Goal: Transaction & Acquisition: Book appointment/travel/reservation

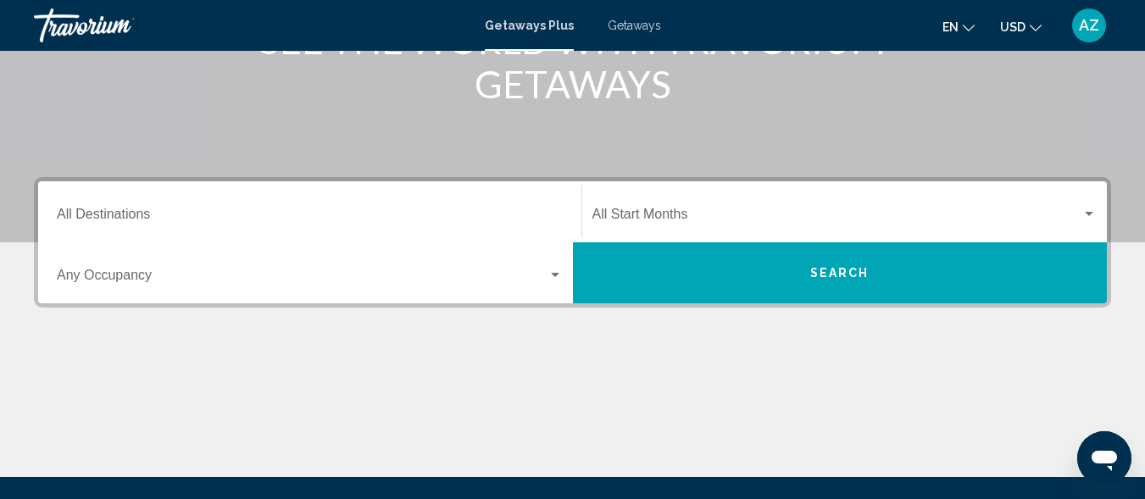
scroll to position [270, 0]
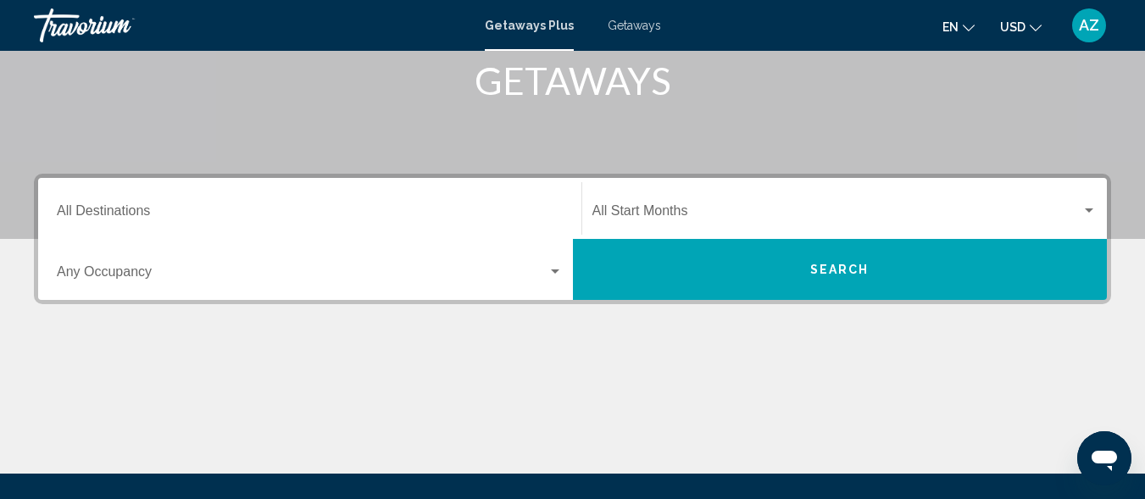
click at [553, 271] on div "Search widget" at bounding box center [555, 272] width 8 height 4
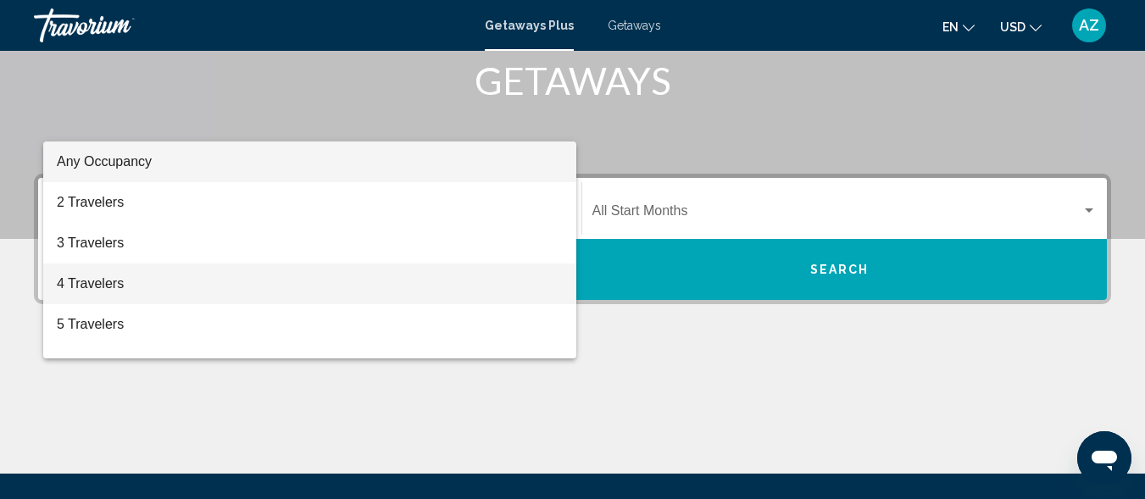
scroll to position [388, 0]
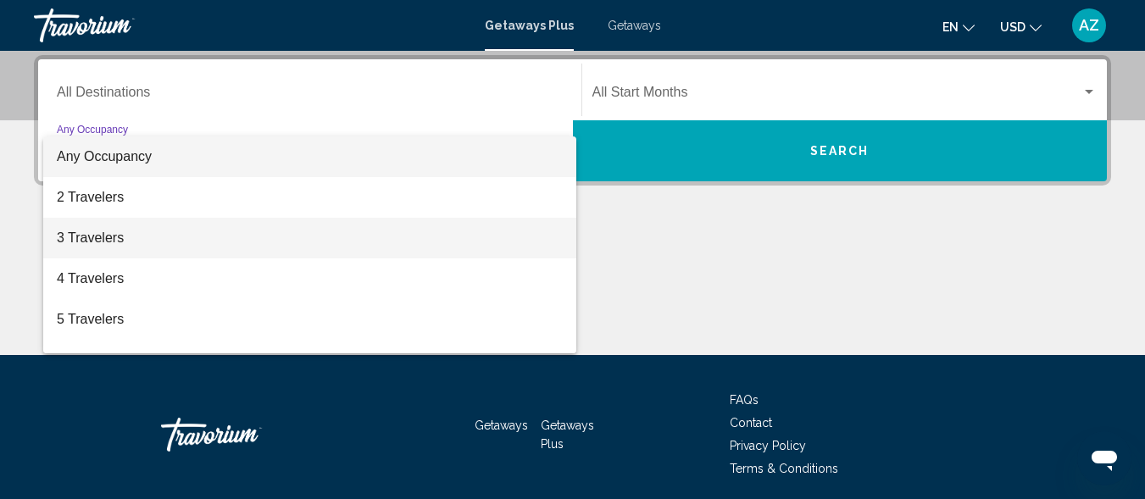
click at [527, 249] on span "3 Travelers" at bounding box center [310, 238] width 506 height 41
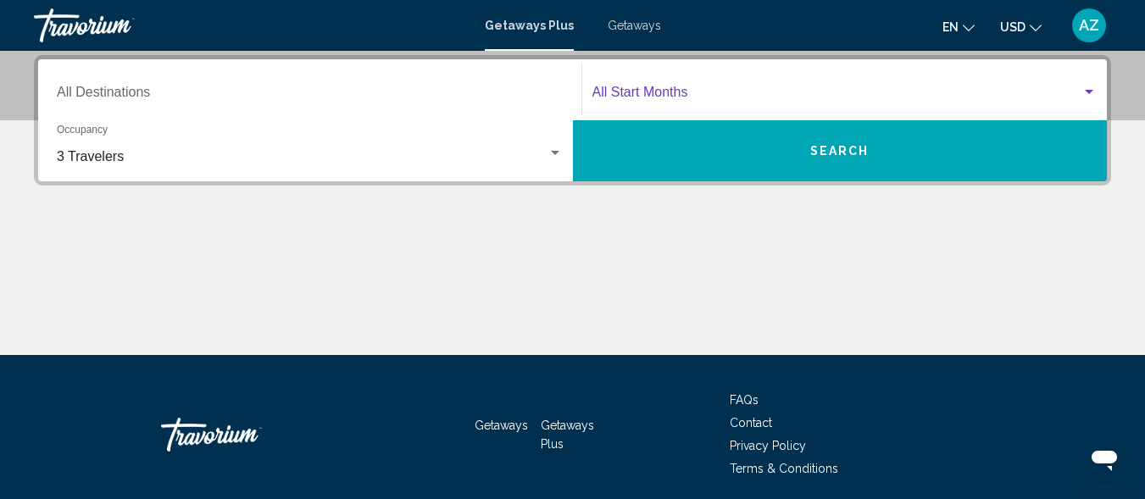
click at [1087, 88] on div "Search widget" at bounding box center [1088, 93] width 15 height 14
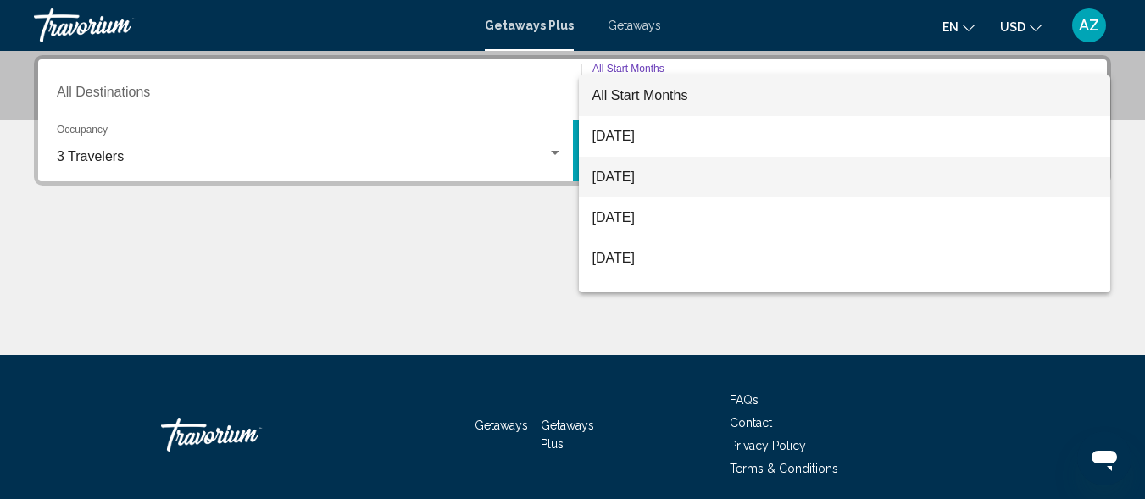
click at [942, 180] on span "[DATE]" at bounding box center [844, 177] width 505 height 41
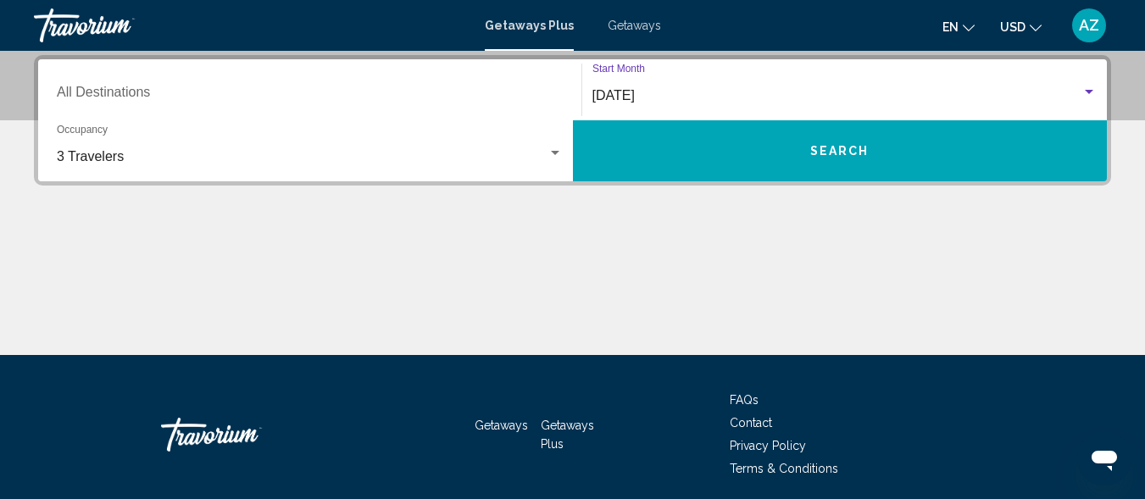
click at [860, 151] on span "Search" at bounding box center [839, 152] width 59 height 14
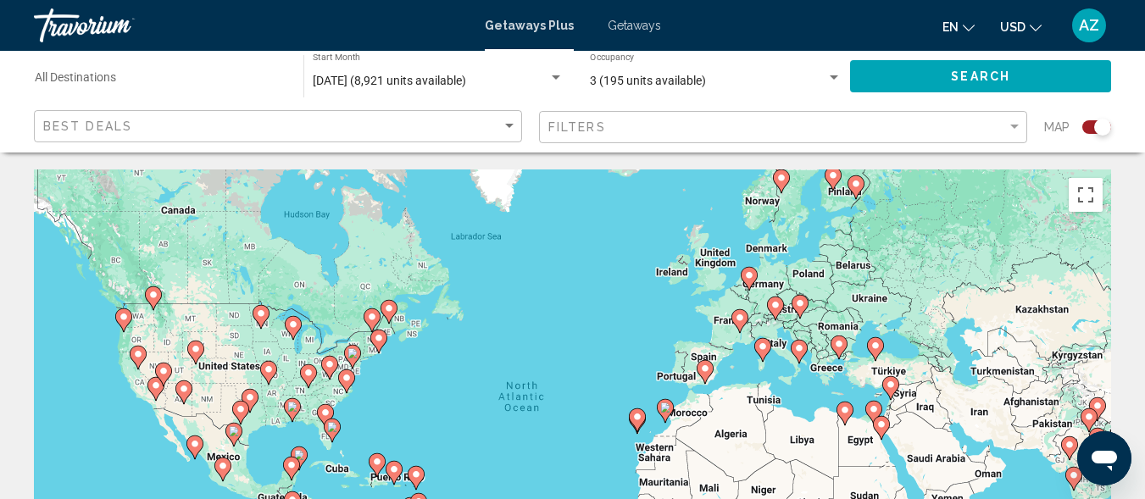
click at [666, 412] on image "Main content" at bounding box center [665, 408] width 10 height 10
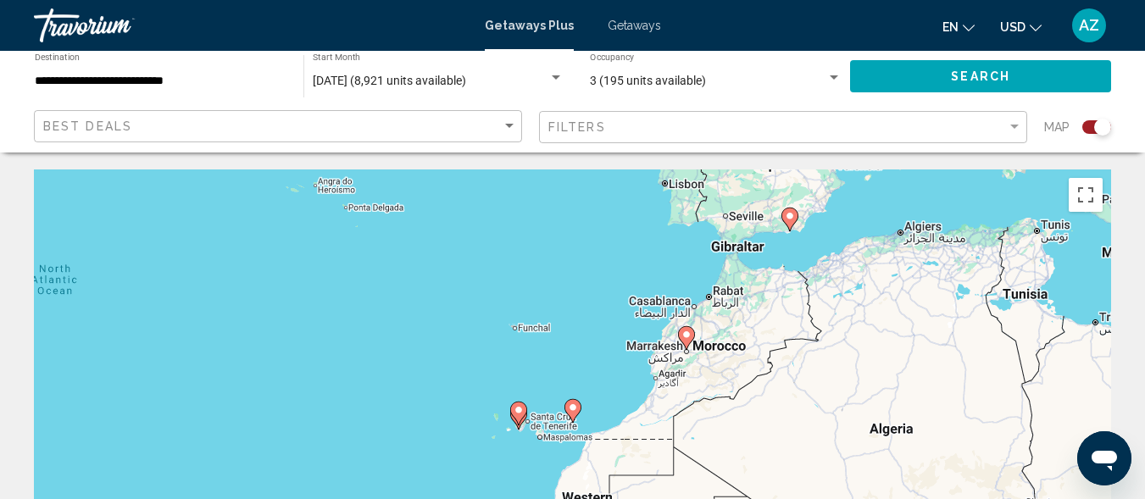
click at [572, 405] on image "Main content" at bounding box center [573, 408] width 10 height 10
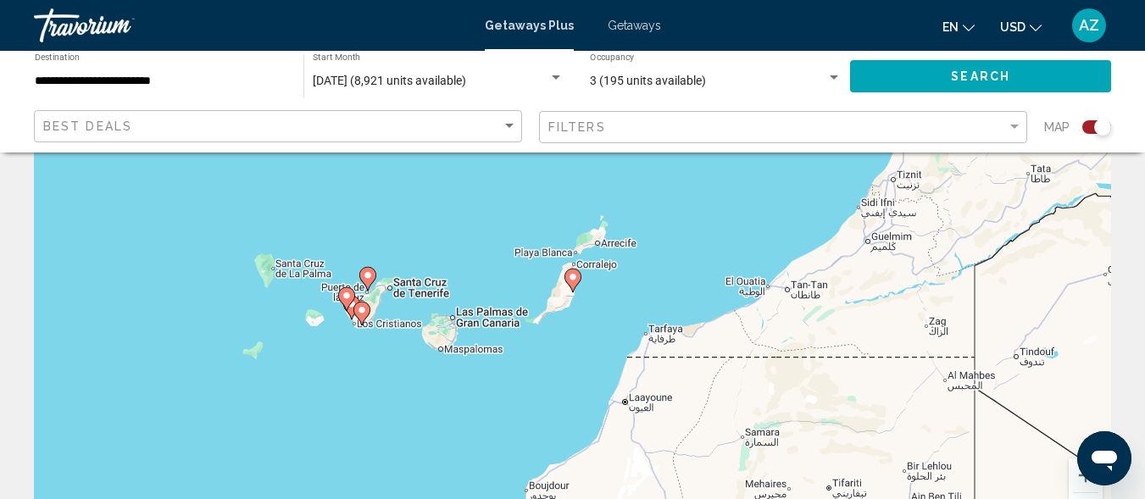
scroll to position [162, 0]
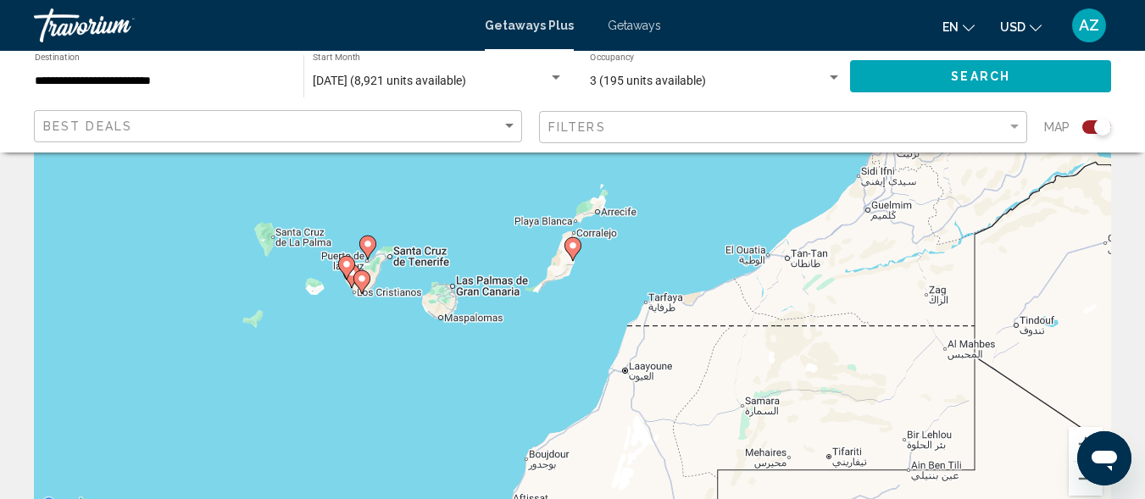
click at [357, 278] on icon "Main content" at bounding box center [360, 282] width 15 height 22
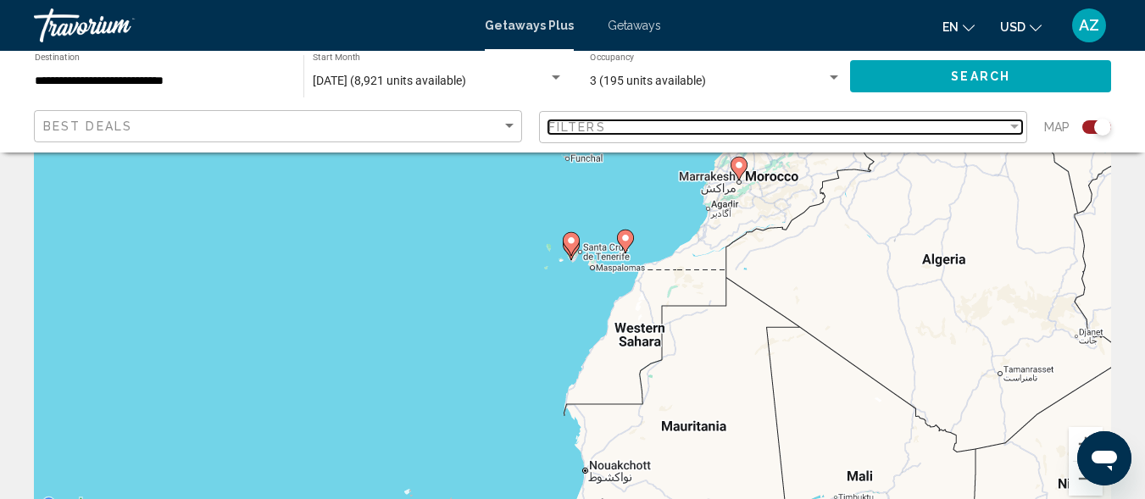
click at [1012, 125] on div "Filter" at bounding box center [1014, 127] width 8 height 4
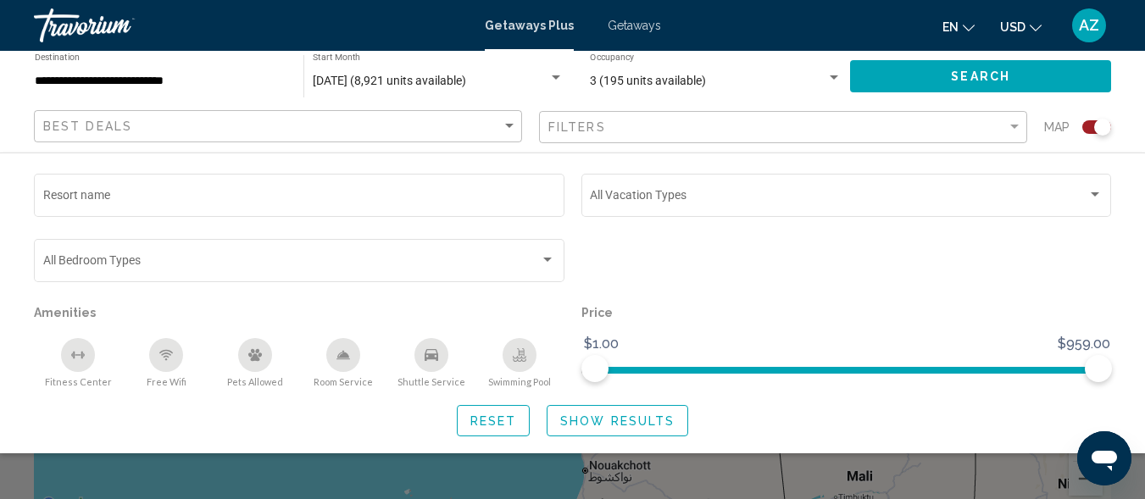
click at [168, 353] on icon "Free Wifi" at bounding box center [166, 355] width 14 height 14
click at [570, 421] on span "Show Results" at bounding box center [617, 421] width 114 height 14
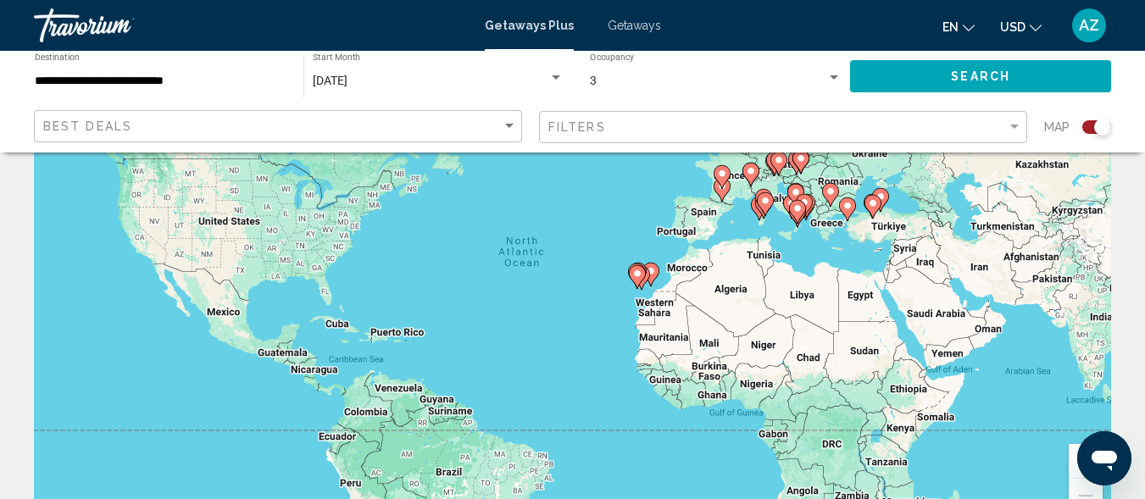
scroll to position [163, 0]
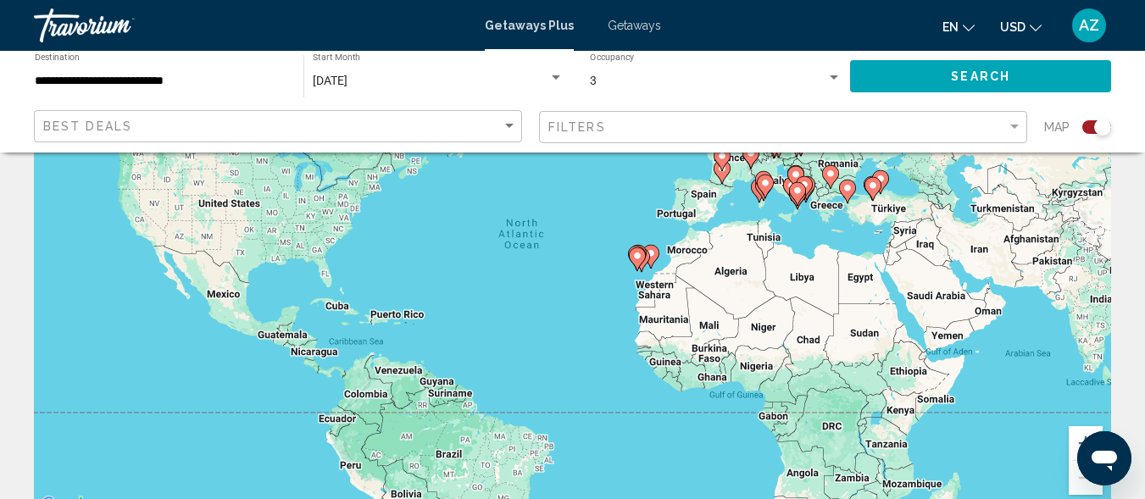
click at [636, 262] on icon "Main content" at bounding box center [636, 259] width 15 height 22
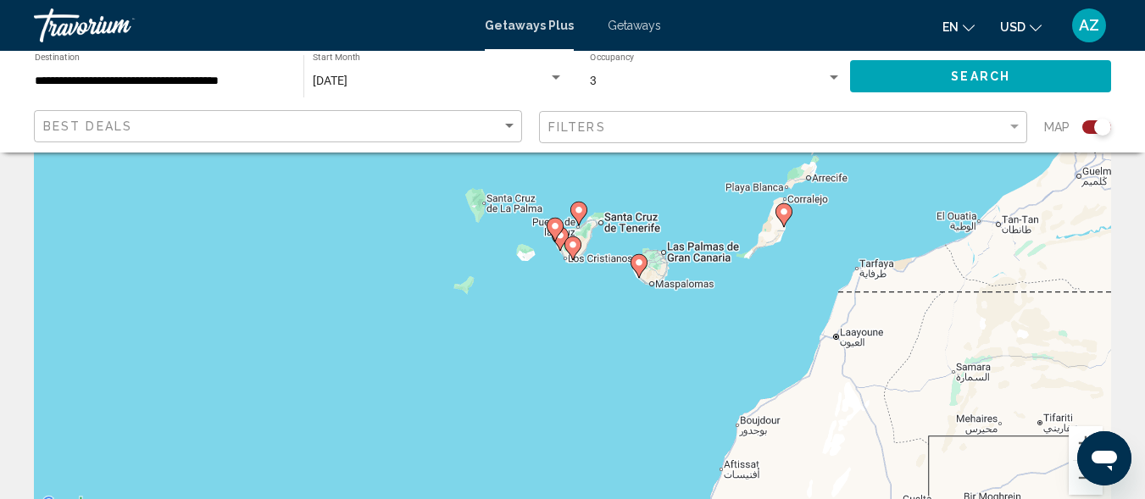
click at [570, 248] on image "Main content" at bounding box center [573, 245] width 10 height 10
type input "**********"
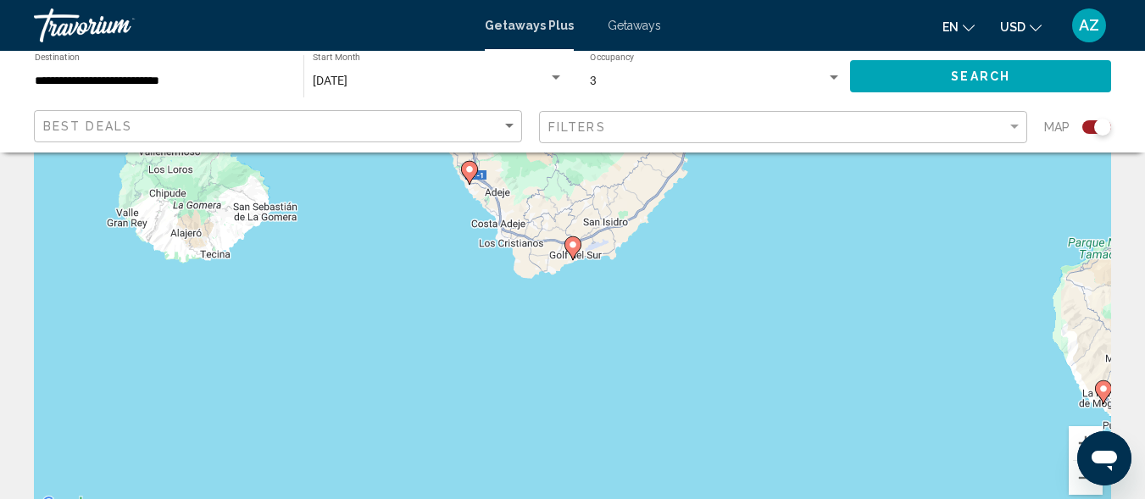
click at [498, 198] on div "To activate drag with keyboard, press Alt + Enter. Once in keyboard drag state,…" at bounding box center [572, 261] width 1077 height 509
click at [470, 186] on div "To activate drag with keyboard, press Alt + Enter. Once in keyboard drag state,…" at bounding box center [572, 261] width 1077 height 509
click at [467, 182] on gmp-advanced-marker "Main content" at bounding box center [469, 172] width 17 height 25
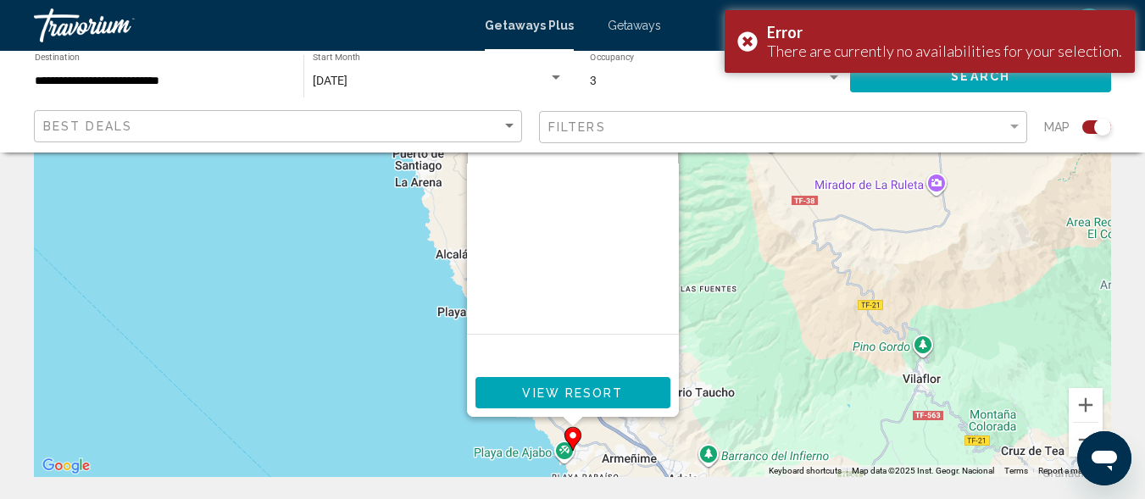
scroll to position [208, 0]
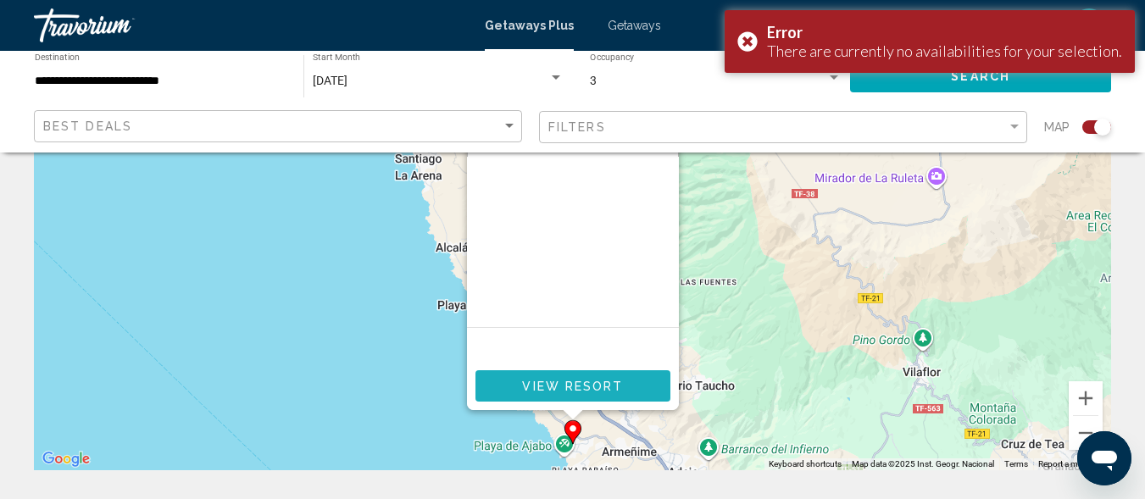
click at [572, 390] on span "View Resort" at bounding box center [572, 387] width 101 height 14
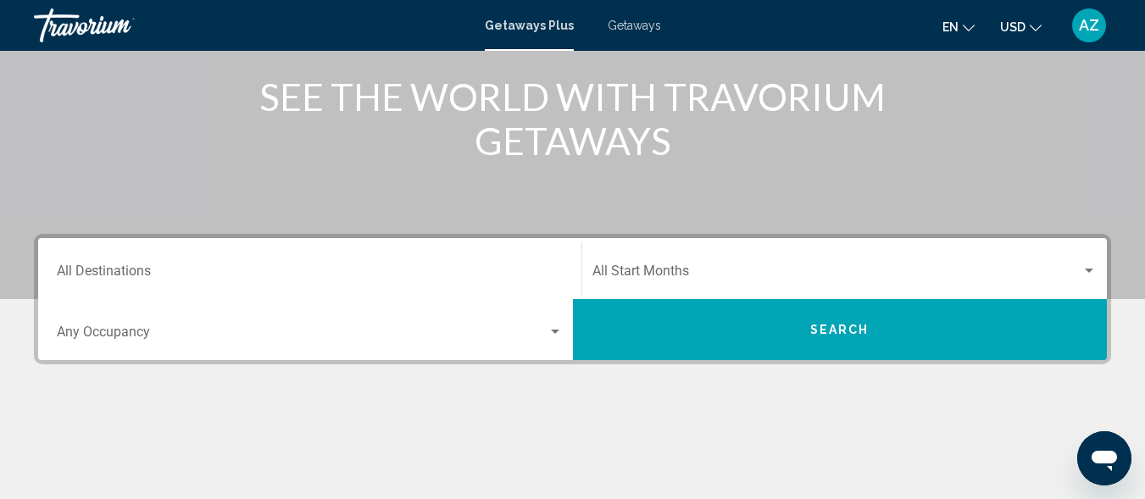
scroll to position [213, 0]
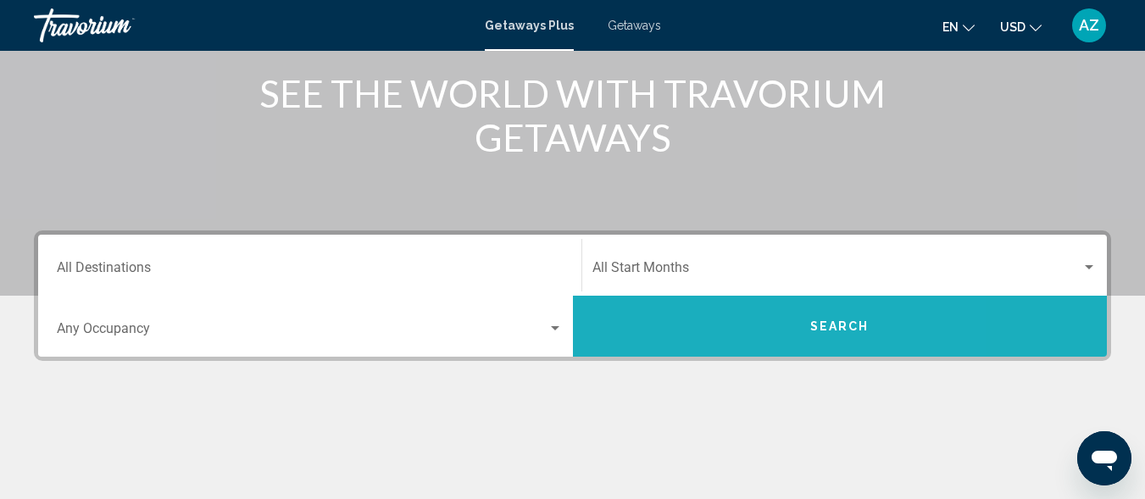
click at [724, 335] on button "Search" at bounding box center [840, 326] width 535 height 61
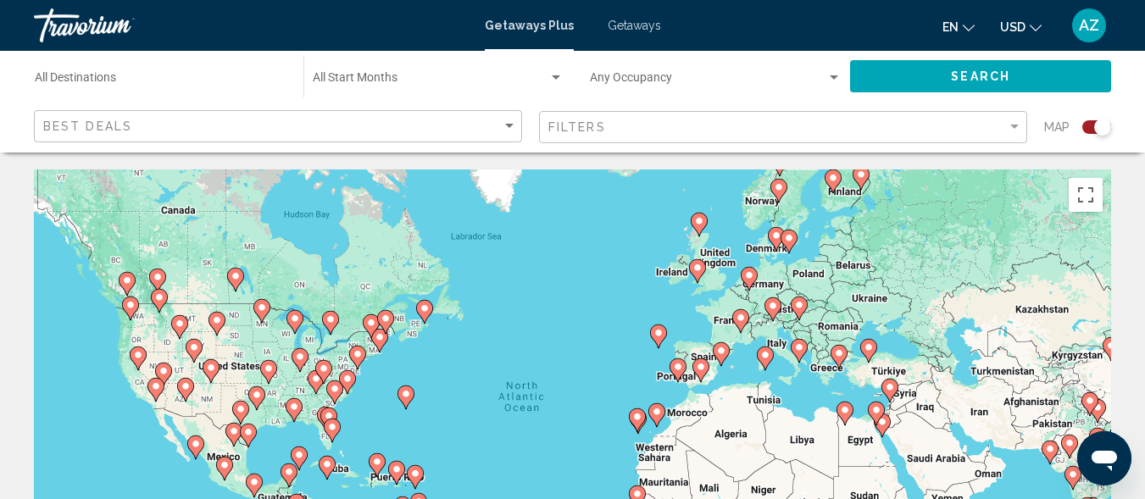
click at [653, 419] on icon "Main content" at bounding box center [655, 415] width 15 height 22
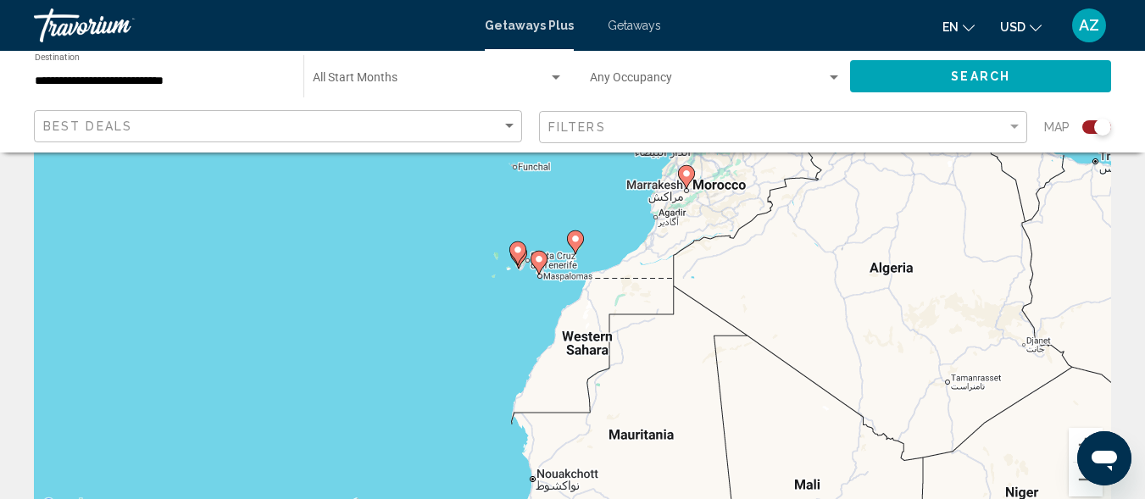
scroll to position [142, 0]
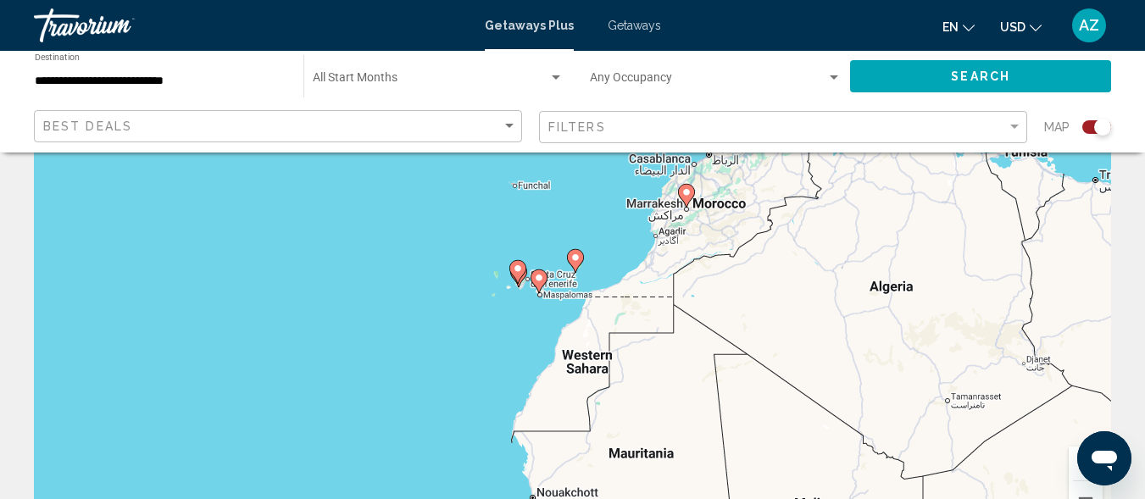
click at [536, 281] on image "Main content" at bounding box center [539, 278] width 10 height 10
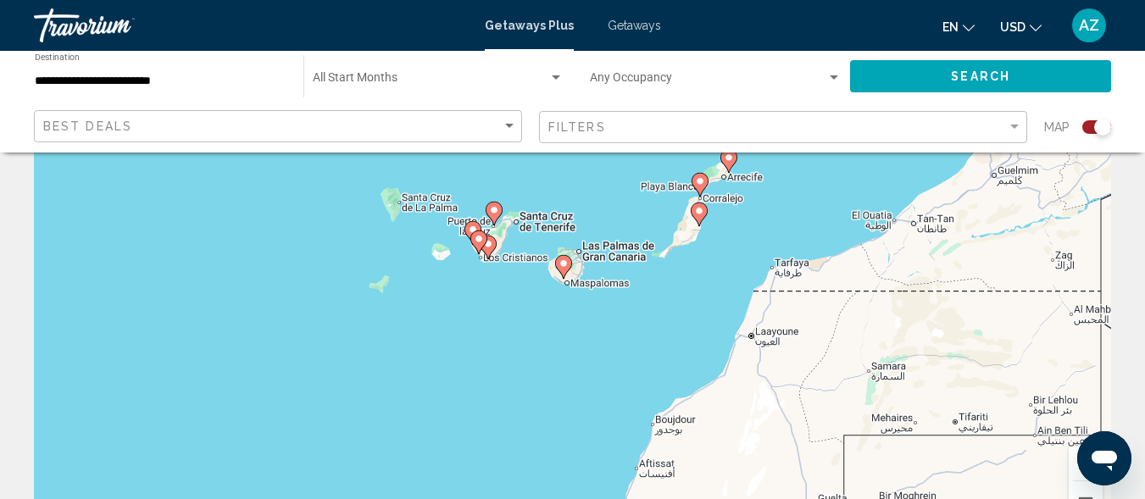
click at [479, 240] on image "Main content" at bounding box center [479, 239] width 10 height 10
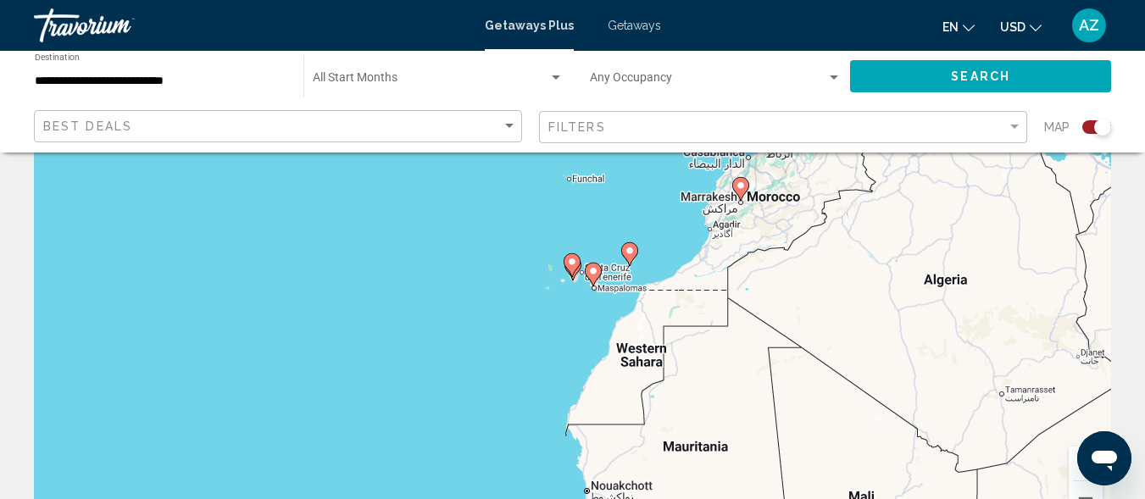
click at [590, 277] on icon "Main content" at bounding box center [592, 275] width 15 height 22
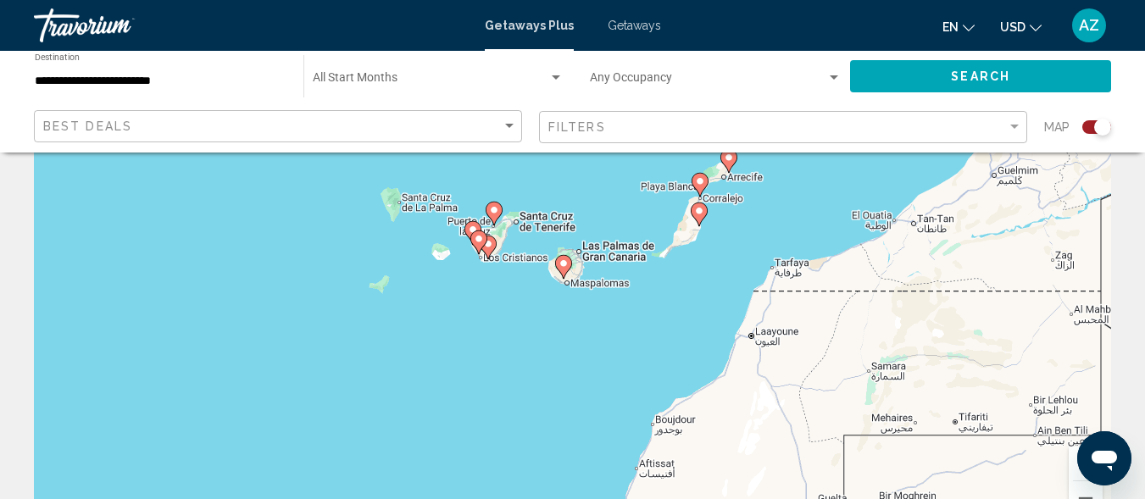
click at [486, 251] on gmp-advanced-marker "Main content" at bounding box center [478, 242] width 17 height 25
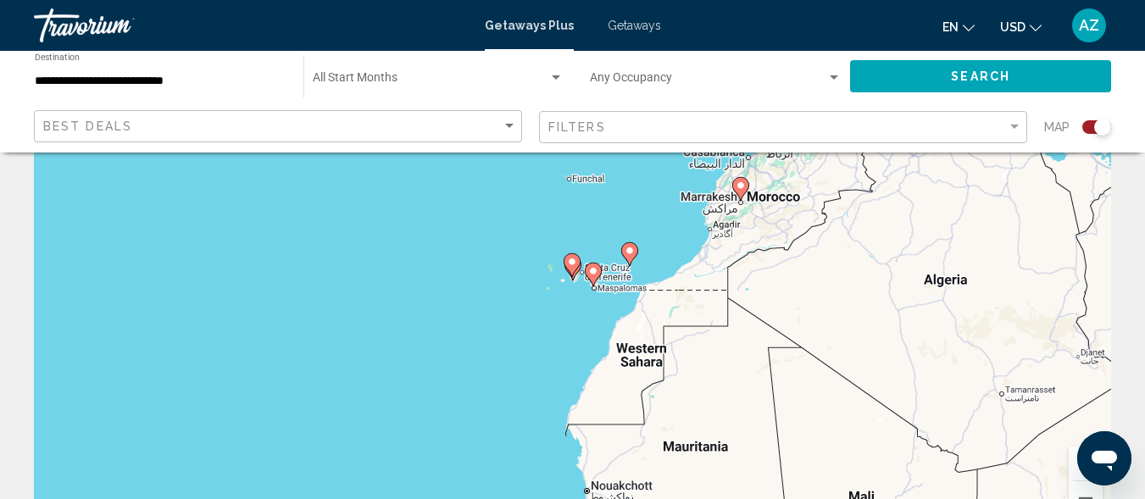
click at [603, 281] on div "To activate drag with keyboard, press Alt + Enter. Once in keyboard drag state,…" at bounding box center [572, 281] width 1077 height 509
click at [589, 274] on image "Main content" at bounding box center [593, 271] width 10 height 10
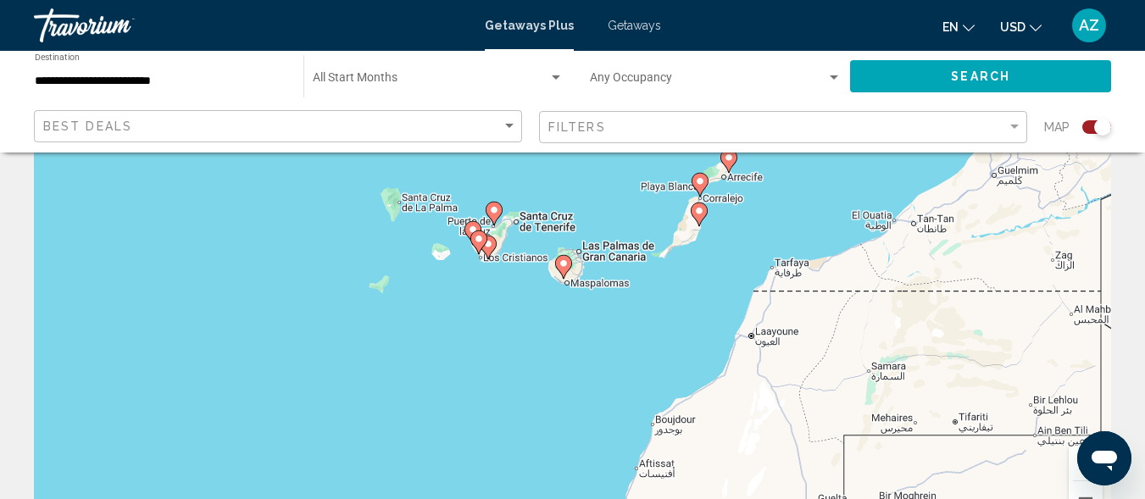
click at [489, 242] on image "Main content" at bounding box center [488, 244] width 10 height 10
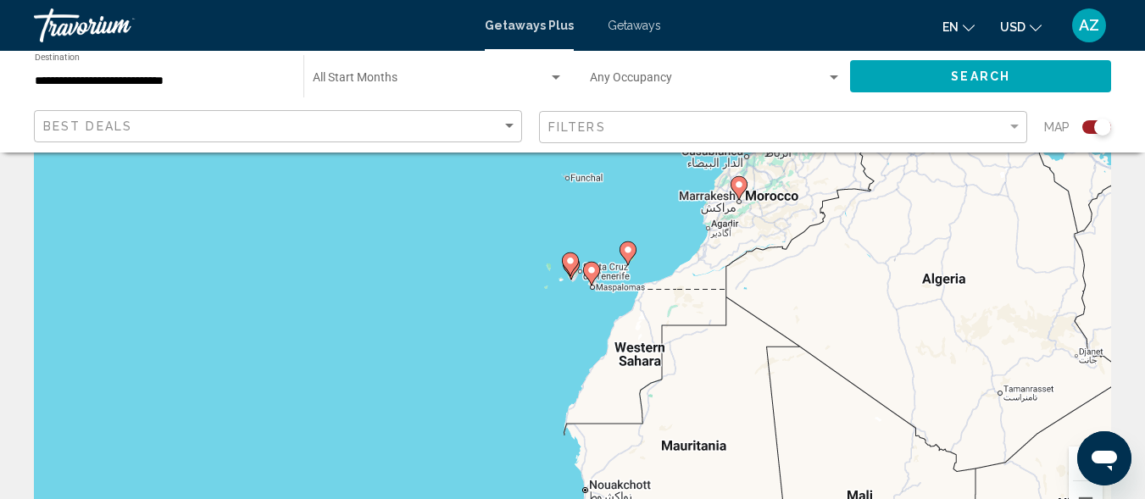
click at [498, 290] on div "To activate drag with keyboard, press Alt + Enter. Once in keyboard drag state,…" at bounding box center [572, 281] width 1077 height 509
click at [593, 280] on g "Main content" at bounding box center [591, 274] width 17 height 24
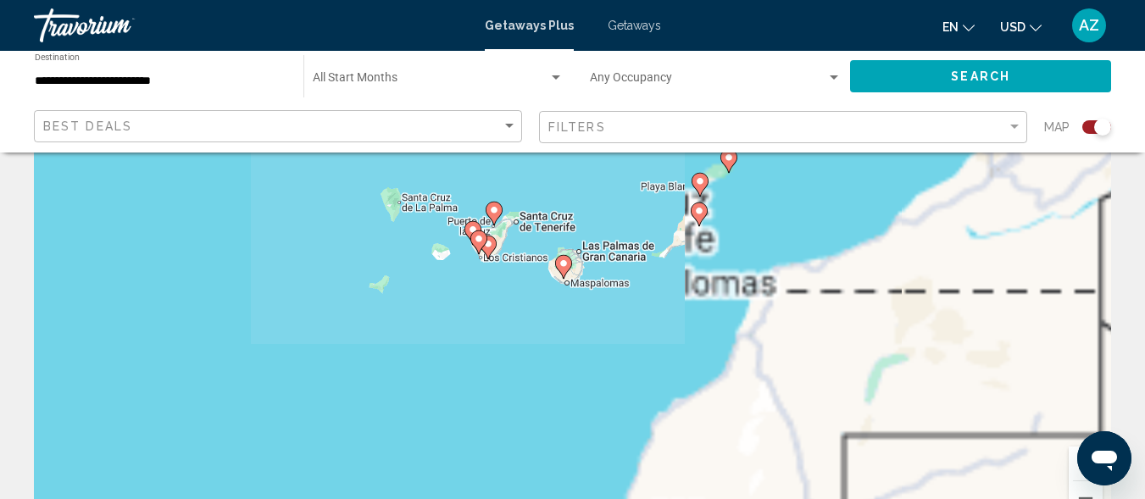
click at [591, 275] on div "To navigate, press the arrow keys. To activate drag with keyboard, press Alt + …" at bounding box center [572, 281] width 1077 height 509
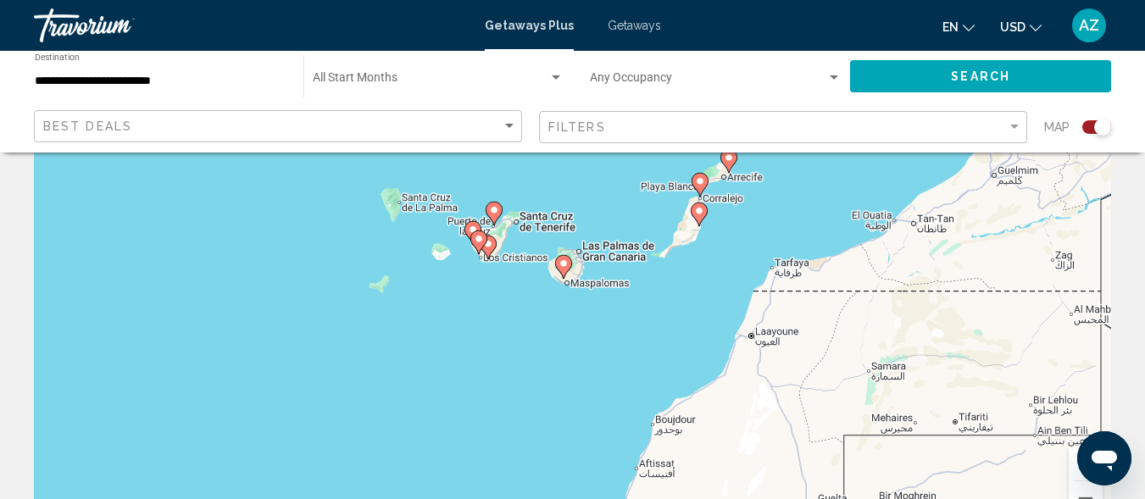
click at [488, 253] on icon "Main content" at bounding box center [487, 247] width 15 height 22
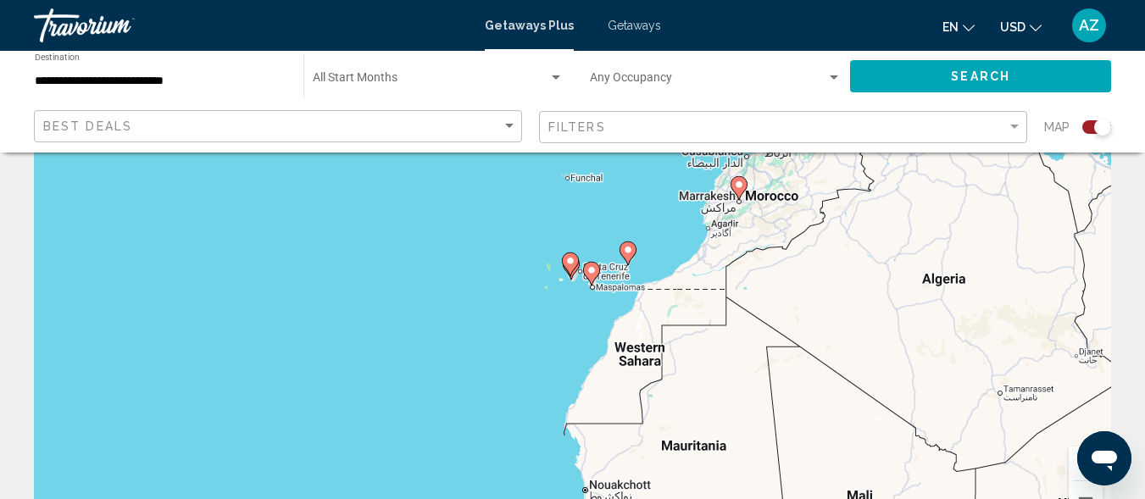
click at [586, 277] on icon "Main content" at bounding box center [591, 274] width 17 height 24
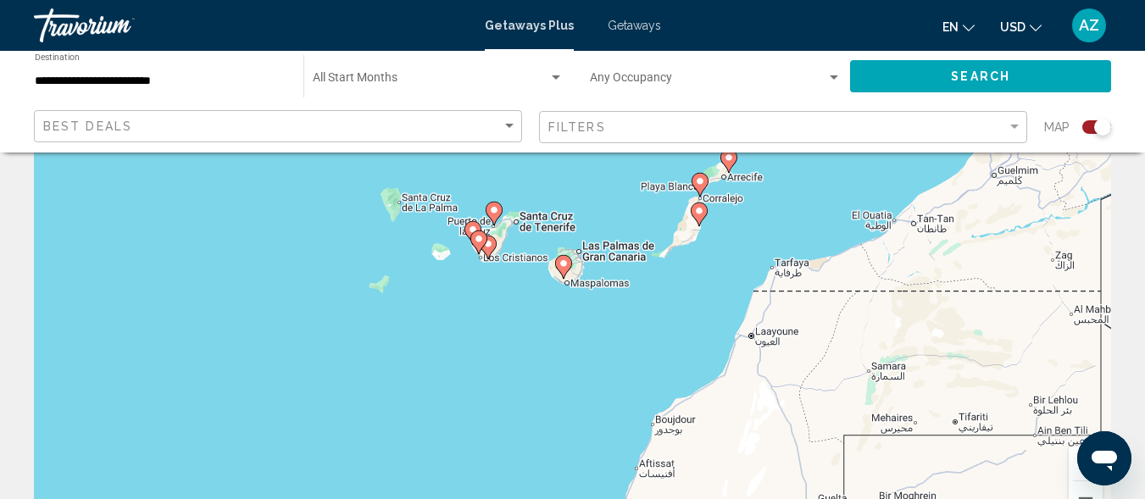
click at [486, 246] on gmp-advanced-marker "Main content" at bounding box center [478, 242] width 17 height 25
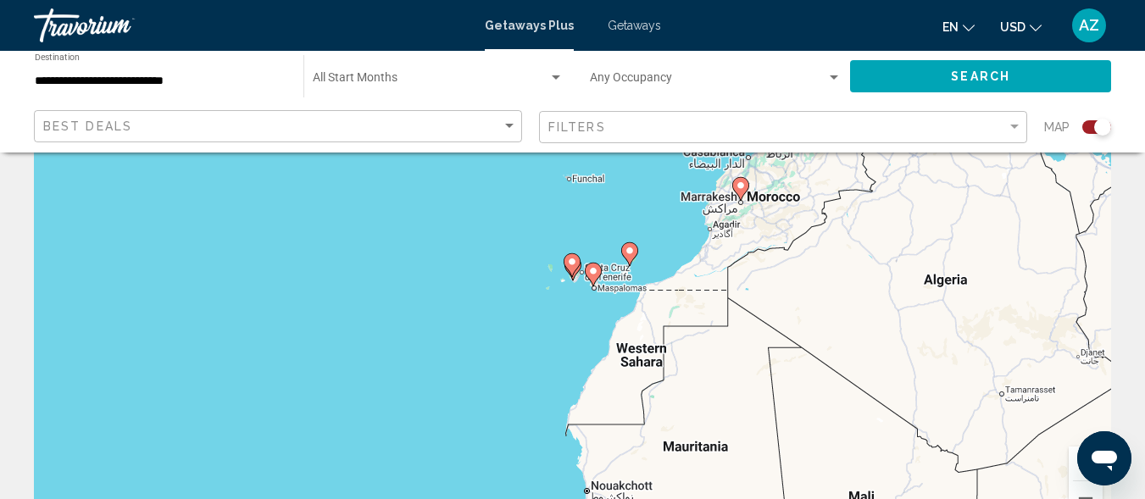
click at [596, 276] on icon "Main content" at bounding box center [592, 275] width 15 height 22
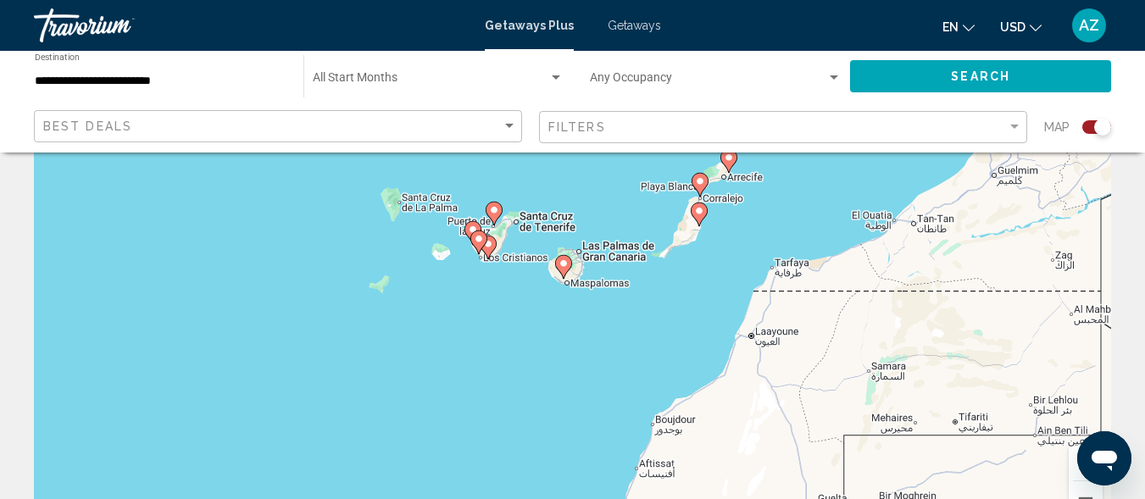
click at [596, 275] on div "To navigate, press the arrow keys. To activate drag with keyboard, press Alt + …" at bounding box center [572, 281] width 1077 height 509
click at [485, 249] on gmp-advanced-marker "Main content" at bounding box center [478, 242] width 17 height 25
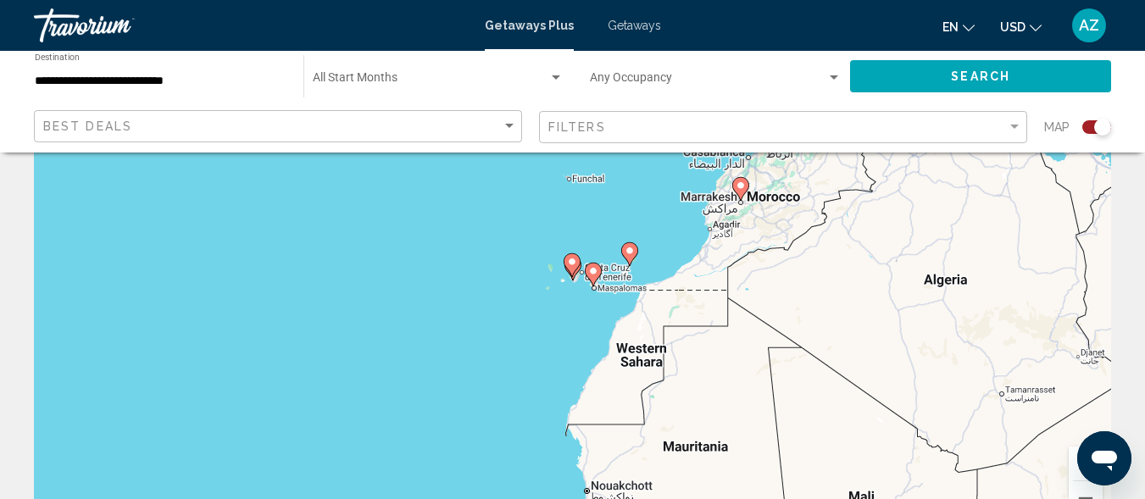
click at [585, 272] on gmp-advanced-marker "Main content" at bounding box center [593, 274] width 17 height 25
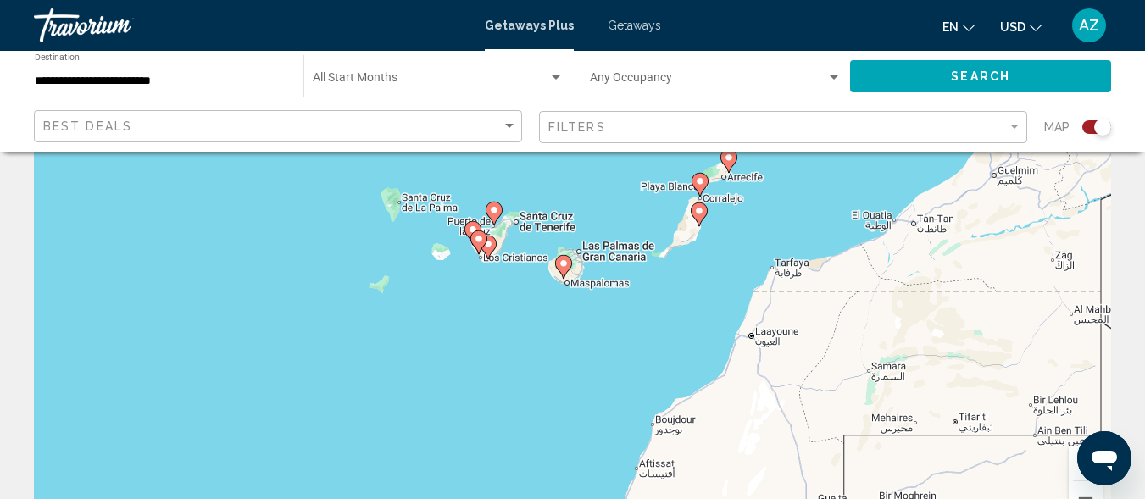
click at [477, 244] on icon "Main content" at bounding box center [477, 242] width 15 height 22
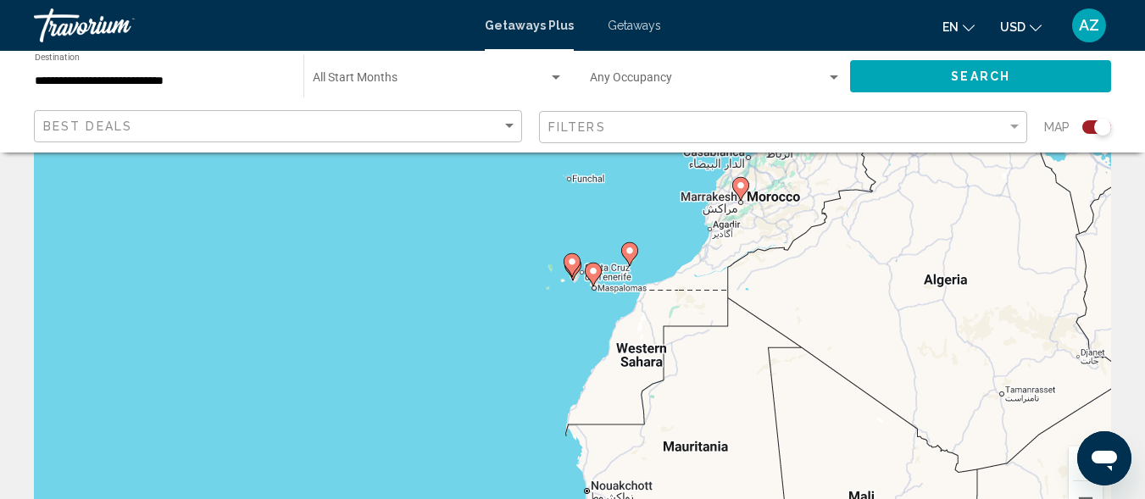
click at [586, 275] on icon "Main content" at bounding box center [592, 275] width 15 height 22
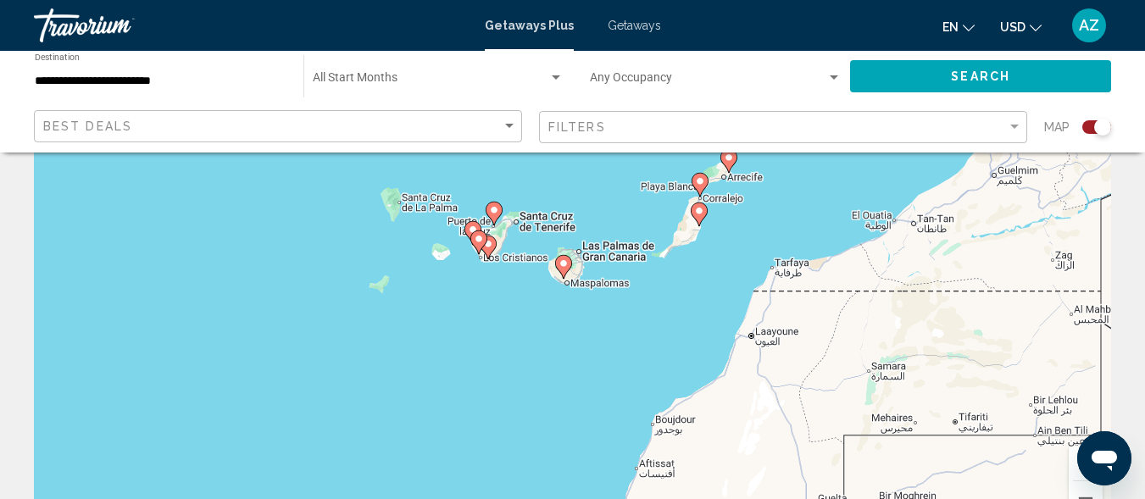
click at [488, 255] on icon "Main content" at bounding box center [487, 247] width 15 height 22
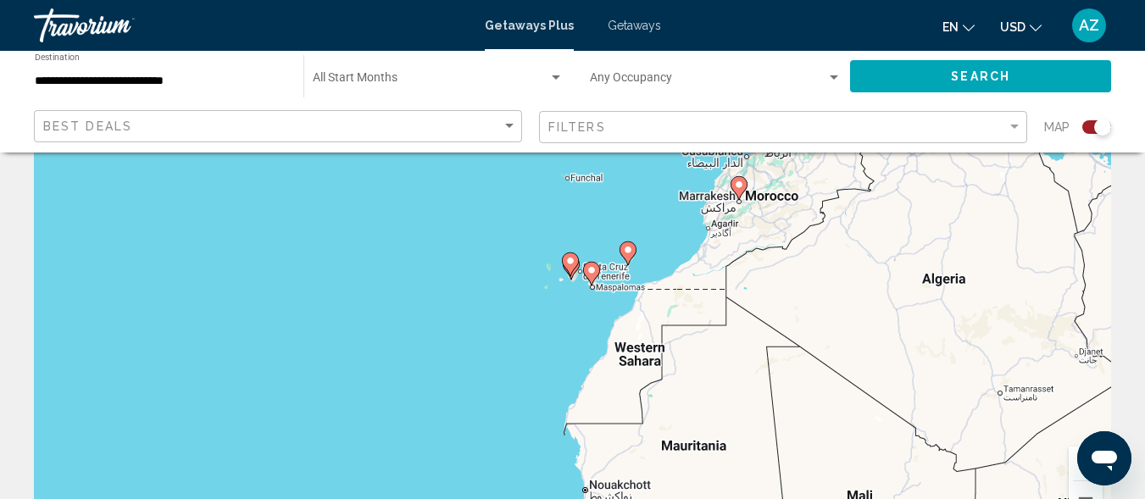
click at [586, 272] on icon "Main content" at bounding box center [590, 274] width 15 height 22
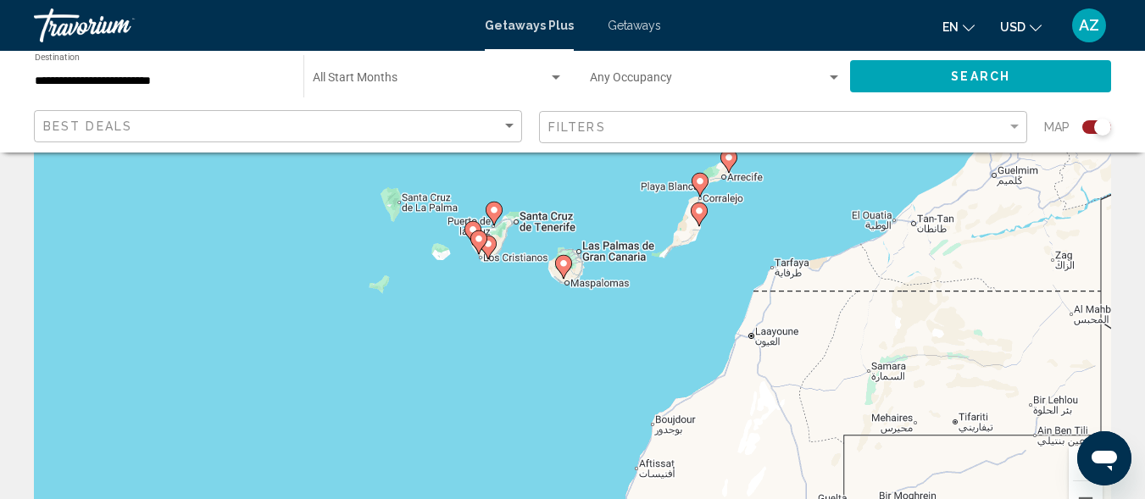
click at [484, 250] on gmp-advanced-marker "Main content" at bounding box center [478, 242] width 17 height 25
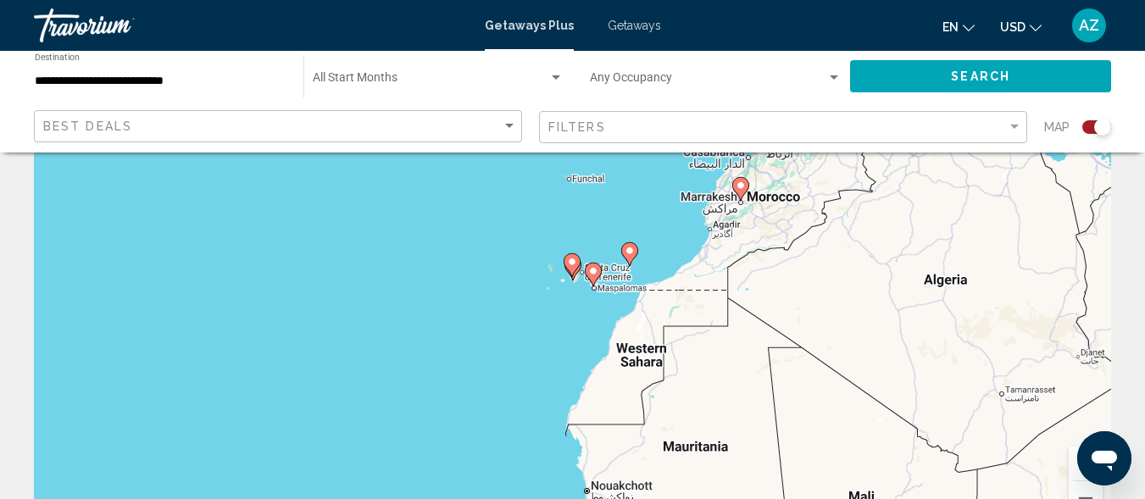
click at [587, 274] on icon "Main content" at bounding box center [592, 275] width 15 height 22
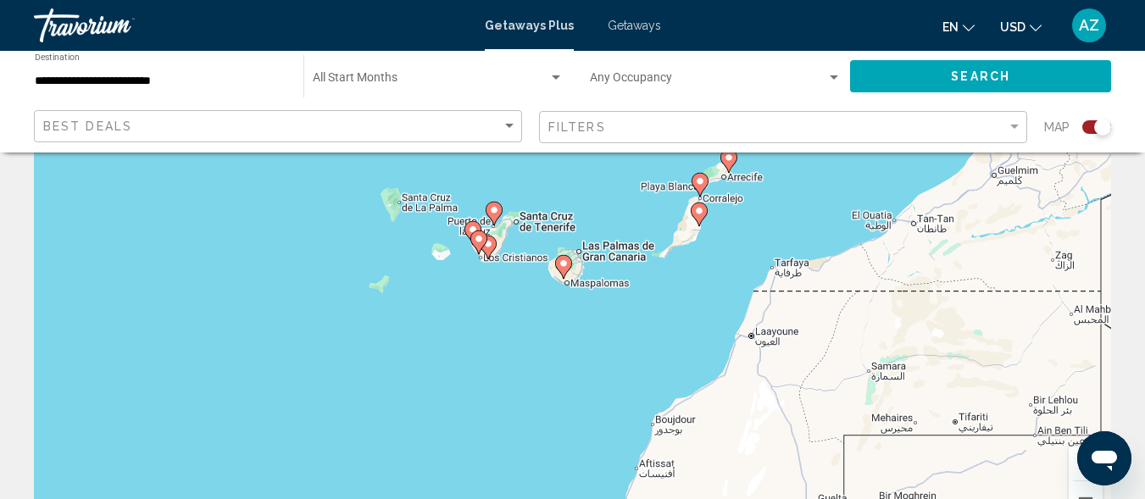
click at [477, 248] on icon "Main content" at bounding box center [477, 242] width 15 height 22
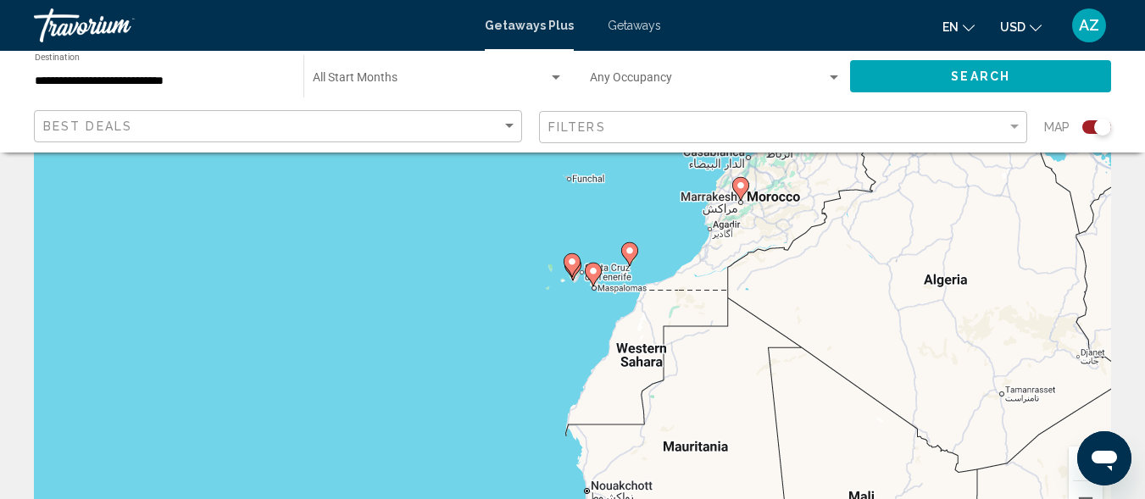
click at [574, 269] on icon "Main content" at bounding box center [571, 265] width 15 height 22
type input "**********"
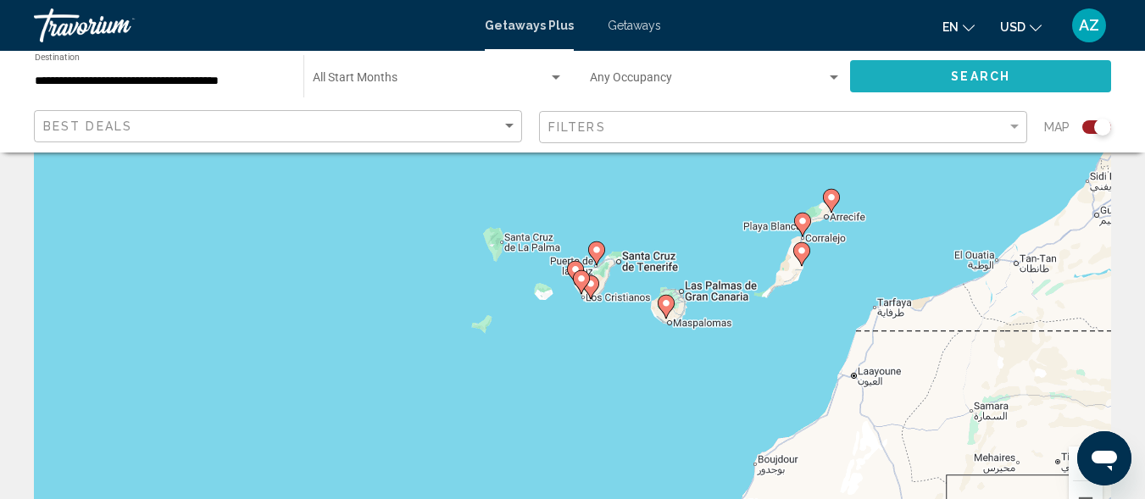
click at [960, 70] on span "Search" at bounding box center [980, 77] width 59 height 14
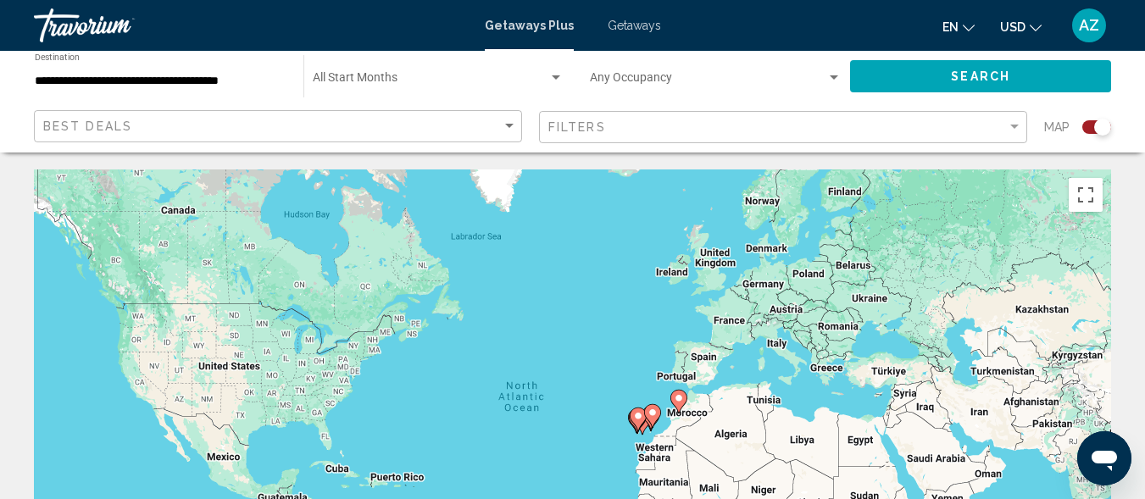
click at [893, 77] on button "Search" at bounding box center [980, 75] width 261 height 31
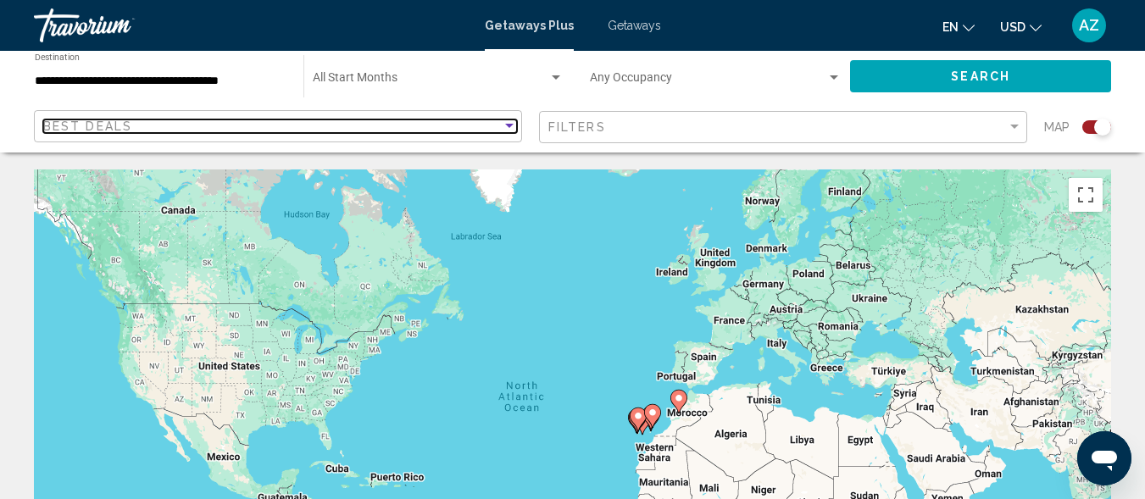
click at [105, 129] on span "Best Deals" at bounding box center [87, 126] width 89 height 14
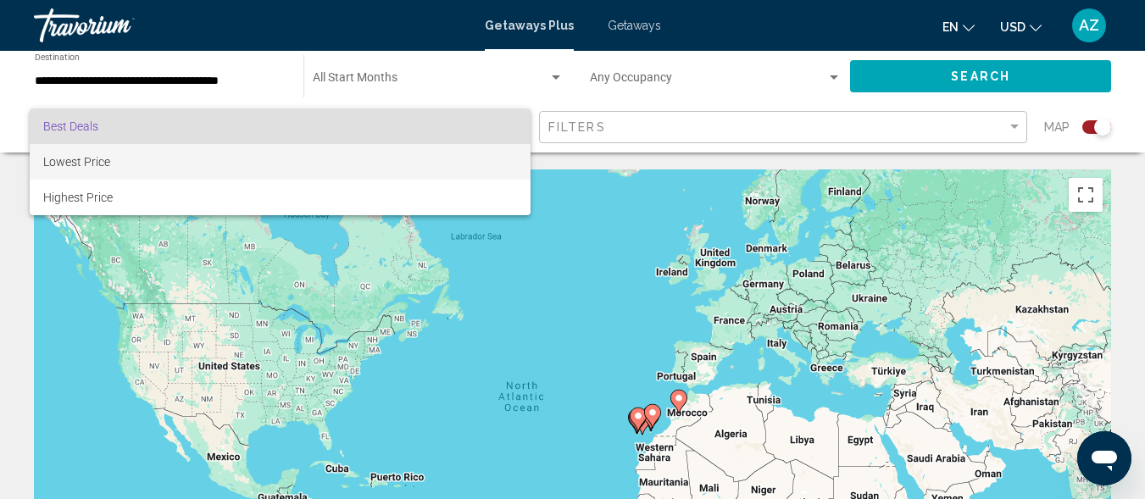
click at [91, 157] on span "Lowest Price" at bounding box center [76, 162] width 67 height 14
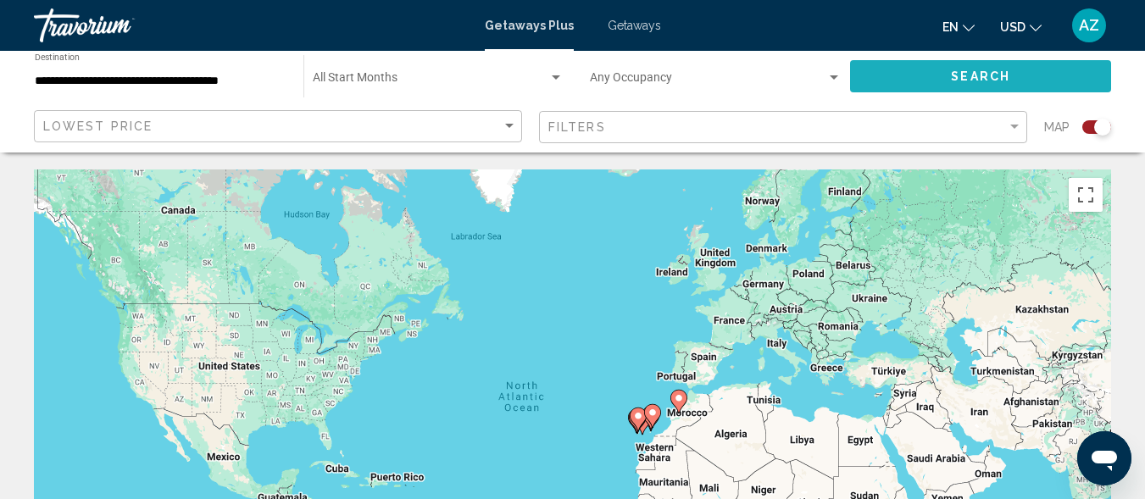
click at [911, 64] on button "Search" at bounding box center [980, 75] width 261 height 31
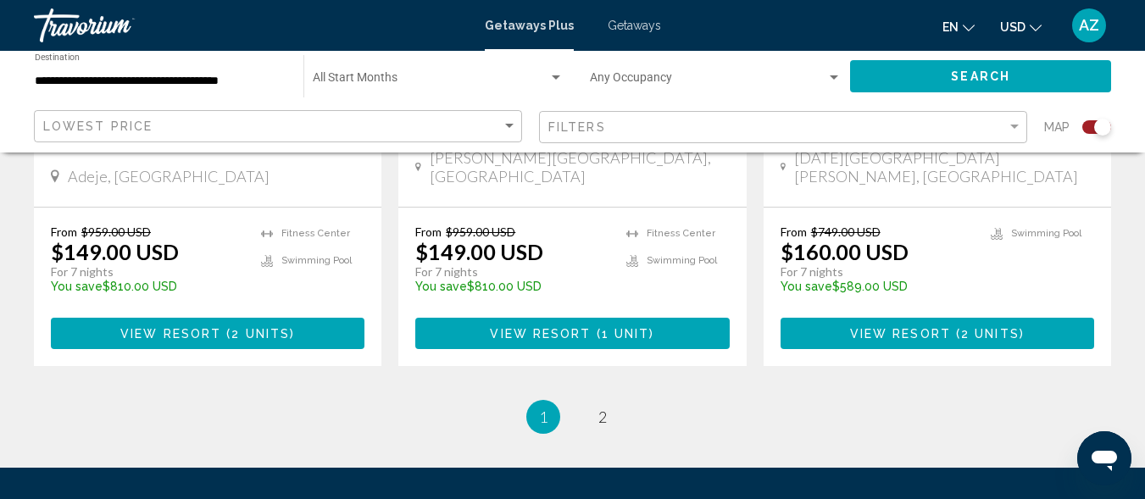
scroll to position [2758, 0]
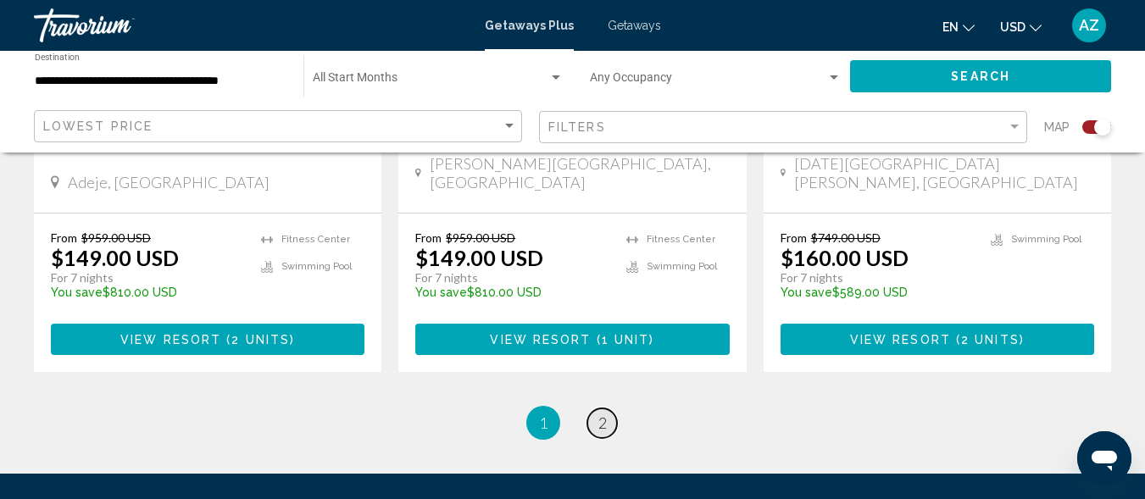
click at [601, 414] on span "2" at bounding box center [602, 423] width 8 height 19
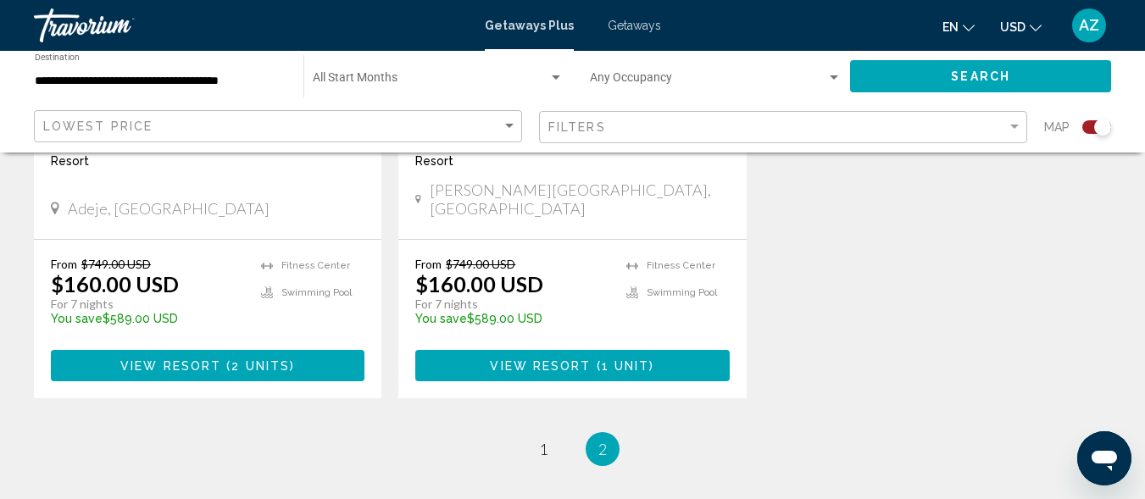
scroll to position [889, 0]
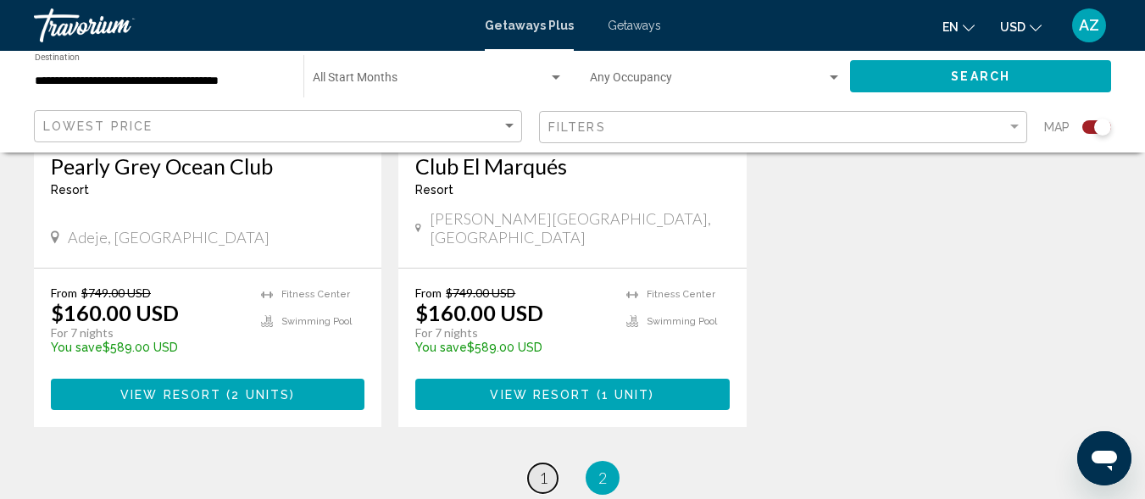
click at [538, 464] on link "page 1" at bounding box center [543, 479] width 30 height 30
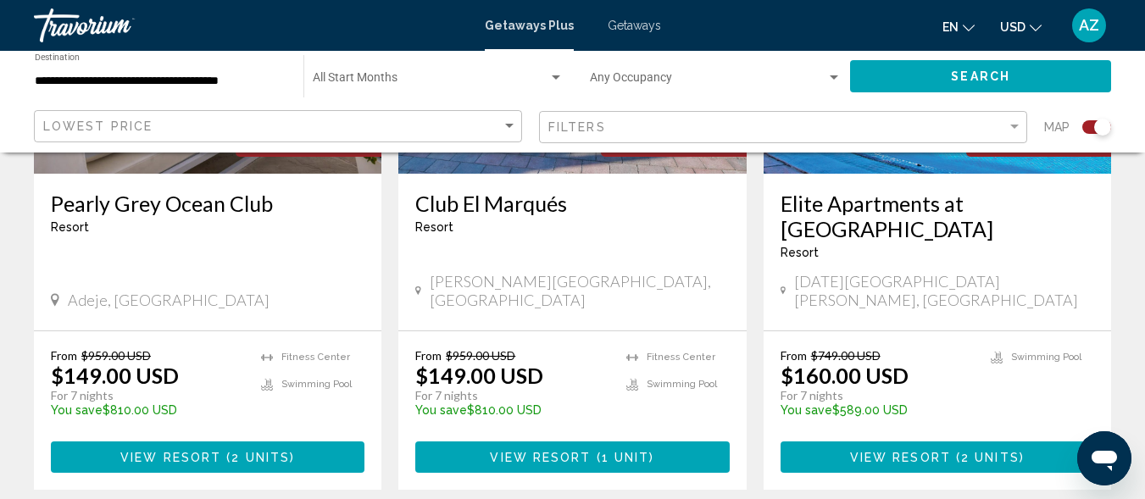
scroll to position [2634, 0]
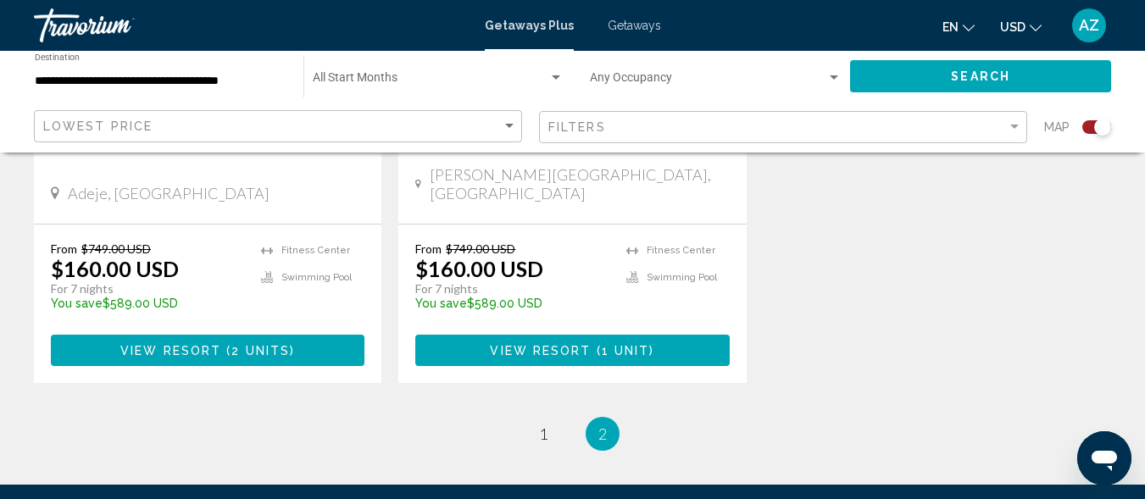
scroll to position [928, 0]
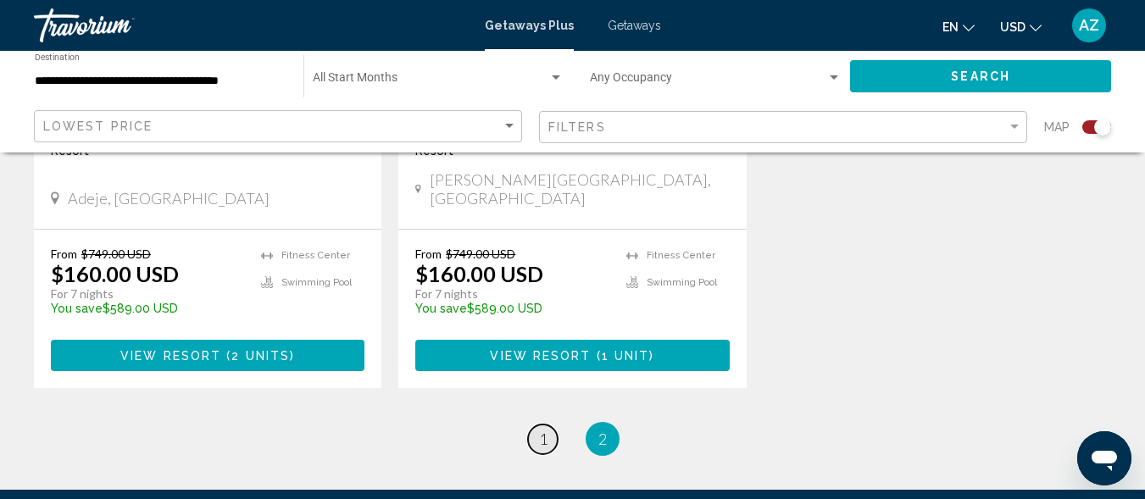
click at [543, 430] on span "1" at bounding box center [543, 439] width 8 height 19
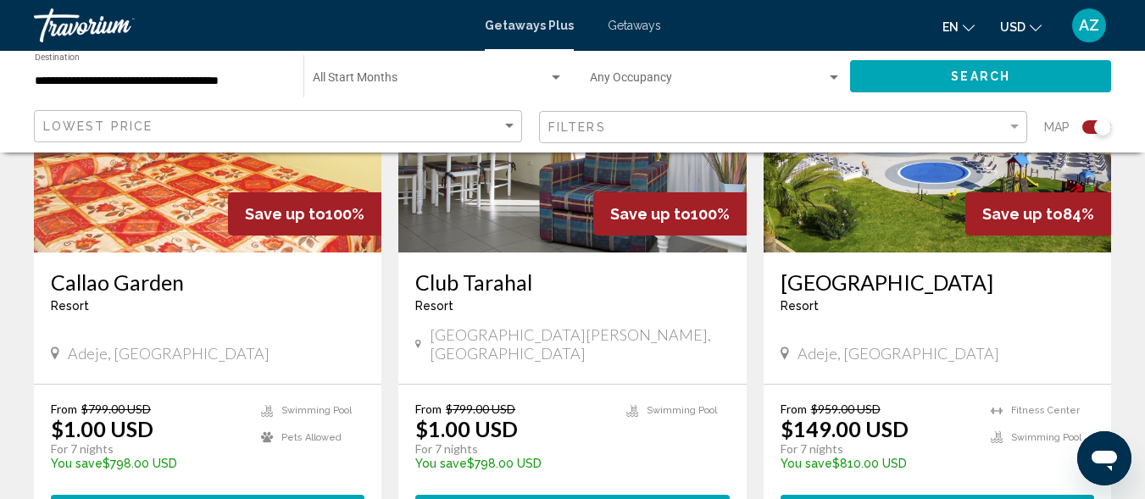
scroll to position [1953, 0]
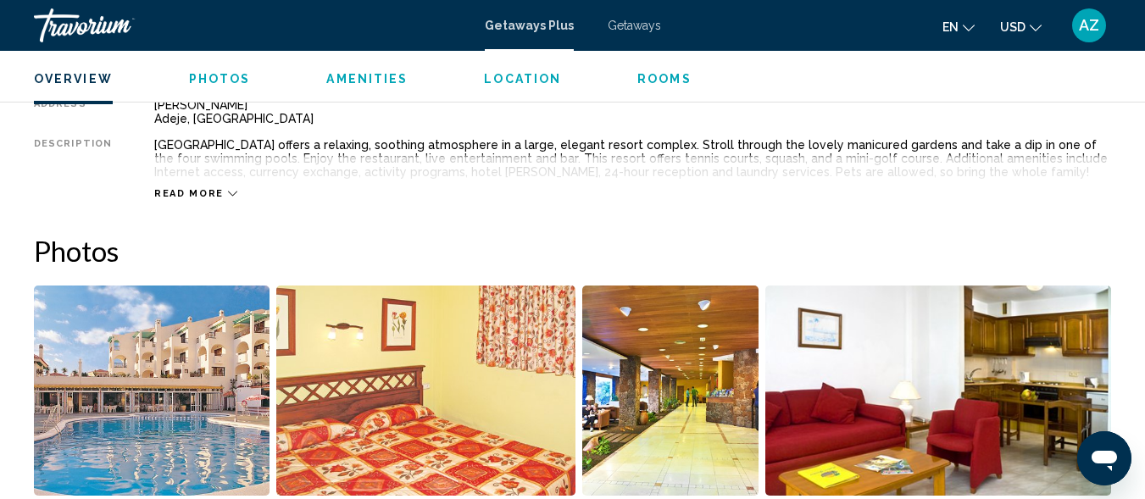
scroll to position [956, 0]
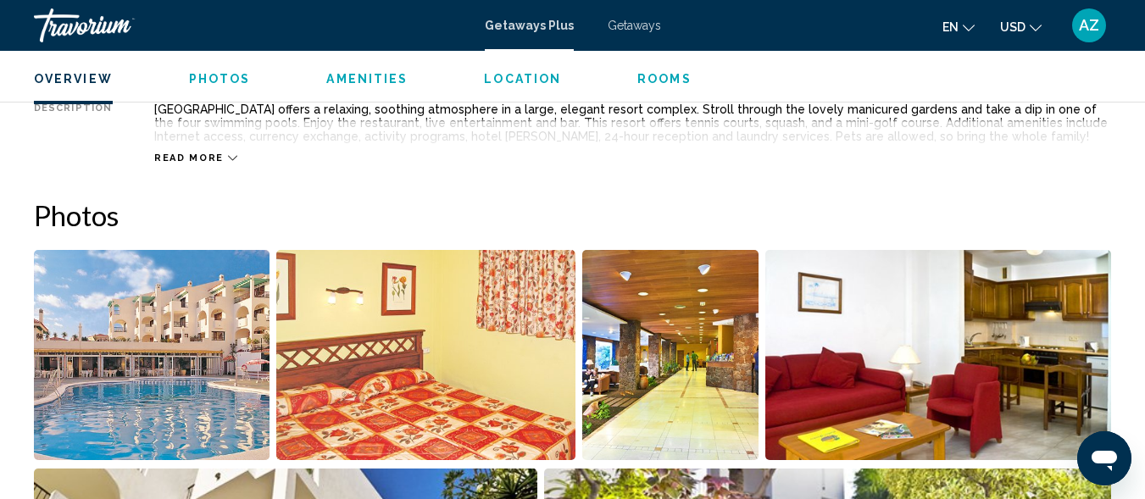
click at [228, 154] on icon "Main content" at bounding box center [232, 157] width 9 height 9
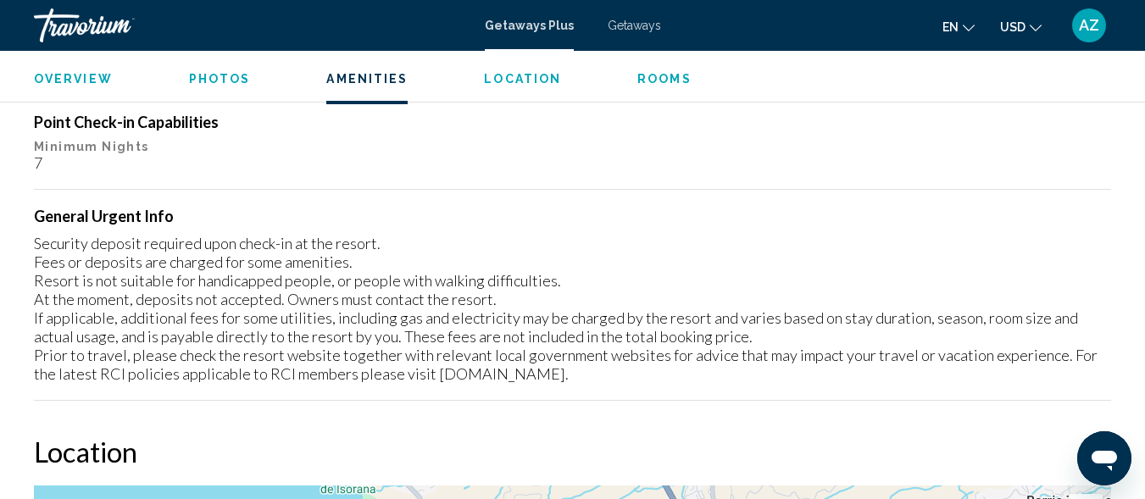
scroll to position [2419, 0]
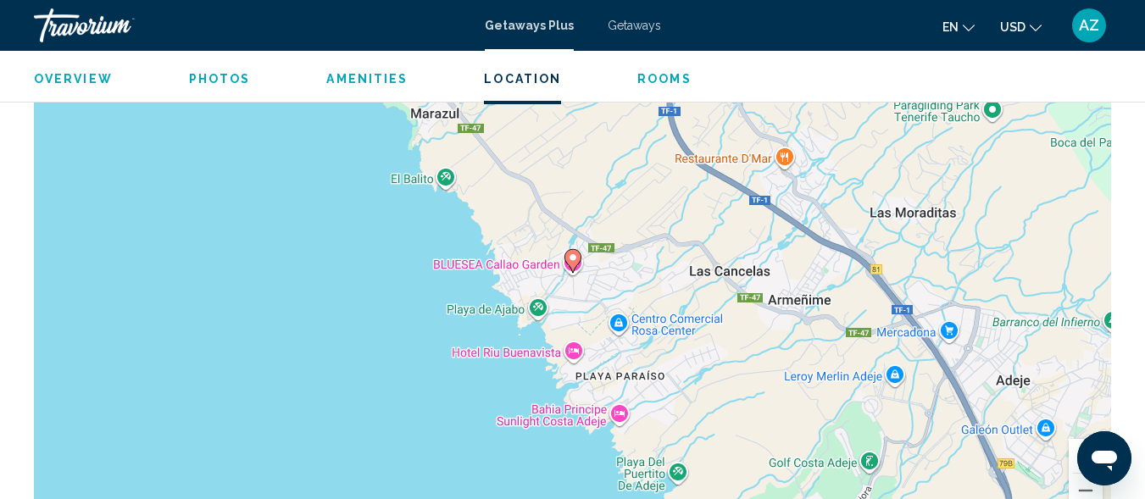
scroll to position [2814, 0]
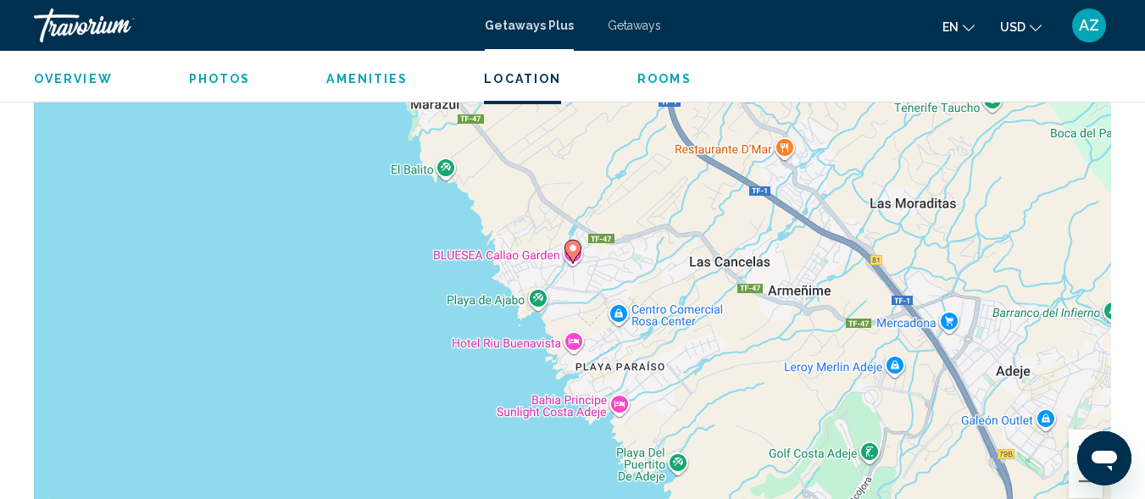
click at [566, 255] on gmp-advanced-marker "Main content" at bounding box center [572, 251] width 17 height 25
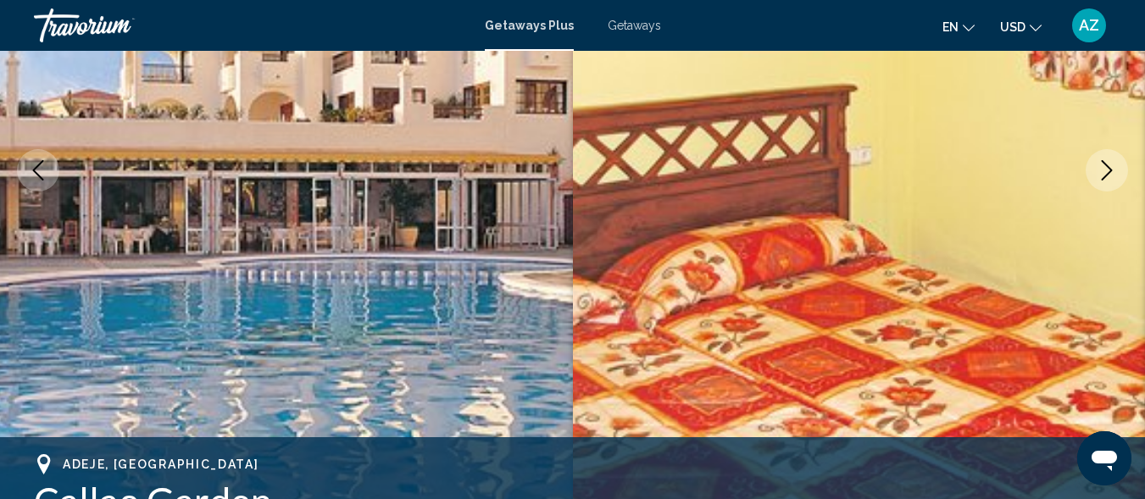
scroll to position [0, 0]
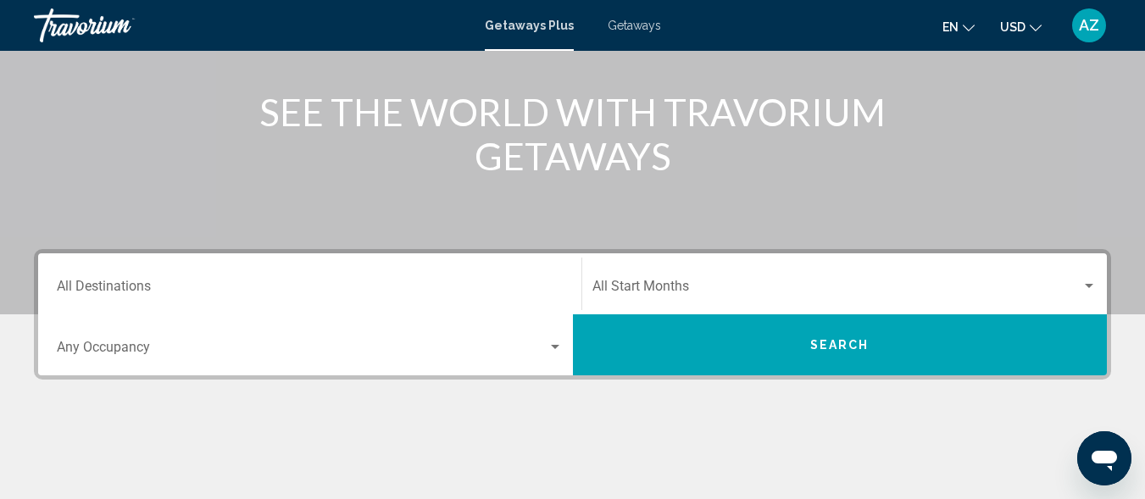
scroll to position [392, 0]
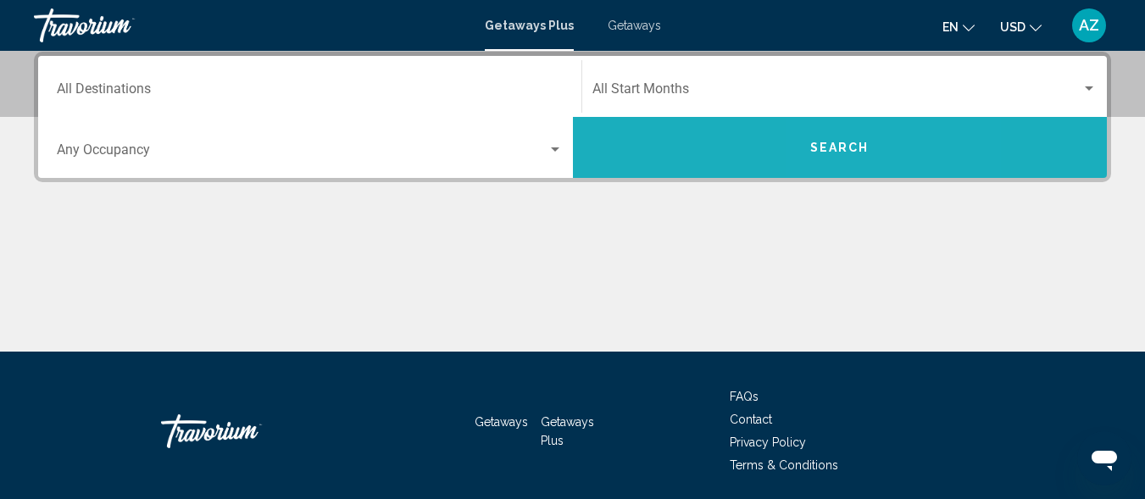
click at [843, 140] on span "Search" at bounding box center [839, 147] width 59 height 14
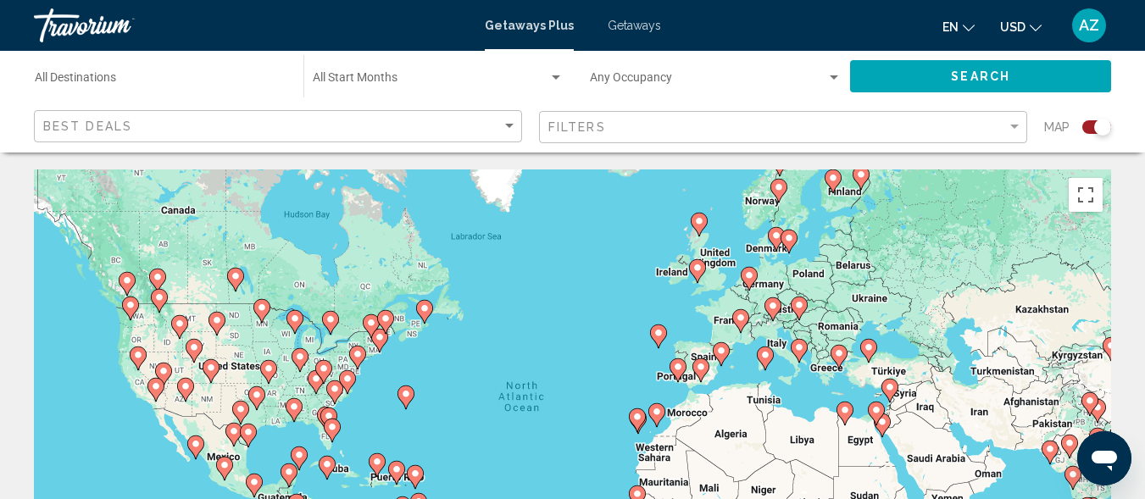
click at [640, 420] on image "Main content" at bounding box center [637, 417] width 10 height 10
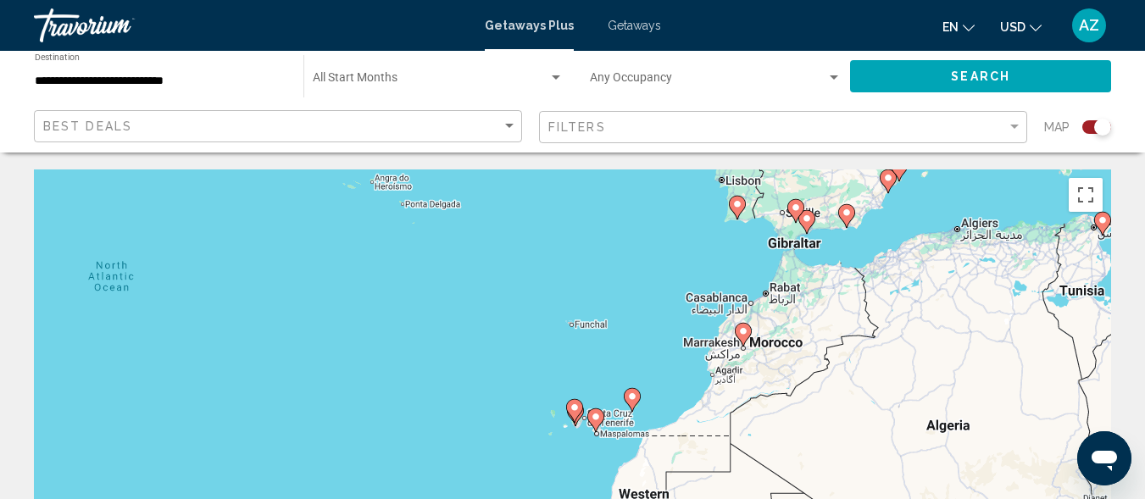
click at [594, 418] on image "Main content" at bounding box center [596, 417] width 10 height 10
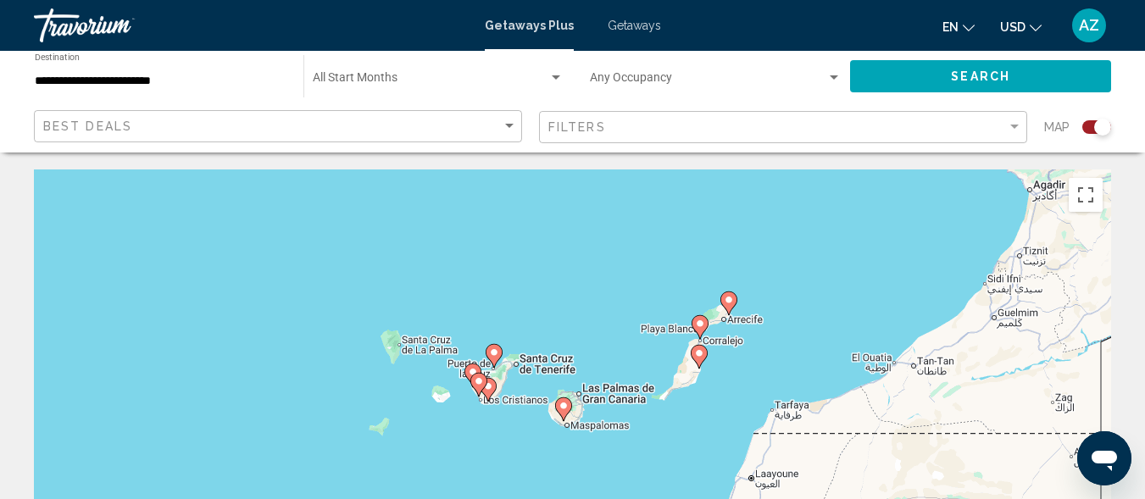
click at [477, 388] on icon "Main content" at bounding box center [477, 385] width 15 height 22
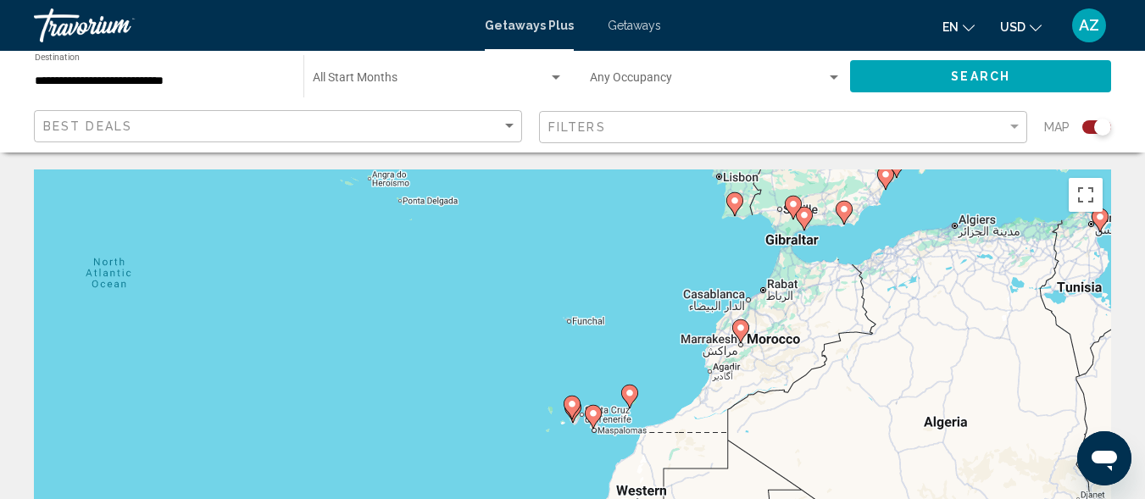
click at [575, 403] on image "Main content" at bounding box center [572, 404] width 10 height 10
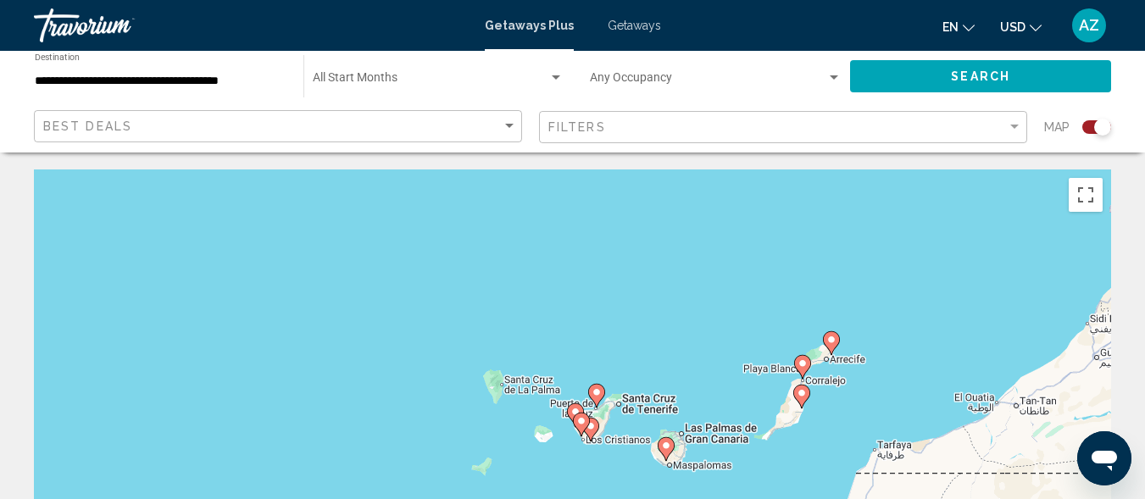
click at [584, 423] on image "Main content" at bounding box center [581, 421] width 10 height 10
type input "**********"
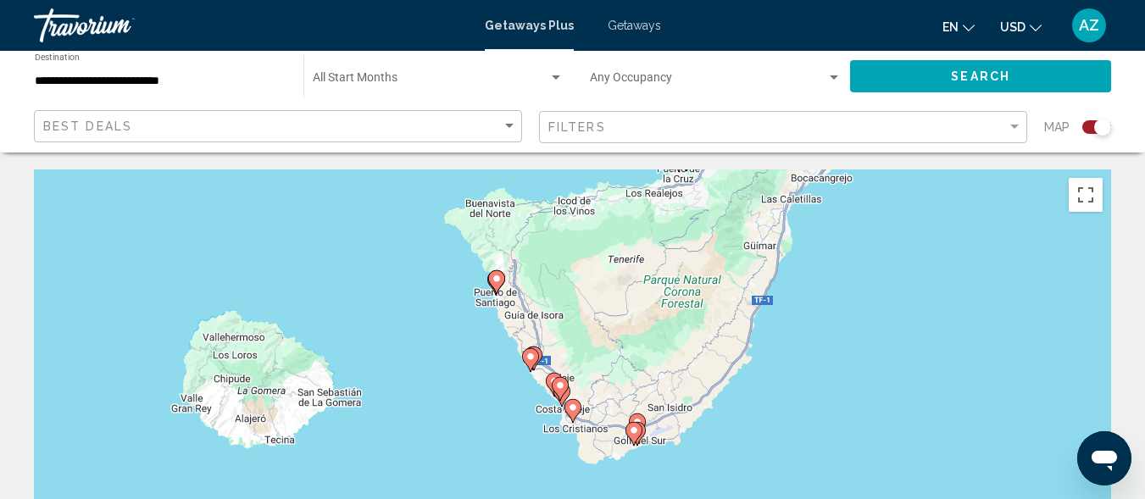
click at [572, 403] on icon "Main content" at bounding box center [571, 411] width 15 height 22
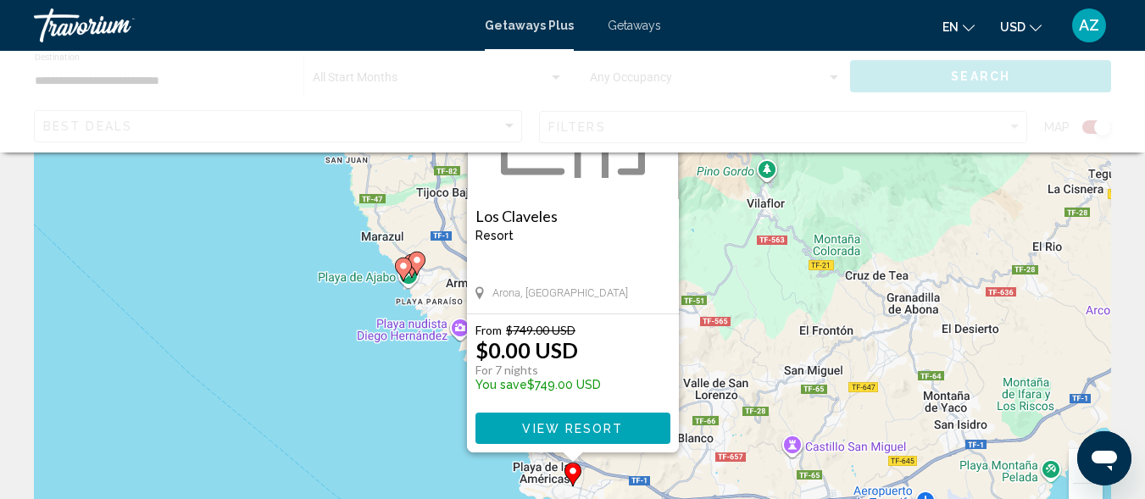
scroll to position [146, 0]
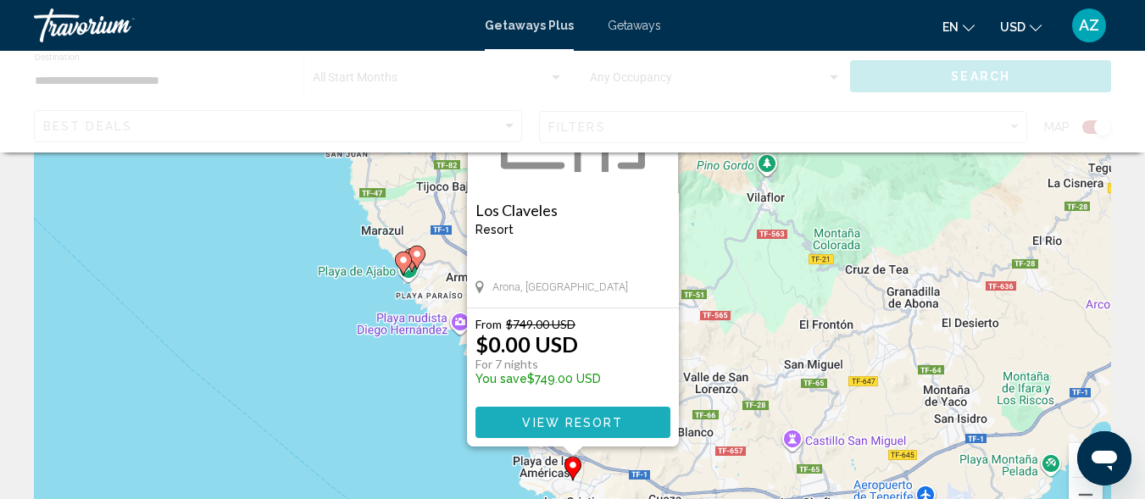
click at [605, 431] on button "View Resort" at bounding box center [572, 422] width 195 height 31
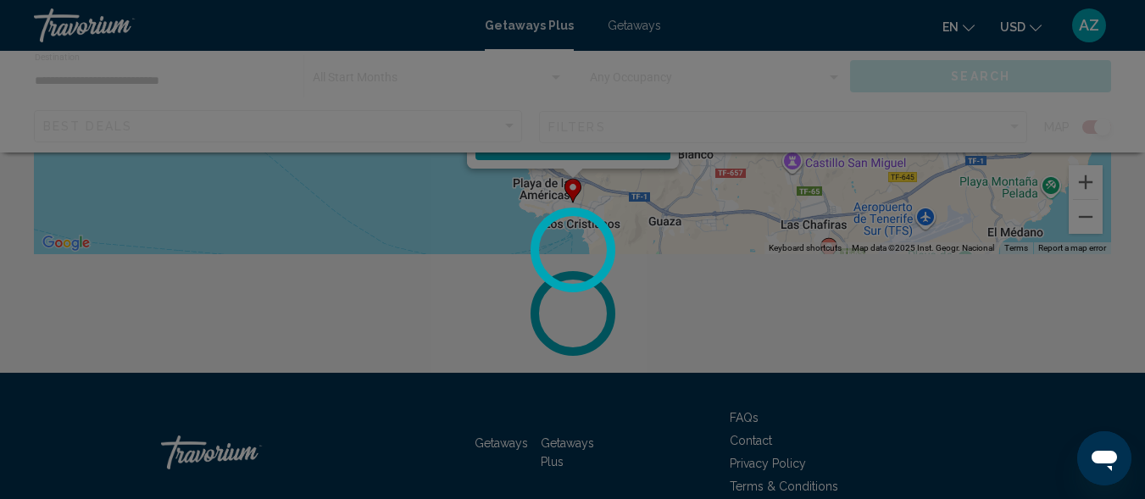
scroll to position [432, 0]
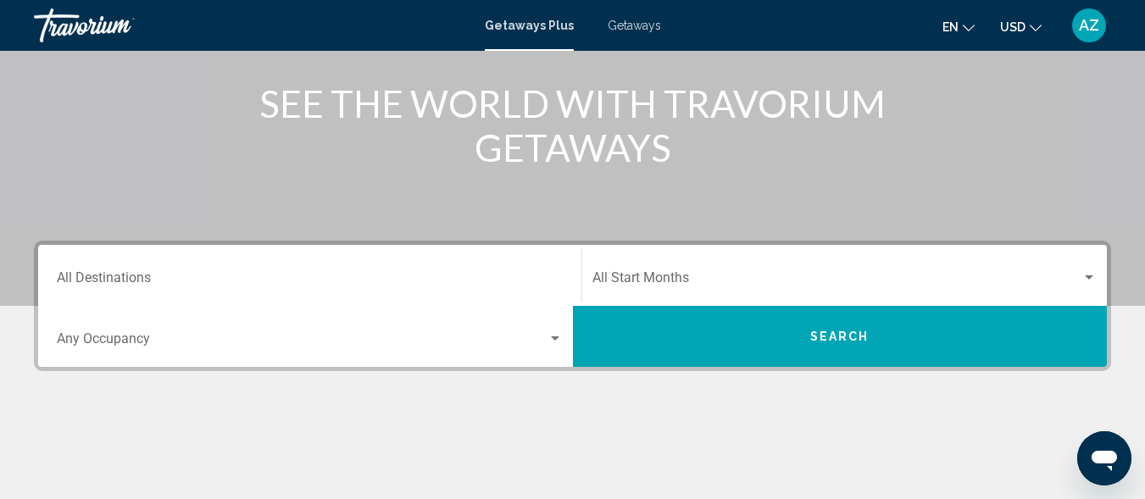
scroll to position [229, 0]
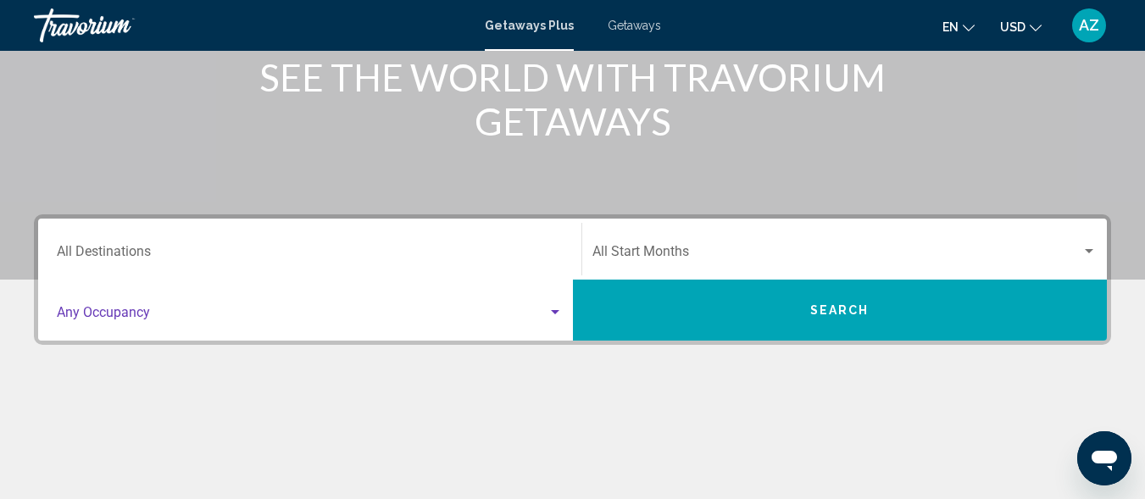
click at [553, 309] on div "Search widget" at bounding box center [554, 313] width 15 height 14
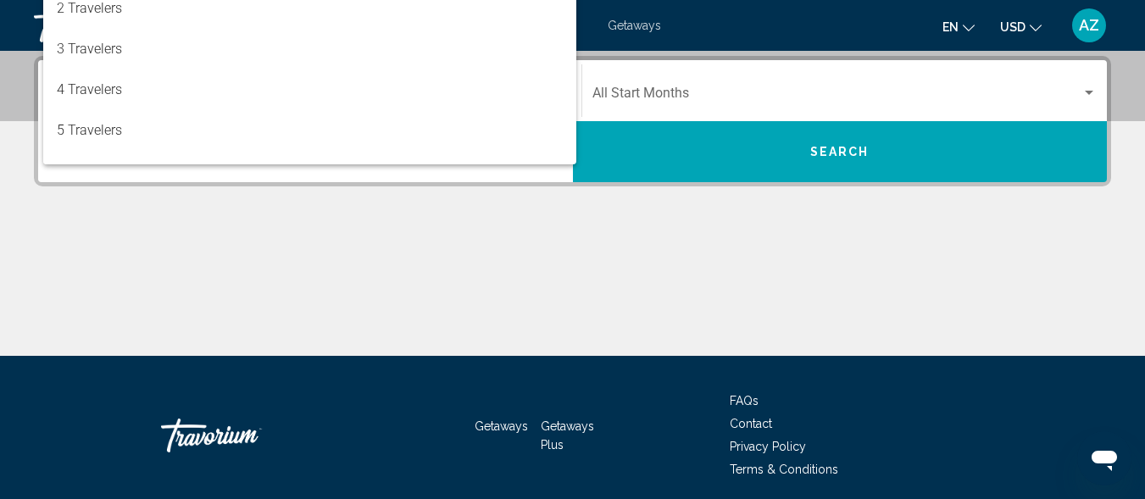
scroll to position [388, 0]
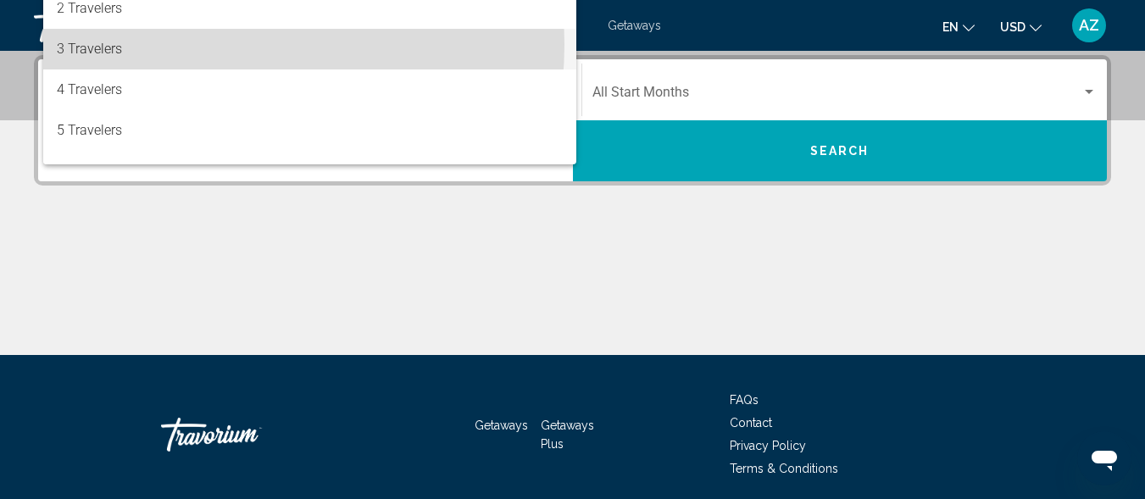
click at [200, 44] on span "3 Travelers" at bounding box center [310, 49] width 506 height 41
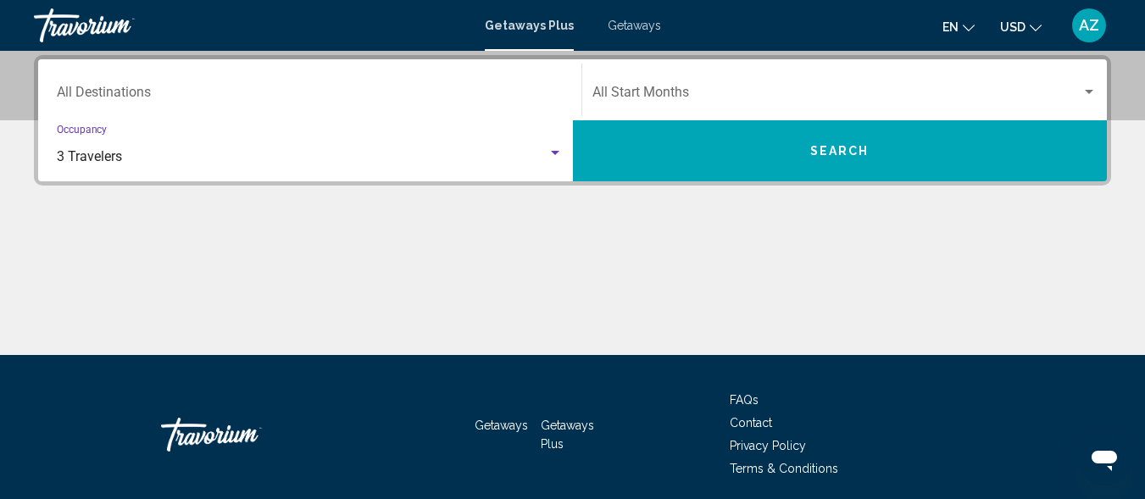
click at [1089, 91] on div "Search widget" at bounding box center [1089, 92] width 8 height 4
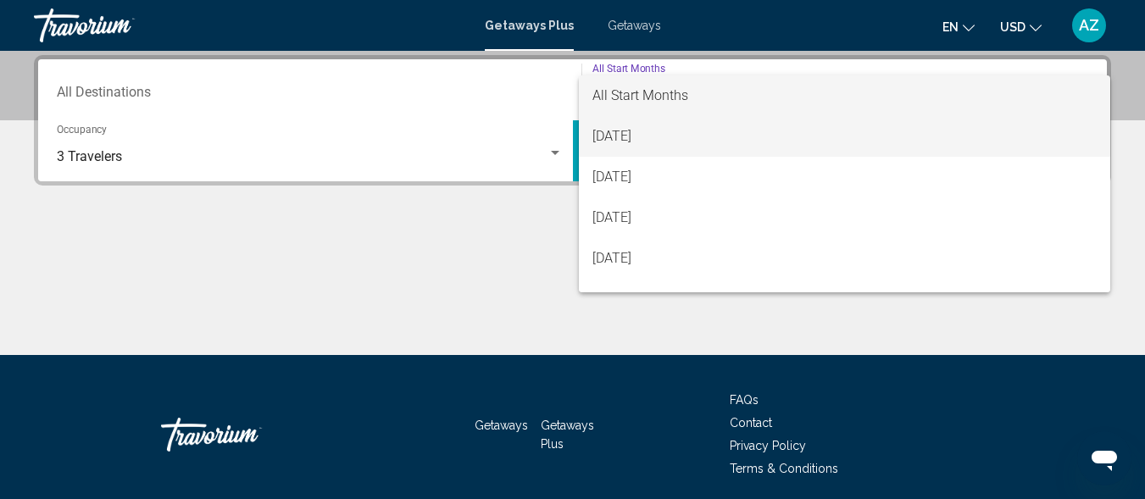
click at [1053, 138] on span "[DATE]" at bounding box center [844, 136] width 505 height 41
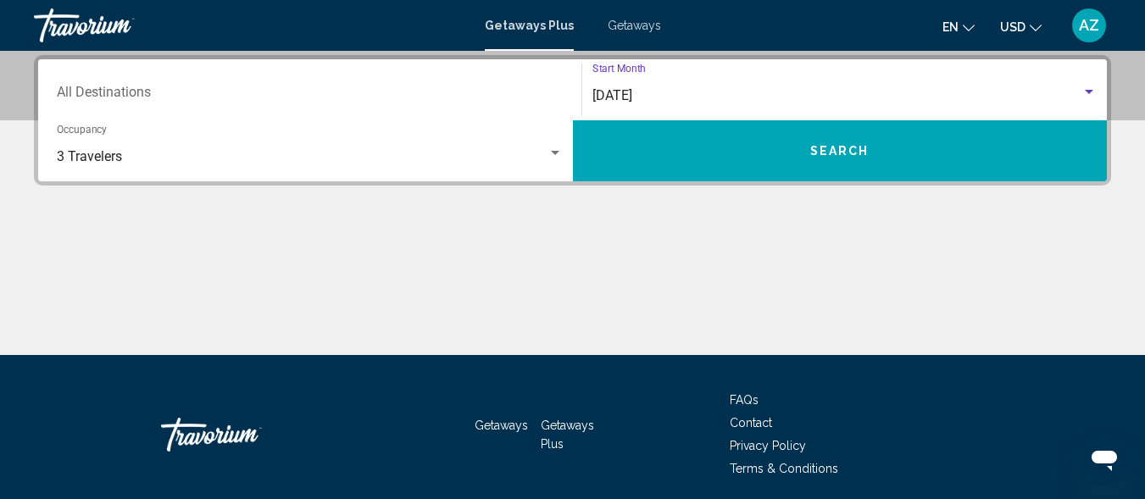
click at [953, 142] on button "Search" at bounding box center [840, 150] width 535 height 61
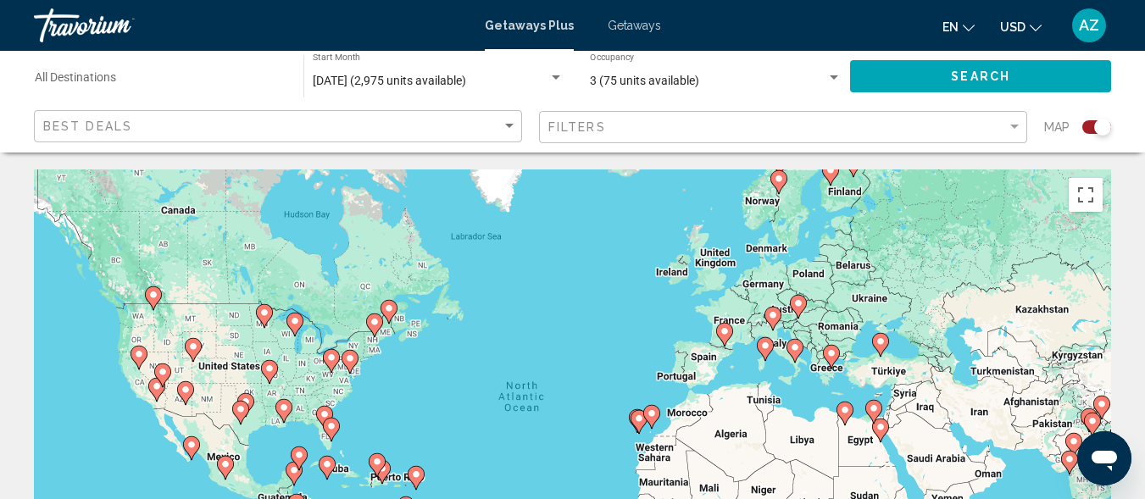
click at [638, 421] on image "Main content" at bounding box center [639, 419] width 10 height 10
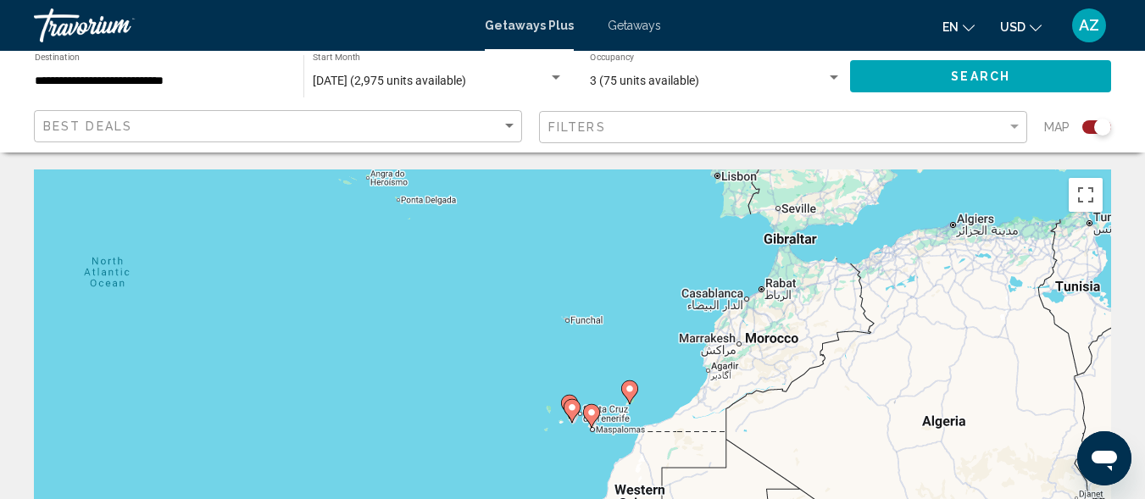
click at [591, 421] on icon "Main content" at bounding box center [590, 416] width 15 height 22
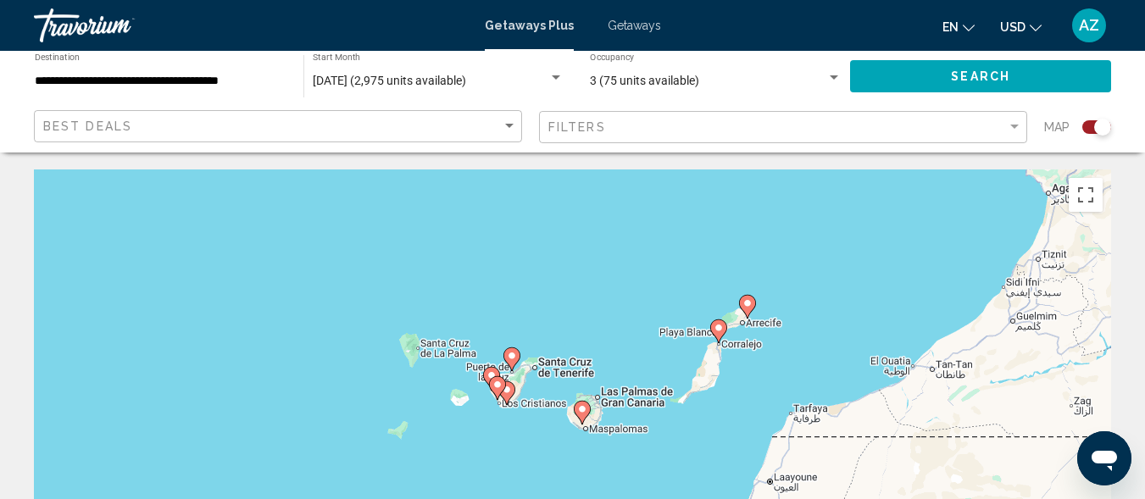
click at [491, 393] on gmp-advanced-marker "Main content" at bounding box center [497, 387] width 17 height 25
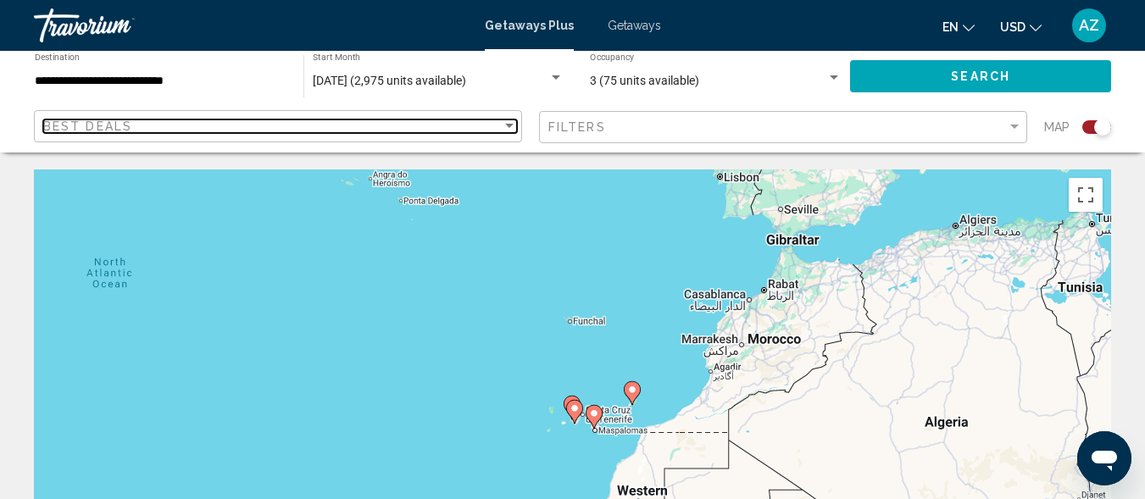
click at [508, 125] on div "Sort by" at bounding box center [509, 126] width 8 height 4
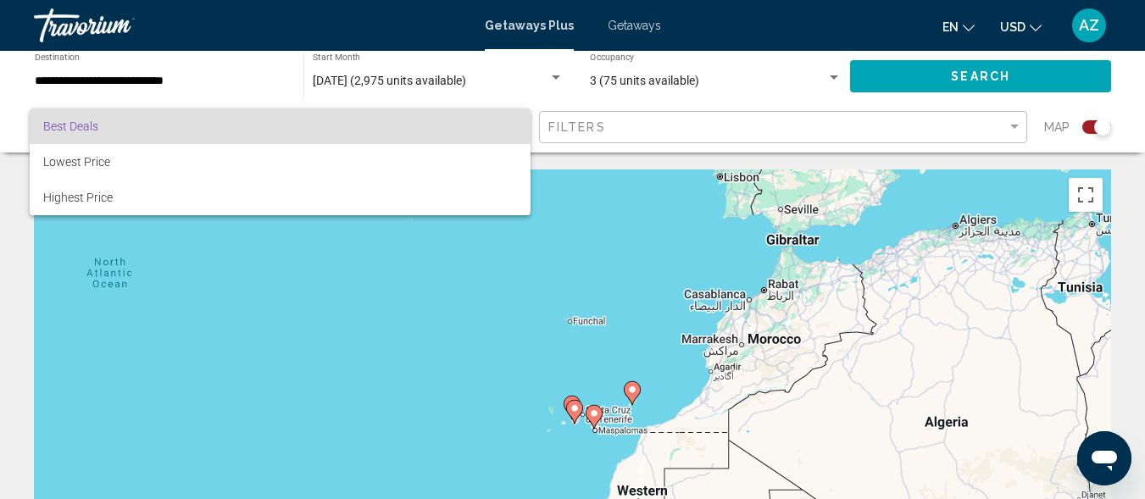
click at [564, 86] on div at bounding box center [572, 249] width 1145 height 499
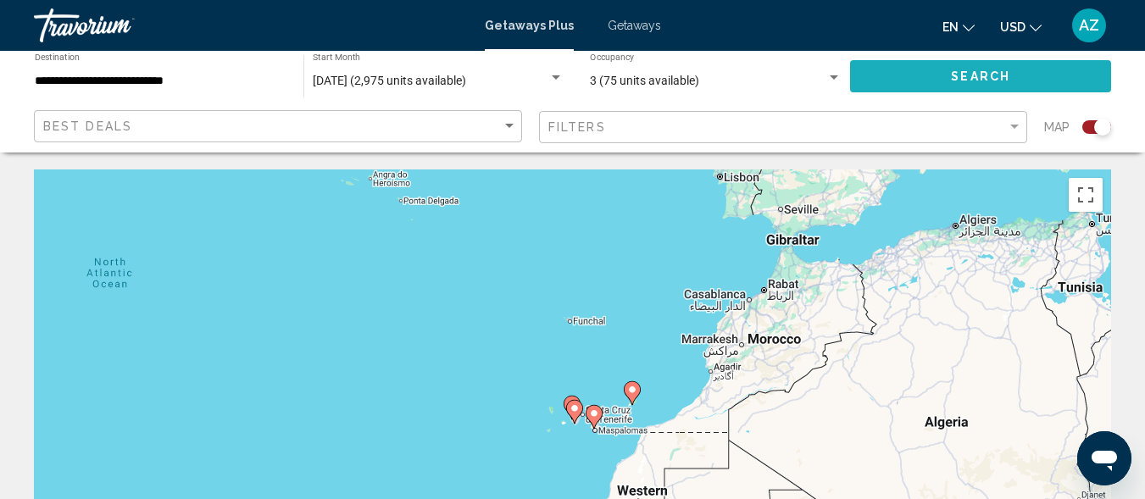
click at [1053, 80] on button "Search" at bounding box center [980, 75] width 261 height 31
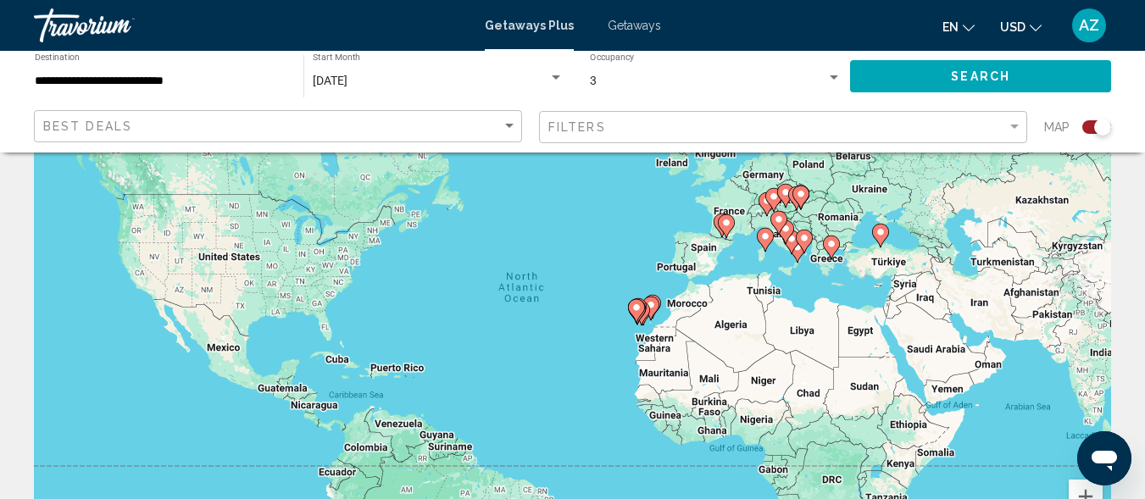
scroll to position [140, 0]
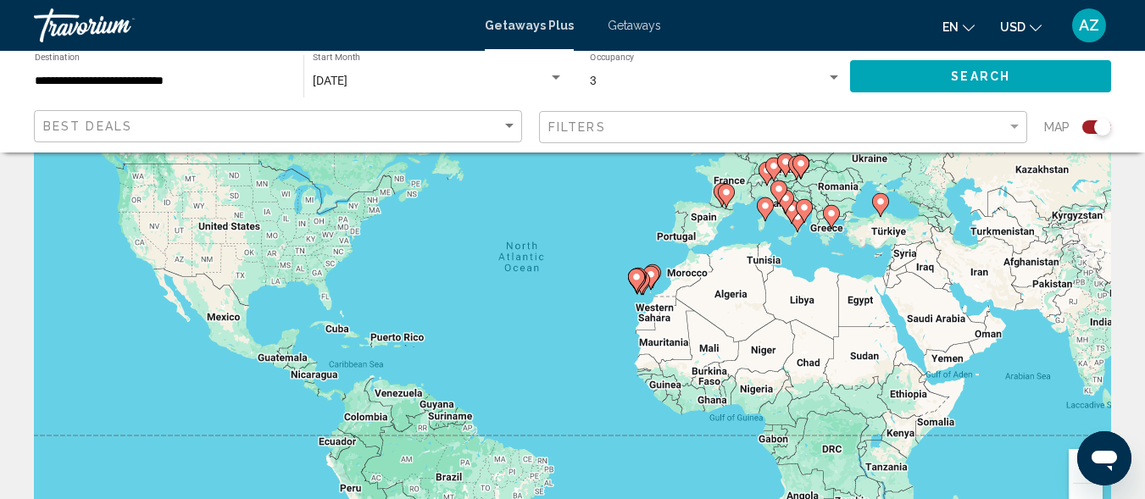
click at [641, 285] on icon "Main content" at bounding box center [636, 281] width 17 height 24
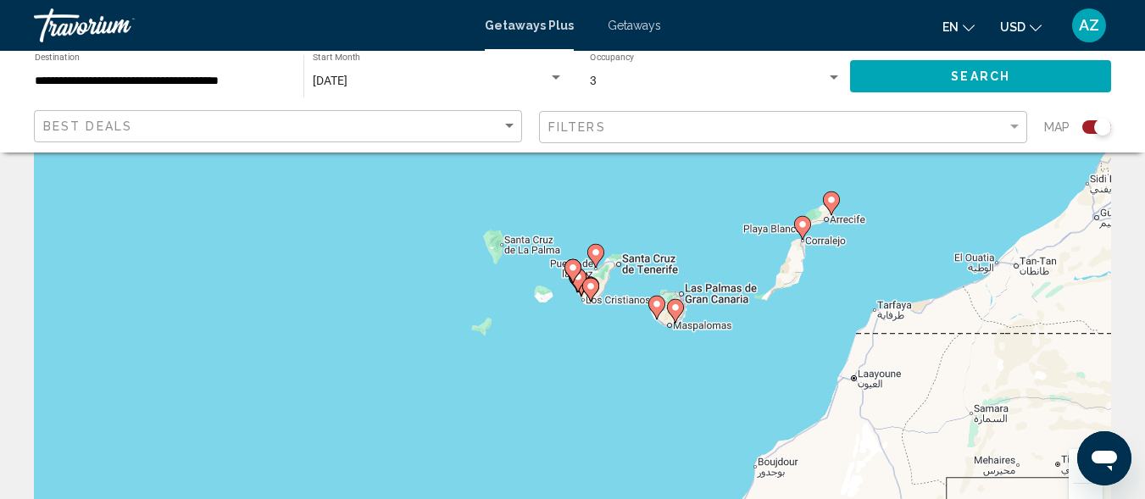
click at [582, 283] on gmp-advanced-marker "Main content" at bounding box center [590, 289] width 17 height 25
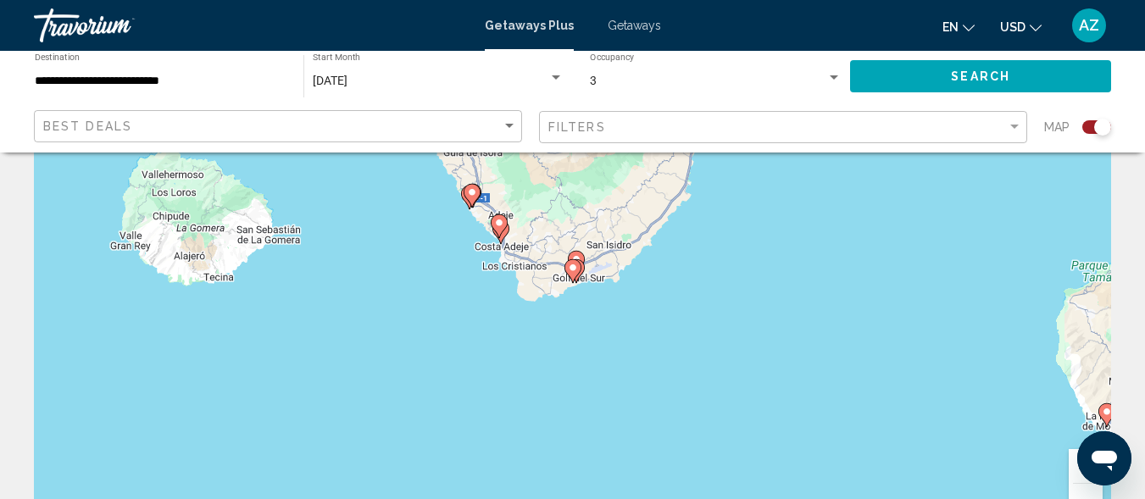
click at [500, 228] on icon "Main content" at bounding box center [498, 226] width 15 height 22
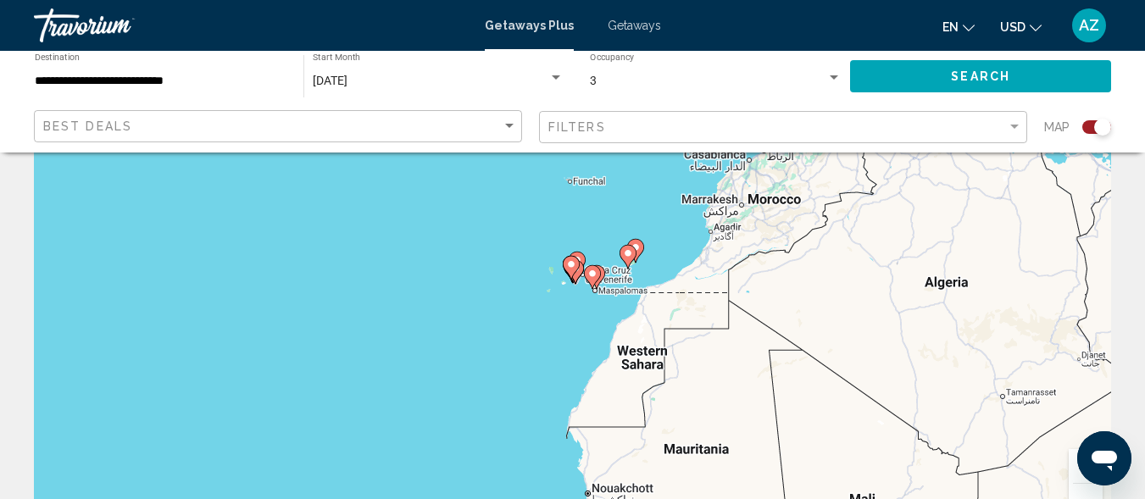
click at [569, 273] on g "Main content" at bounding box center [571, 268] width 17 height 24
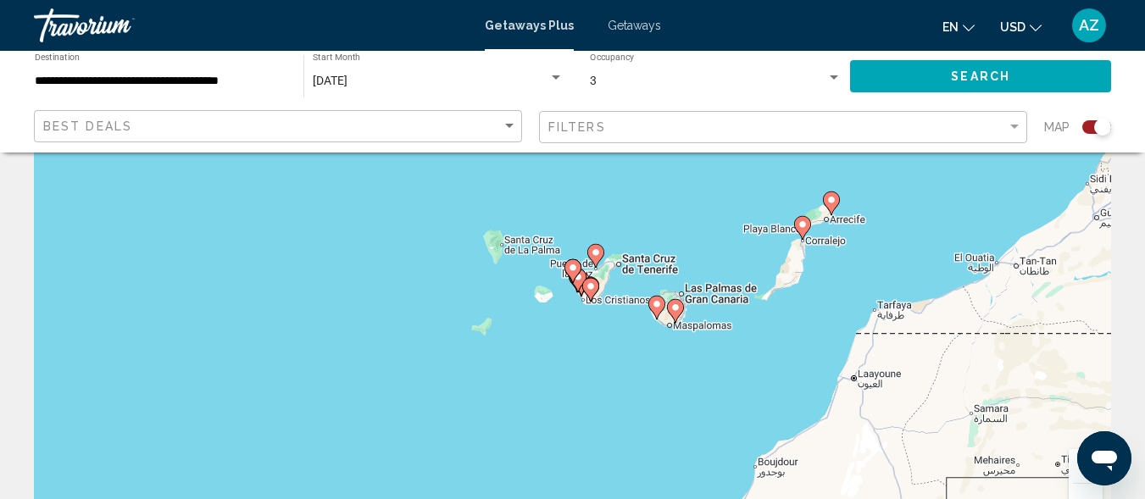
click at [569, 272] on image "Main content" at bounding box center [573, 268] width 10 height 10
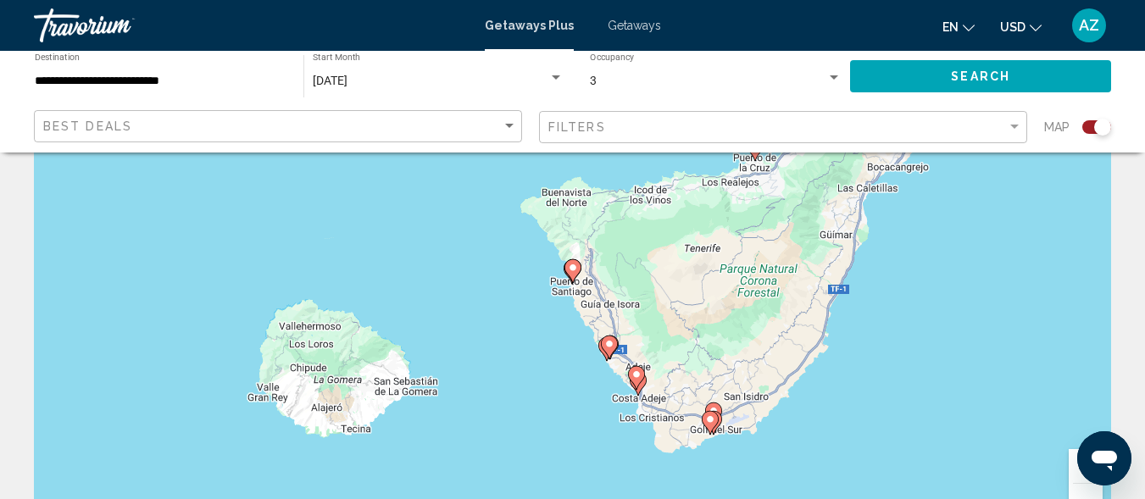
click at [633, 377] on image "Main content" at bounding box center [636, 375] width 10 height 10
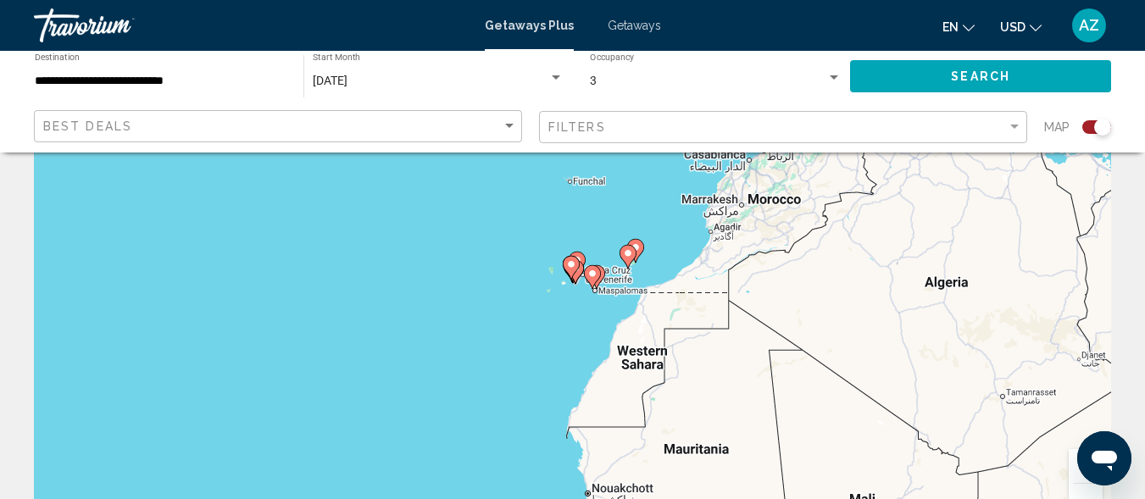
click at [593, 279] on icon "Main content" at bounding box center [591, 277] width 15 height 22
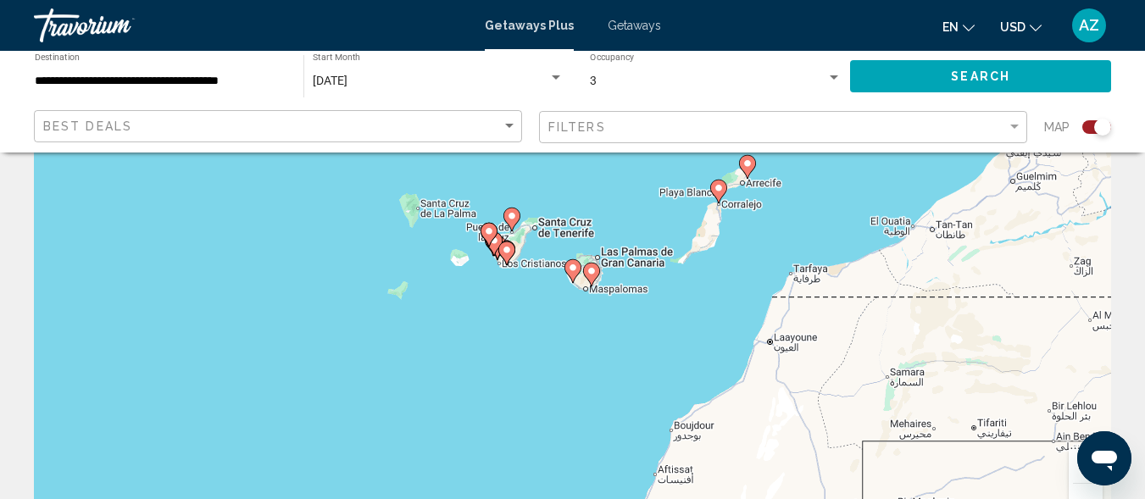
click at [499, 243] on gmp-advanced-marker "Main content" at bounding box center [506, 253] width 17 height 25
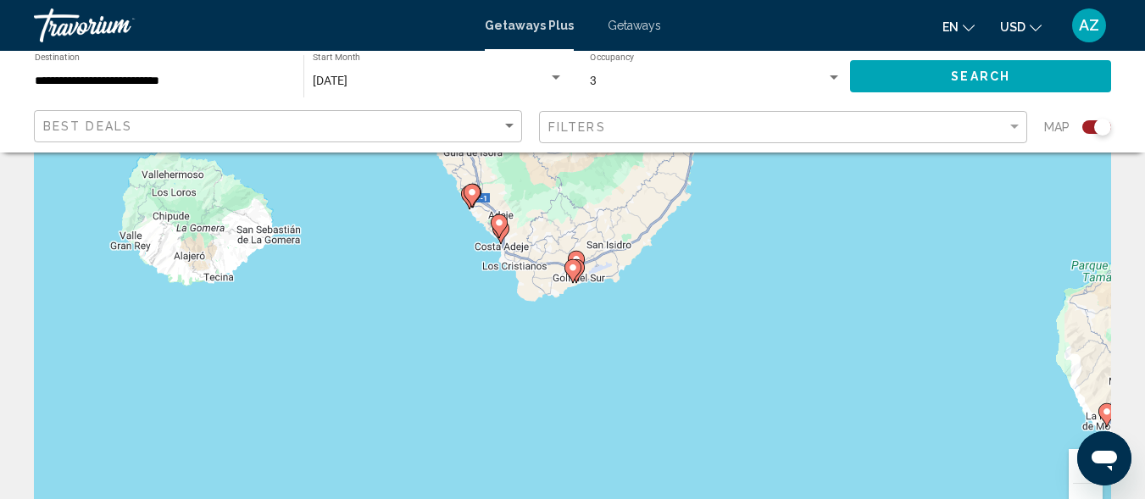
click at [497, 236] on gmp-advanced-marker "Main content" at bounding box center [499, 226] width 17 height 25
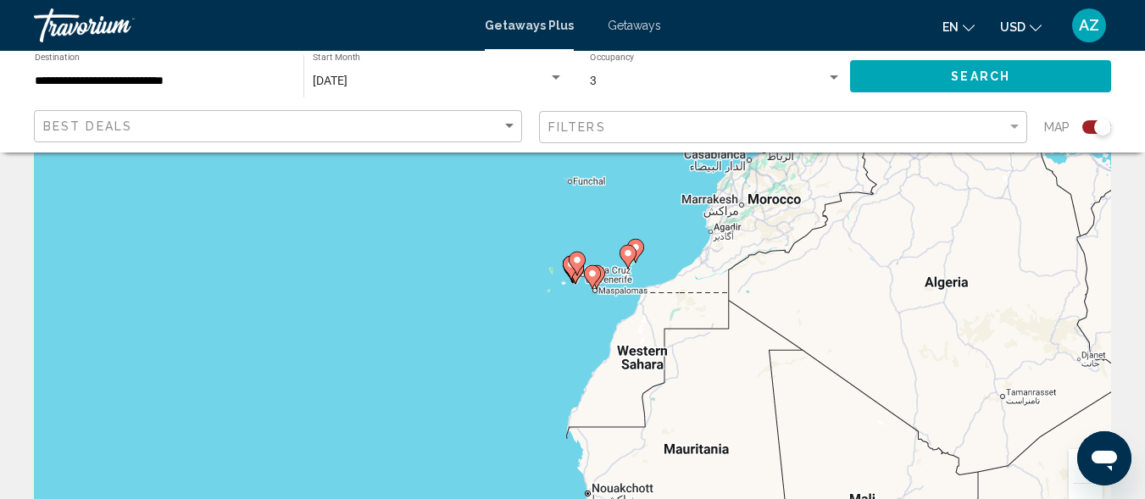
click at [573, 276] on gmp-advanced-marker "Main content" at bounding box center [571, 267] width 17 height 25
click at [574, 270] on gmp-advanced-marker "Main content" at bounding box center [577, 263] width 17 height 25
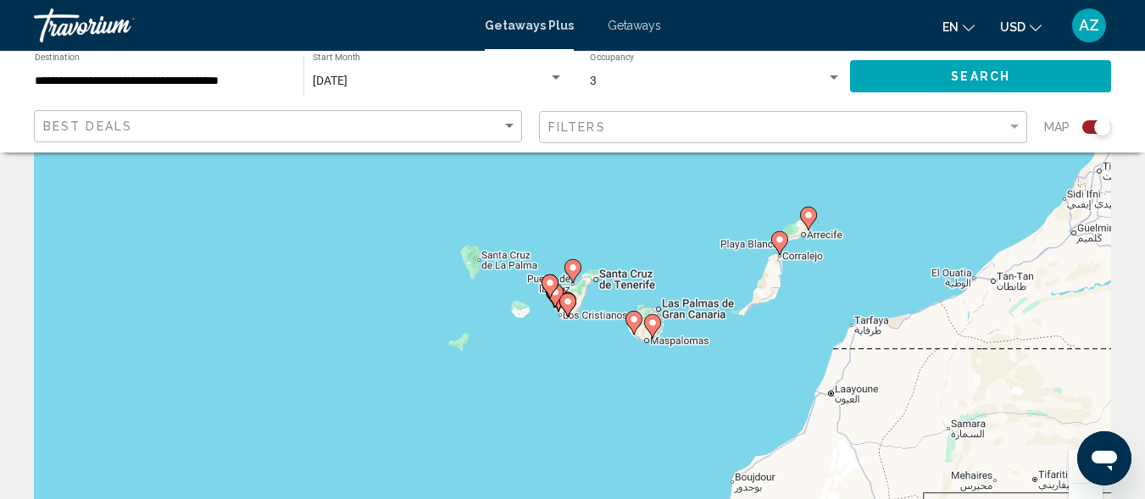
click at [571, 270] on image "Main content" at bounding box center [573, 268] width 10 height 10
type input "**********"
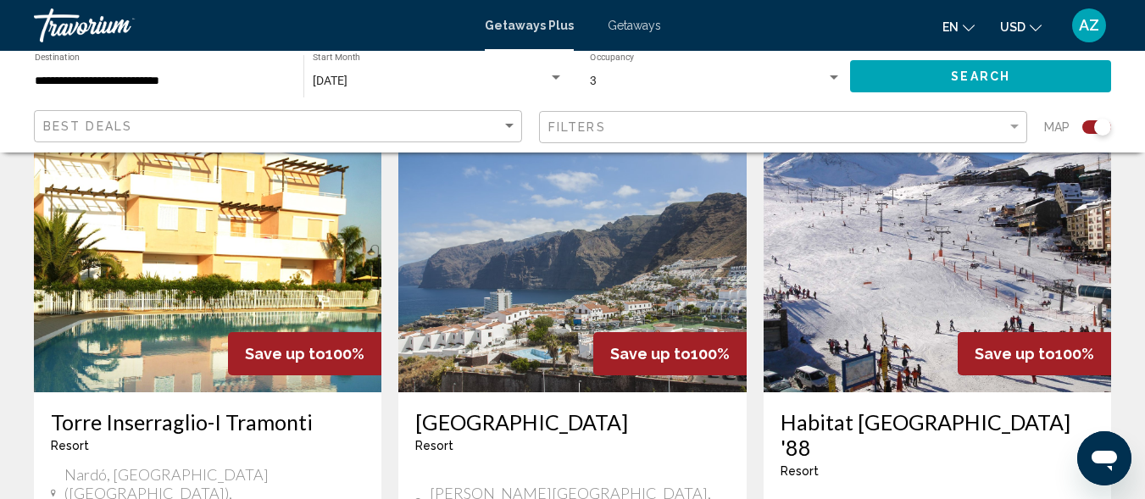
scroll to position [0, 0]
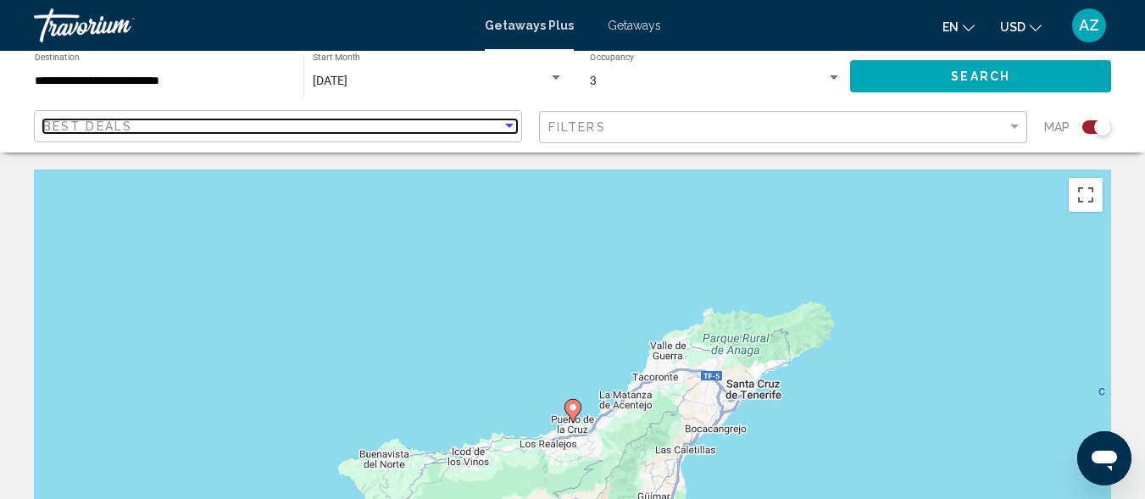
click at [509, 120] on div "Sort by" at bounding box center [509, 126] width 15 height 14
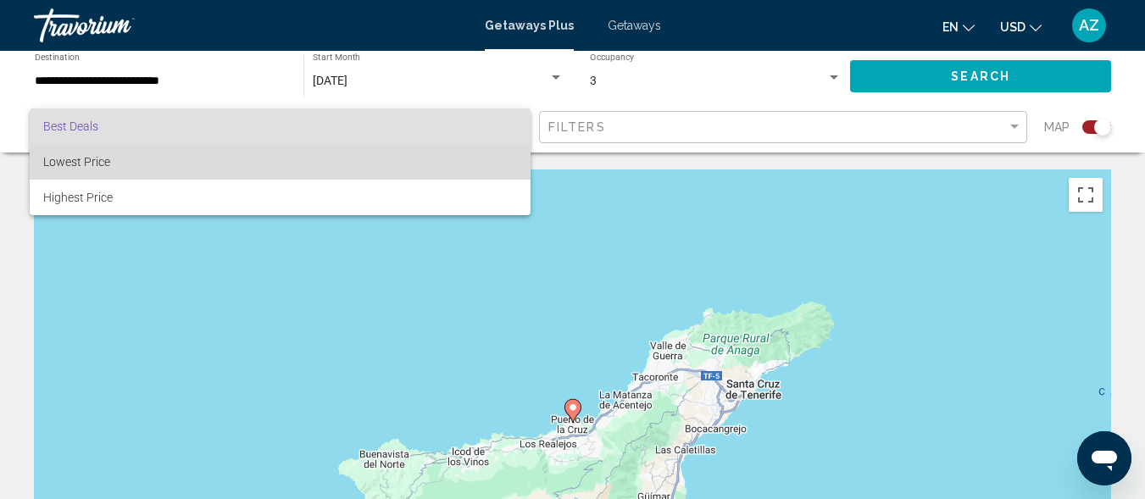
click at [498, 150] on span "Lowest Price" at bounding box center [280, 162] width 474 height 36
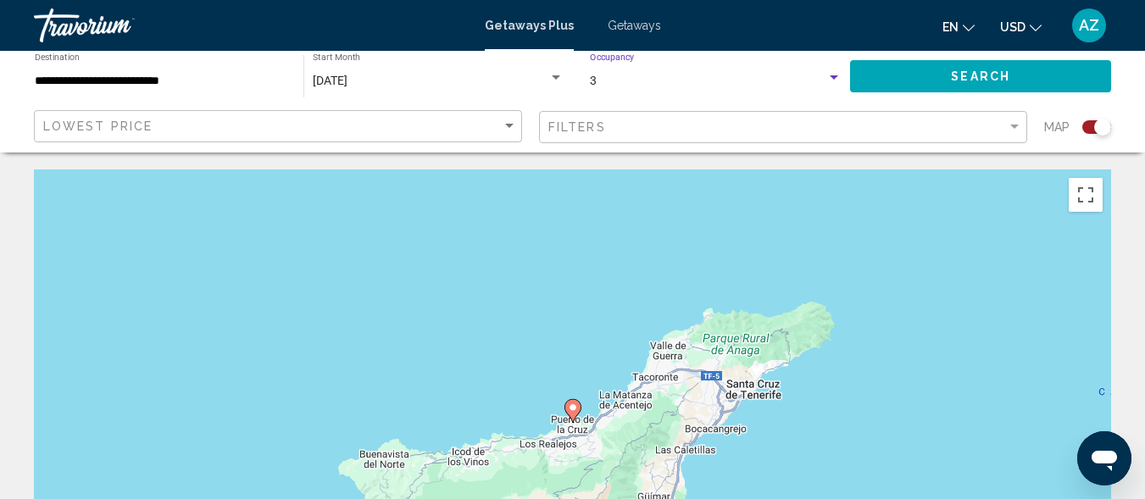
click at [834, 77] on div "Search widget" at bounding box center [834, 77] width 8 height 4
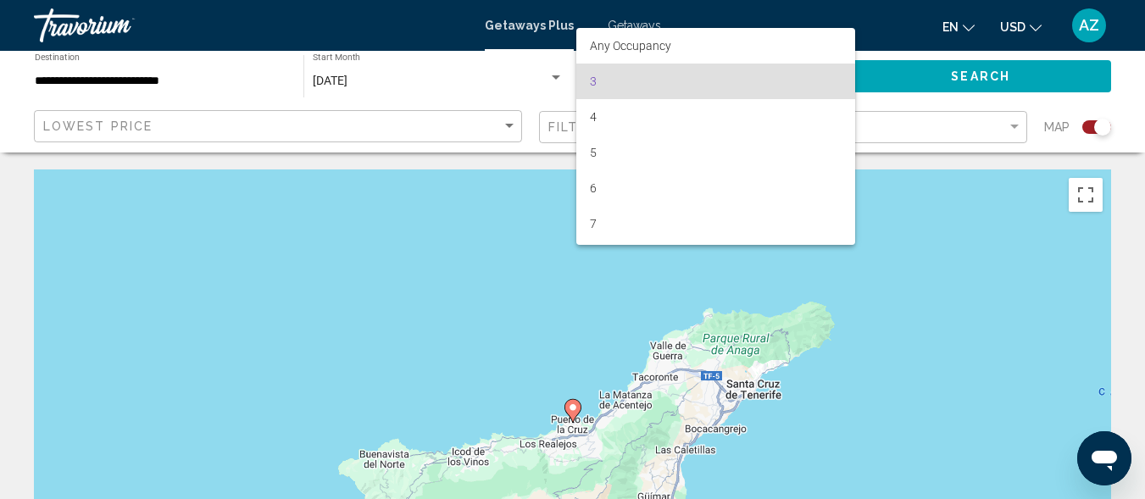
click at [925, 158] on div at bounding box center [572, 249] width 1145 height 499
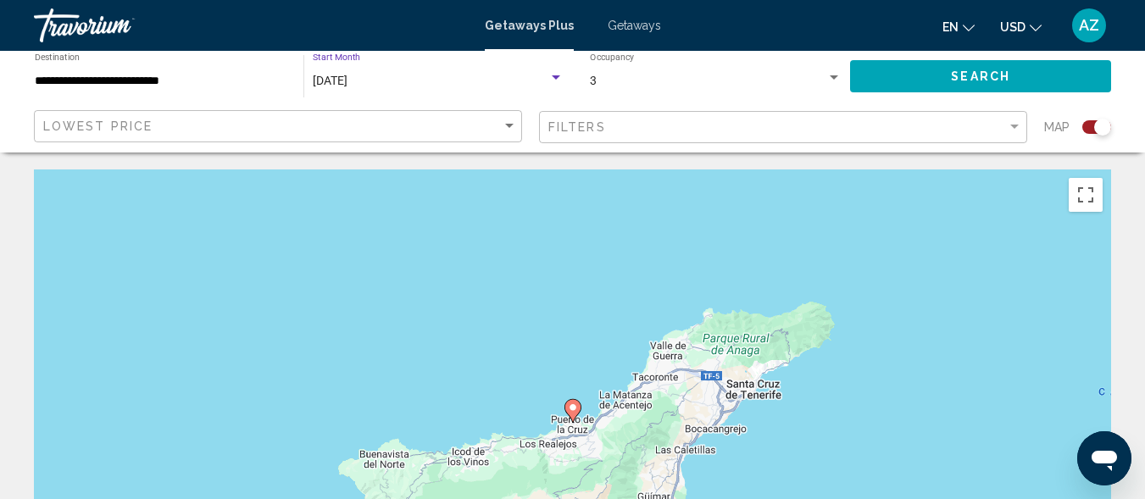
click at [556, 75] on div "Search widget" at bounding box center [556, 77] width 8 height 4
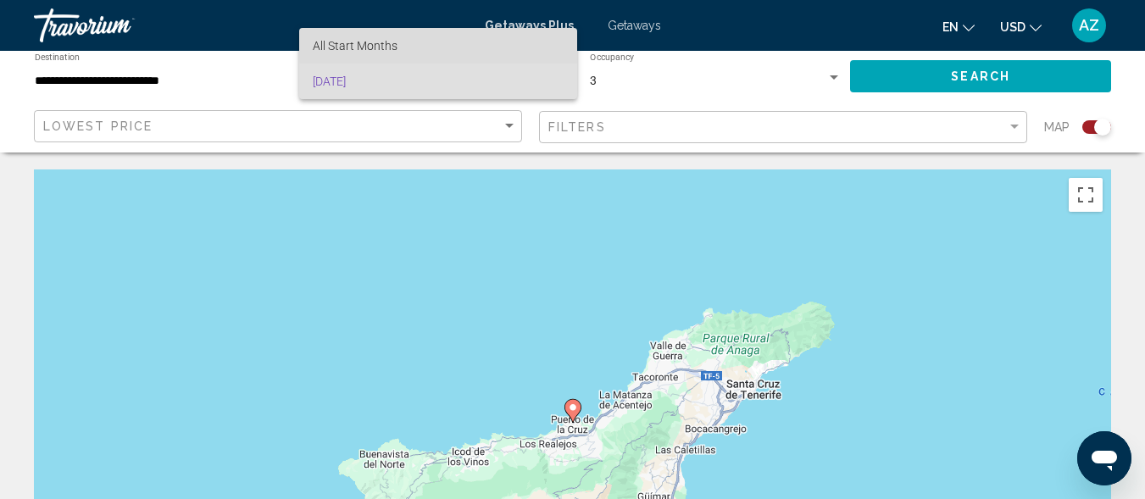
click at [519, 43] on span "All Start Months" at bounding box center [438, 46] width 251 height 36
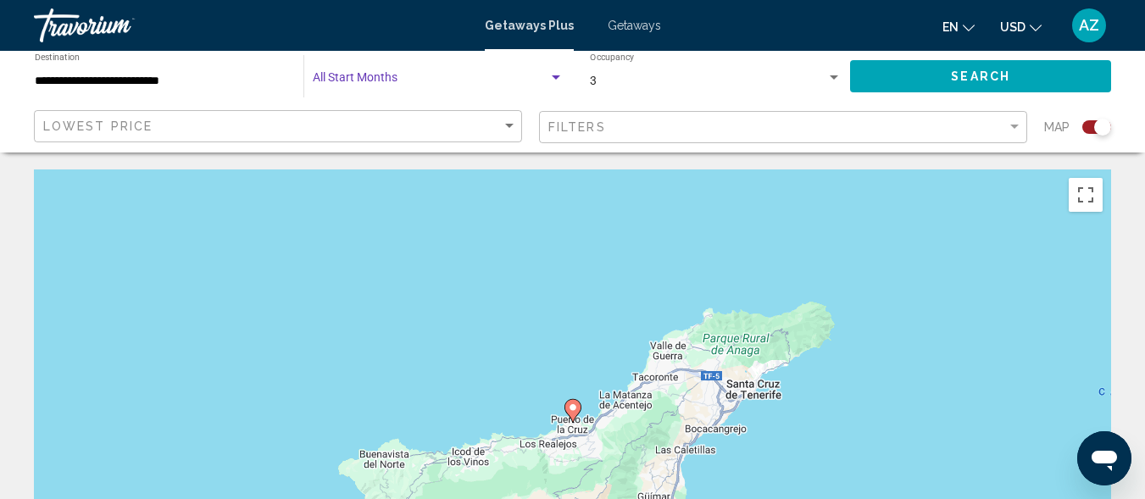
click at [555, 75] on div "Search widget" at bounding box center [555, 78] width 15 height 14
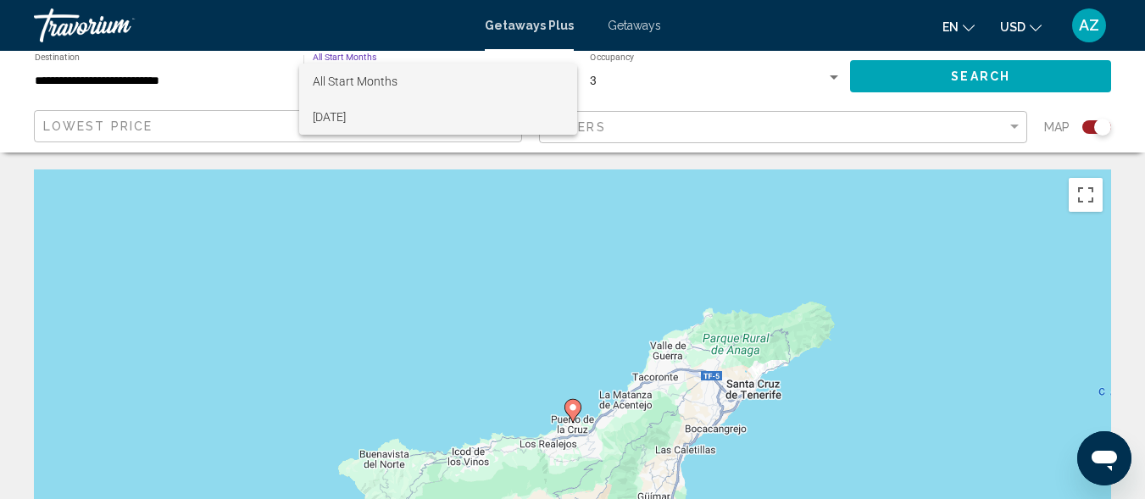
click at [540, 111] on span "[DATE]" at bounding box center [438, 117] width 251 height 36
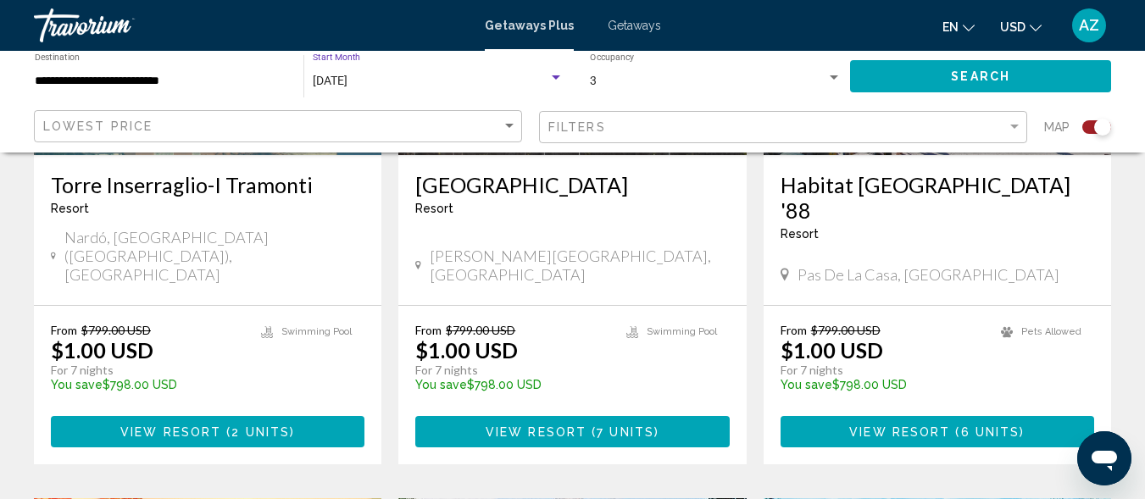
scroll to position [572, 0]
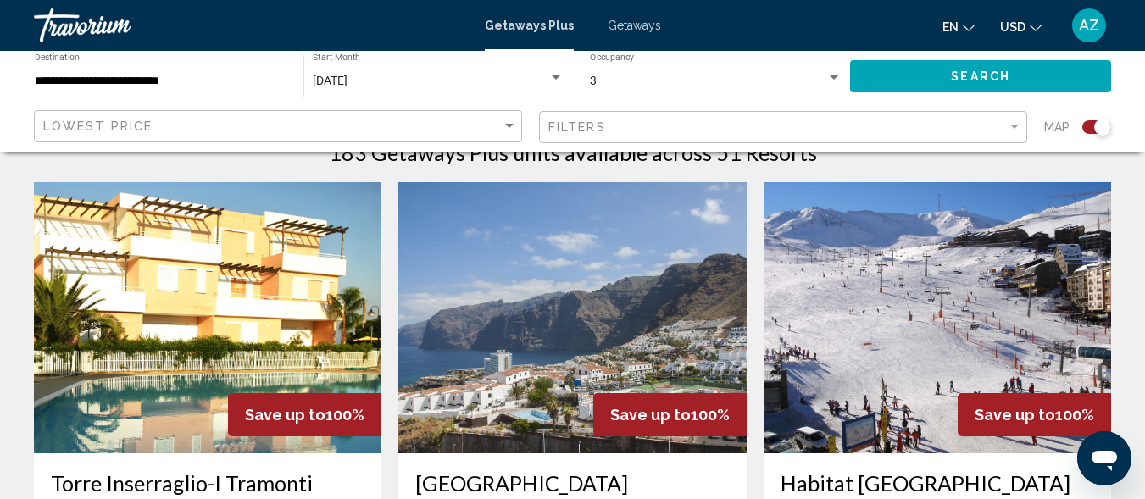
click at [622, 18] on div "Getaways Plus Getaways en English Español Français Italiano Português русский U…" at bounding box center [572, 26] width 1145 height 36
click at [622, 22] on span "Getaways" at bounding box center [634, 26] width 53 height 14
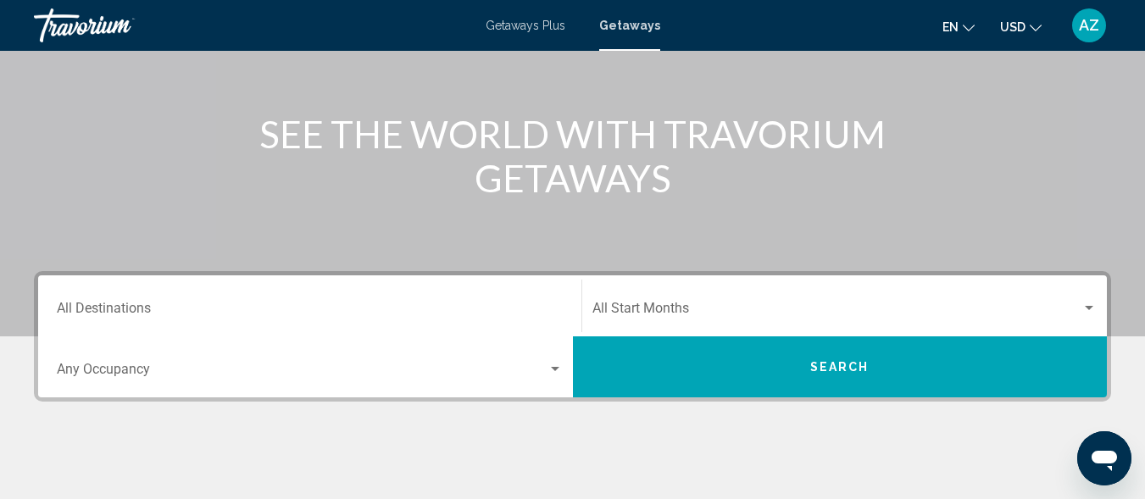
scroll to position [204, 0]
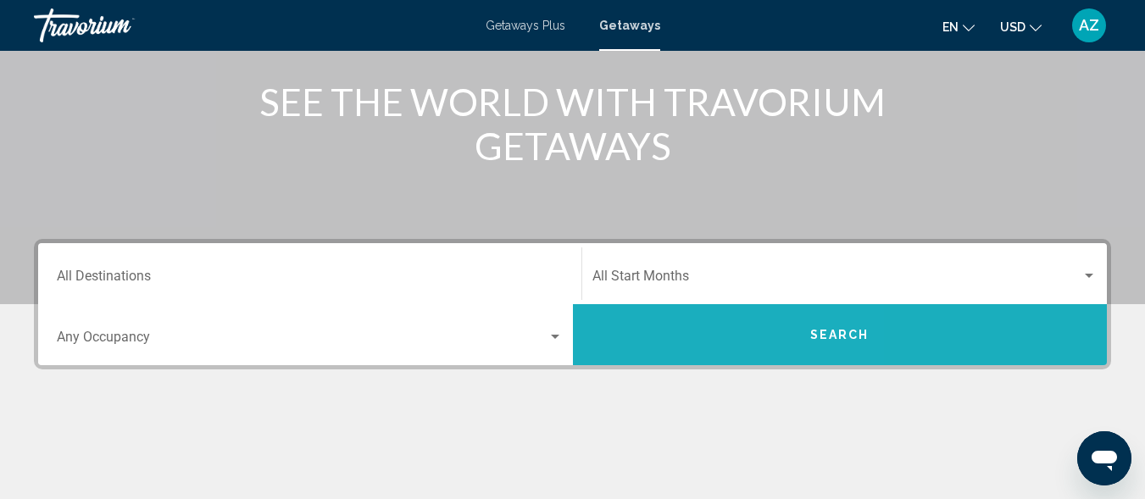
click at [673, 330] on button "Search" at bounding box center [840, 334] width 535 height 61
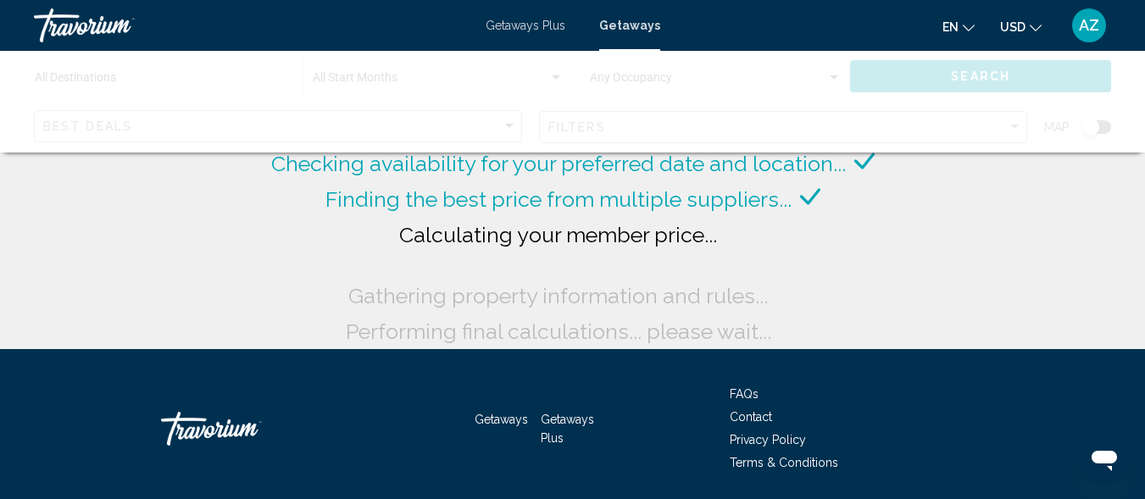
click at [635, 25] on span "Getaways" at bounding box center [629, 26] width 61 height 14
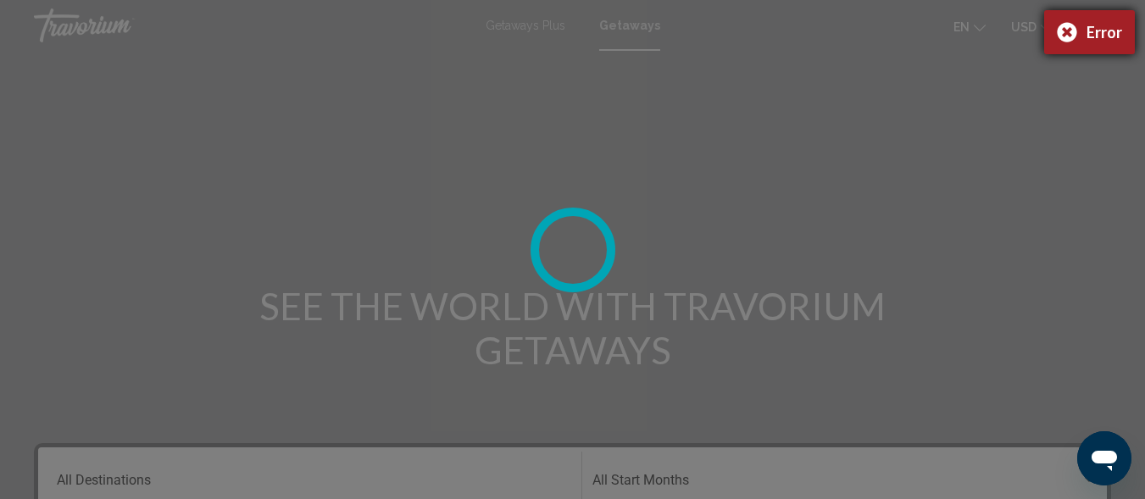
click at [1067, 30] on div "Error" at bounding box center [1089, 32] width 91 height 44
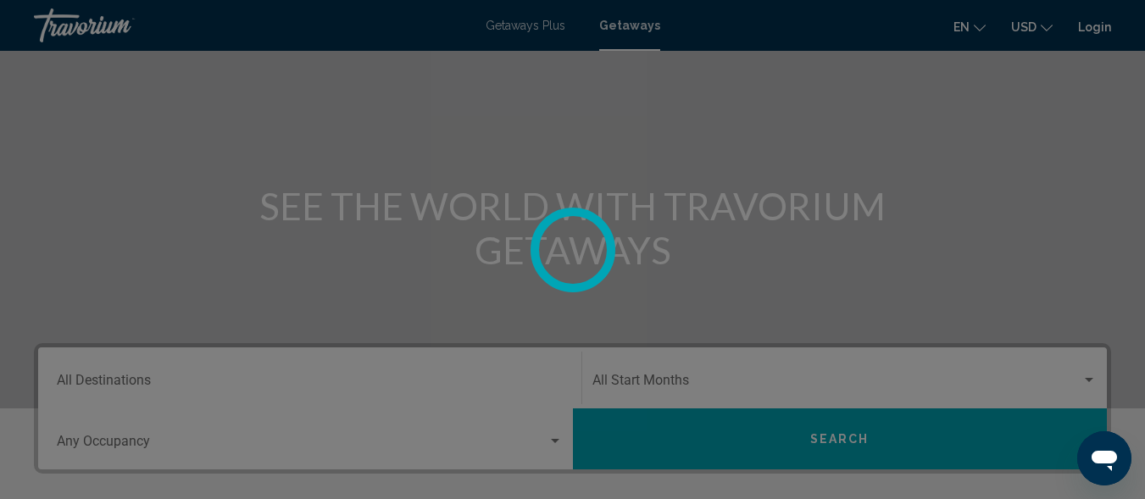
scroll to position [165, 0]
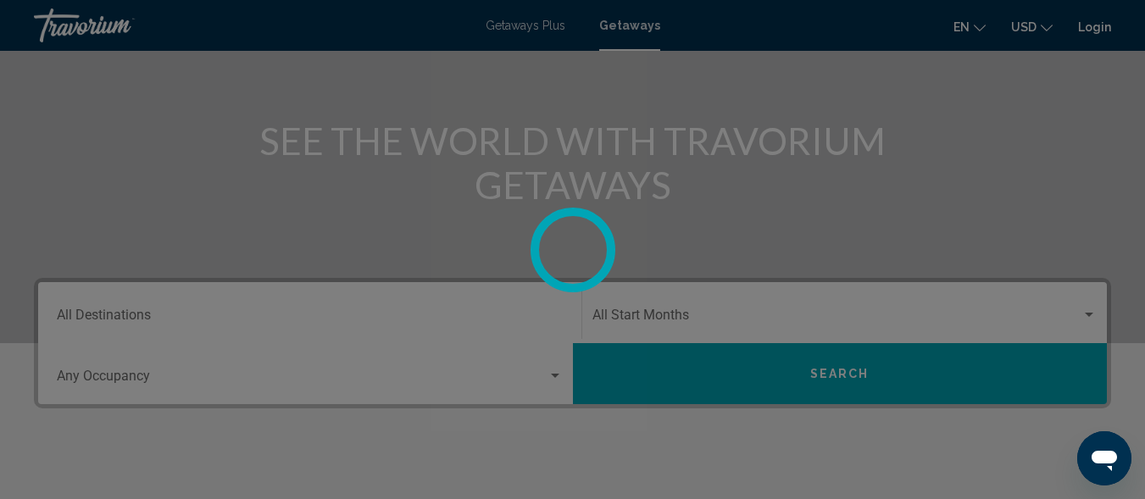
click at [556, 375] on div at bounding box center [572, 249] width 1145 height 499
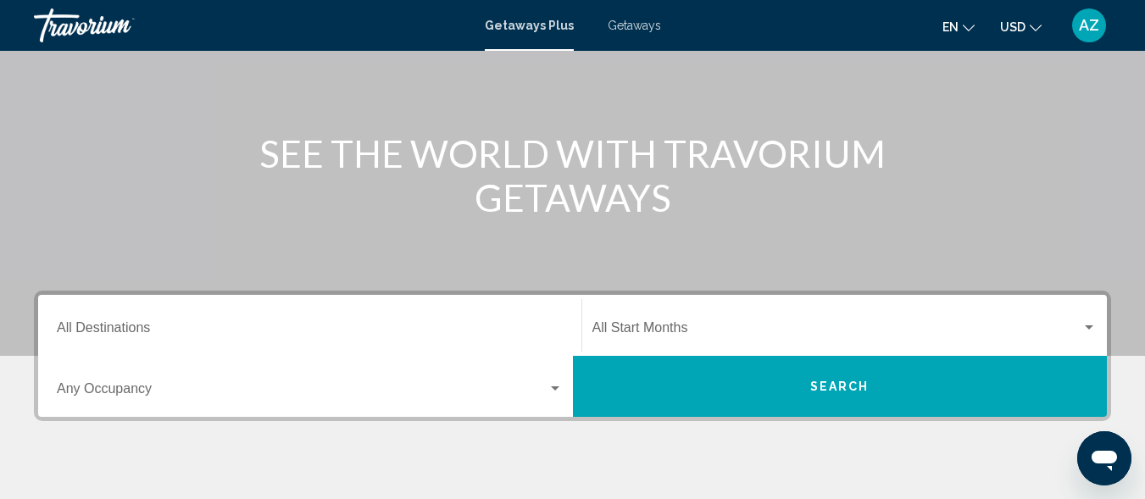
scroll to position [211, 0]
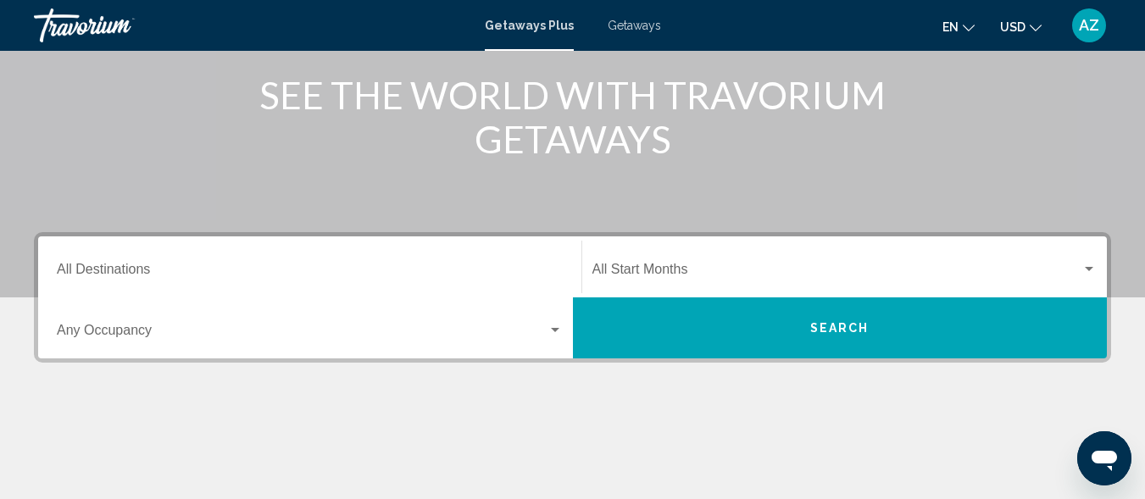
click at [1089, 266] on div "Search widget" at bounding box center [1088, 270] width 15 height 14
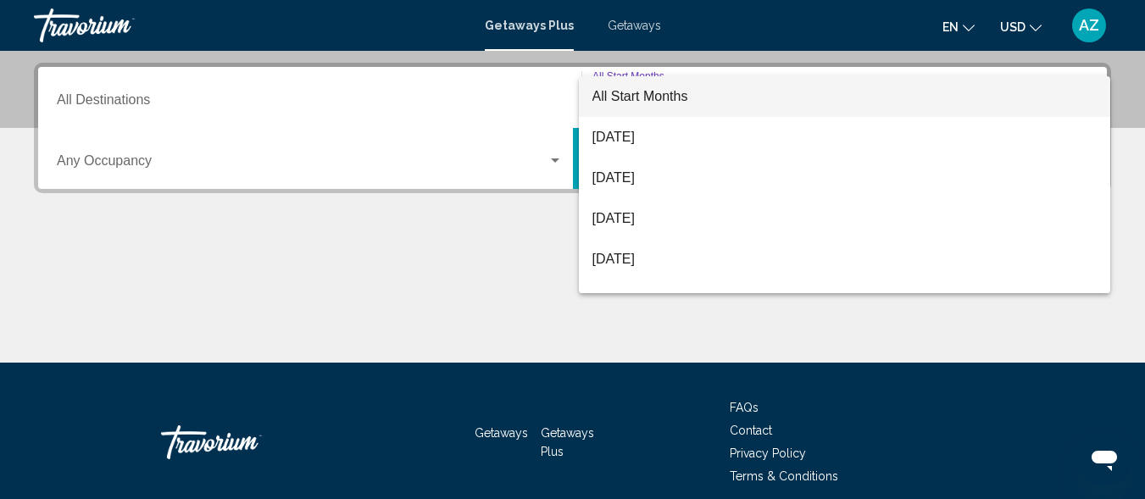
scroll to position [388, 0]
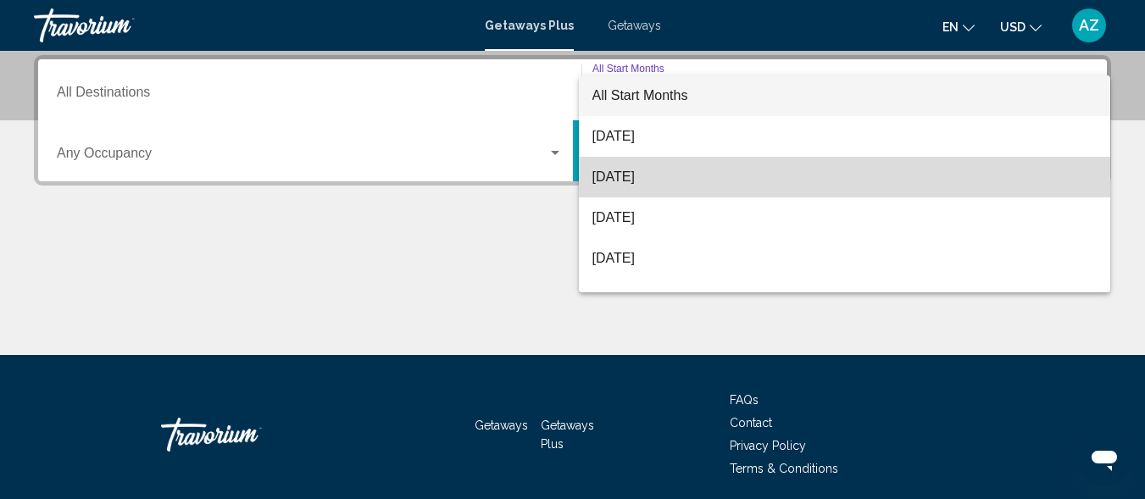
click at [896, 187] on span "[DATE]" at bounding box center [844, 177] width 505 height 41
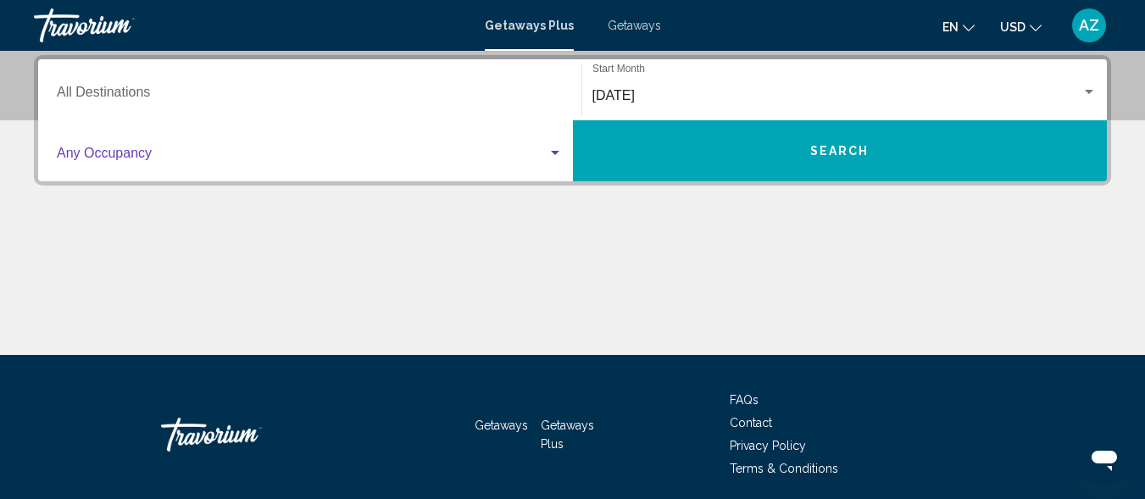
click at [553, 150] on div "Search widget" at bounding box center [554, 154] width 15 height 14
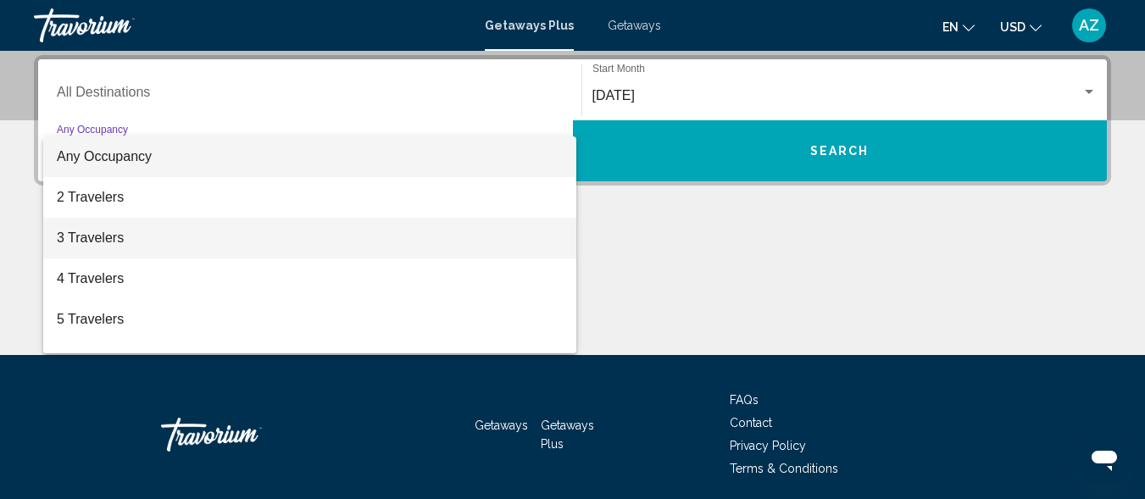
click at [503, 247] on span "3 Travelers" at bounding box center [310, 238] width 506 height 41
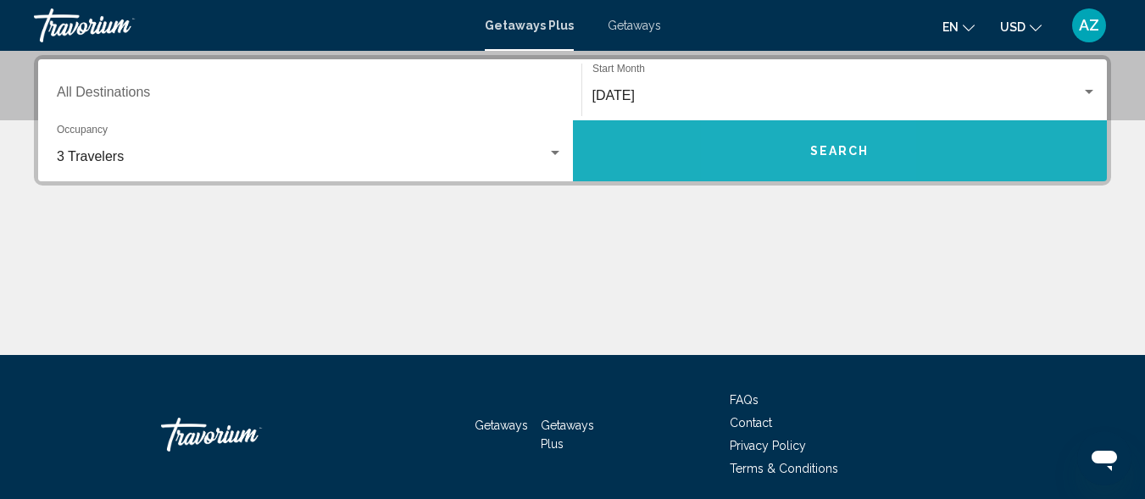
click at [797, 149] on button "Search" at bounding box center [840, 150] width 535 height 61
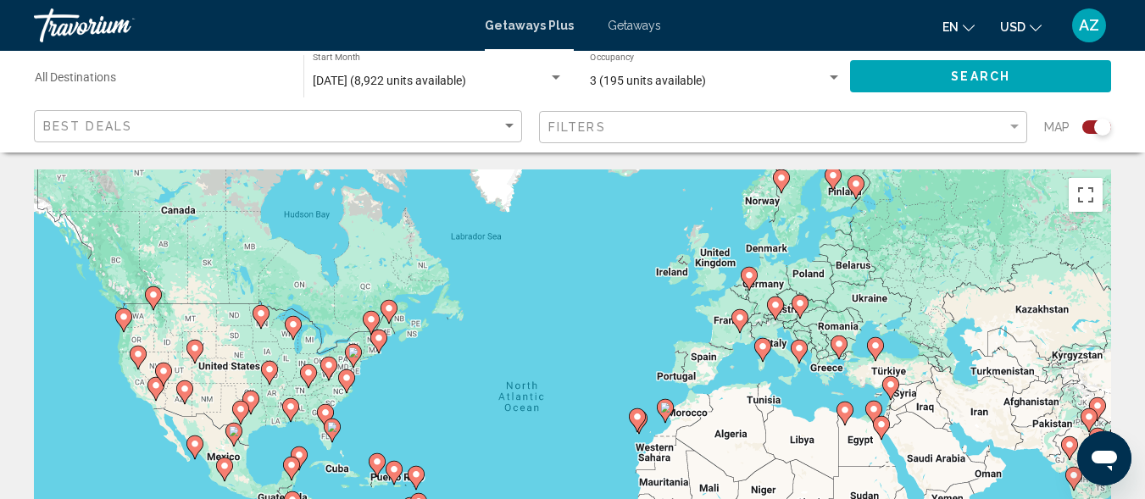
click at [663, 405] on image "Main content" at bounding box center [665, 408] width 10 height 10
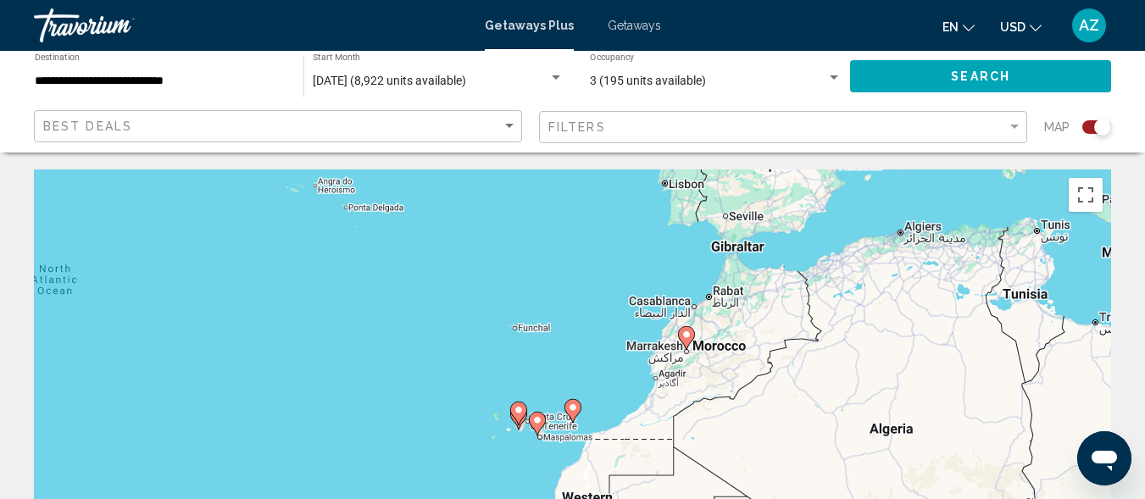
click at [536, 433] on gmp-advanced-marker "Main content" at bounding box center [537, 423] width 17 height 25
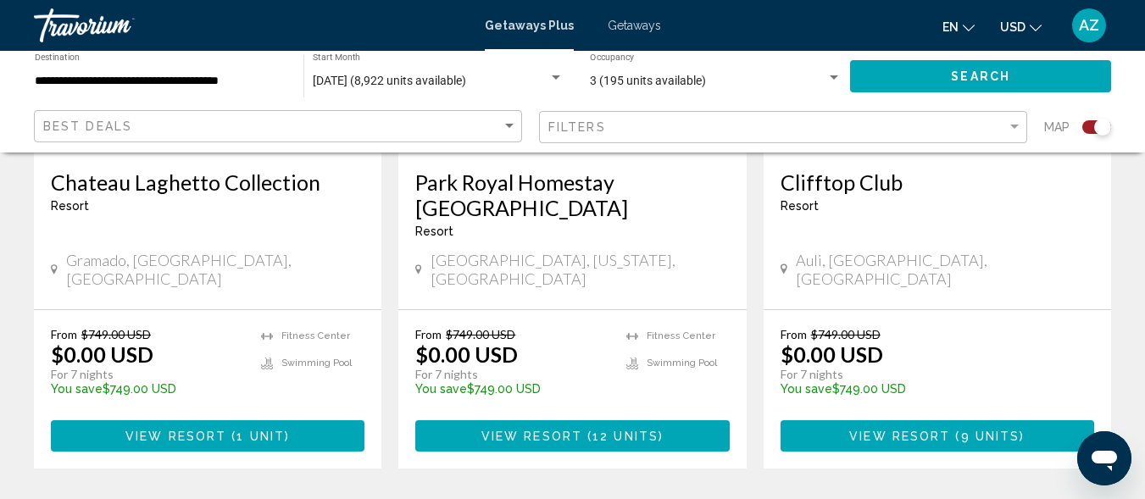
scroll to position [2725, 0]
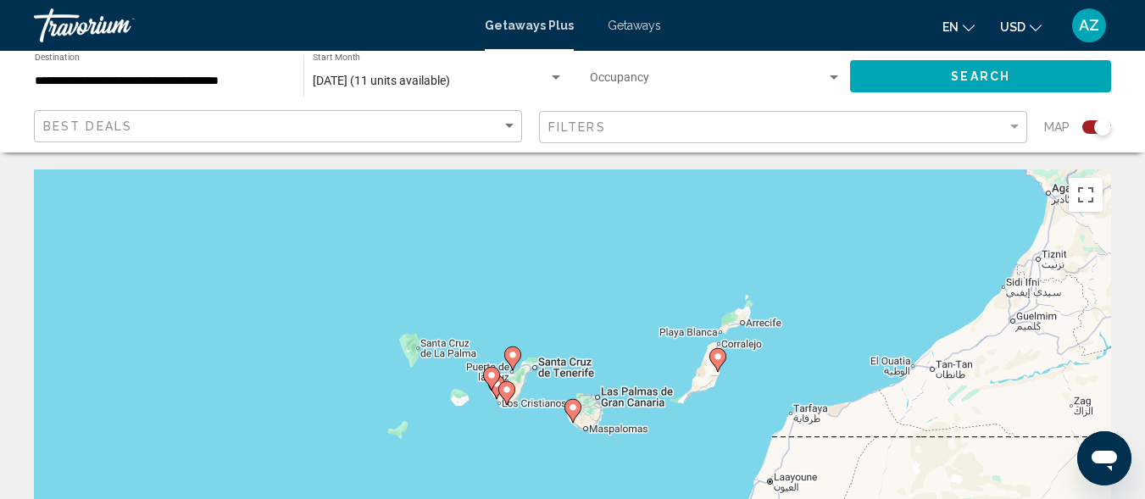
click at [501, 386] on icon "Main content" at bounding box center [505, 393] width 15 height 22
type input "**********"
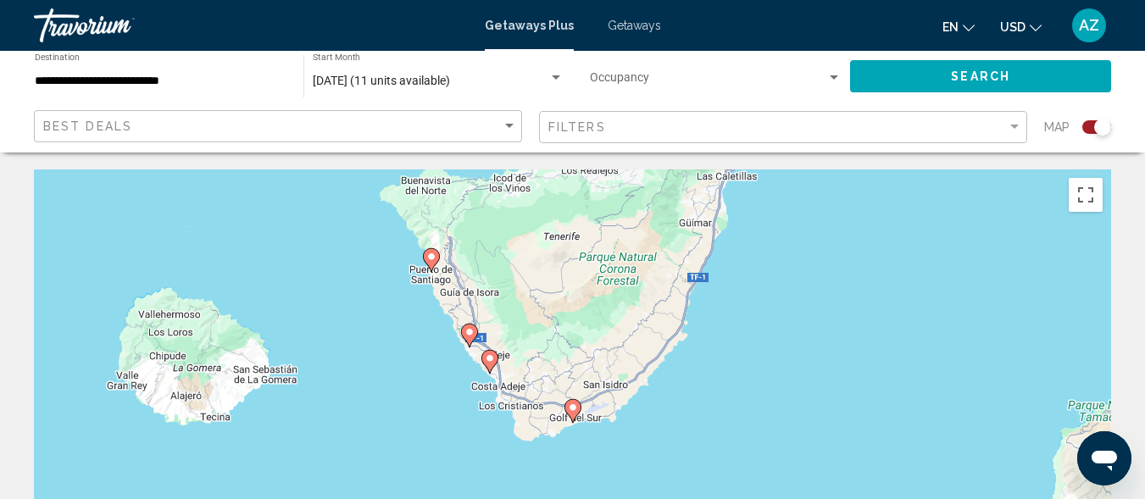
click at [487, 367] on icon "Main content" at bounding box center [488, 362] width 15 height 22
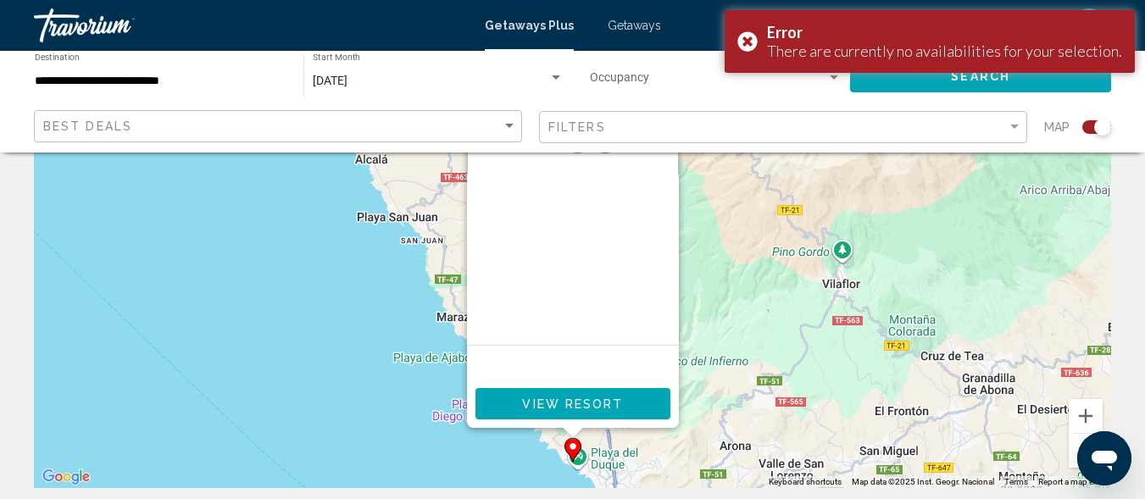
scroll to position [241, 0]
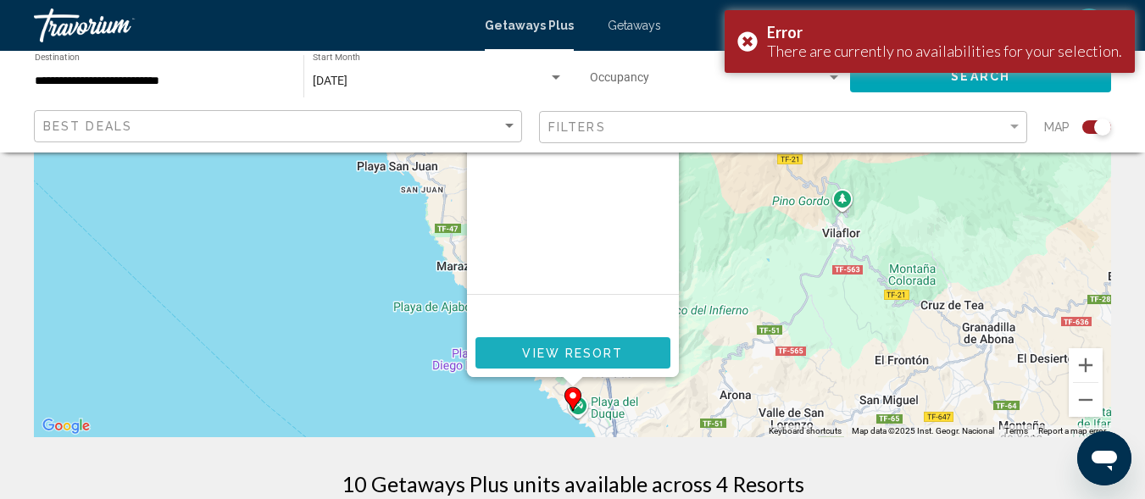
click at [574, 357] on span "View Resort" at bounding box center [572, 354] width 101 height 14
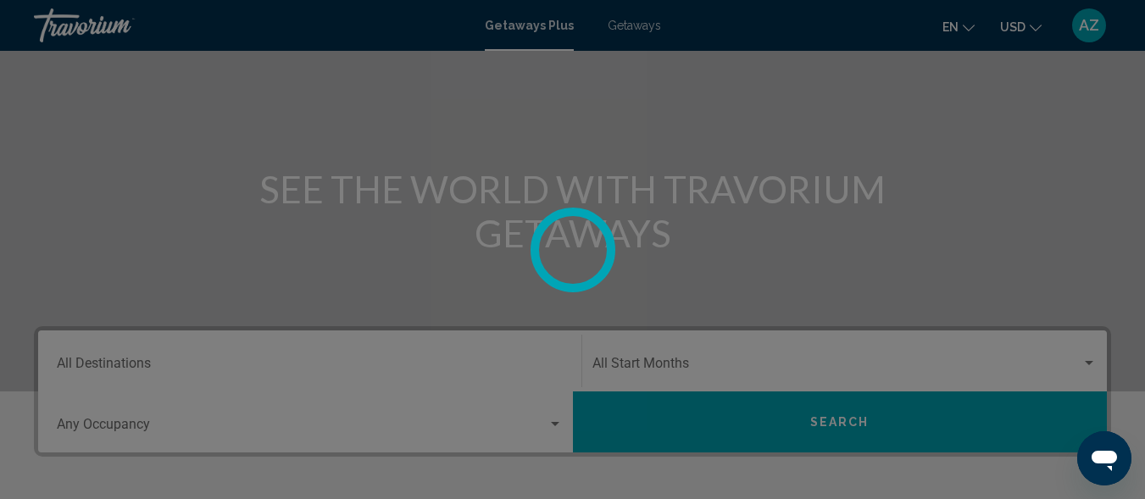
scroll to position [93, 0]
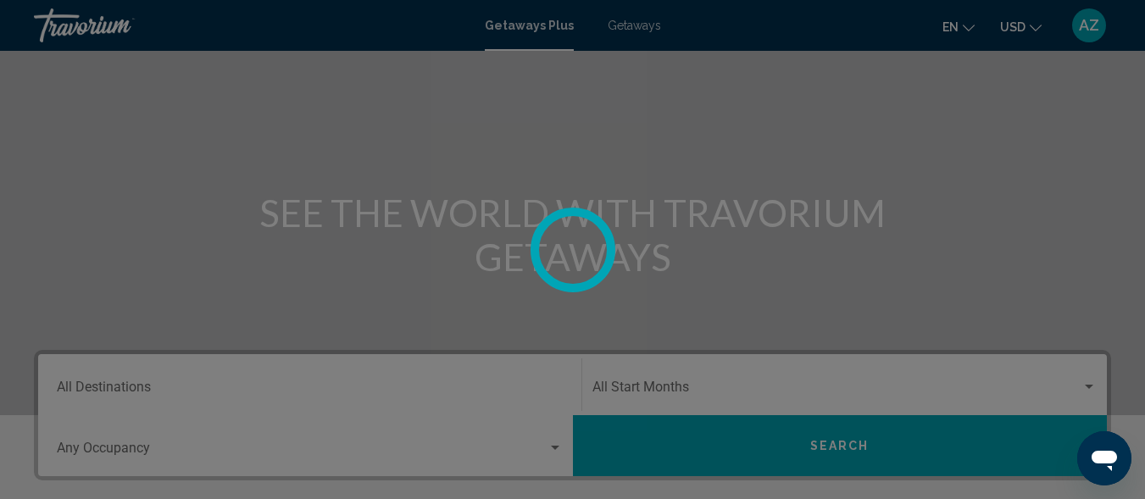
click at [626, 32] on div at bounding box center [572, 249] width 1145 height 499
click at [626, 31] on div at bounding box center [572, 249] width 1145 height 499
click at [626, 30] on div at bounding box center [572, 249] width 1145 height 499
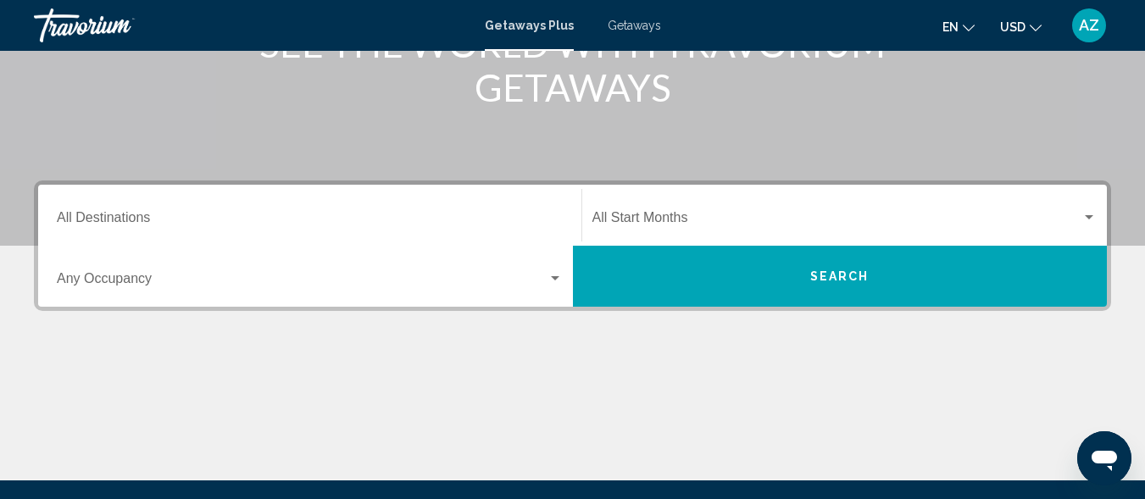
scroll to position [325, 0]
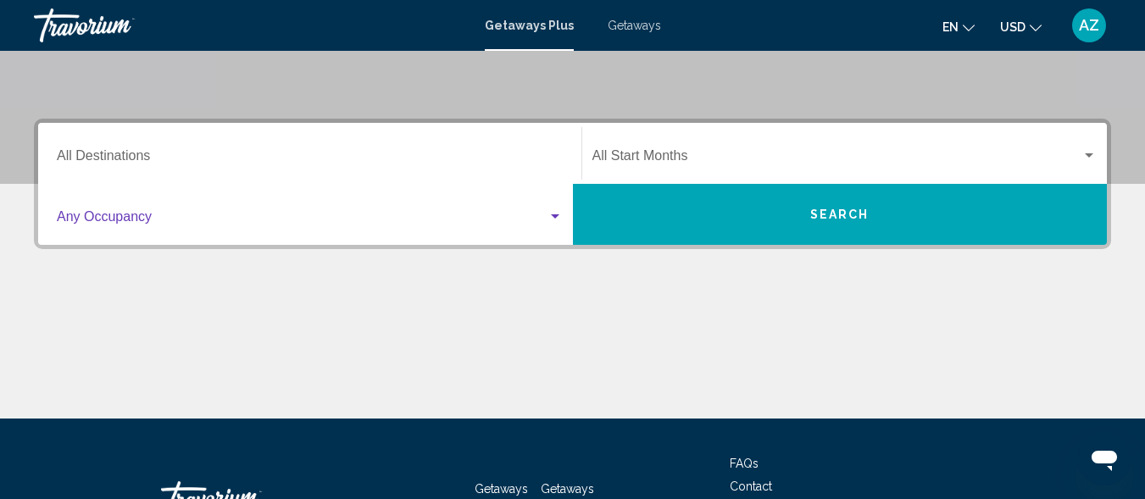
click at [555, 215] on div "Search widget" at bounding box center [555, 216] width 8 height 4
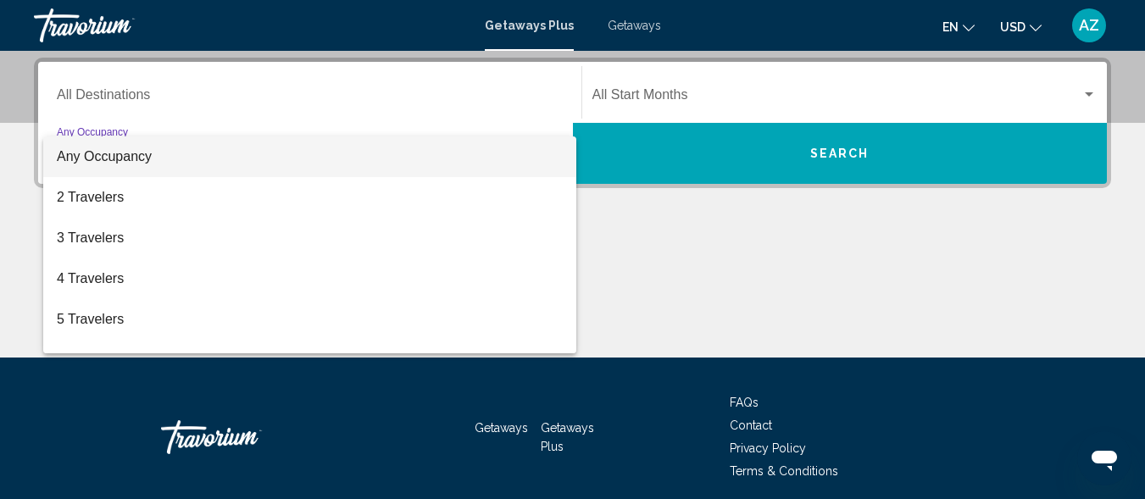
scroll to position [388, 0]
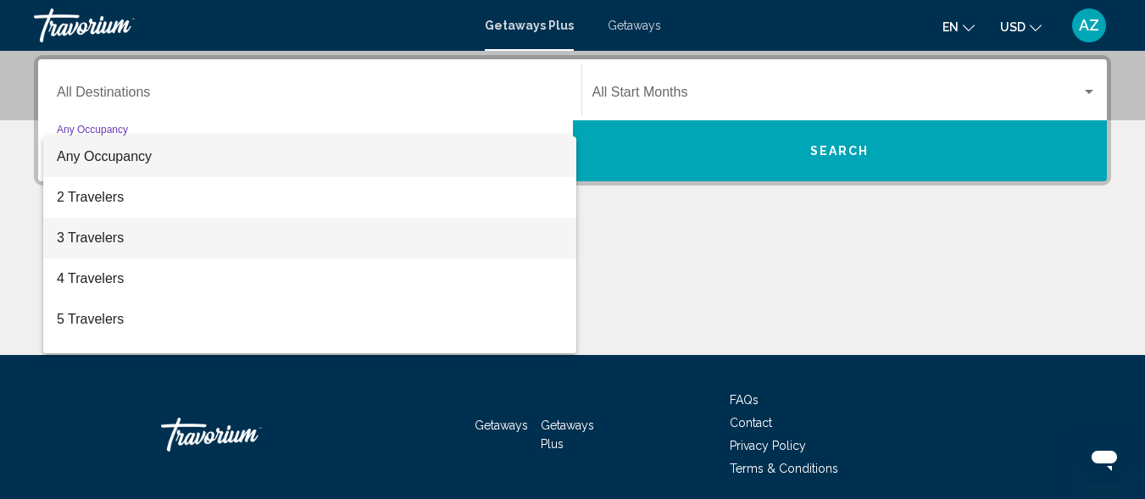
click at [547, 235] on span "3 Travelers" at bounding box center [310, 238] width 506 height 41
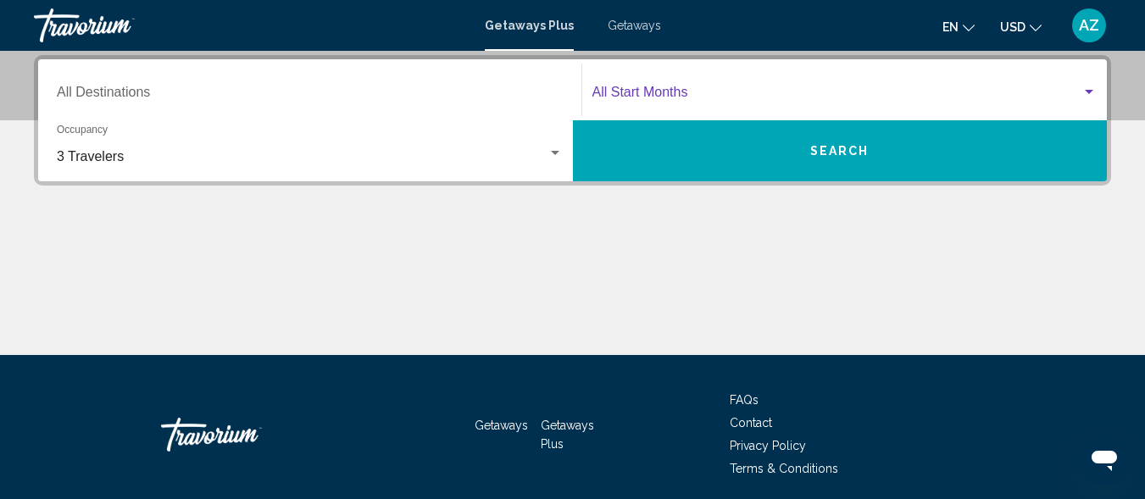
click at [1087, 89] on div "Search widget" at bounding box center [1088, 93] width 15 height 14
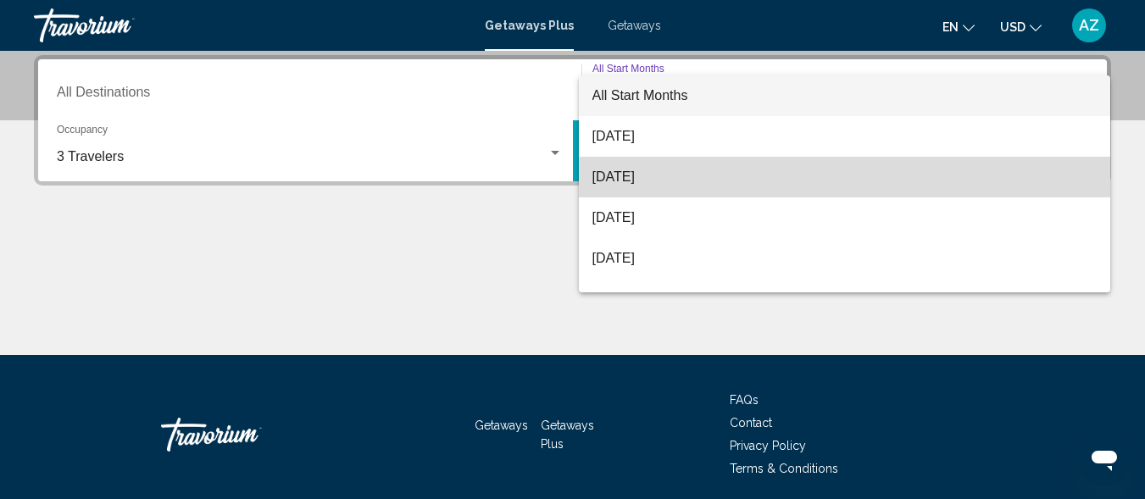
click at [1020, 162] on span "[DATE]" at bounding box center [844, 177] width 505 height 41
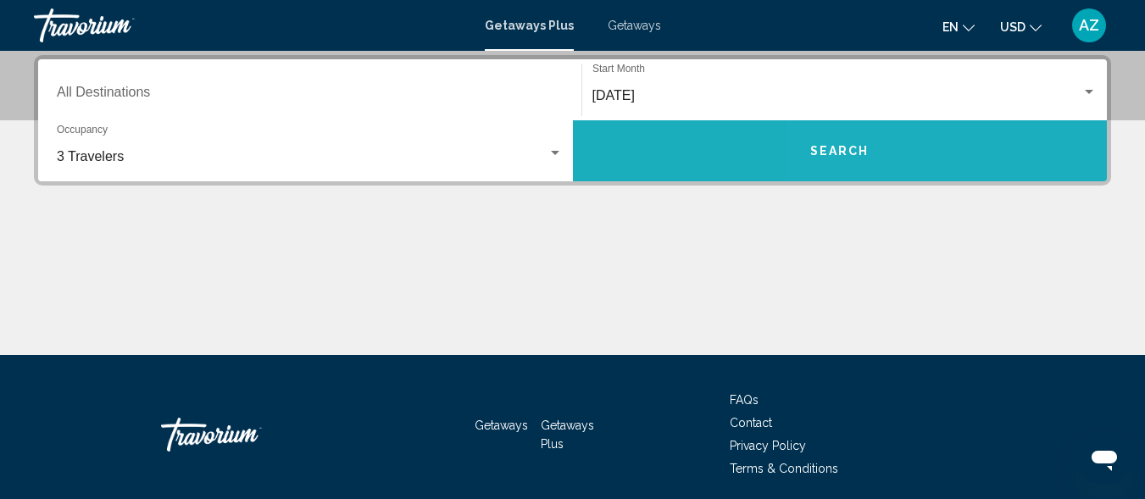
click at [943, 136] on button "Search" at bounding box center [840, 150] width 535 height 61
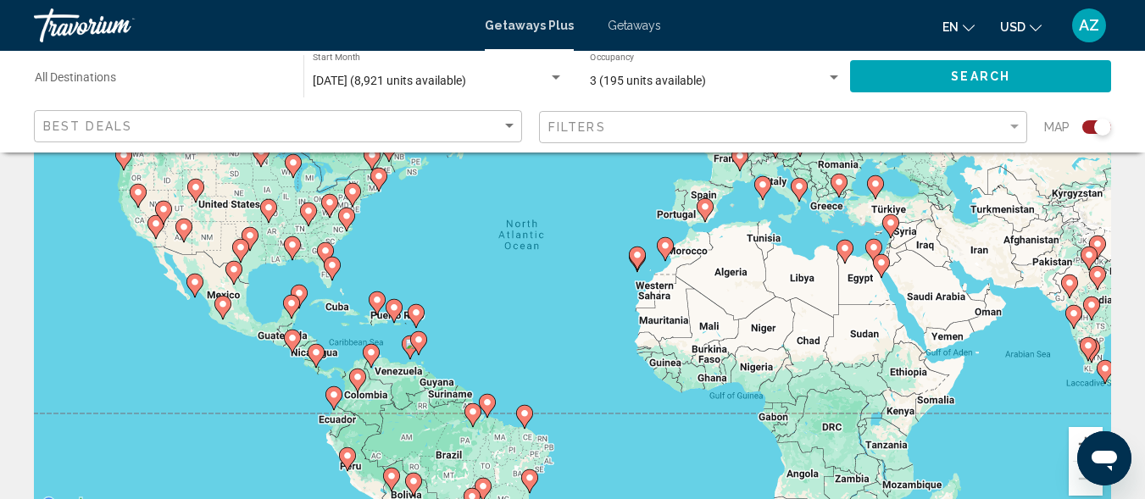
scroll to position [149, 0]
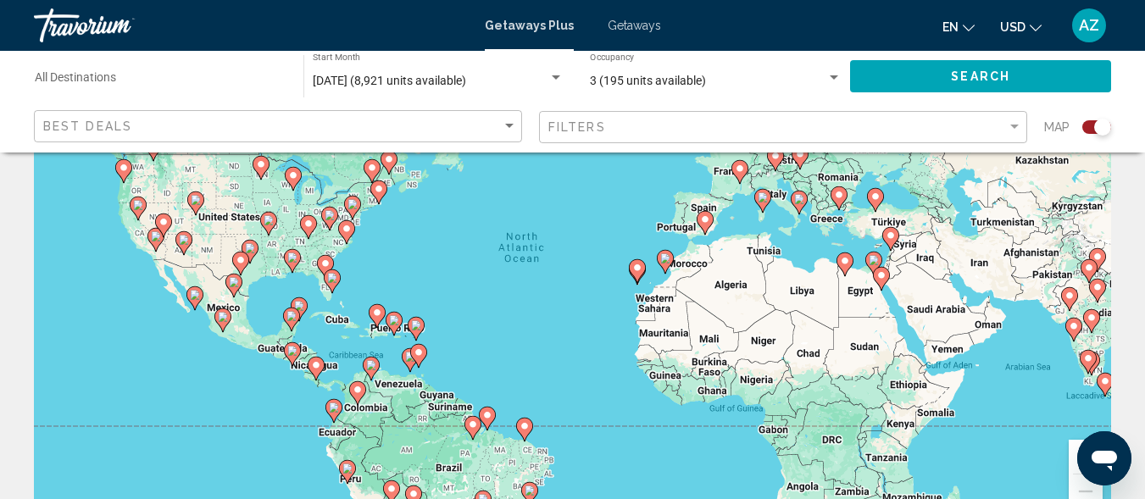
click at [664, 266] on icon "Main content" at bounding box center [664, 262] width 15 height 22
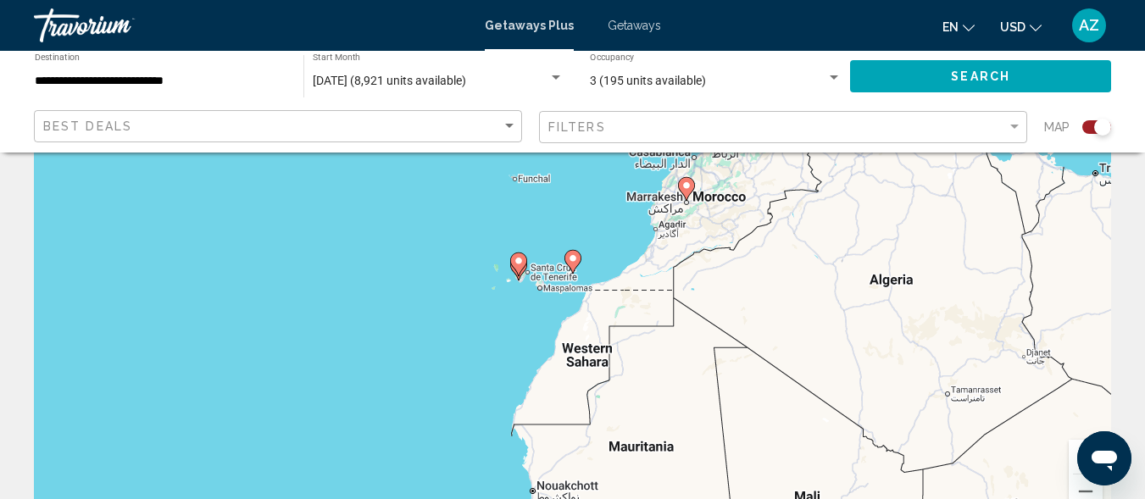
click at [520, 266] on icon "Main content" at bounding box center [517, 264] width 15 height 22
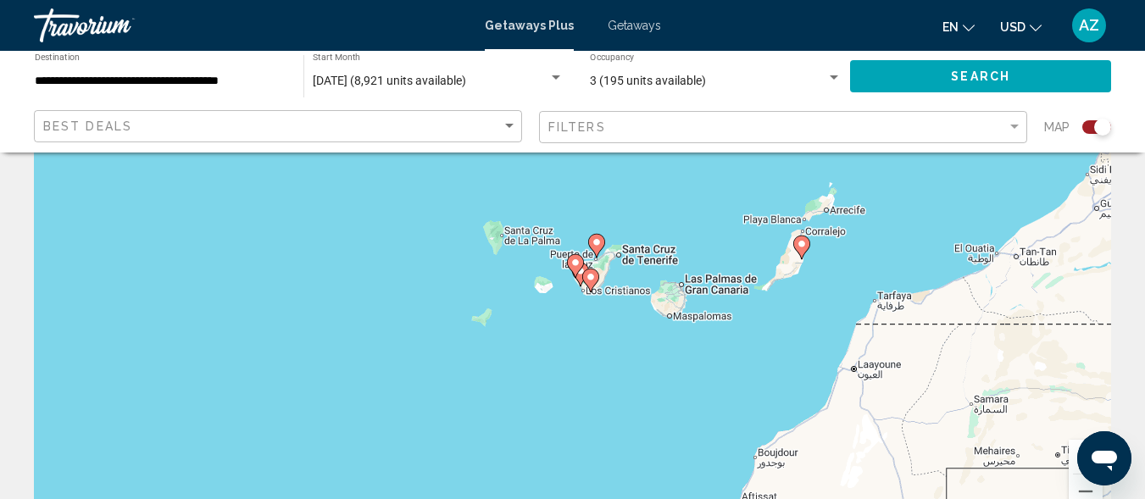
click at [583, 270] on gmp-advanced-marker "Main content" at bounding box center [590, 280] width 17 height 25
type input "**********"
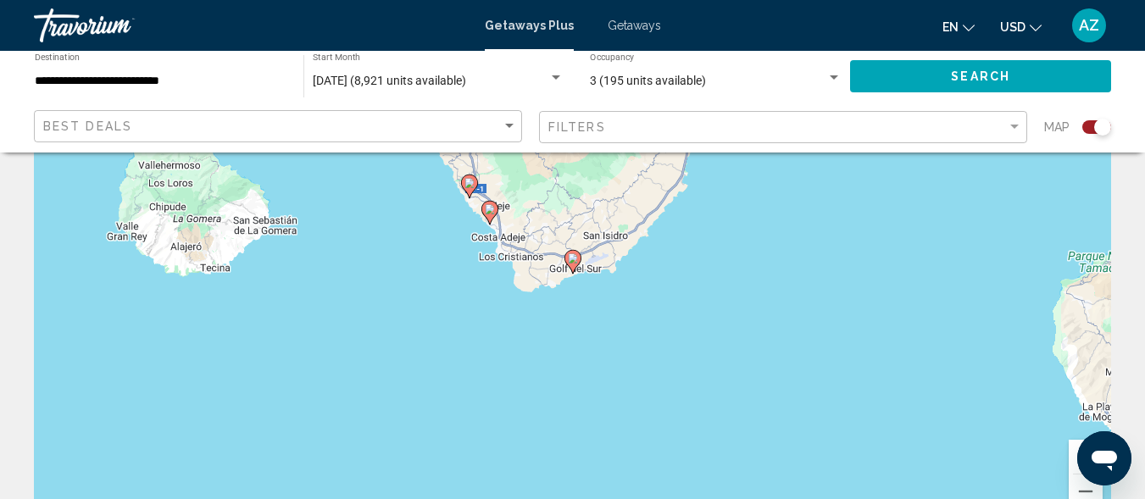
click at [485, 216] on icon "Main content" at bounding box center [489, 213] width 17 height 24
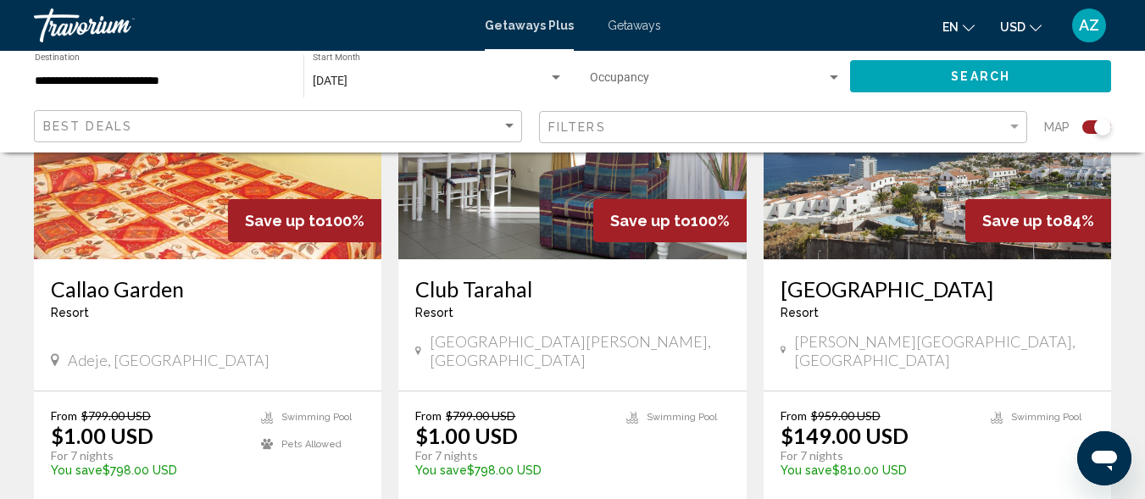
scroll to position [809, 0]
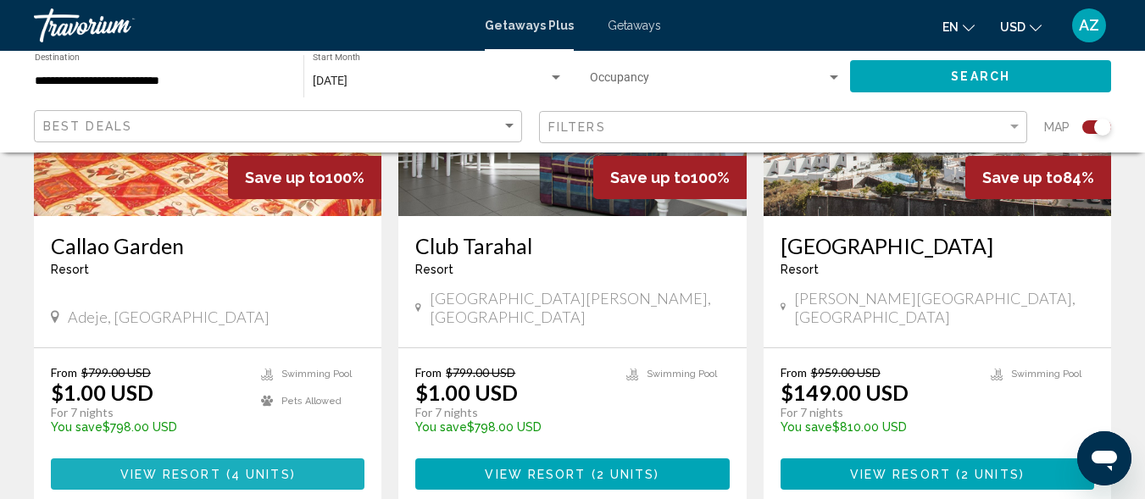
click at [285, 468] on span "4 units" at bounding box center [260, 475] width 59 height 14
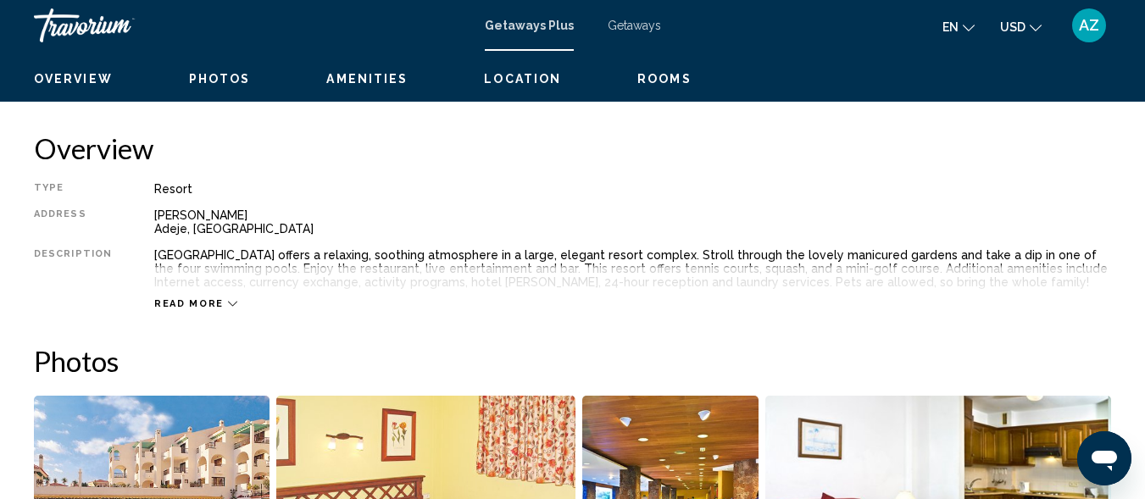
scroll to position [203, 0]
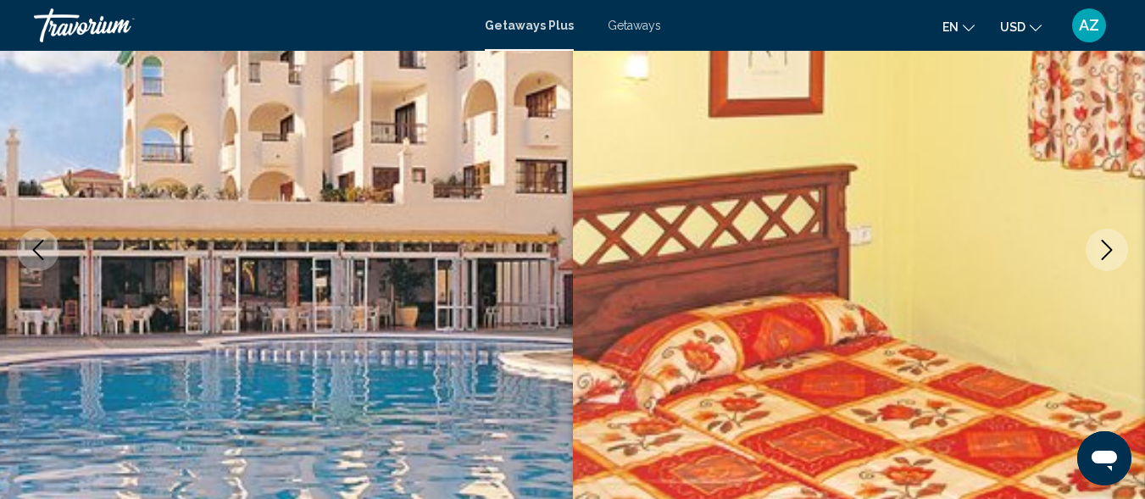
click at [1103, 256] on icon "Next image" at bounding box center [1107, 250] width 20 height 20
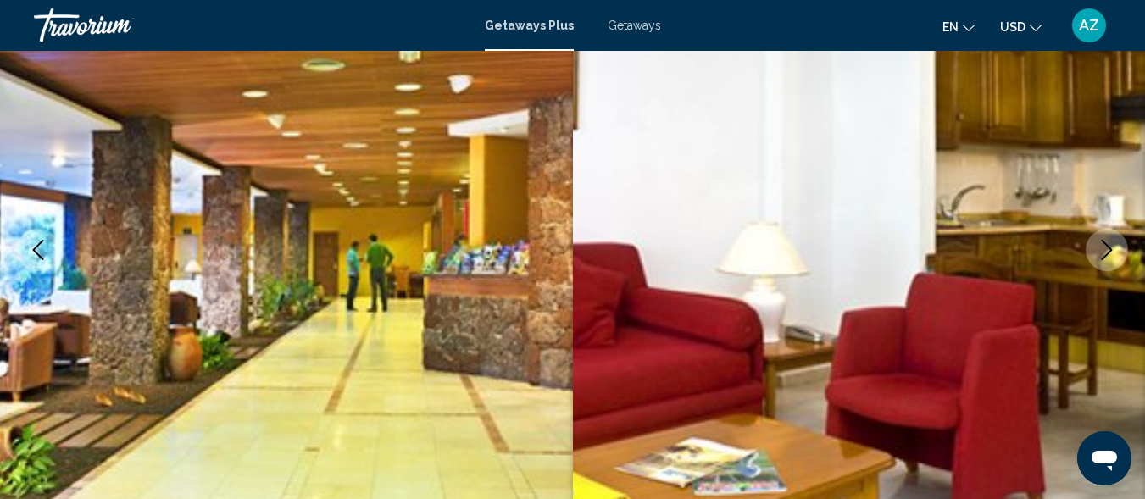
click at [1103, 253] on icon "Next image" at bounding box center [1107, 250] width 20 height 20
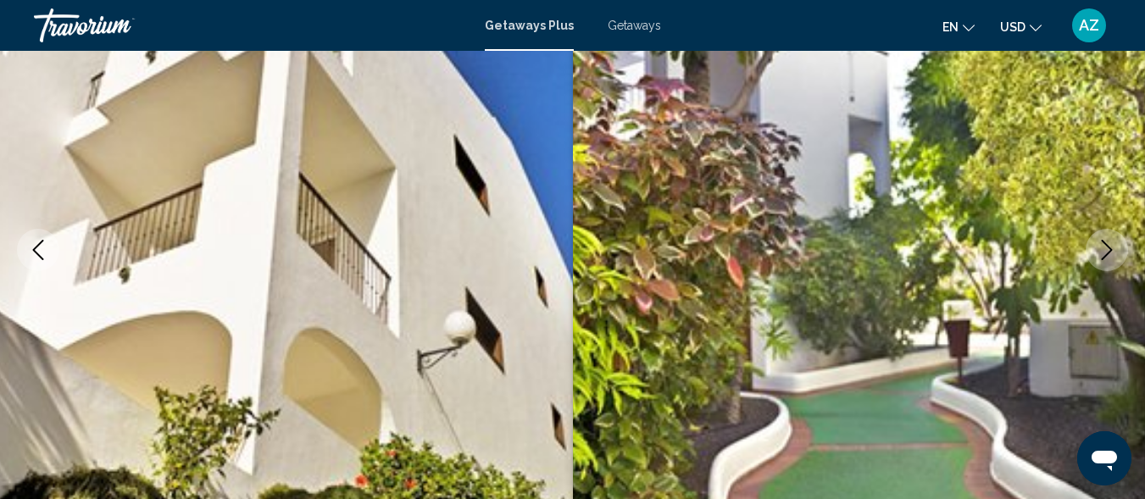
click at [1103, 253] on icon "Next image" at bounding box center [1107, 250] width 20 height 20
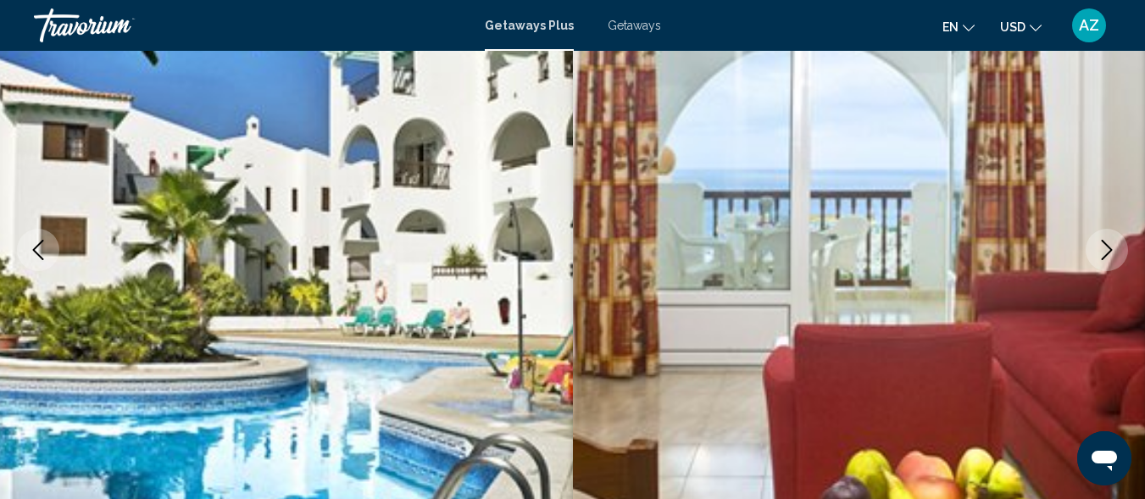
click at [1103, 253] on icon "Next image" at bounding box center [1107, 250] width 20 height 20
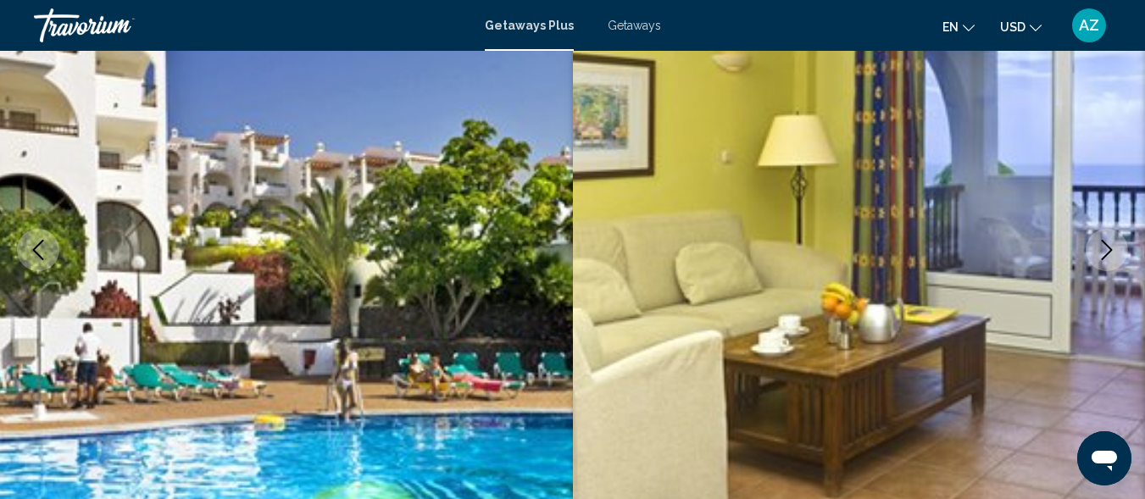
click at [1103, 253] on icon "Next image" at bounding box center [1107, 250] width 20 height 20
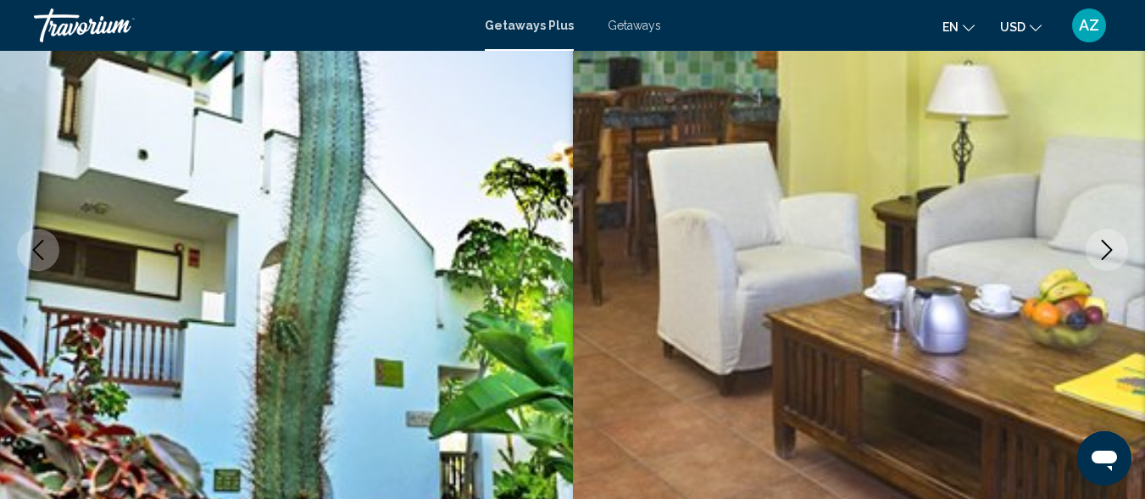
click at [1103, 253] on icon "Next image" at bounding box center [1107, 250] width 20 height 20
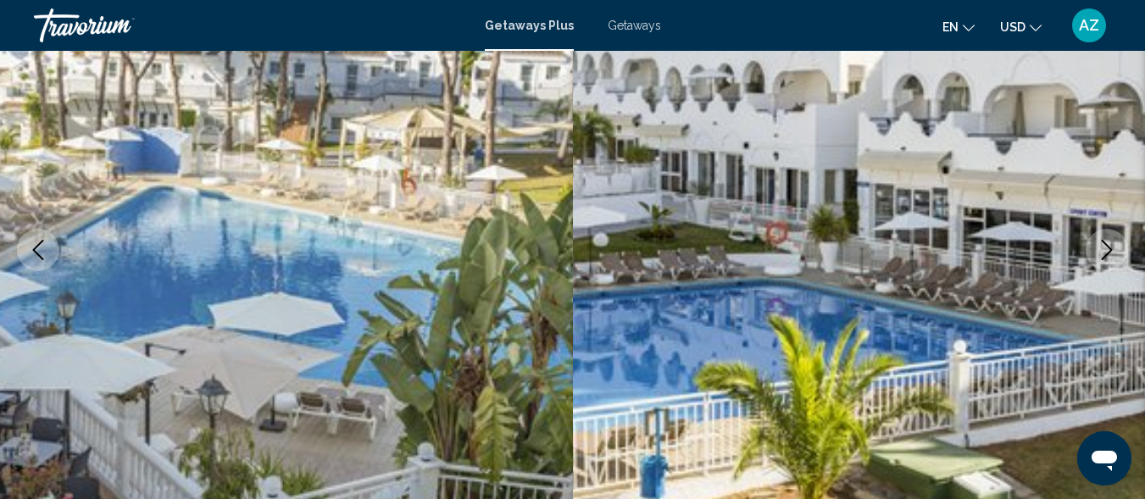
click at [1103, 253] on icon "Next image" at bounding box center [1107, 250] width 20 height 20
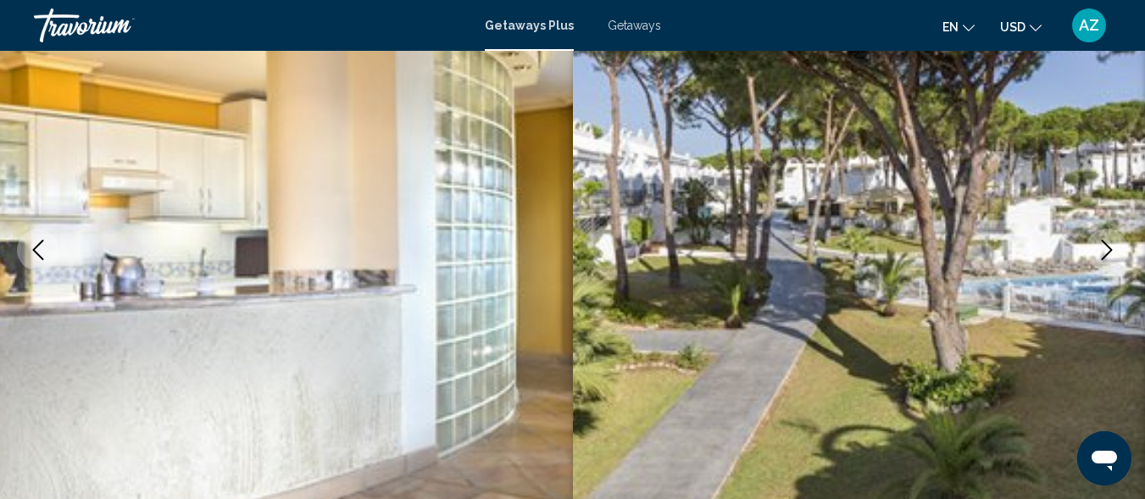
click at [1103, 253] on icon "Next image" at bounding box center [1107, 250] width 20 height 20
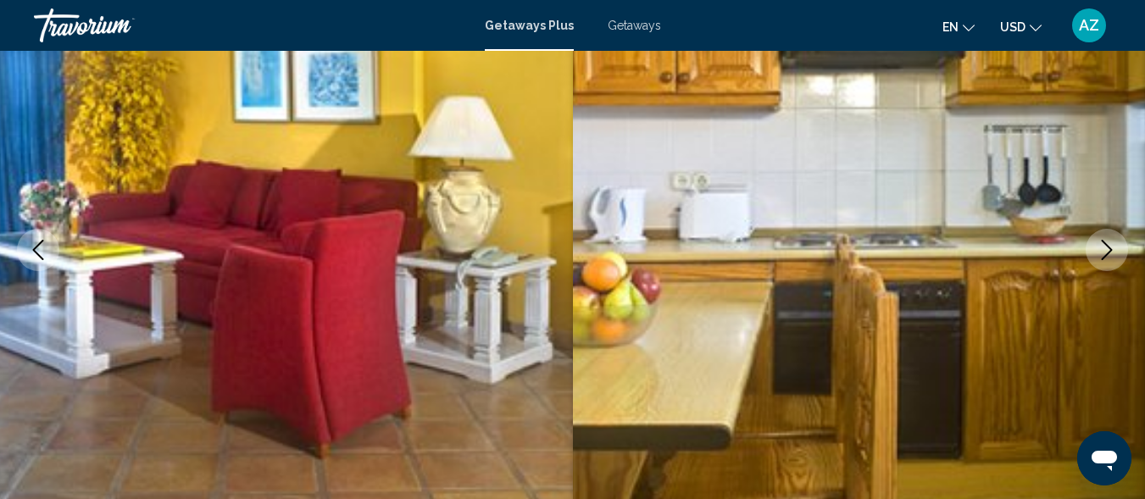
click at [1103, 253] on icon "Next image" at bounding box center [1107, 250] width 20 height 20
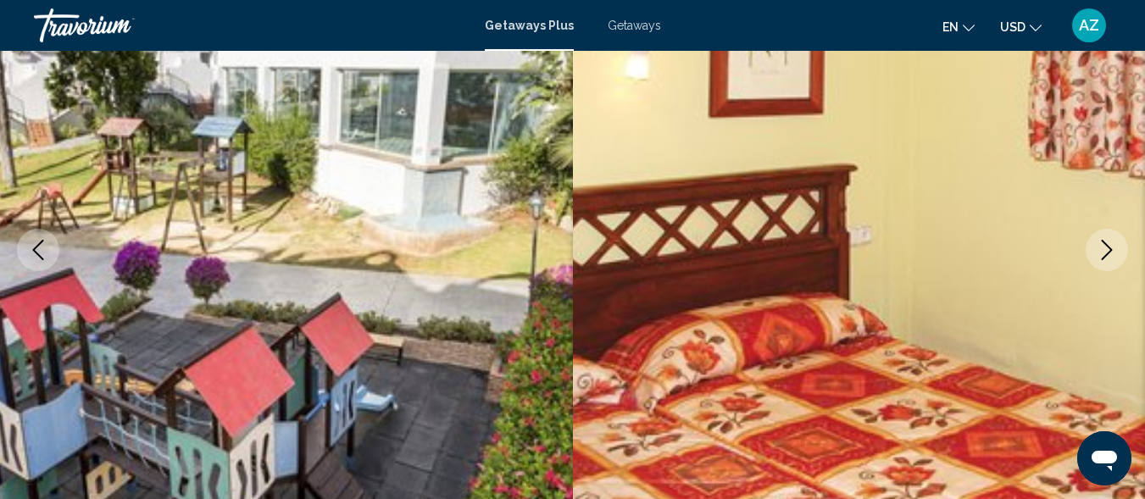
click at [1103, 253] on icon "Next image" at bounding box center [1107, 250] width 20 height 20
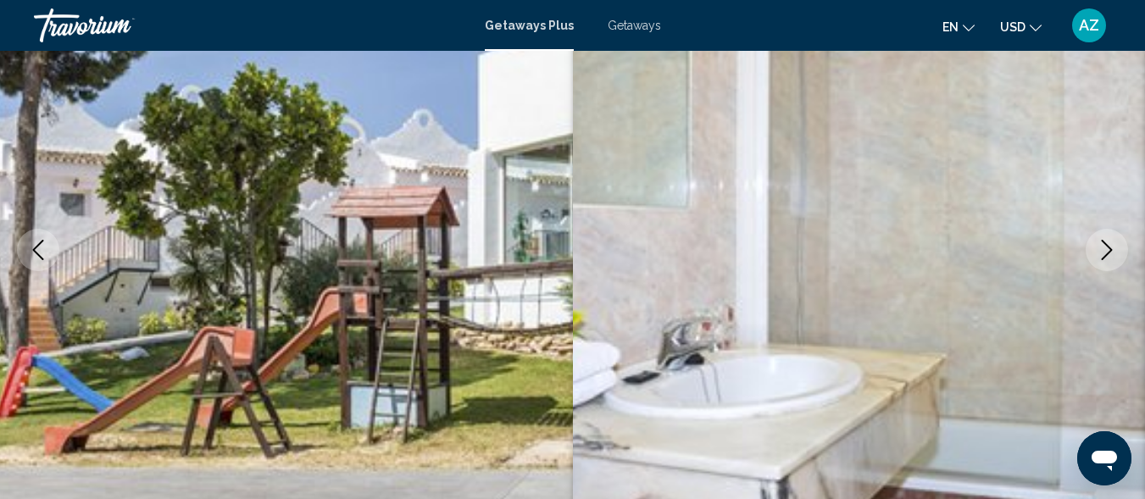
click at [1103, 253] on icon "Next image" at bounding box center [1107, 250] width 20 height 20
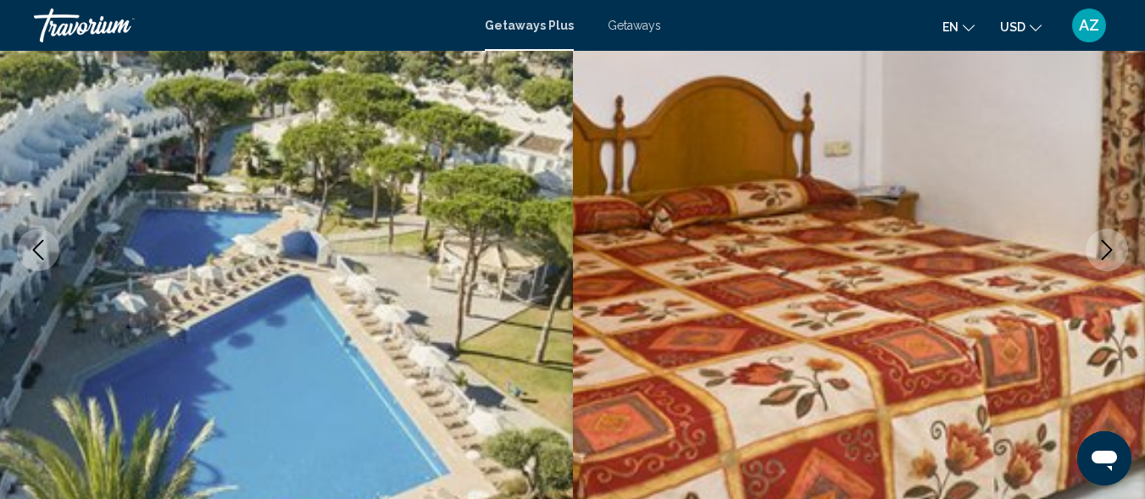
click at [1103, 253] on icon "Next image" at bounding box center [1107, 250] width 20 height 20
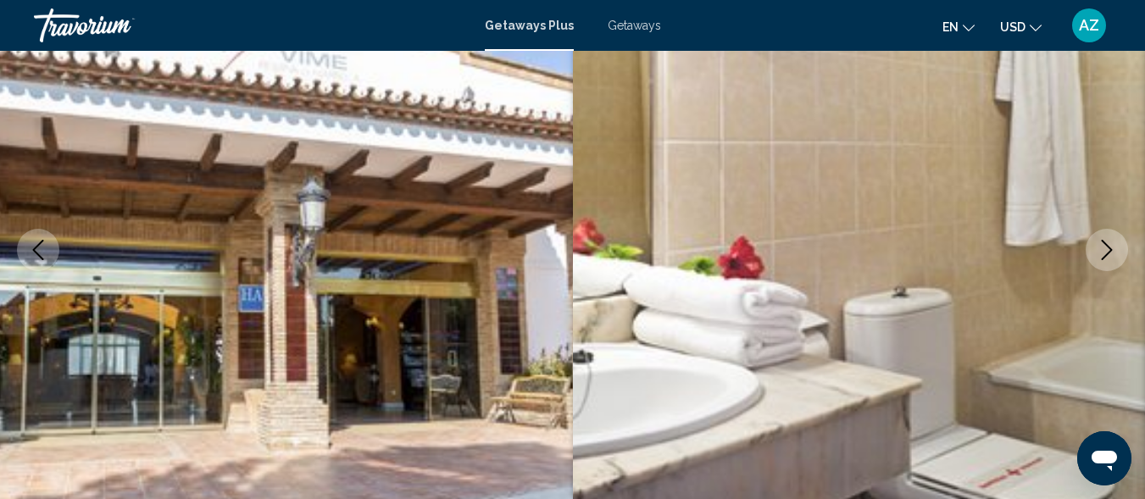
click at [1103, 253] on icon "Next image" at bounding box center [1107, 250] width 20 height 20
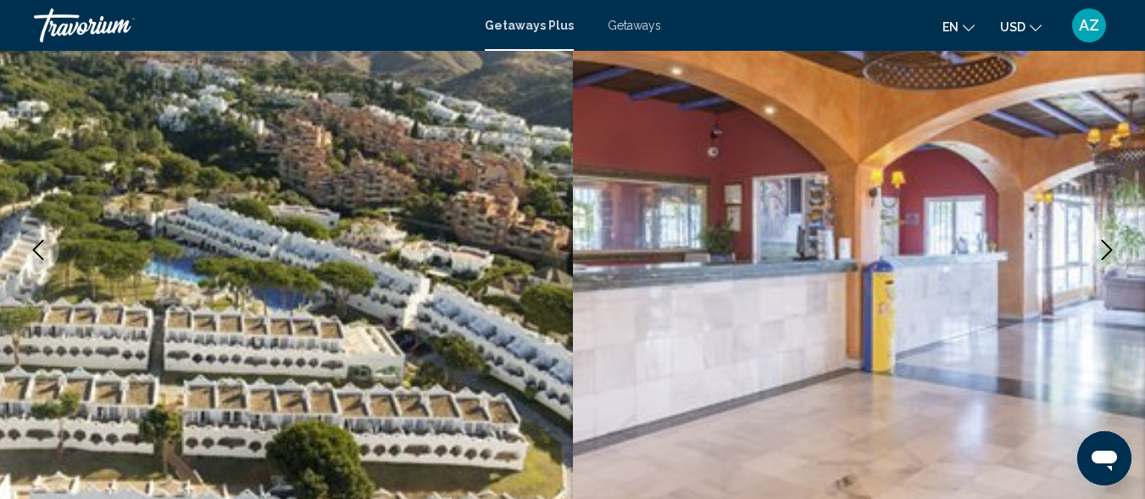
click at [1103, 253] on icon "Next image" at bounding box center [1107, 250] width 20 height 20
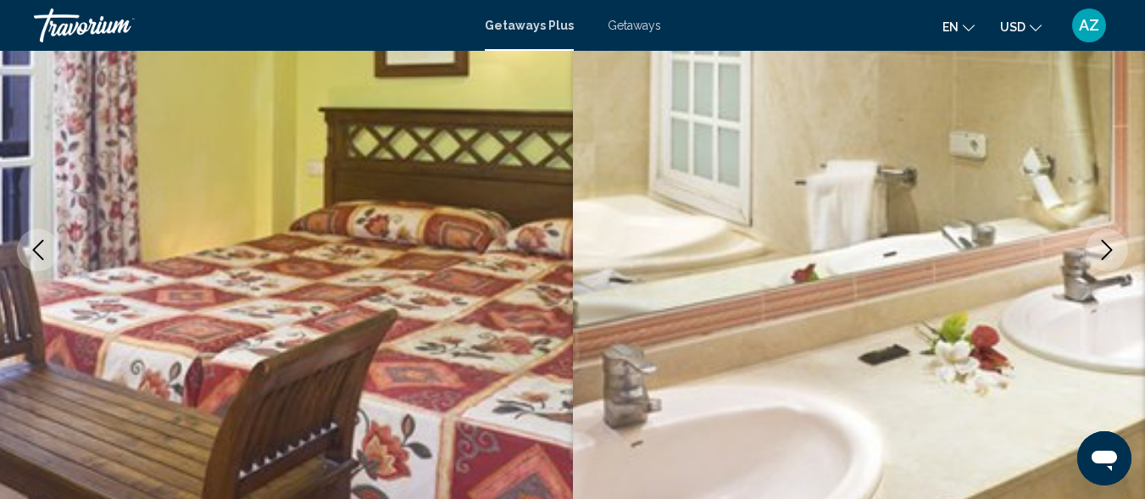
click at [1103, 253] on icon "Next image" at bounding box center [1107, 250] width 20 height 20
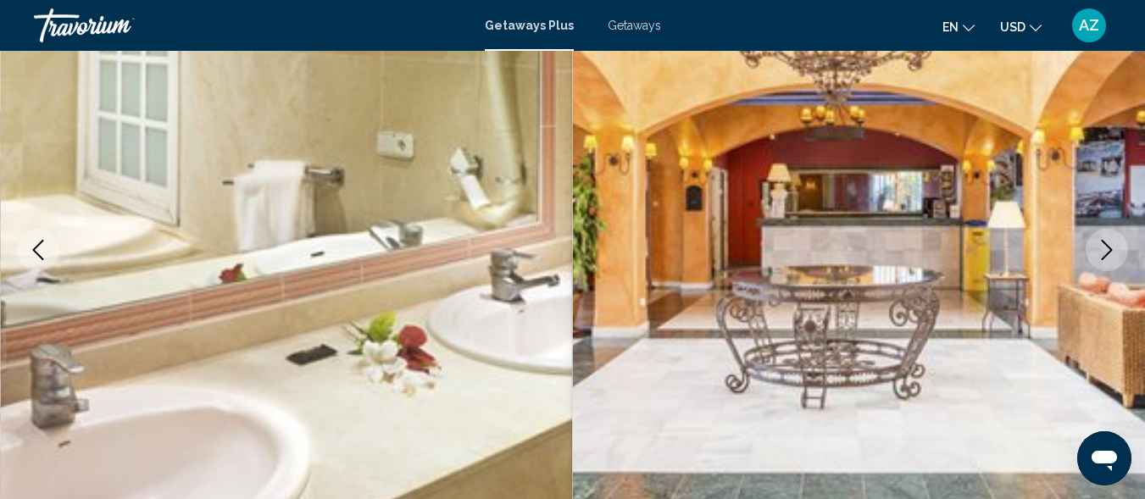
click at [1103, 253] on icon "Next image" at bounding box center [1107, 250] width 20 height 20
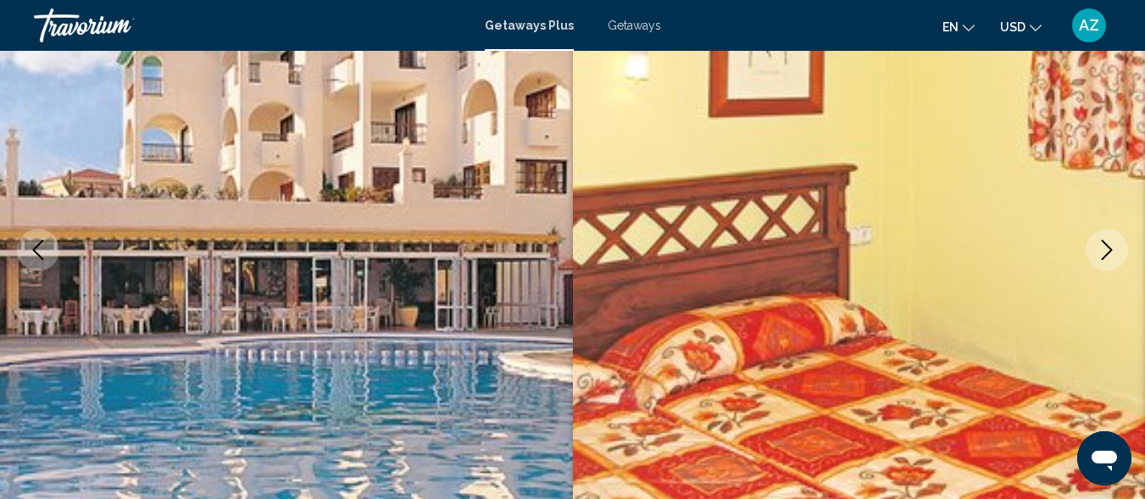
click at [1103, 253] on icon "Next image" at bounding box center [1107, 250] width 20 height 20
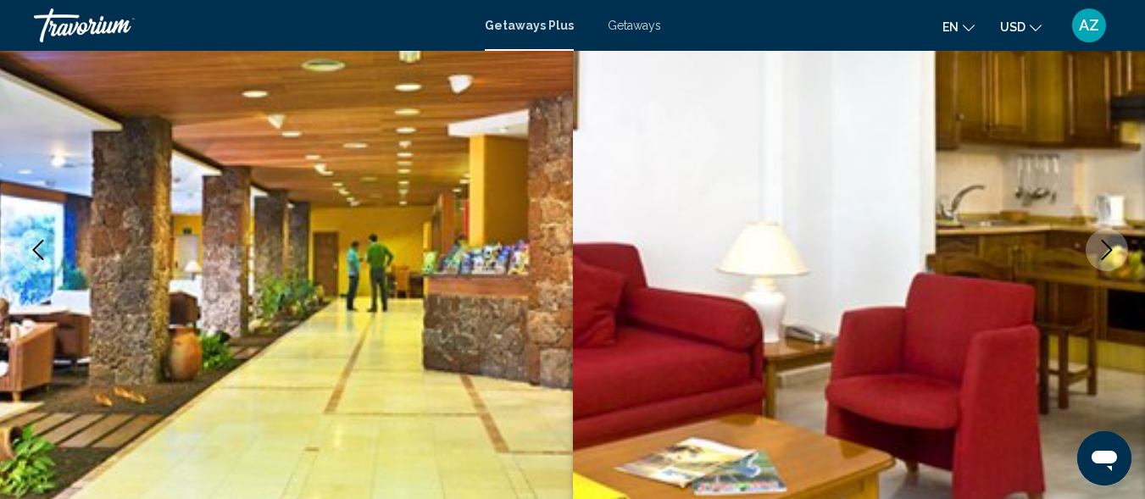
click at [1103, 253] on icon "Next image" at bounding box center [1107, 250] width 20 height 20
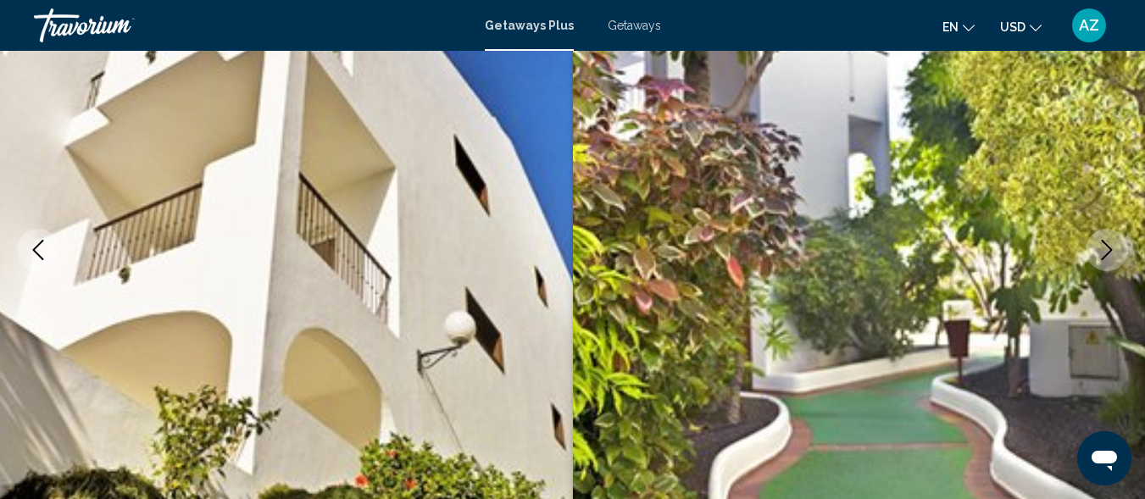
click at [1103, 253] on icon "Next image" at bounding box center [1107, 250] width 20 height 20
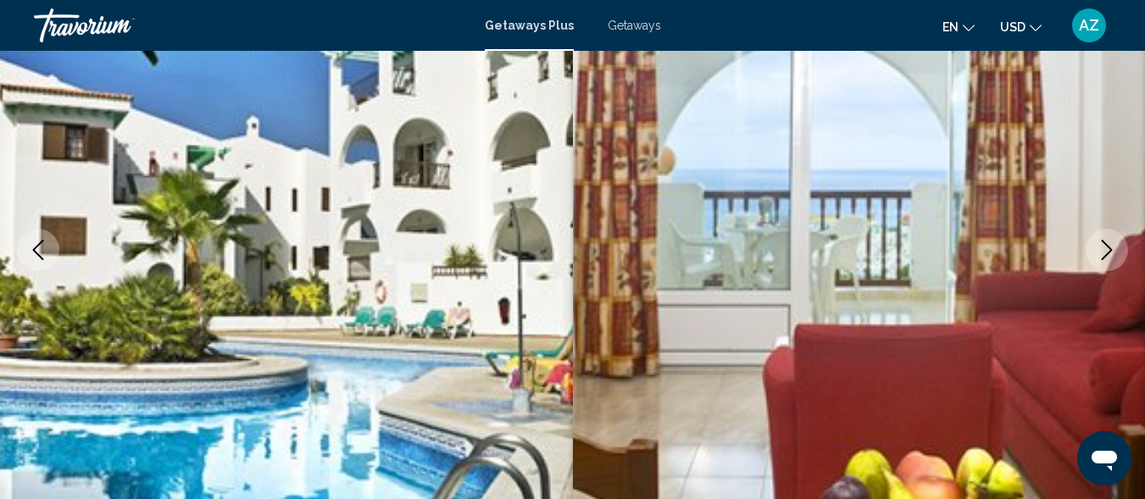
click at [1103, 253] on icon "Next image" at bounding box center [1107, 250] width 20 height 20
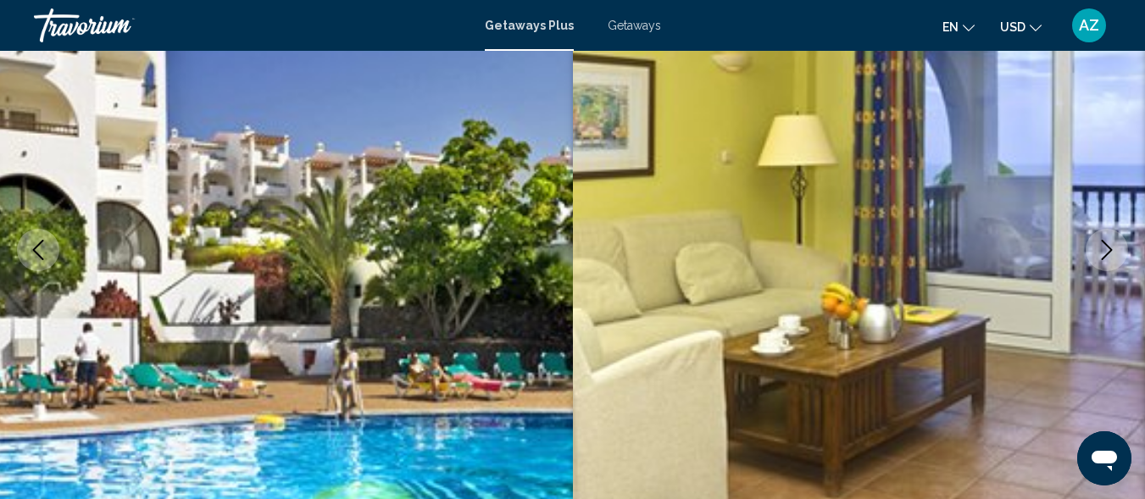
click at [1103, 253] on icon "Next image" at bounding box center [1107, 250] width 20 height 20
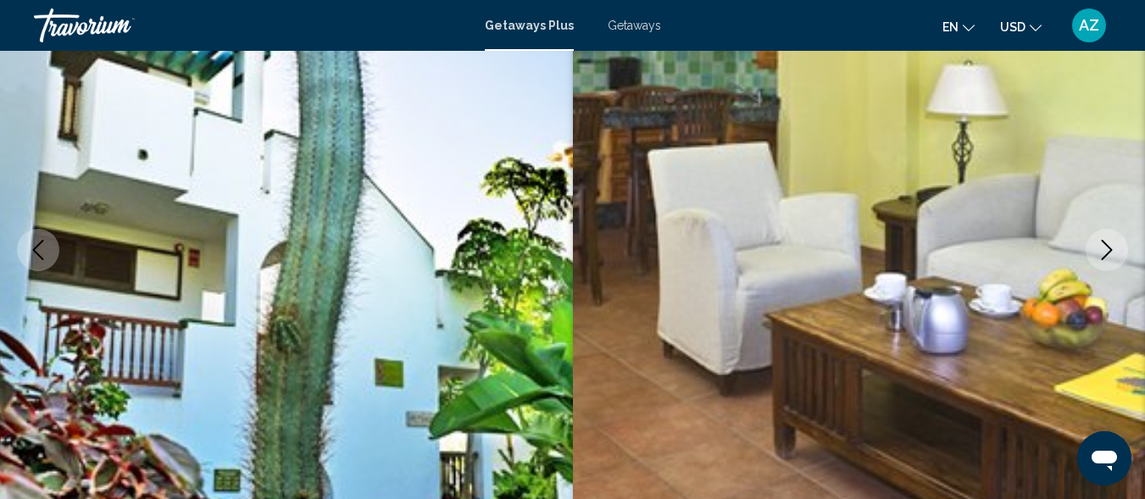
click at [1103, 253] on icon "Next image" at bounding box center [1107, 250] width 20 height 20
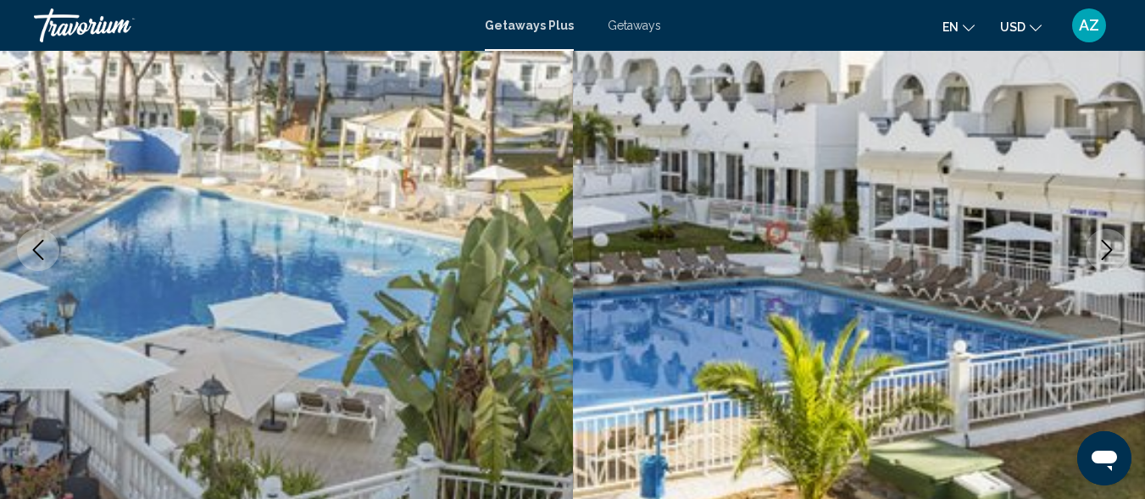
click at [518, 23] on span "Getaways Plus" at bounding box center [529, 26] width 89 height 14
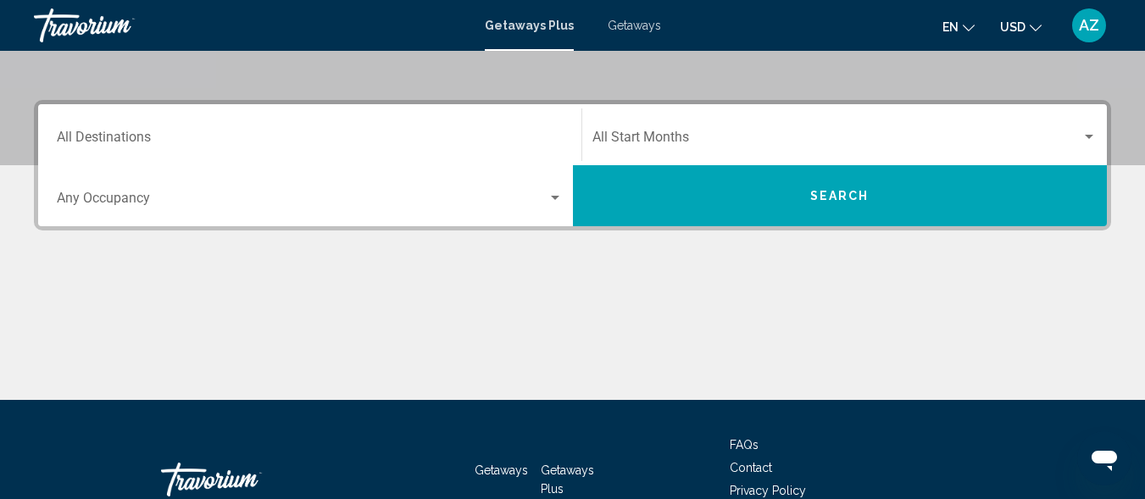
scroll to position [356, 0]
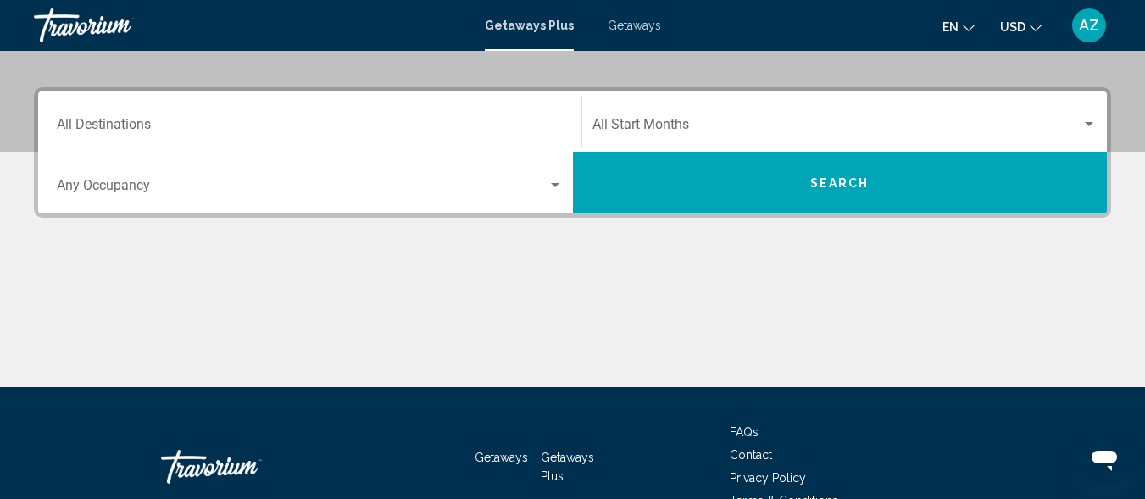
click at [895, 198] on button "Search" at bounding box center [840, 183] width 535 height 61
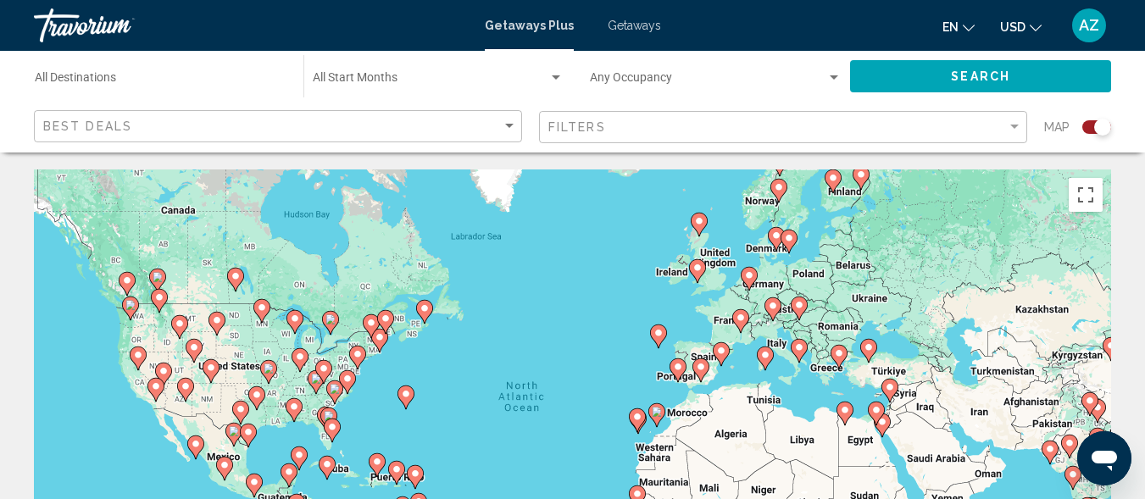
click at [654, 418] on icon "Main content" at bounding box center [655, 415] width 15 height 22
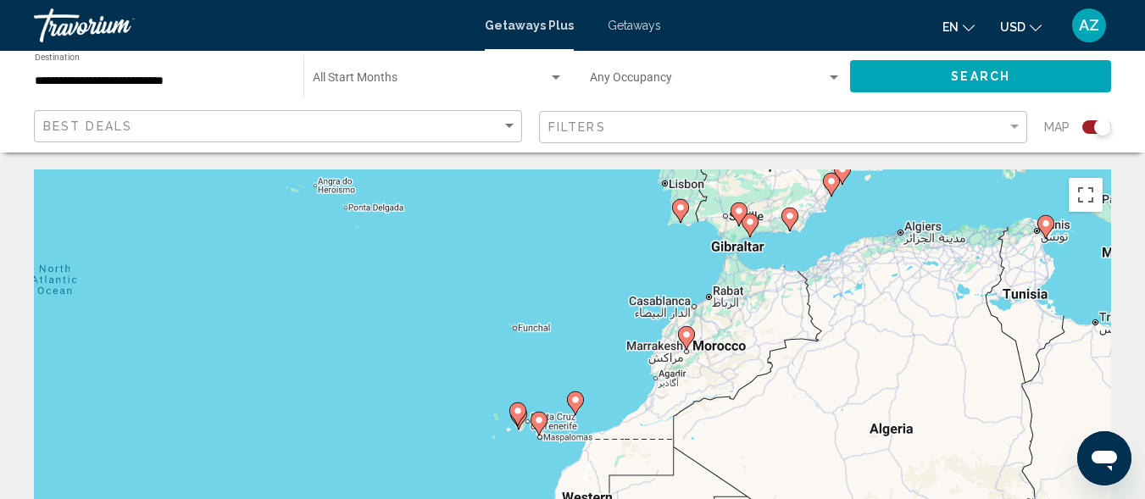
click at [518, 421] on icon "Main content" at bounding box center [516, 414] width 15 height 22
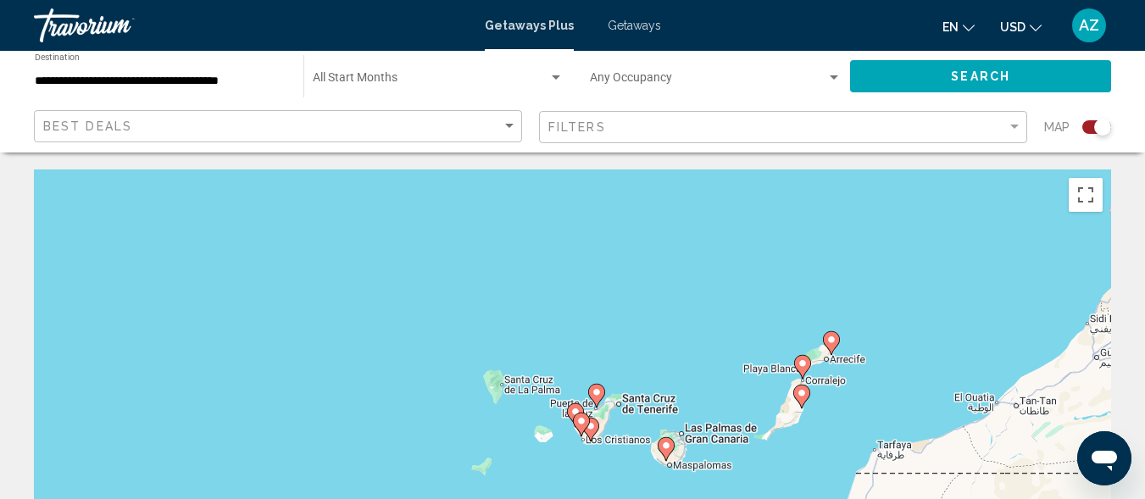
click at [585, 422] on image "Main content" at bounding box center [581, 421] width 10 height 10
type input "**********"
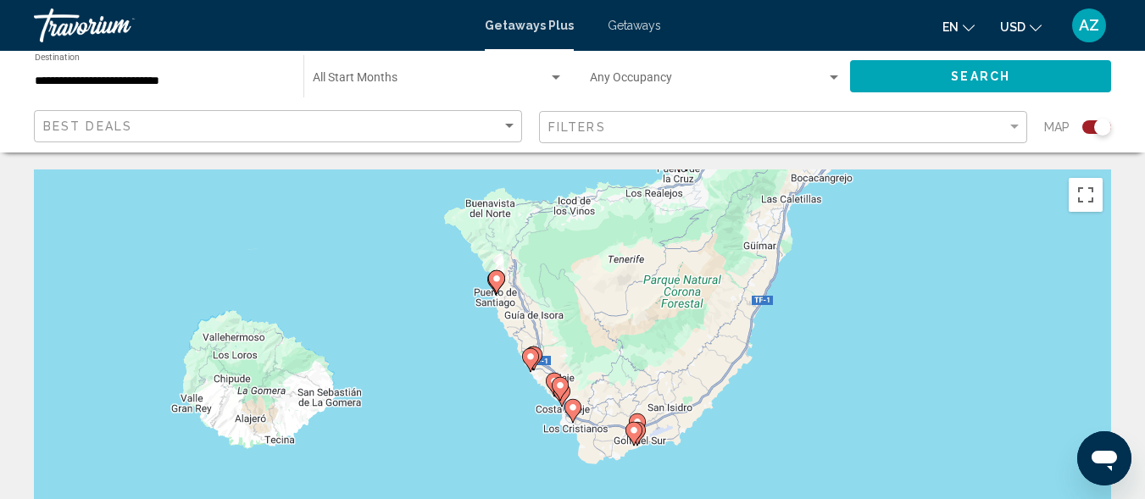
click at [573, 412] on image "Main content" at bounding box center [573, 408] width 10 height 10
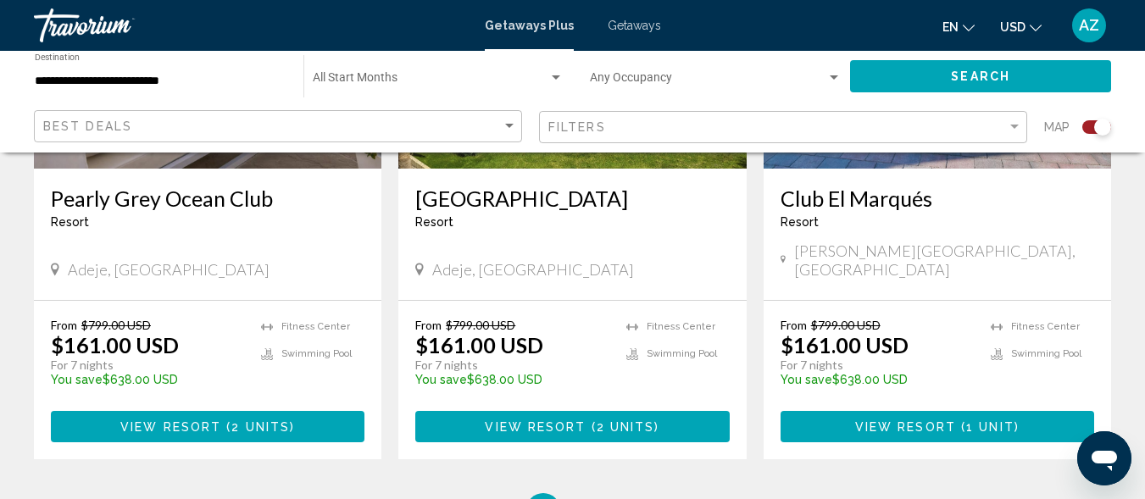
scroll to position [2683, 0]
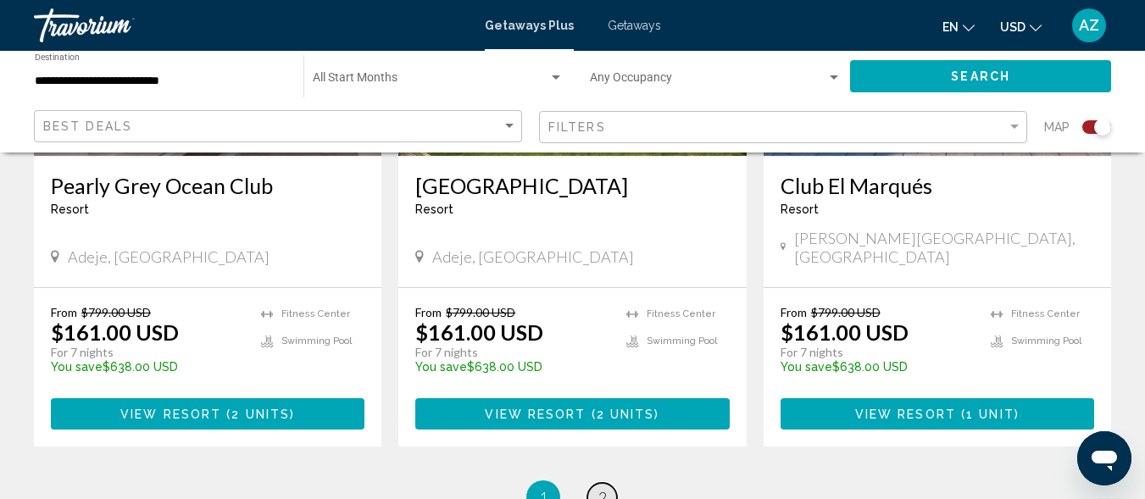
click at [596, 483] on link "page 2" at bounding box center [602, 498] width 30 height 30
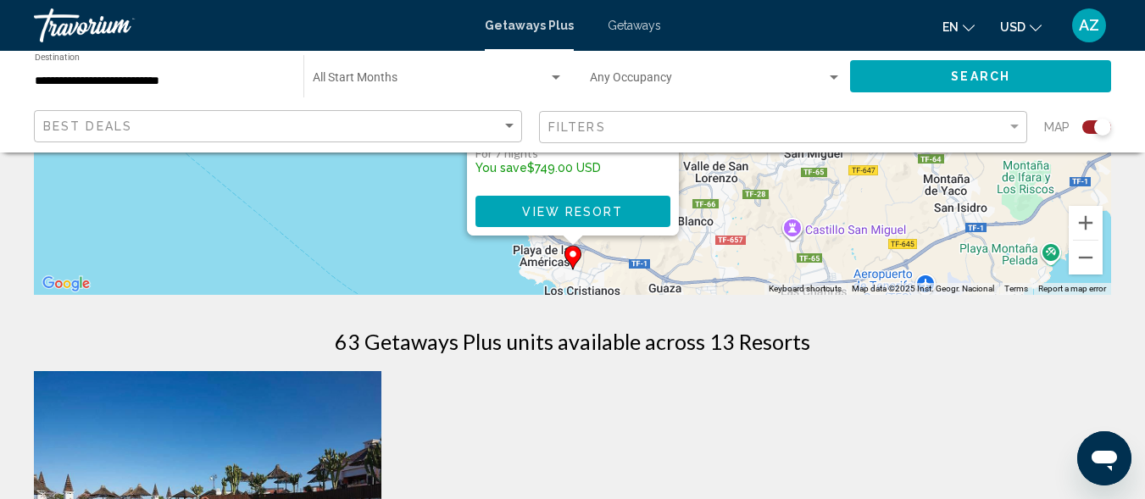
scroll to position [371, 0]
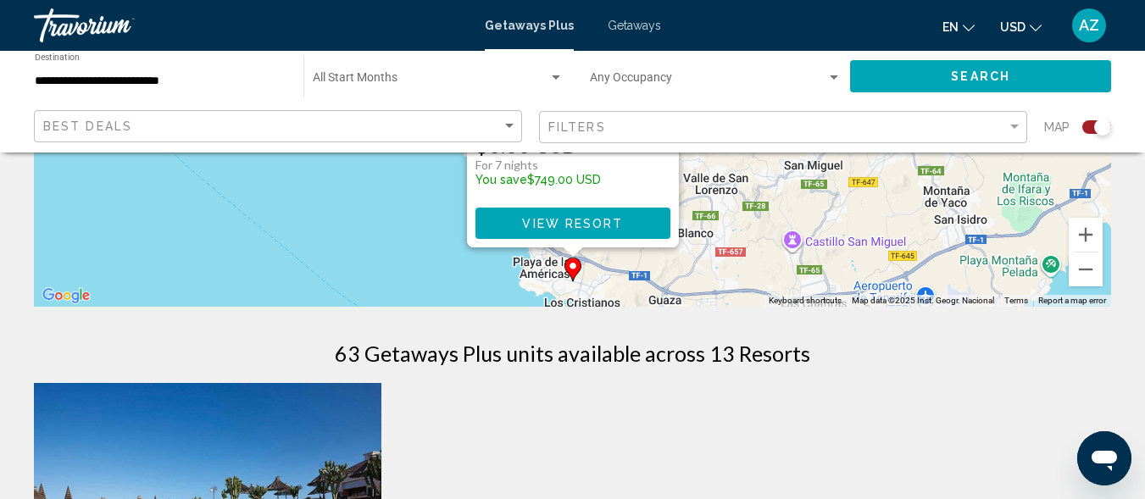
click at [1132, 231] on div "← Move left → Move right ↑ Move up ↓ Move down + Zoom in - Zoom out Home Jump l…" at bounding box center [572, 440] width 1145 height 1284
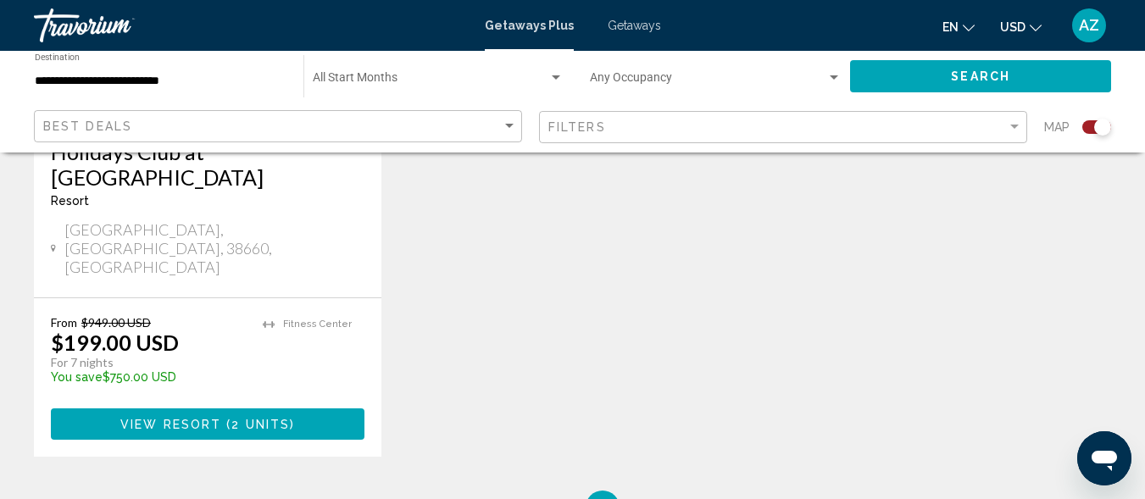
scroll to position [955, 0]
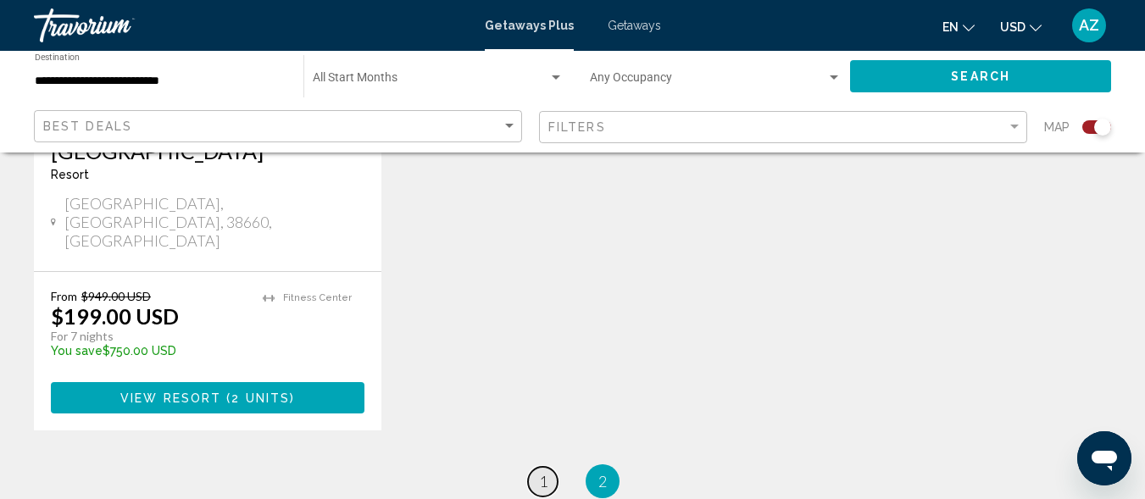
click at [541, 472] on span "1" at bounding box center [543, 481] width 8 height 19
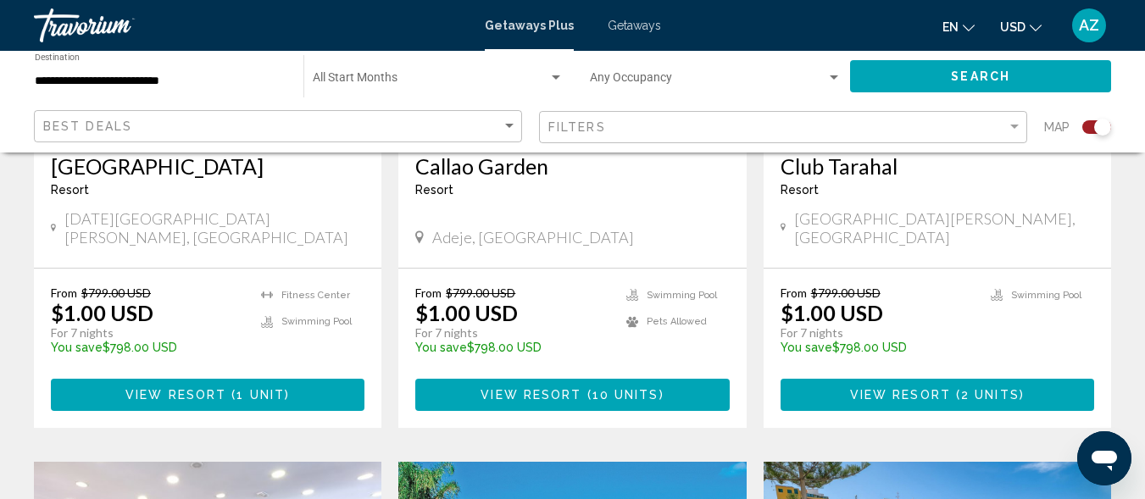
scroll to position [1514, 0]
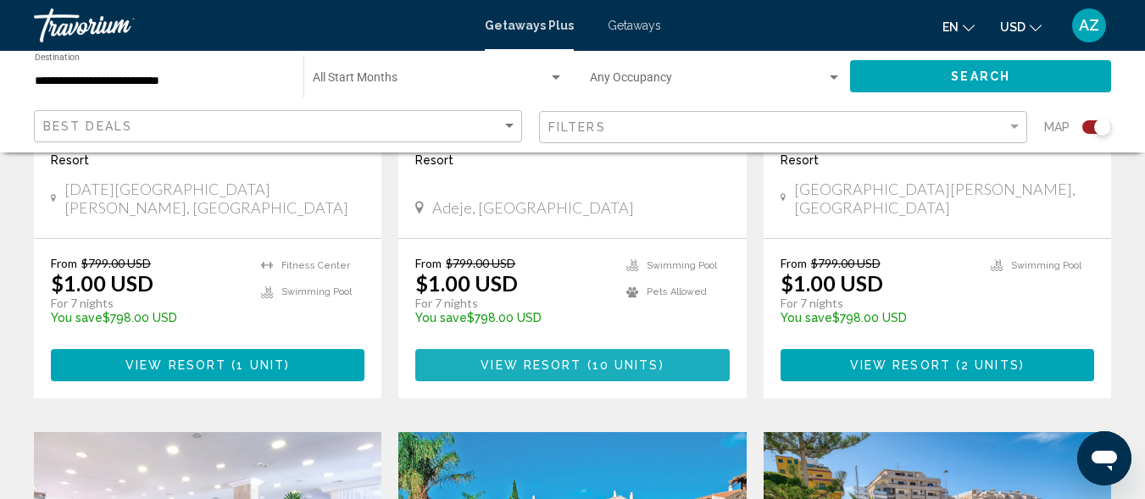
click at [678, 349] on button "View Resort ( 10 units )" at bounding box center [572, 364] width 314 height 31
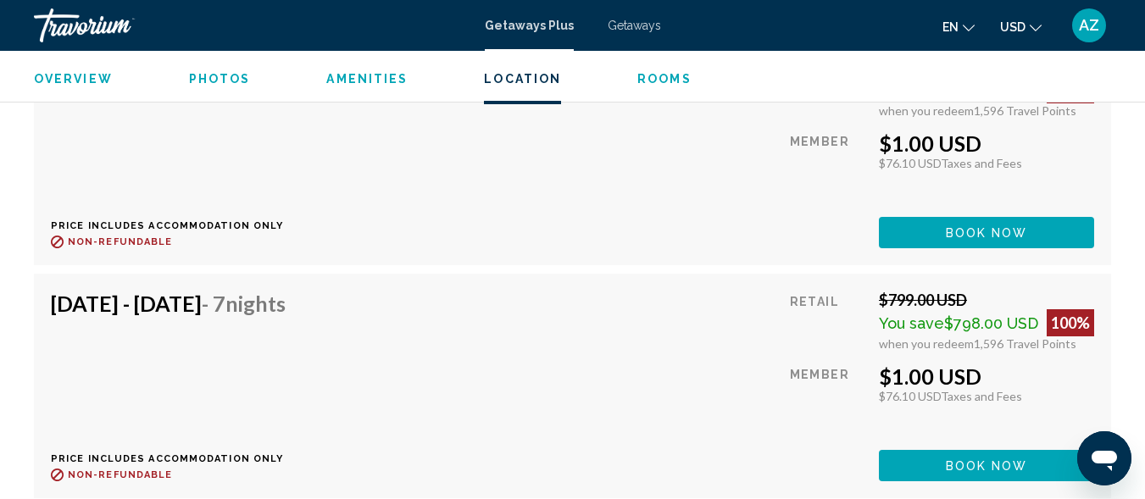
scroll to position [3994, 0]
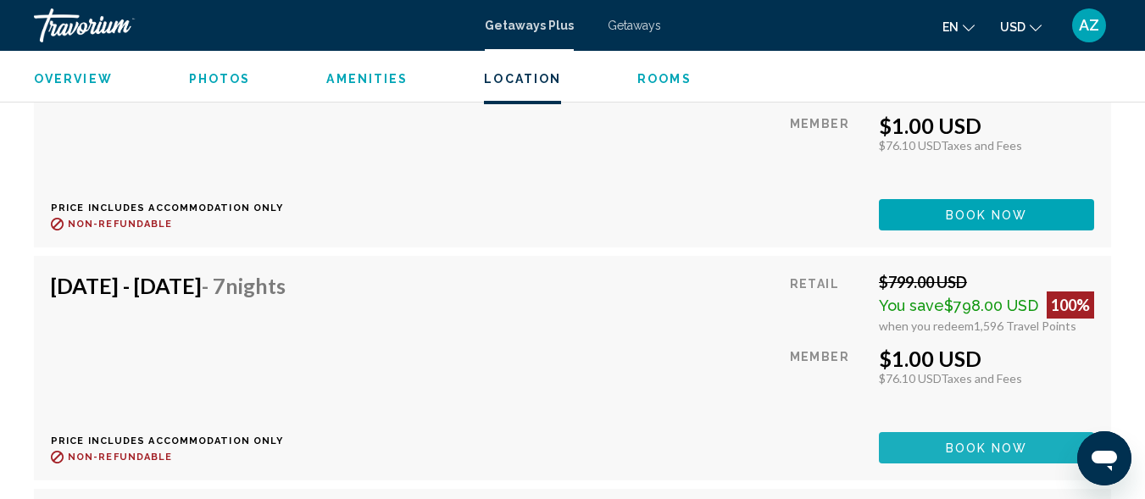
click at [991, 440] on button "Book now" at bounding box center [986, 447] width 215 height 31
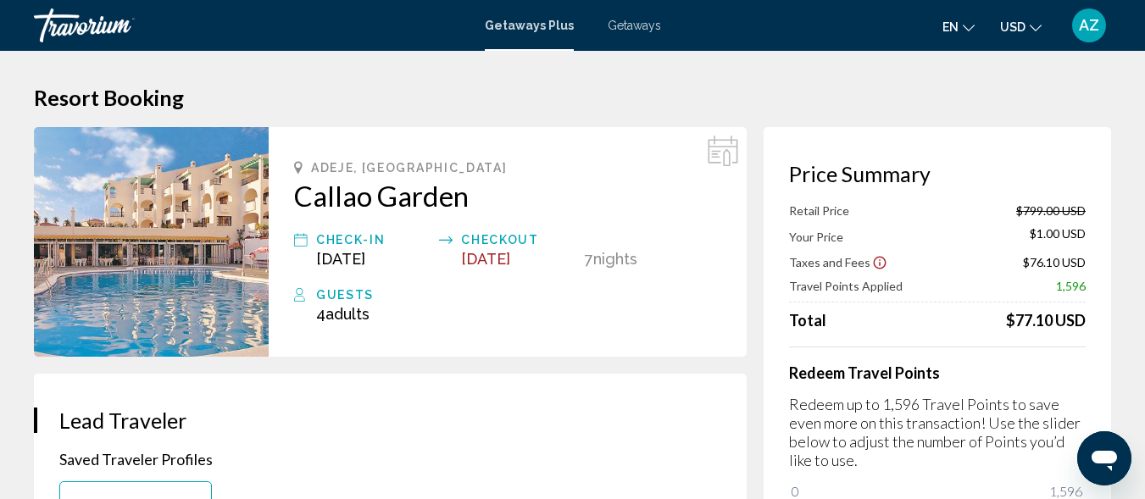
click at [175, 230] on img "Main content" at bounding box center [151, 242] width 235 height 230
click at [166, 232] on img "Main content" at bounding box center [151, 242] width 235 height 230
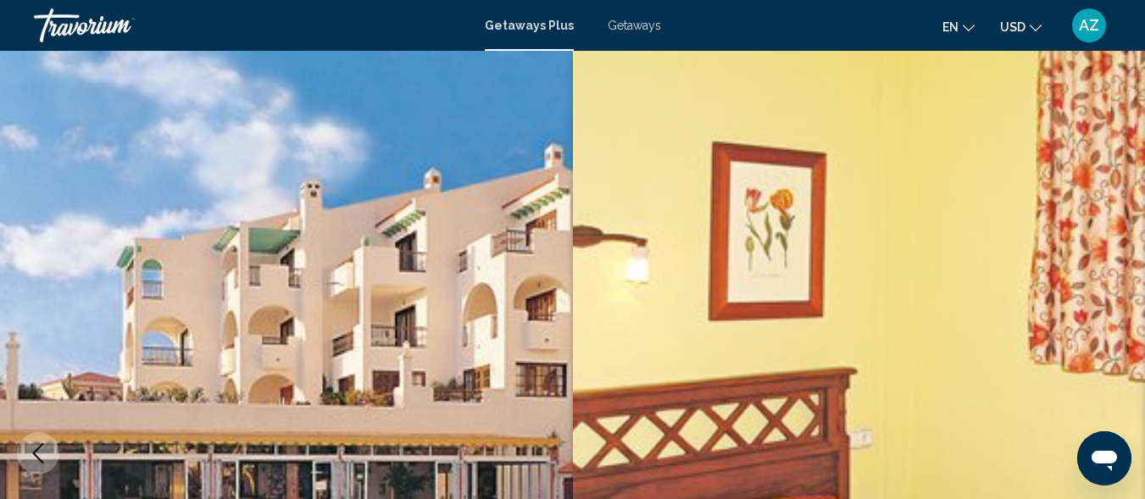
scroll to position [203, 0]
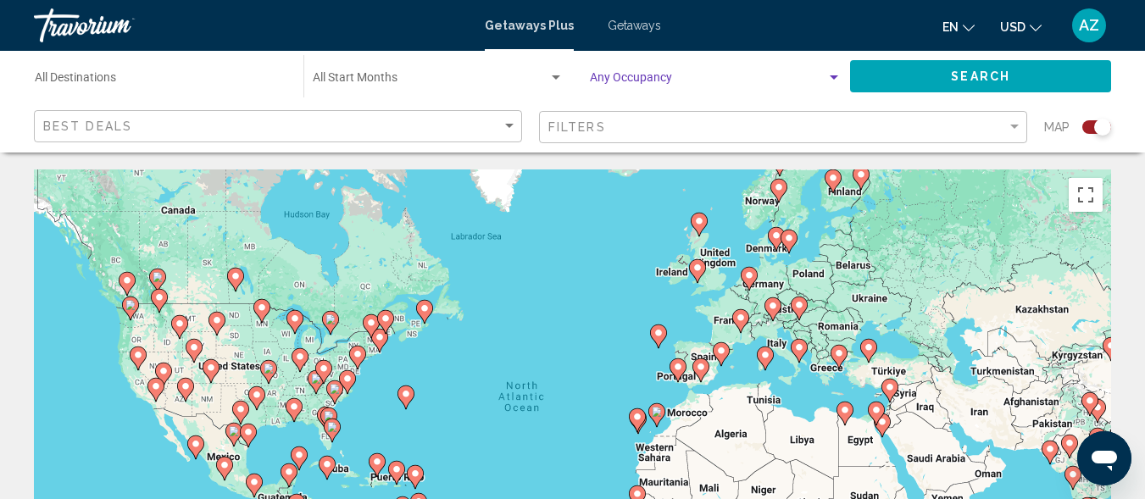
click at [835, 79] on div "Search widget" at bounding box center [834, 77] width 8 height 4
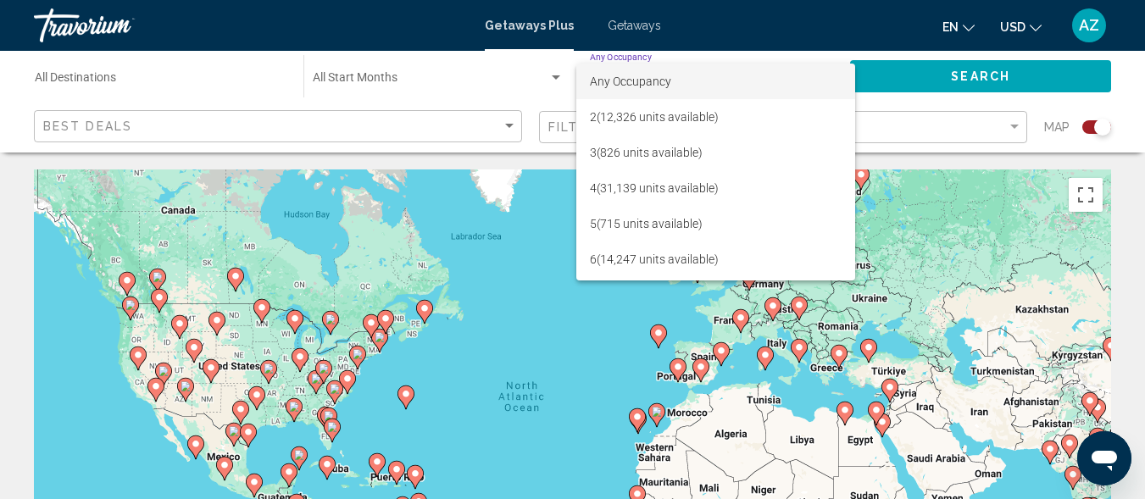
click at [539, 320] on div at bounding box center [572, 249] width 1145 height 499
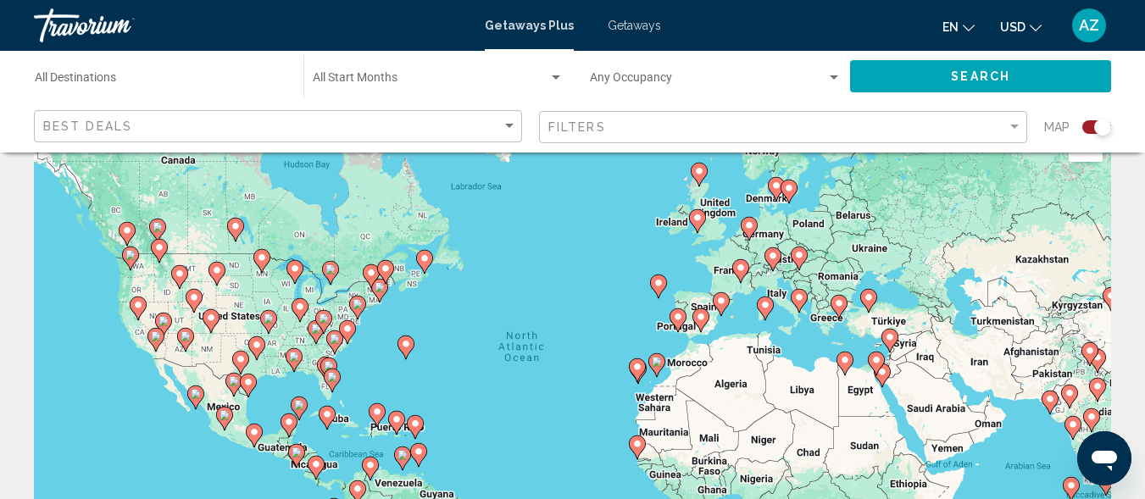
scroll to position [56, 0]
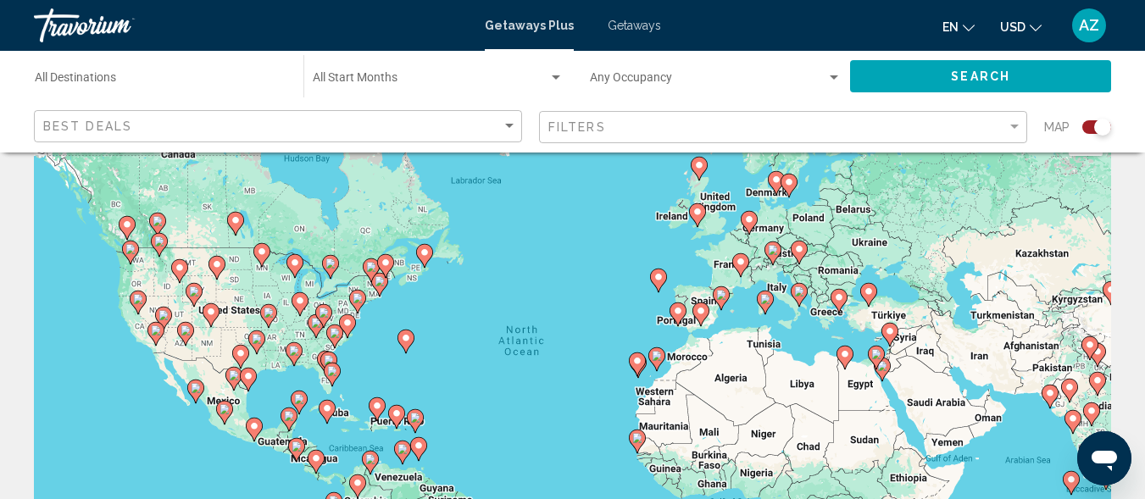
click at [657, 281] on image "Main content" at bounding box center [658, 277] width 10 height 10
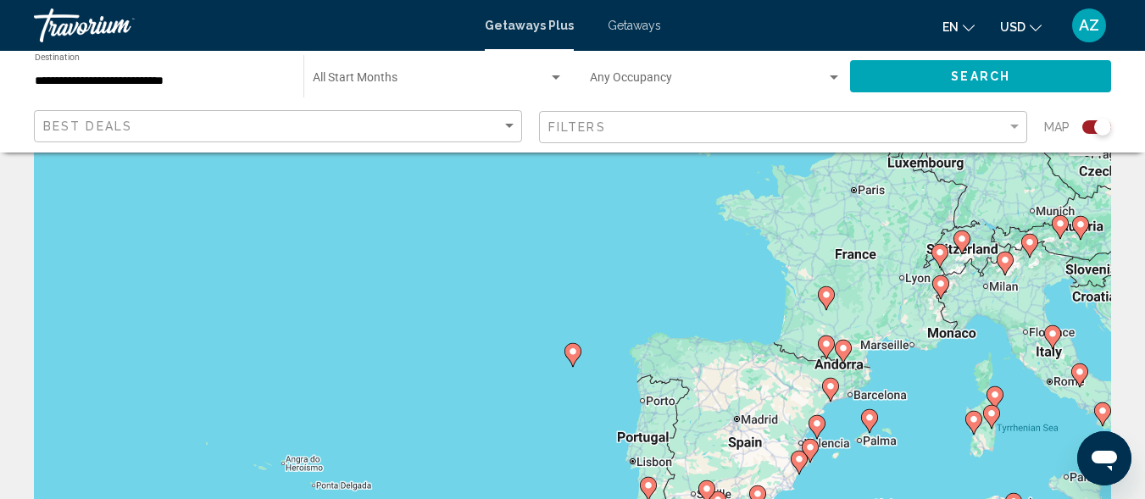
click at [576, 353] on image "Main content" at bounding box center [573, 352] width 10 height 10
type input "**********"
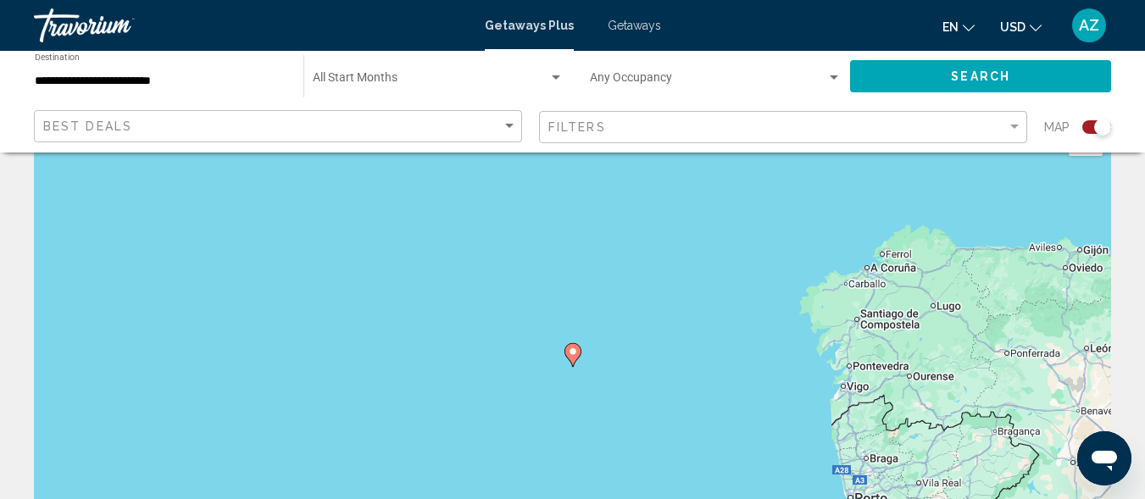
click at [572, 353] on image "Main content" at bounding box center [573, 352] width 10 height 10
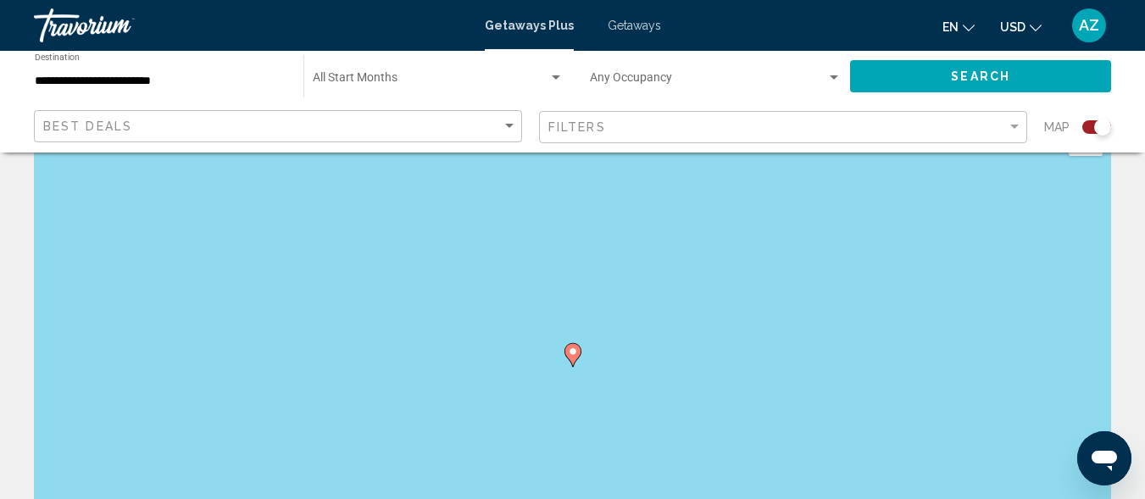
click at [572, 353] on image "Main content" at bounding box center [573, 352] width 10 height 10
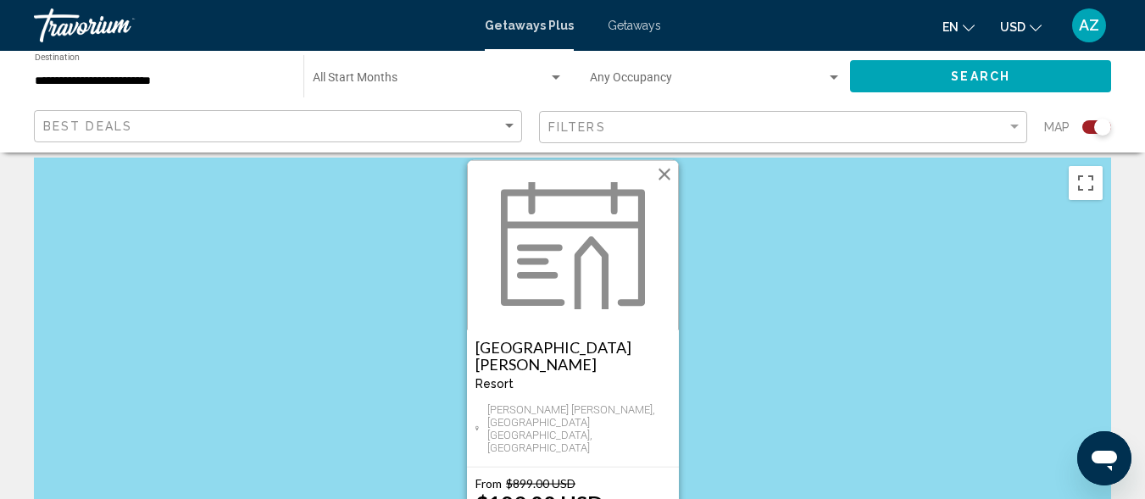
scroll to position [0, 0]
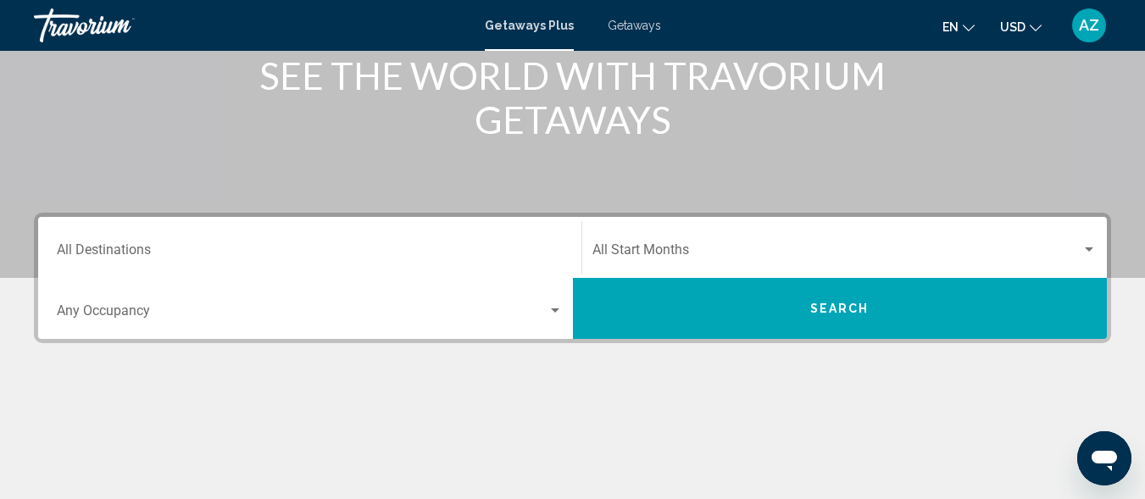
scroll to position [234, 0]
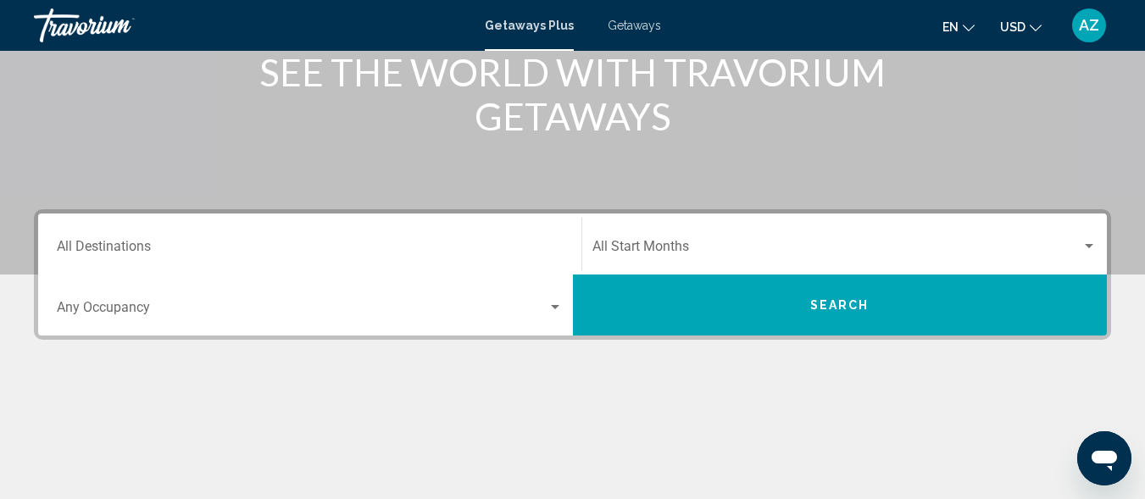
click at [850, 307] on span "Search" at bounding box center [839, 306] width 59 height 14
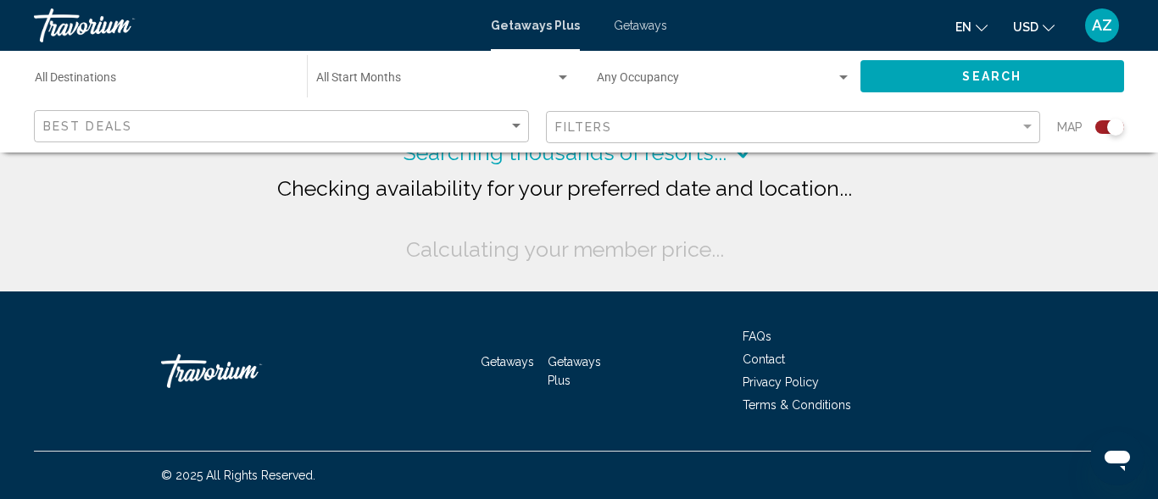
click at [638, 20] on span "Getaways" at bounding box center [640, 26] width 53 height 14
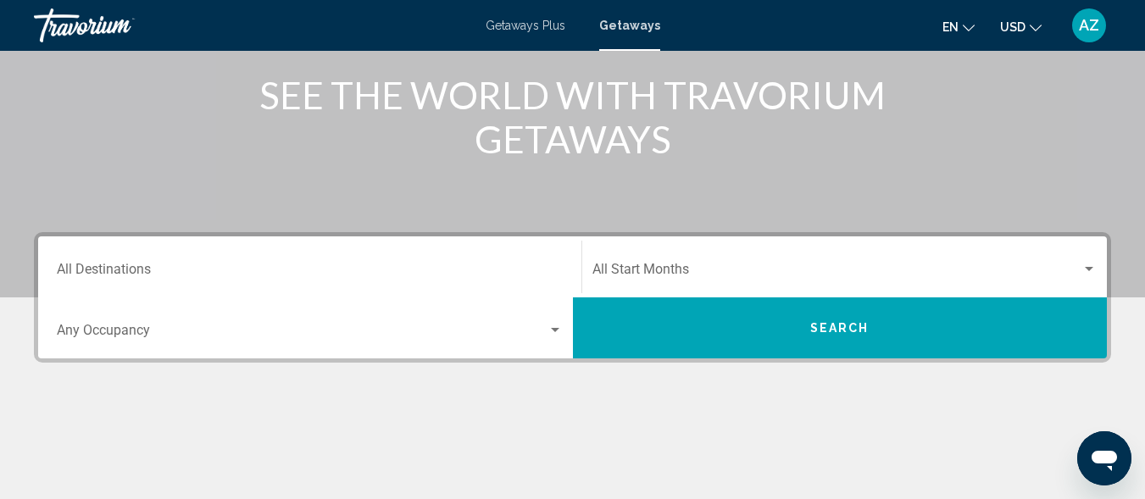
scroll to position [223, 0]
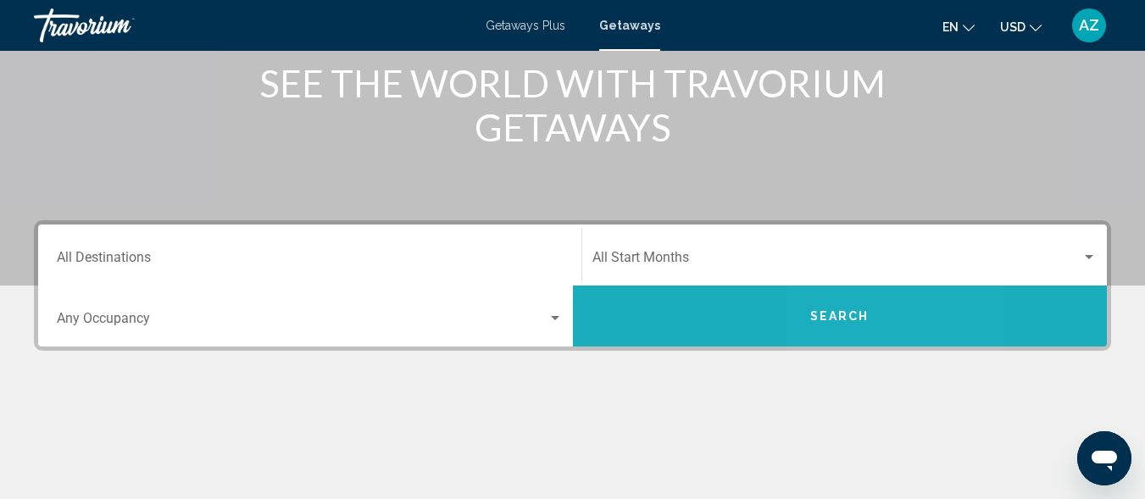
click at [866, 315] on span "Search" at bounding box center [839, 317] width 59 height 14
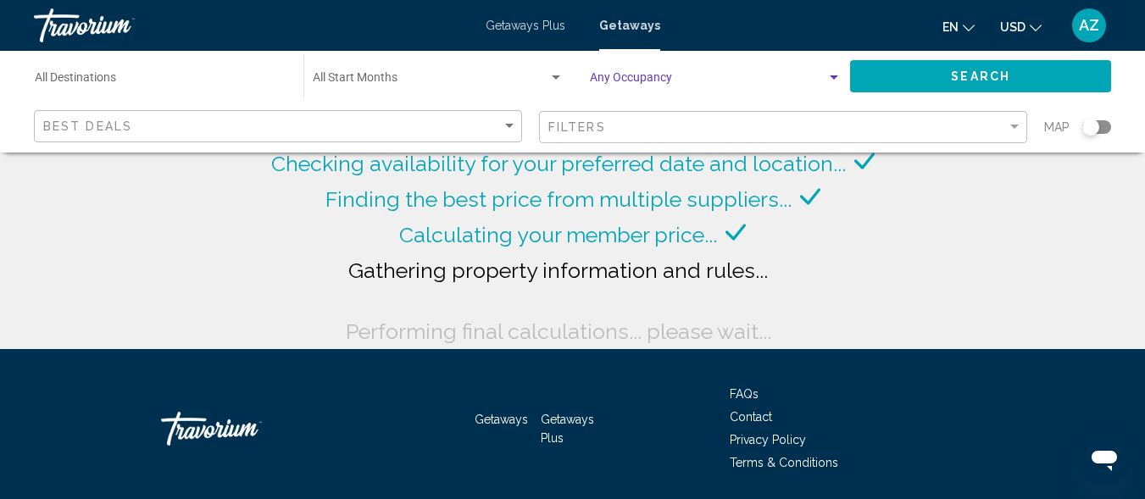
click at [832, 75] on div "Search widget" at bounding box center [834, 77] width 8 height 4
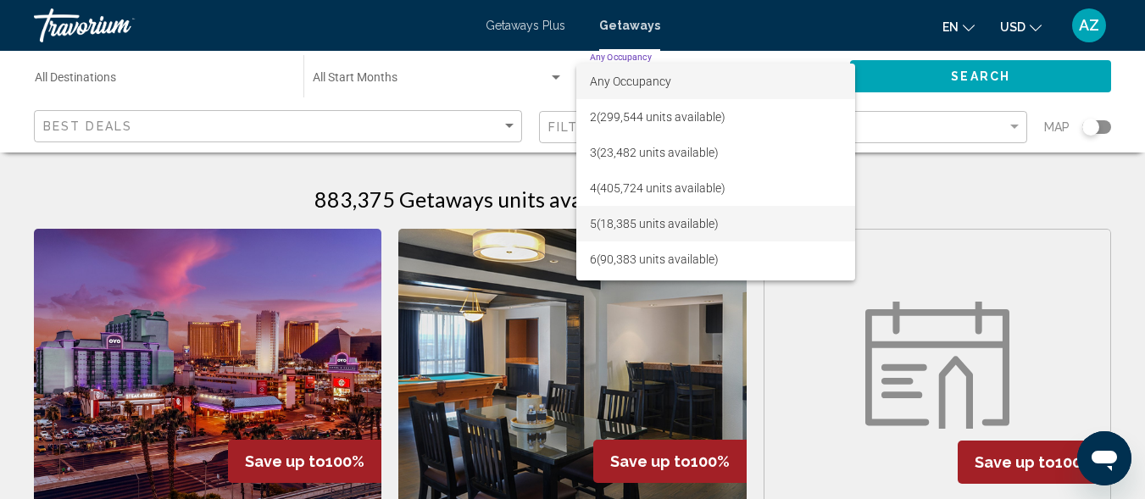
click at [789, 218] on span "5 (18,385 units available)" at bounding box center [716, 224] width 252 height 36
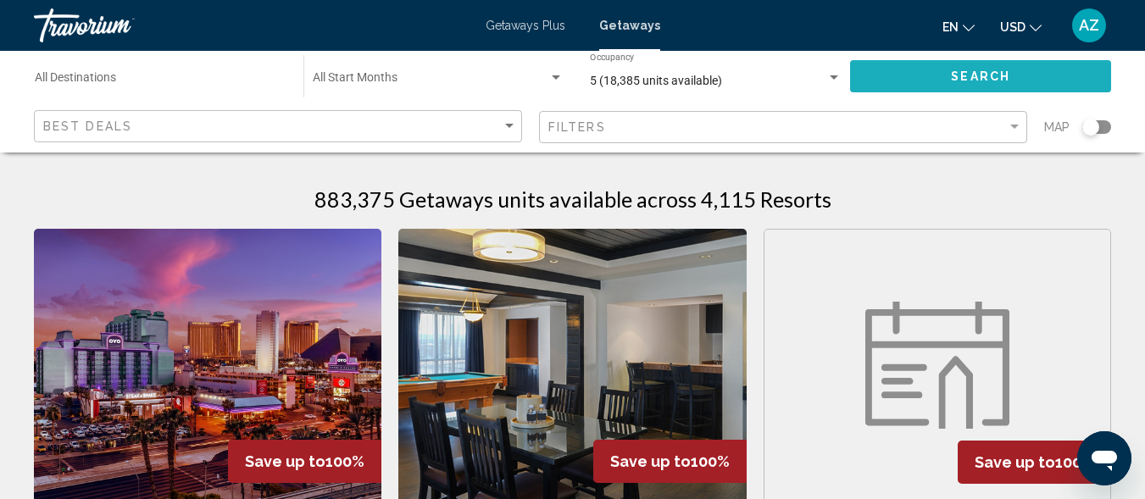
click at [999, 77] on span "Search" at bounding box center [980, 77] width 59 height 14
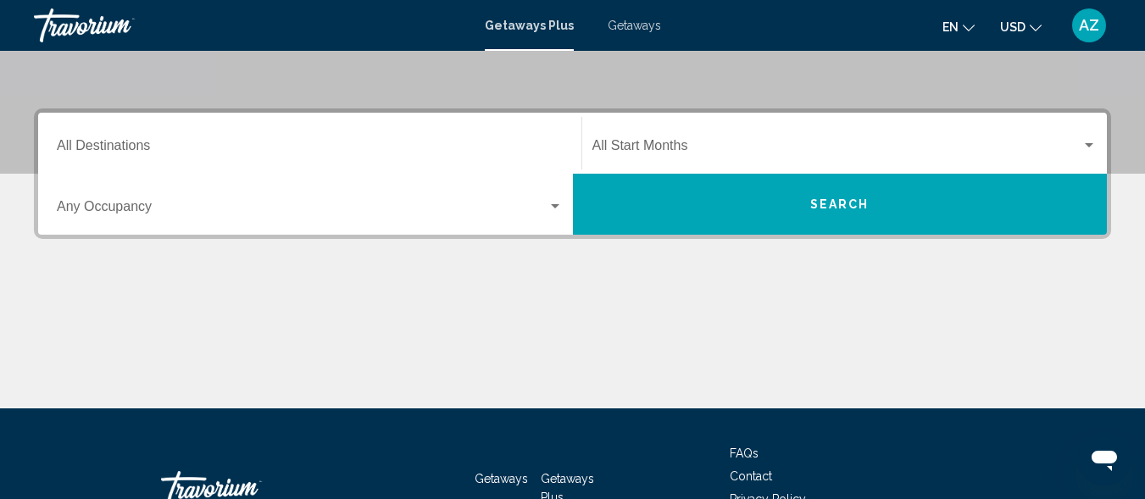
scroll to position [343, 0]
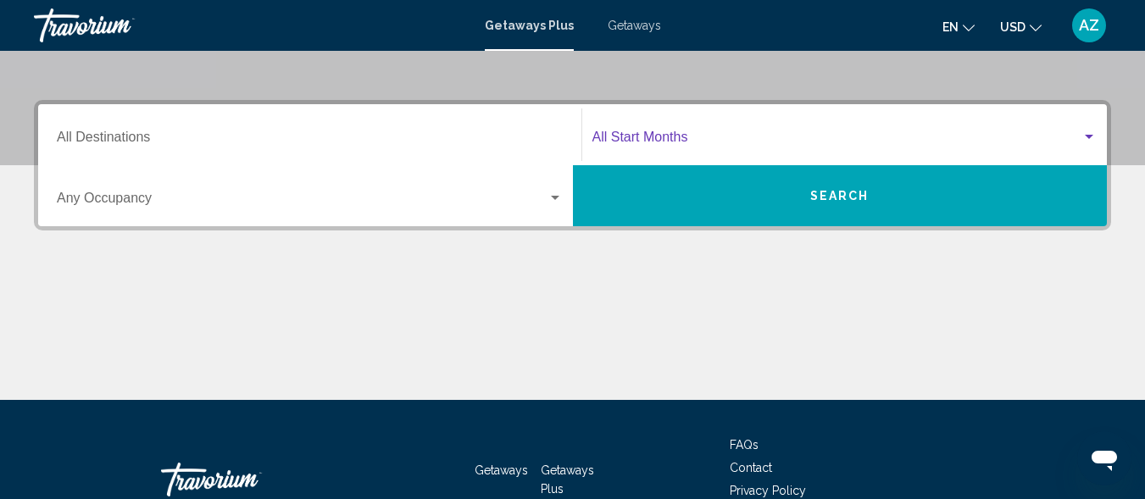
click at [1087, 134] on div "Search widget" at bounding box center [1088, 138] width 15 height 14
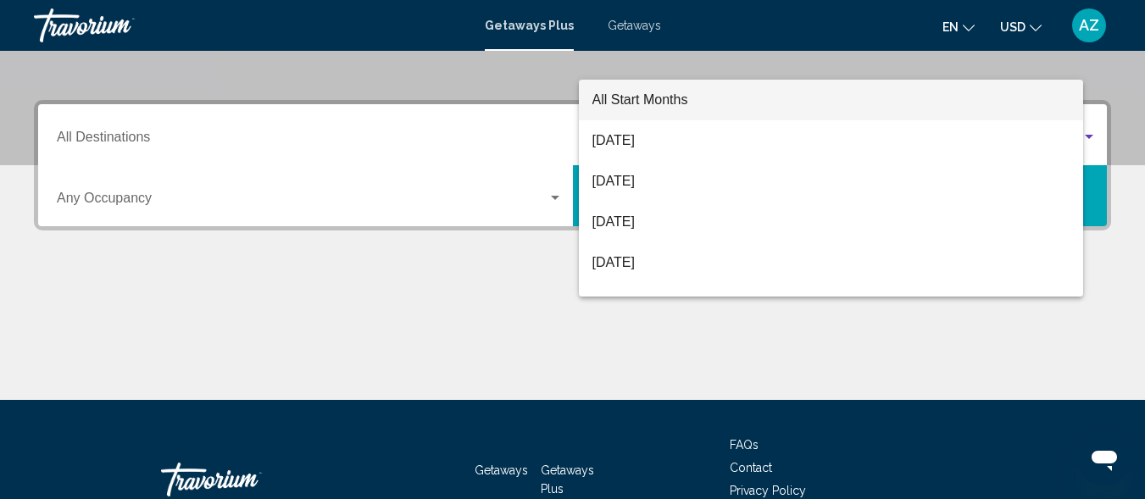
scroll to position [388, 0]
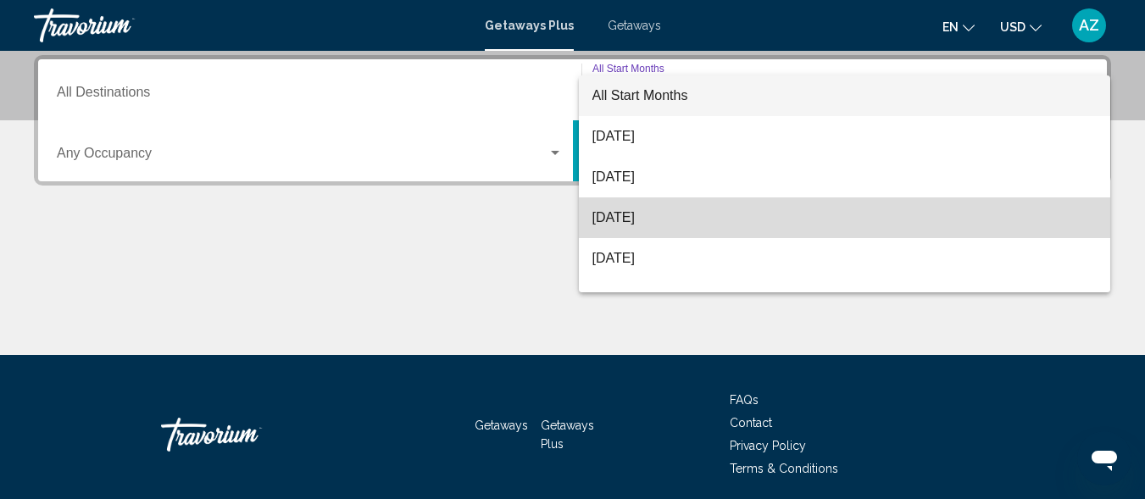
click at [936, 217] on span "[DATE]" at bounding box center [844, 217] width 505 height 41
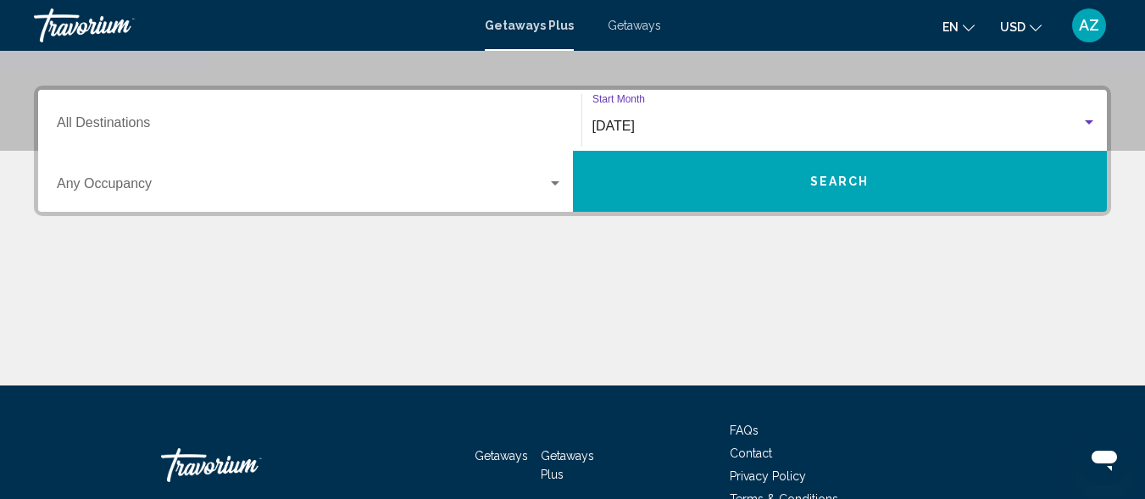
scroll to position [359, 0]
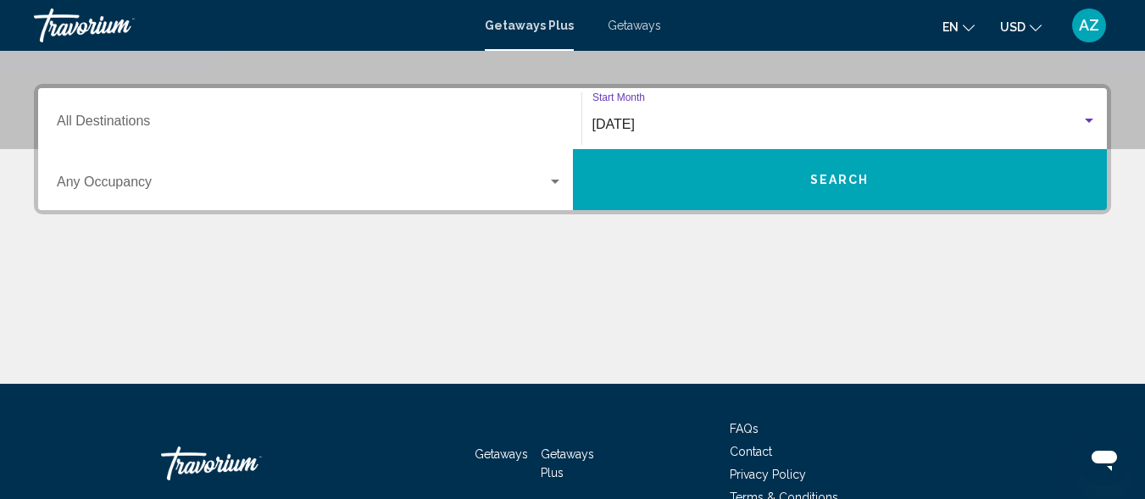
click at [861, 190] on button "Search" at bounding box center [840, 179] width 535 height 61
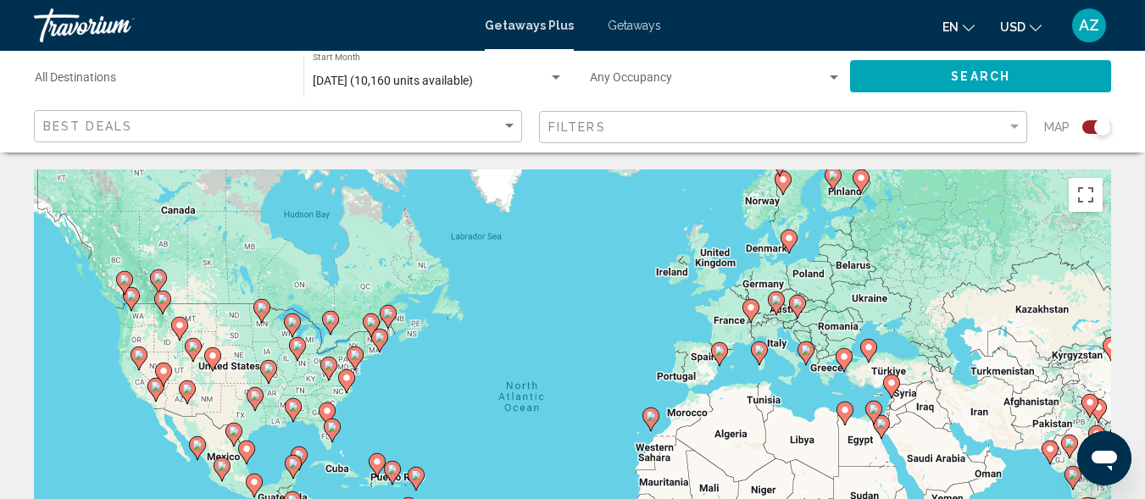
click at [650, 417] on image "Main content" at bounding box center [651, 416] width 10 height 10
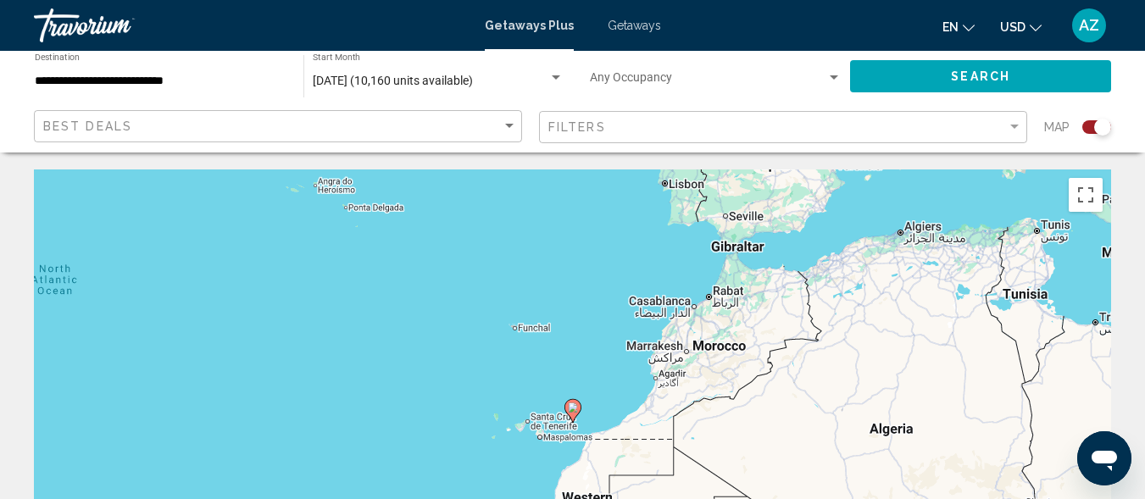
click at [572, 414] on icon "Main content" at bounding box center [571, 411] width 15 height 22
type input "**********"
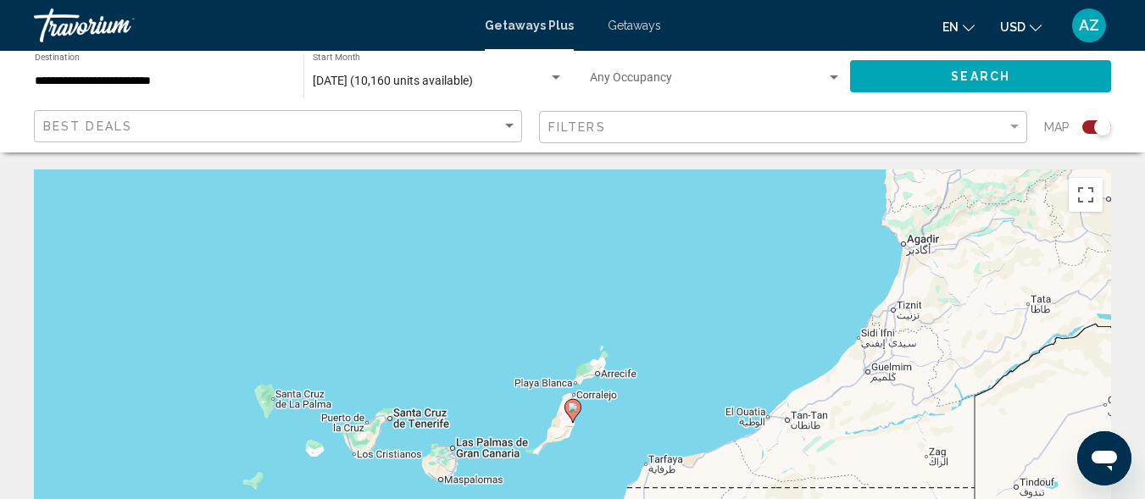
click at [363, 442] on div "To activate drag with keyboard, press Alt + Enter. Once in keyboard drag state,…" at bounding box center [572, 424] width 1077 height 509
click at [364, 442] on div "To activate drag with keyboard, press Alt + Enter. Once in keyboard drag state,…" at bounding box center [572, 424] width 1077 height 509
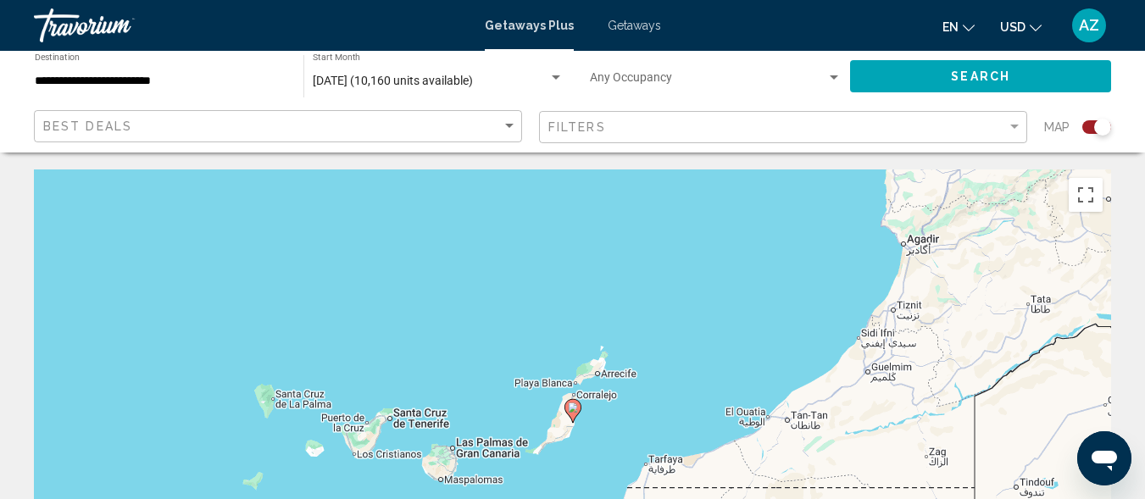
click at [364, 442] on div "To activate drag with keyboard, press Alt + Enter. Once in keyboard drag state,…" at bounding box center [572, 424] width 1077 height 509
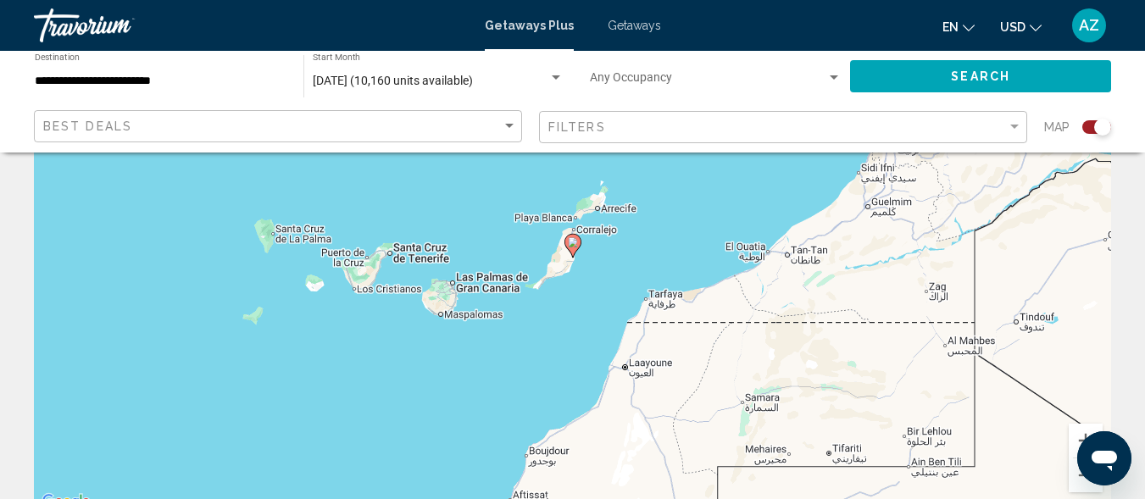
scroll to position [196, 0]
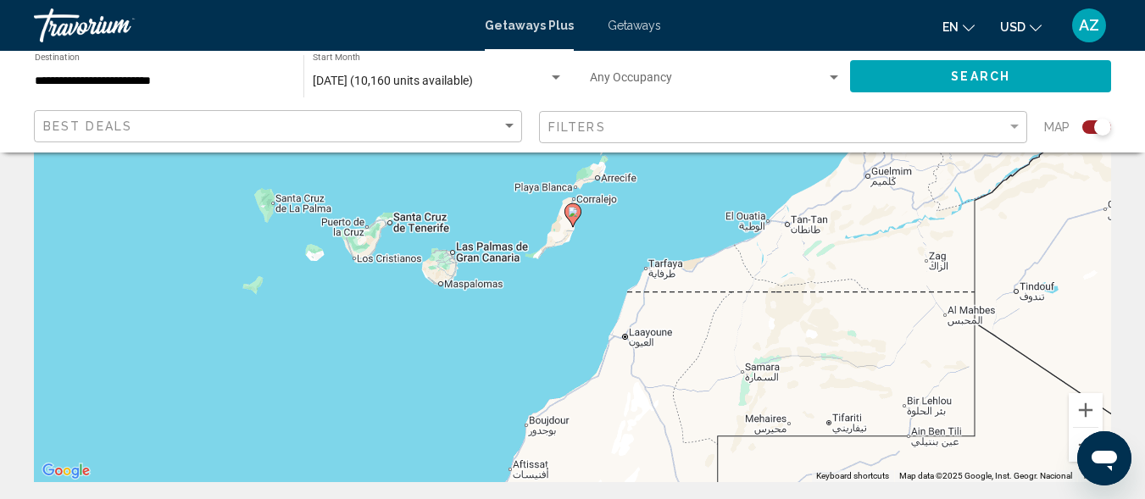
click at [390, 263] on div "To activate drag with keyboard, press Alt + Enter. Once in keyboard drag state,…" at bounding box center [572, 228] width 1077 height 509
click at [414, 219] on div "To activate drag with keyboard, press Alt + Enter. Once in keyboard drag state,…" at bounding box center [572, 228] width 1077 height 509
click at [414, 220] on div "To activate drag with keyboard, press Alt + Enter. Once in keyboard drag state,…" at bounding box center [572, 228] width 1077 height 509
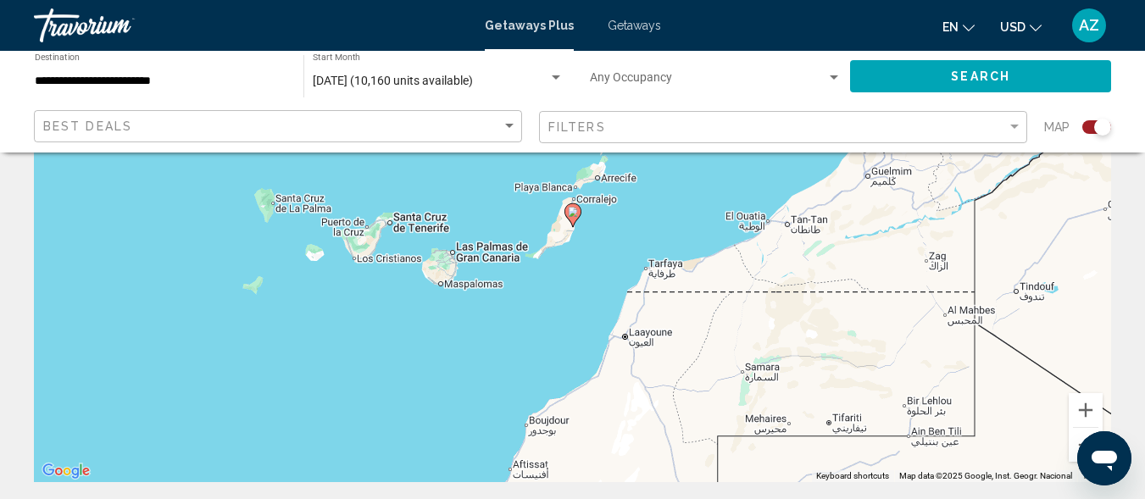
click at [414, 220] on div "To activate drag with keyboard, press Alt + Enter. Once in keyboard drag state,…" at bounding box center [572, 228] width 1077 height 509
click at [540, 26] on span "Getaways Plus" at bounding box center [529, 26] width 89 height 14
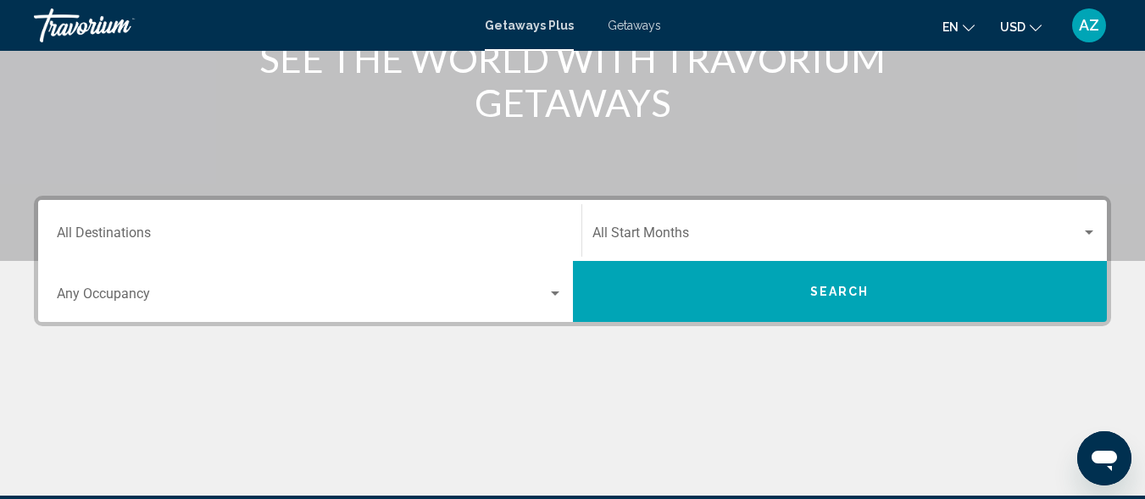
scroll to position [249, 0]
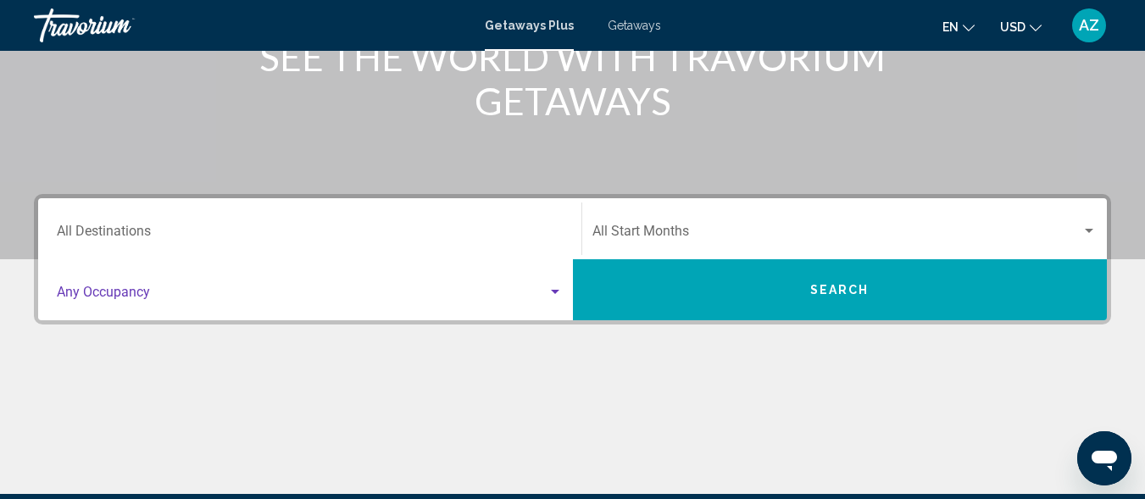
click at [555, 292] on div "Search widget" at bounding box center [555, 292] width 8 height 4
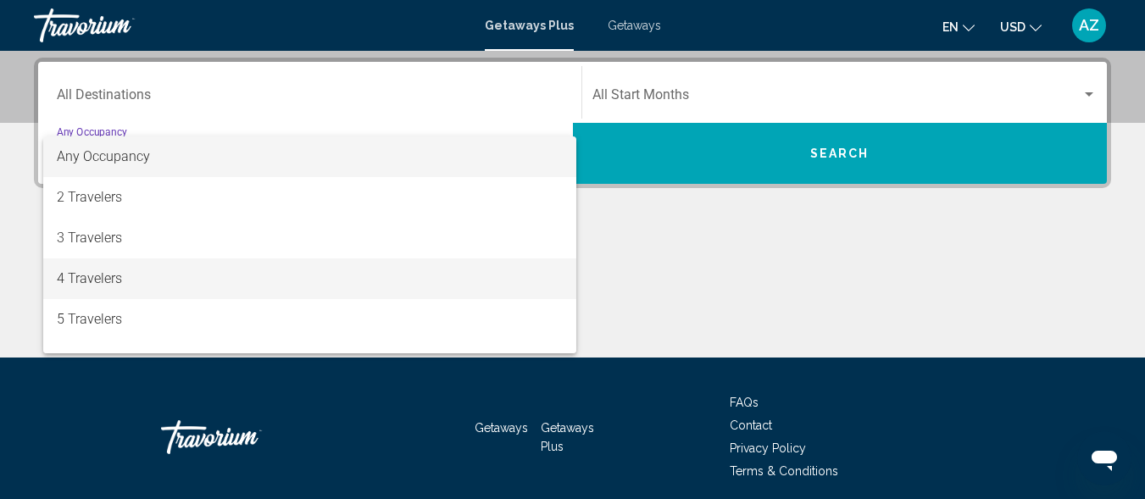
scroll to position [388, 0]
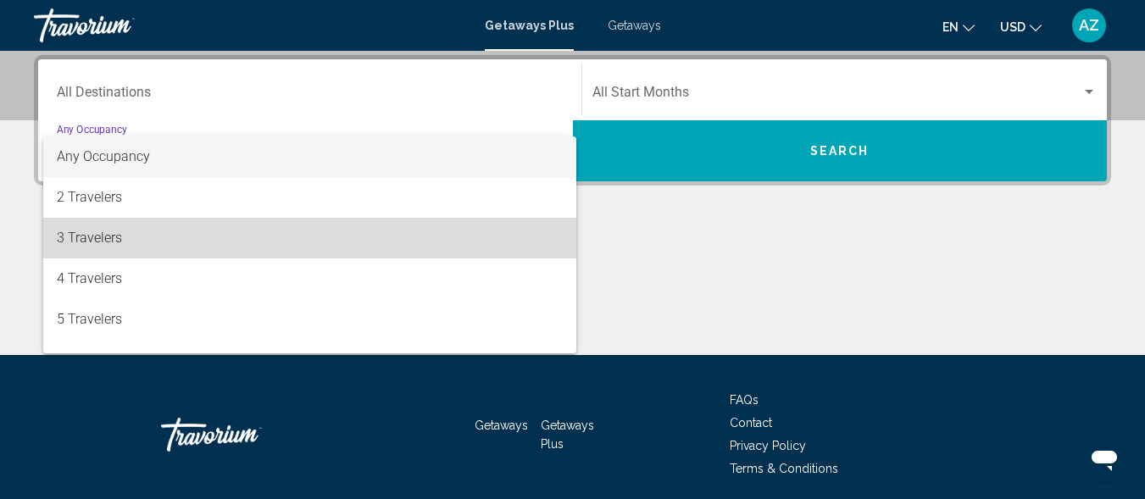
click at [531, 244] on span "3 Travelers" at bounding box center [310, 238] width 506 height 41
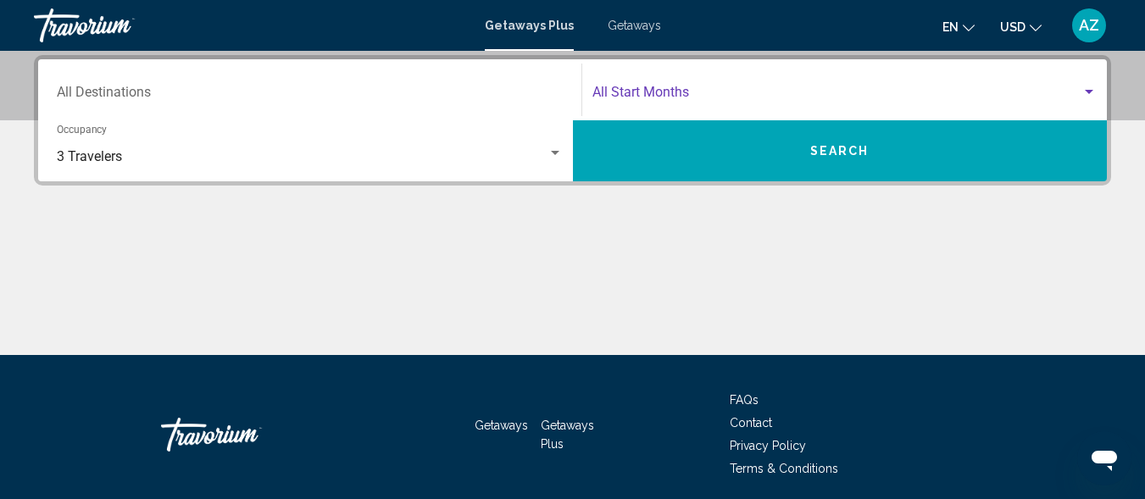
click at [1085, 90] on div "Search widget" at bounding box center [1089, 92] width 8 height 4
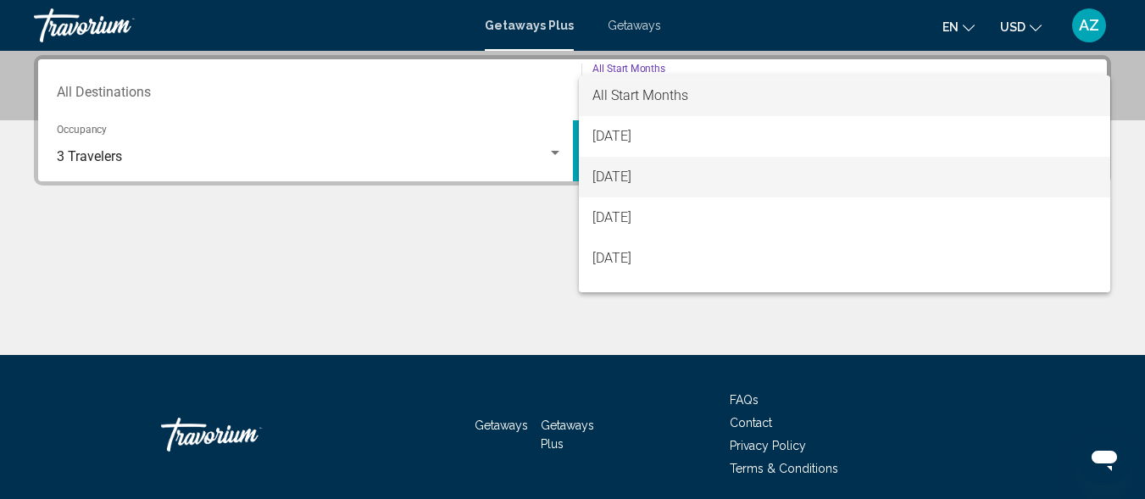
click at [1012, 174] on span "[DATE]" at bounding box center [844, 177] width 505 height 41
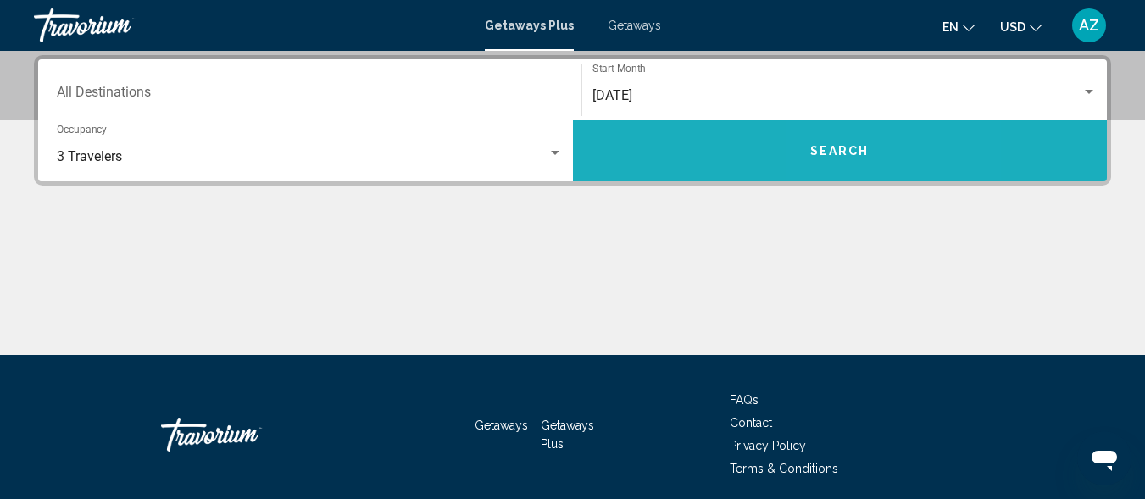
click at [848, 143] on span "Search" at bounding box center [839, 150] width 59 height 14
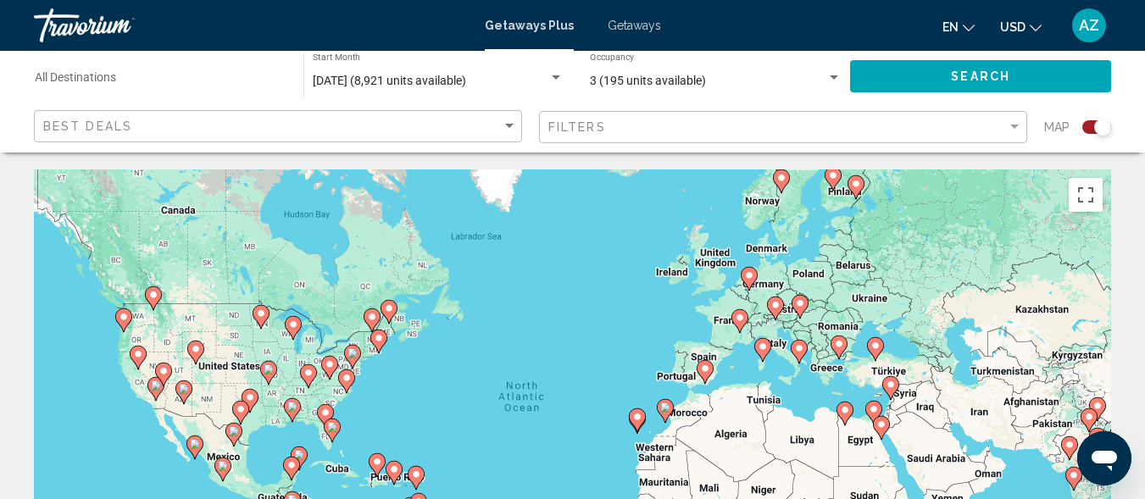
click at [637, 23] on span "Getaways" at bounding box center [634, 26] width 53 height 14
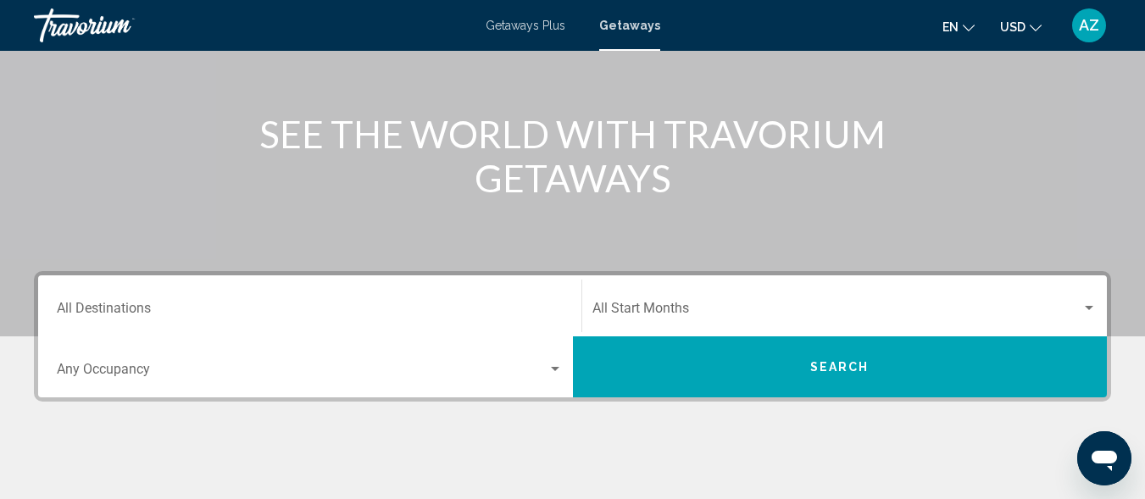
scroll to position [162, 0]
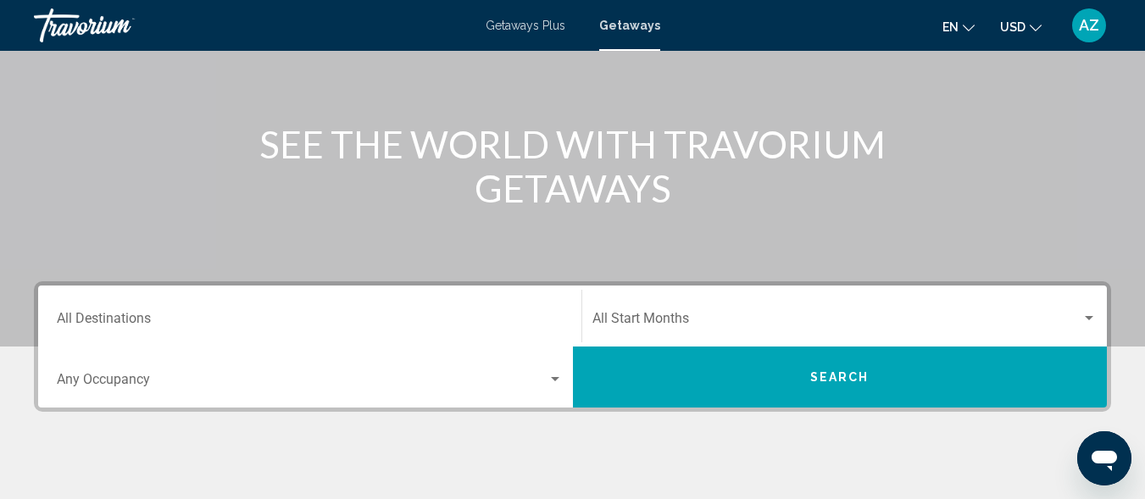
click at [1090, 315] on div "Search widget" at bounding box center [1088, 319] width 15 height 14
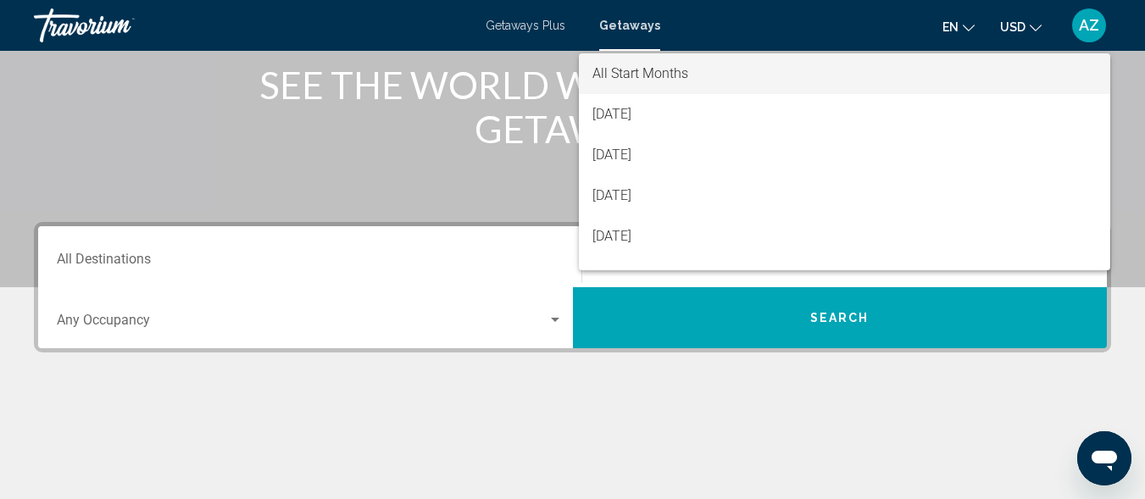
scroll to position [220, 0]
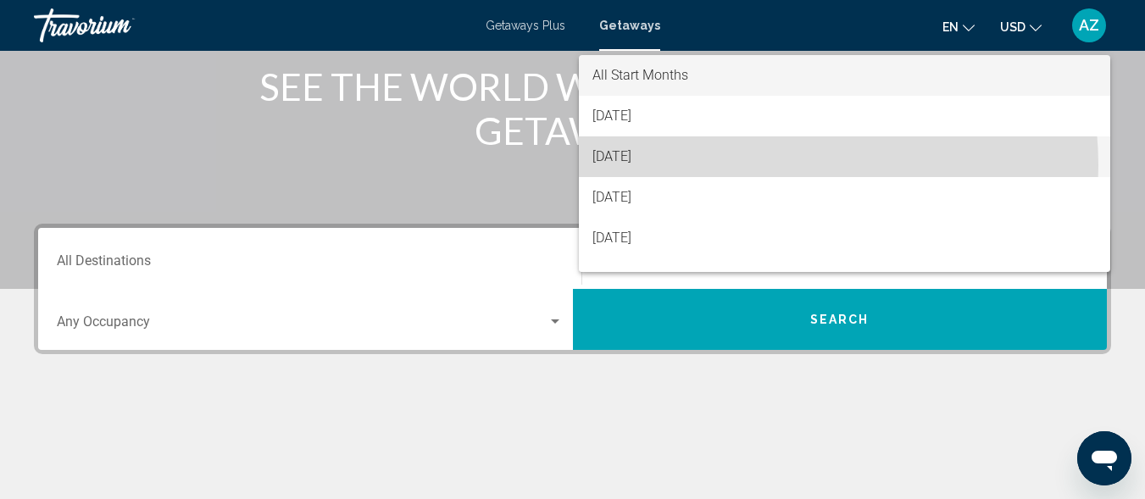
click at [757, 165] on span "[DATE]" at bounding box center [844, 156] width 505 height 41
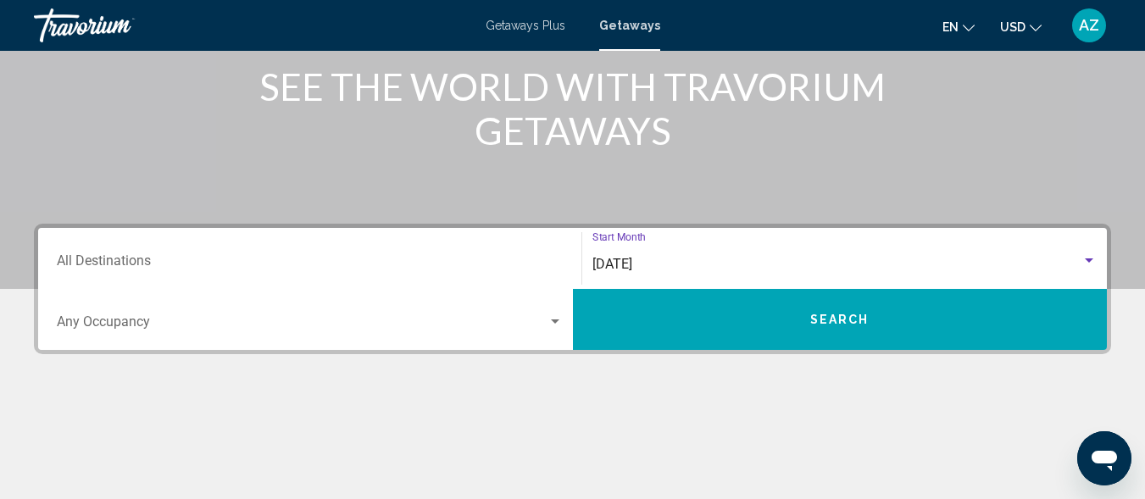
click at [757, 321] on button "Search" at bounding box center [840, 319] width 535 height 61
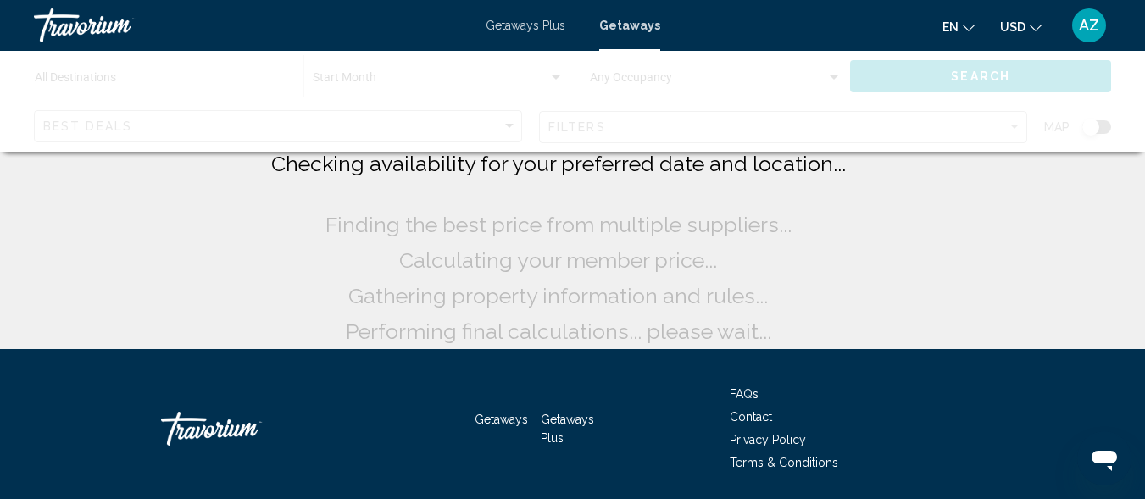
click at [508, 124] on div "Main content" at bounding box center [572, 102] width 1145 height 102
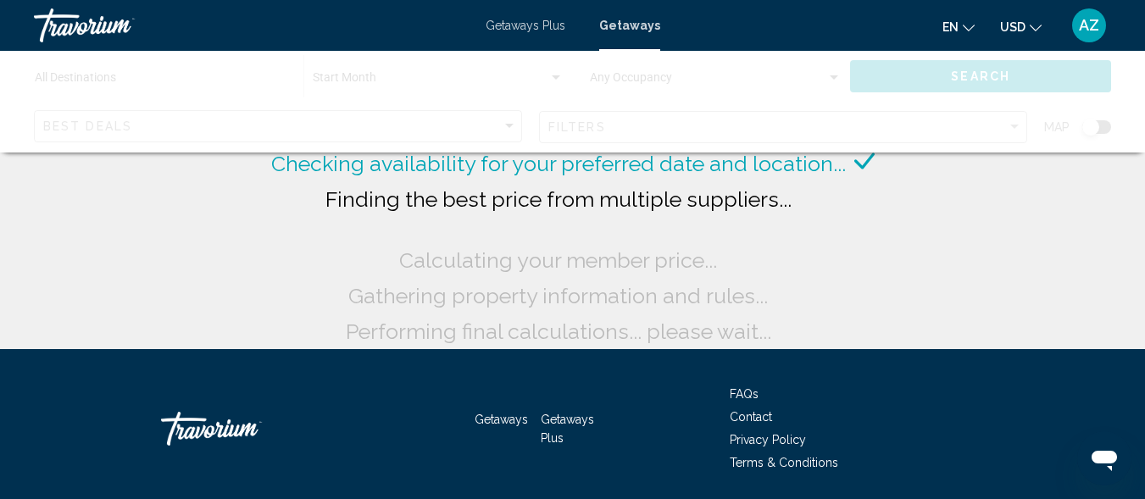
click at [508, 124] on div "Main content" at bounding box center [572, 102] width 1145 height 102
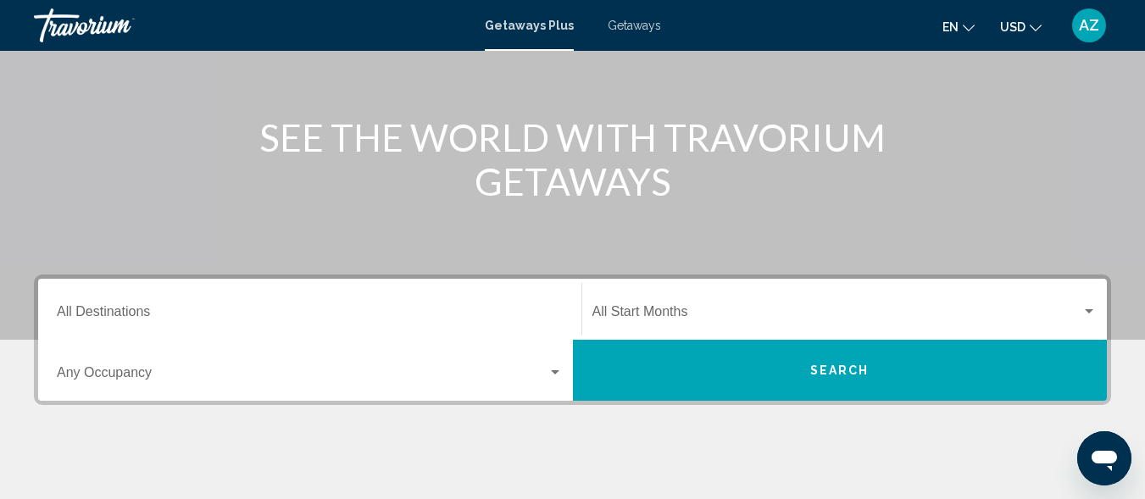
scroll to position [170, 0]
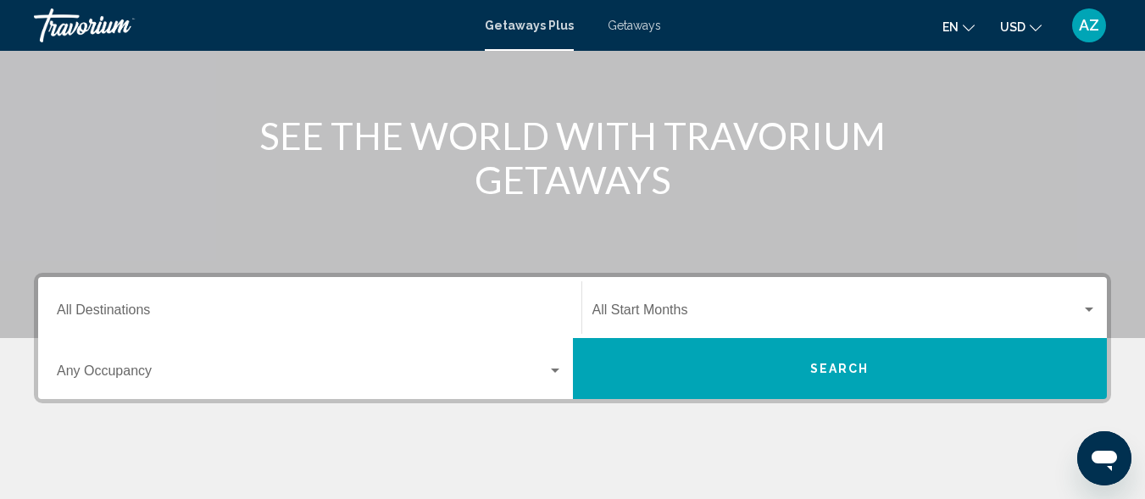
click at [556, 368] on div "Search widget" at bounding box center [554, 371] width 15 height 14
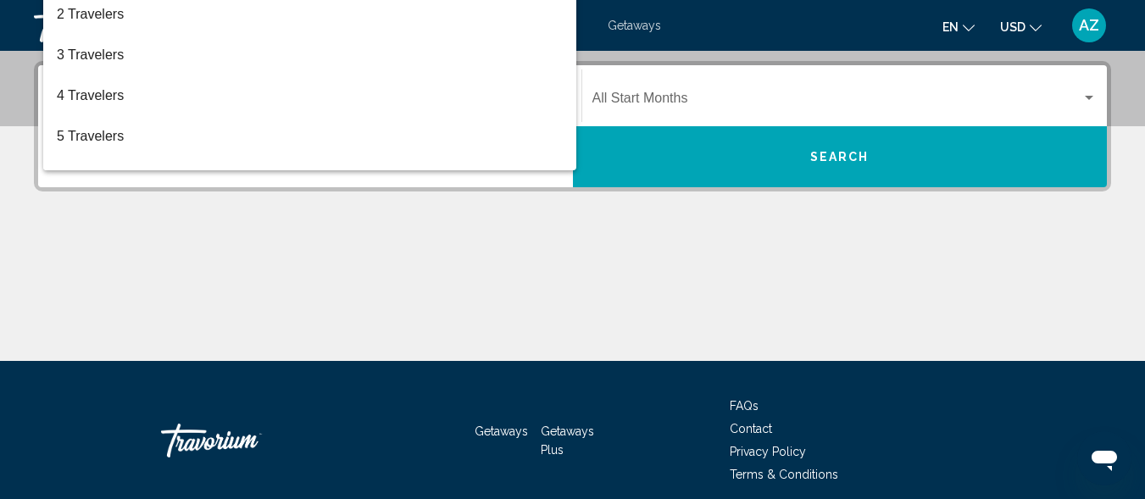
scroll to position [388, 0]
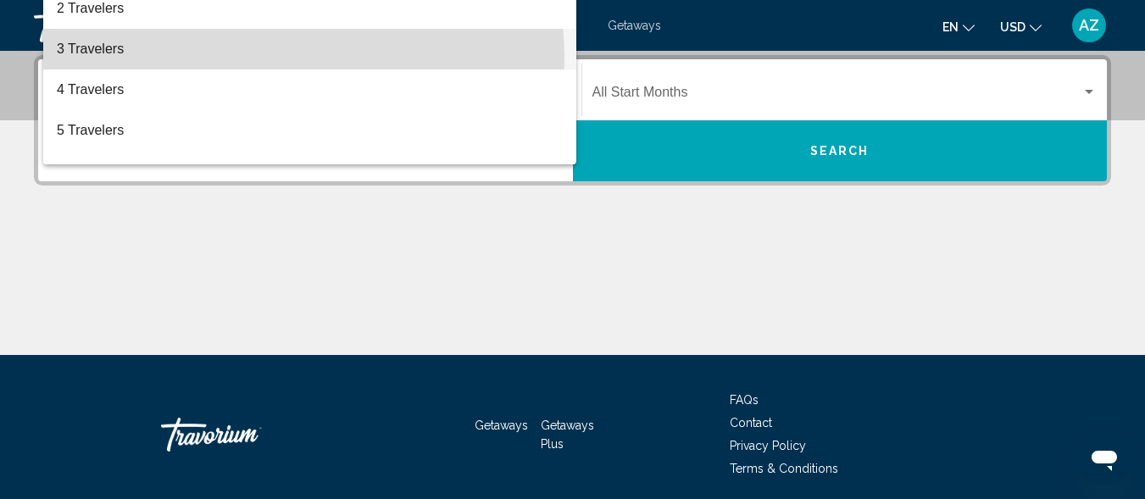
click at [245, 58] on span "3 Travelers" at bounding box center [310, 49] width 506 height 41
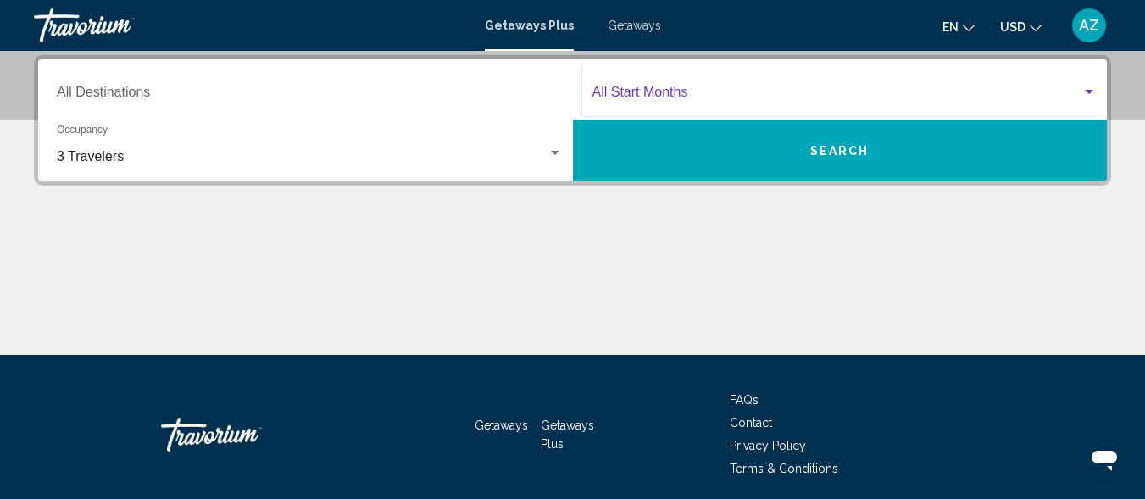
click at [1087, 89] on div "Search widget" at bounding box center [1088, 93] width 15 height 14
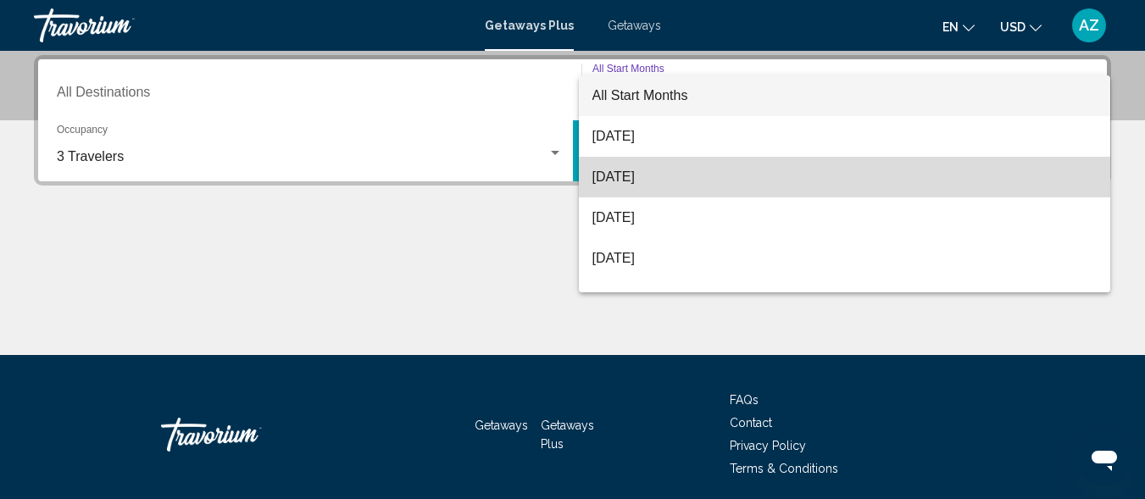
click at [953, 165] on span "[DATE]" at bounding box center [844, 177] width 505 height 41
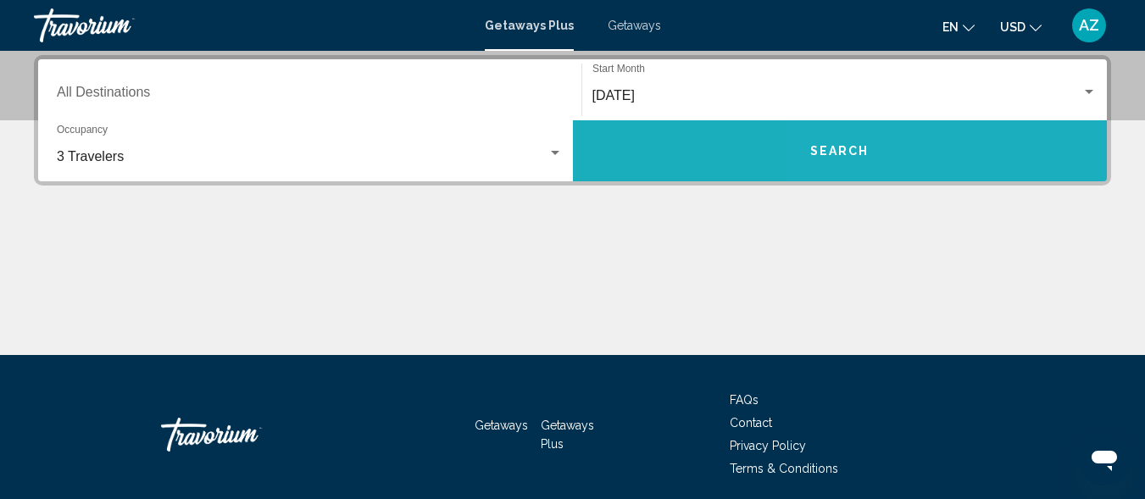
click at [911, 160] on button "Search" at bounding box center [840, 150] width 535 height 61
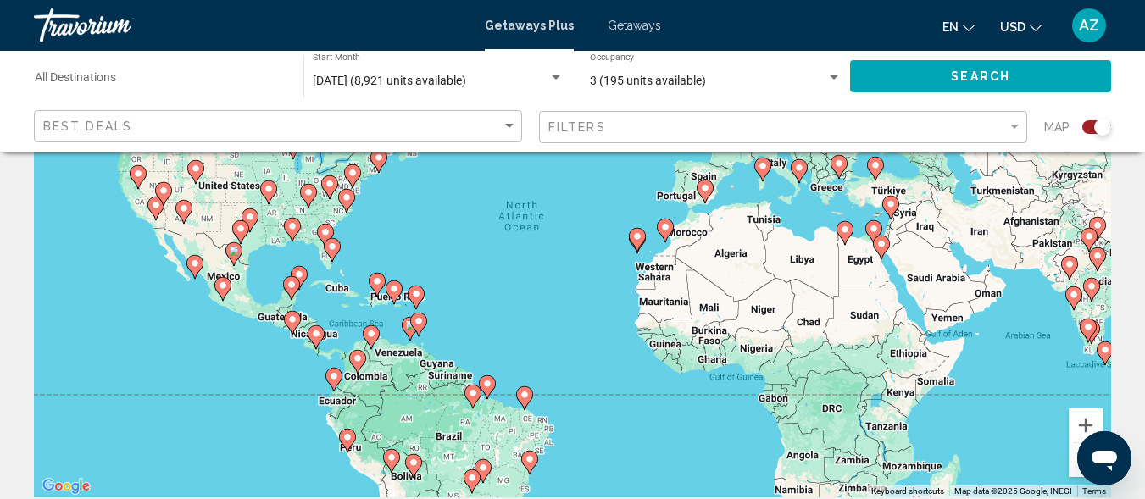
scroll to position [149, 0]
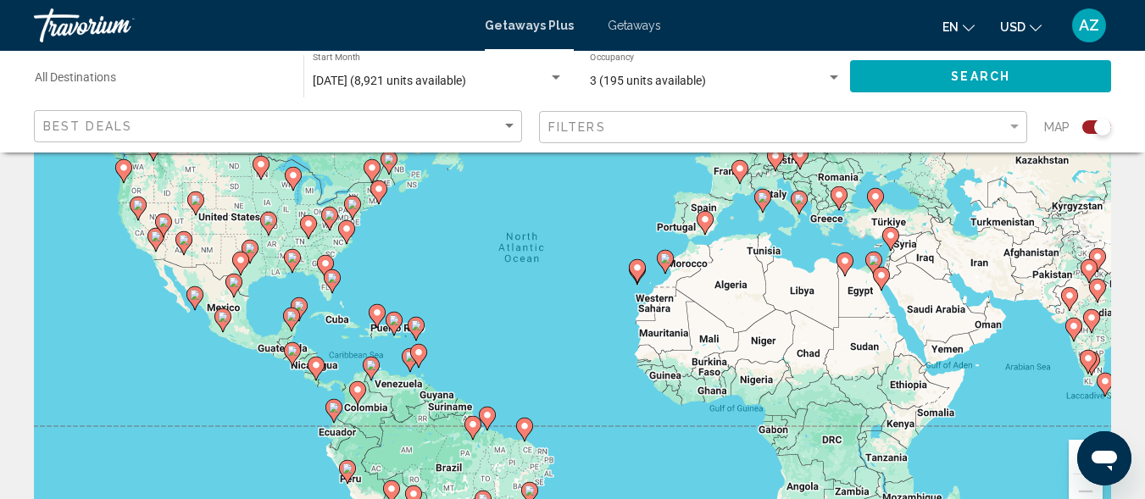
click at [634, 275] on icon "Main content" at bounding box center [636, 271] width 15 height 22
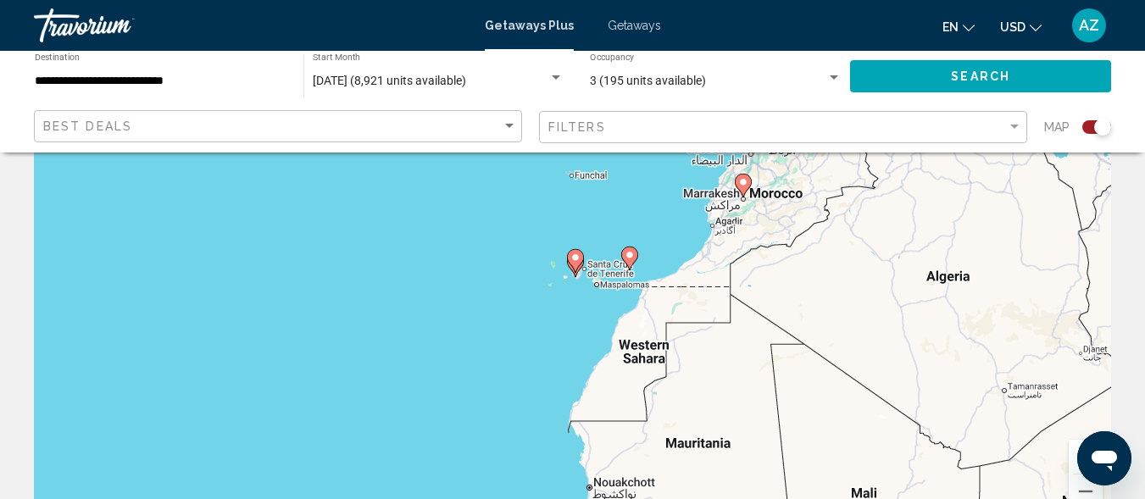
click at [575, 272] on icon "Main content" at bounding box center [575, 261] width 17 height 24
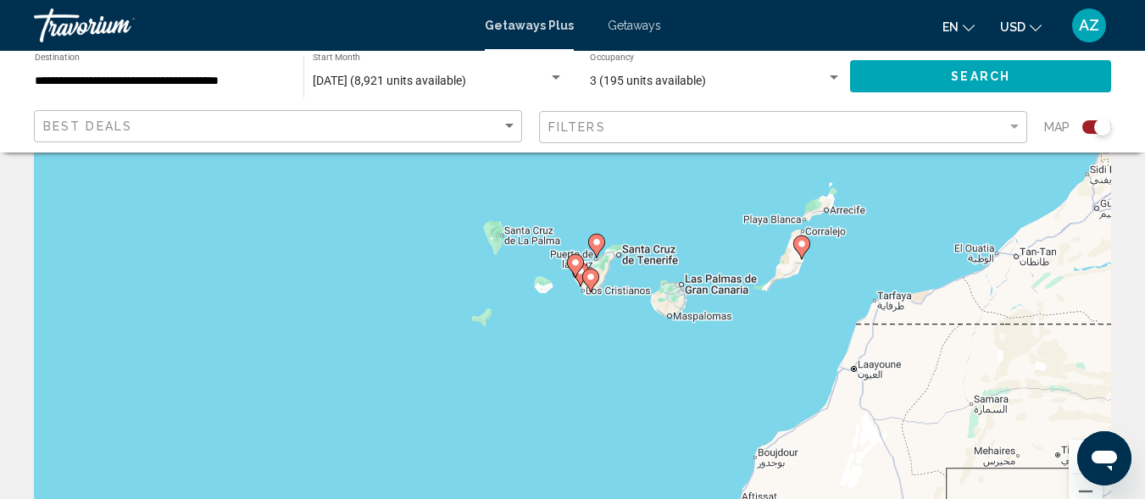
click at [586, 272] on icon "Main content" at bounding box center [589, 281] width 15 height 22
type input "**********"
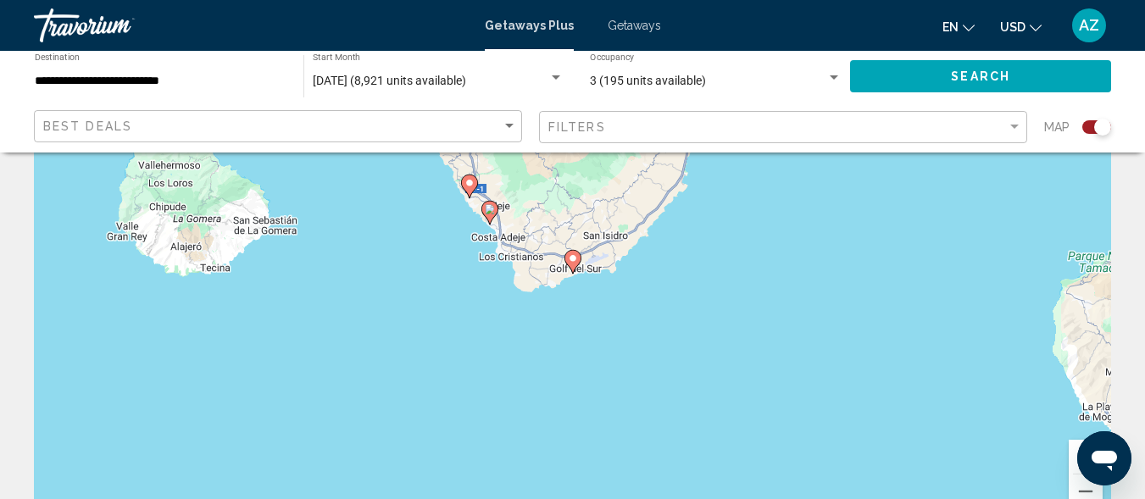
click at [486, 214] on image "Main content" at bounding box center [490, 209] width 10 height 10
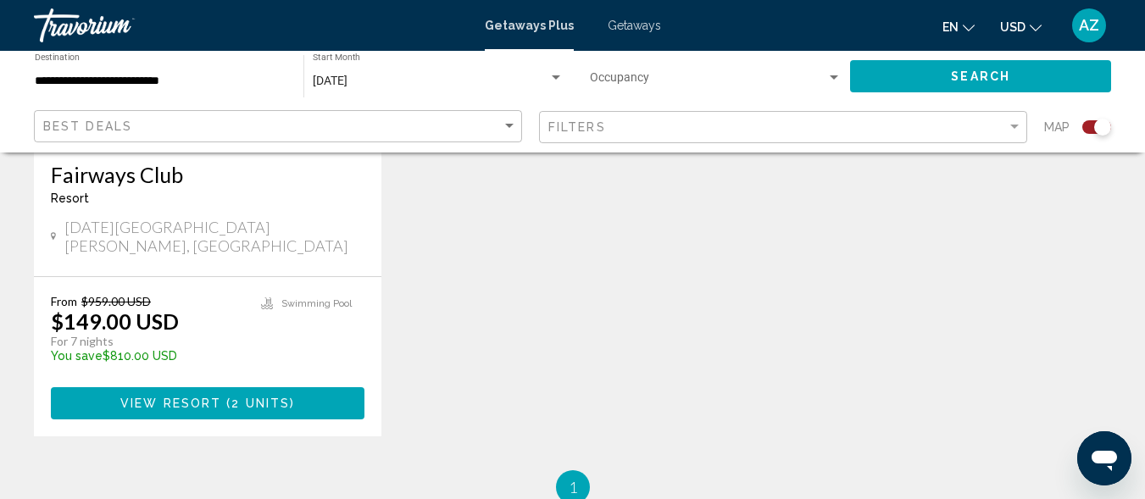
scroll to position [1464, 0]
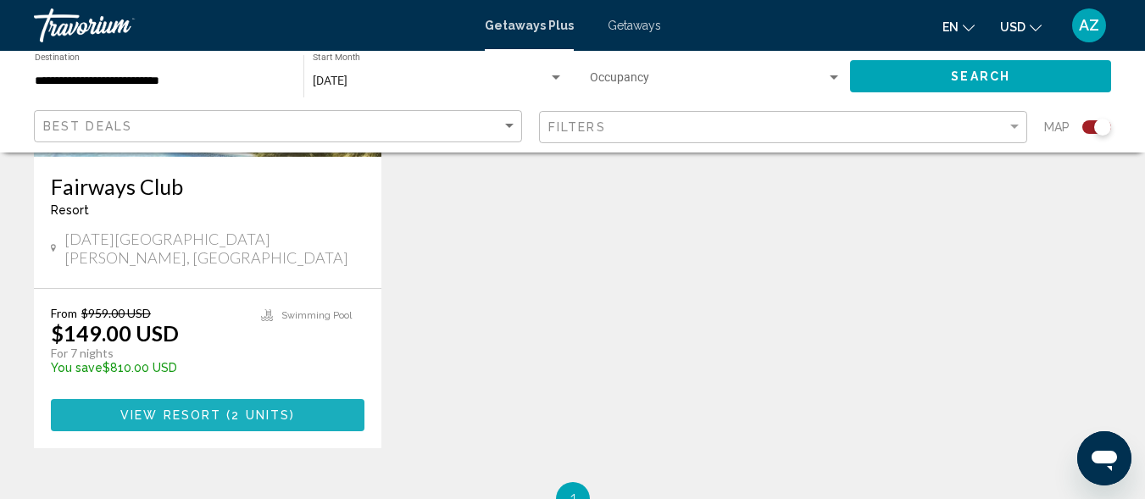
click at [214, 409] on span "View Resort" at bounding box center [170, 416] width 101 height 14
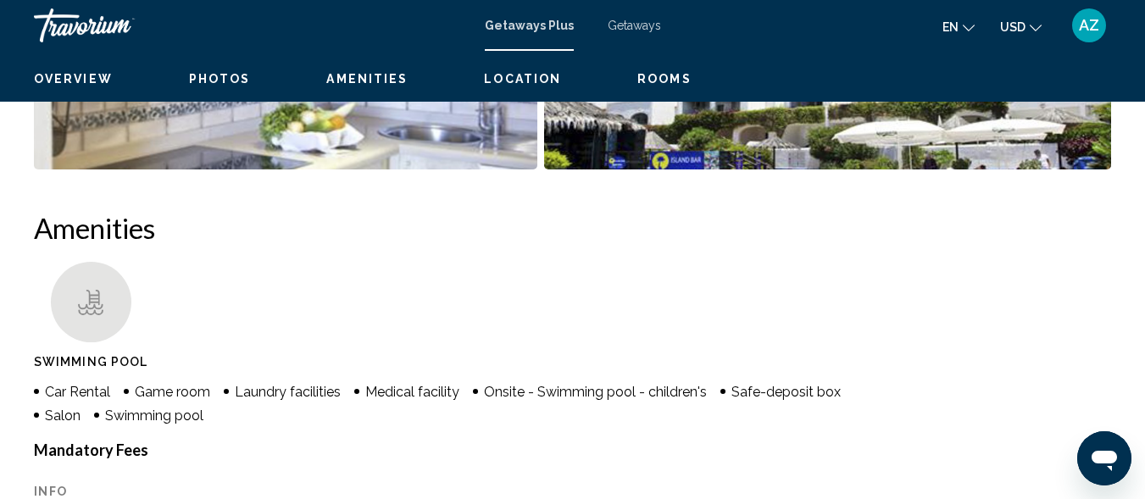
scroll to position [203, 0]
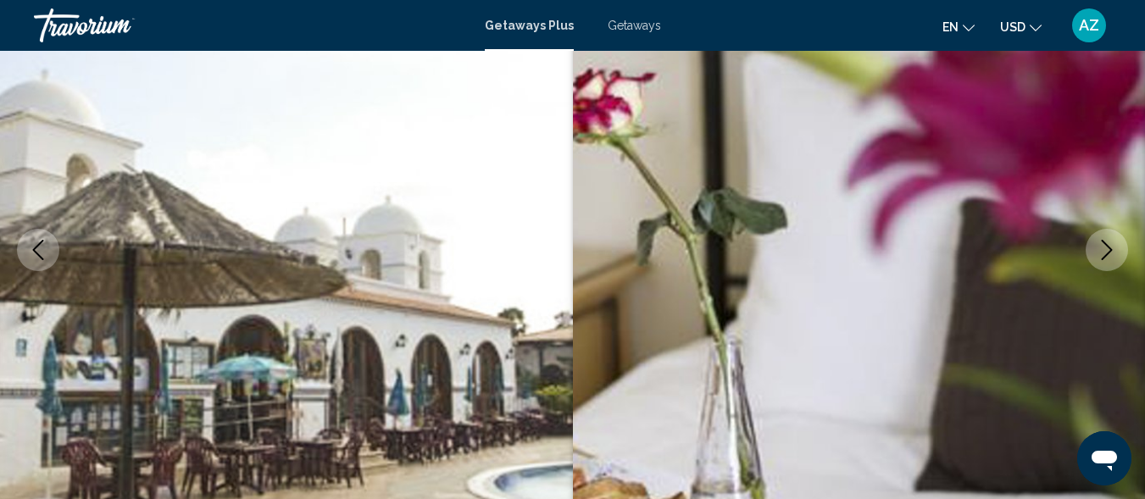
click at [1095, 244] on button "Next image" at bounding box center [1107, 250] width 42 height 42
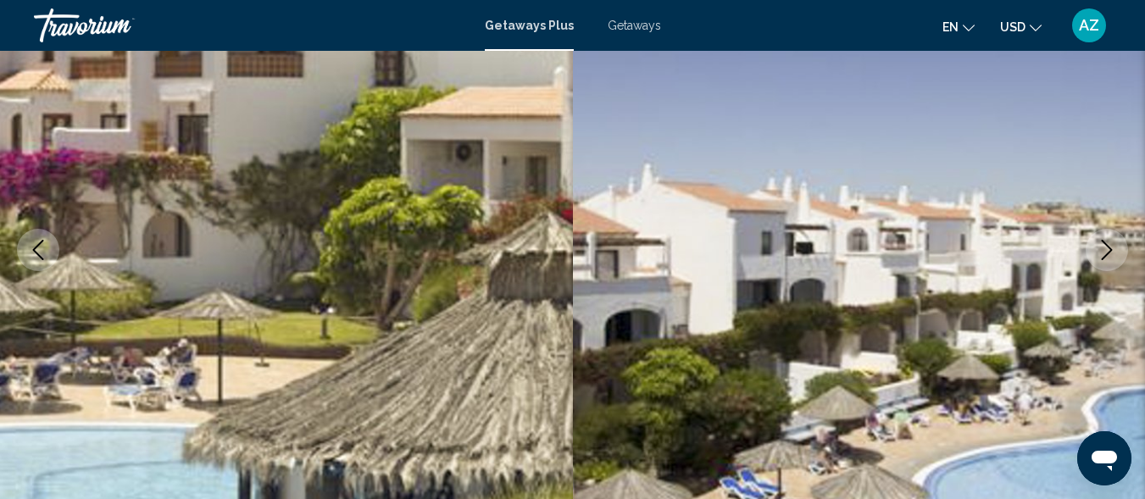
click at [1096, 244] on button "Next image" at bounding box center [1107, 250] width 42 height 42
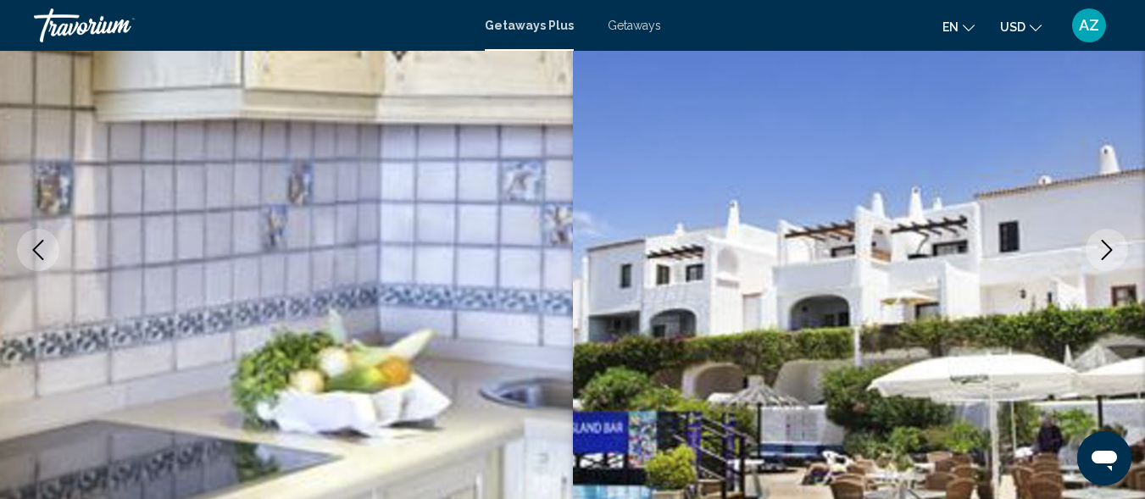
click at [1096, 244] on button "Next image" at bounding box center [1107, 250] width 42 height 42
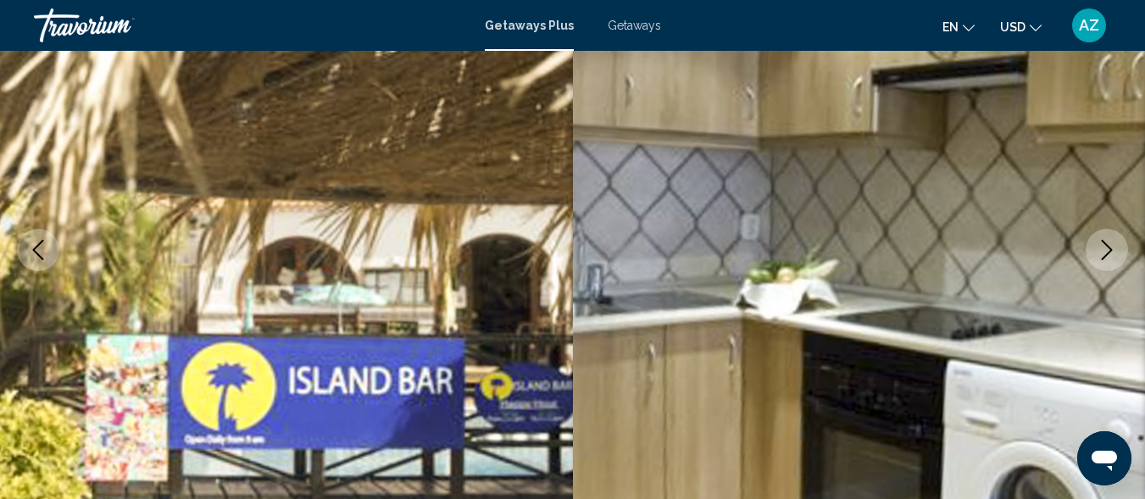
click at [1096, 245] on button "Next image" at bounding box center [1107, 250] width 42 height 42
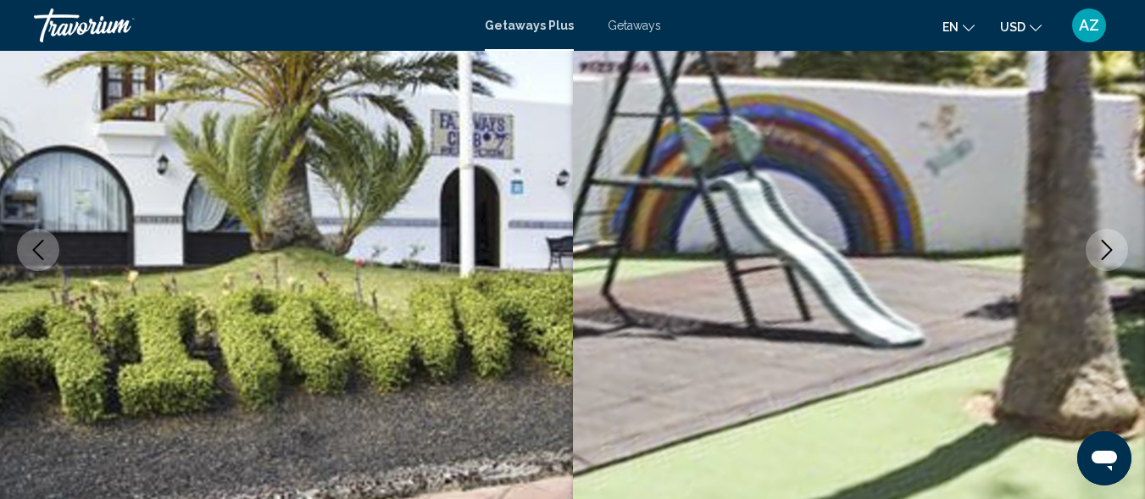
click at [1096, 245] on button "Next image" at bounding box center [1107, 250] width 42 height 42
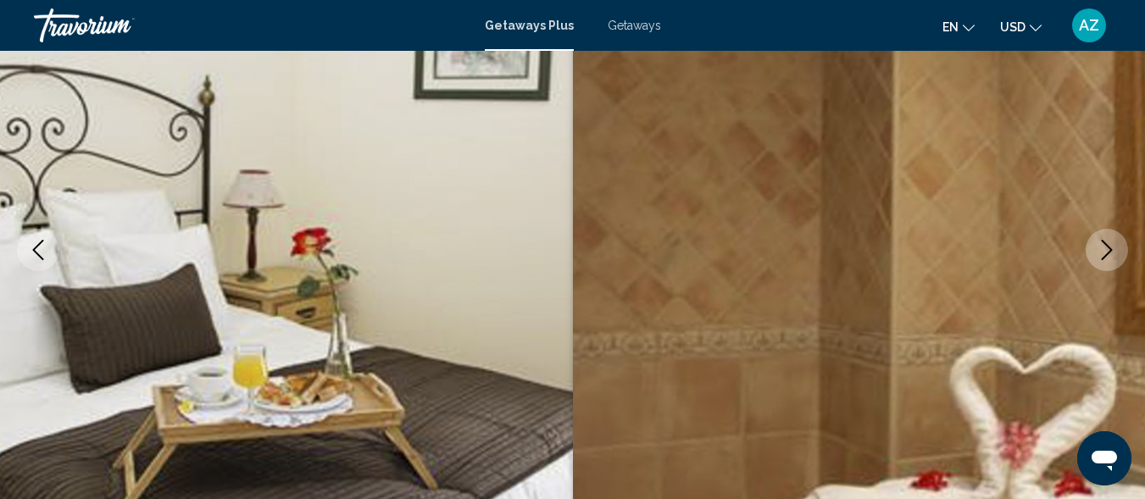
click at [1096, 245] on button "Next image" at bounding box center [1107, 250] width 42 height 42
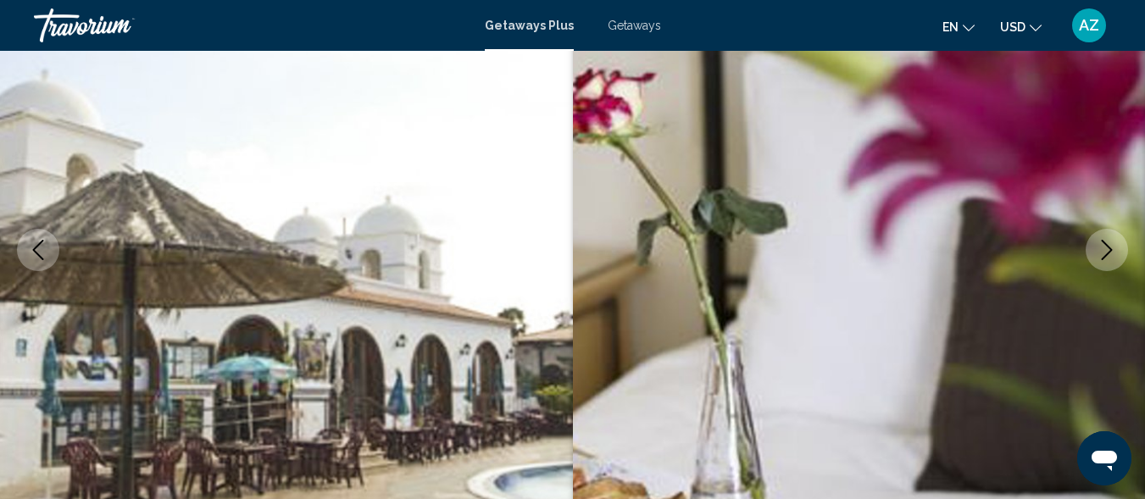
click at [1096, 245] on button "Next image" at bounding box center [1107, 250] width 42 height 42
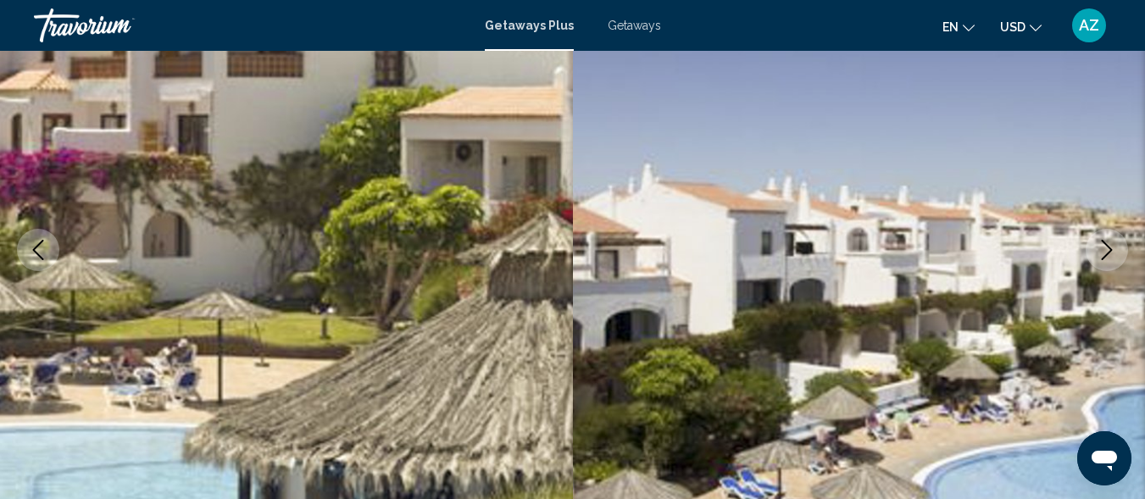
click at [1096, 245] on button "Next image" at bounding box center [1107, 250] width 42 height 42
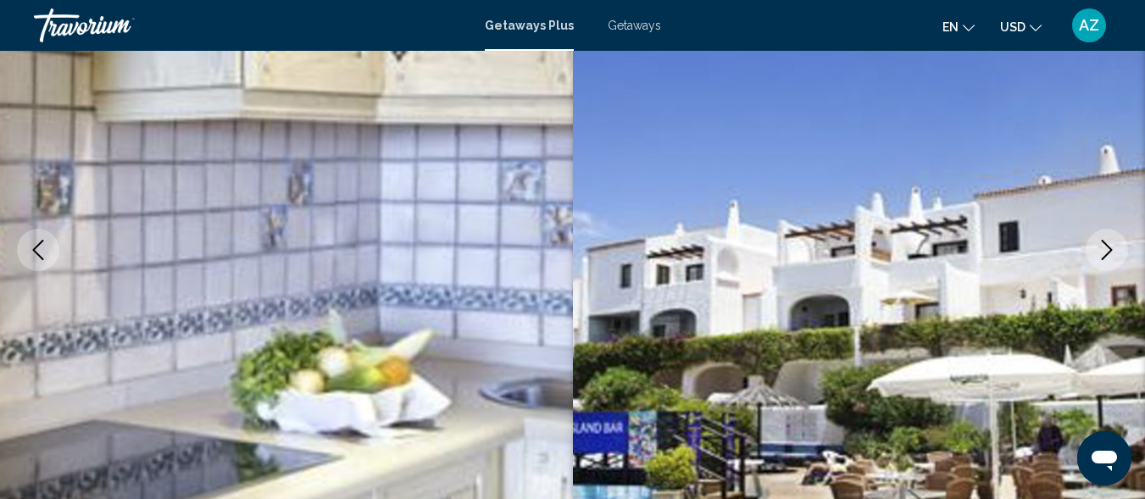
click at [1096, 245] on button "Next image" at bounding box center [1107, 250] width 42 height 42
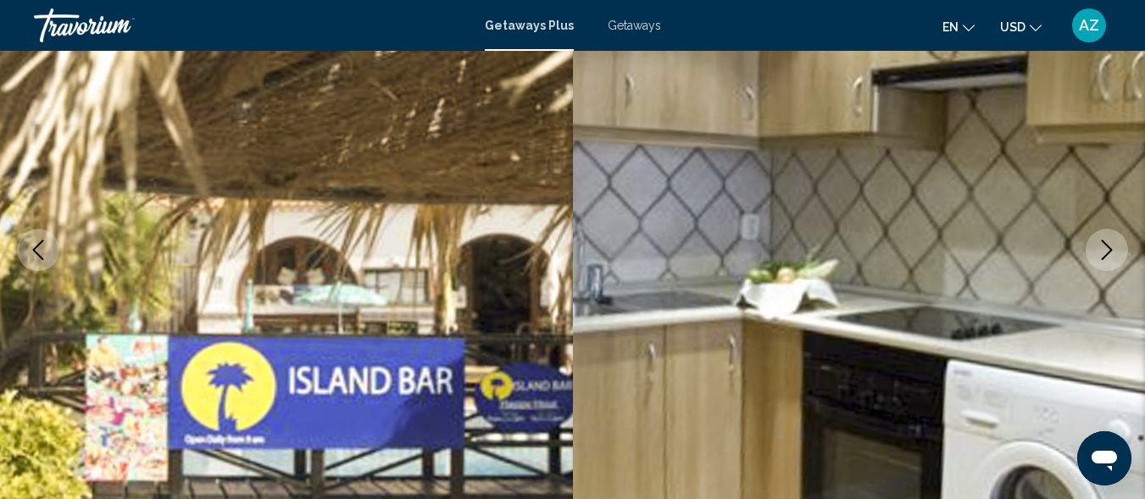
click at [1096, 245] on button "Next image" at bounding box center [1107, 250] width 42 height 42
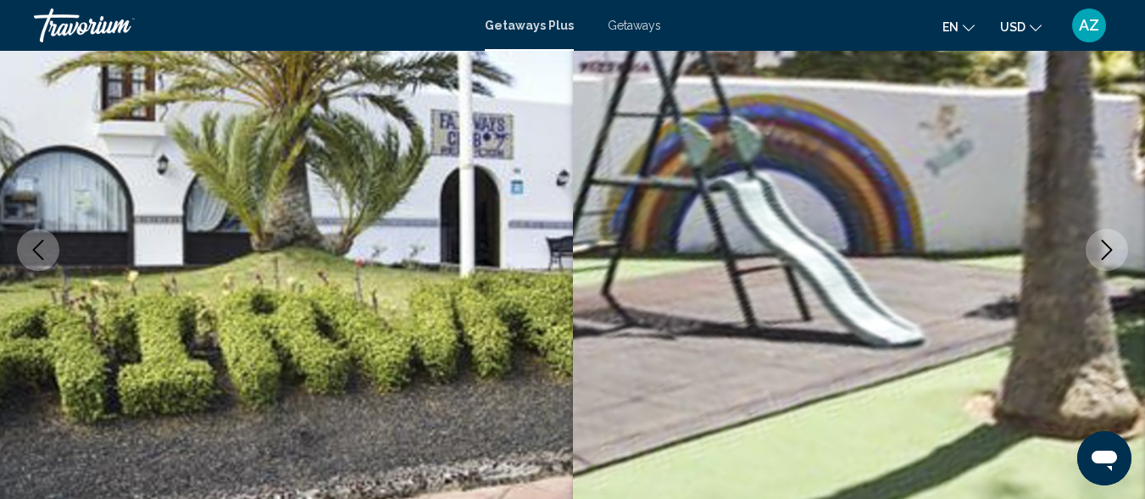
click at [1096, 245] on button "Next image" at bounding box center [1107, 250] width 42 height 42
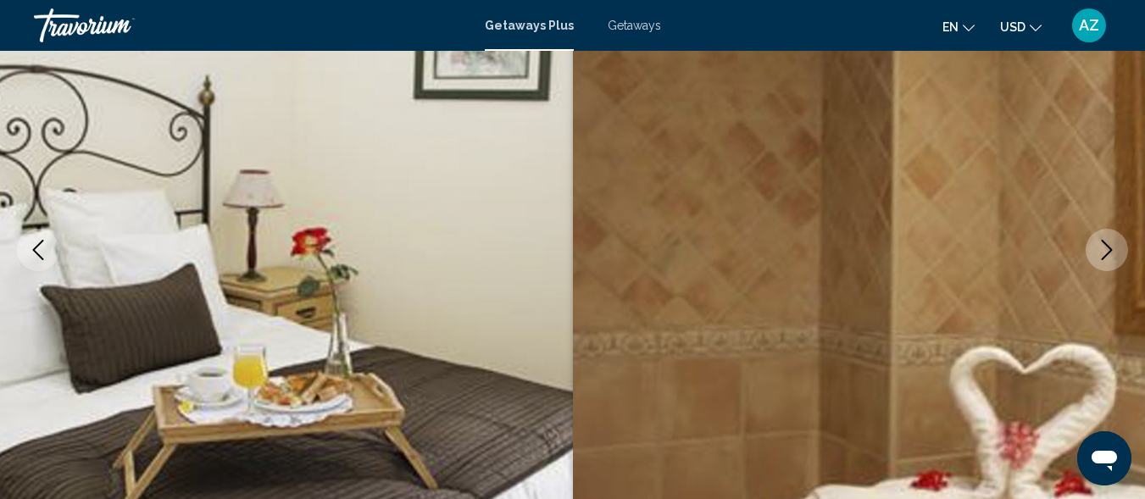
click at [1096, 245] on button "Next image" at bounding box center [1107, 250] width 42 height 42
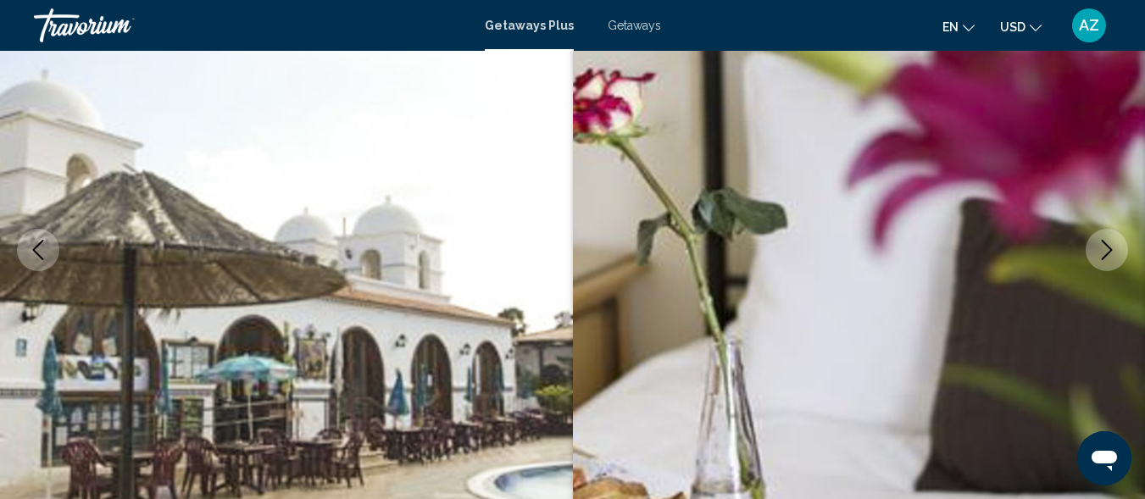
click at [1096, 245] on button "Next image" at bounding box center [1107, 250] width 42 height 42
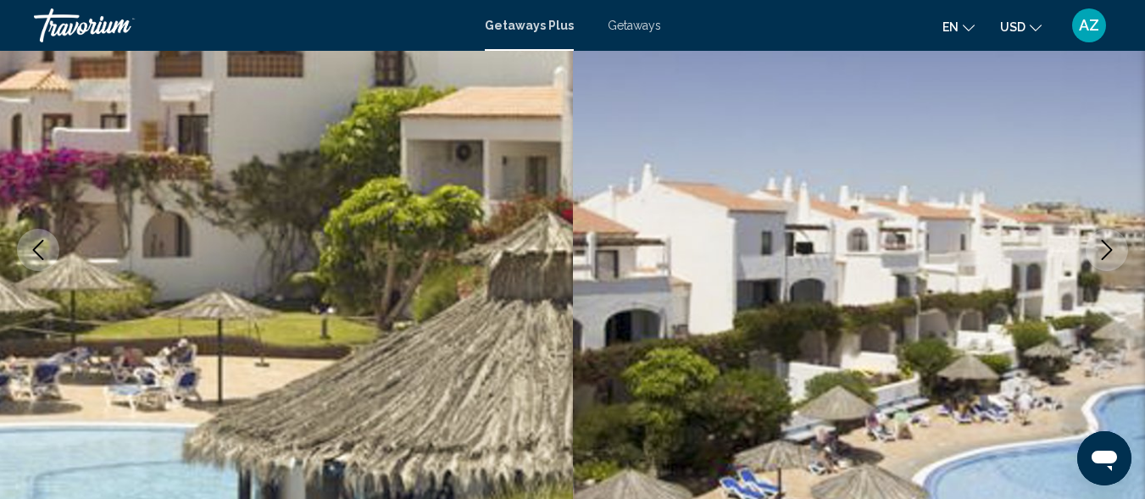
click at [1096, 245] on button "Next image" at bounding box center [1107, 250] width 42 height 42
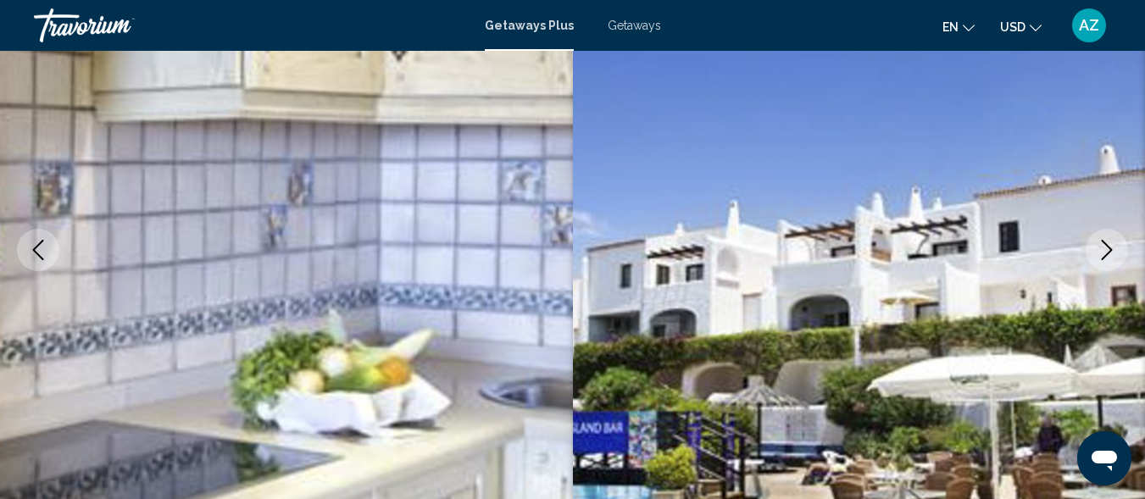
click at [1096, 245] on button "Next image" at bounding box center [1107, 250] width 42 height 42
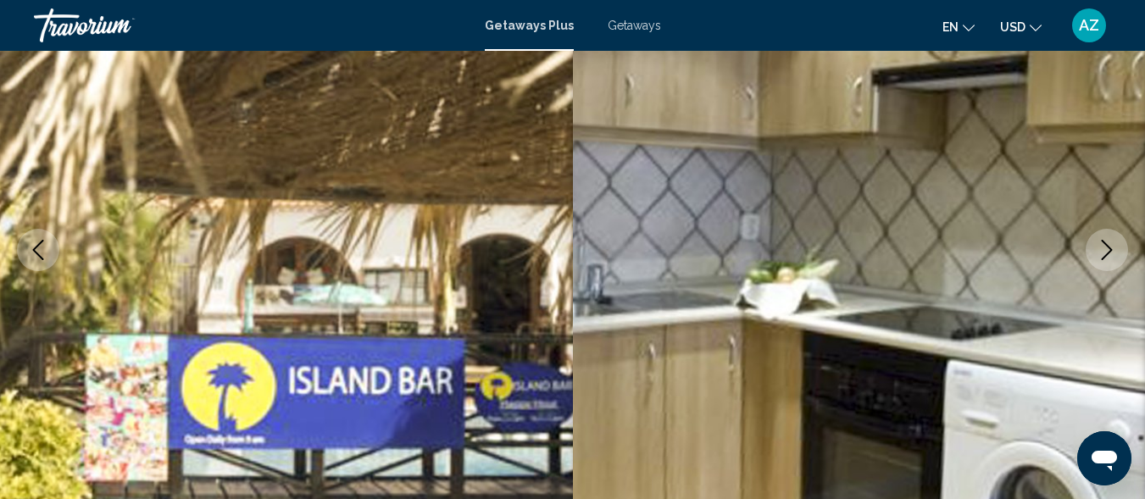
click at [1096, 245] on button "Next image" at bounding box center [1107, 250] width 42 height 42
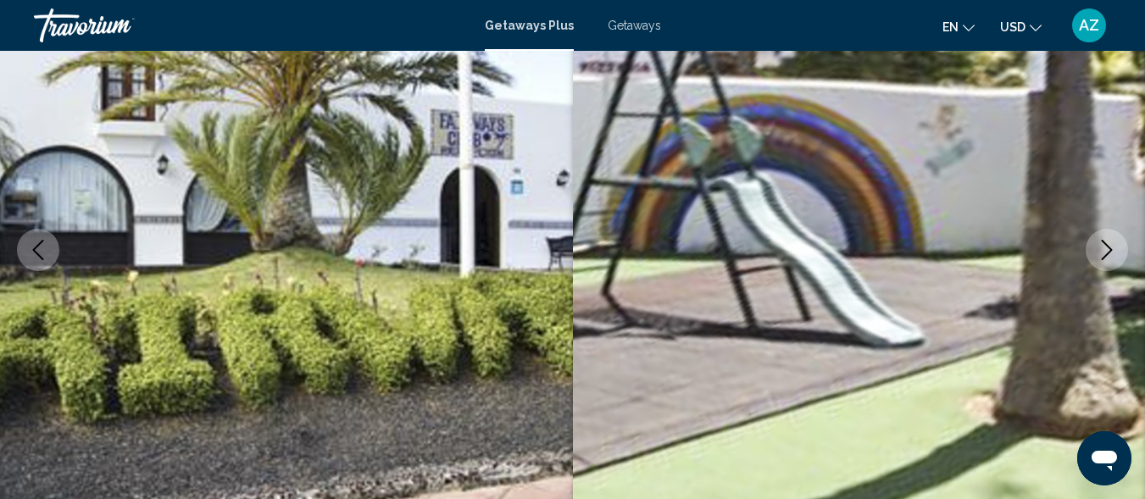
click at [1096, 245] on button "Next image" at bounding box center [1107, 250] width 42 height 42
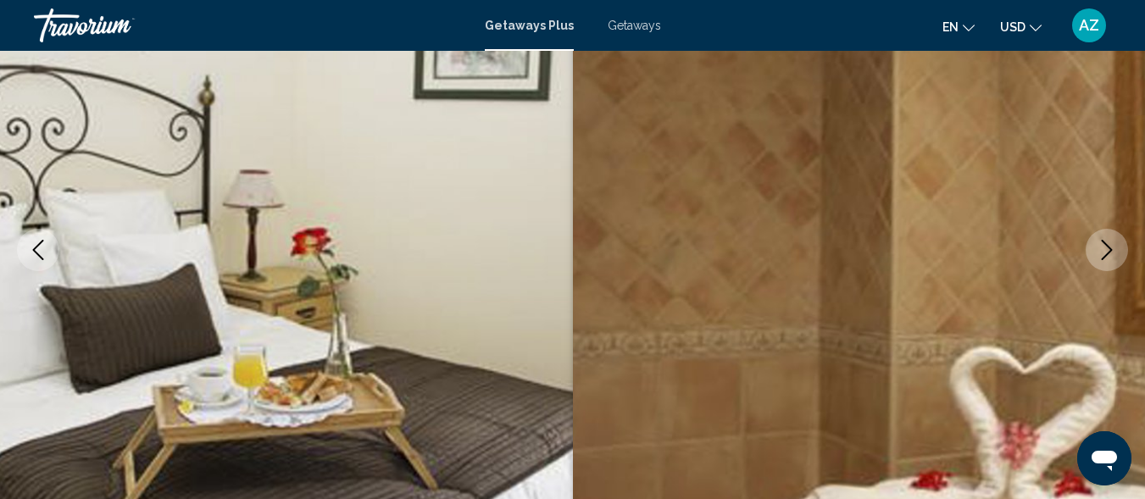
click at [1096, 245] on button "Next image" at bounding box center [1107, 250] width 42 height 42
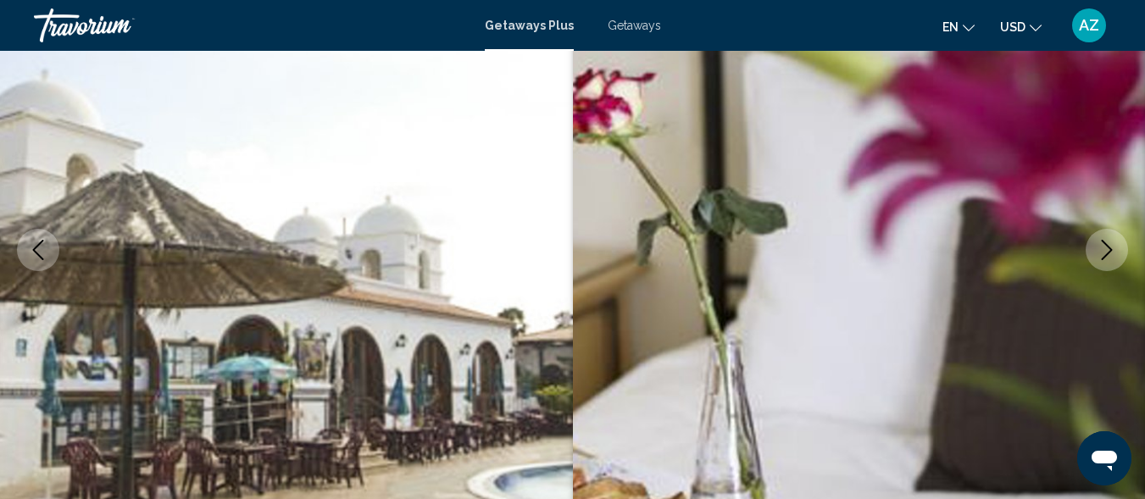
click at [1096, 245] on button "Next image" at bounding box center [1107, 250] width 42 height 42
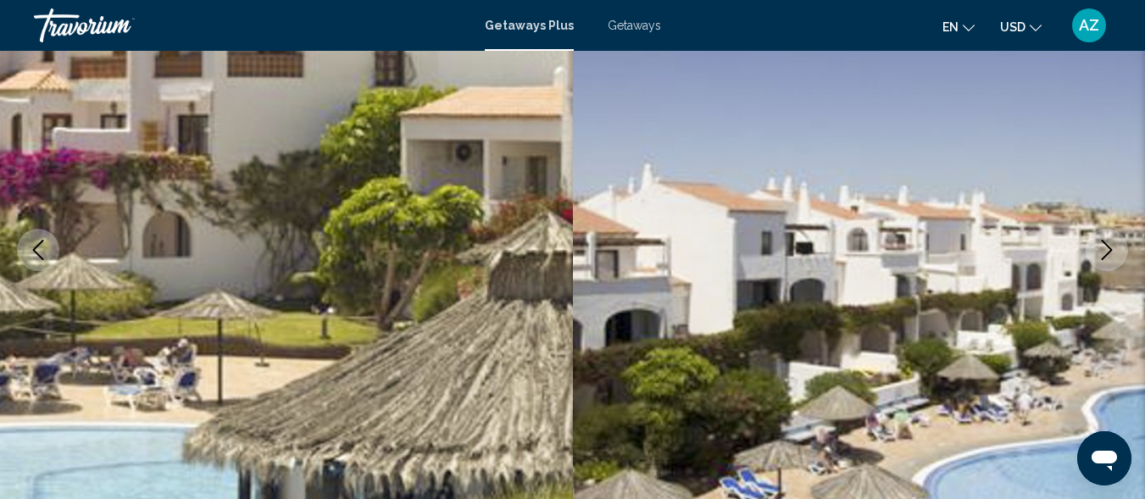
click at [1096, 245] on button "Next image" at bounding box center [1107, 250] width 42 height 42
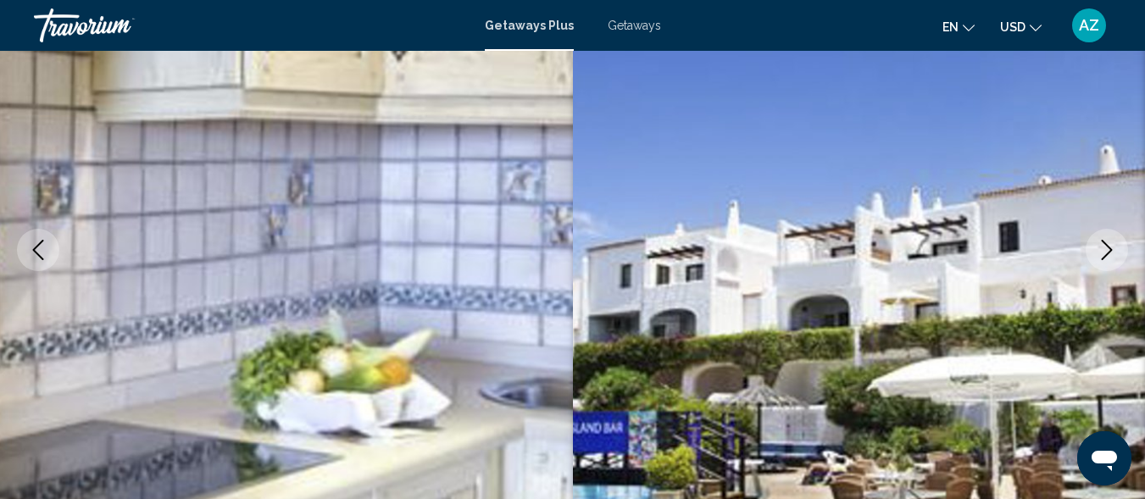
click at [1096, 245] on button "Next image" at bounding box center [1107, 250] width 42 height 42
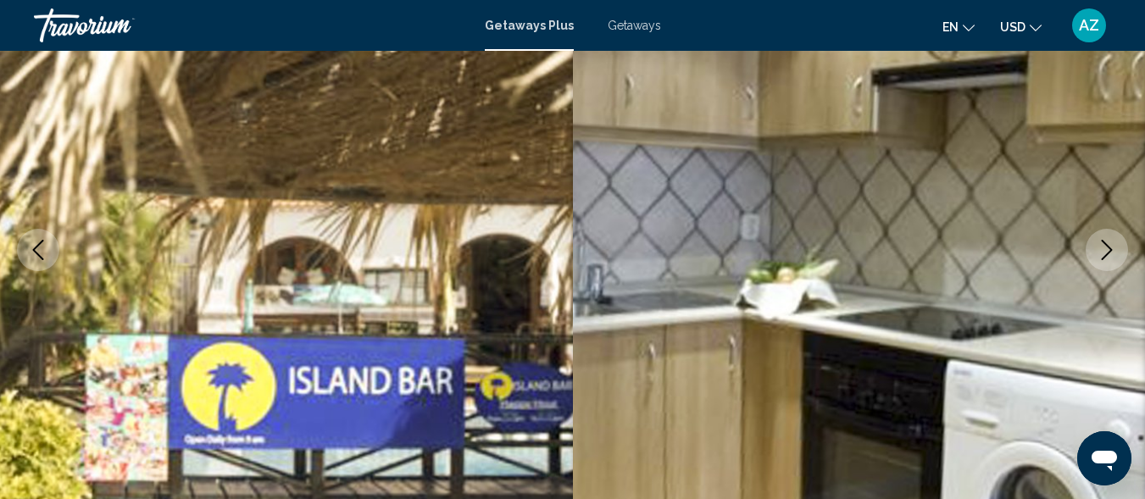
click at [1096, 245] on button "Next image" at bounding box center [1107, 250] width 42 height 42
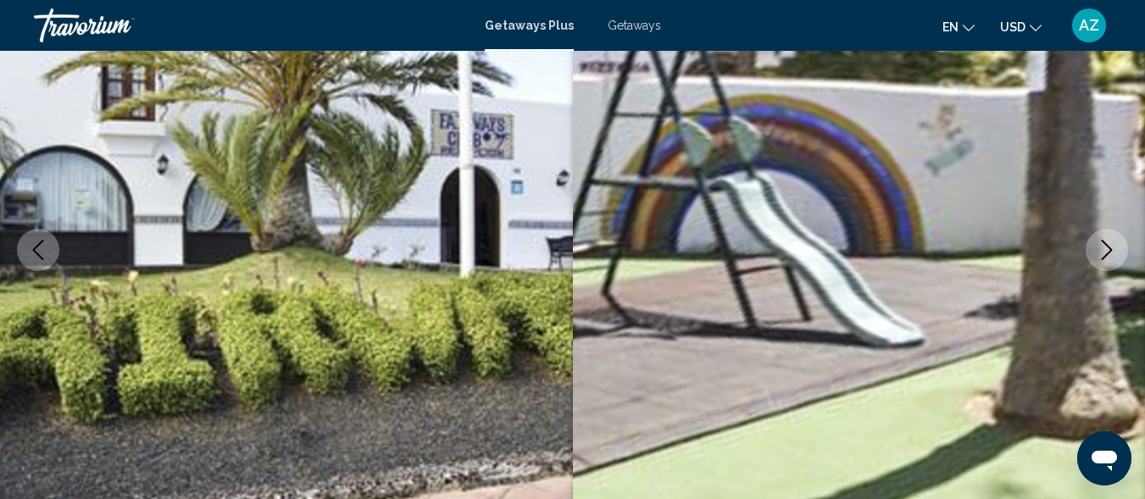
click at [1096, 245] on button "Next image" at bounding box center [1107, 250] width 42 height 42
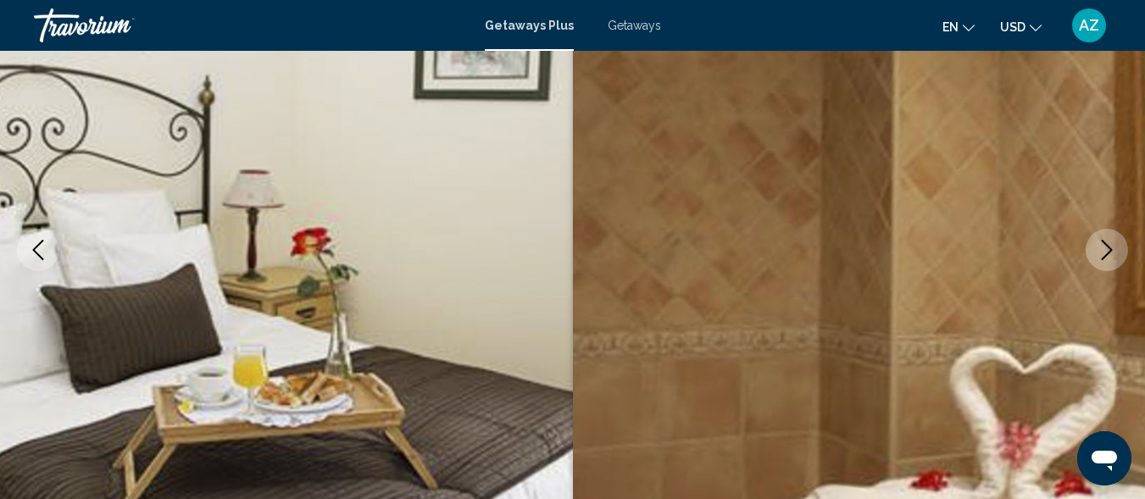
click at [1096, 245] on button "Next image" at bounding box center [1107, 250] width 42 height 42
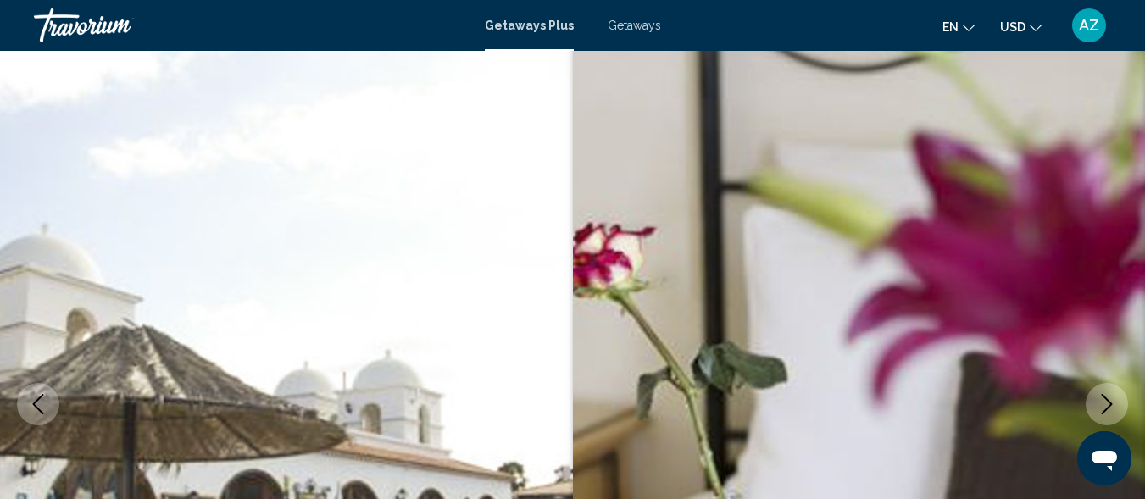
scroll to position [0, 0]
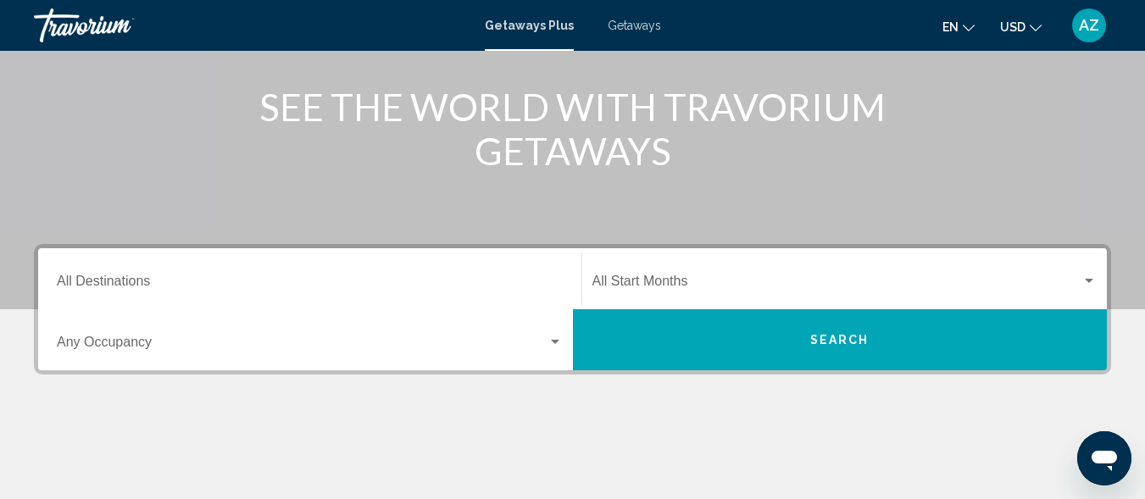
scroll to position [203, 0]
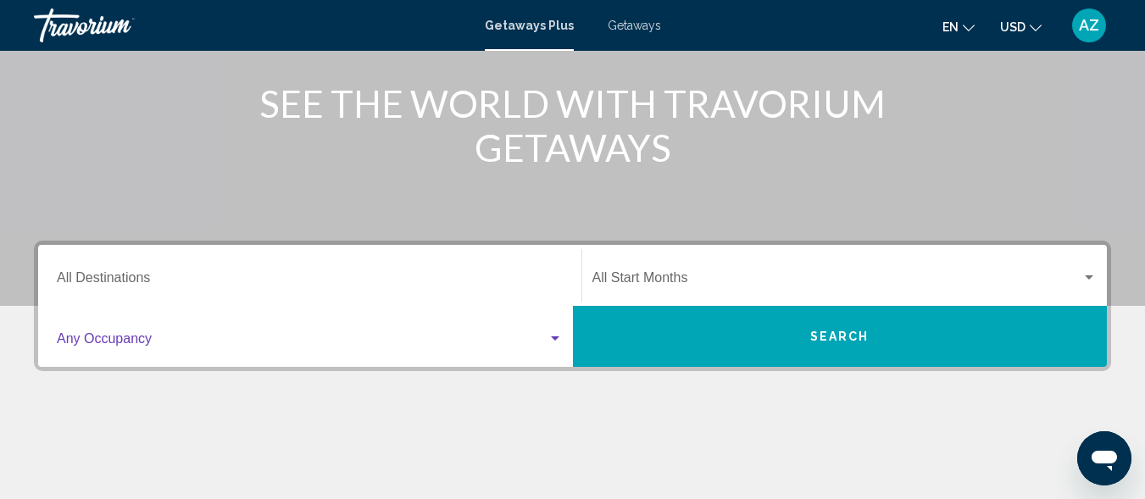
click at [555, 335] on div "Search widget" at bounding box center [554, 339] width 15 height 14
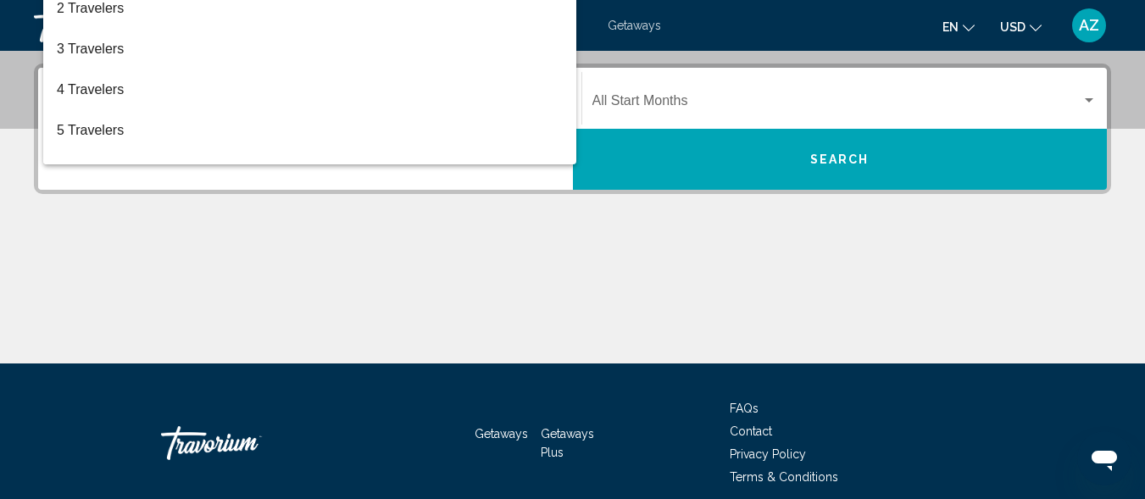
scroll to position [388, 0]
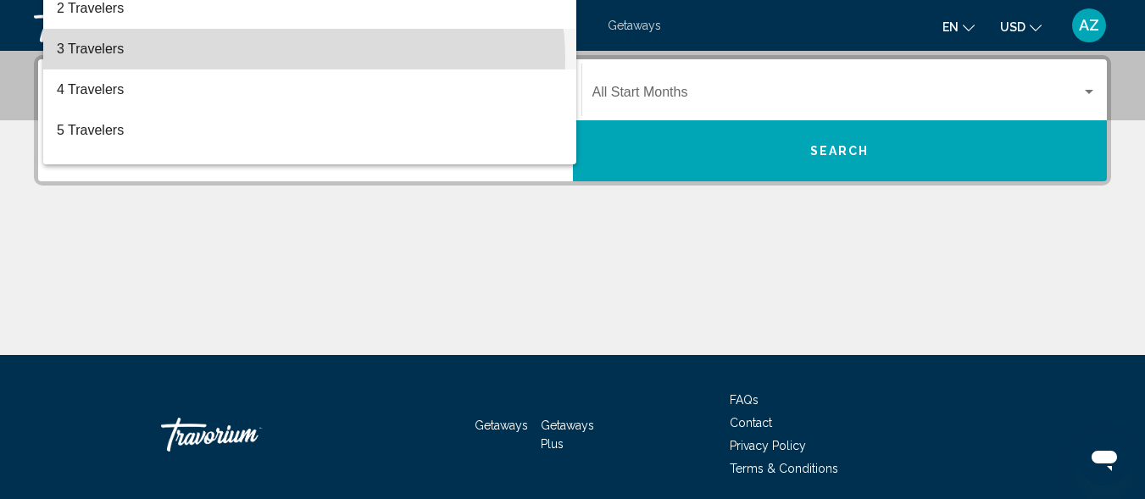
click at [289, 60] on span "3 Travelers" at bounding box center [310, 49] width 506 height 41
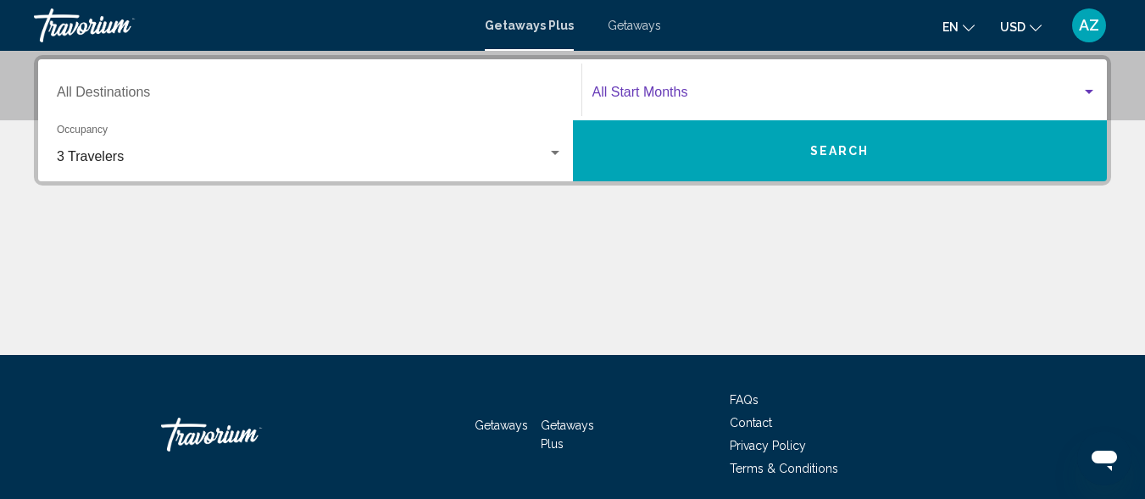
click at [1090, 86] on div "Search widget" at bounding box center [1088, 93] width 15 height 14
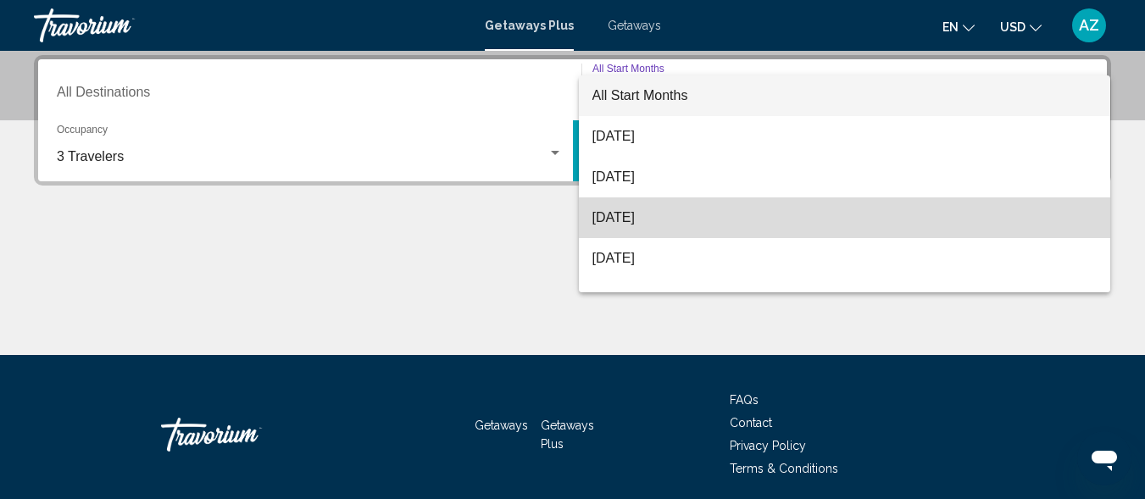
click at [1007, 218] on span "[DATE]" at bounding box center [844, 217] width 505 height 41
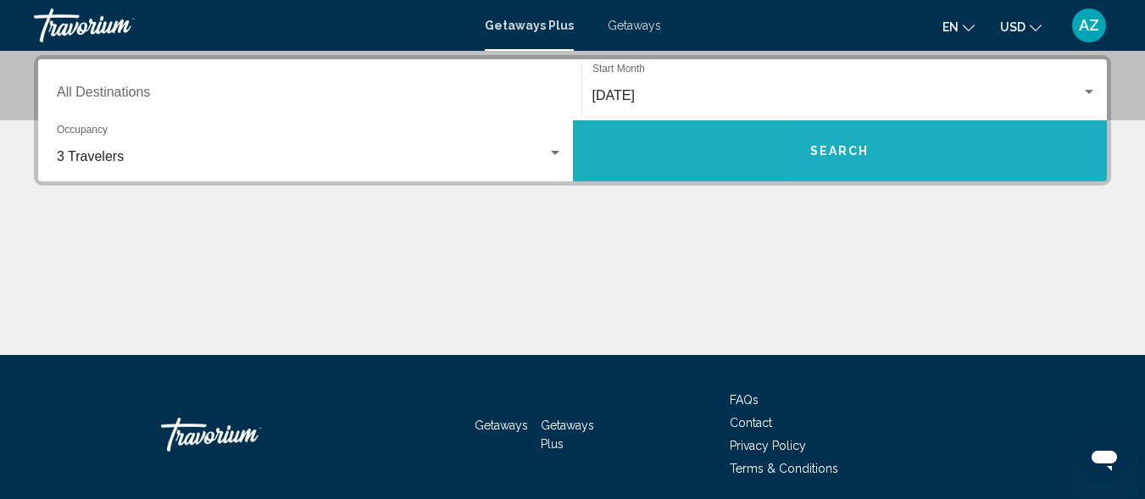
click at [919, 162] on button "Search" at bounding box center [840, 150] width 535 height 61
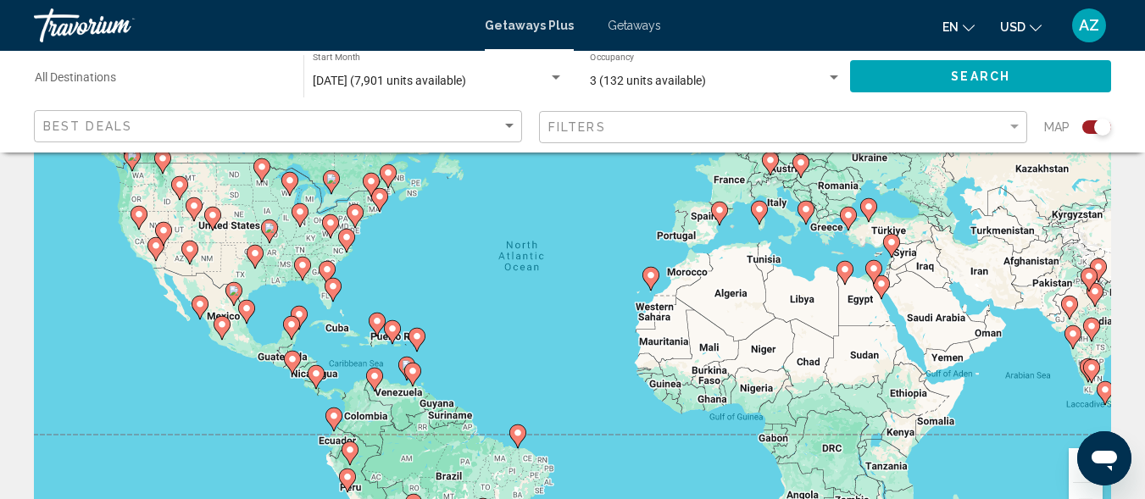
scroll to position [202, 0]
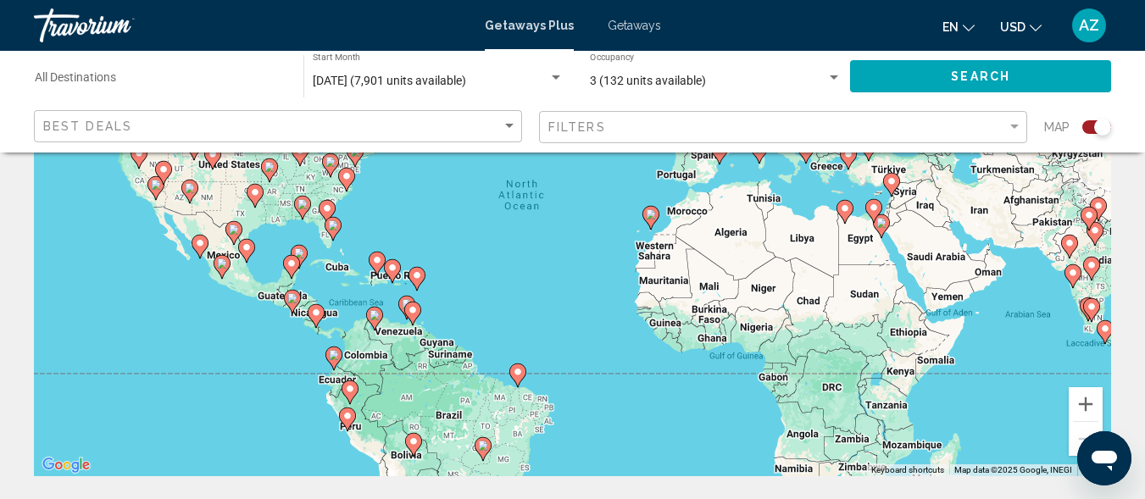
click at [649, 219] on image "Main content" at bounding box center [651, 214] width 10 height 10
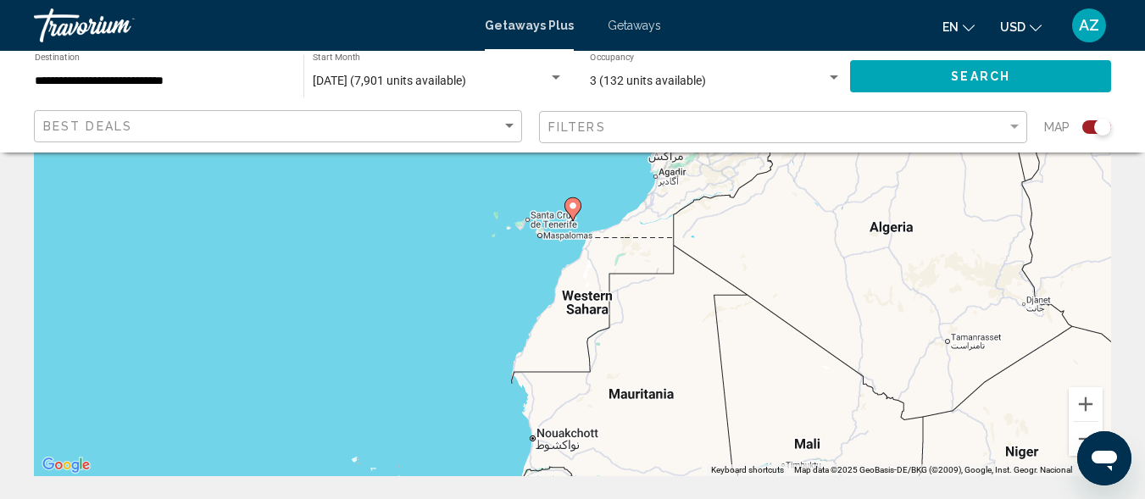
click at [559, 220] on div "To navigate, press the arrow keys. To activate drag with keyboard, press Alt + …" at bounding box center [572, 222] width 1077 height 509
click at [552, 224] on div "To navigate, press the arrow keys. To activate drag with keyboard, press Alt + …" at bounding box center [572, 222] width 1077 height 509
click at [539, 232] on div "To navigate, press the arrow keys. To activate drag with keyboard, press Alt + …" at bounding box center [572, 222] width 1077 height 509
click at [539, 231] on div "To navigate, press the arrow keys. To activate drag with keyboard, press Alt + …" at bounding box center [572, 222] width 1077 height 509
click at [539, 228] on div "To navigate, press the arrow keys. To activate drag with keyboard, press Alt + …" at bounding box center [572, 222] width 1077 height 509
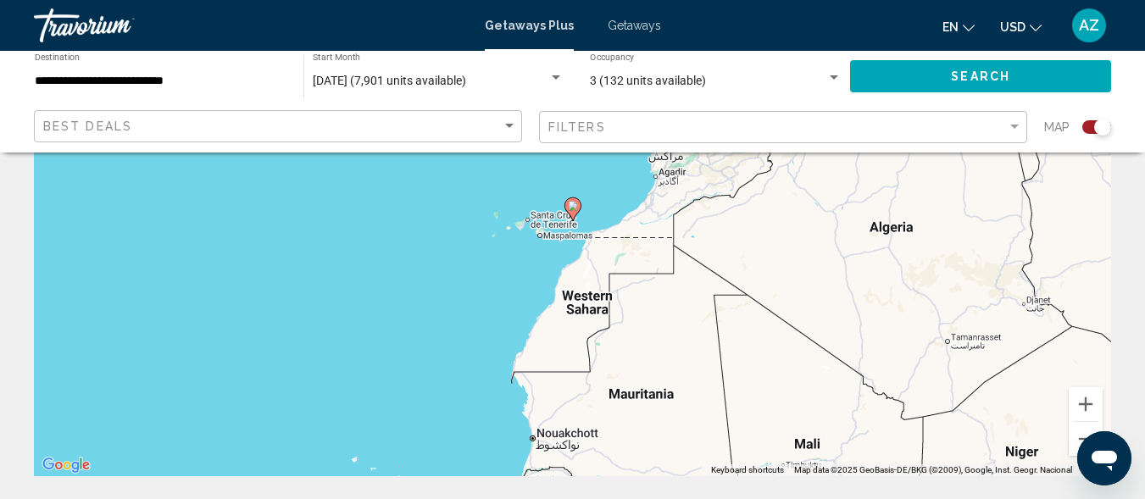
click at [539, 227] on div "To navigate, press the arrow keys. To activate drag with keyboard, press Alt + …" at bounding box center [572, 222] width 1077 height 509
click at [540, 227] on div "To navigate, press the arrow keys. To activate drag with keyboard, press Alt + …" at bounding box center [572, 222] width 1077 height 509
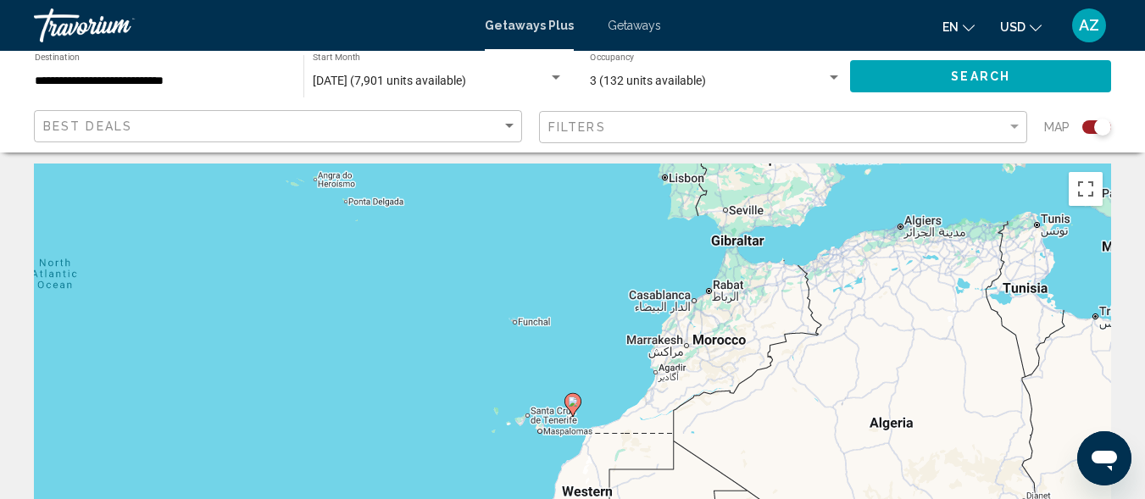
scroll to position [0, 0]
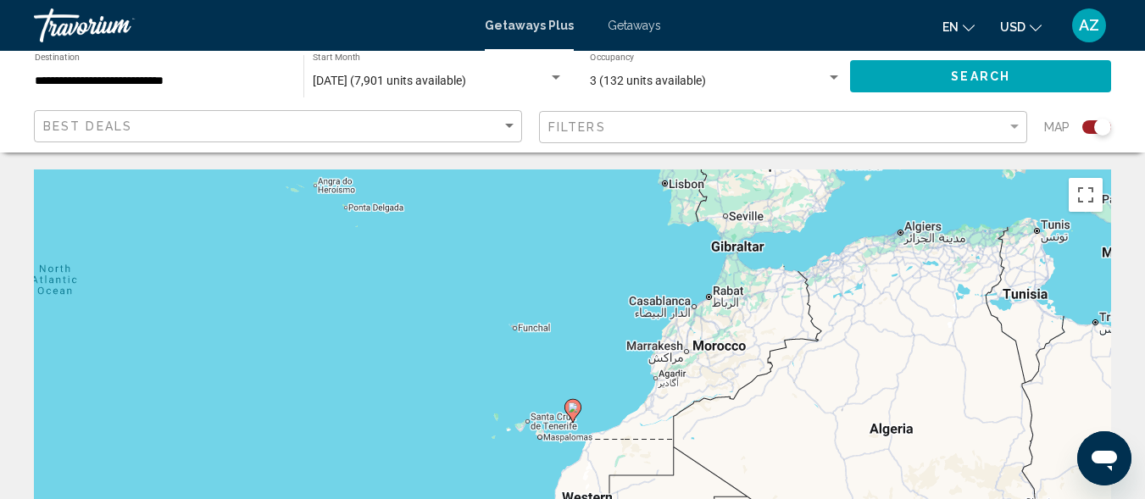
click at [550, 434] on div "To navigate, press the arrow keys. To activate drag with keyboard, press Alt + …" at bounding box center [572, 424] width 1077 height 509
click at [547, 430] on div "To navigate, press the arrow keys. To activate drag with keyboard, press Alt + …" at bounding box center [572, 424] width 1077 height 509
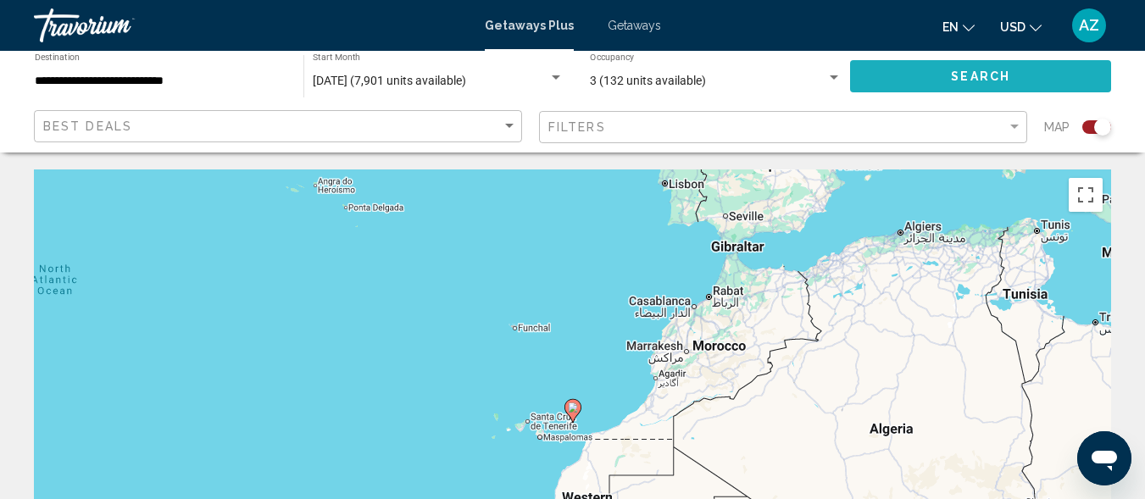
click at [910, 80] on button "Search" at bounding box center [980, 75] width 261 height 31
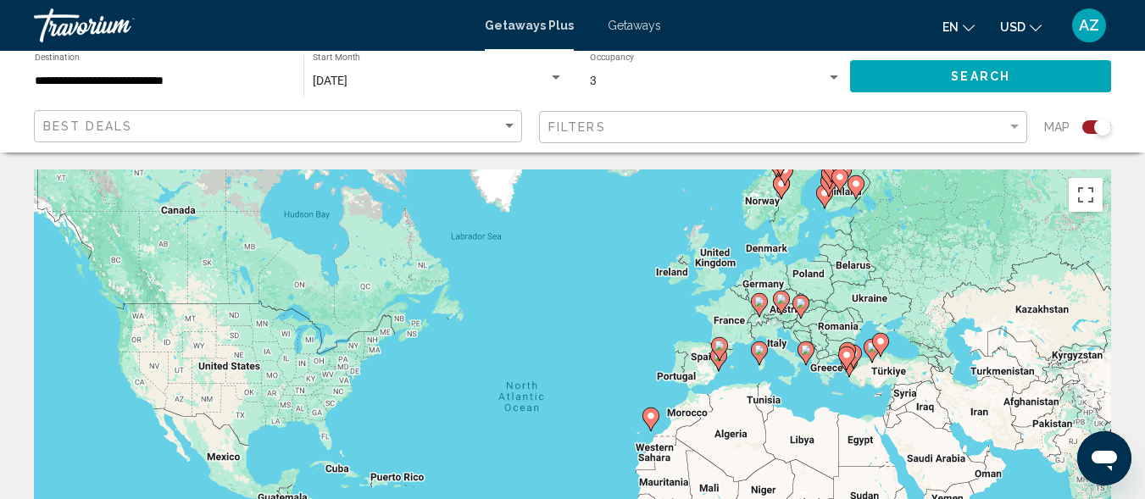
click at [652, 420] on image "Main content" at bounding box center [651, 416] width 10 height 10
type input "**********"
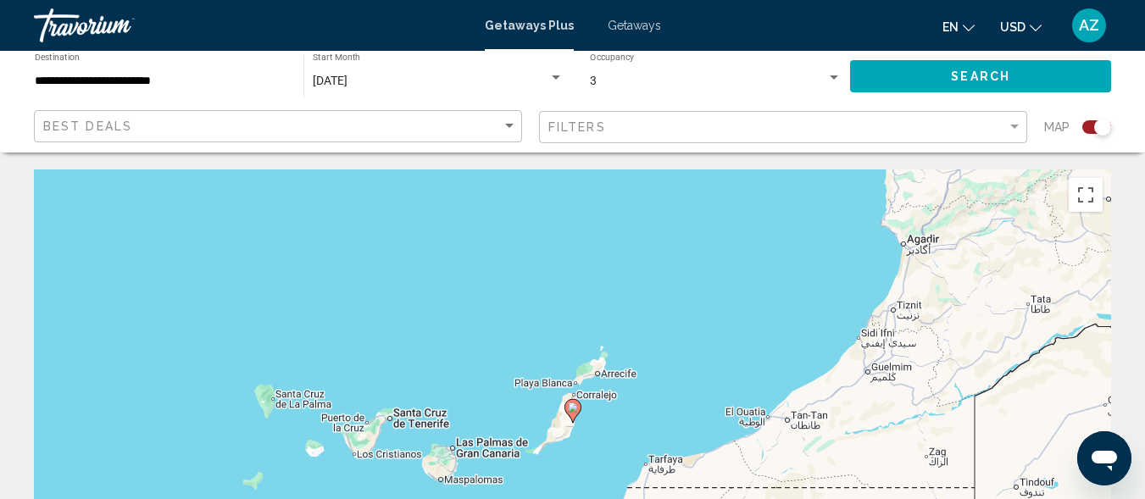
click at [355, 443] on div "To activate drag with keyboard, press Alt + Enter. Once in keyboard drag state,…" at bounding box center [572, 424] width 1077 height 509
click at [531, 22] on span "Getaways Plus" at bounding box center [529, 26] width 89 height 14
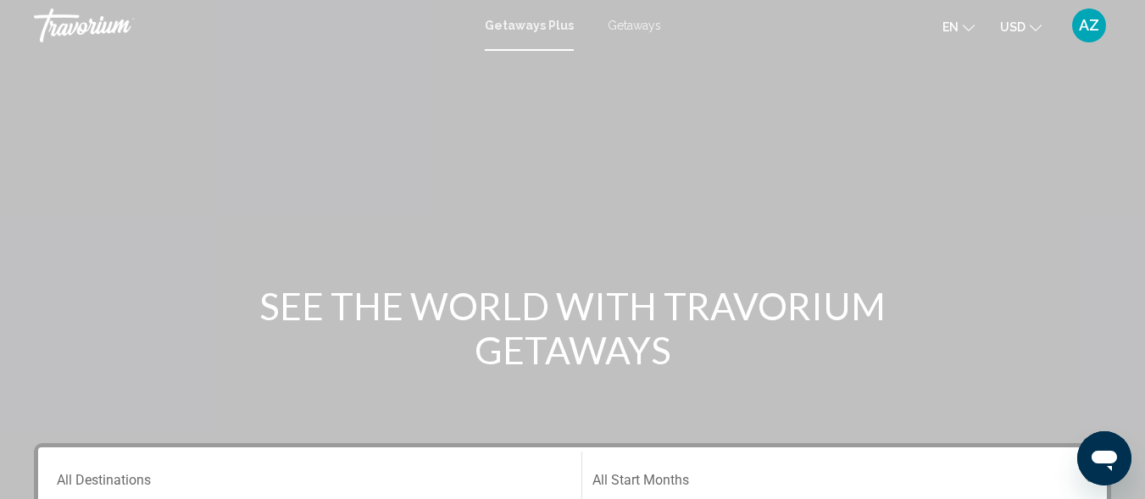
click at [635, 19] on span "Getaways" at bounding box center [634, 26] width 53 height 14
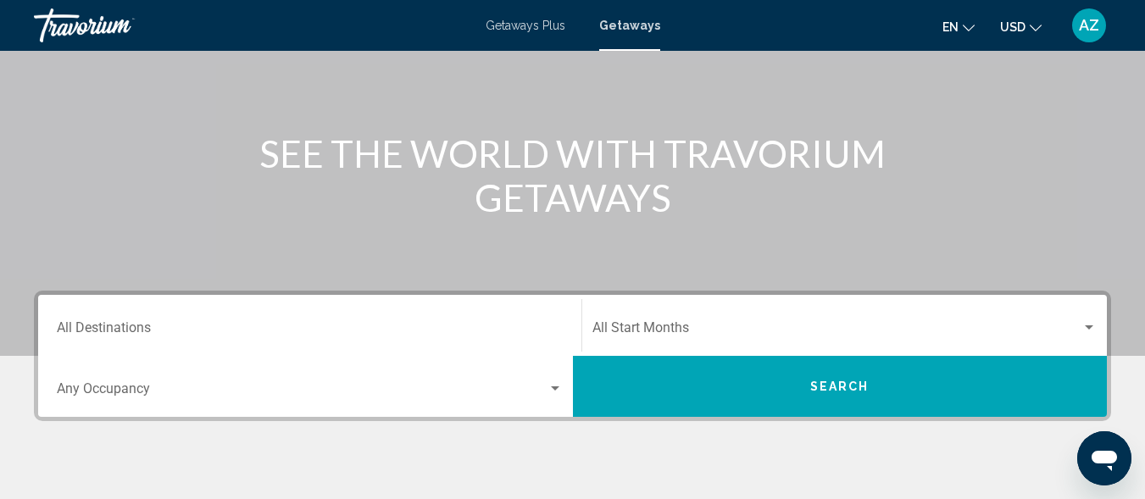
scroll to position [159, 0]
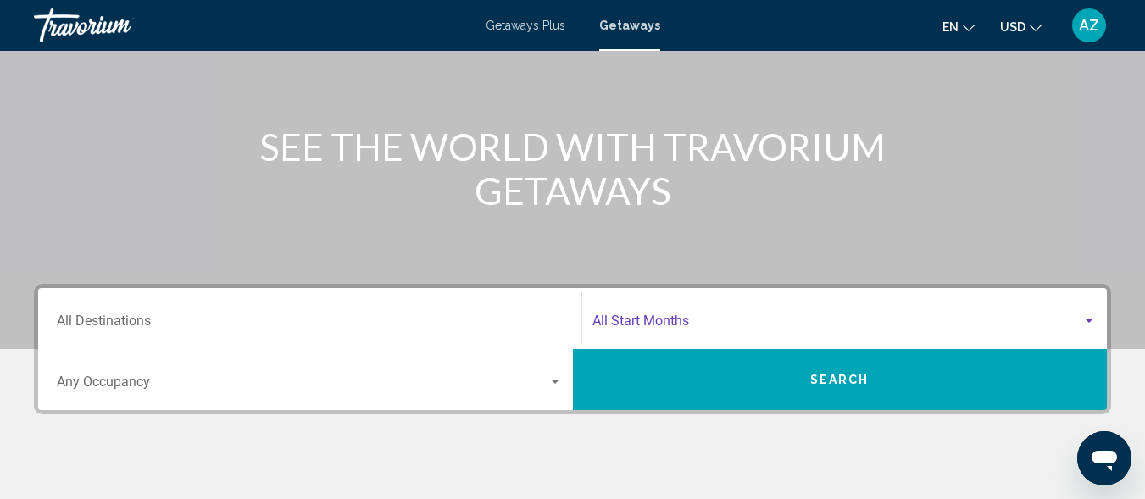
click at [1087, 320] on div "Search widget" at bounding box center [1089, 321] width 8 height 4
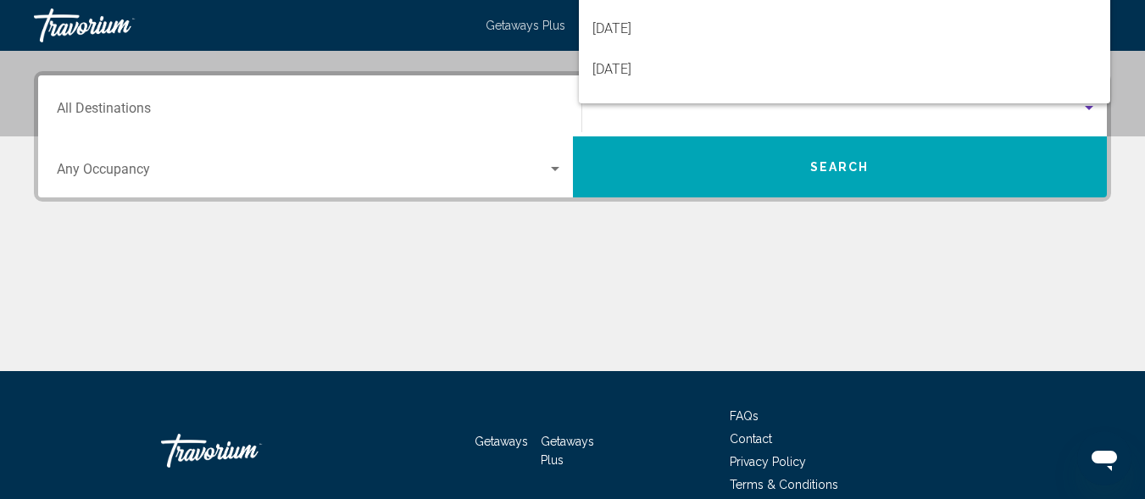
scroll to position [388, 0]
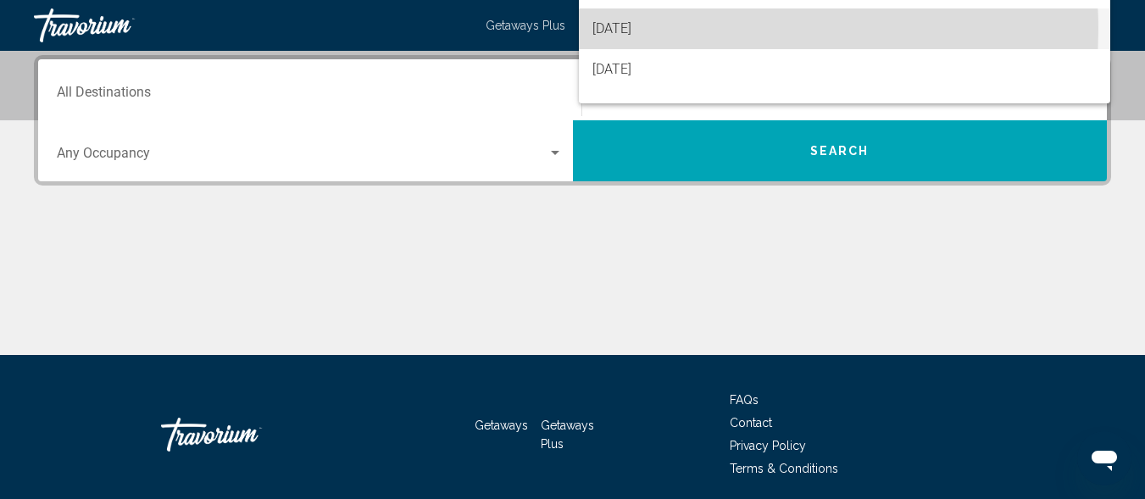
click at [653, 30] on span "October 2025" at bounding box center [844, 28] width 505 height 41
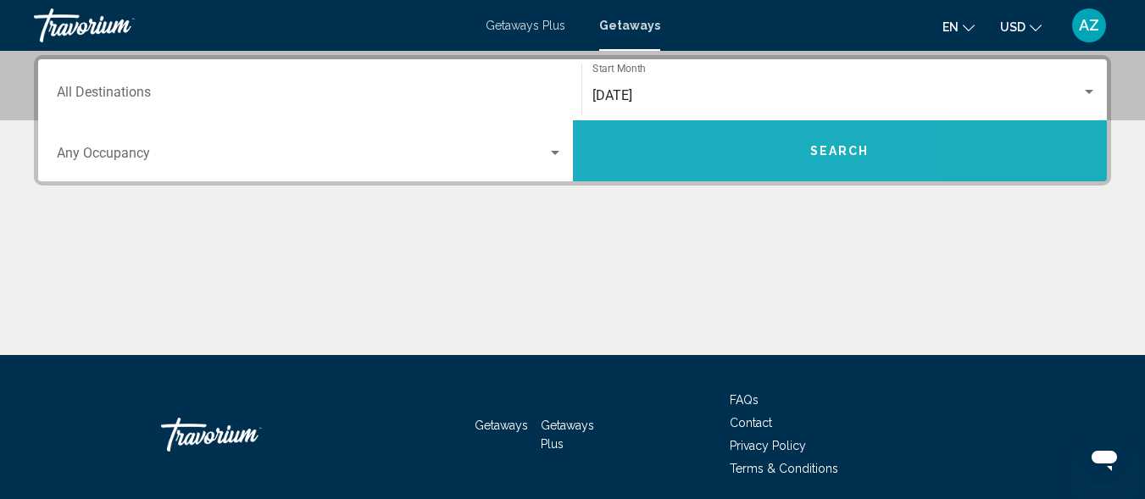
click at [704, 153] on button "Search" at bounding box center [840, 150] width 535 height 61
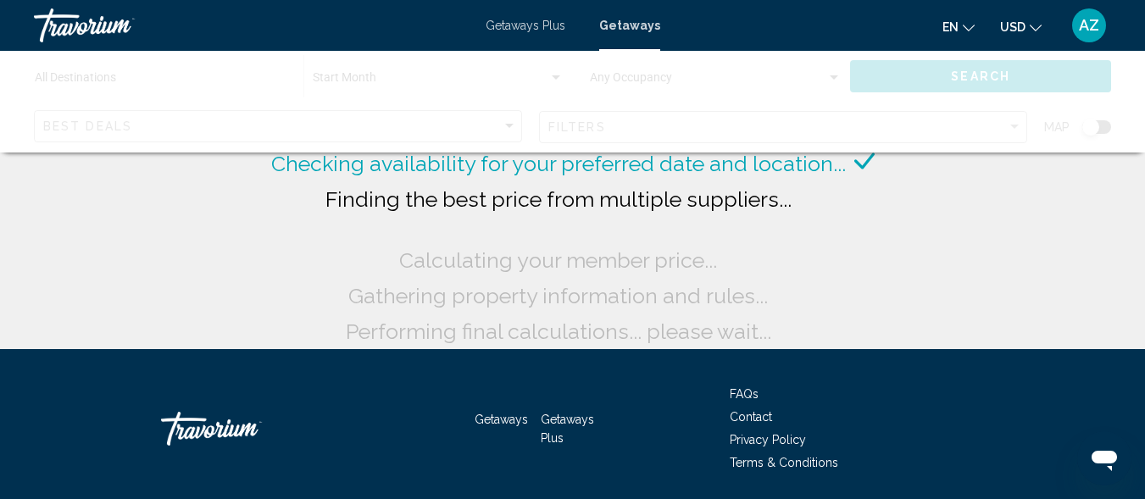
click at [510, 125] on div "Main content" at bounding box center [572, 102] width 1145 height 102
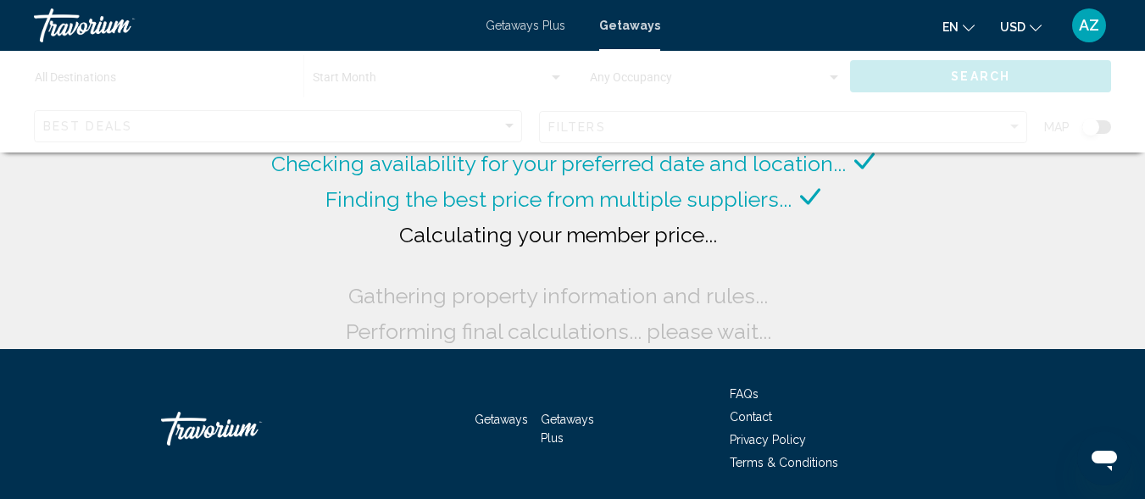
click at [520, 22] on span "Getaways Plus" at bounding box center [526, 26] width 80 height 14
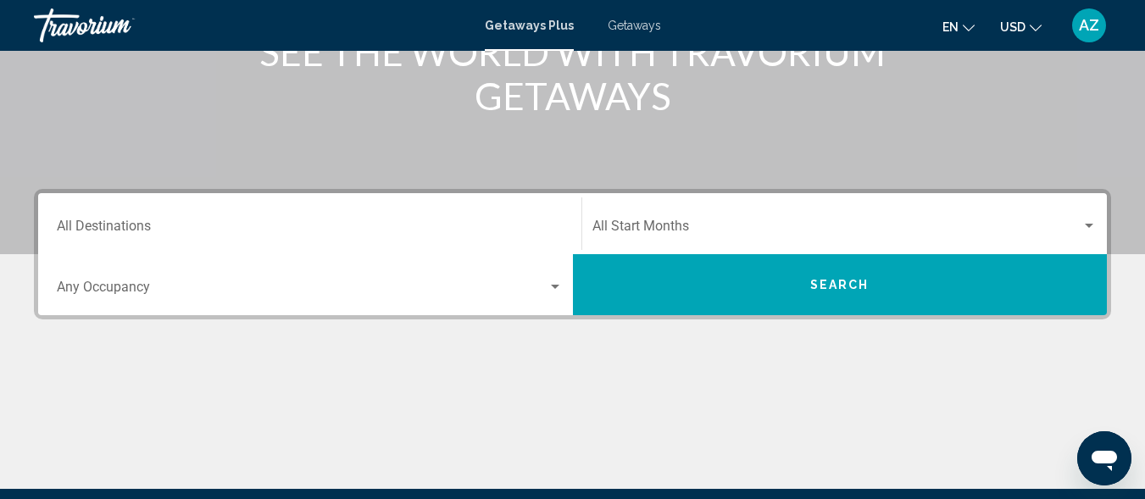
scroll to position [251, 0]
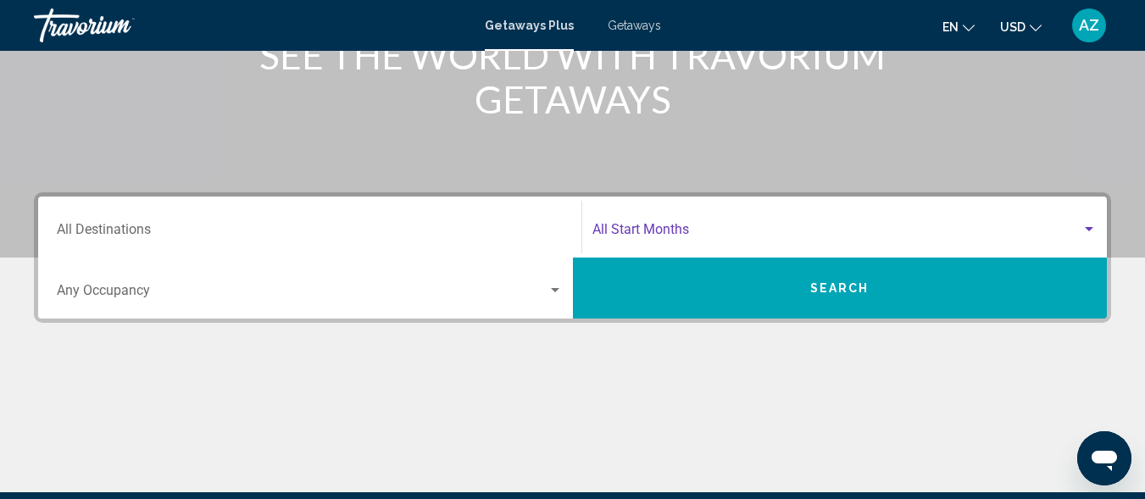
click at [1089, 228] on div "Search widget" at bounding box center [1089, 229] width 8 height 4
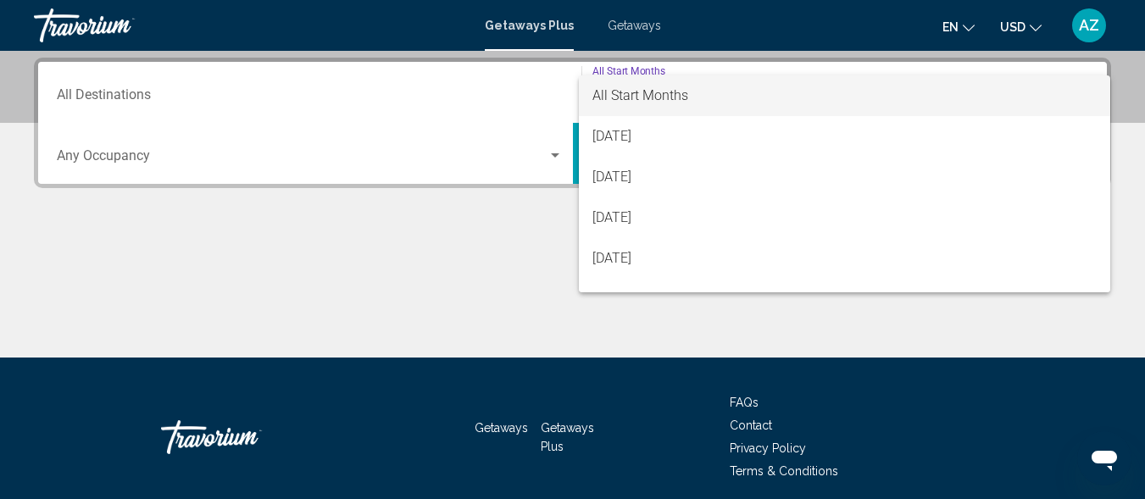
scroll to position [388, 0]
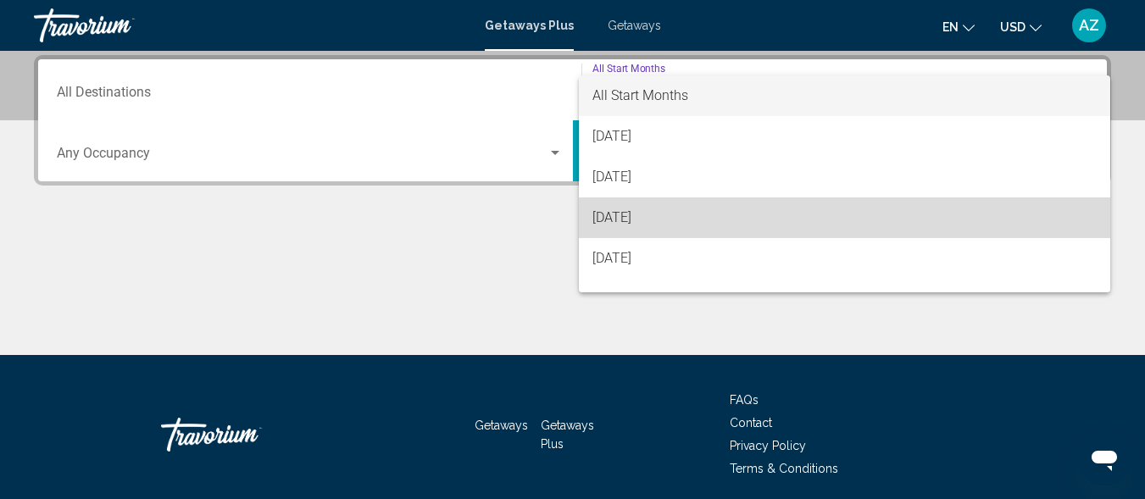
click at [1065, 229] on span "October 2025" at bounding box center [844, 217] width 505 height 41
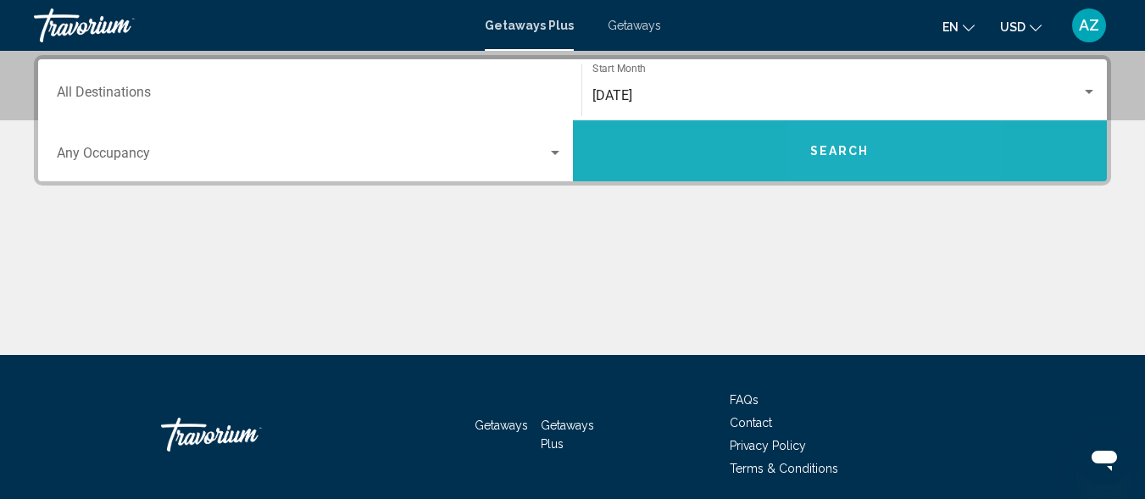
click at [881, 159] on button "Search" at bounding box center [840, 150] width 535 height 61
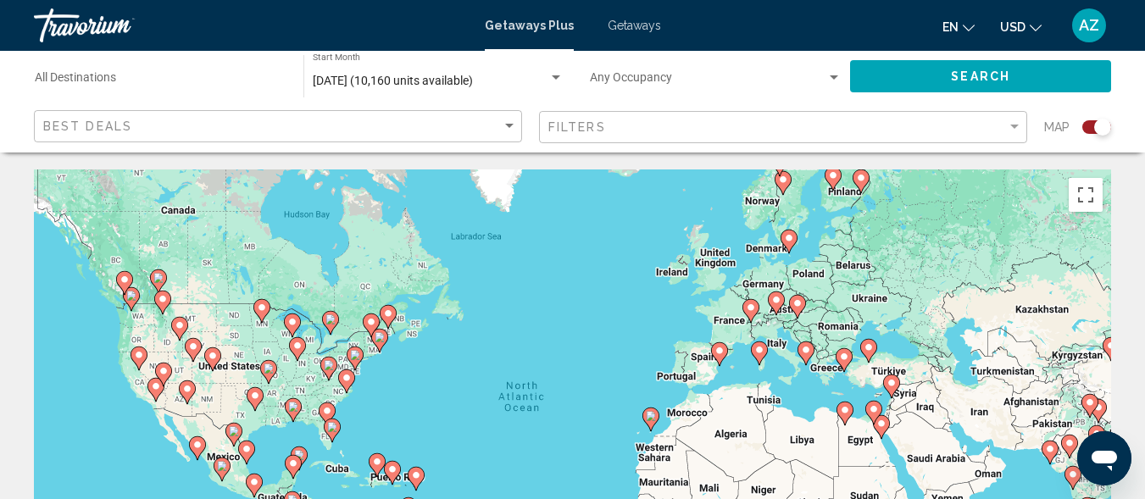
click at [652, 416] on image "Main content" at bounding box center [651, 416] width 10 height 10
type input "**********"
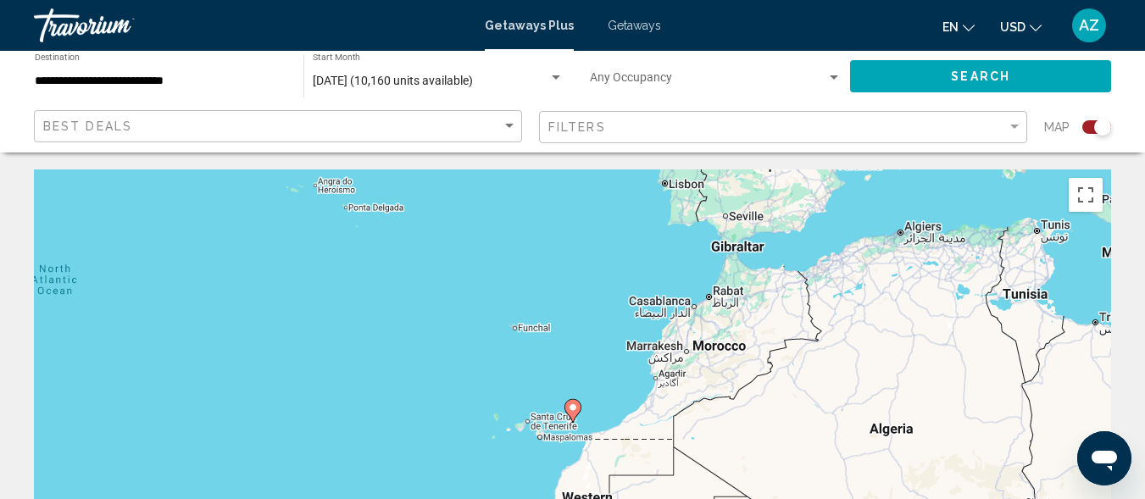
click at [547, 421] on div "To navigate, press the arrow keys. To activate drag with keyboard, press Alt + …" at bounding box center [572, 424] width 1077 height 509
click at [542, 427] on div "To navigate, press the arrow keys. To activate drag with keyboard, press Alt + …" at bounding box center [572, 424] width 1077 height 509
click at [538, 426] on div "To navigate, press the arrow keys. To activate drag with keyboard, press Alt + …" at bounding box center [572, 424] width 1077 height 509
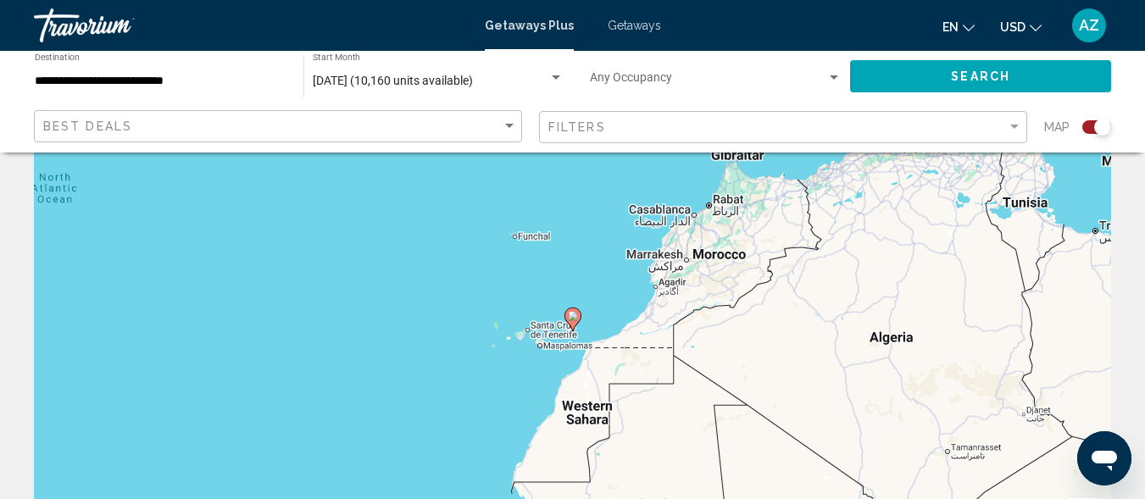
scroll to position [67, 0]
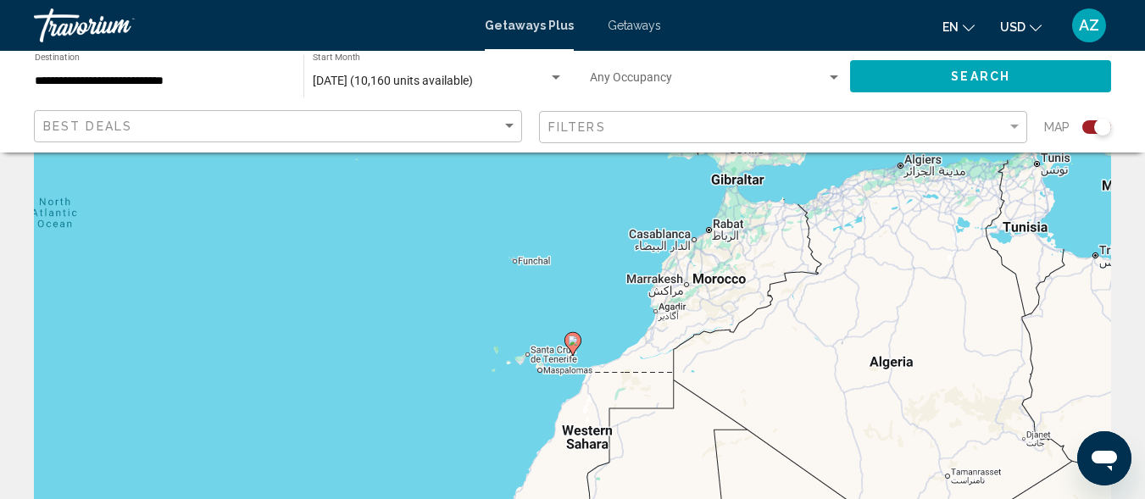
click at [621, 26] on span "Getaways" at bounding box center [634, 26] width 53 height 14
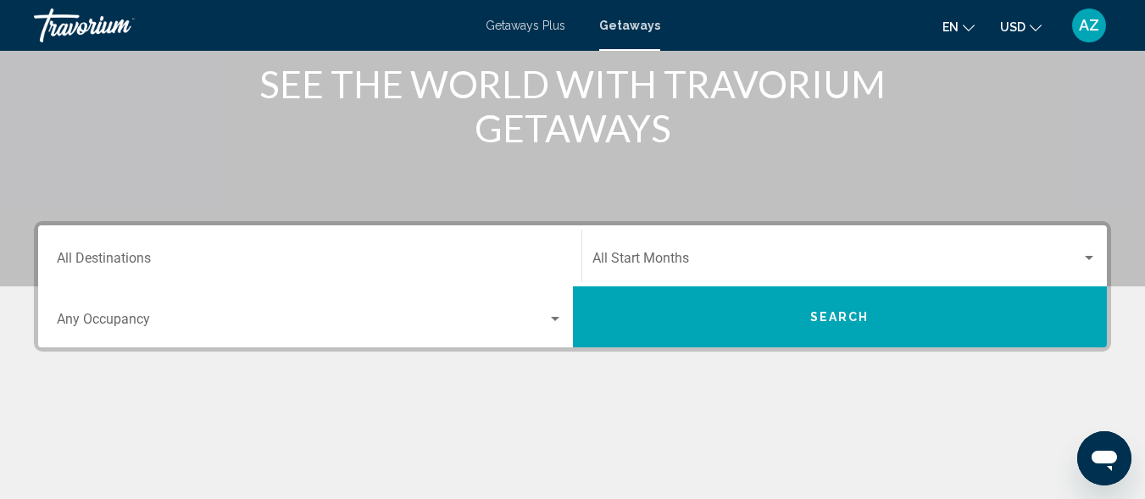
scroll to position [281, 0]
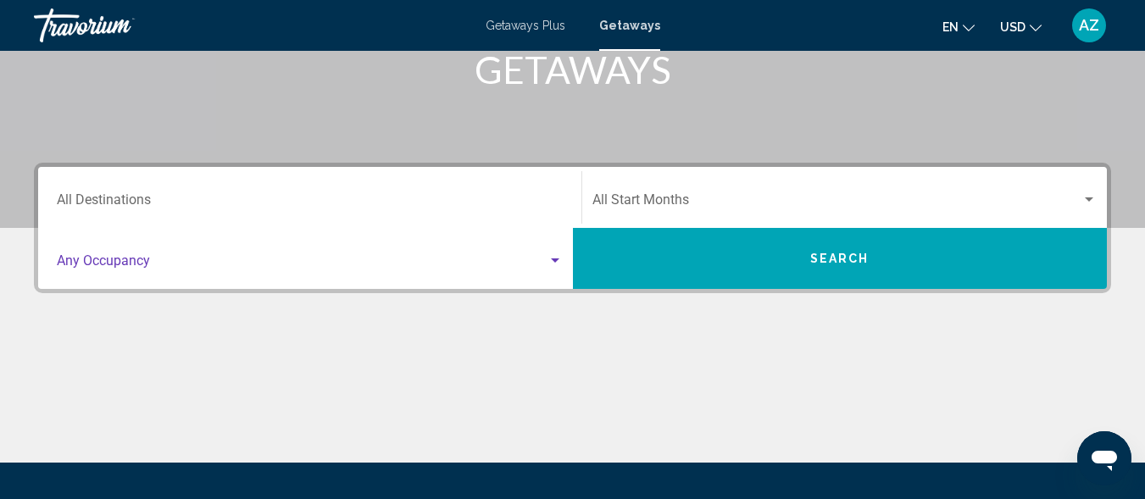
click at [556, 257] on div "Search widget" at bounding box center [554, 261] width 15 height 14
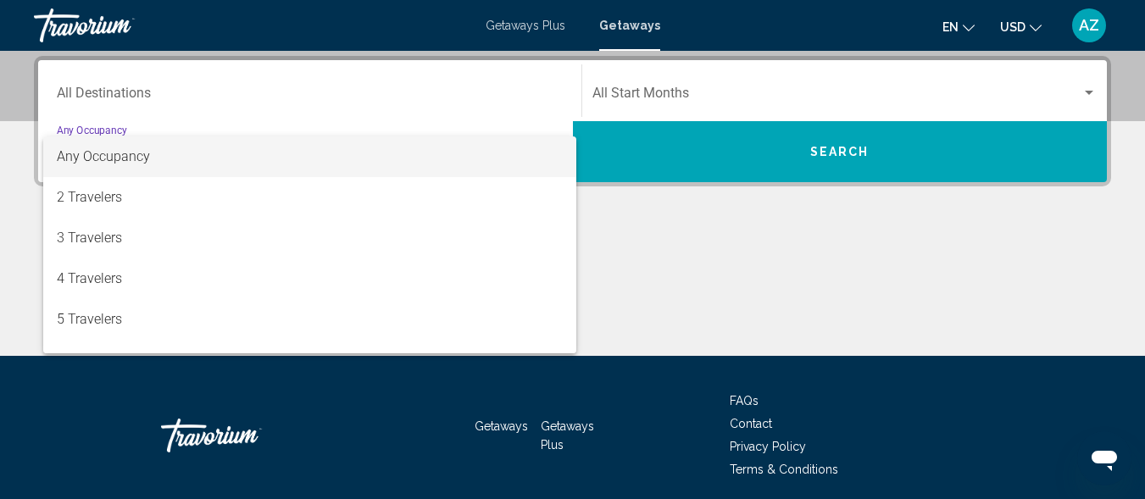
scroll to position [388, 0]
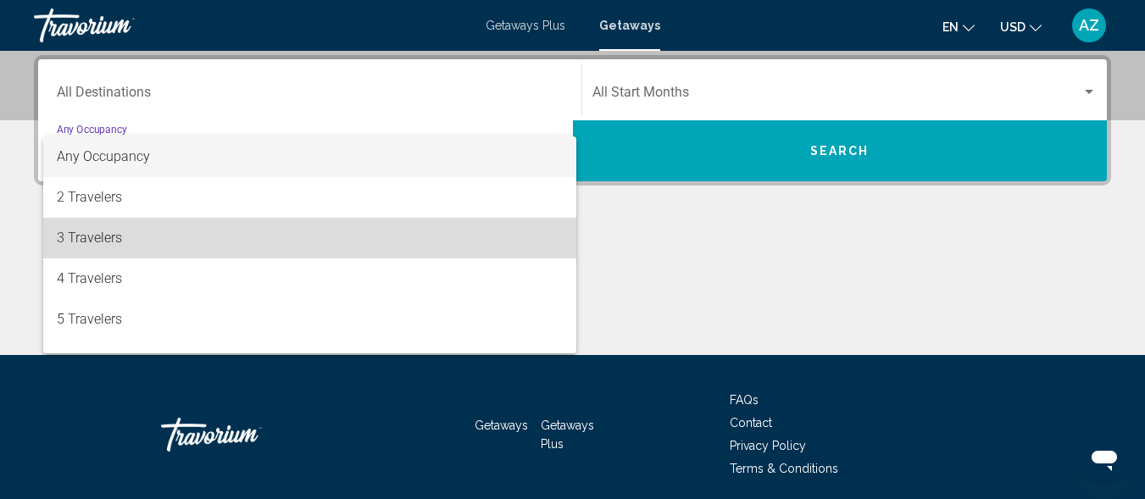
click at [556, 257] on mat-option "3 Travelers" at bounding box center [309, 238] width 533 height 41
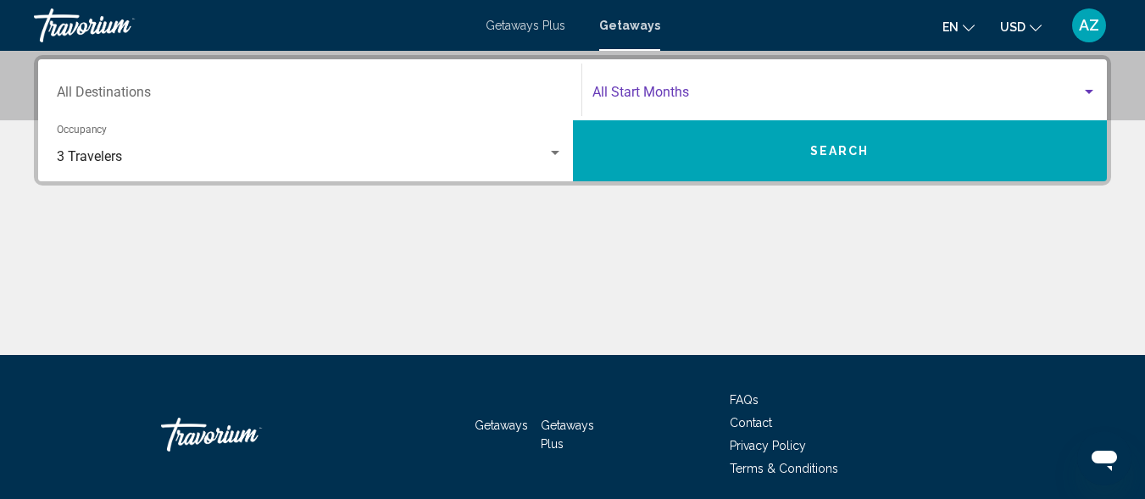
click at [1089, 88] on div "Search widget" at bounding box center [1088, 93] width 15 height 14
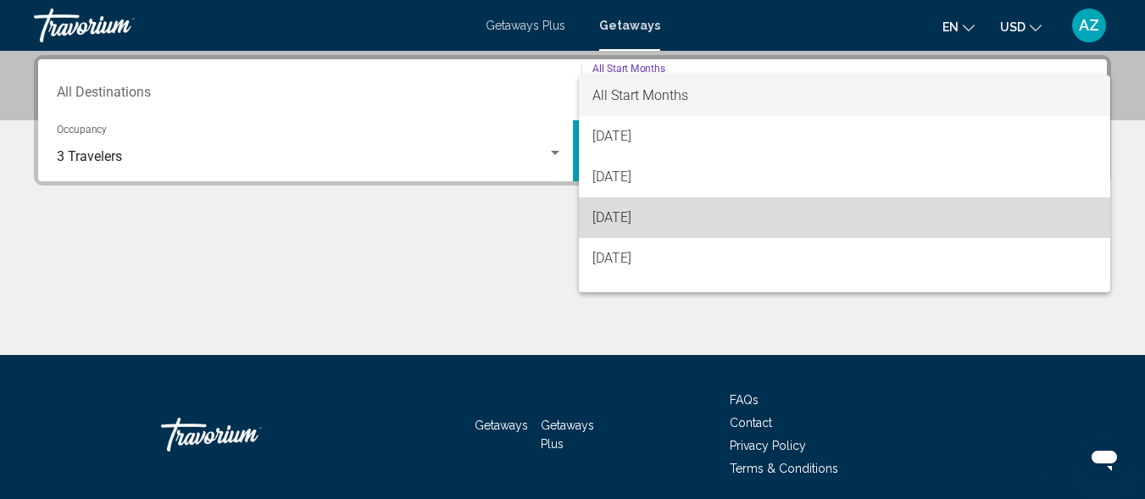
click at [971, 208] on span "October 2025" at bounding box center [844, 217] width 505 height 41
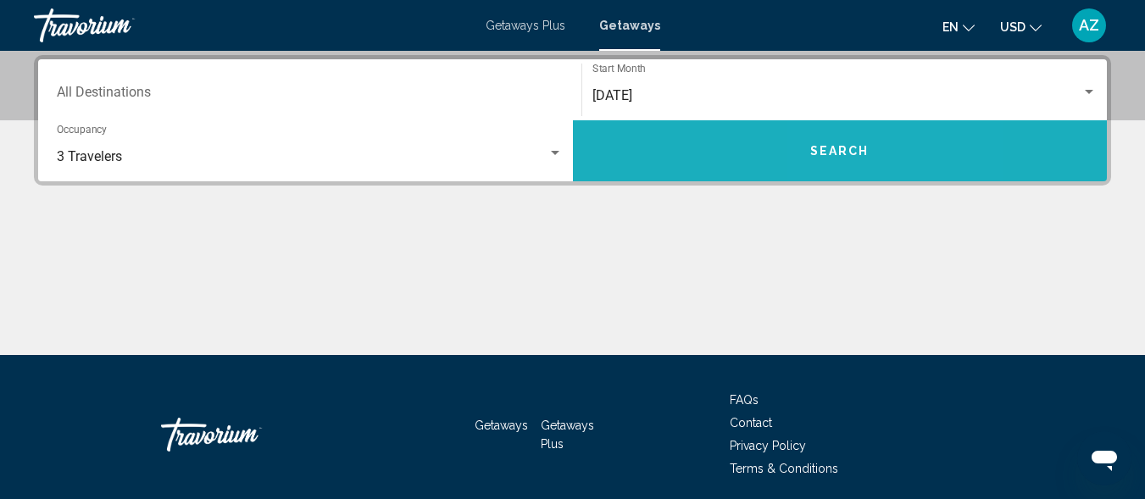
click at [892, 151] on button "Search" at bounding box center [840, 150] width 535 height 61
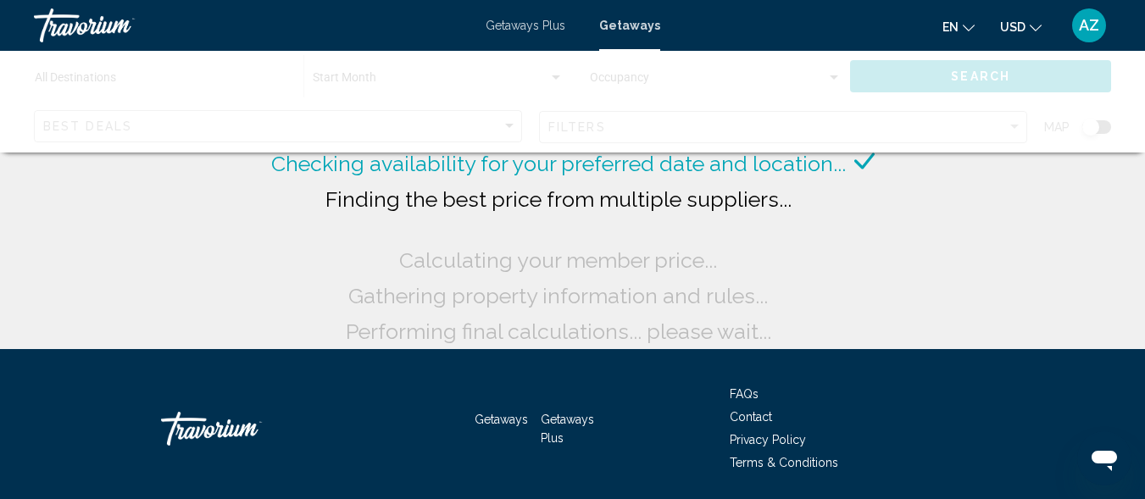
click at [982, 72] on div "Main content" at bounding box center [572, 102] width 1145 height 102
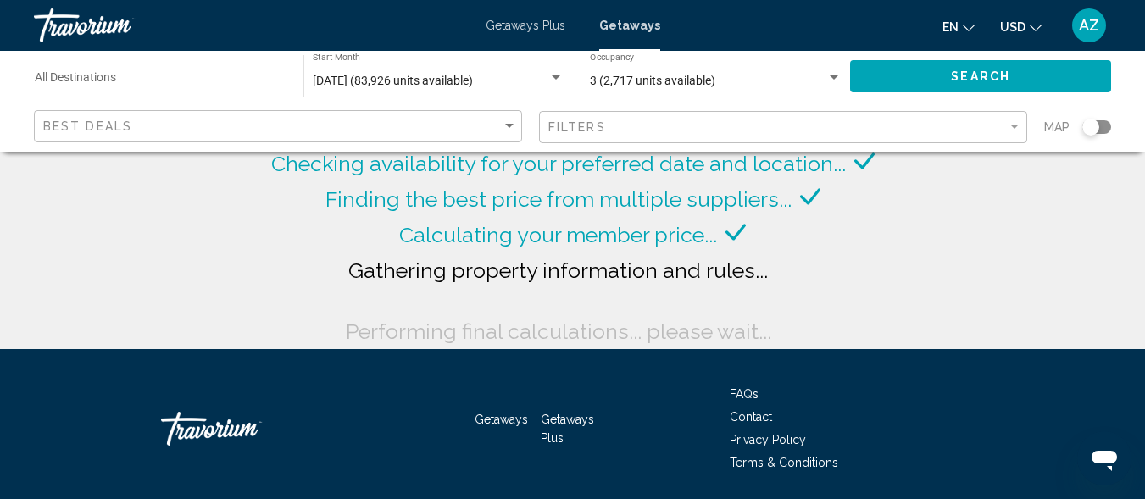
click at [527, 22] on span "Getaways Plus" at bounding box center [526, 26] width 80 height 14
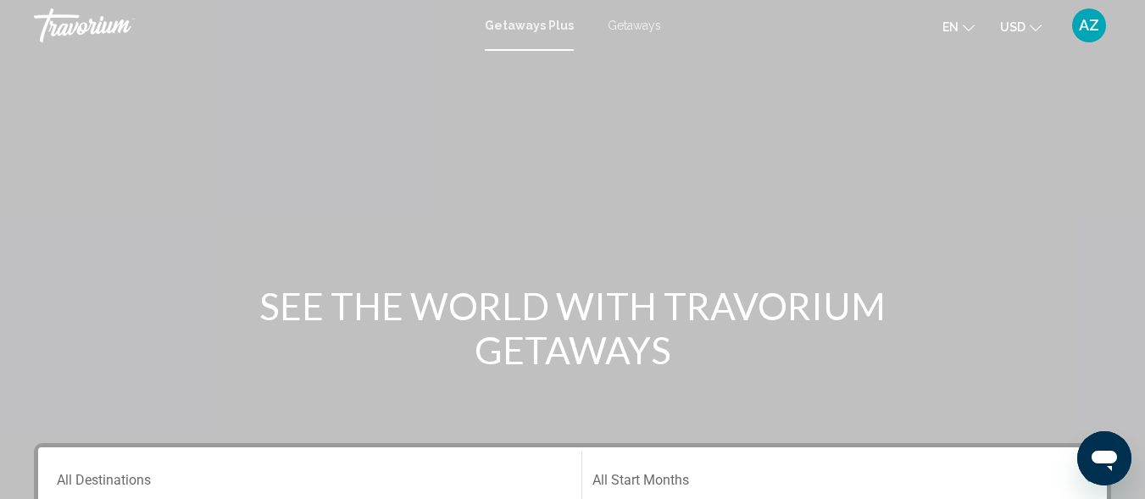
click at [527, 22] on span "Getaways Plus" at bounding box center [529, 26] width 89 height 14
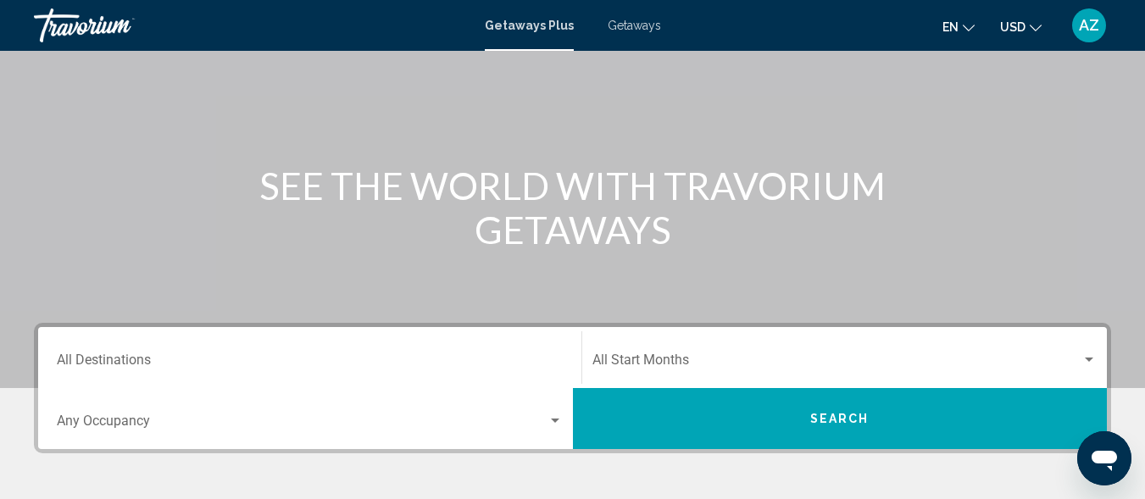
scroll to position [203, 0]
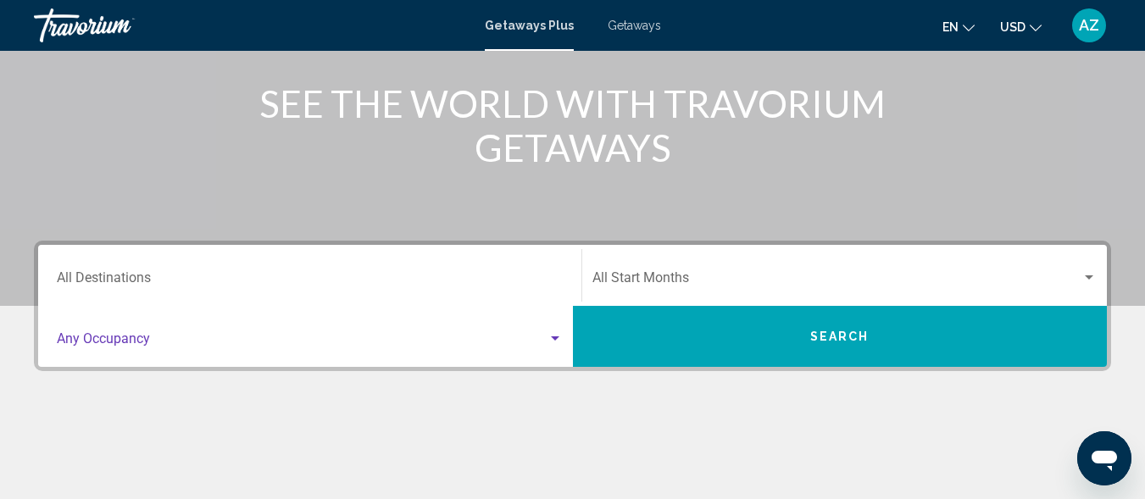
click at [553, 336] on div "Search widget" at bounding box center [555, 338] width 8 height 4
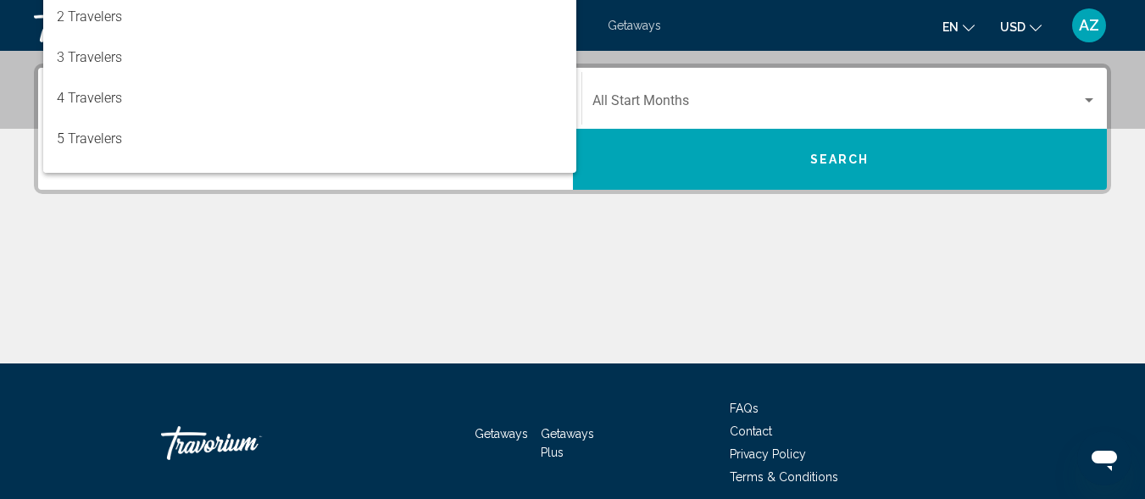
scroll to position [388, 0]
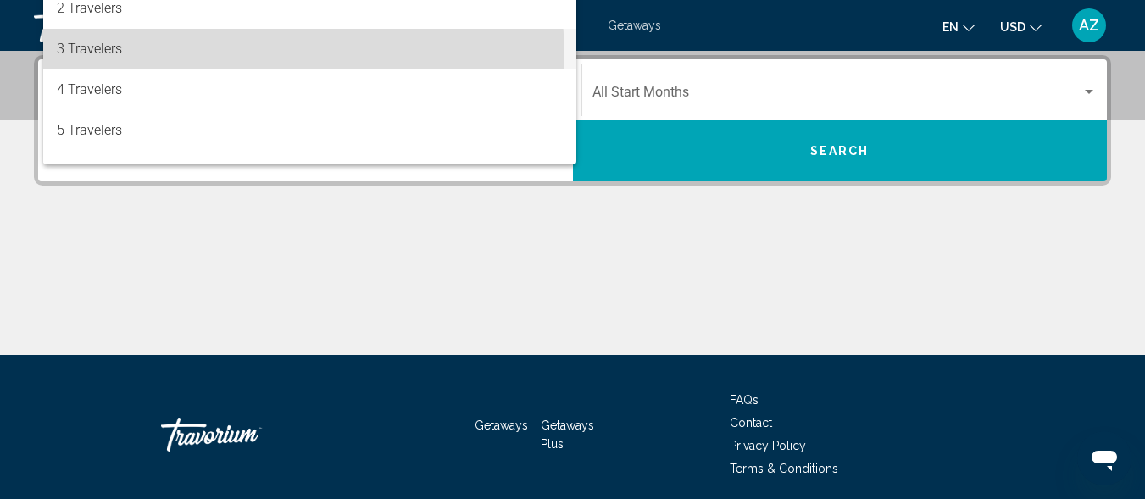
click at [281, 54] on span "3 Travelers" at bounding box center [310, 49] width 506 height 41
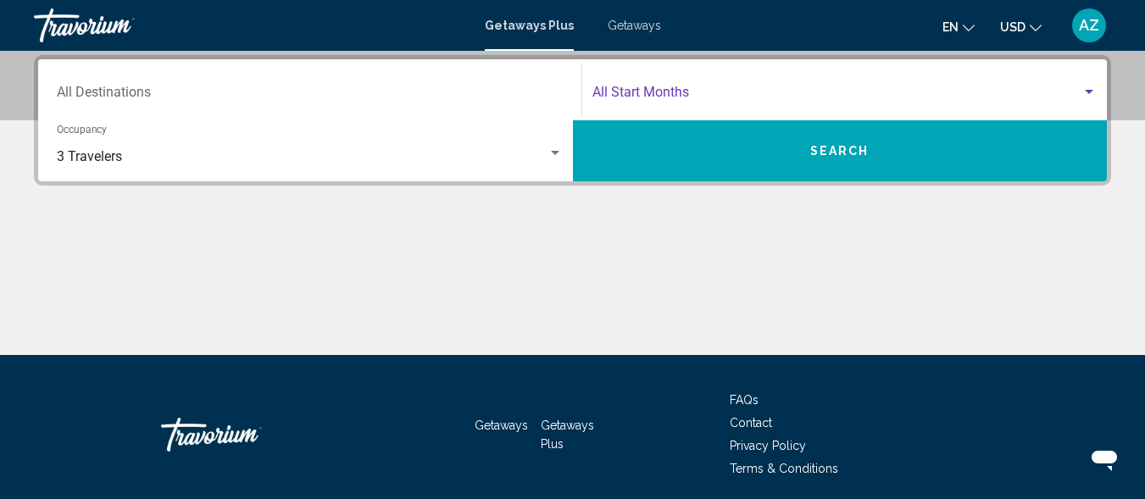
click at [1091, 90] on div "Search widget" at bounding box center [1089, 92] width 8 height 4
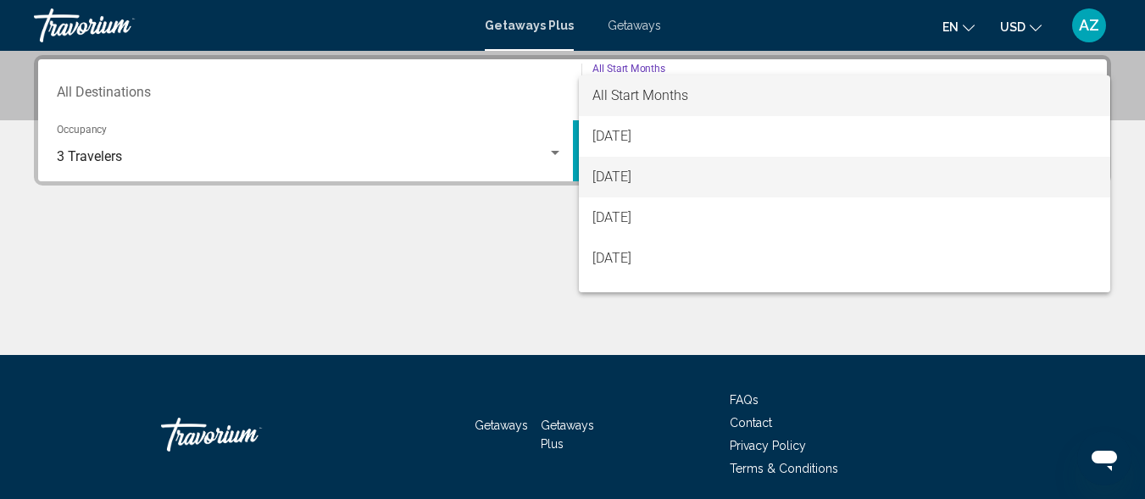
click at [1011, 166] on span "September 2025" at bounding box center [844, 177] width 505 height 41
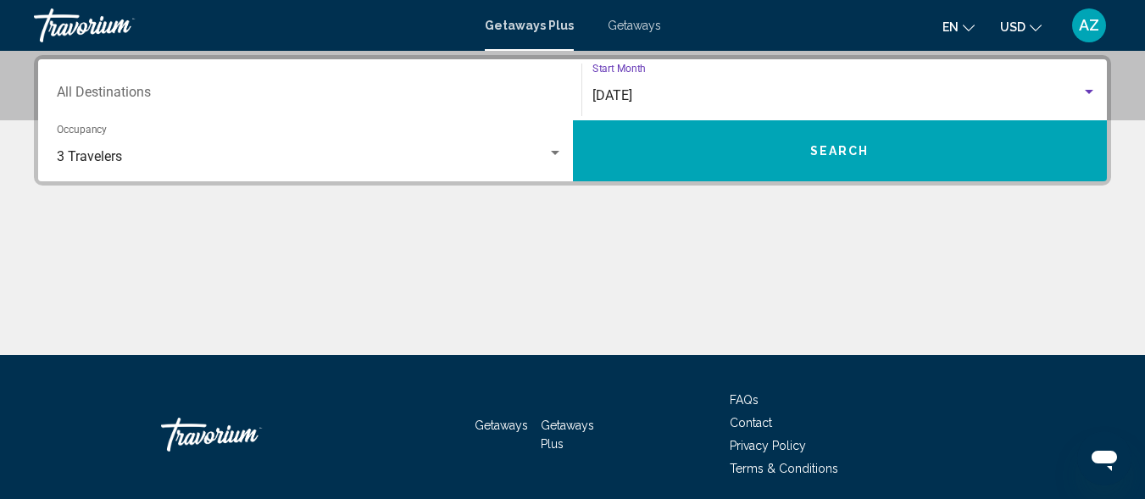
click at [903, 146] on button "Search" at bounding box center [840, 150] width 535 height 61
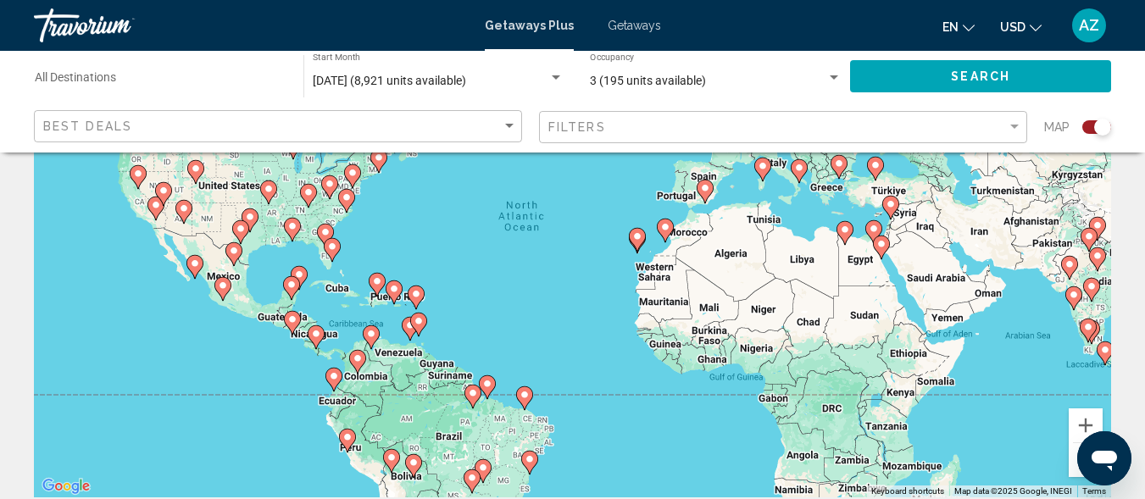
scroll to position [136, 0]
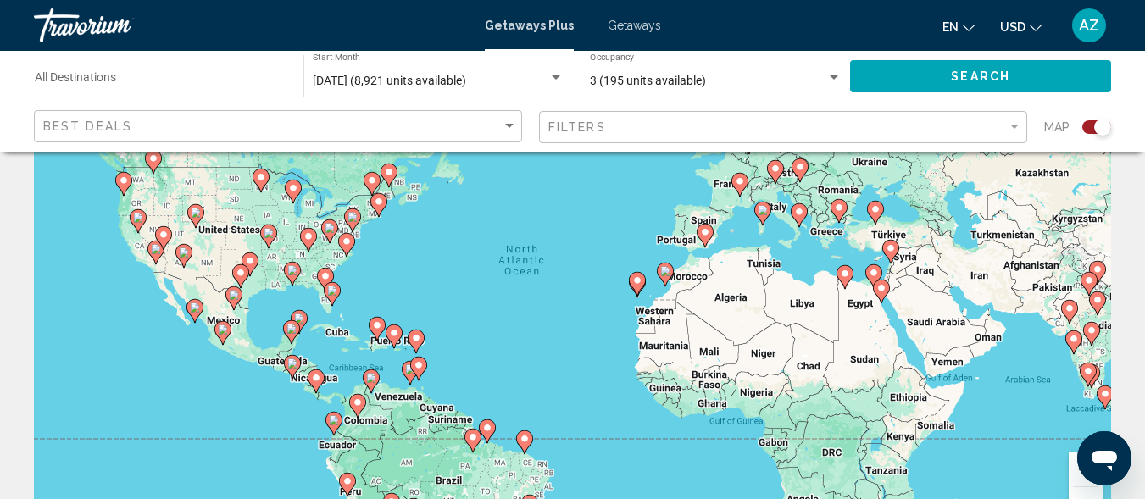
click at [638, 279] on image "Main content" at bounding box center [637, 280] width 10 height 10
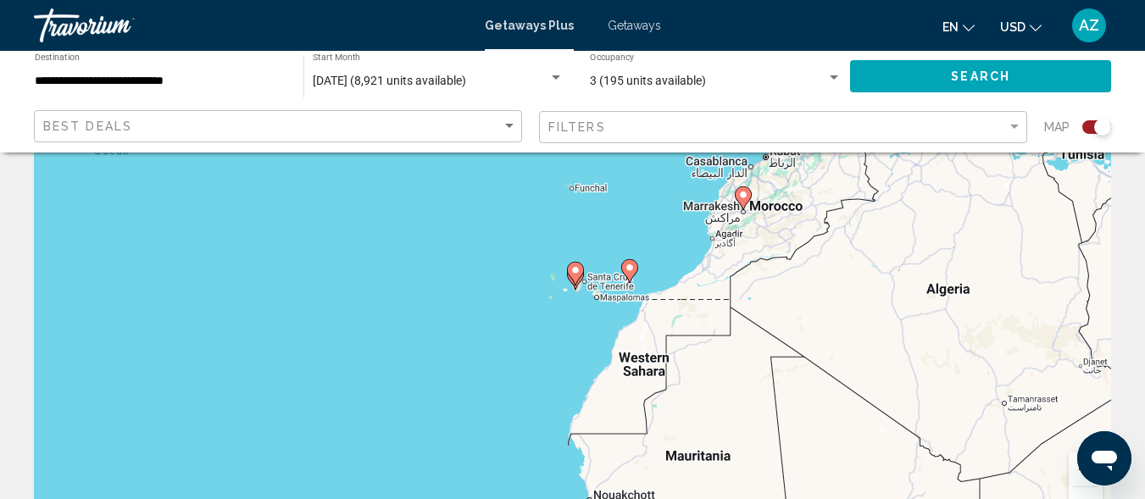
click at [573, 277] on icon "Main content" at bounding box center [574, 274] width 15 height 22
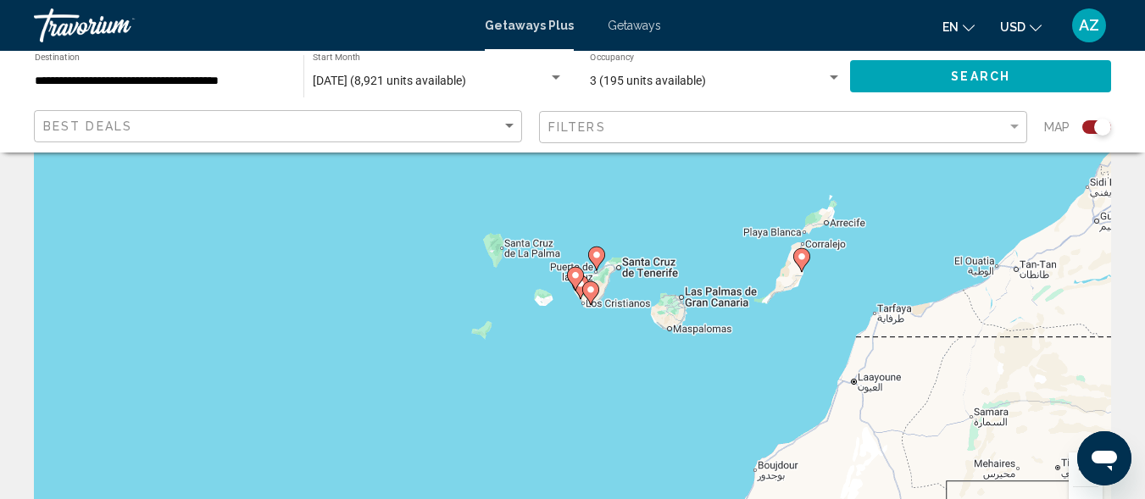
click at [582, 289] on gmp-advanced-marker "Main content" at bounding box center [590, 293] width 17 height 25
type input "**********"
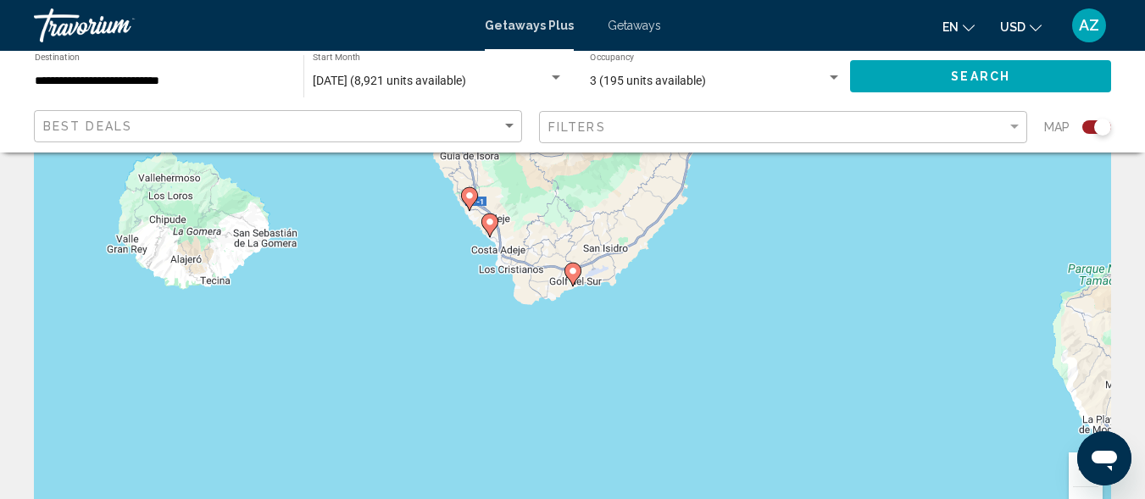
click at [486, 231] on gmp-advanced-marker "Main content" at bounding box center [489, 225] width 17 height 25
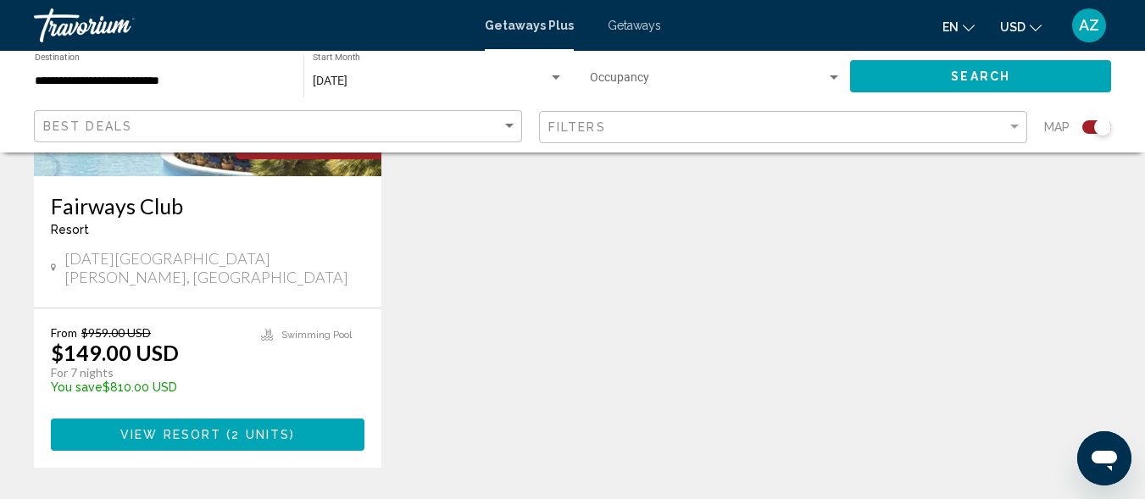
scroll to position [1441, 0]
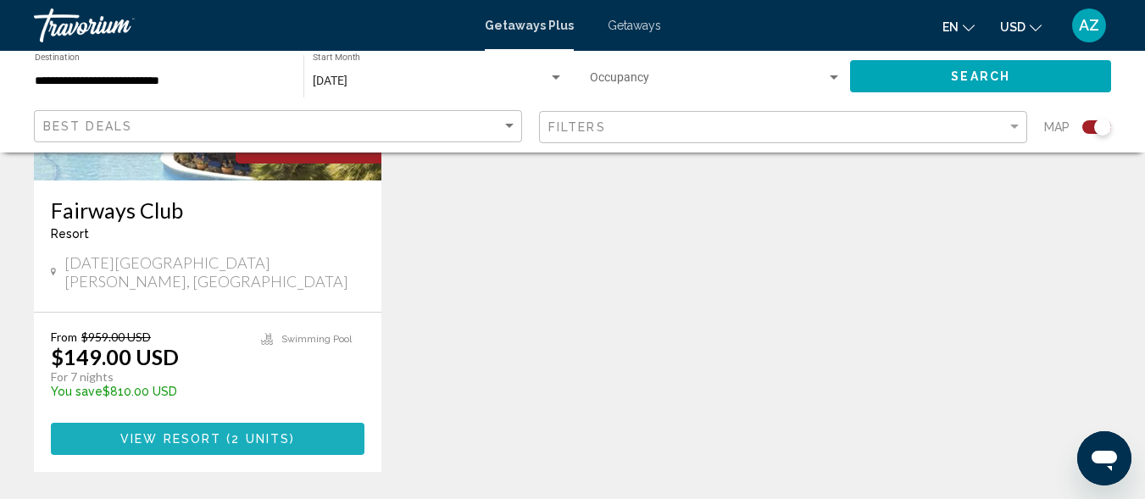
click at [244, 433] on span "2 units" at bounding box center [260, 440] width 58 height 14
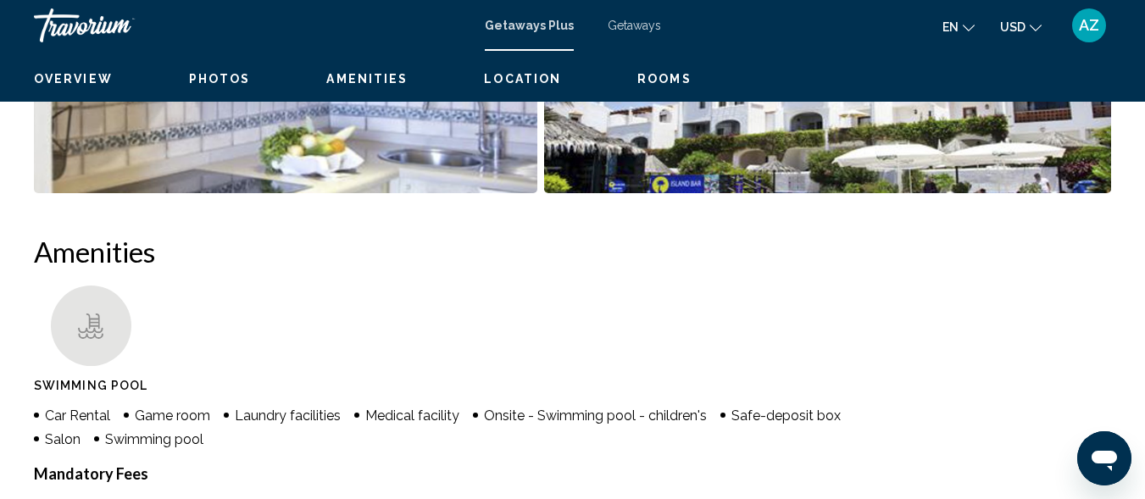
scroll to position [203, 0]
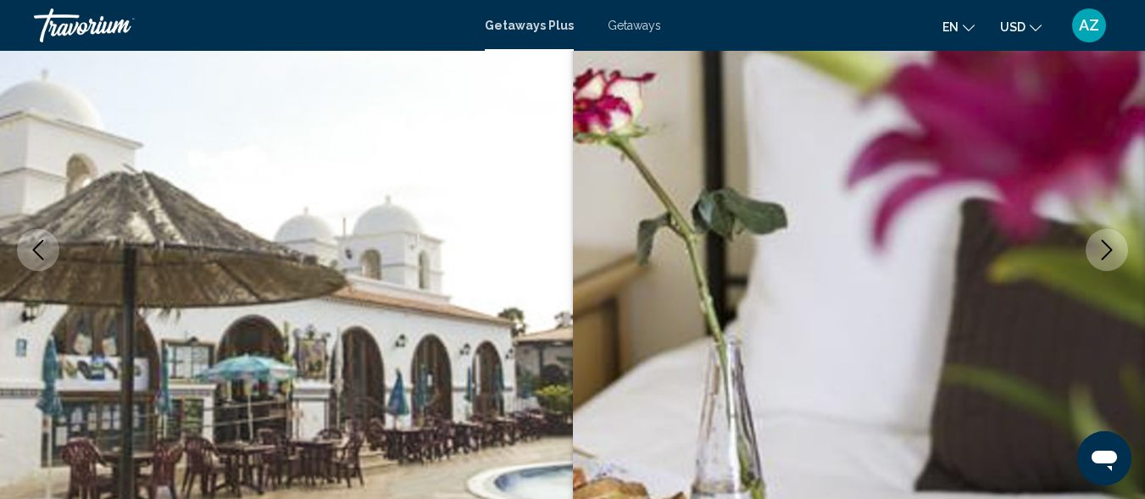
click at [1102, 249] on icon "Next image" at bounding box center [1107, 250] width 20 height 20
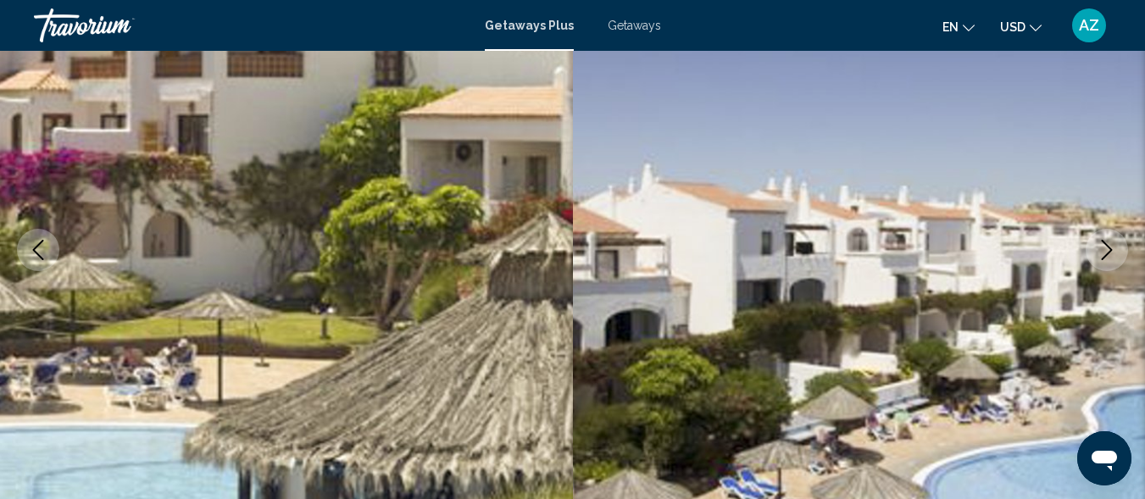
click at [1102, 249] on icon "Next image" at bounding box center [1107, 250] width 20 height 20
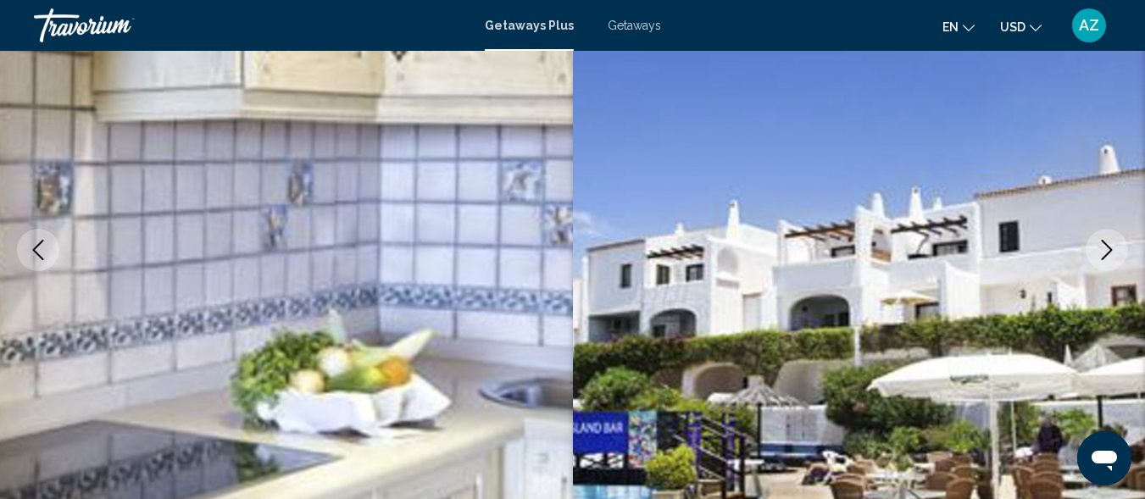
click at [1102, 249] on icon "Next image" at bounding box center [1107, 250] width 20 height 20
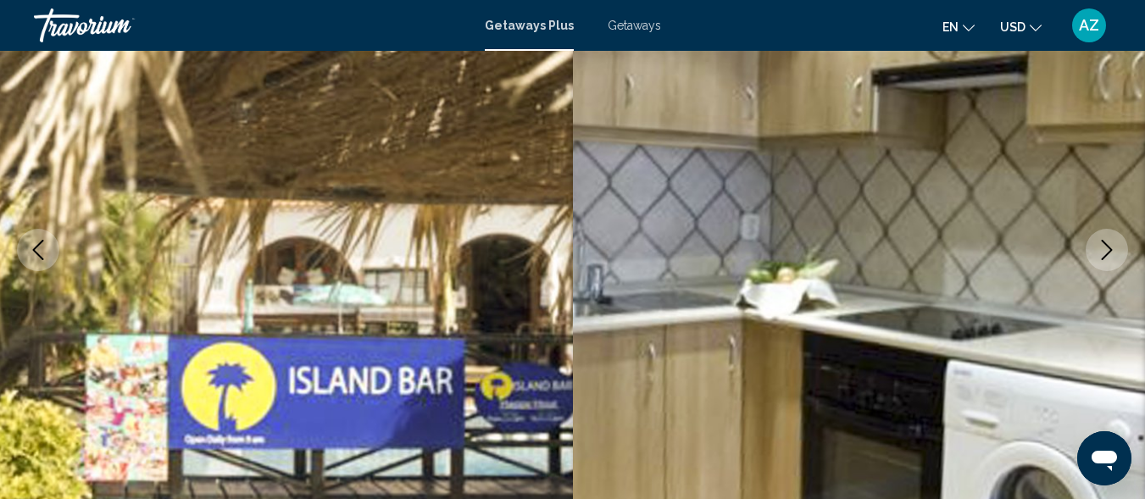
click at [1102, 249] on icon "Next image" at bounding box center [1107, 250] width 20 height 20
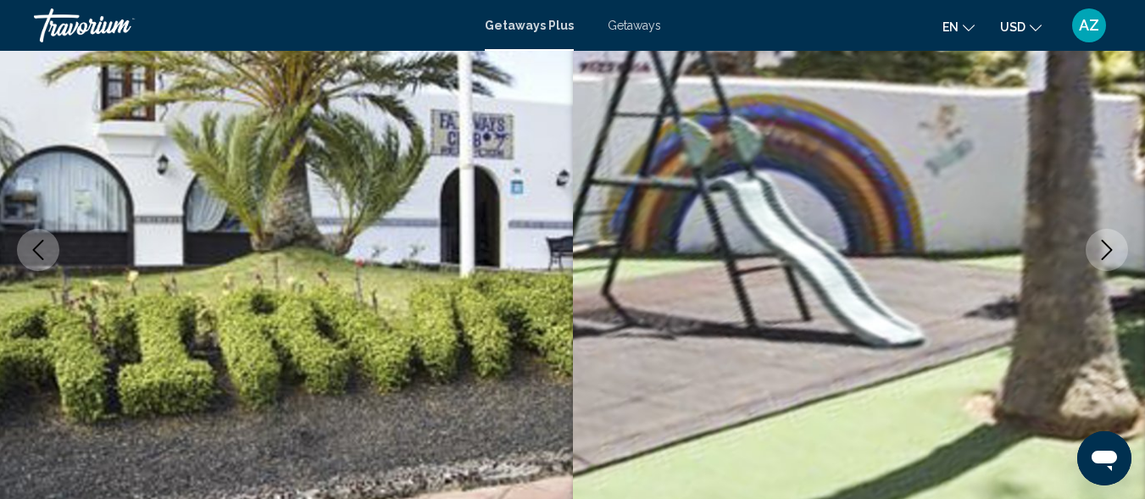
click at [1102, 249] on icon "Next image" at bounding box center [1107, 250] width 20 height 20
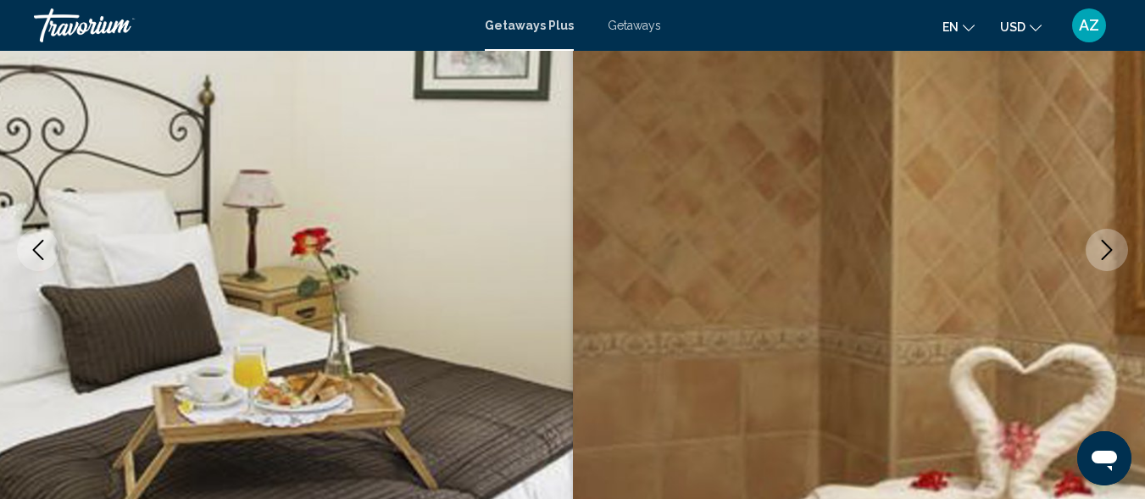
click at [1102, 249] on icon "Next image" at bounding box center [1107, 250] width 20 height 20
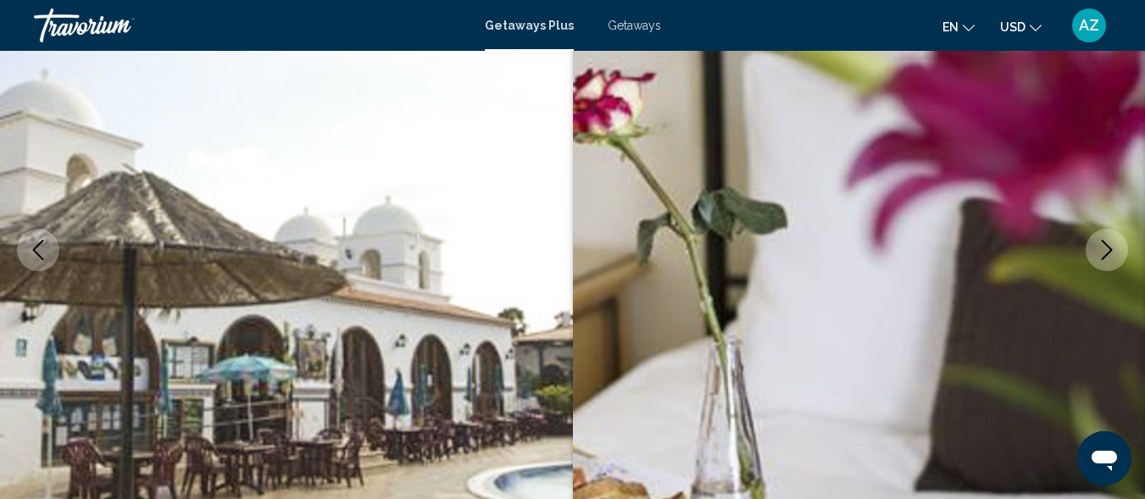
click at [1102, 249] on icon "Next image" at bounding box center [1107, 250] width 20 height 20
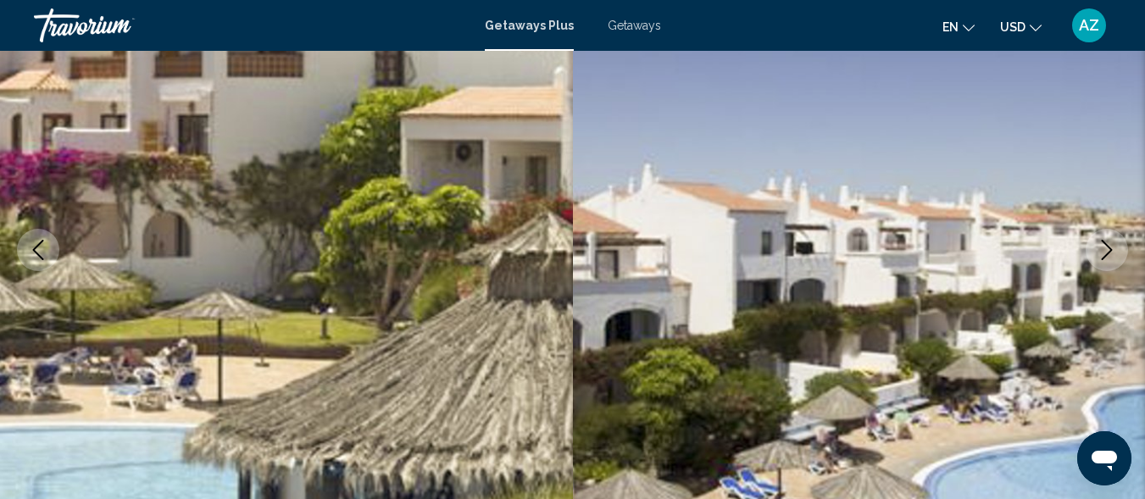
click at [1102, 249] on icon "Next image" at bounding box center [1107, 250] width 20 height 20
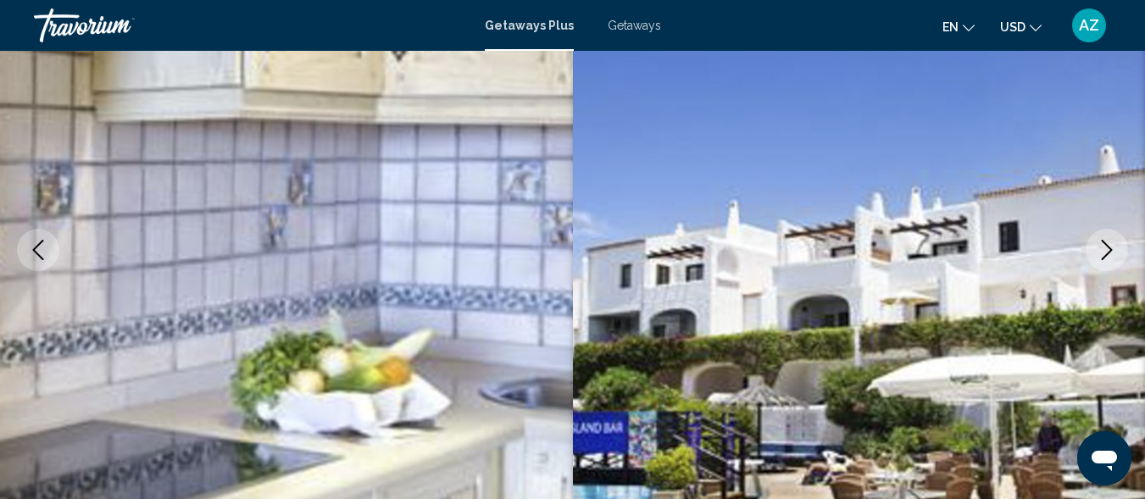
click at [1102, 249] on icon "Next image" at bounding box center [1107, 250] width 20 height 20
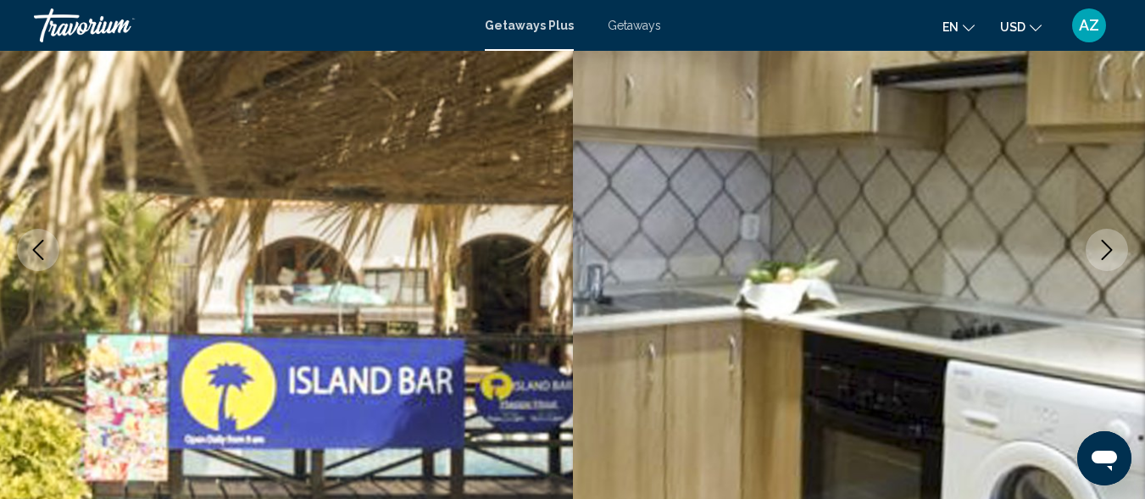
click at [1102, 249] on icon "Next image" at bounding box center [1107, 250] width 20 height 20
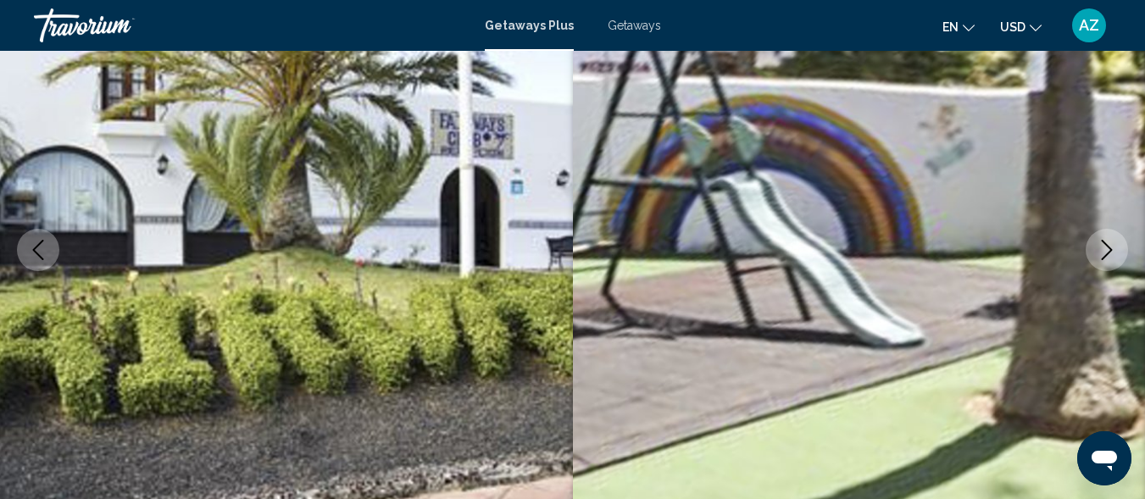
click at [1102, 249] on icon "Next image" at bounding box center [1107, 250] width 20 height 20
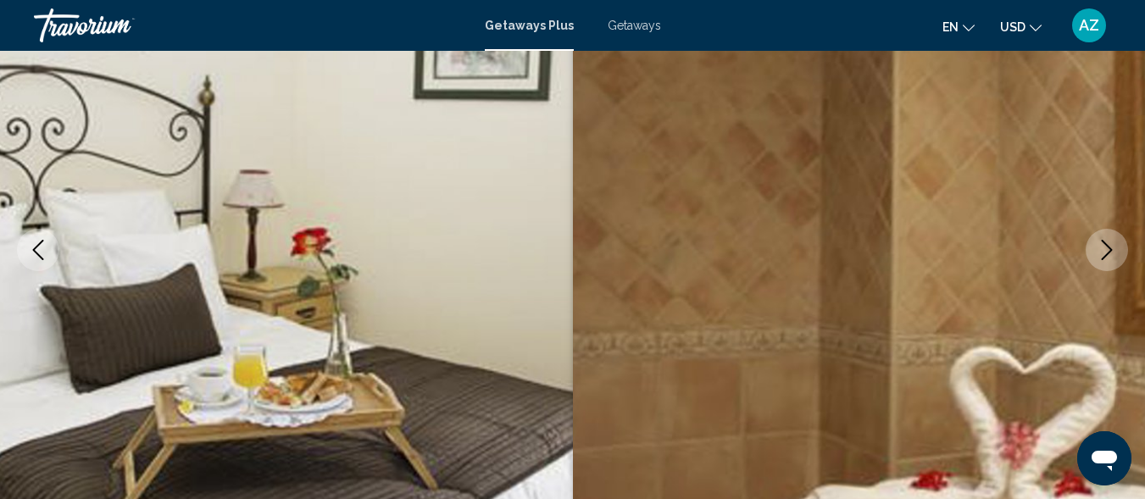
click at [1102, 249] on icon "Next image" at bounding box center [1107, 250] width 20 height 20
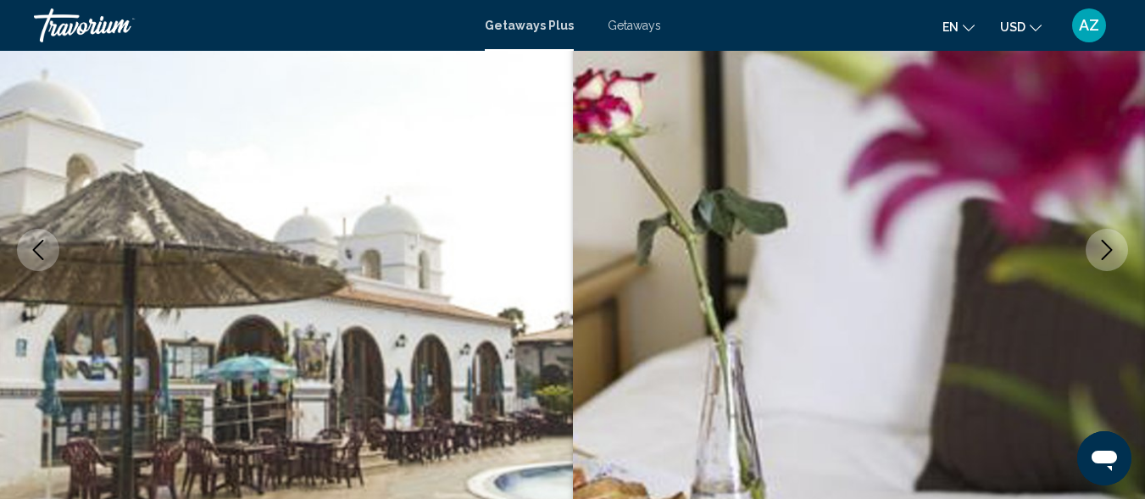
click at [1102, 249] on icon "Next image" at bounding box center [1107, 250] width 20 height 20
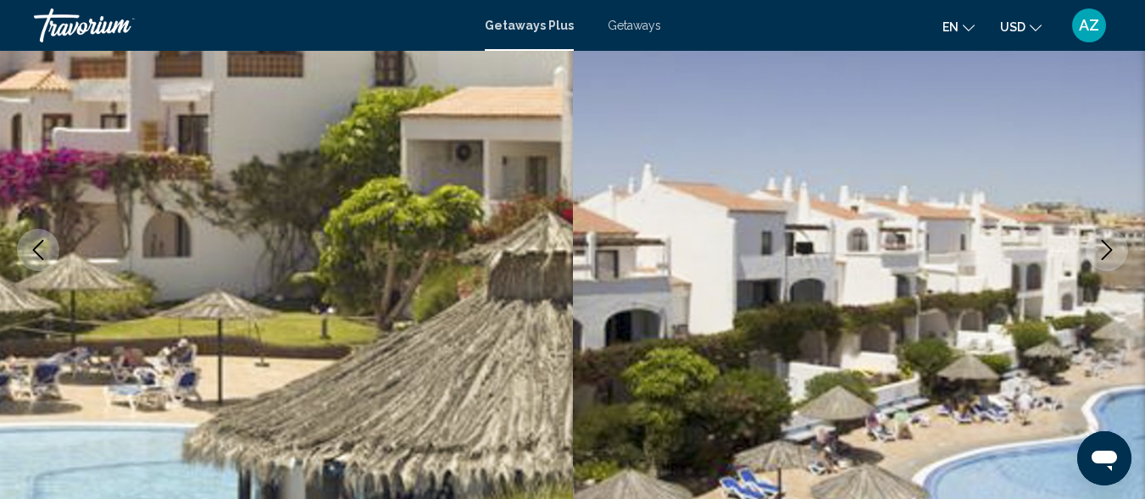
click at [1102, 249] on icon "Next image" at bounding box center [1107, 250] width 20 height 20
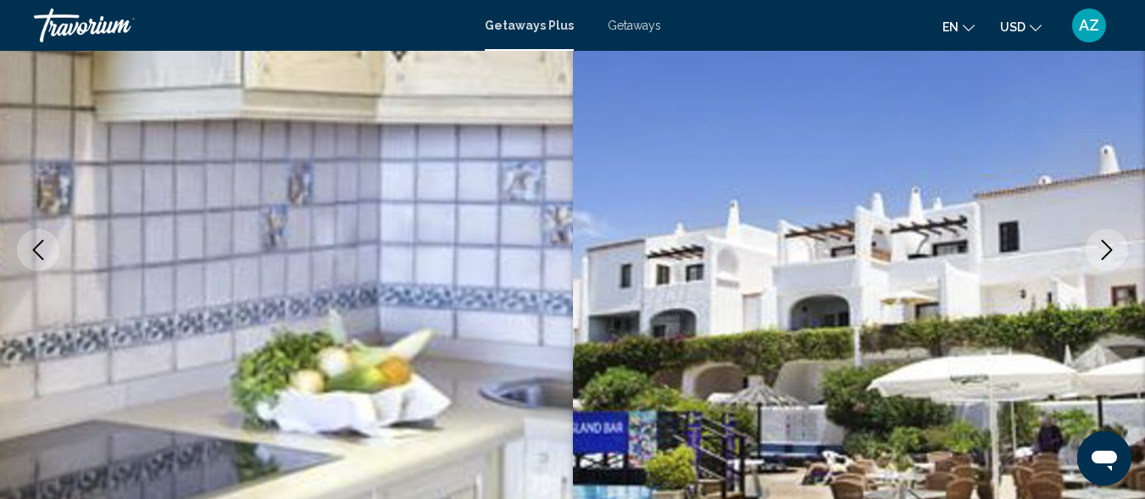
click at [1102, 249] on icon "Next image" at bounding box center [1107, 250] width 20 height 20
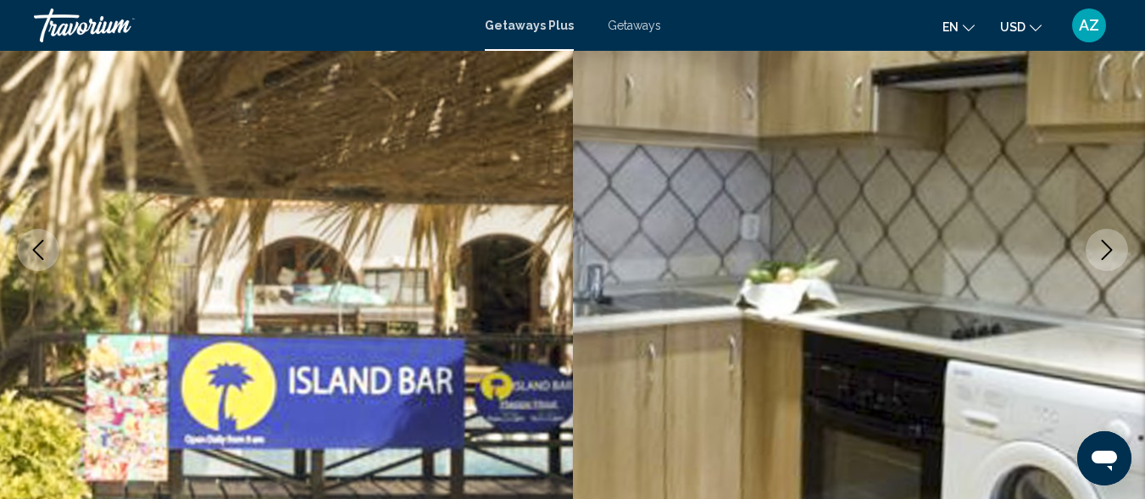
click at [1102, 249] on icon "Next image" at bounding box center [1107, 250] width 20 height 20
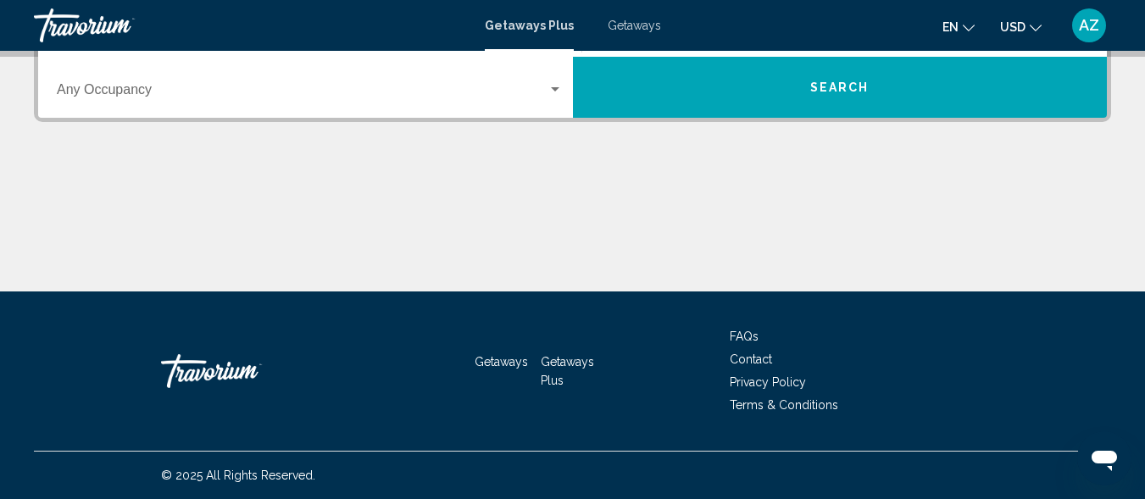
scroll to position [358, 0]
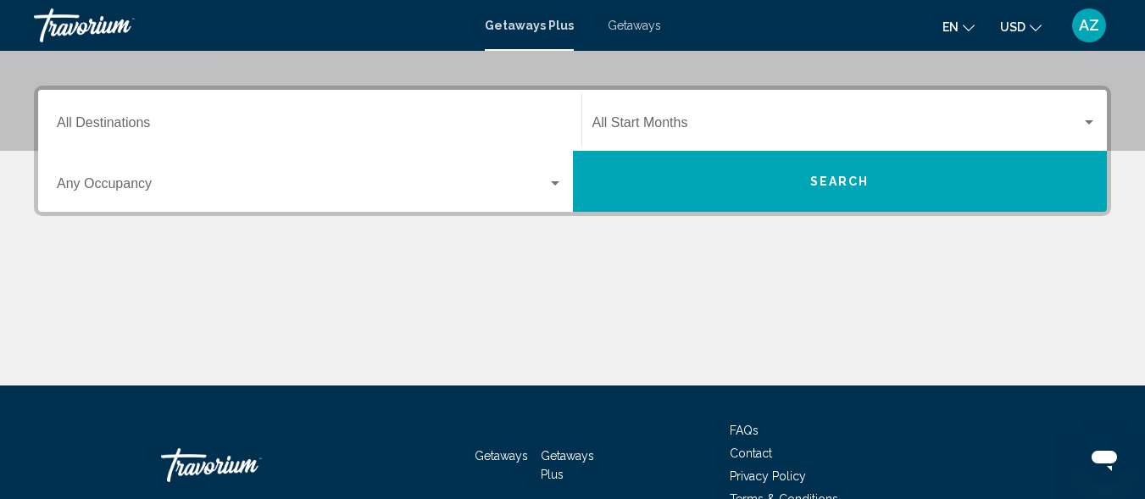
click at [837, 196] on button "Search" at bounding box center [840, 181] width 535 height 61
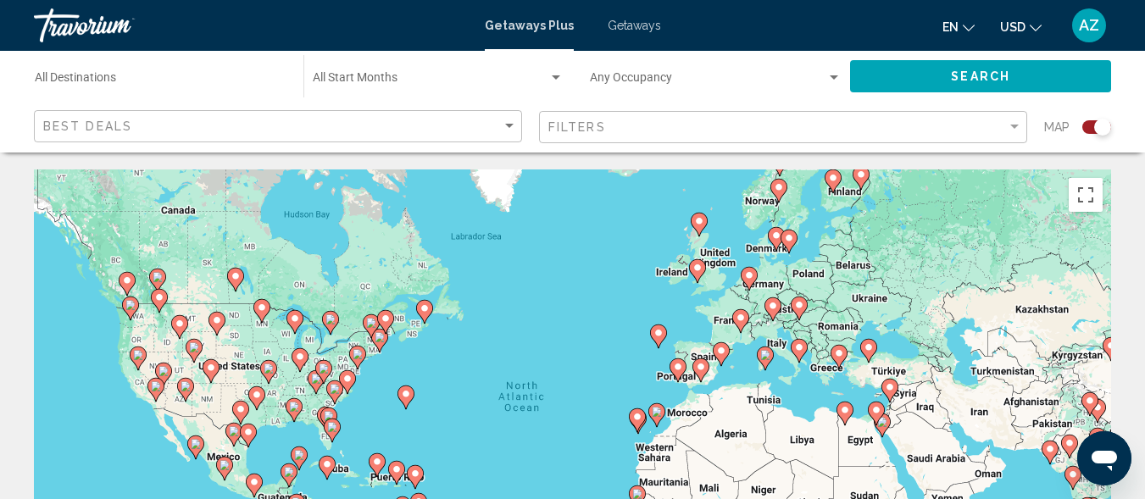
click at [632, 416] on icon "Main content" at bounding box center [636, 420] width 15 height 22
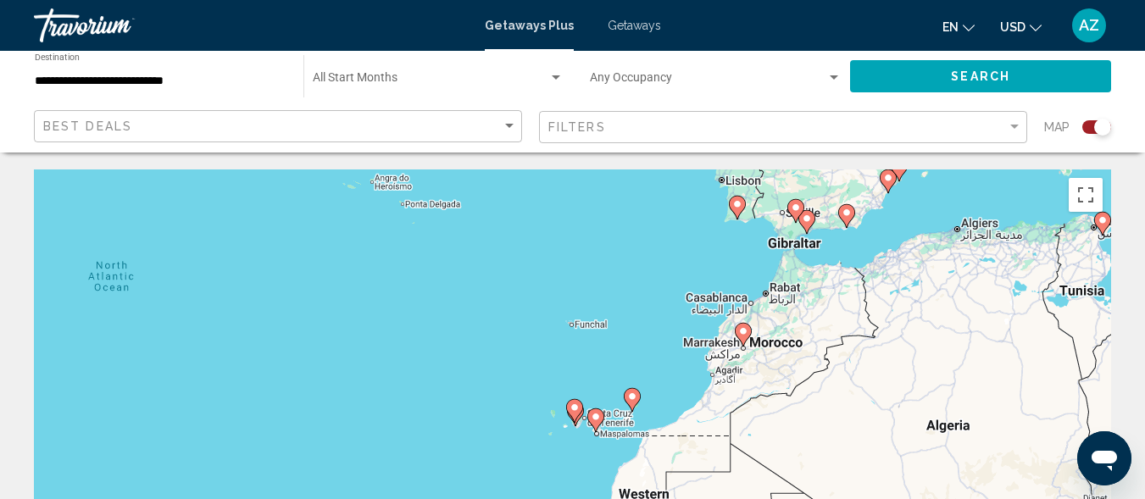
click at [576, 414] on icon "Main content" at bounding box center [573, 411] width 15 height 22
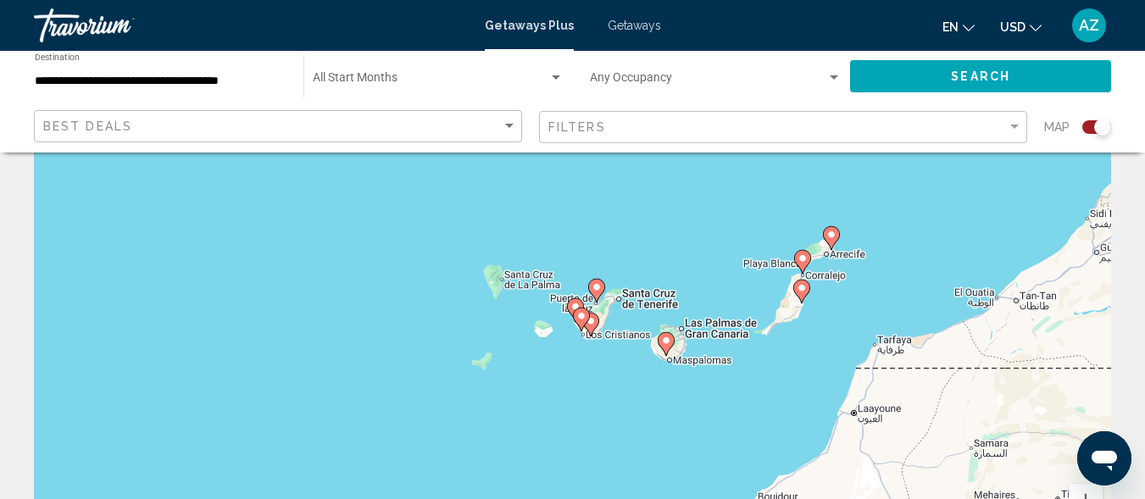
scroll to position [136, 0]
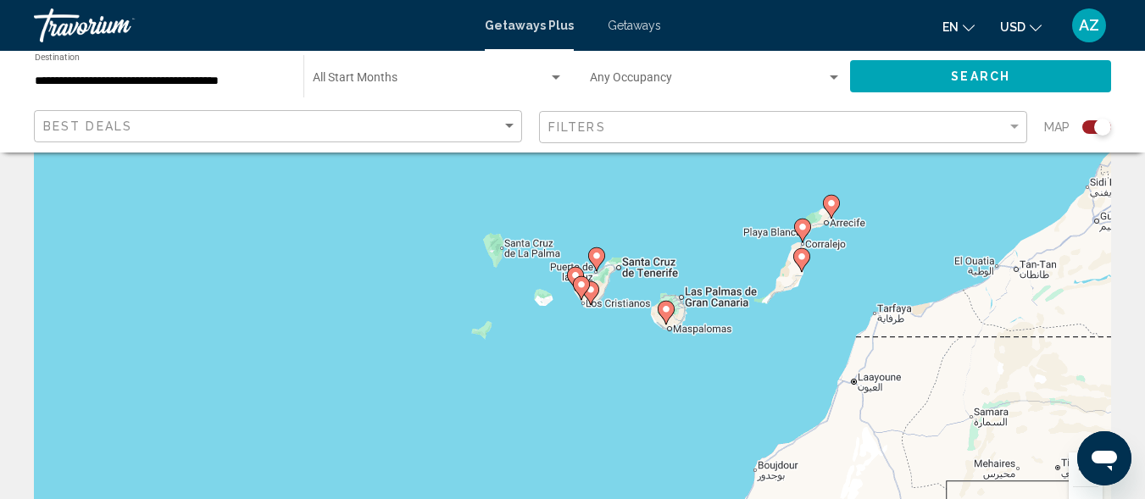
click at [581, 290] on icon "Main content" at bounding box center [580, 288] width 15 height 22
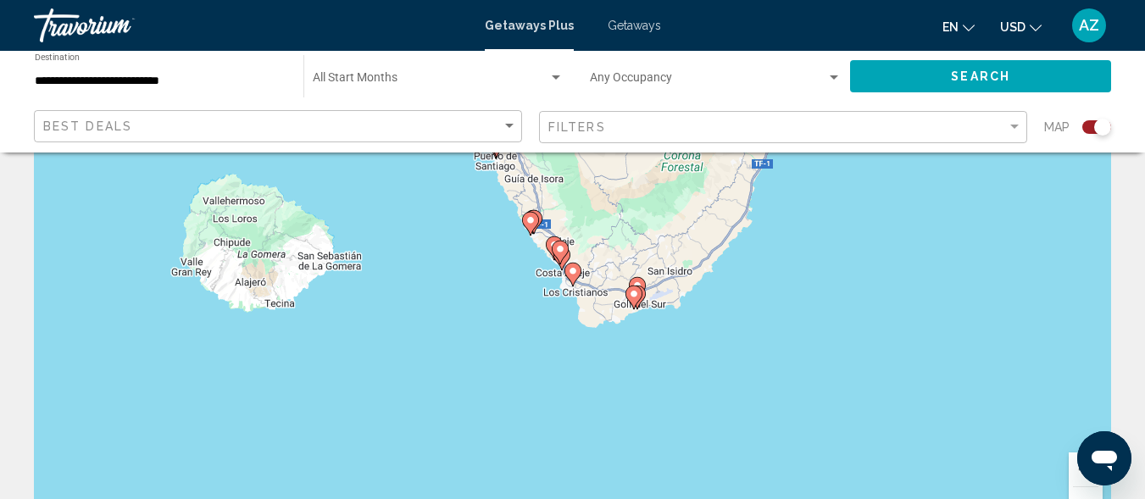
click at [556, 255] on icon "Main content" at bounding box center [559, 253] width 15 height 22
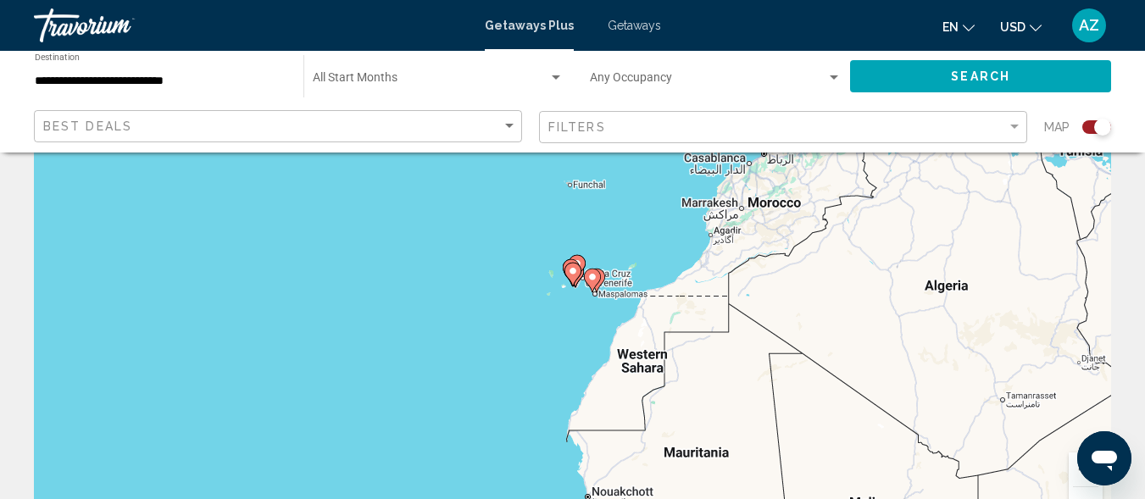
click at [575, 270] on image "Main content" at bounding box center [573, 271] width 10 height 10
type input "**********"
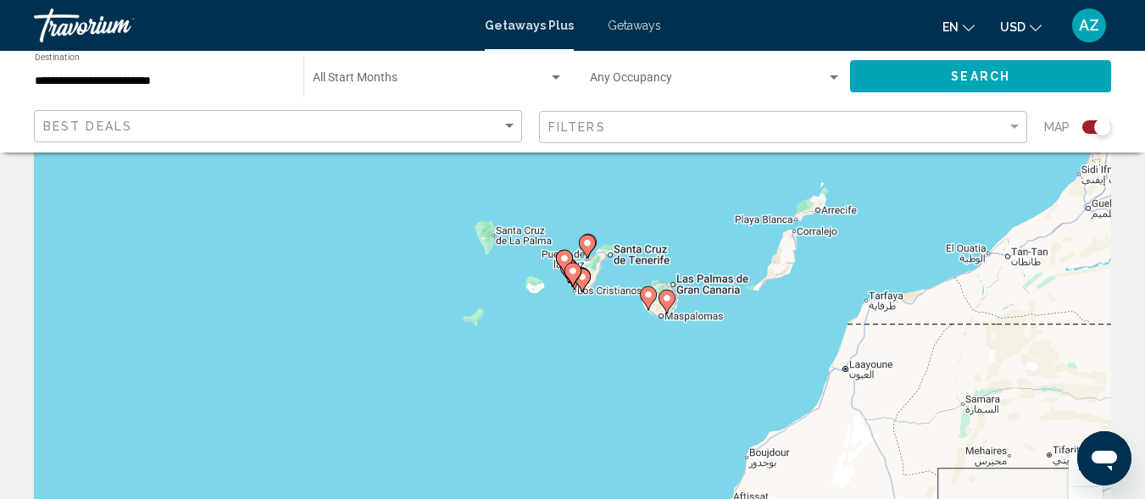
click at [574, 270] on image "Main content" at bounding box center [573, 271] width 10 height 10
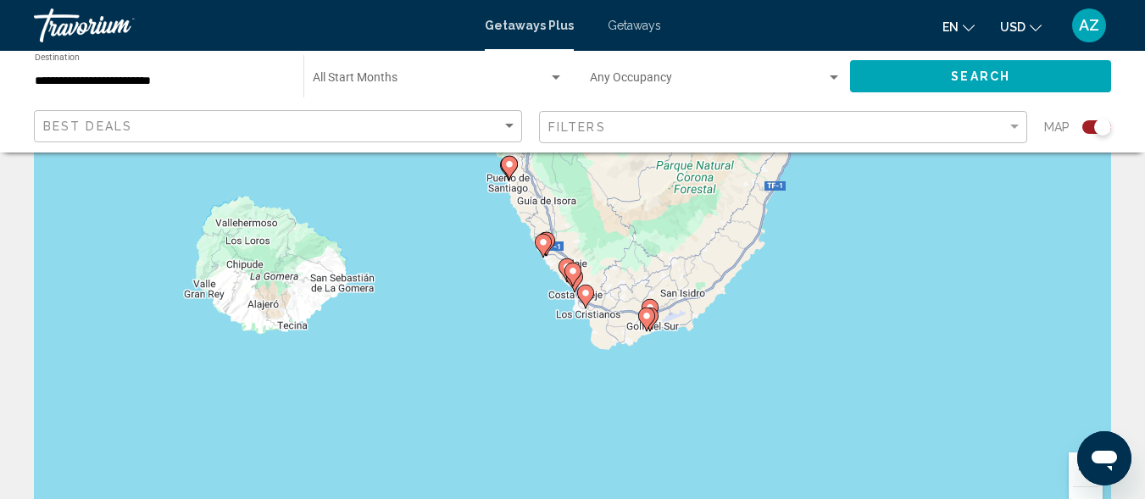
click at [574, 270] on image "Main content" at bounding box center [573, 271] width 10 height 10
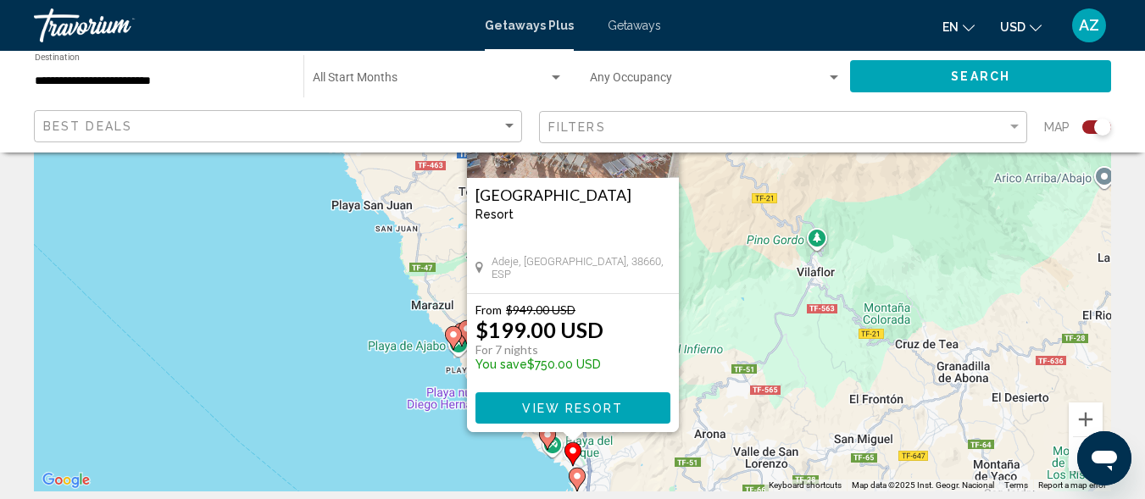
scroll to position [199, 0]
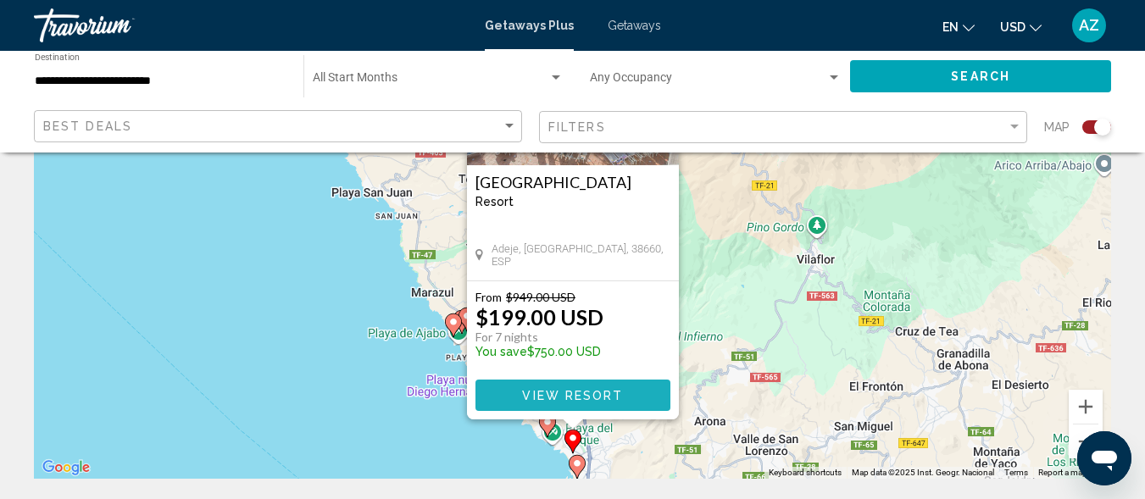
click at [581, 388] on span "View Resort" at bounding box center [572, 395] width 101 height 14
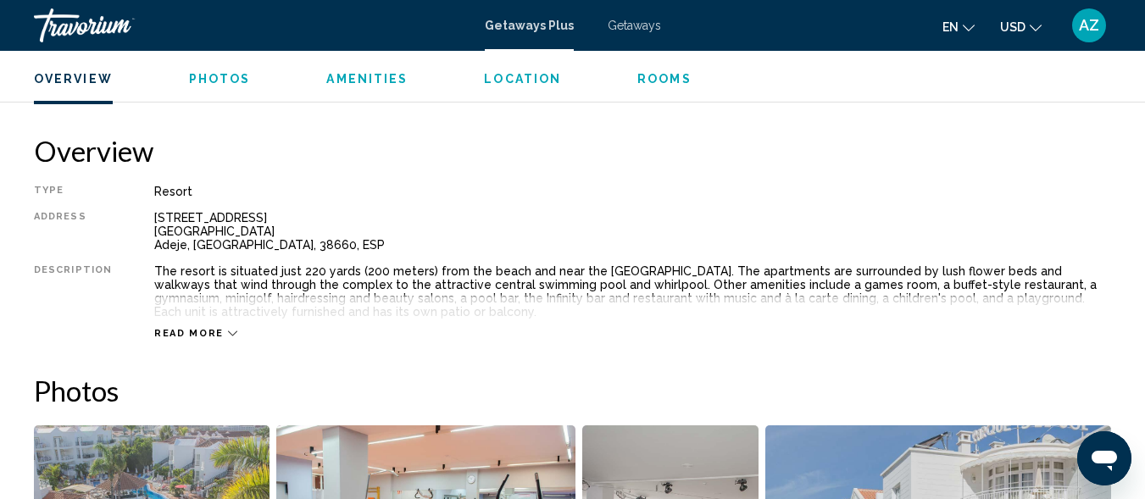
scroll to position [821, 0]
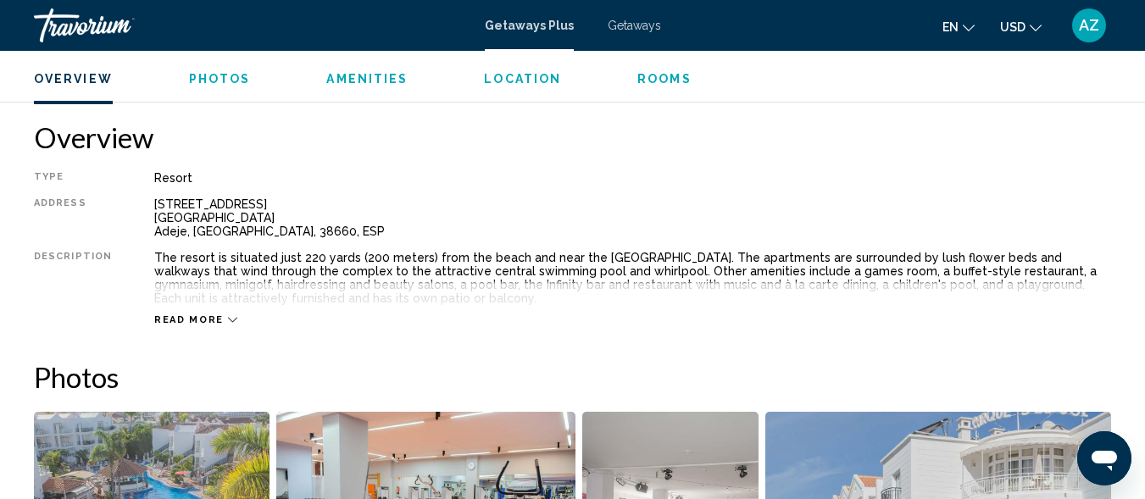
click at [220, 314] on button "Read more" at bounding box center [195, 320] width 83 height 13
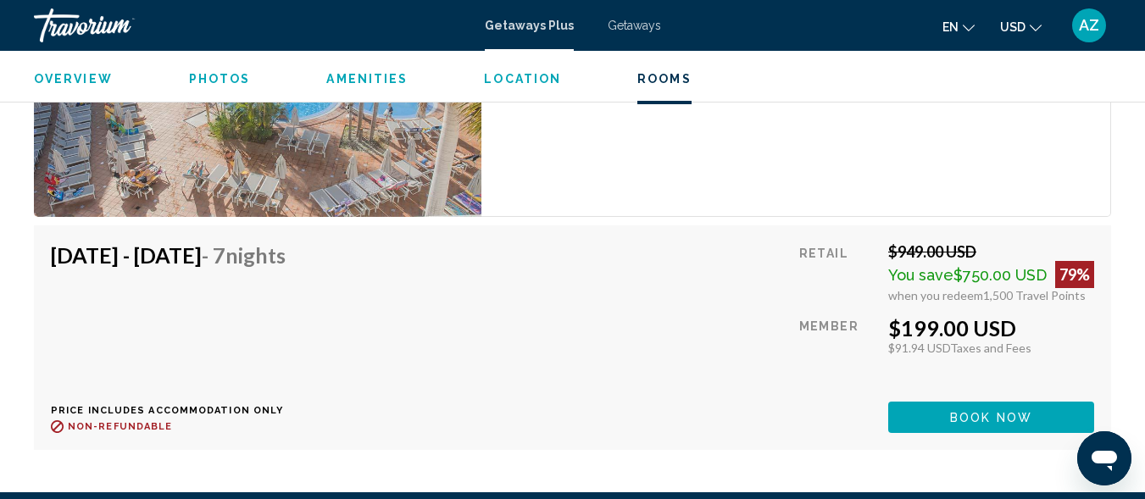
scroll to position [3222, 0]
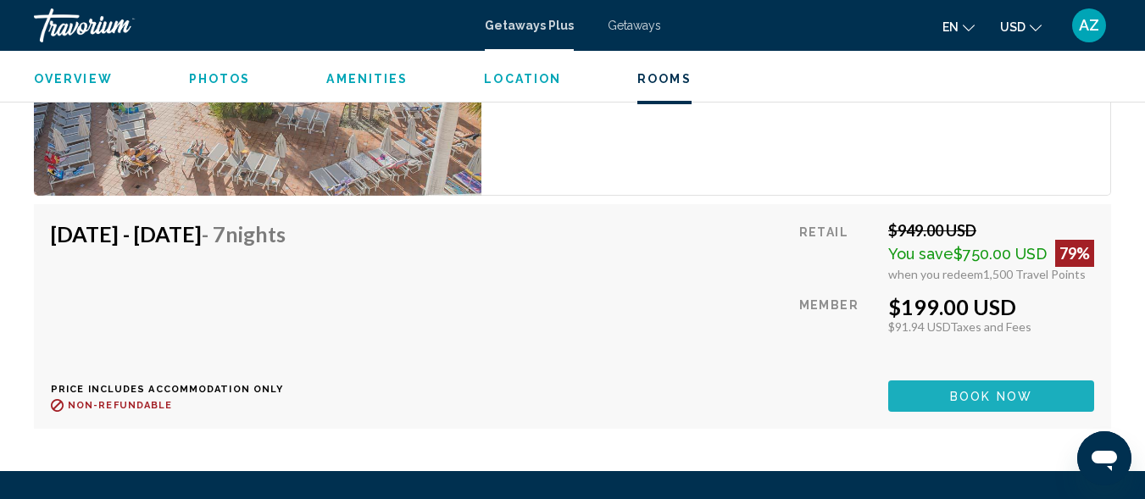
click at [953, 390] on span "Book now" at bounding box center [991, 397] width 82 height 14
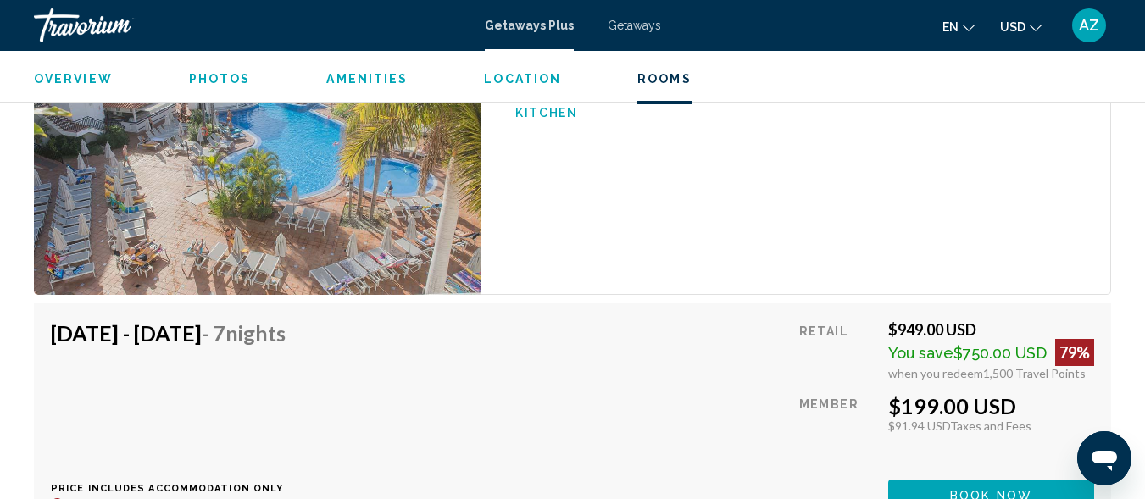
scroll to position [3137, 0]
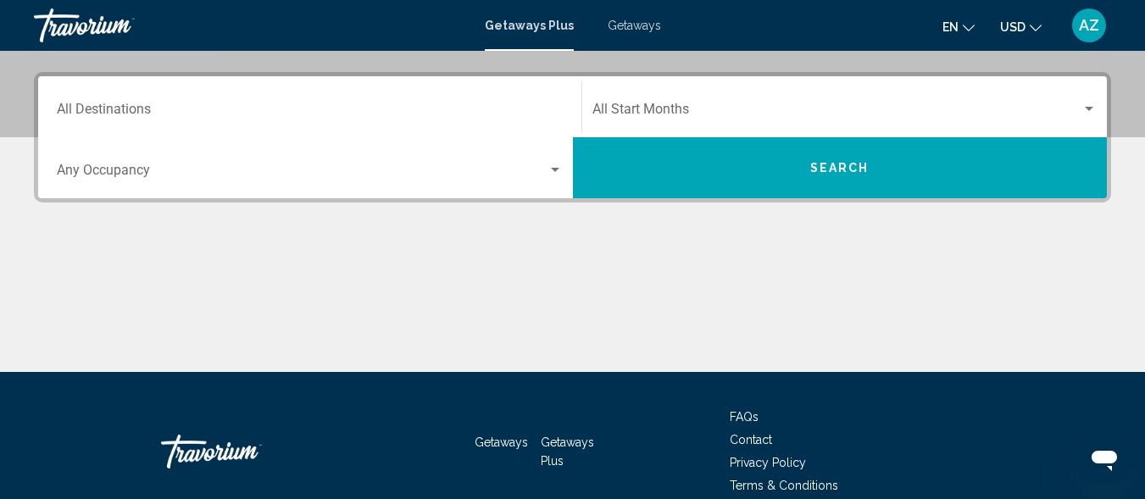
scroll to position [165, 0]
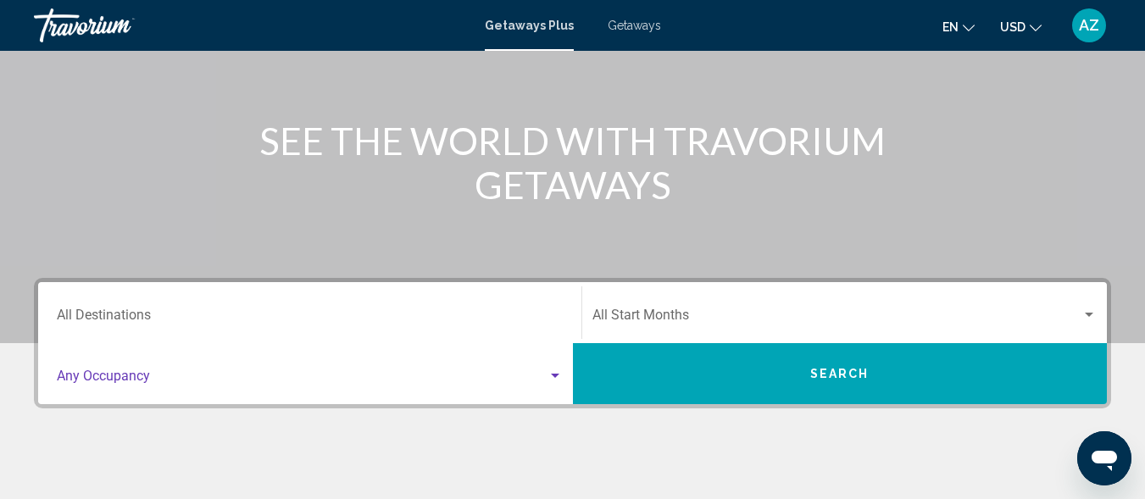
click at [553, 377] on div "Search widget" at bounding box center [555, 376] width 8 height 4
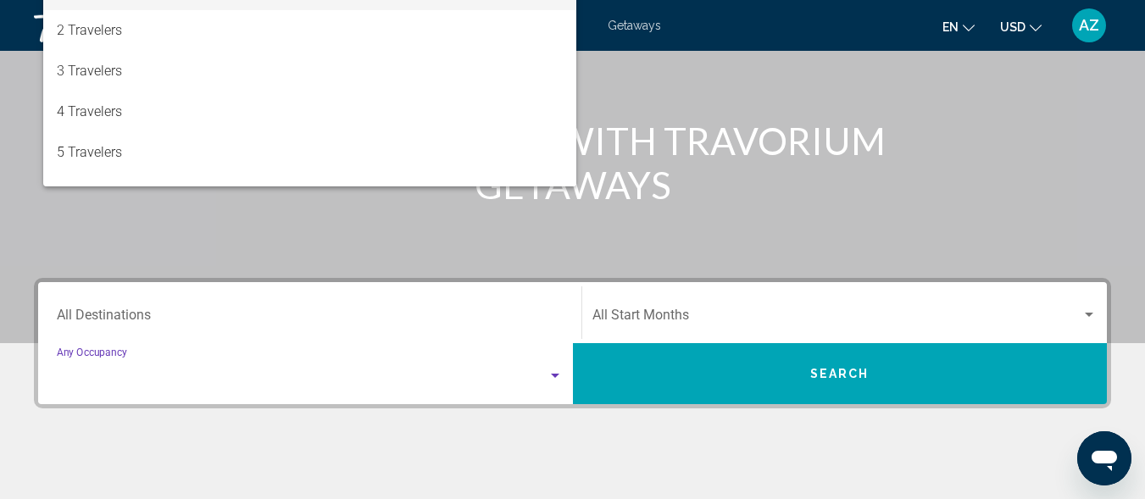
scroll to position [388, 0]
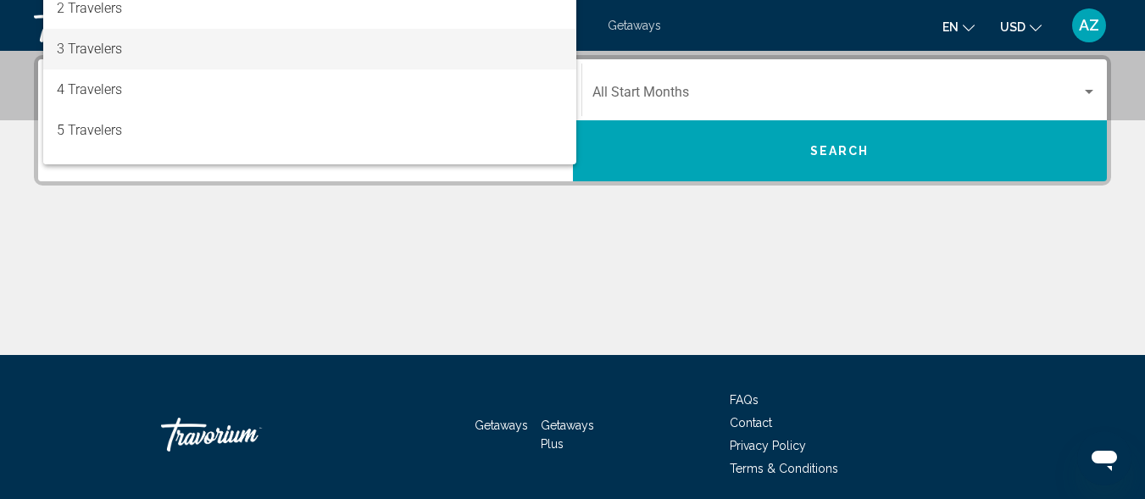
click at [247, 54] on span "3 Travelers" at bounding box center [310, 49] width 506 height 41
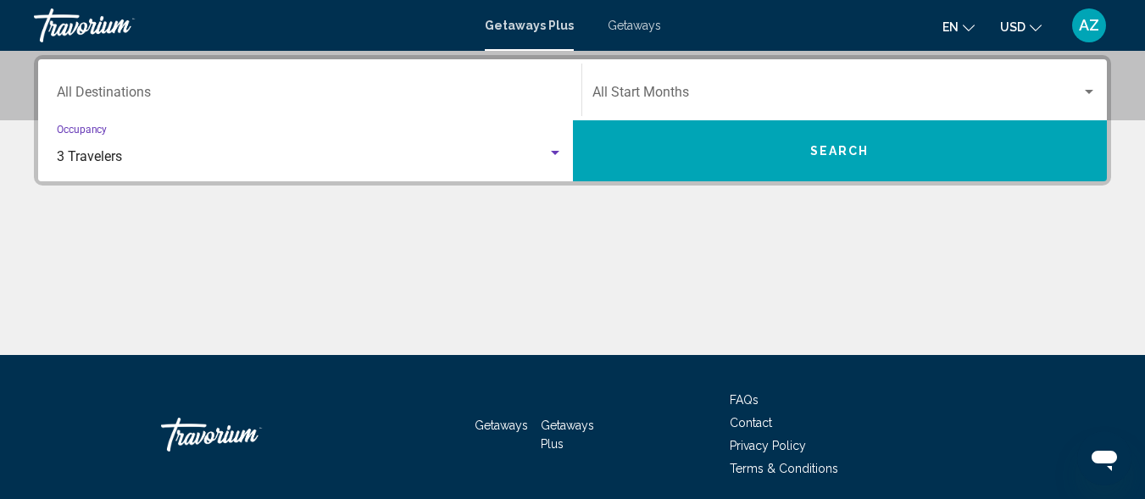
click at [1085, 92] on div "Search widget" at bounding box center [1089, 92] width 8 height 4
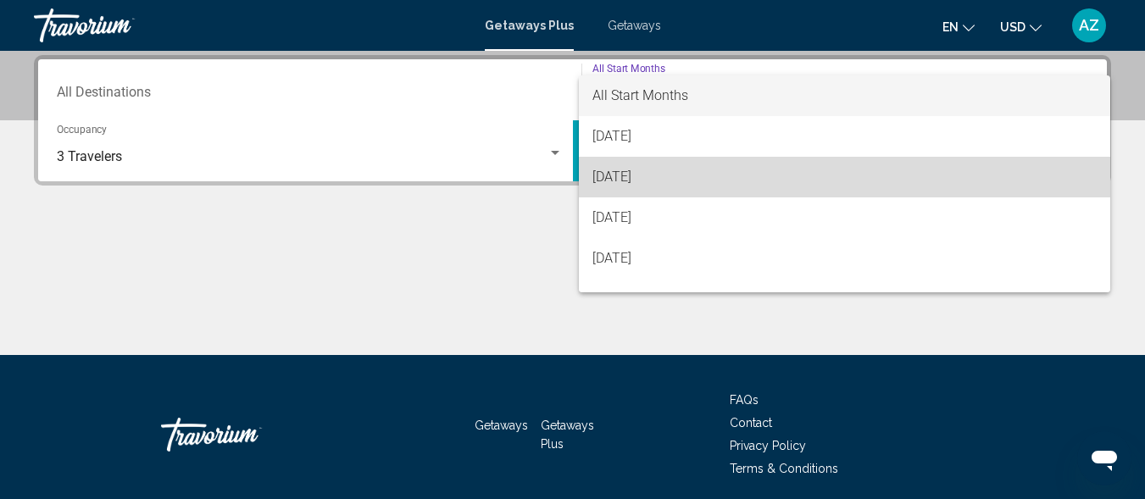
click at [972, 164] on span "September 2025" at bounding box center [844, 177] width 505 height 41
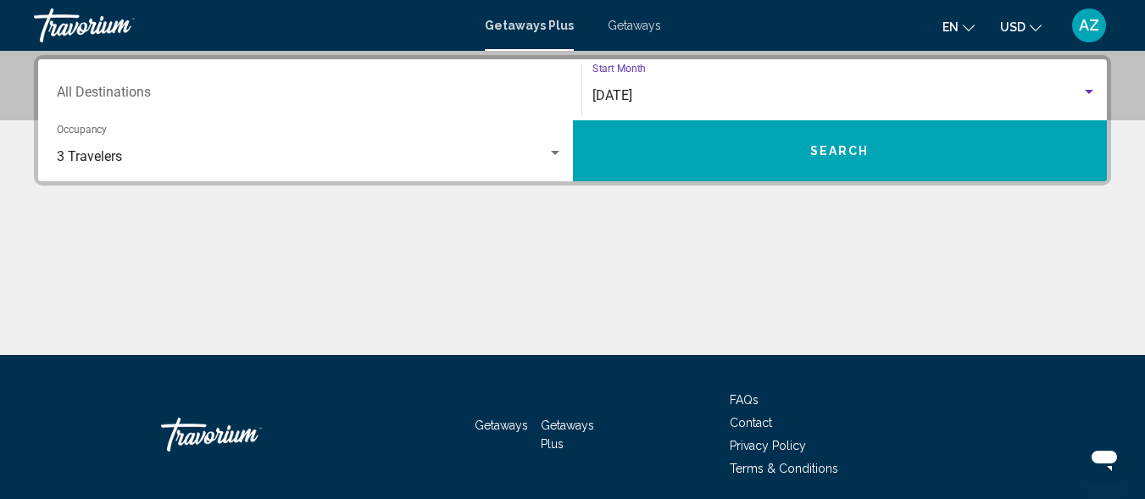
click at [882, 144] on button "Search" at bounding box center [840, 150] width 535 height 61
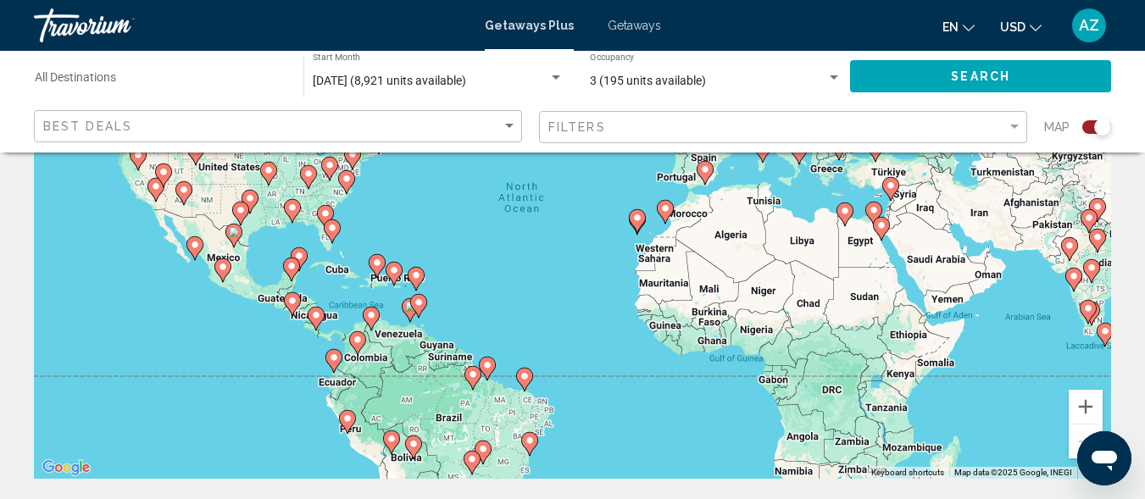
scroll to position [212, 0]
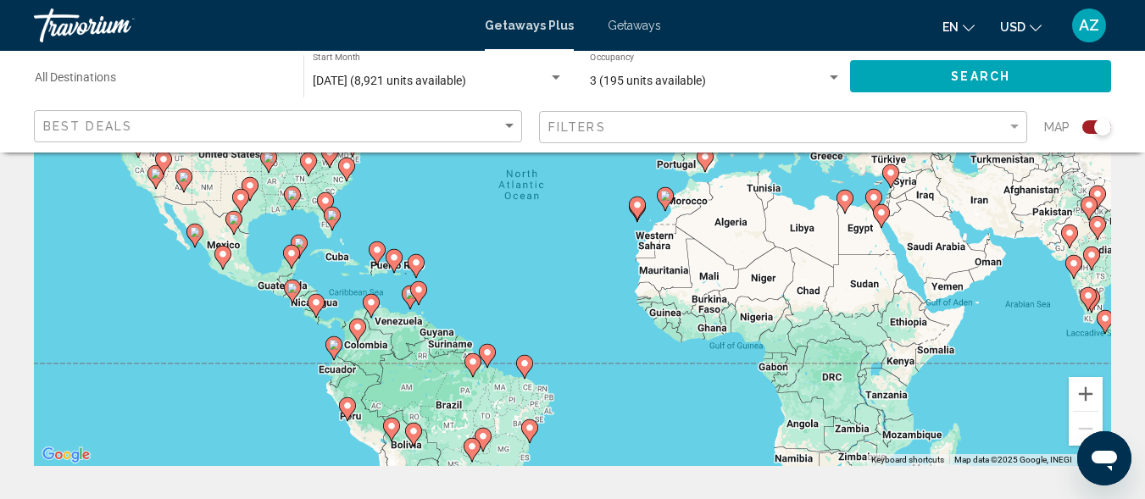
click at [635, 206] on image "Main content" at bounding box center [637, 205] width 10 height 10
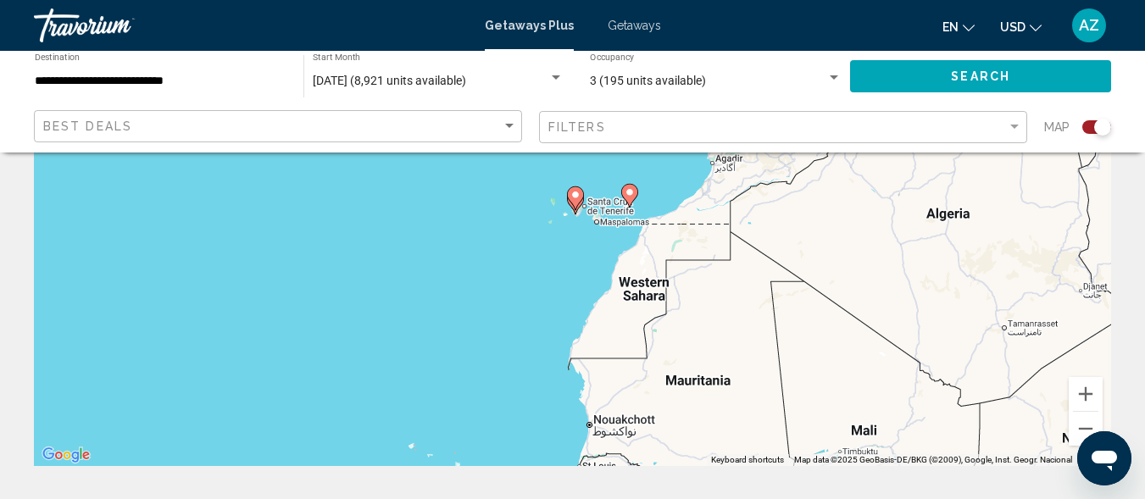
click at [575, 210] on gmp-advanced-marker "Main content" at bounding box center [575, 198] width 17 height 25
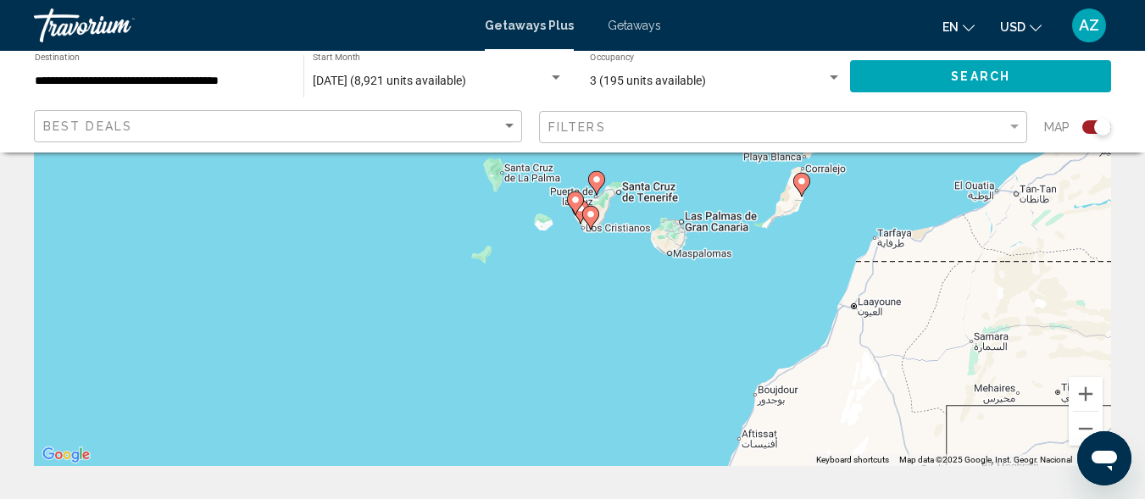
click at [586, 218] on icon "Main content" at bounding box center [589, 218] width 15 height 22
type input "**********"
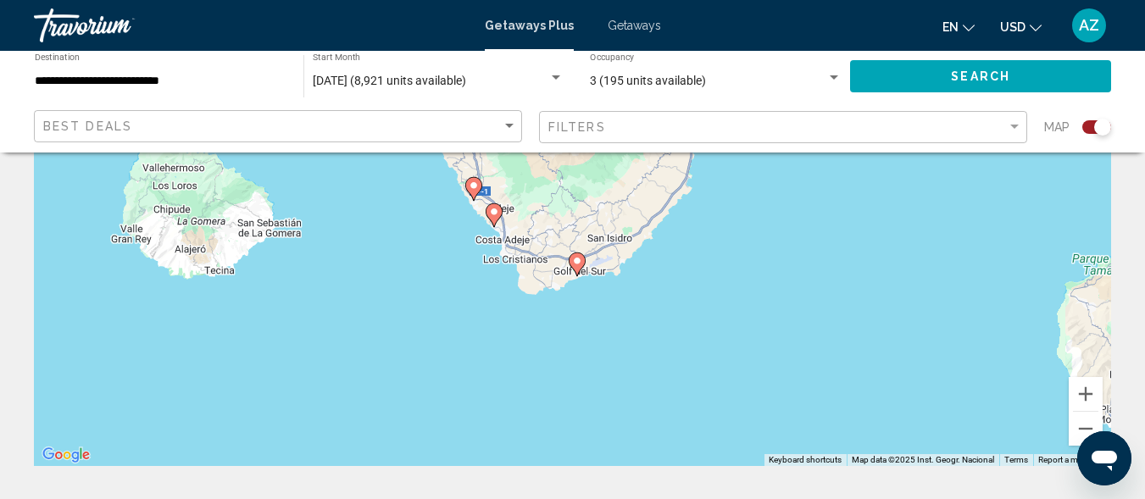
drag, startPoint x: 512, startPoint y: 188, endPoint x: 517, endPoint y: 254, distance: 66.3
click at [517, 254] on div "To activate drag with keyboard, press Alt + Enter. Once in keyboard drag state,…" at bounding box center [572, 212] width 1077 height 509
click at [579, 263] on image "Main content" at bounding box center [577, 261] width 10 height 10
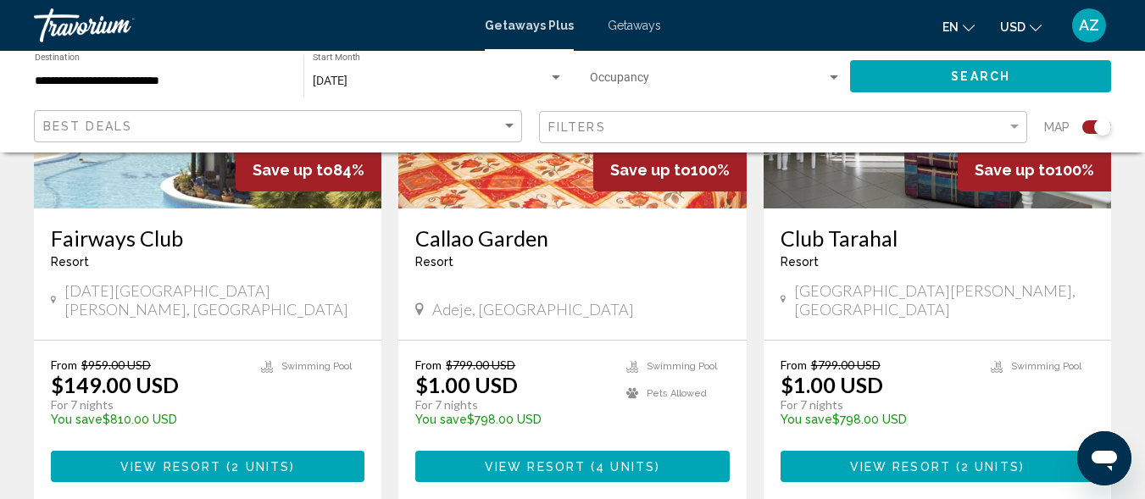
scroll to position [825, 0]
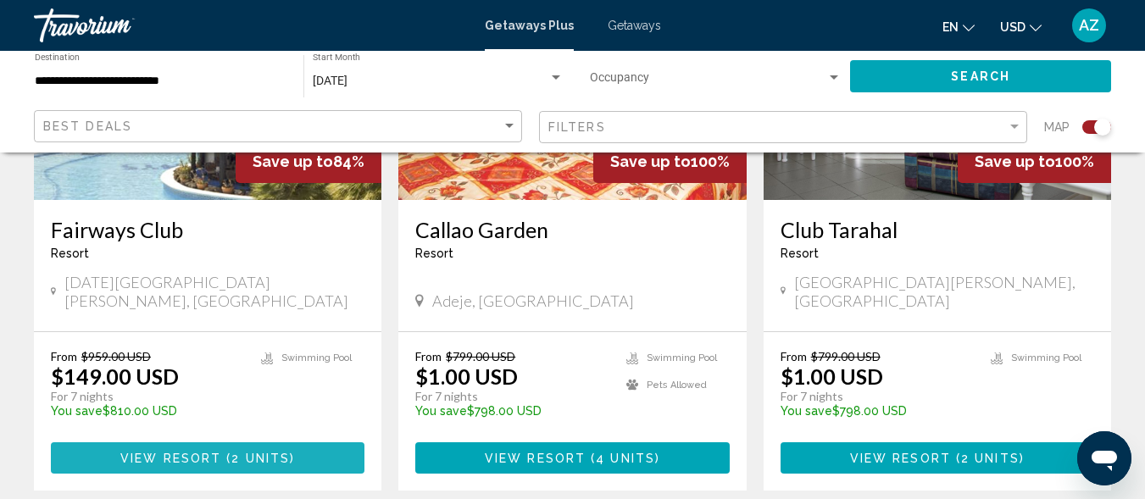
click at [278, 452] on span "2 units" at bounding box center [260, 459] width 58 height 14
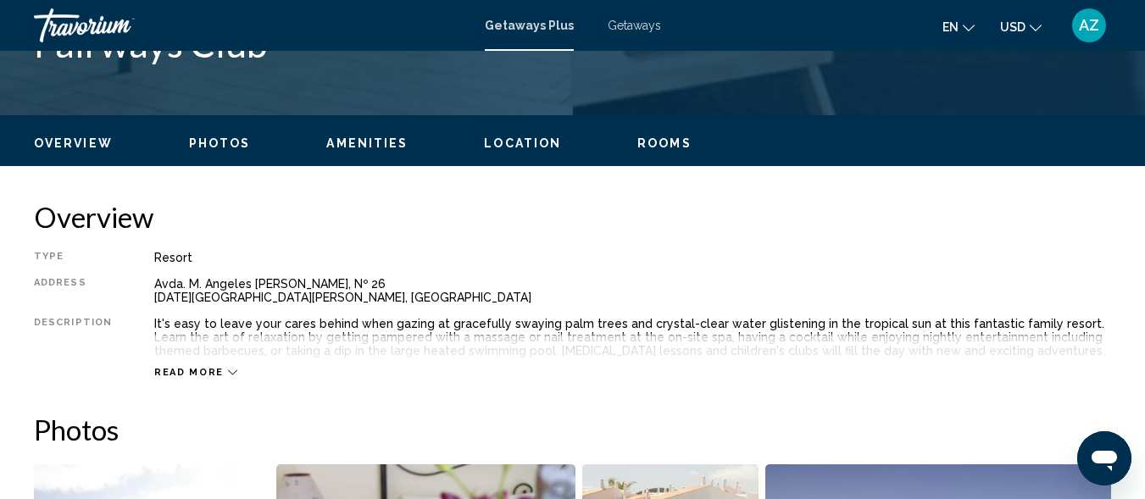
scroll to position [748, 0]
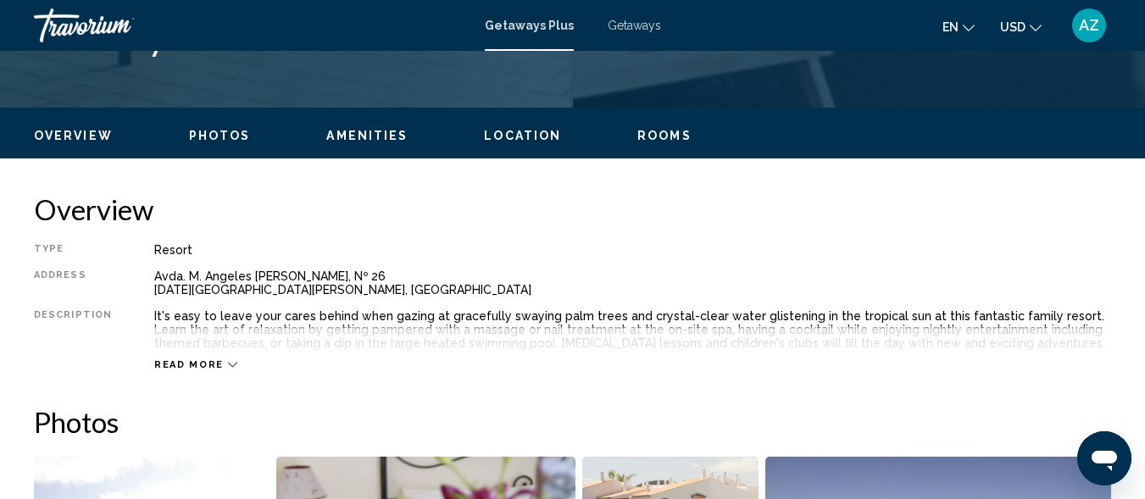
click at [228, 365] on icon "Main content" at bounding box center [232, 364] width 9 height 9
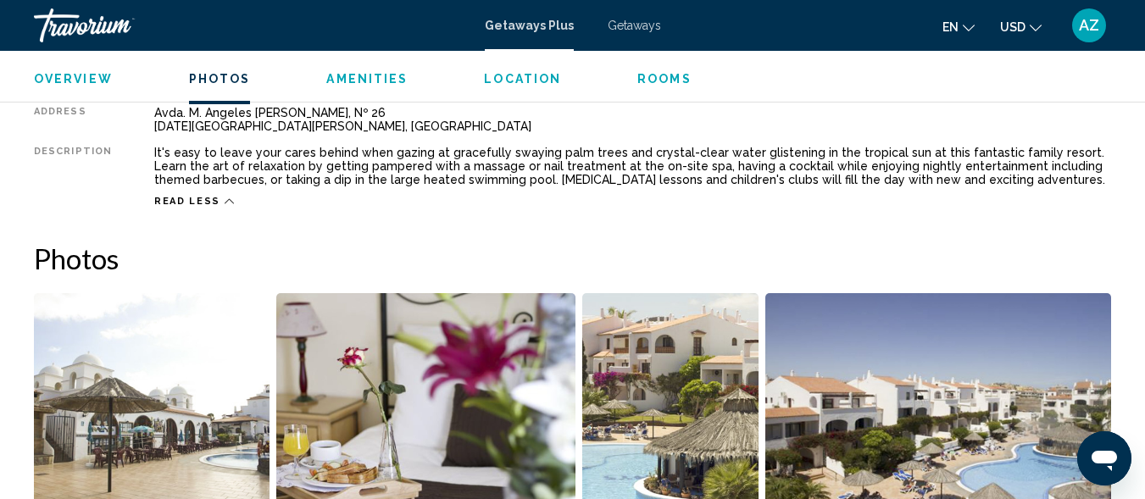
scroll to position [1349, 0]
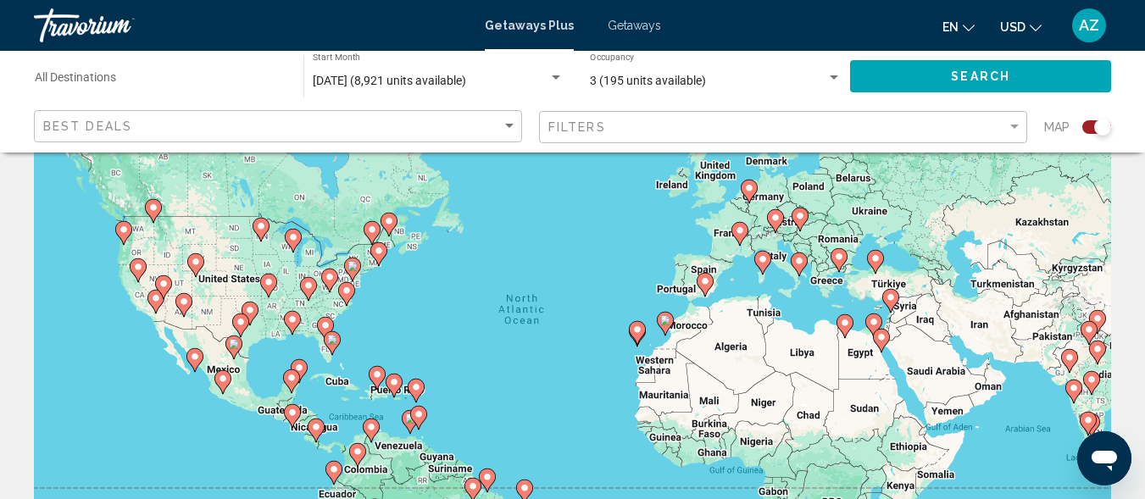
scroll to position [81, 0]
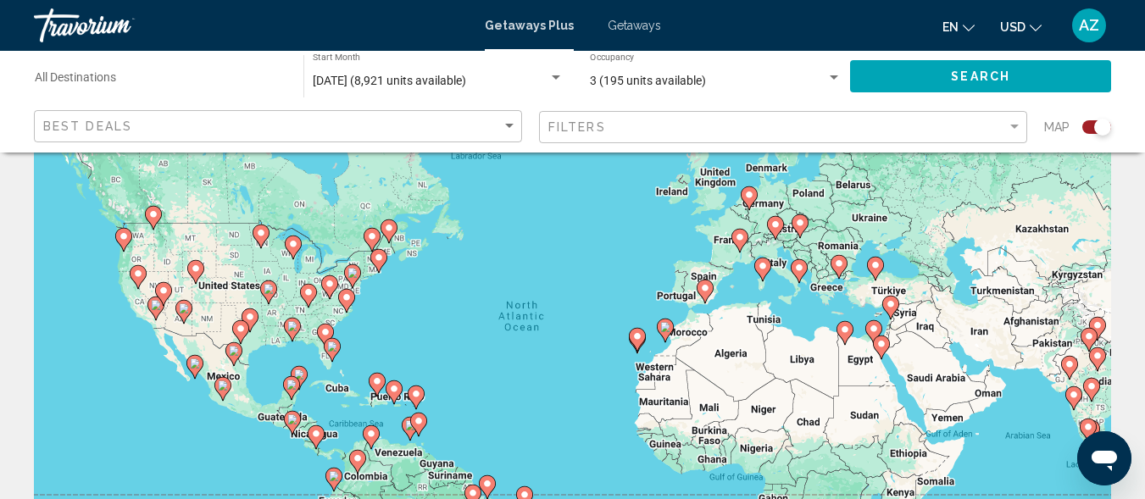
click at [661, 329] on image "Main content" at bounding box center [665, 327] width 10 height 10
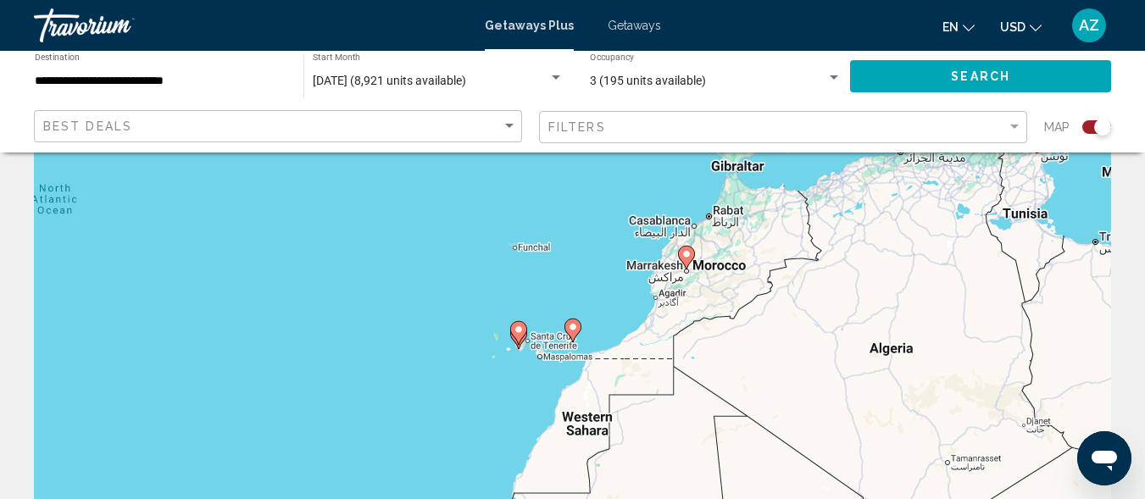
click at [517, 336] on icon "Main content" at bounding box center [517, 333] width 15 height 22
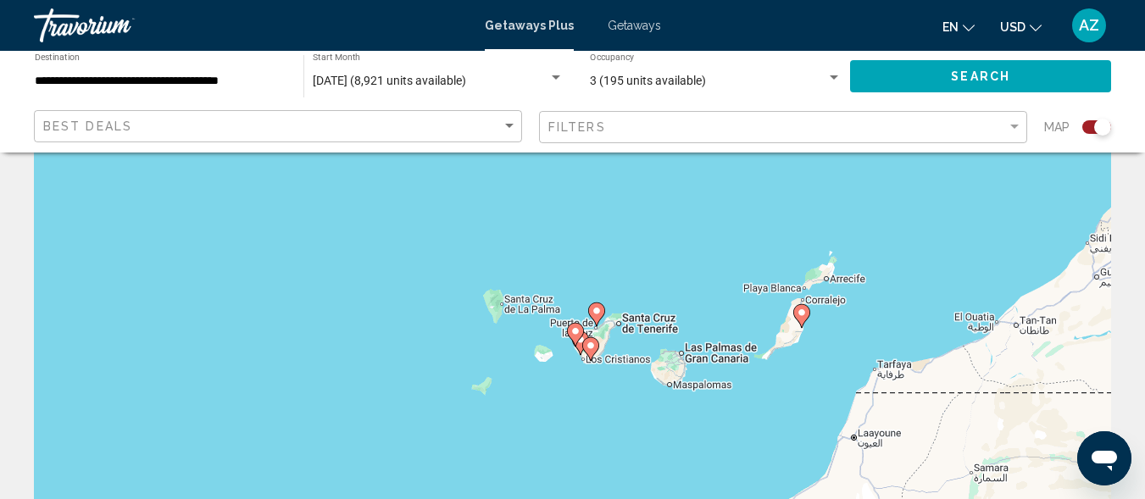
click at [576, 341] on icon "Main content" at bounding box center [574, 335] width 15 height 22
type input "**********"
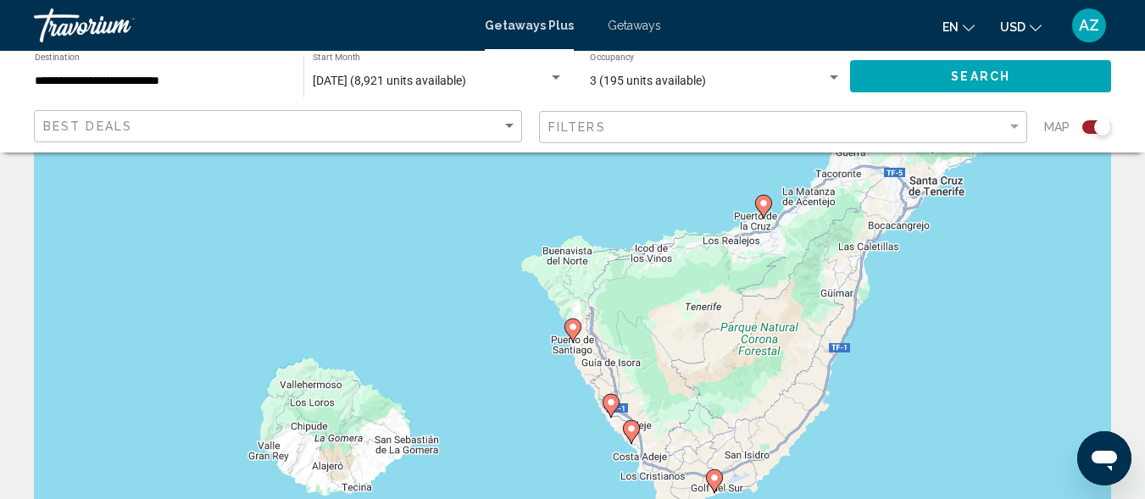
click at [627, 431] on image "Main content" at bounding box center [631, 429] width 10 height 10
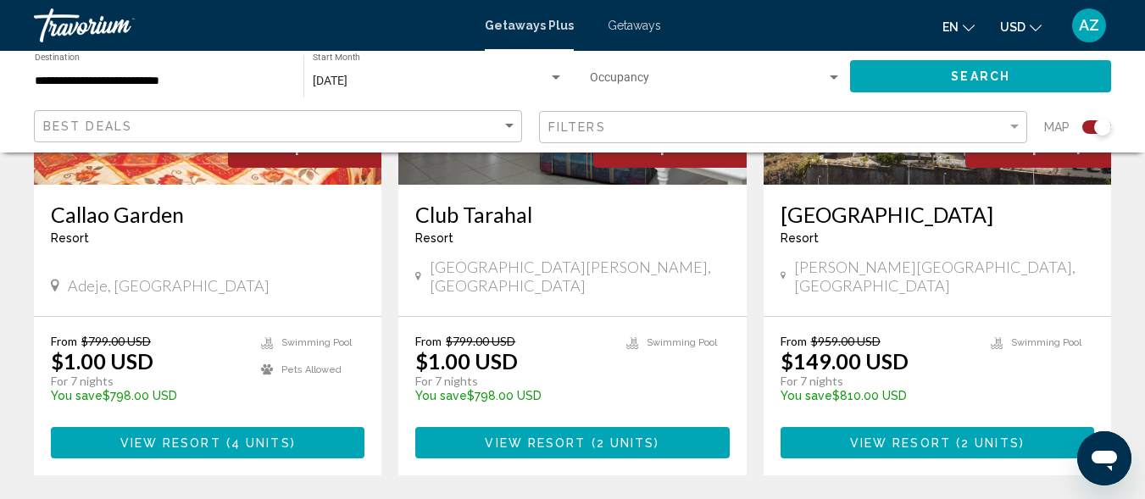
scroll to position [837, 0]
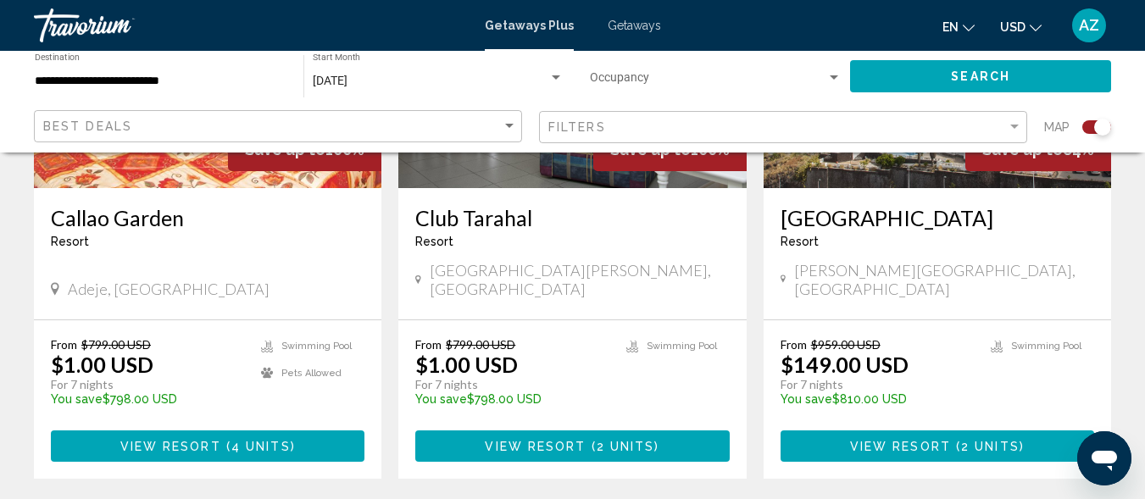
click at [895, 440] on span "View Resort" at bounding box center [900, 447] width 101 height 14
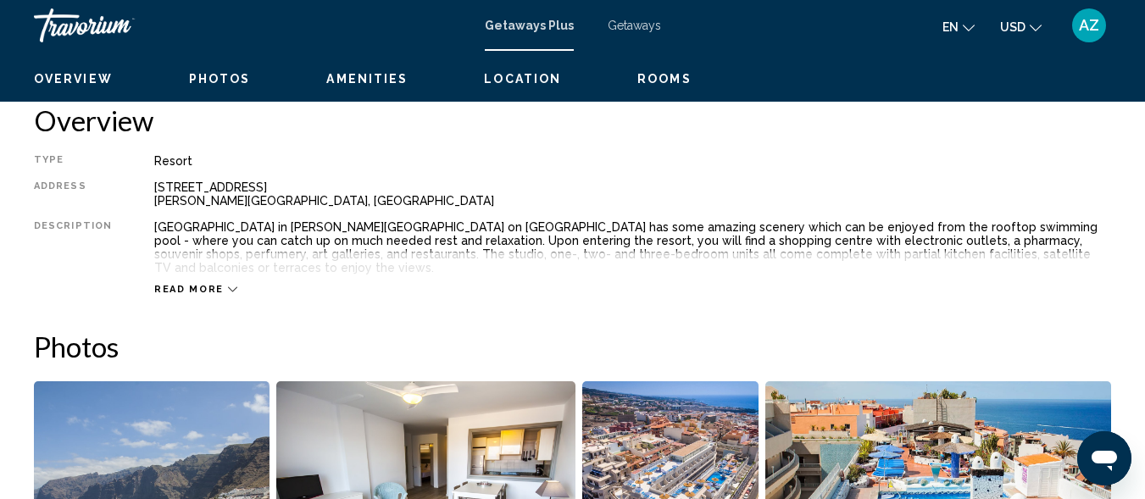
scroll to position [203, 0]
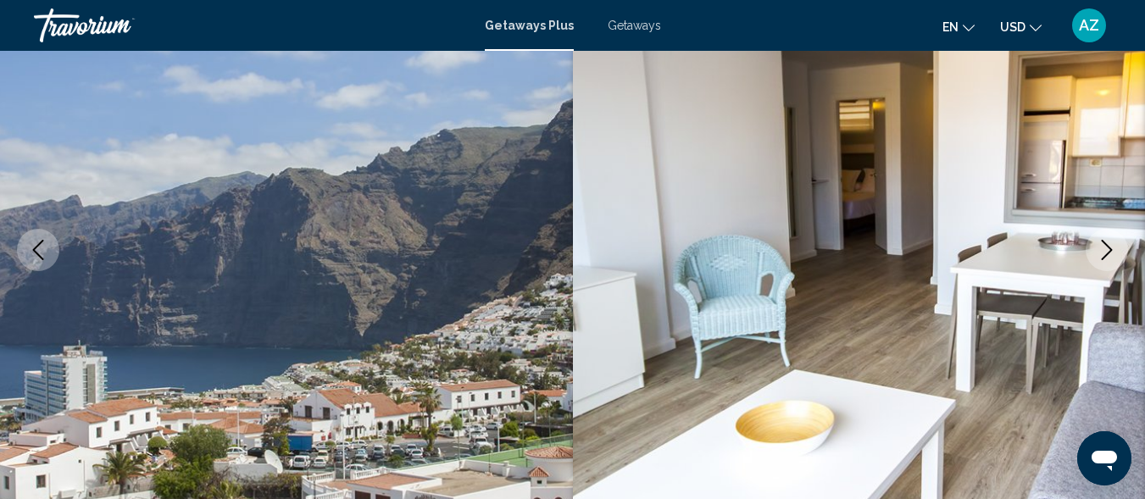
click at [880, 427] on img "Main content" at bounding box center [859, 249] width 573 height 805
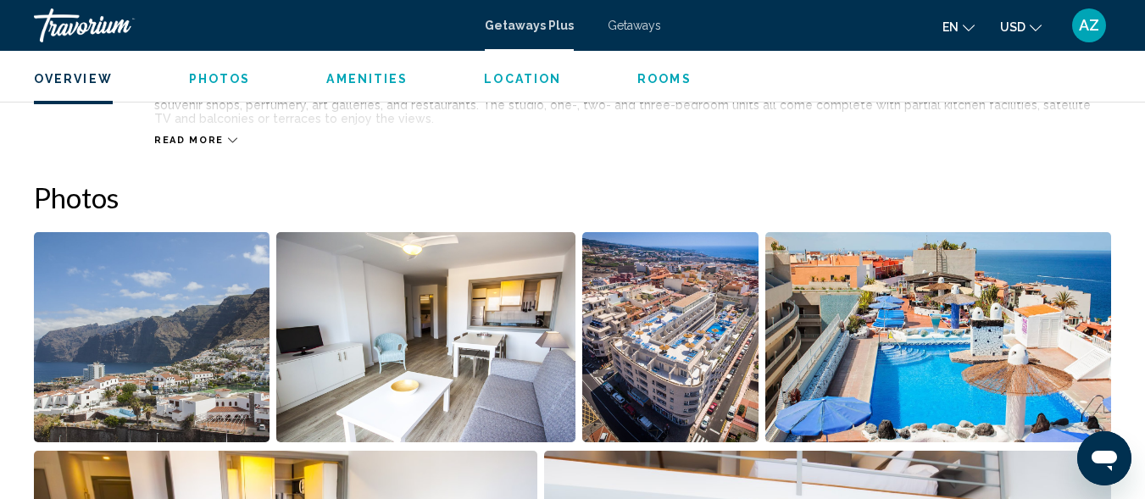
scroll to position [748, 0]
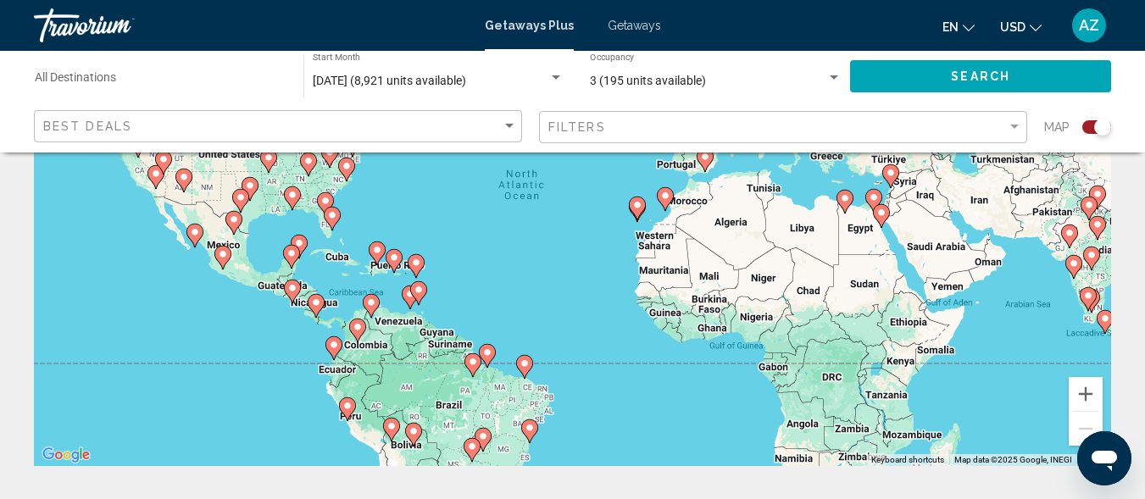
scroll to position [205, 0]
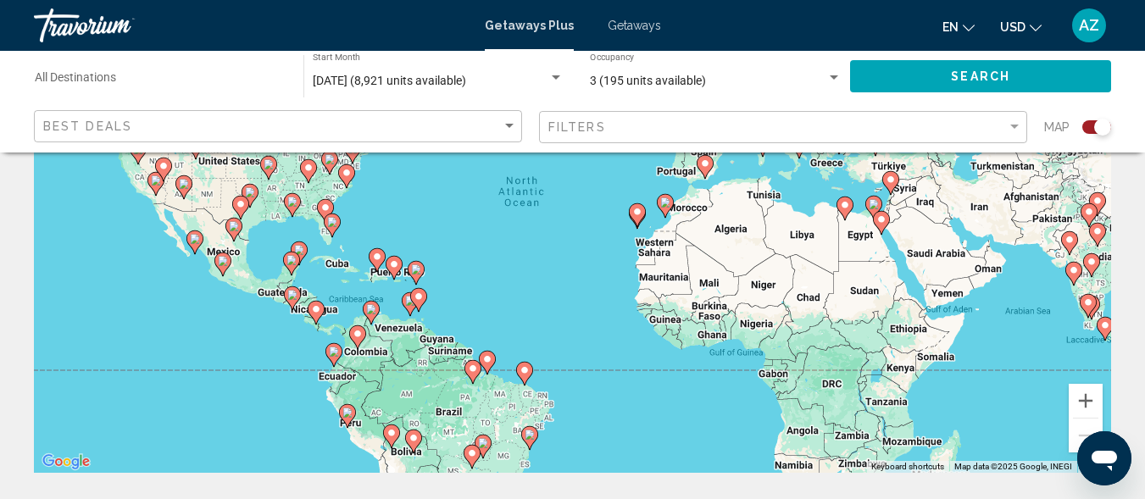
click at [636, 219] on icon "Main content" at bounding box center [636, 215] width 15 height 22
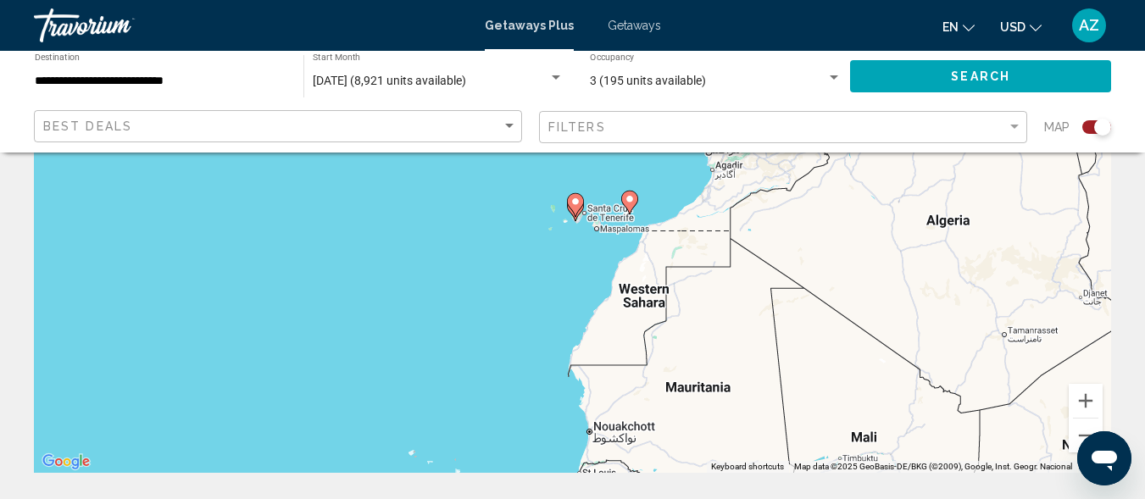
click at [576, 214] on icon "Main content" at bounding box center [575, 205] width 17 height 24
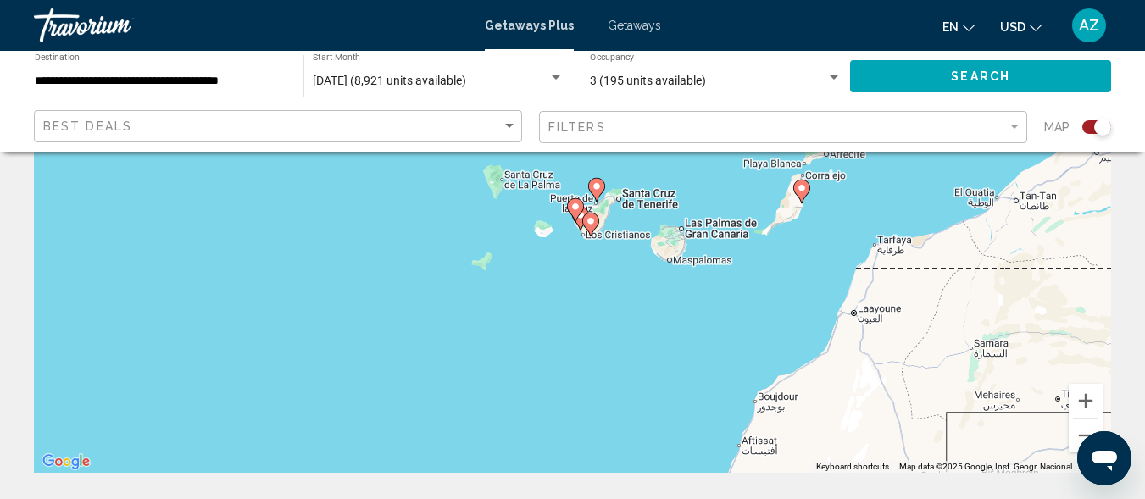
click at [576, 214] on icon "Main content" at bounding box center [574, 210] width 15 height 22
type input "**********"
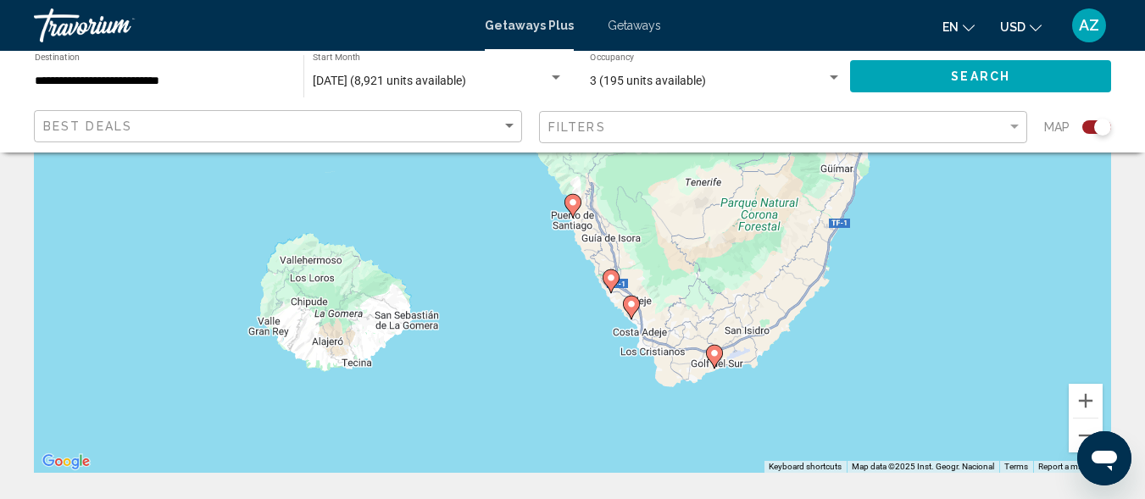
click at [628, 303] on image "Main content" at bounding box center [631, 304] width 10 height 10
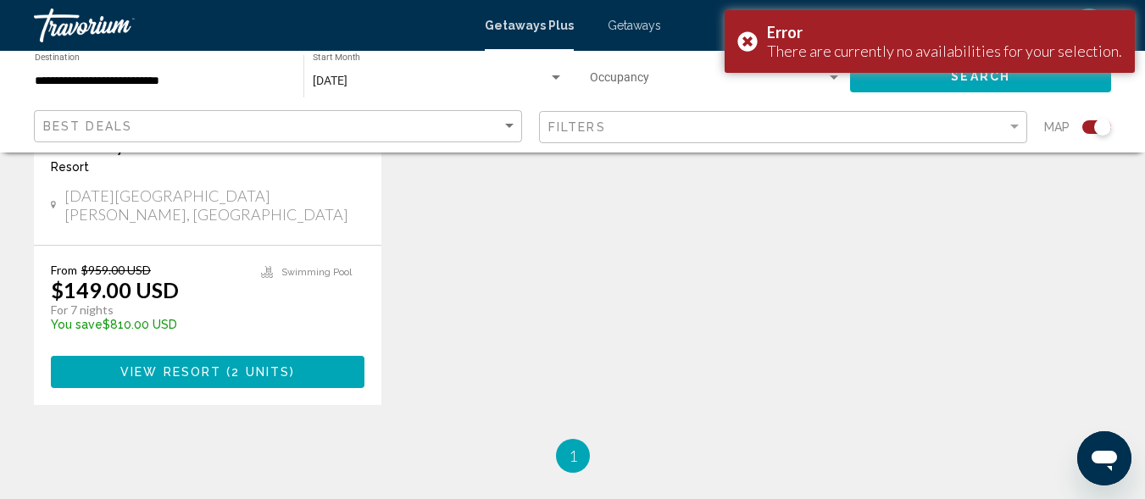
scroll to position [1524, 0]
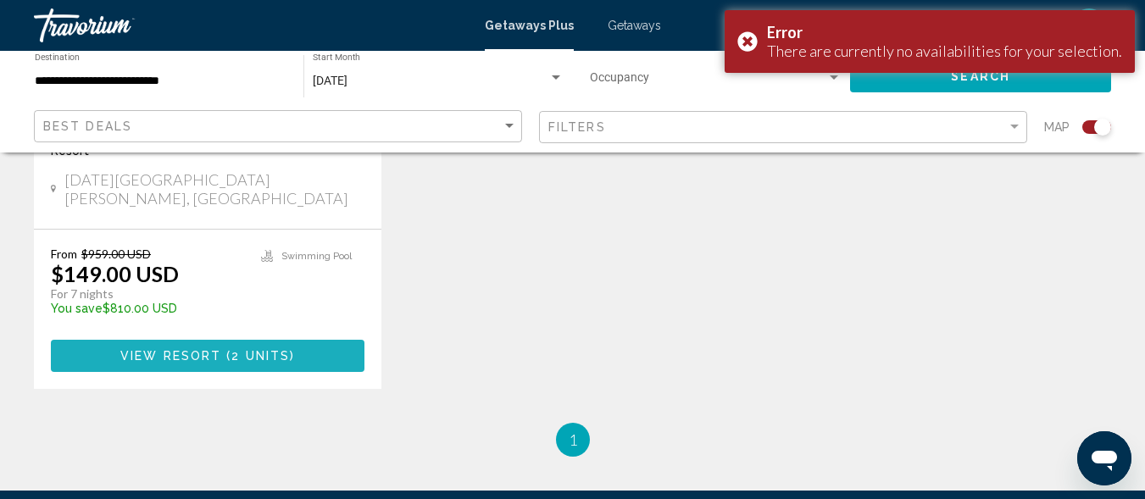
click at [272, 350] on span "2 units" at bounding box center [260, 357] width 58 height 14
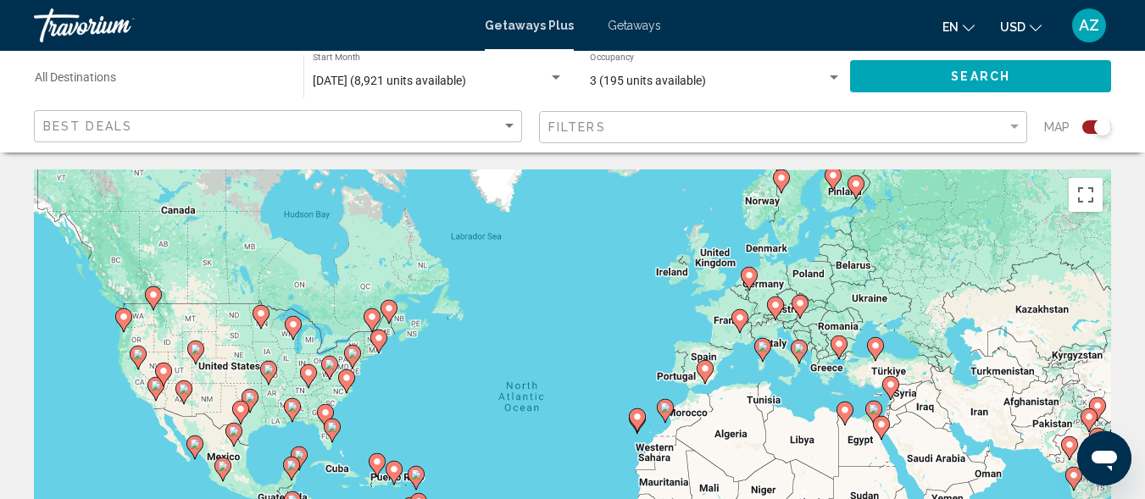
click at [636, 420] on image "Main content" at bounding box center [637, 417] width 10 height 10
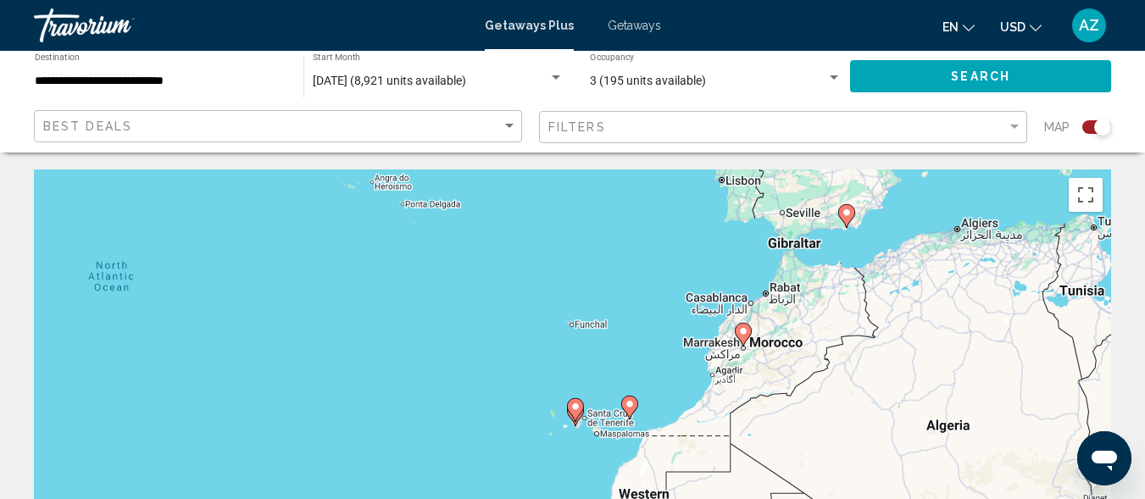
click at [571, 416] on gmp-advanced-marker "Main content" at bounding box center [575, 409] width 17 height 25
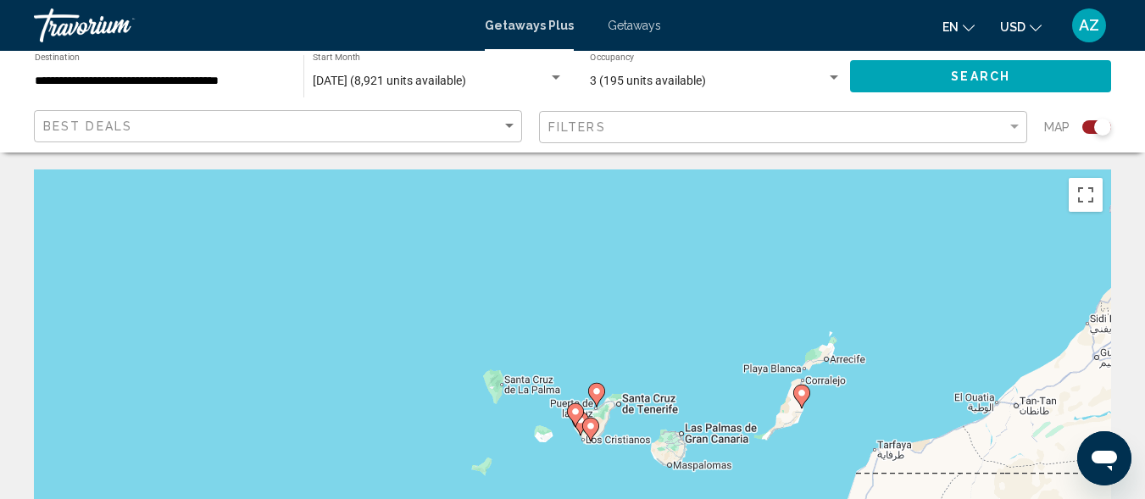
click at [586, 429] on icon "Main content" at bounding box center [589, 430] width 15 height 22
type input "**********"
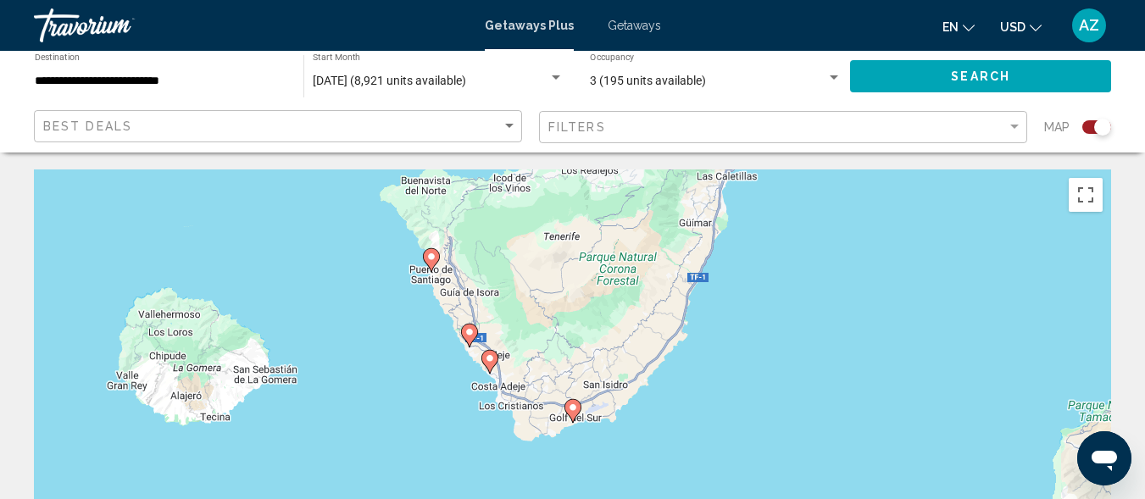
click at [487, 371] on gmp-advanced-marker "Main content" at bounding box center [489, 361] width 17 height 25
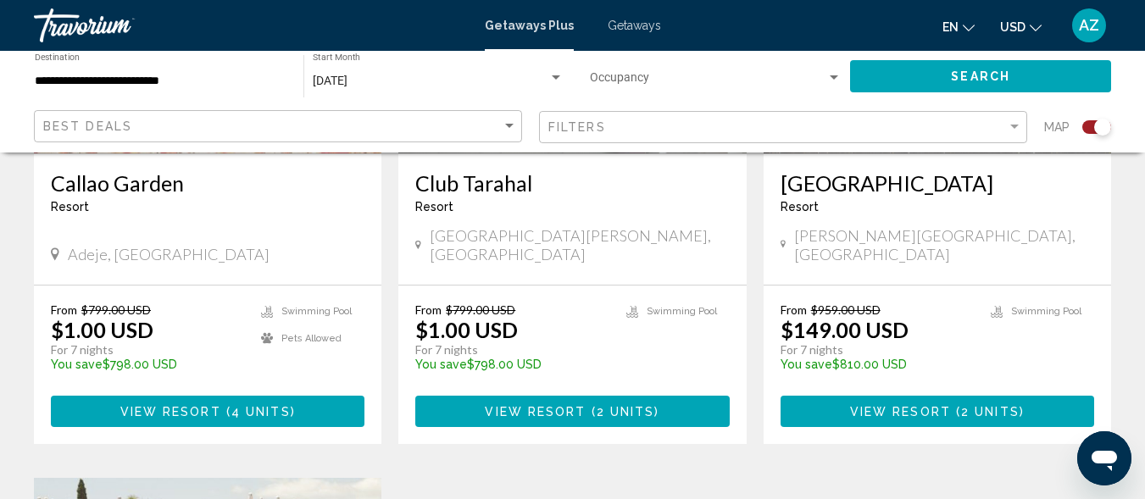
scroll to position [876, 0]
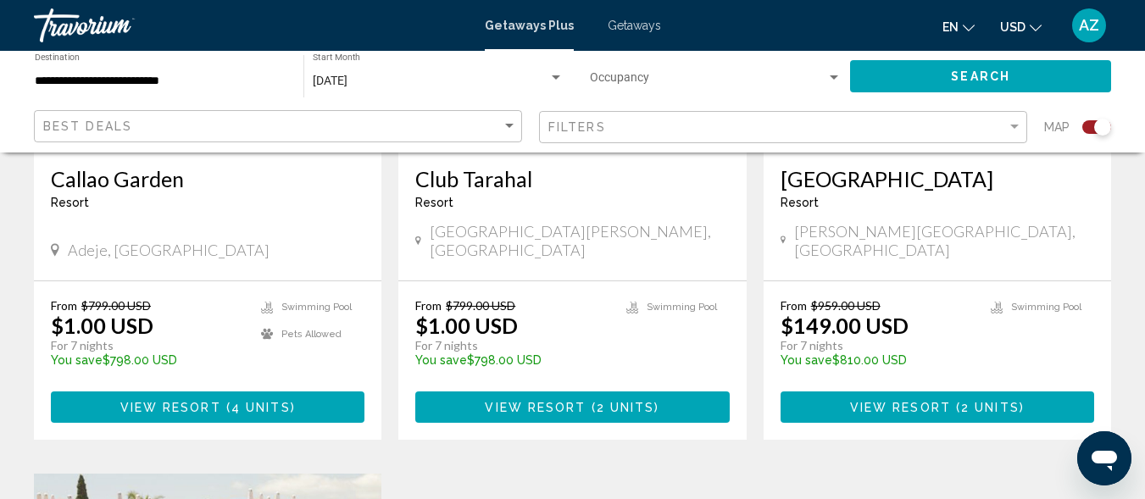
click at [877, 401] on span "View Resort" at bounding box center [900, 408] width 101 height 14
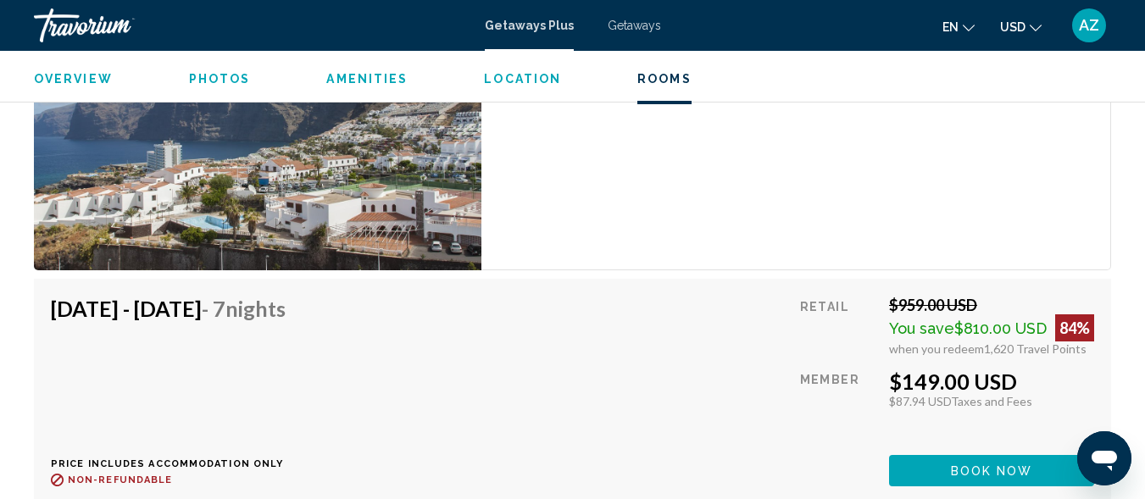
scroll to position [3271, 0]
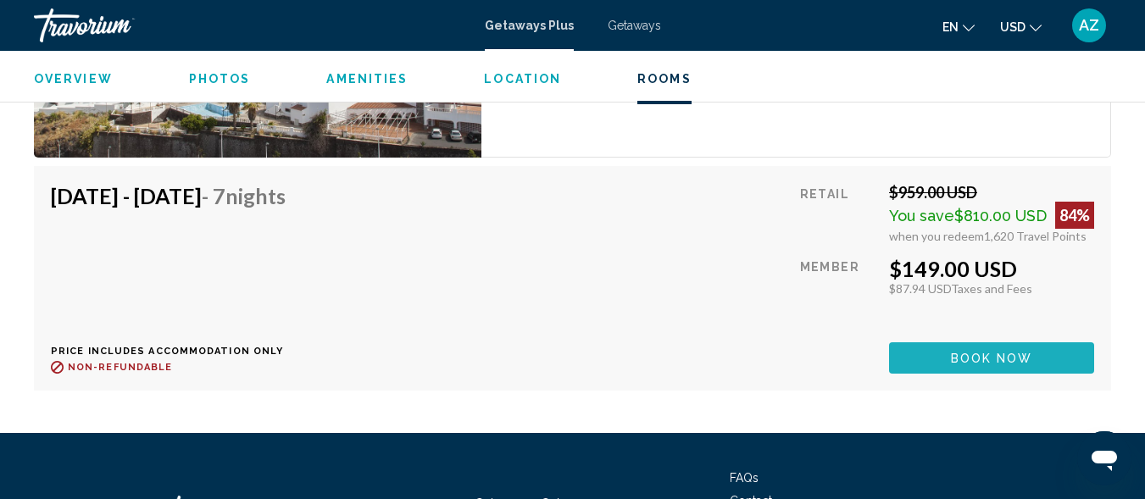
click at [973, 352] on span "Book now" at bounding box center [992, 359] width 82 height 14
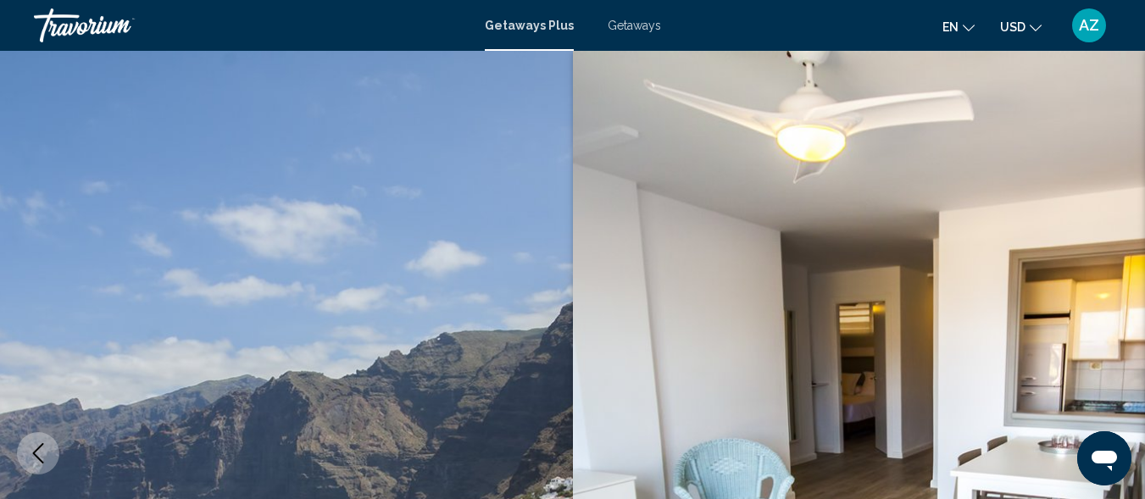
scroll to position [203, 0]
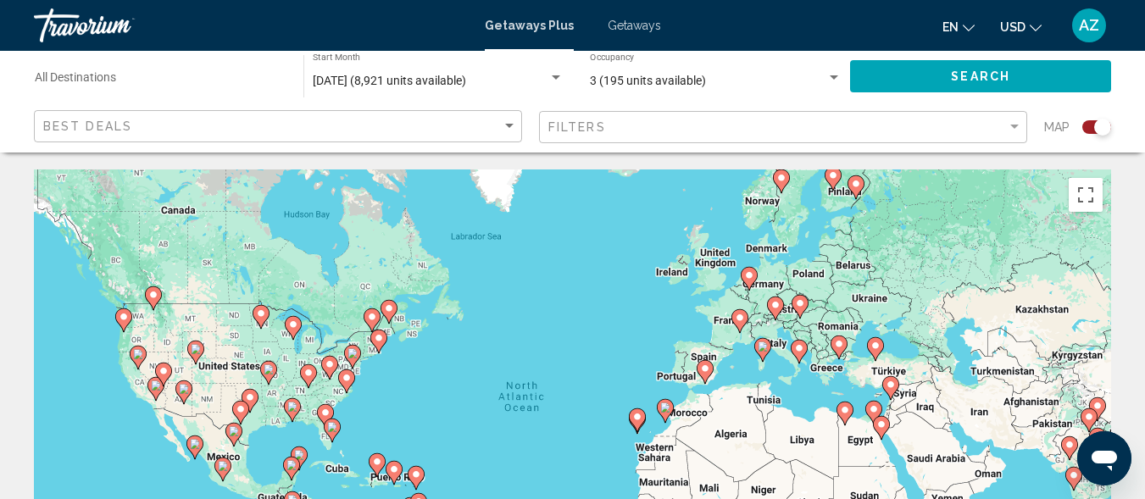
click at [636, 428] on icon "Main content" at bounding box center [637, 420] width 17 height 24
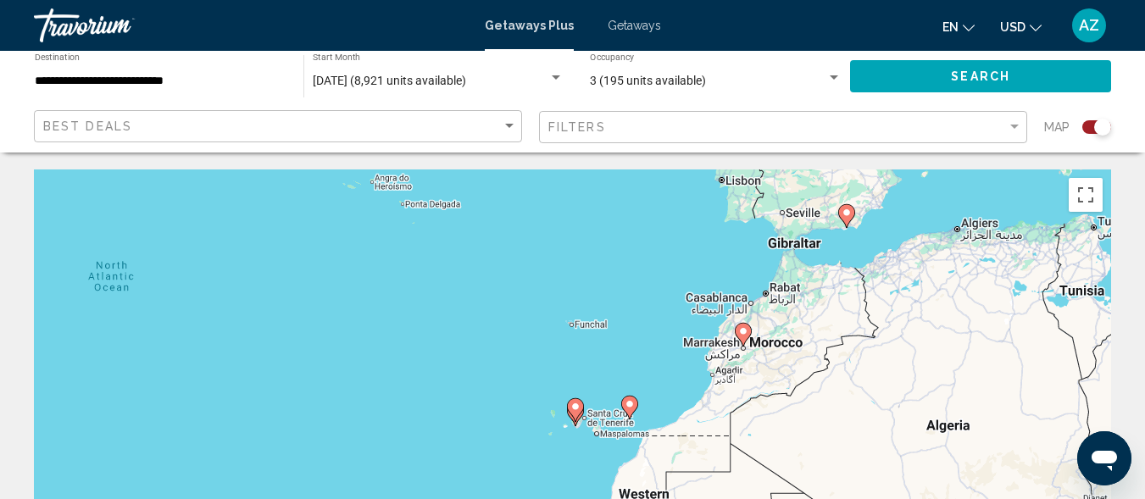
click at [573, 408] on image "Main content" at bounding box center [575, 407] width 10 height 10
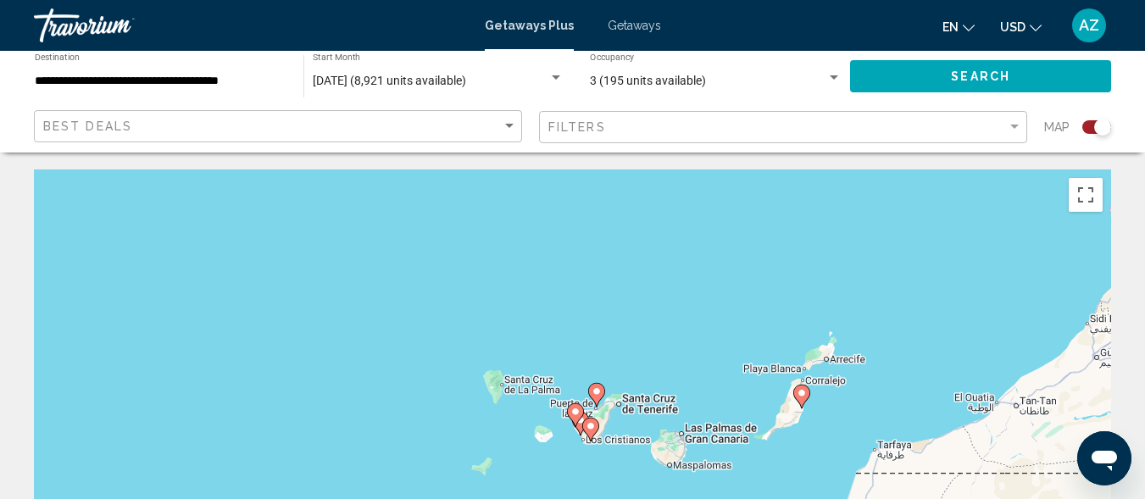
click at [573, 408] on image "Main content" at bounding box center [575, 412] width 10 height 10
type input "**********"
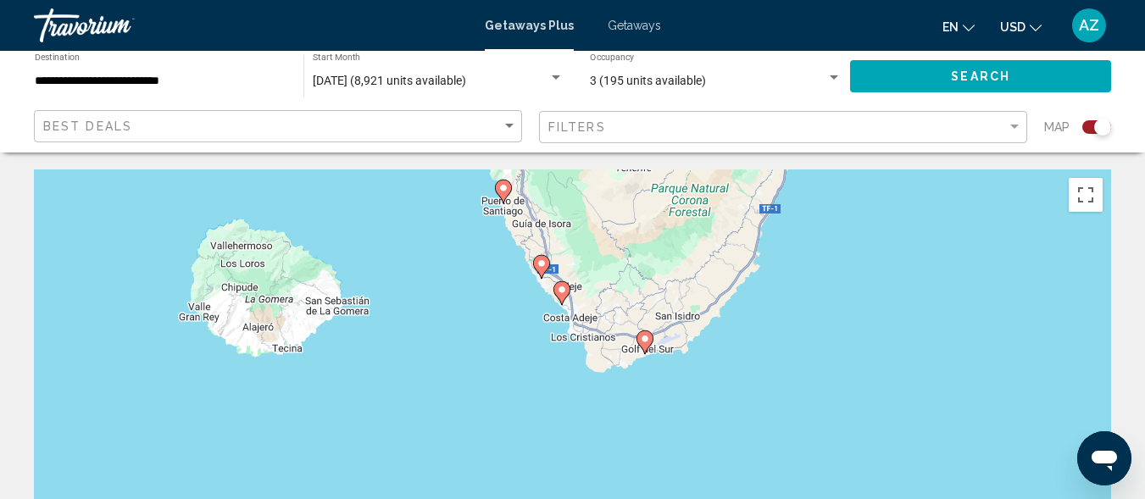
drag, startPoint x: 635, startPoint y: 406, endPoint x: 564, endPoint y: 184, distance: 232.9
click at [564, 184] on div "To activate drag with keyboard, press Alt + Enter. Once in keyboard drag state,…" at bounding box center [572, 424] width 1077 height 509
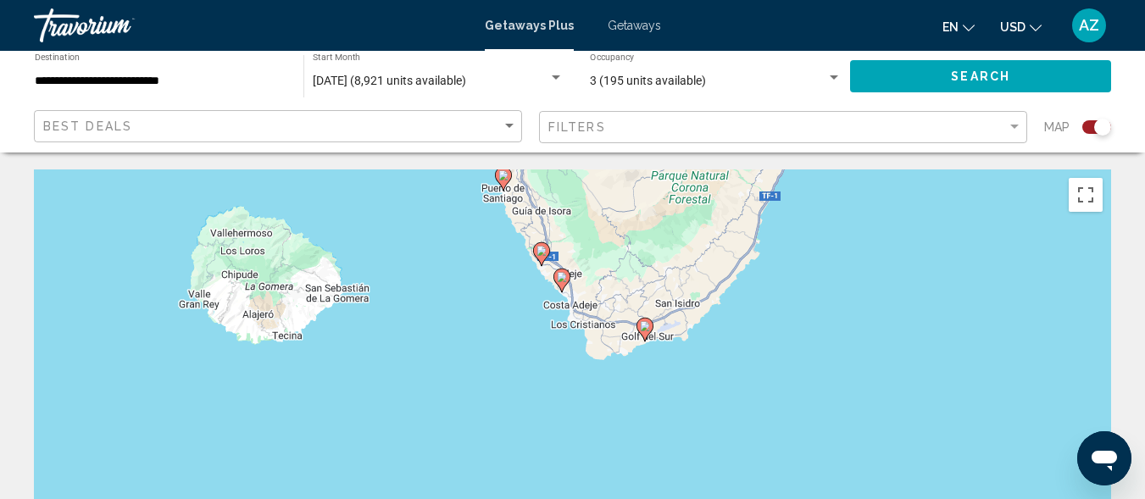
drag, startPoint x: 572, startPoint y: 231, endPoint x: 572, endPoint y: 217, distance: 14.4
click at [572, 217] on div "To activate drag with keyboard, press Alt + Enter. Once in keyboard drag state,…" at bounding box center [572, 424] width 1077 height 509
click at [560, 284] on icon "Main content" at bounding box center [560, 281] width 15 height 22
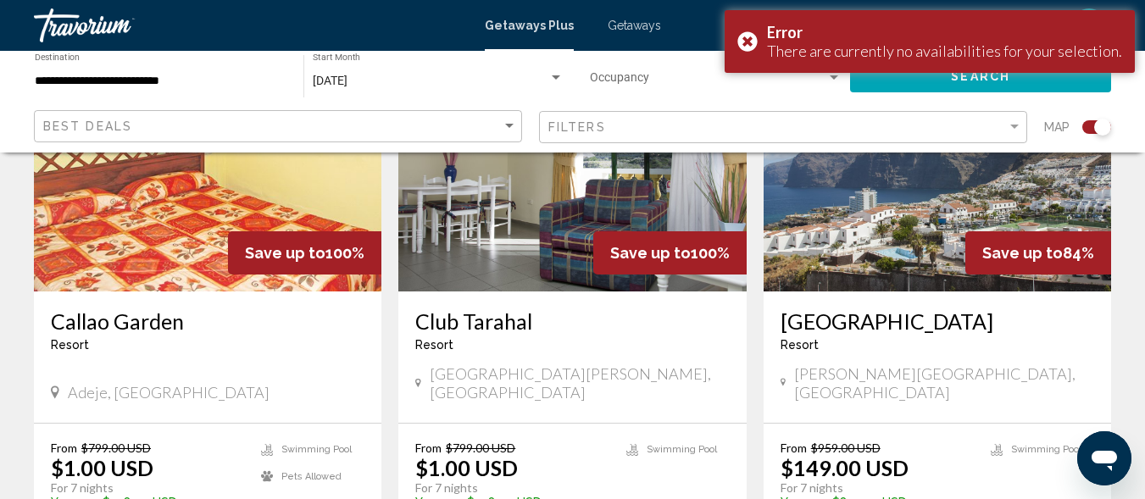
scroll to position [754, 0]
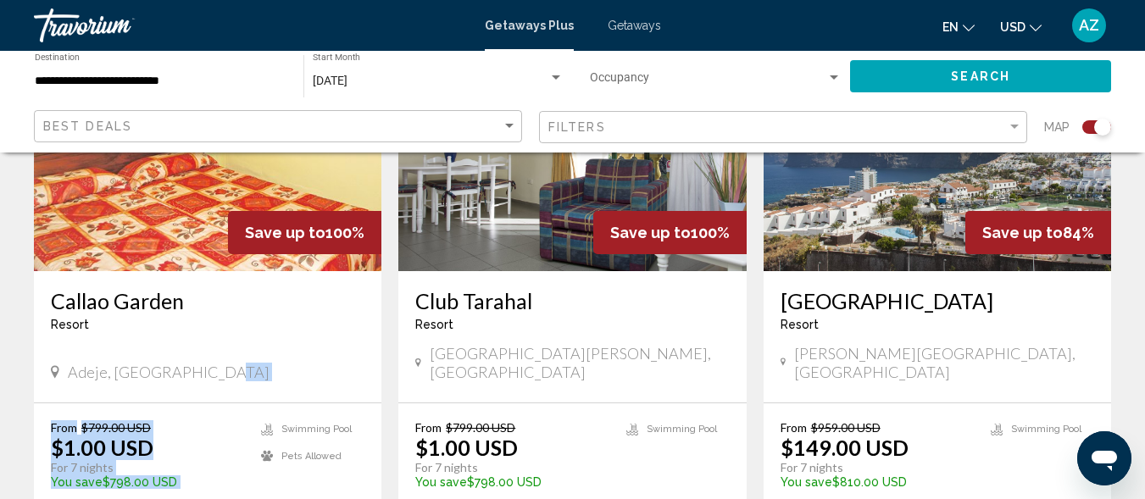
drag, startPoint x: 281, startPoint y: 393, endPoint x: 278, endPoint y: 347, distance: 46.7
click at [278, 347] on div "Save up to 100% Callao Garden Resort - This is an adults only resort Adeje, Can…" at bounding box center [207, 281] width 347 height 562
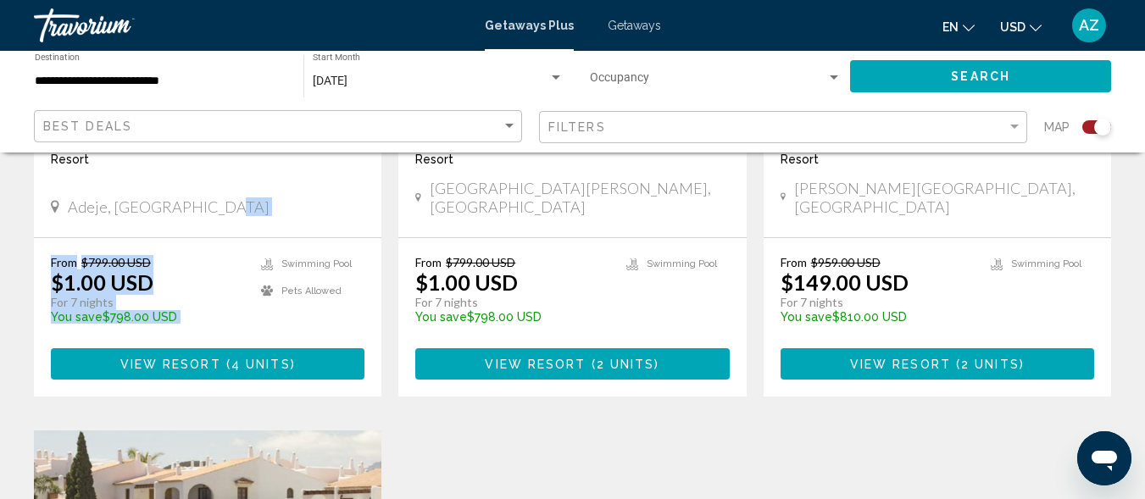
scroll to position [916, 0]
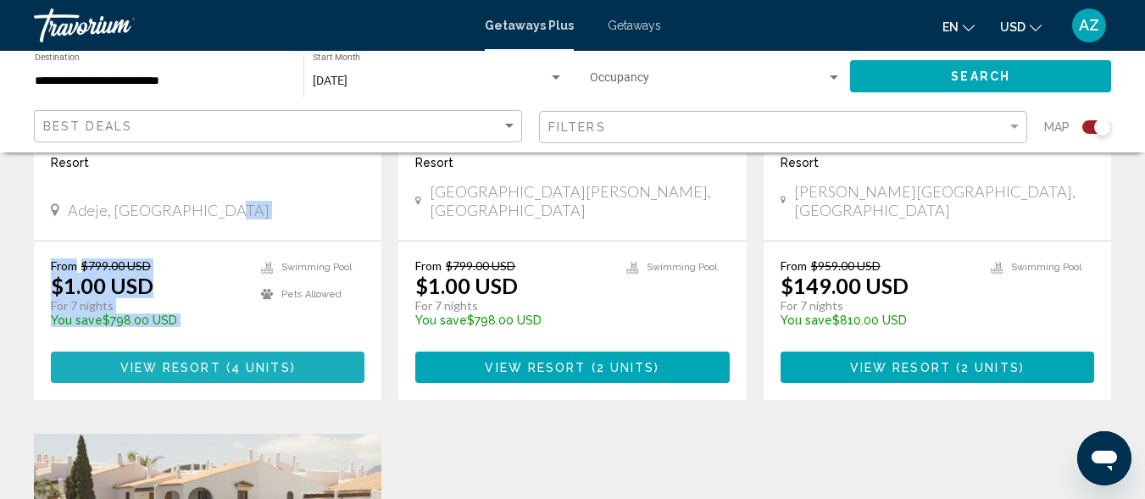
click at [274, 361] on span "4 units" at bounding box center [260, 368] width 59 height 14
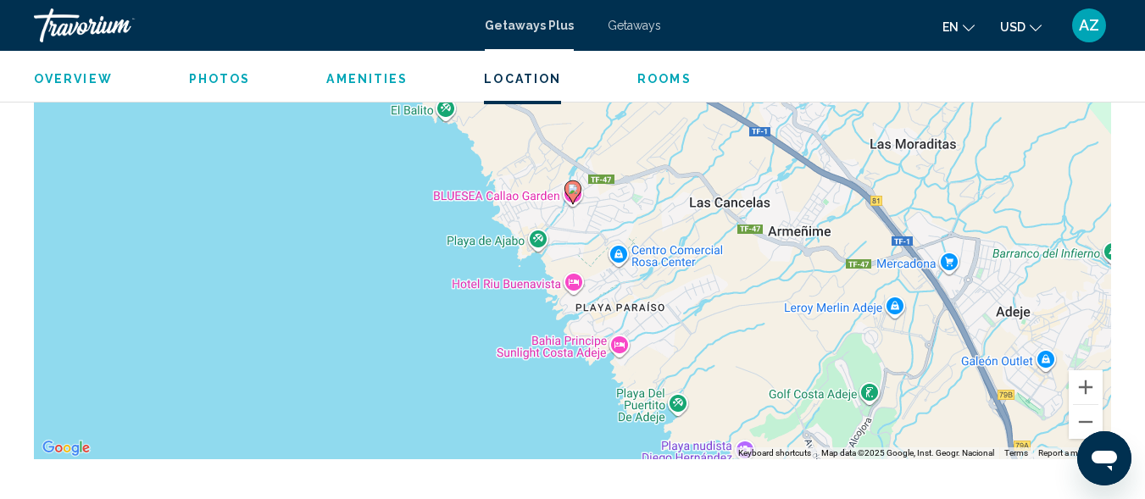
scroll to position [2897, 0]
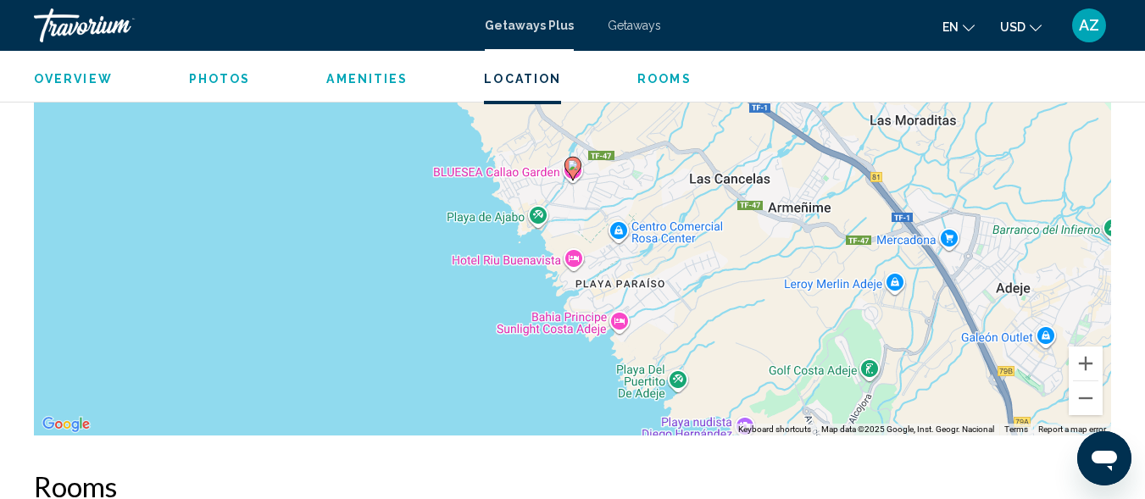
click at [570, 172] on icon "Main content" at bounding box center [571, 169] width 15 height 22
click at [569, 172] on icon "Main content" at bounding box center [571, 169] width 15 height 22
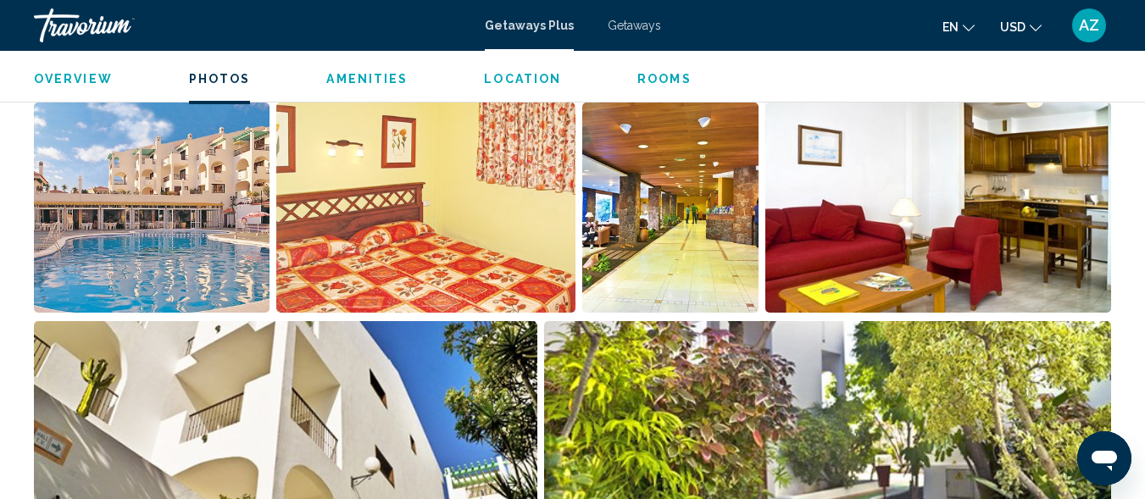
scroll to position [1087, 0]
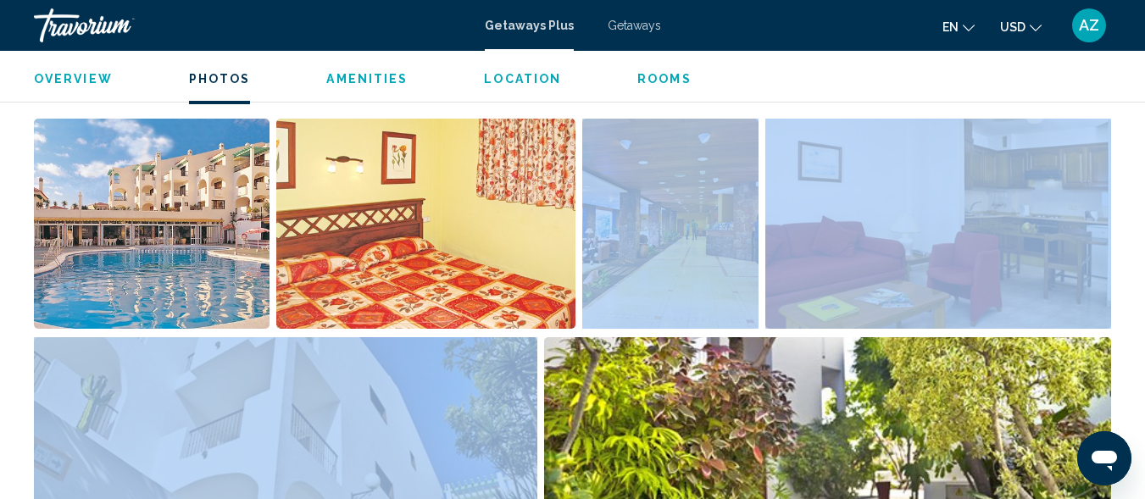
drag, startPoint x: 592, startPoint y: 341, endPoint x: 382, endPoint y: 388, distance: 214.6
click at [382, 388] on ul "Main content" at bounding box center [576, 336] width 1084 height 437
click at [456, 242] on img "Open full-screen image slider" at bounding box center [425, 224] width 299 height 210
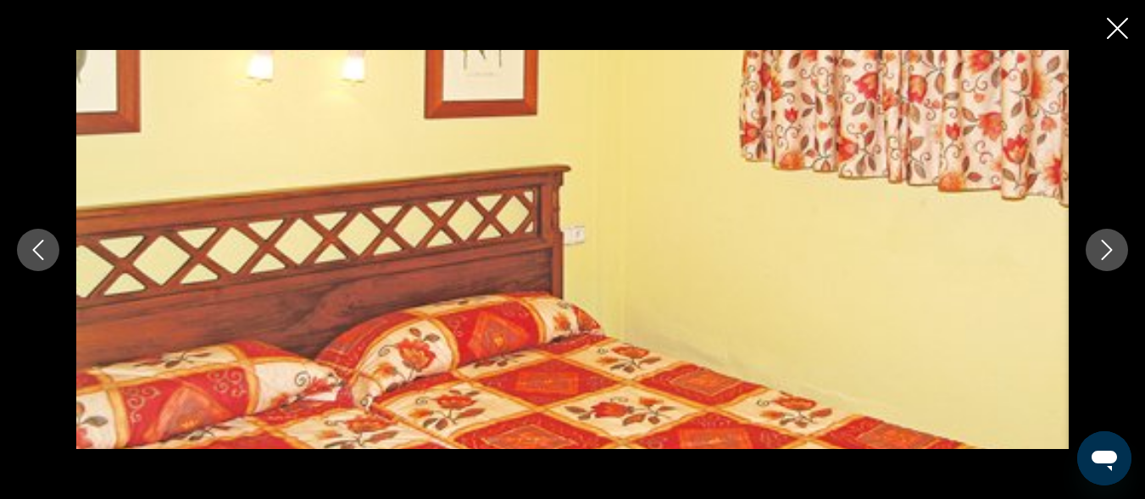
click at [1101, 252] on icon "Next image" at bounding box center [1107, 250] width 20 height 20
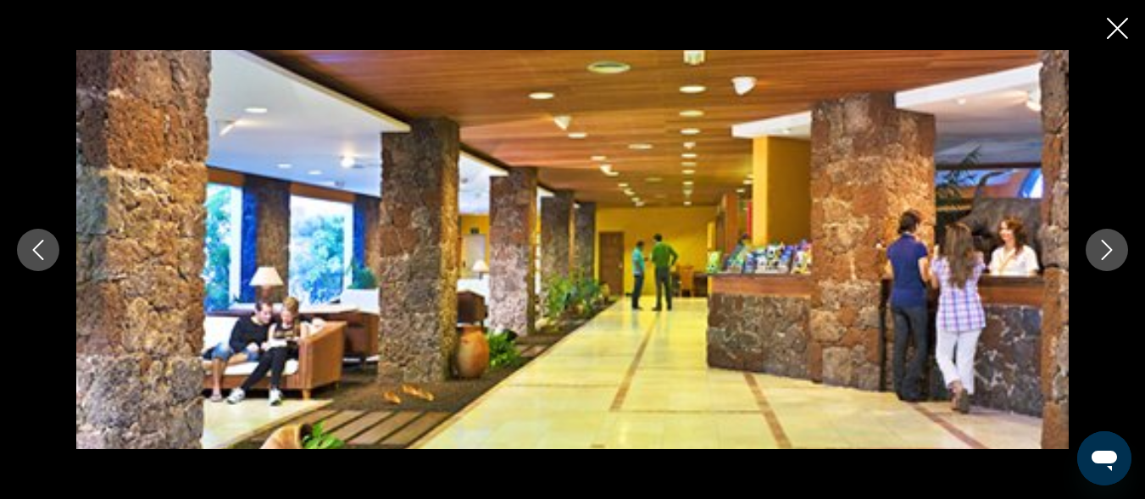
click at [1101, 252] on icon "Next image" at bounding box center [1107, 250] width 20 height 20
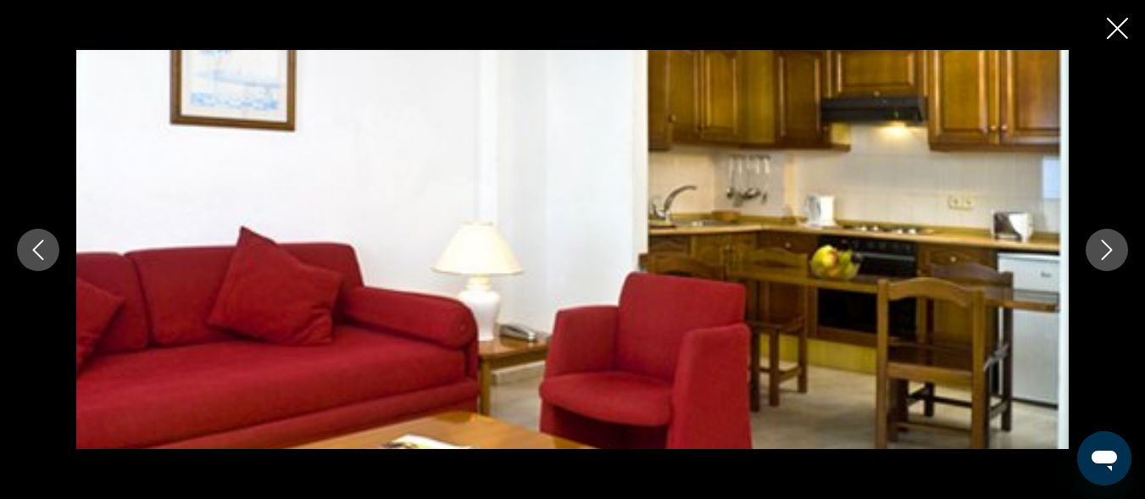
click at [1101, 252] on icon "Next image" at bounding box center [1107, 250] width 20 height 20
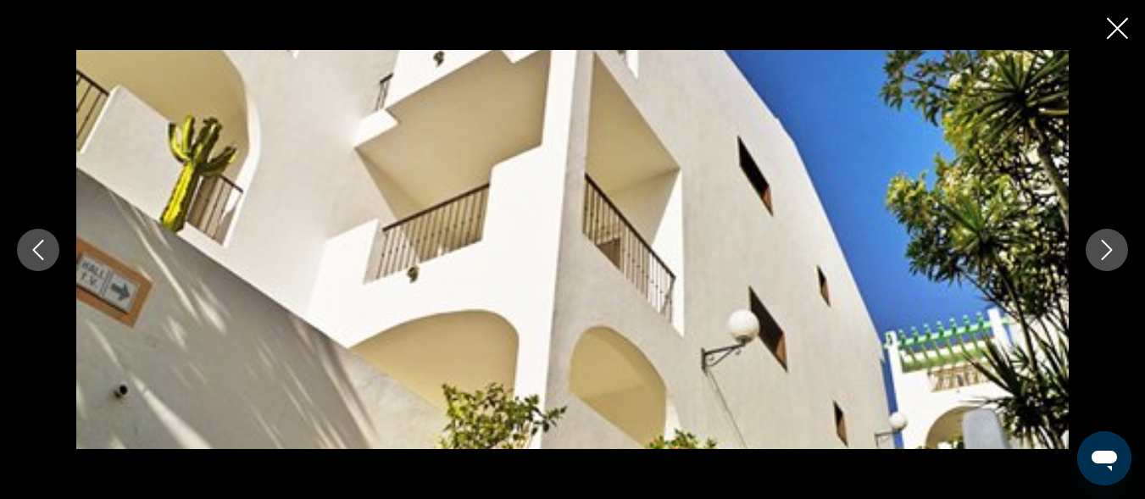
click at [1101, 252] on icon "Next image" at bounding box center [1107, 250] width 20 height 20
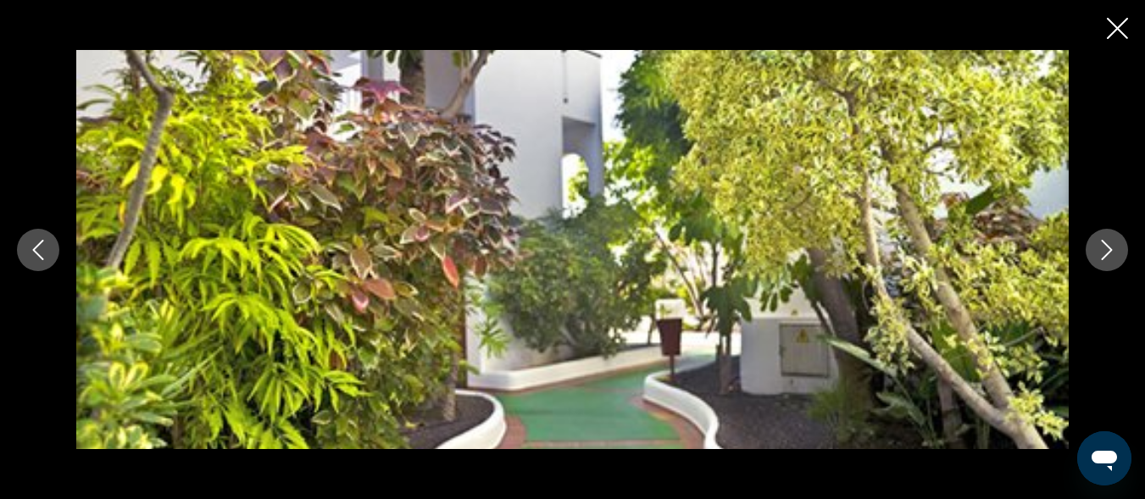
click at [1101, 252] on icon "Next image" at bounding box center [1107, 250] width 20 height 20
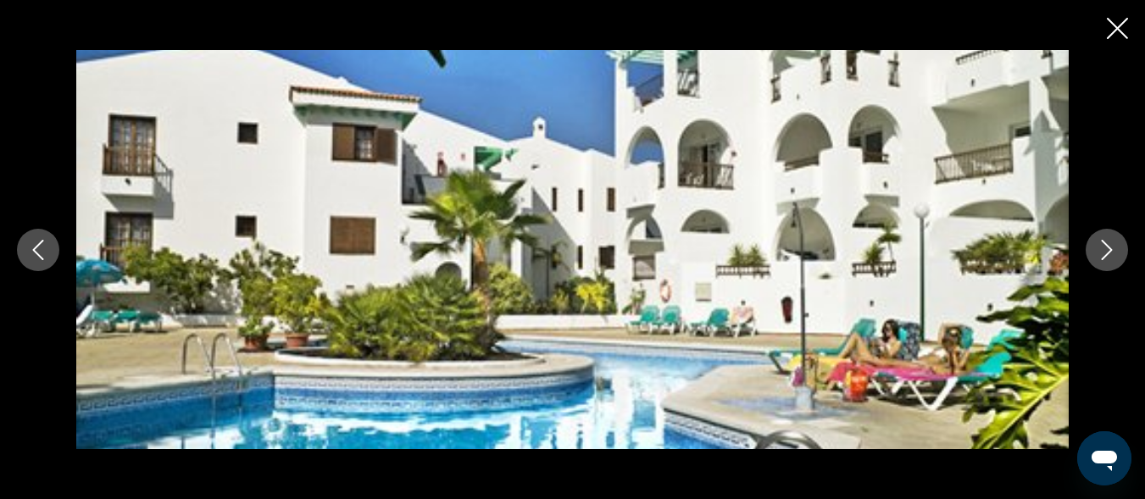
click at [1101, 252] on icon "Next image" at bounding box center [1107, 250] width 20 height 20
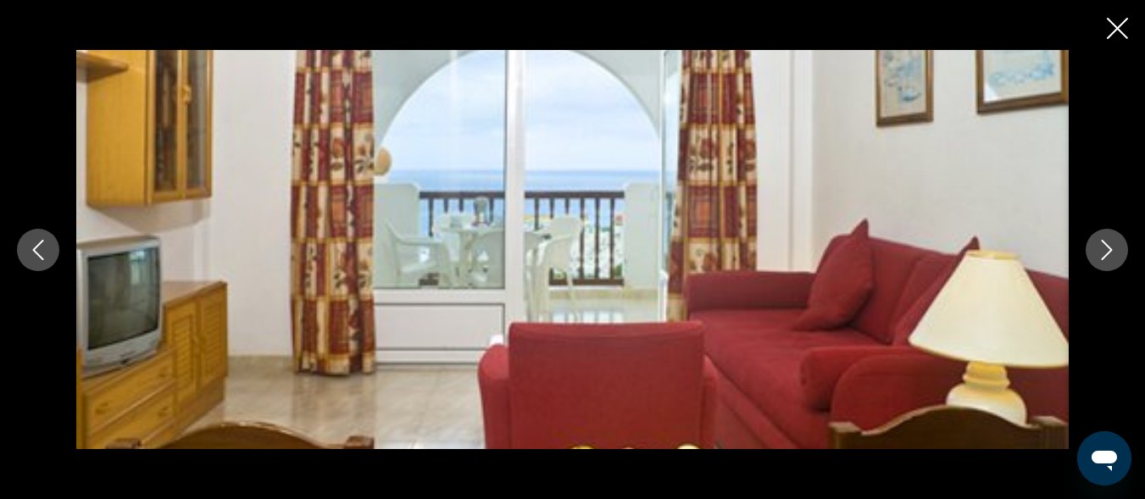
click at [1101, 252] on icon "Next image" at bounding box center [1107, 250] width 20 height 20
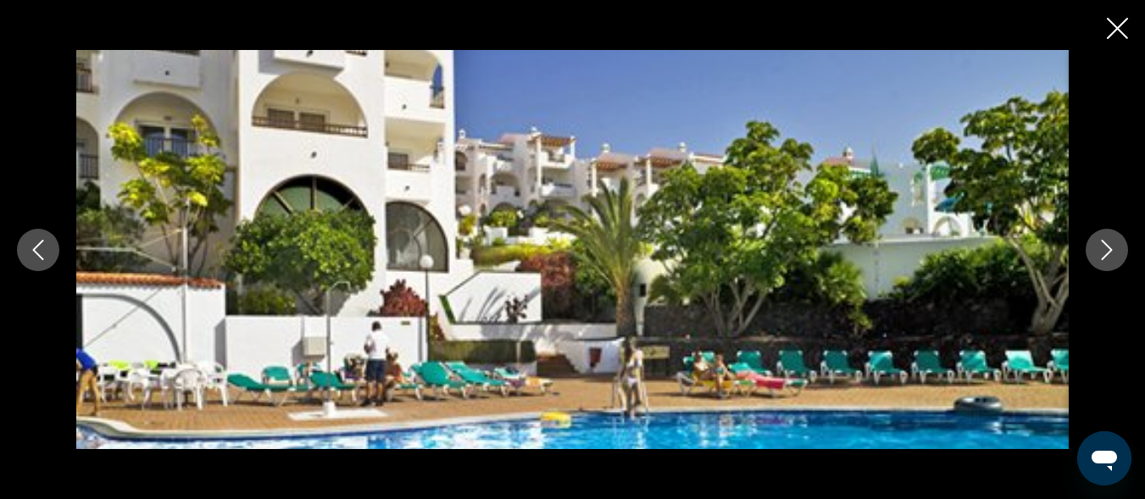
click at [1101, 252] on icon "Next image" at bounding box center [1107, 250] width 20 height 20
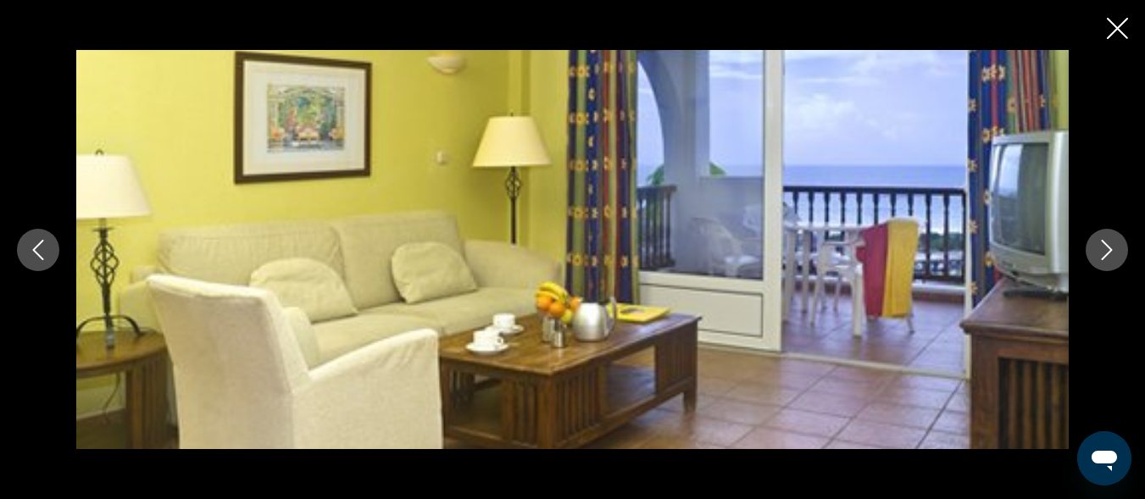
click at [1101, 252] on icon "Next image" at bounding box center [1107, 250] width 20 height 20
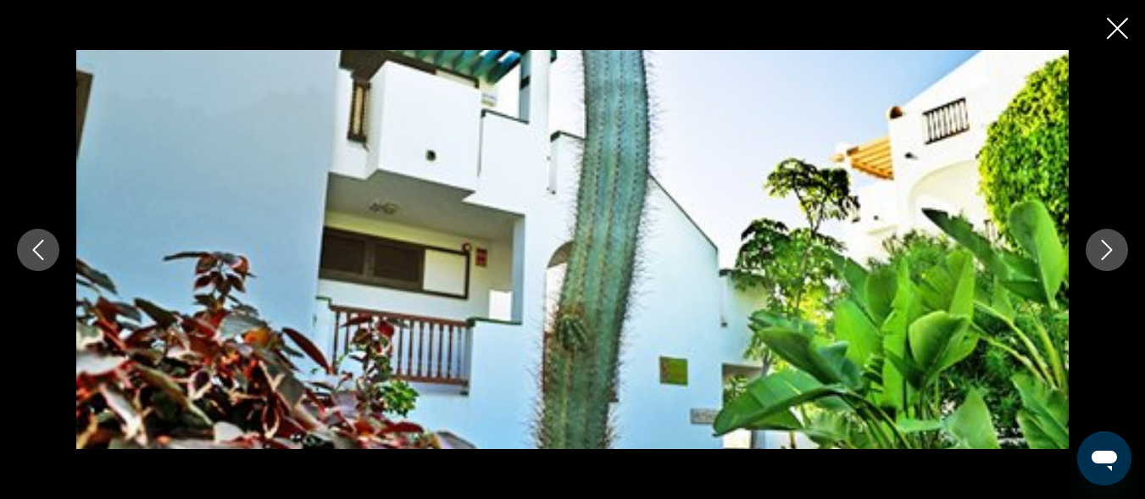
click at [1101, 252] on icon "Next image" at bounding box center [1107, 250] width 20 height 20
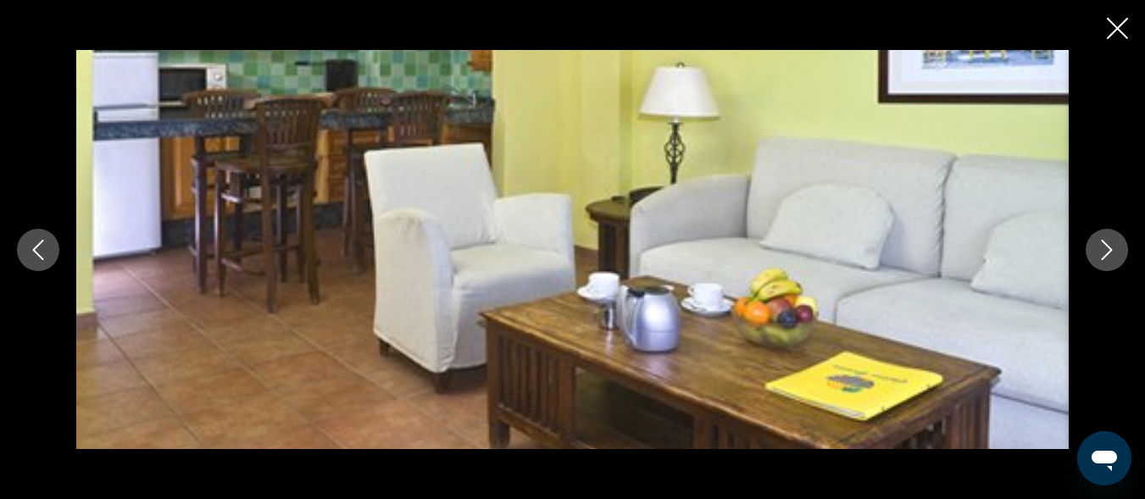
click at [1101, 252] on icon "Next image" at bounding box center [1107, 250] width 20 height 20
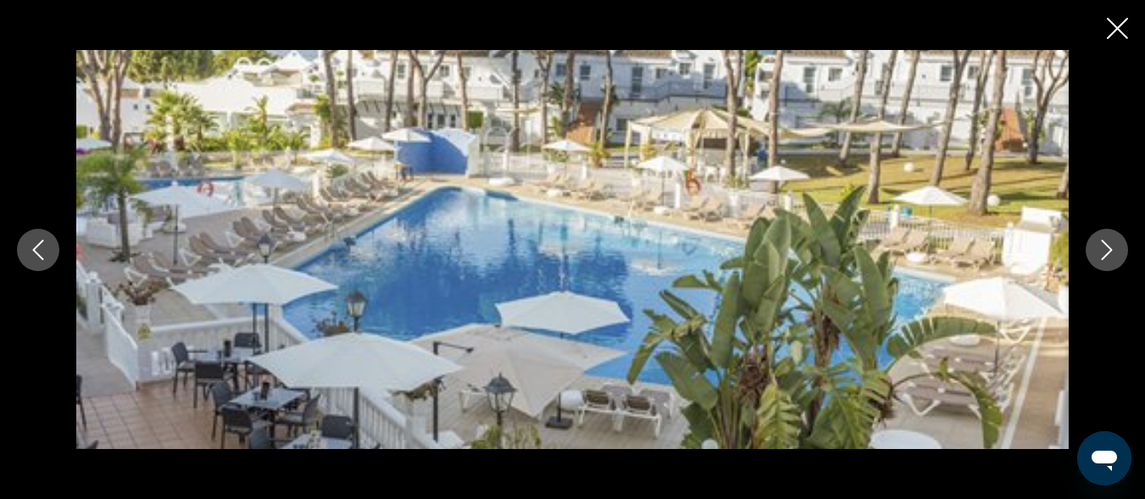
click at [1101, 252] on icon "Next image" at bounding box center [1107, 250] width 20 height 20
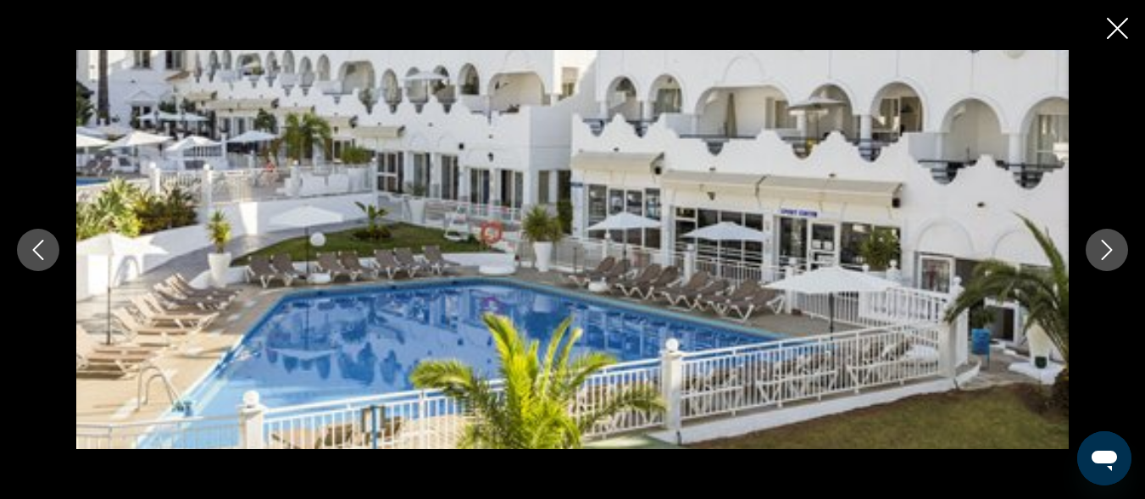
click at [1101, 252] on icon "Next image" at bounding box center [1107, 250] width 20 height 20
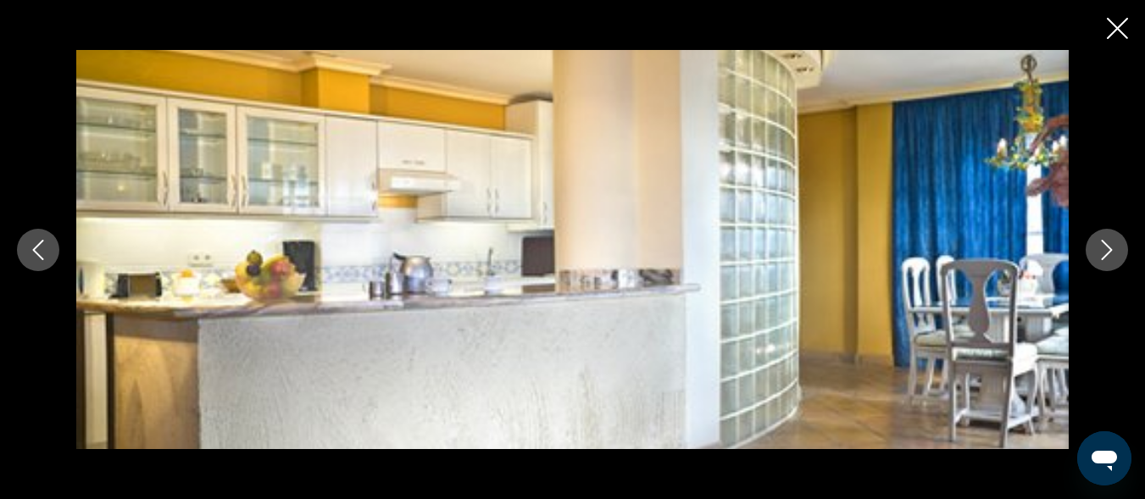
click at [1101, 252] on icon "Next image" at bounding box center [1107, 250] width 20 height 20
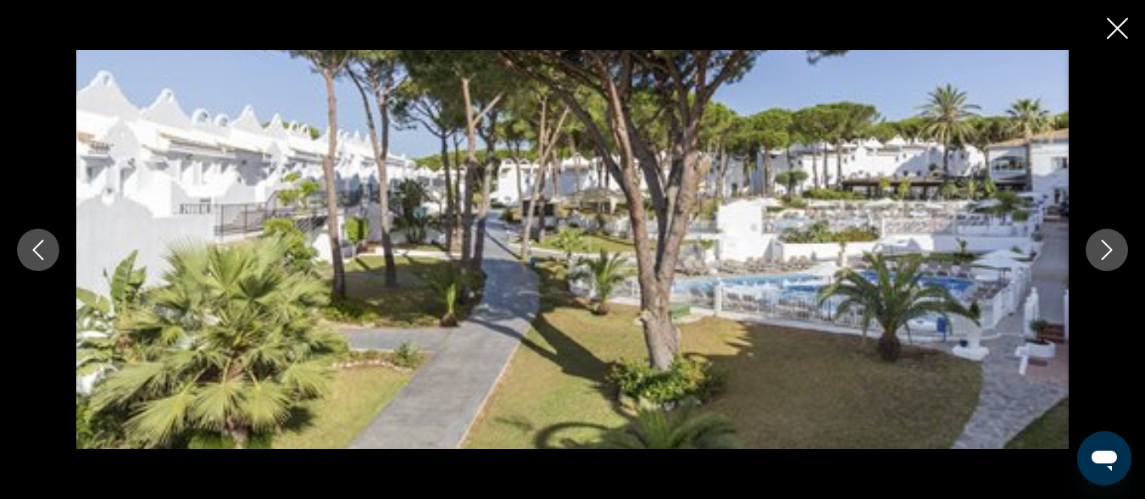
click at [1101, 252] on icon "Next image" at bounding box center [1107, 250] width 20 height 20
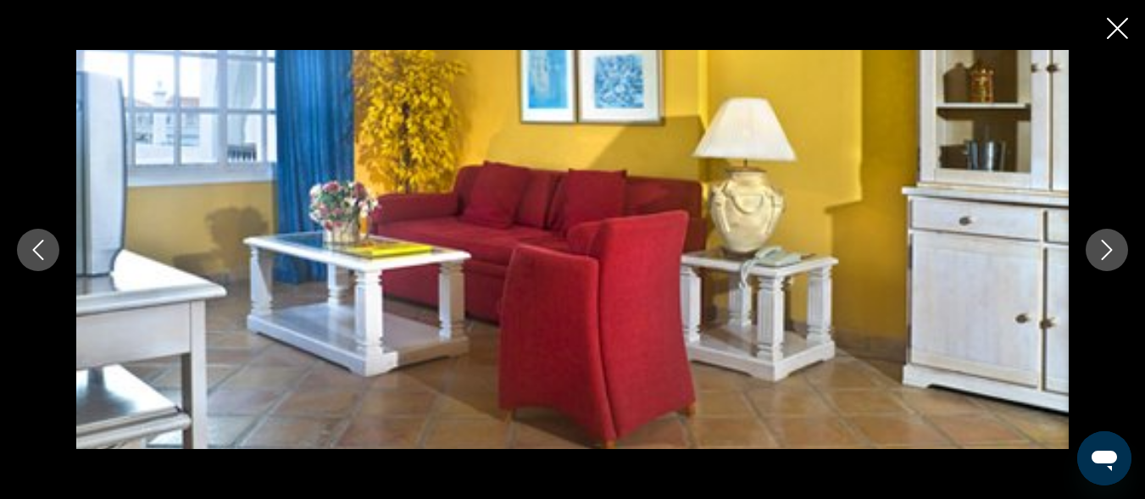
click at [1101, 252] on icon "Next image" at bounding box center [1107, 250] width 20 height 20
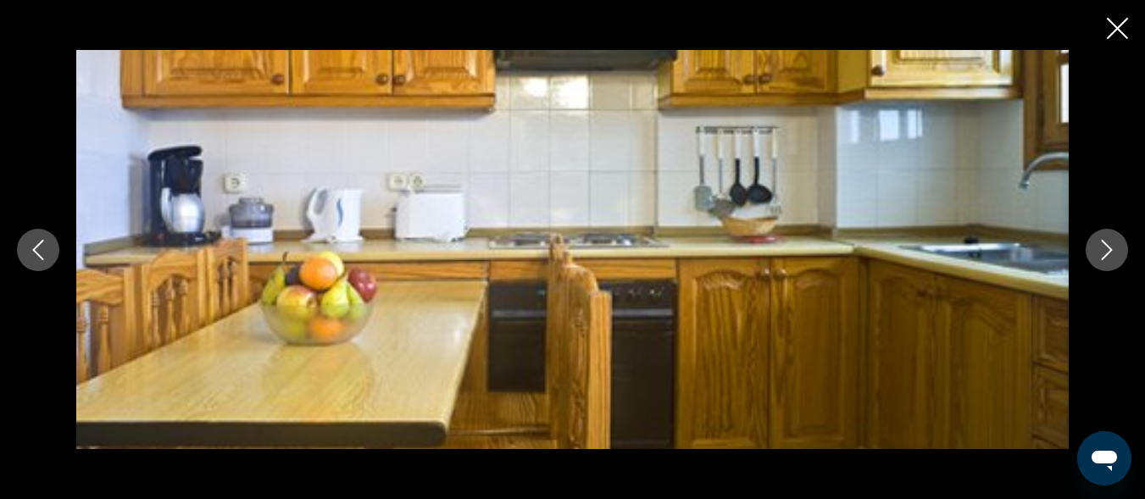
click at [1101, 252] on icon "Next image" at bounding box center [1107, 250] width 20 height 20
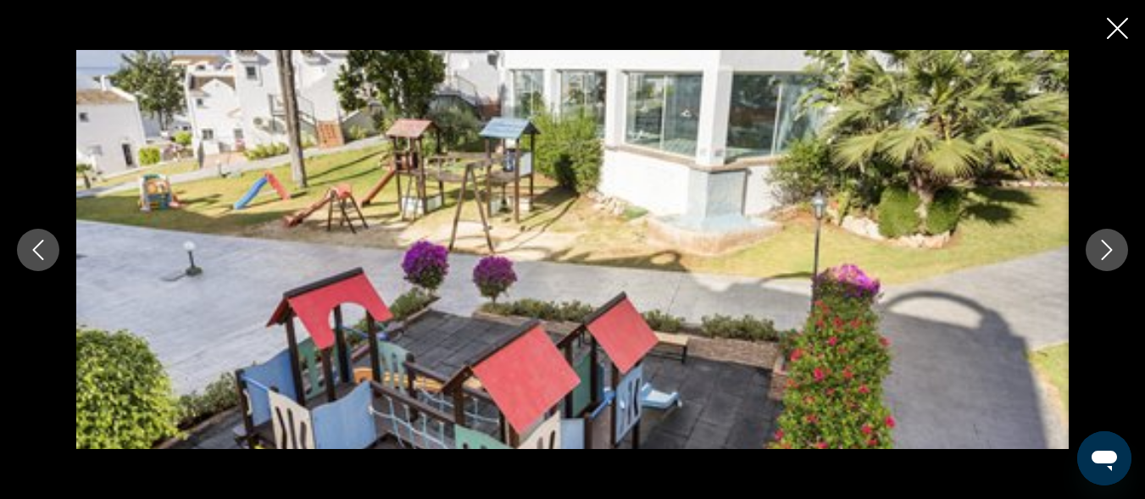
click at [1101, 252] on icon "Next image" at bounding box center [1107, 250] width 20 height 20
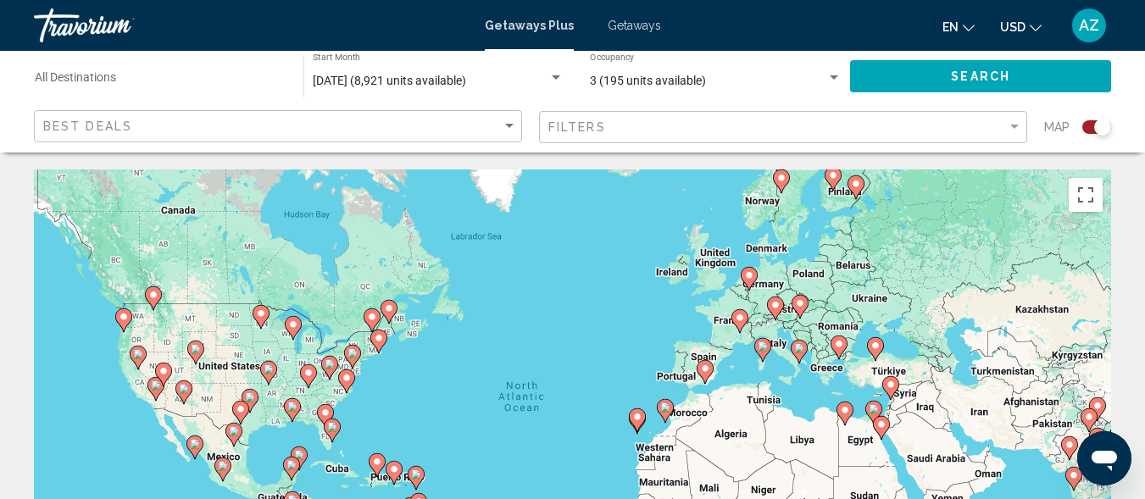
click at [635, 419] on image "Main content" at bounding box center [637, 417] width 10 height 10
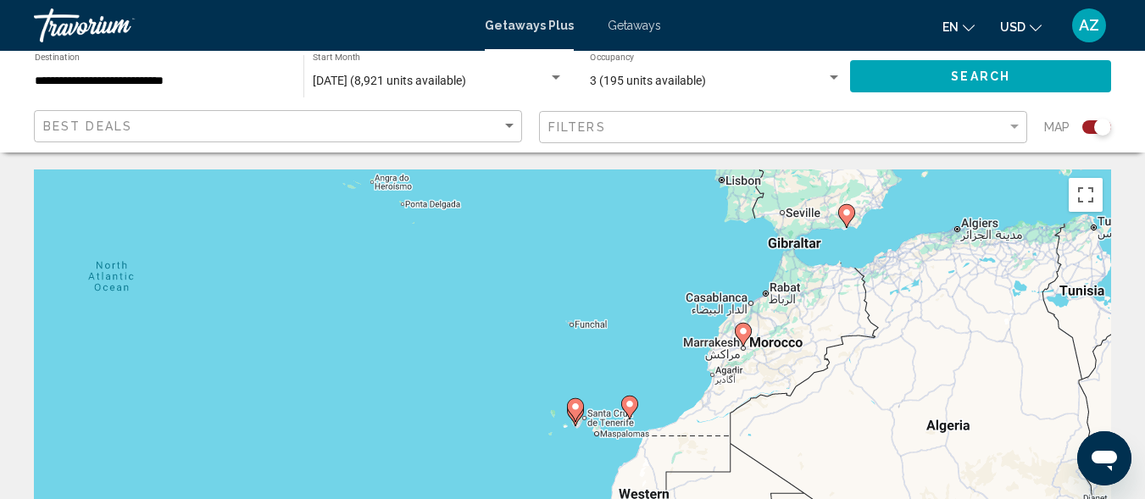
click at [577, 415] on icon "Main content" at bounding box center [574, 410] width 15 height 22
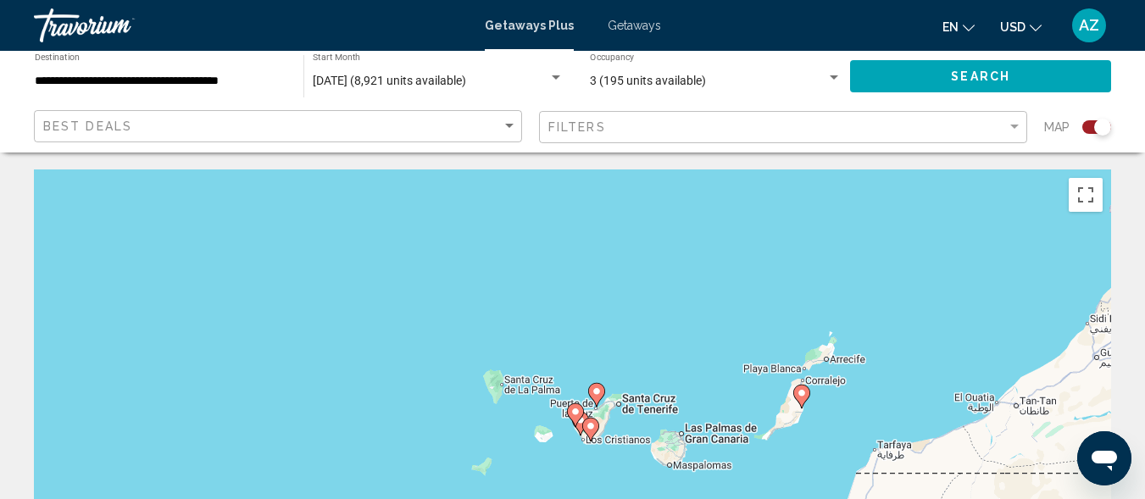
click at [587, 420] on icon "Main content" at bounding box center [589, 430] width 15 height 22
type input "**********"
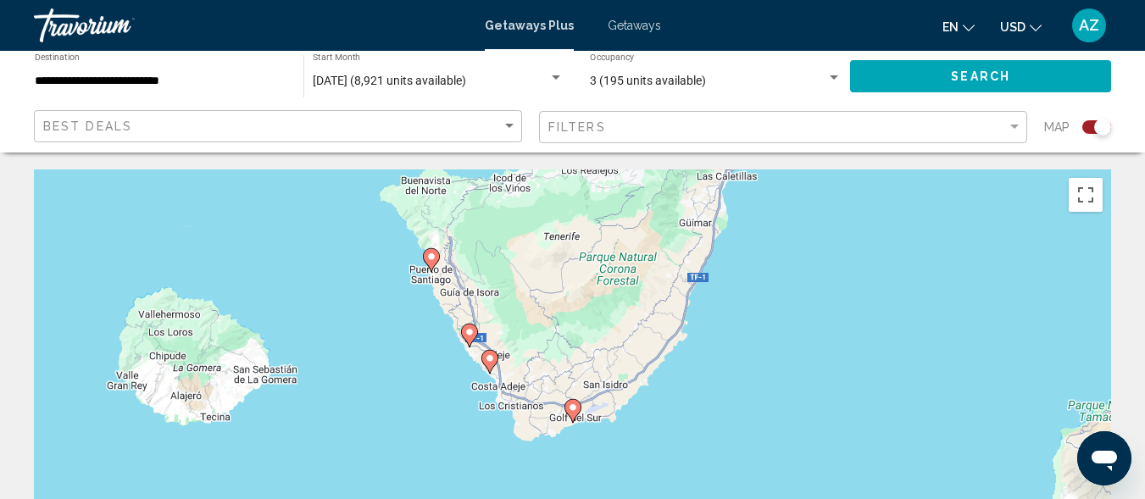
click at [489, 369] on icon "Main content" at bounding box center [488, 362] width 15 height 22
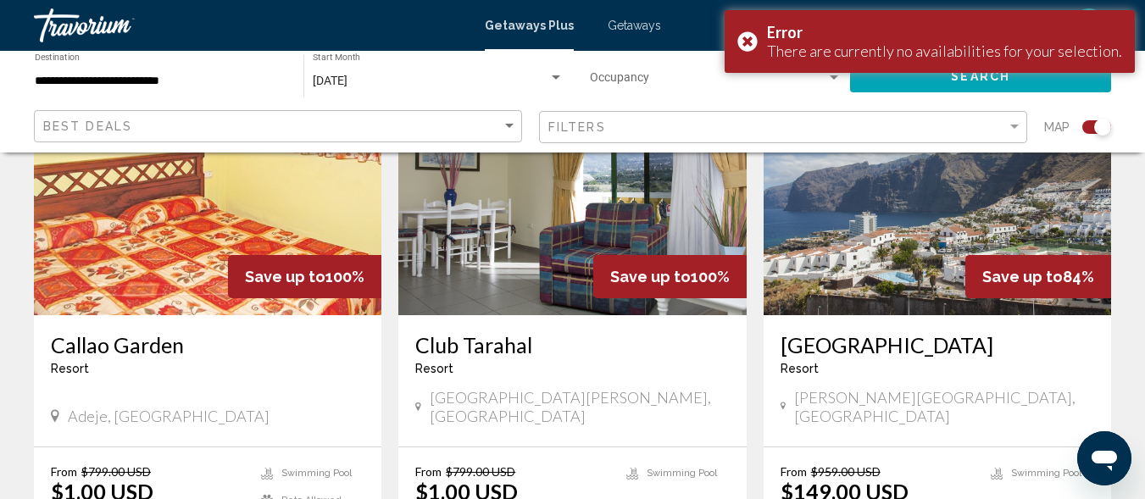
scroll to position [707, 0]
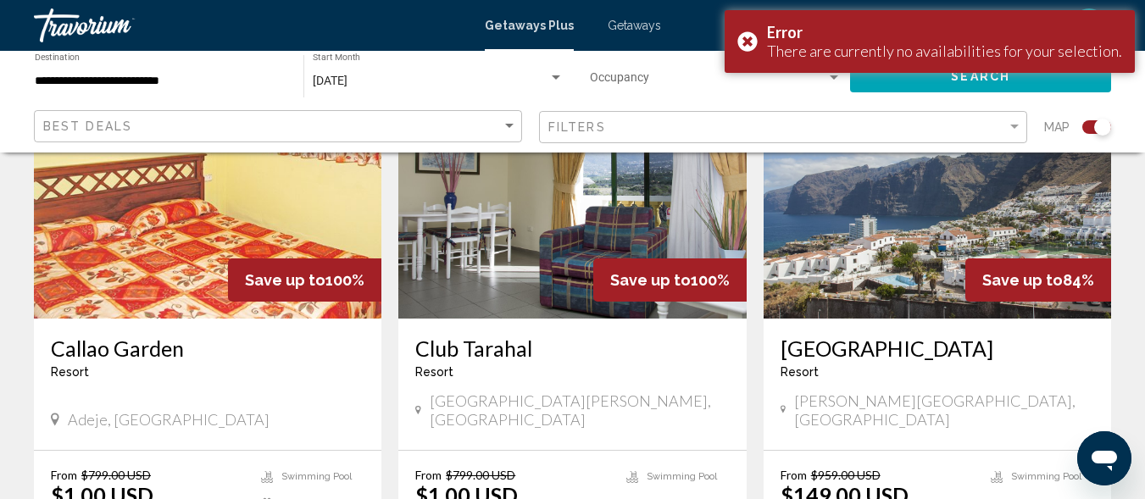
click at [272, 219] on img "Main content" at bounding box center [207, 182] width 347 height 271
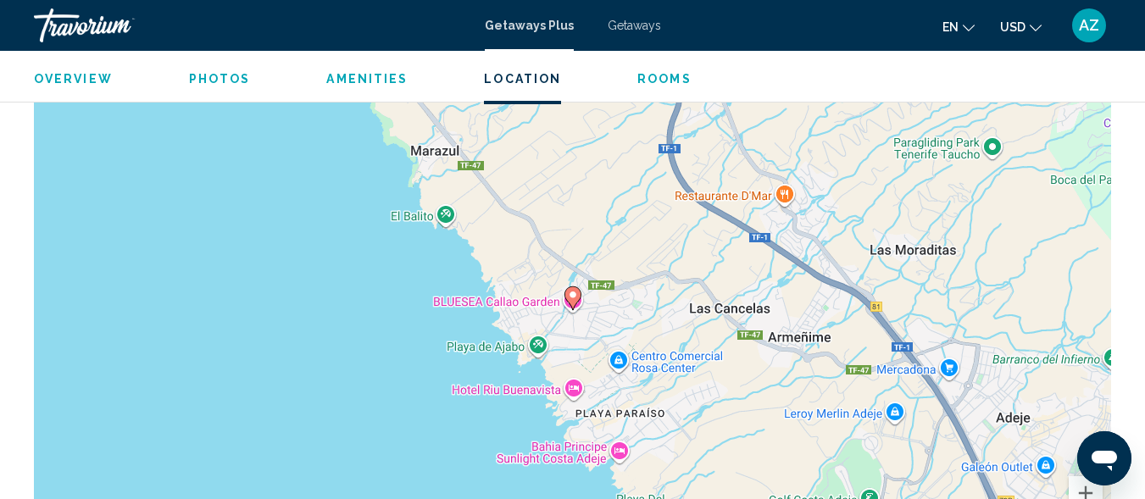
scroll to position [2743, 0]
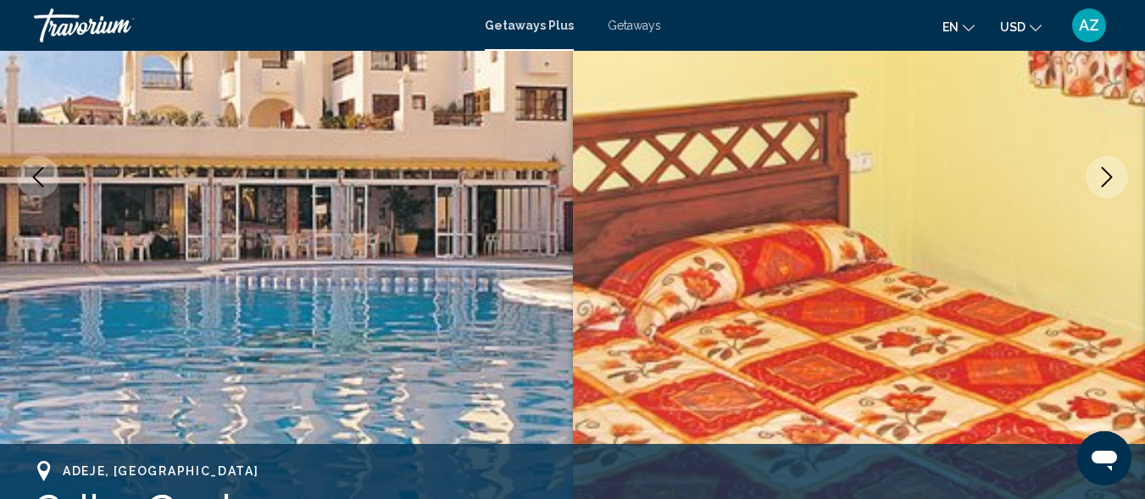
scroll to position [284, 0]
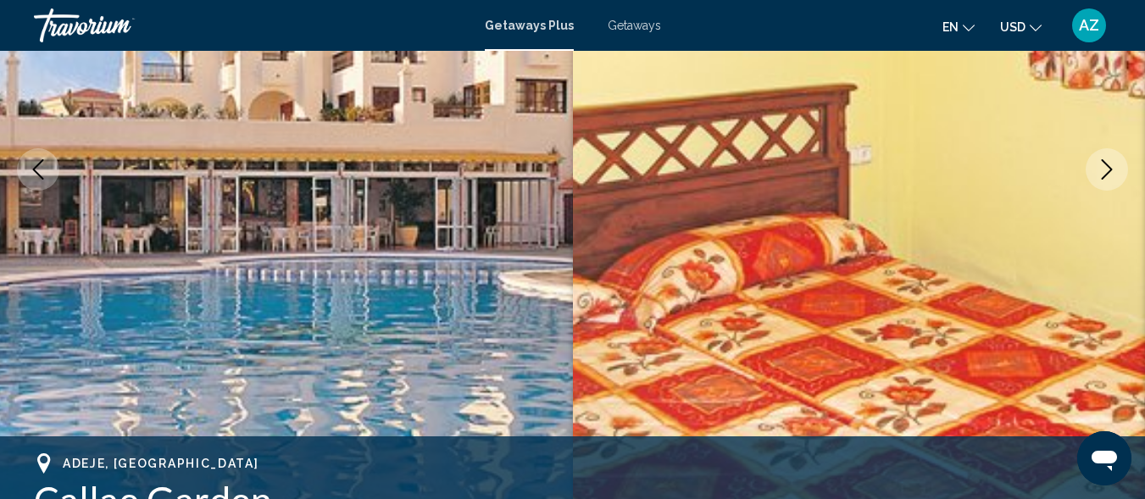
click at [1142, 53] on img "Main content" at bounding box center [859, 169] width 573 height 805
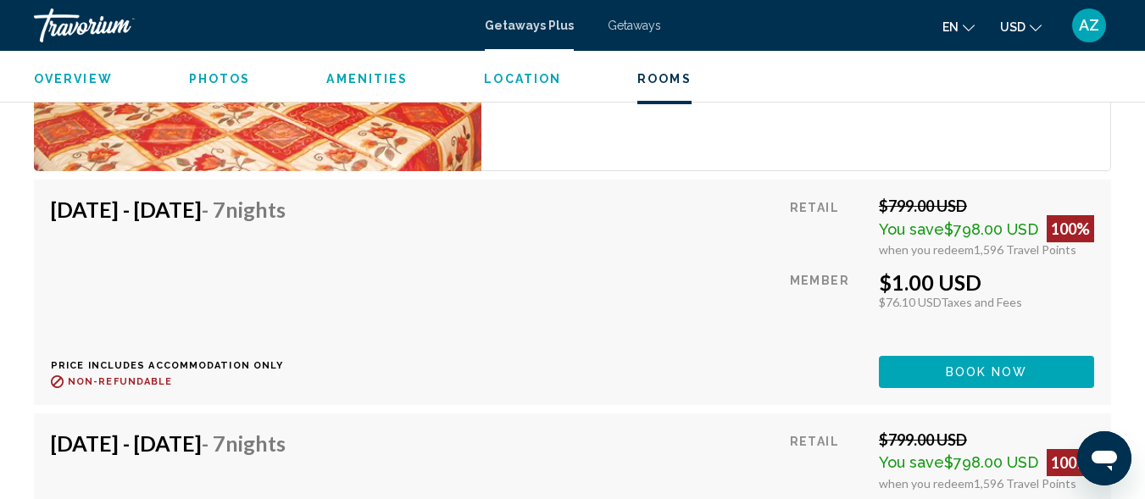
scroll to position [3621, 0]
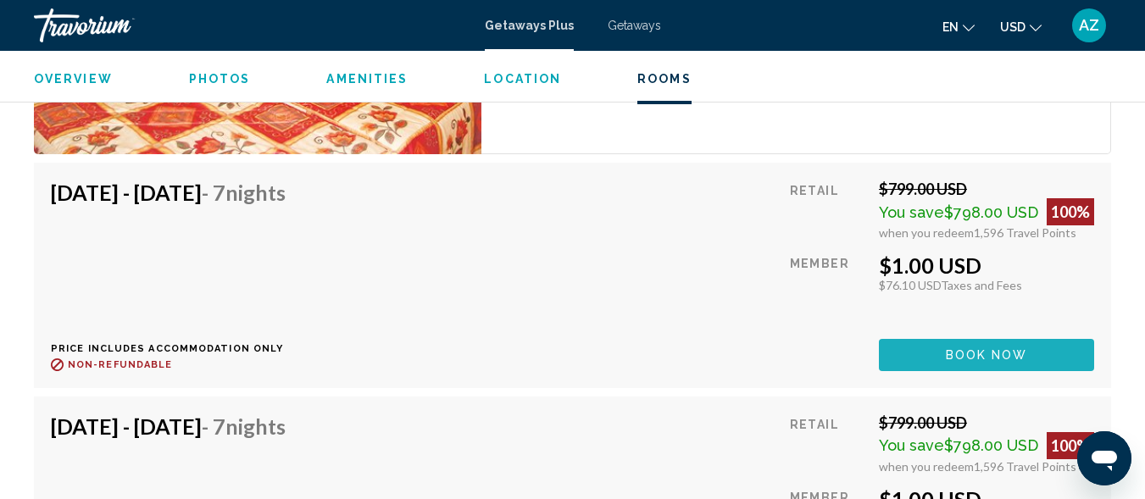
click at [1003, 362] on span "Book now" at bounding box center [987, 356] width 82 height 14
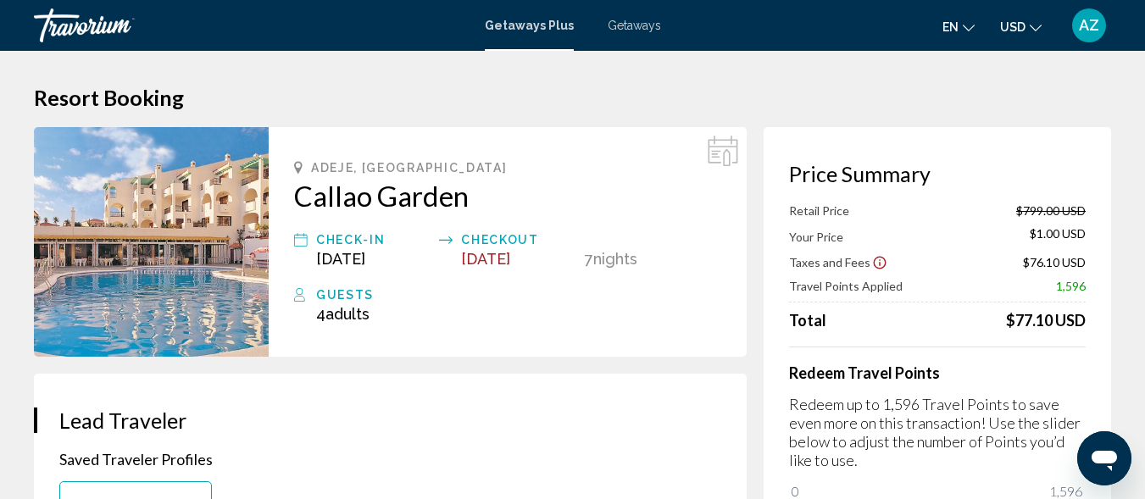
click at [1003, 361] on div "Redeem Travel Points Redeem up to 1,596 Travel Points to save even more on this…" at bounding box center [937, 437] width 297 height 181
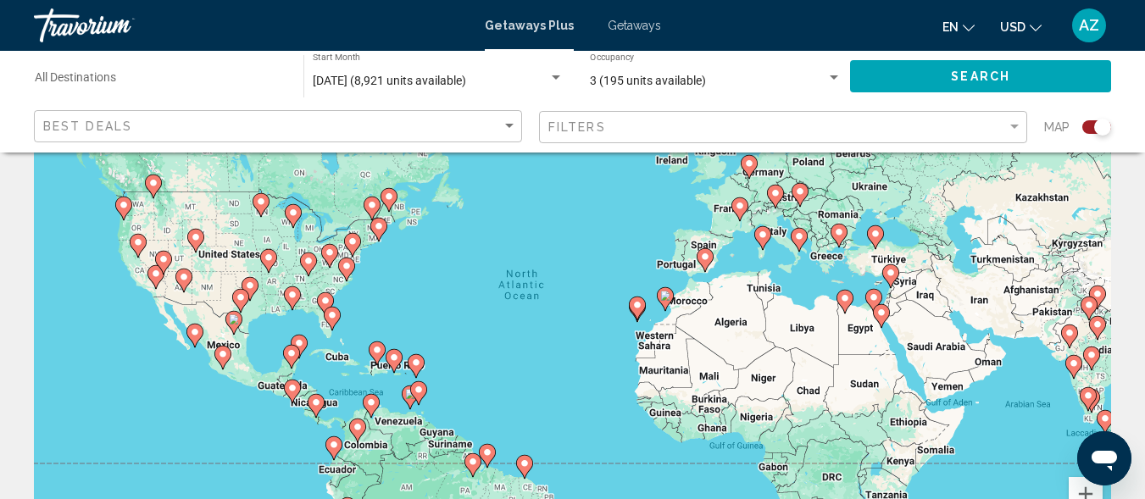
scroll to position [13, 0]
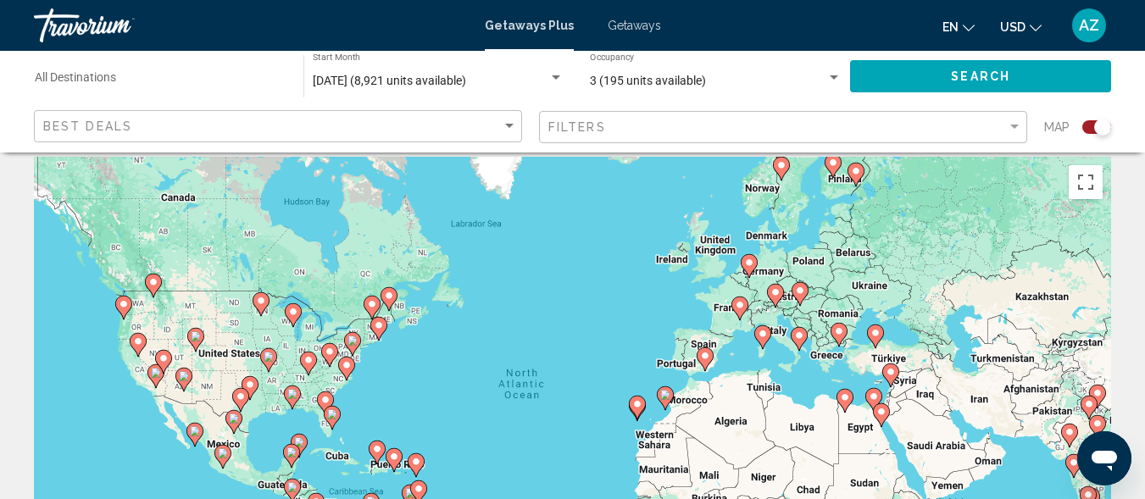
click at [638, 401] on image "Main content" at bounding box center [637, 404] width 10 height 10
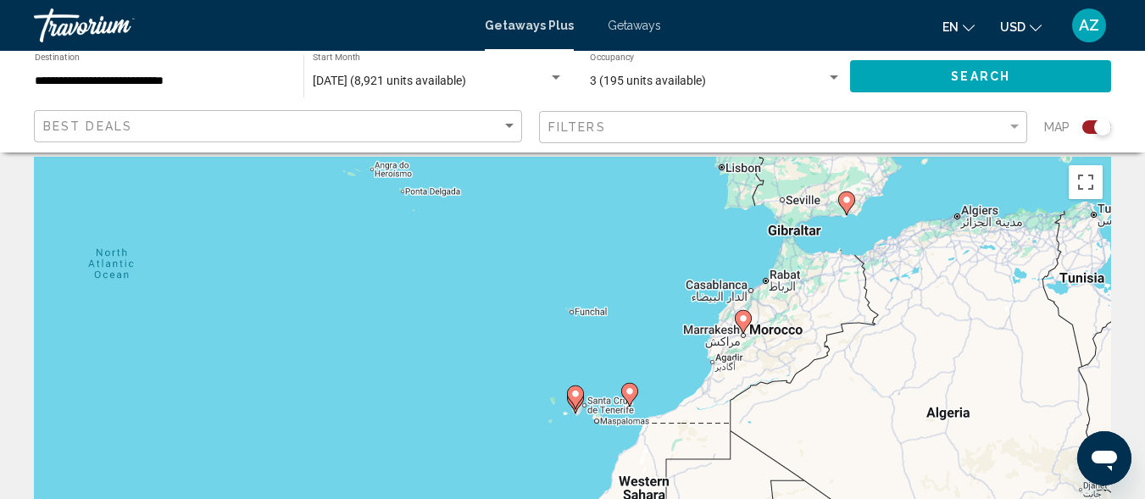
click at [576, 404] on icon "Main content" at bounding box center [574, 397] width 15 height 22
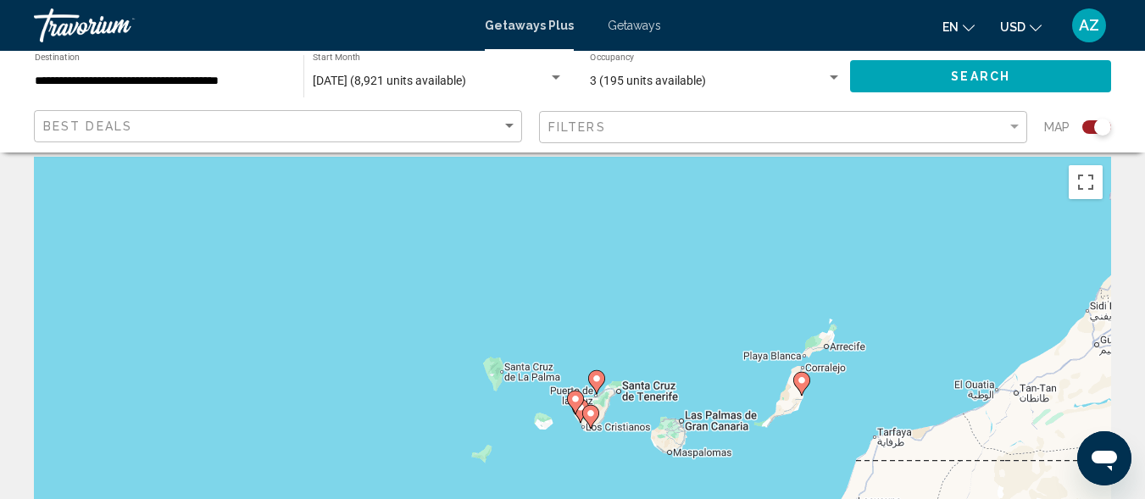
click at [586, 416] on image "Main content" at bounding box center [591, 413] width 10 height 10
type input "**********"
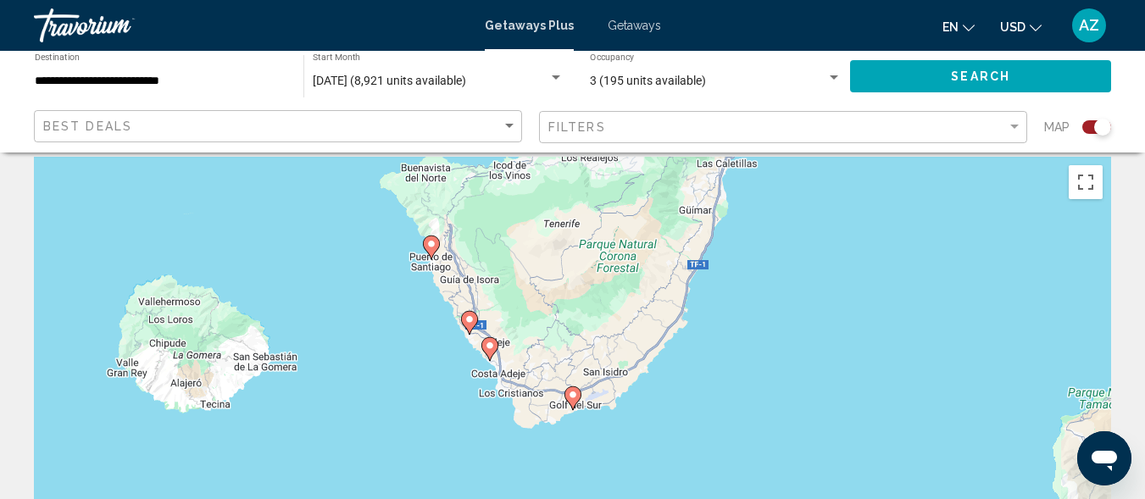
click at [487, 355] on icon "Main content" at bounding box center [489, 349] width 17 height 24
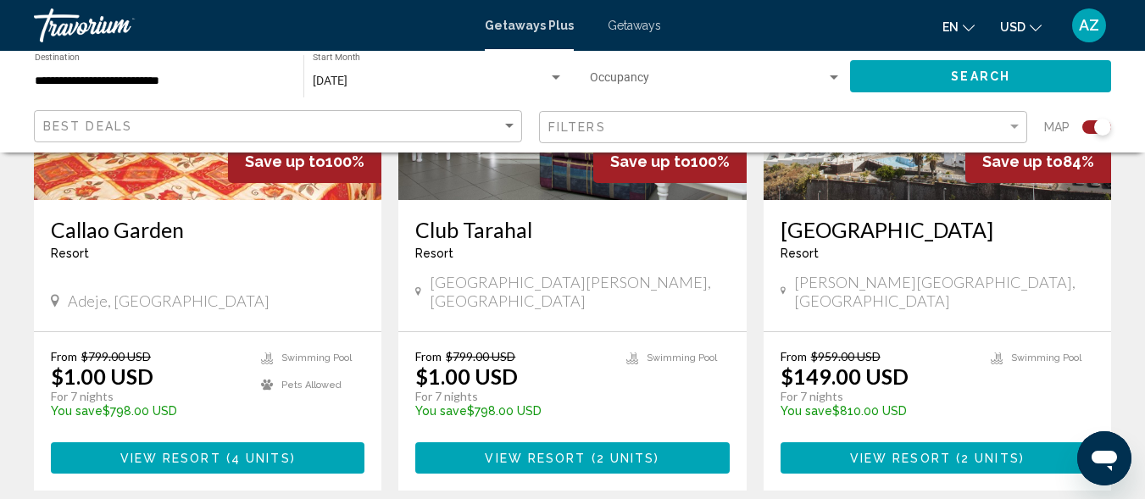
scroll to position [809, 0]
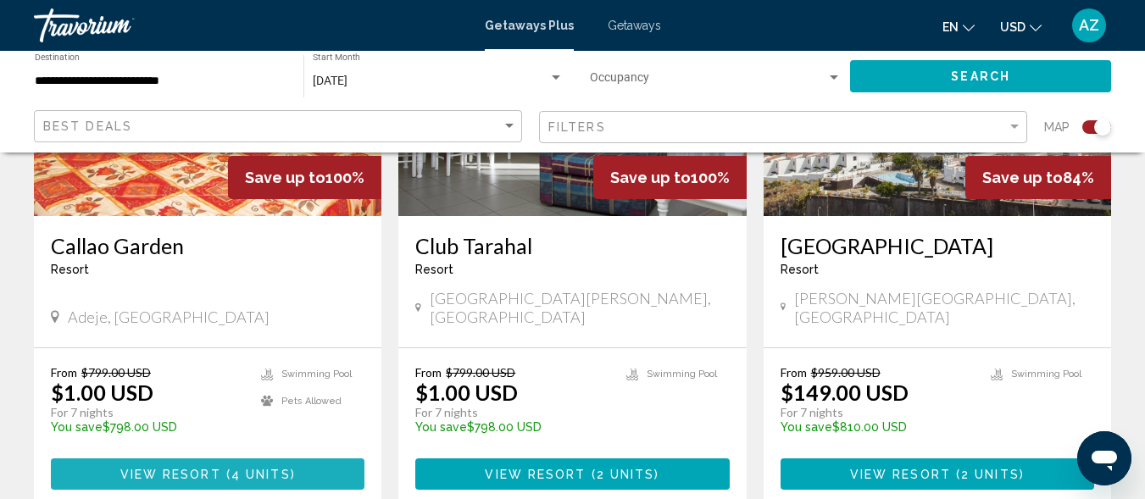
click at [242, 468] on span "4 units" at bounding box center [260, 475] width 59 height 14
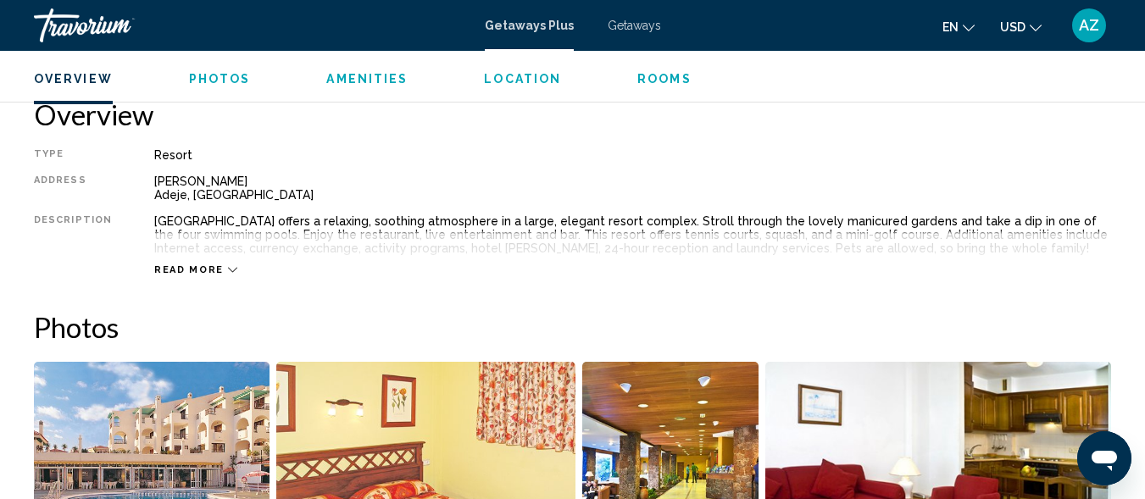
scroll to position [853, 0]
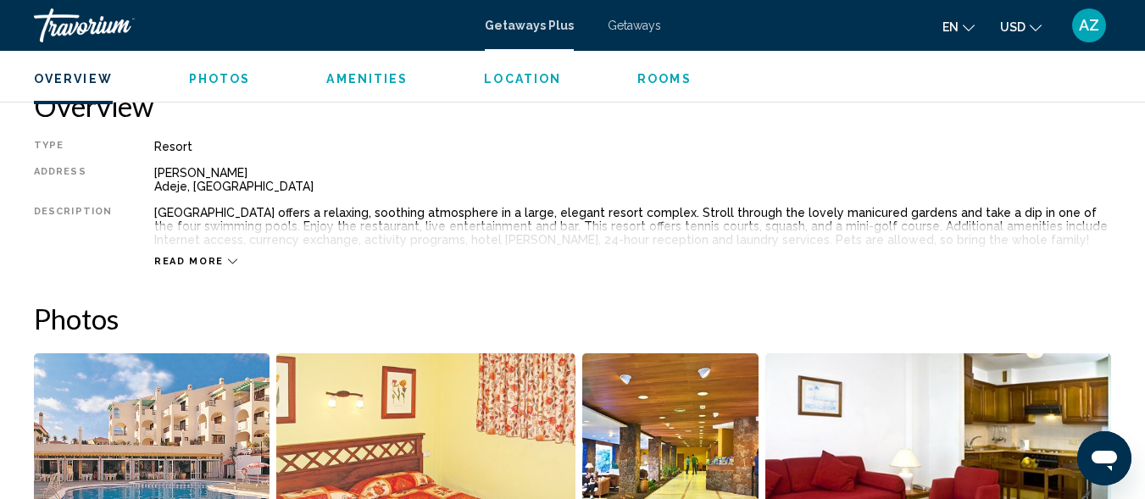
click at [228, 261] on icon "Main content" at bounding box center [232, 261] width 9 height 9
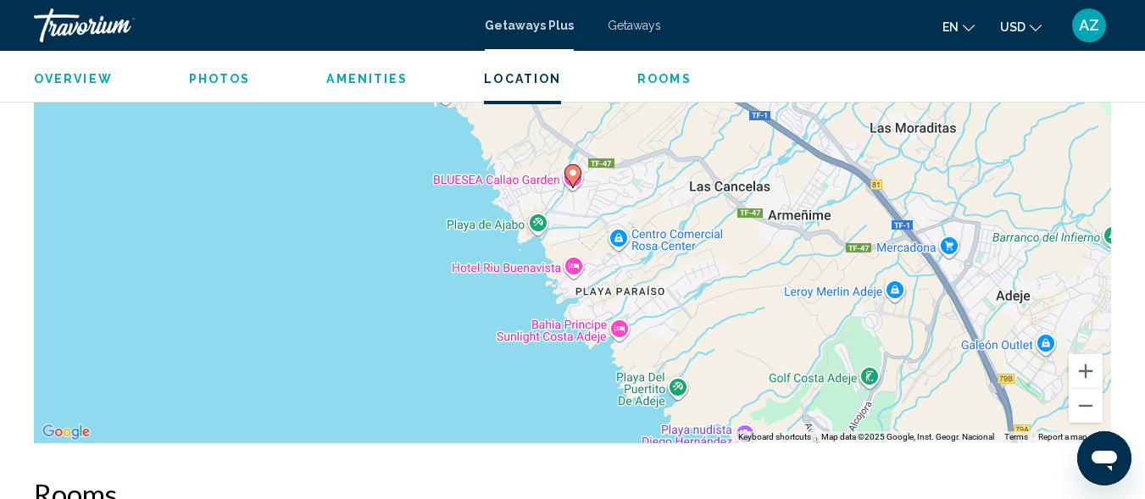
scroll to position [2897, 0]
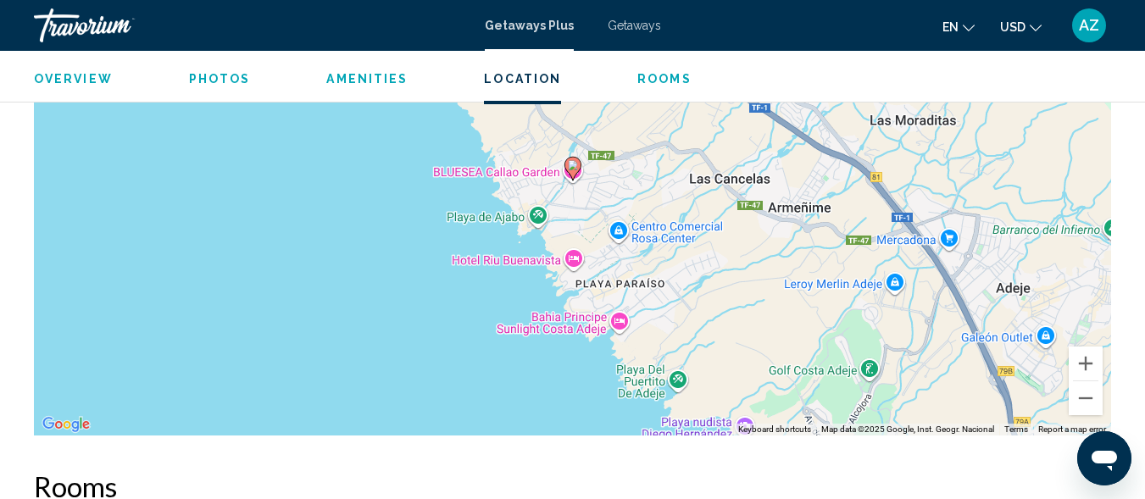
click at [503, 80] on span "Location" at bounding box center [522, 79] width 77 height 14
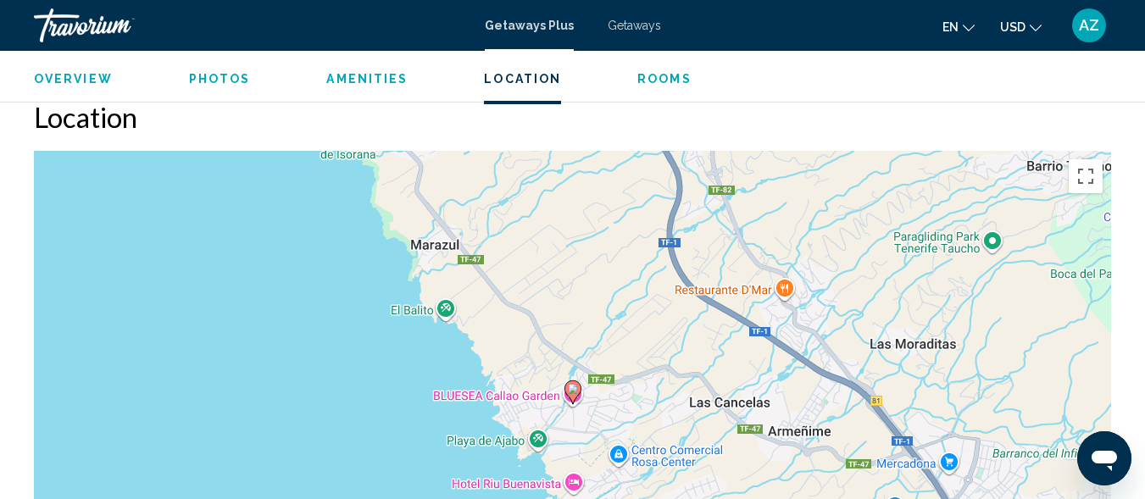
scroll to position [2671, 0]
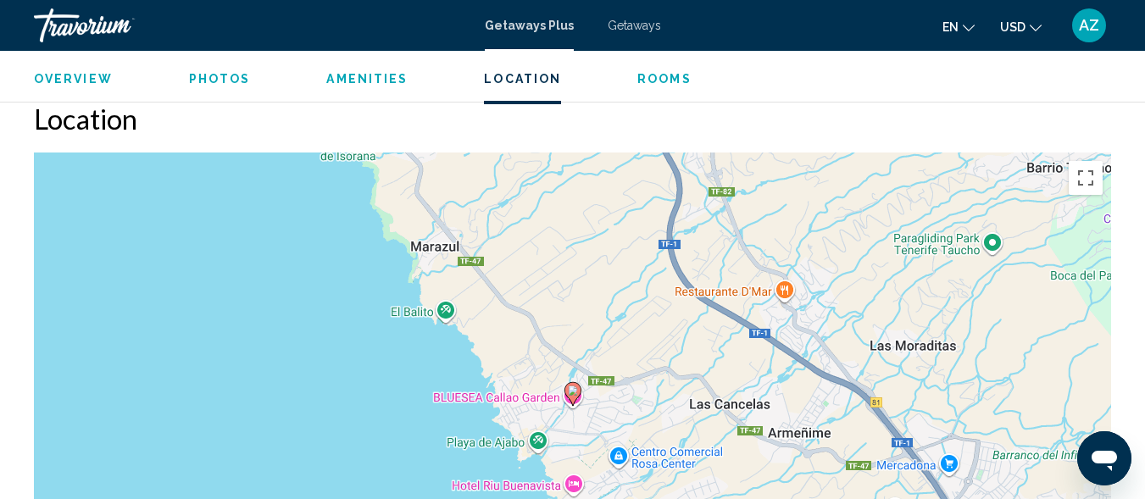
click at [652, 76] on span "Rooms" at bounding box center [664, 79] width 54 height 14
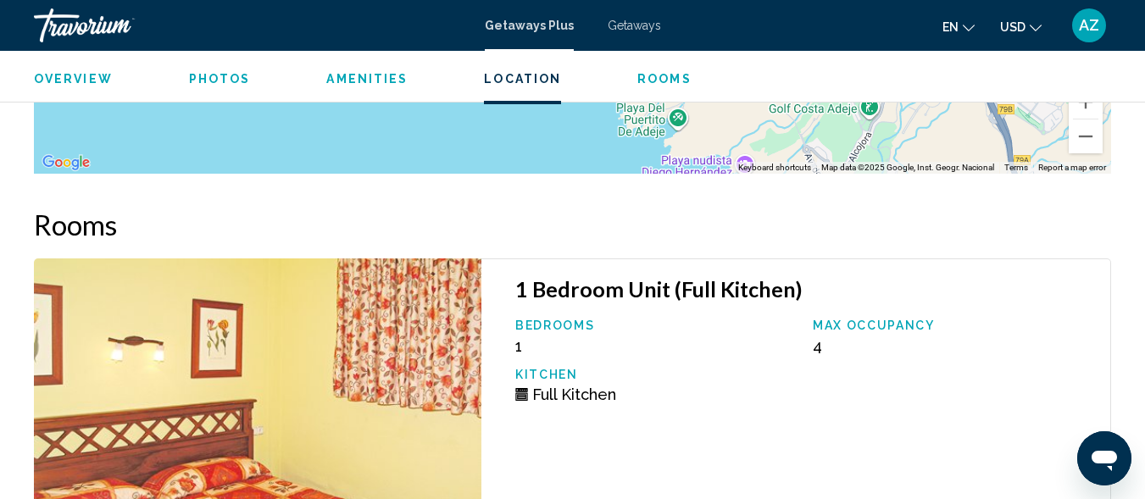
scroll to position [3265, 0]
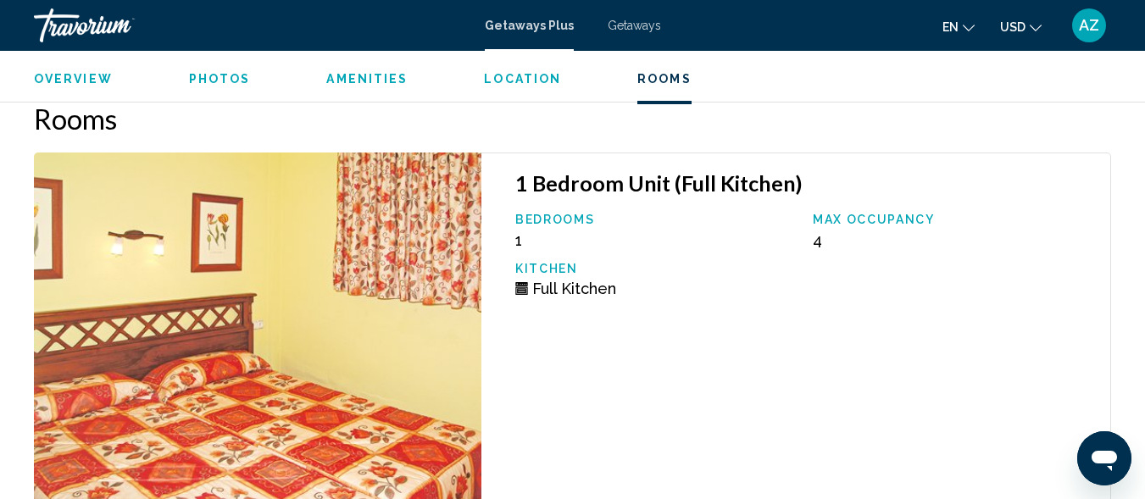
click at [199, 78] on span "Photos" at bounding box center [220, 79] width 62 height 14
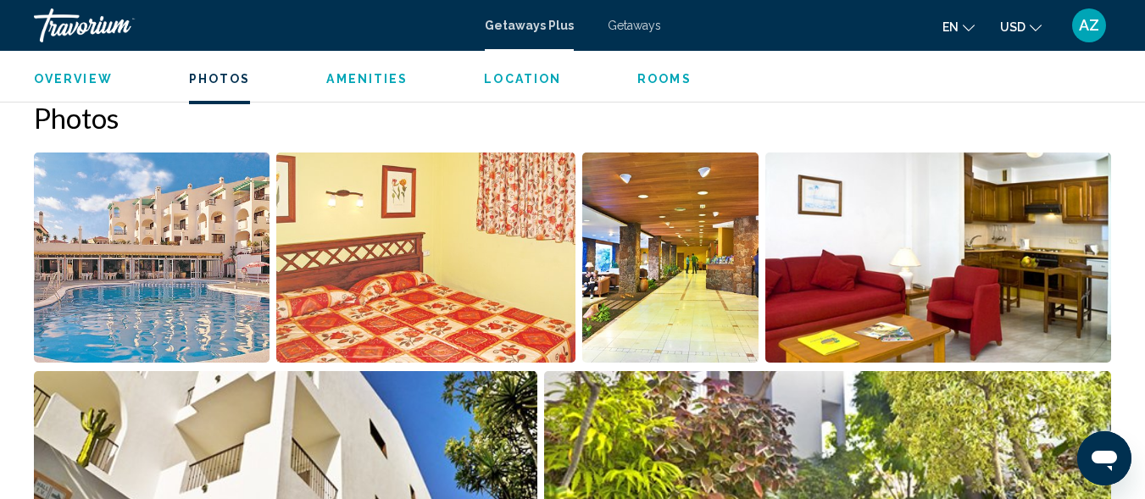
scroll to position [1053, 0]
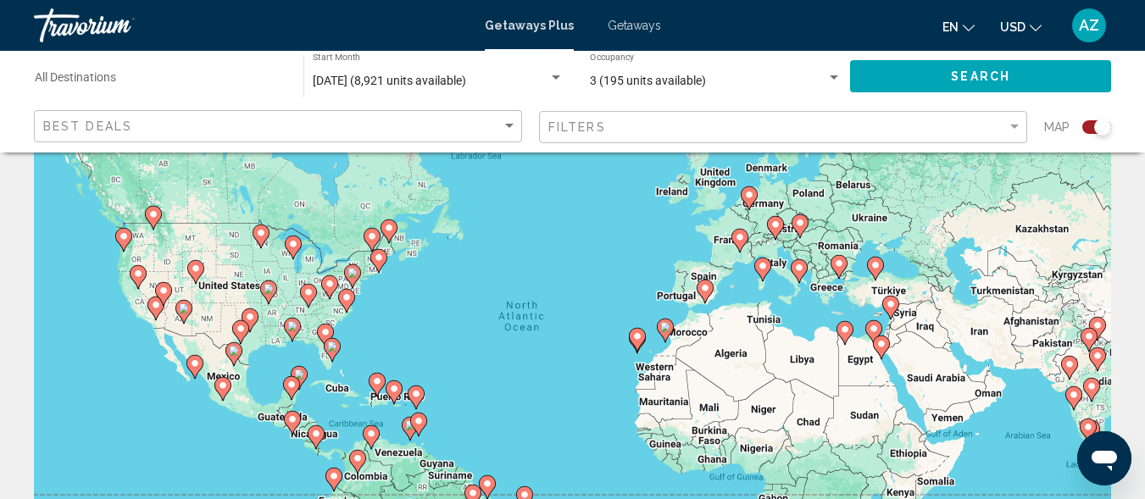
scroll to position [75, 0]
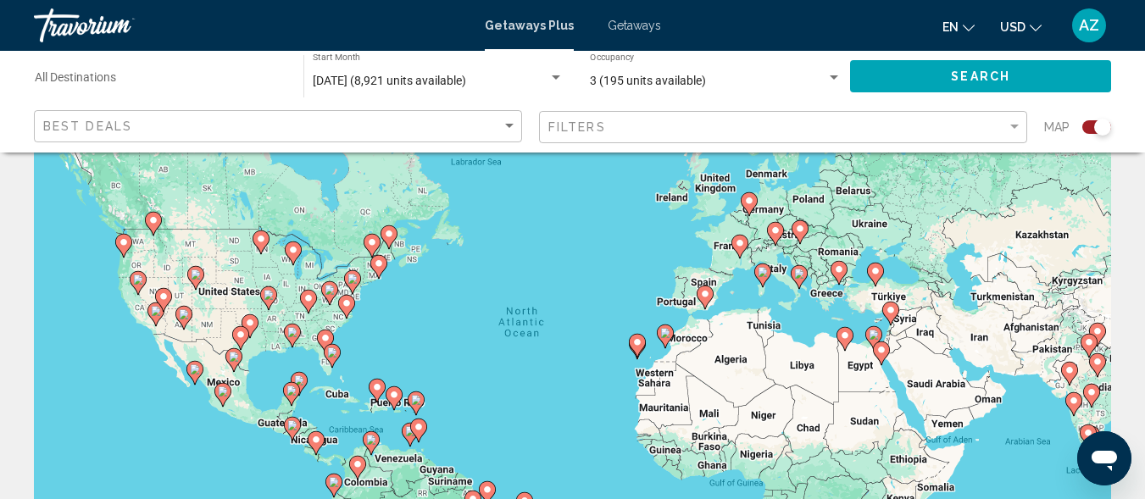
click at [636, 342] on image "Main content" at bounding box center [637, 342] width 10 height 10
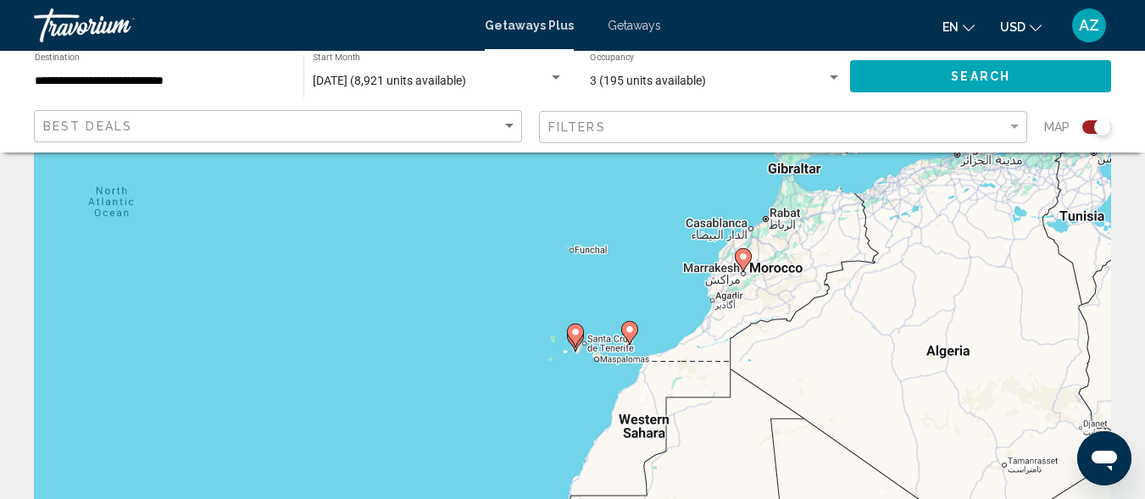
click at [570, 340] on gmp-advanced-marker "Main content" at bounding box center [575, 335] width 17 height 25
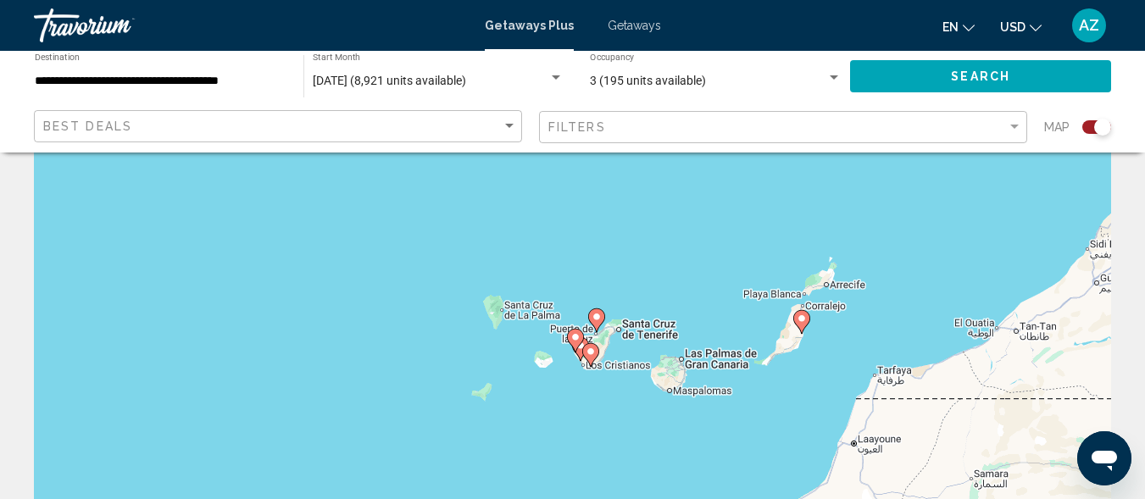
click at [588, 351] on image "Main content" at bounding box center [591, 352] width 10 height 10
type input "**********"
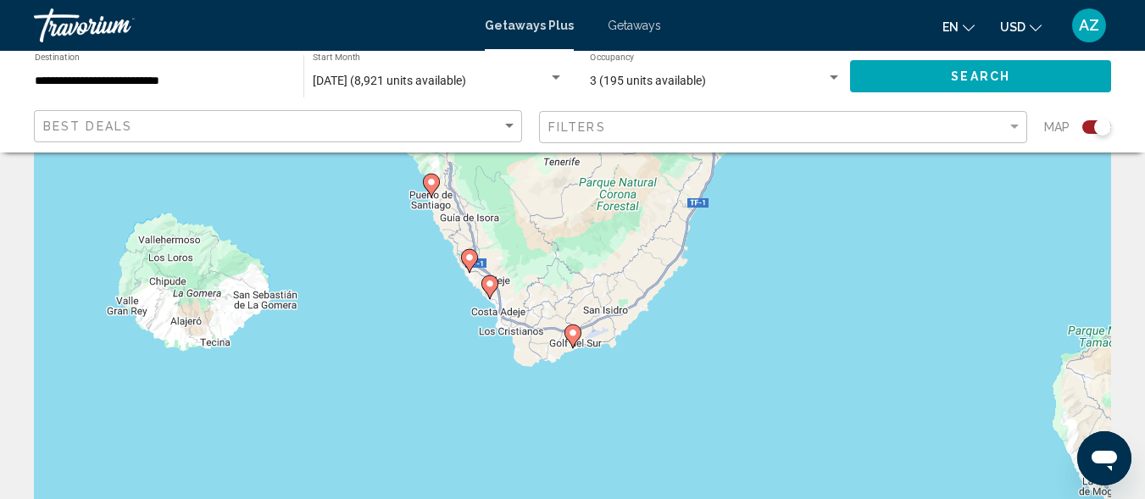
click at [467, 261] on image "Main content" at bounding box center [469, 258] width 10 height 10
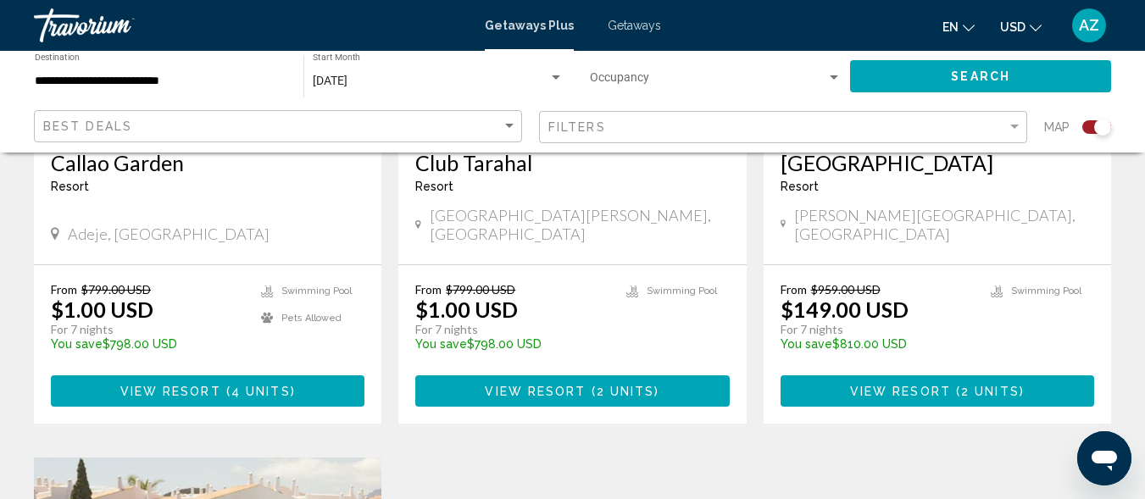
scroll to position [864, 0]
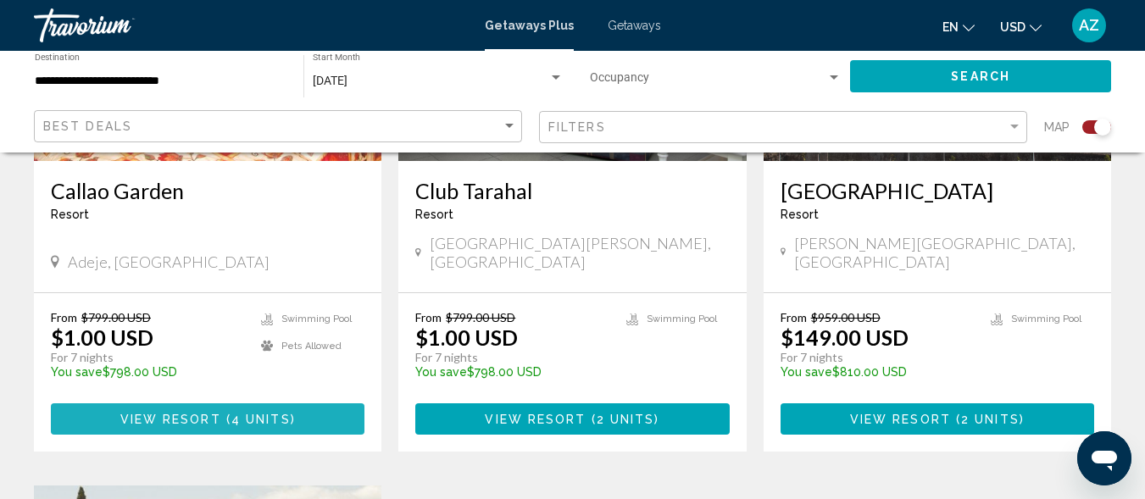
click at [236, 413] on span "4 units" at bounding box center [260, 420] width 59 height 14
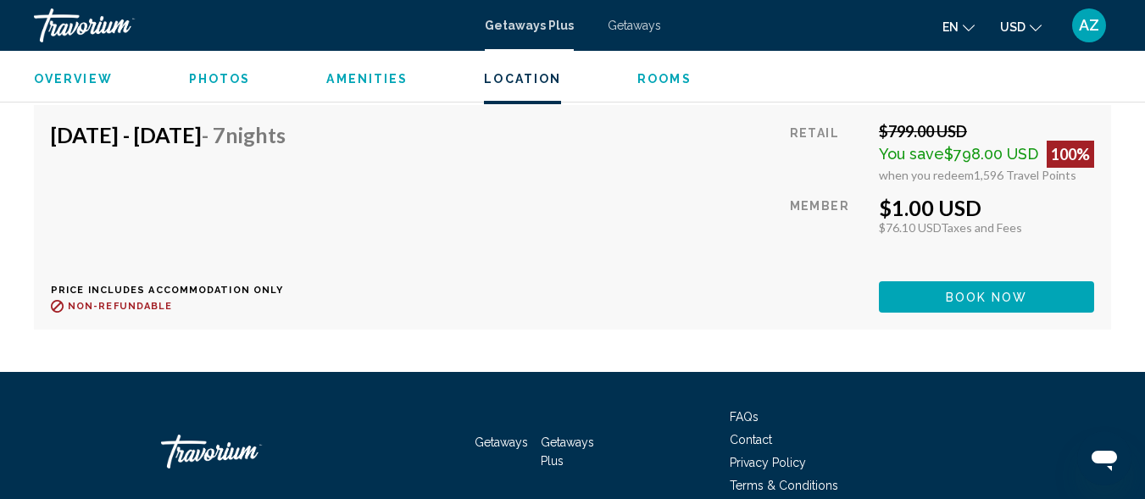
scroll to position [3855, 0]
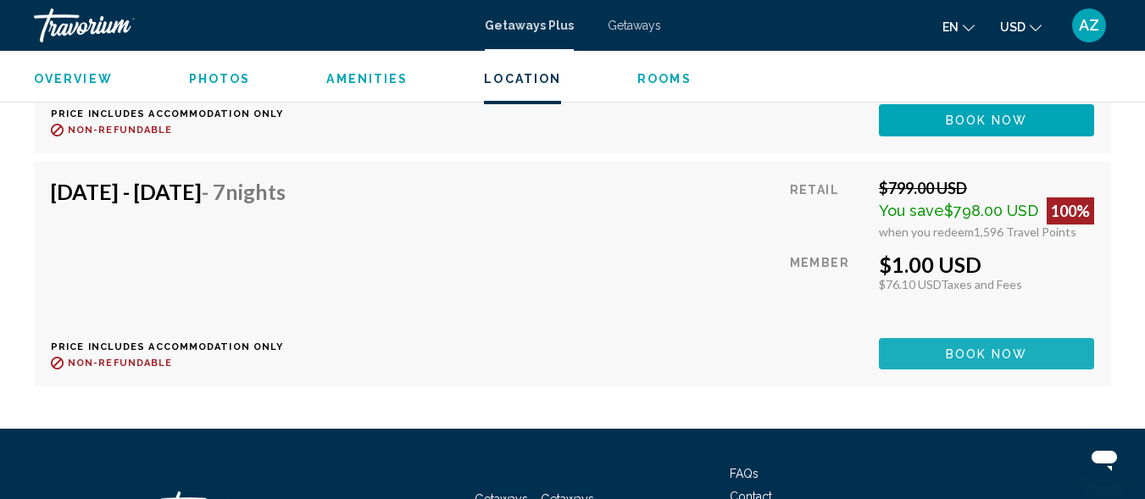
click at [941, 354] on button "Book now" at bounding box center [986, 353] width 215 height 31
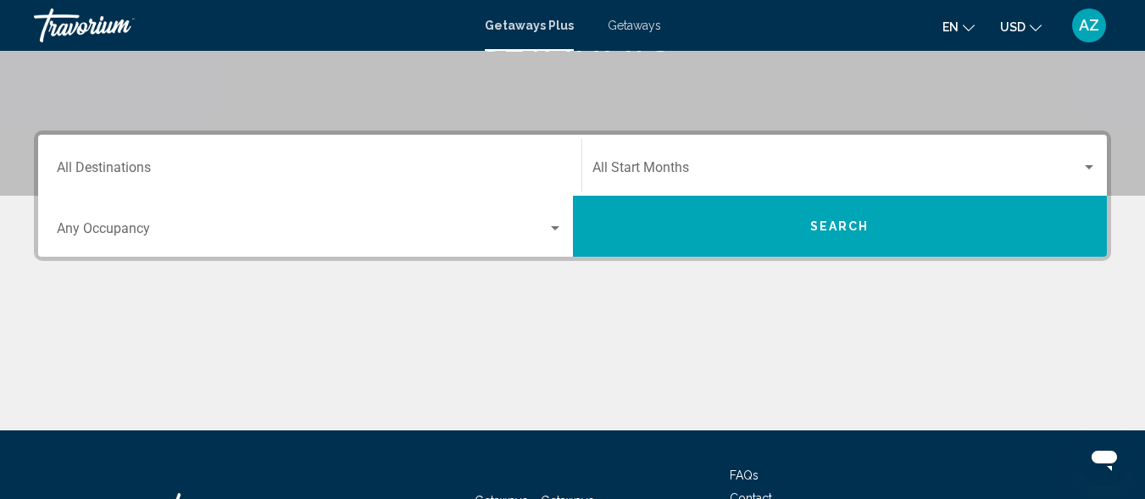
scroll to position [303, 0]
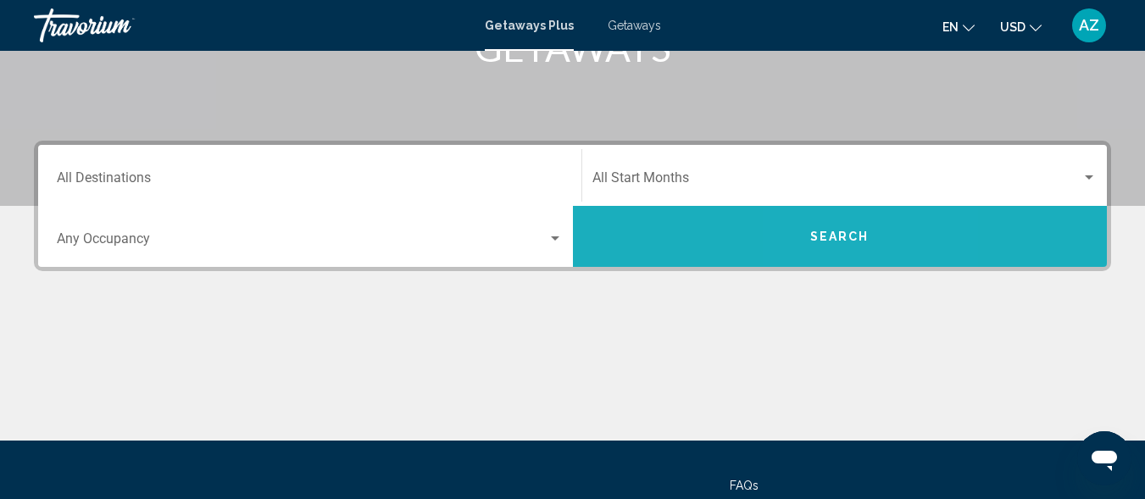
click at [828, 228] on button "Search" at bounding box center [840, 236] width 535 height 61
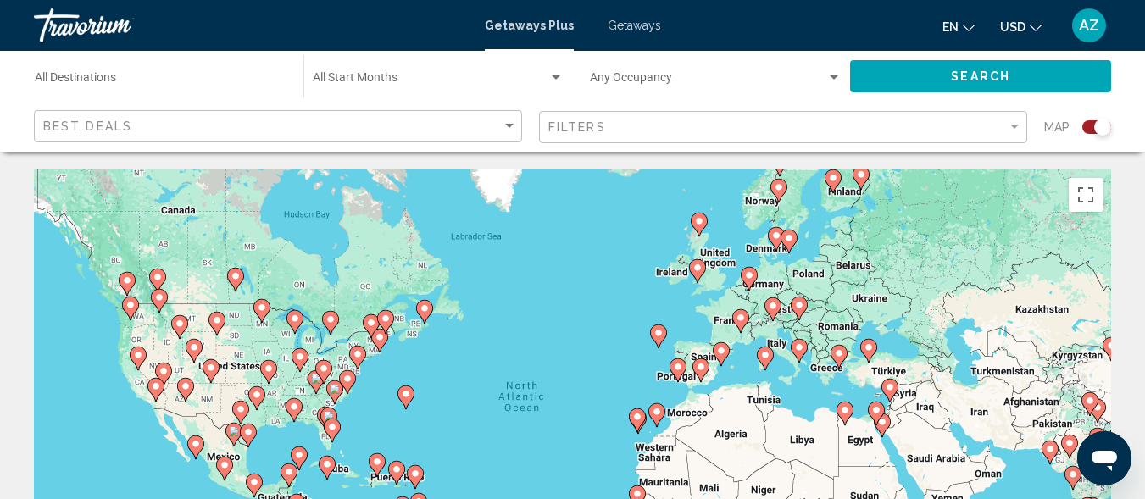
click at [634, 420] on image "Main content" at bounding box center [637, 417] width 10 height 10
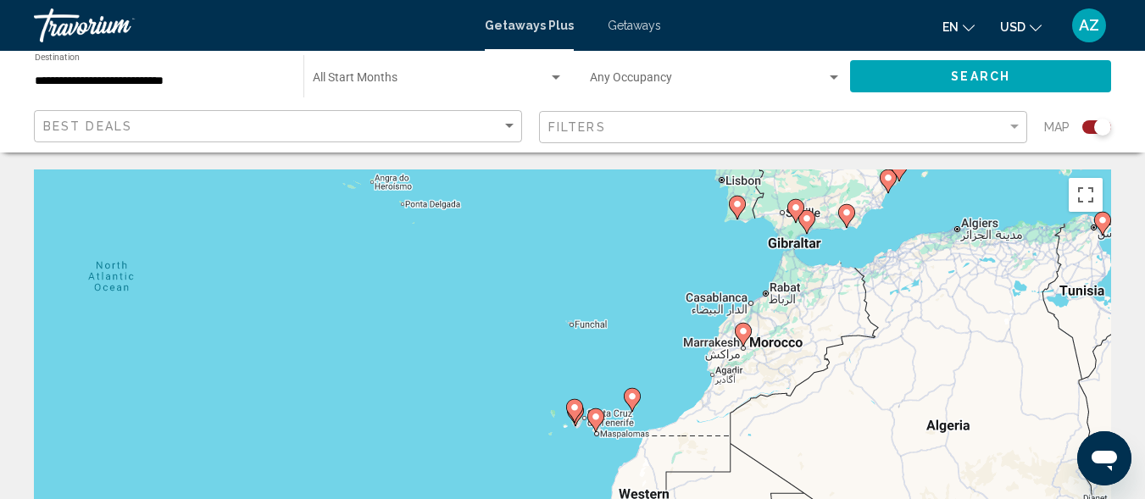
click at [596, 420] on image "Main content" at bounding box center [596, 417] width 10 height 10
type input "**********"
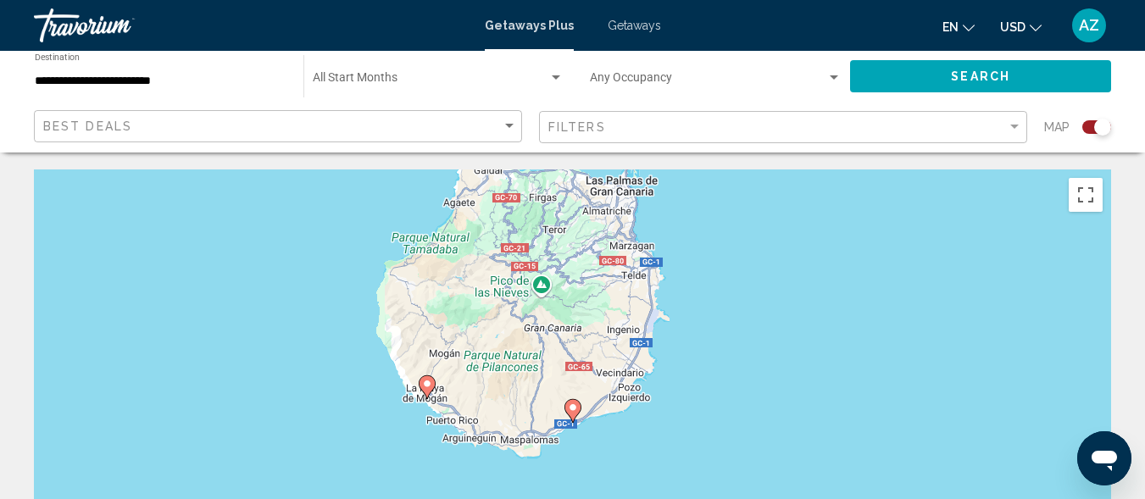
click at [442, 247] on div "To navigate, press the arrow keys. To activate drag with keyboard, press Alt + …" at bounding box center [572, 424] width 1077 height 509
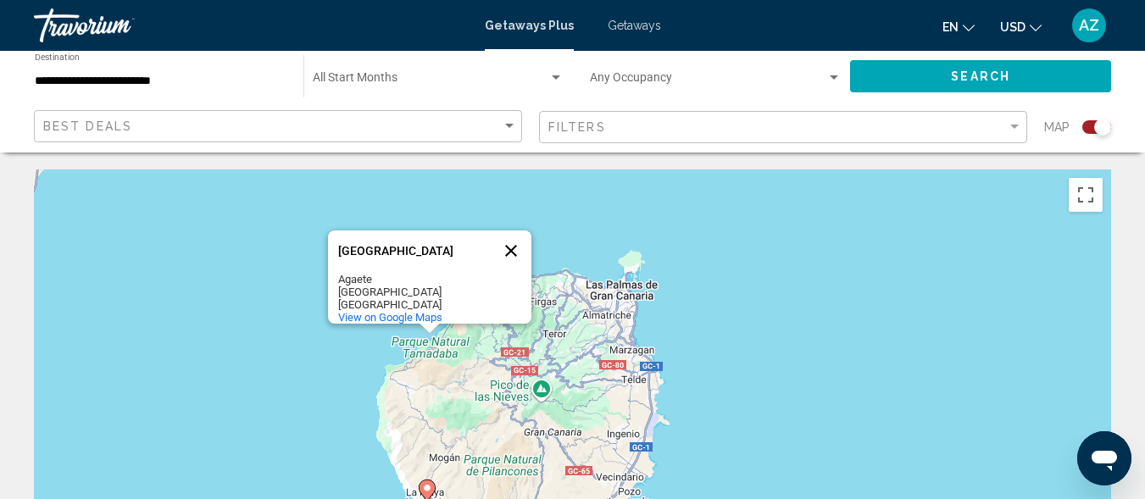
click at [510, 238] on button "Close" at bounding box center [511, 251] width 41 height 41
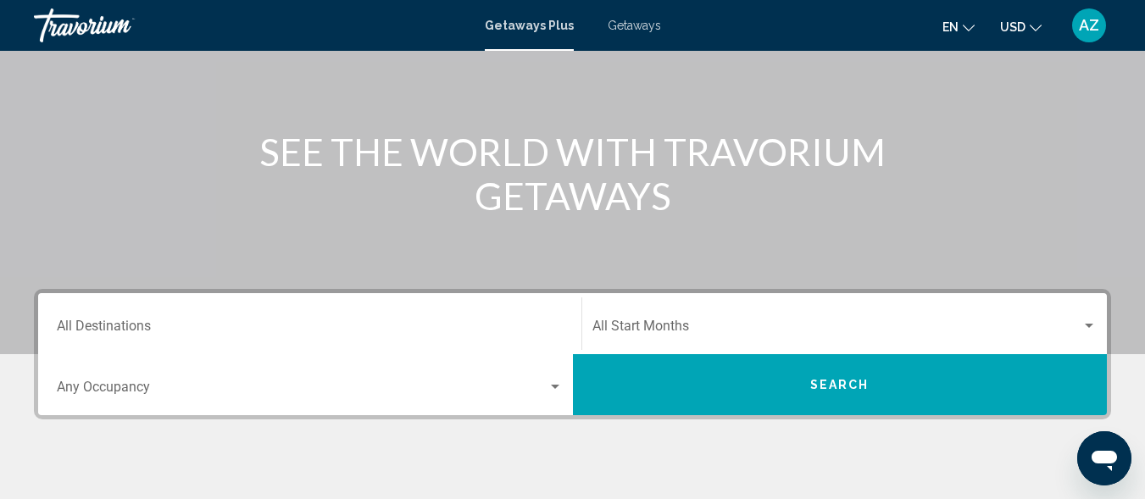
scroll to position [201, 0]
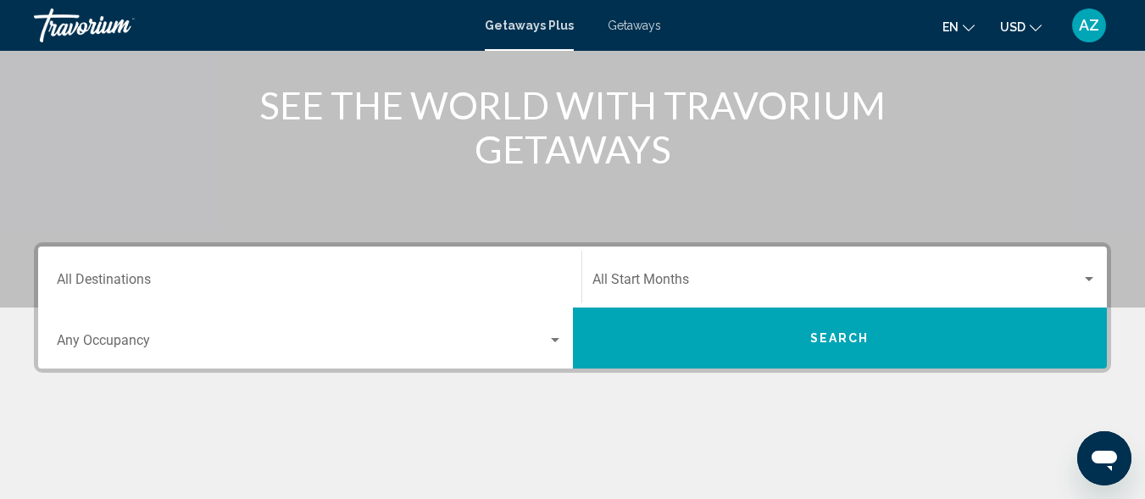
click at [556, 337] on div "Search widget" at bounding box center [554, 341] width 15 height 14
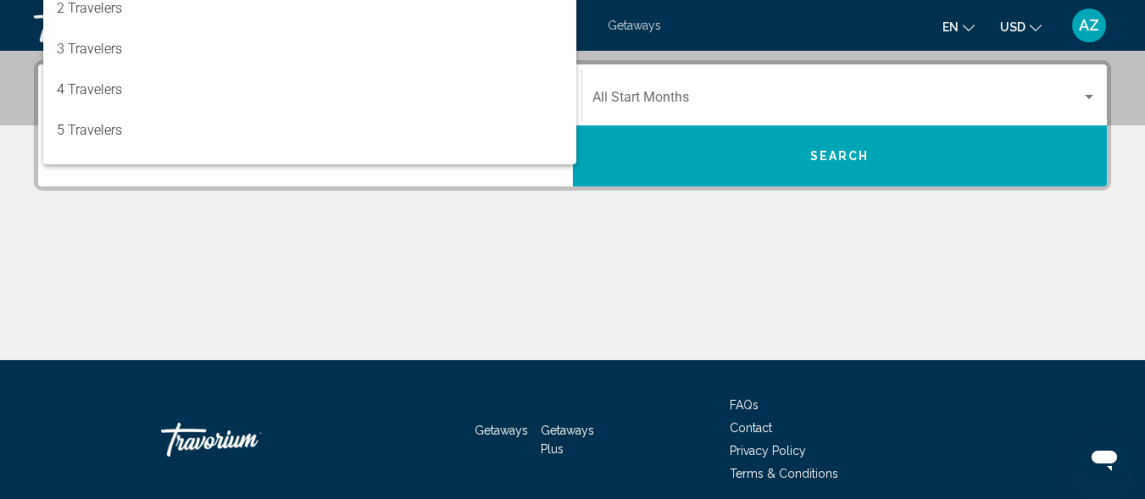
scroll to position [388, 0]
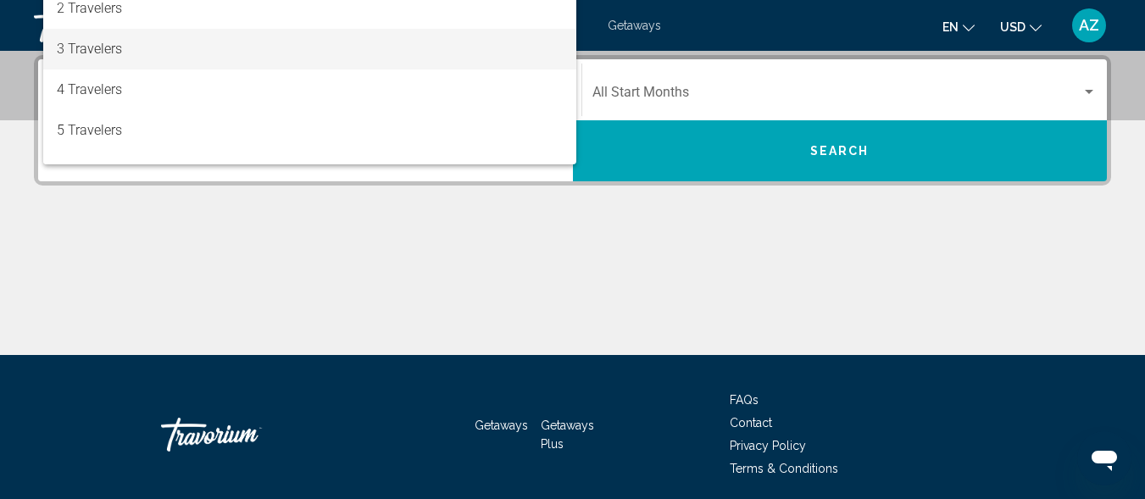
click at [233, 53] on span "3 Travelers" at bounding box center [310, 49] width 506 height 41
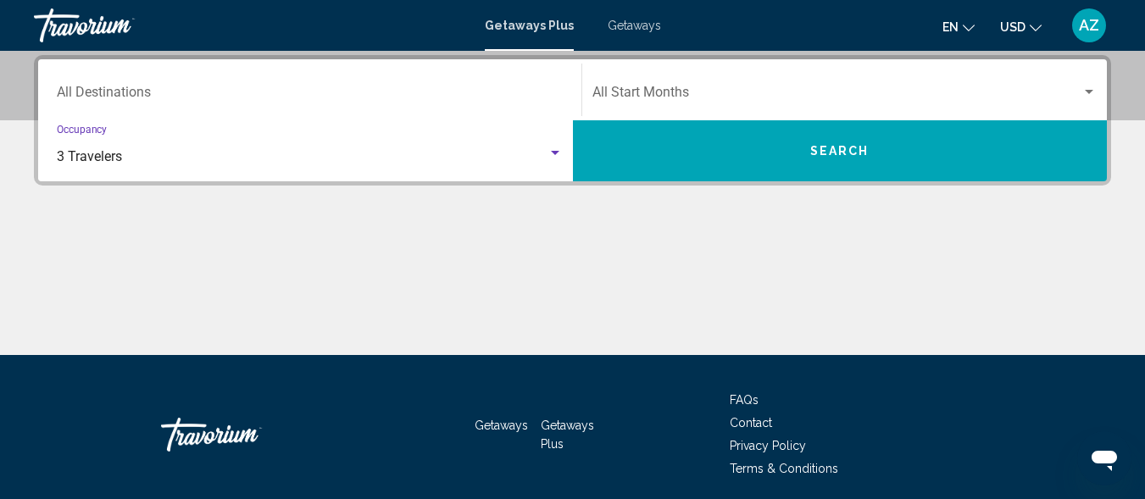
click at [1087, 88] on div "Search widget" at bounding box center [1088, 93] width 15 height 14
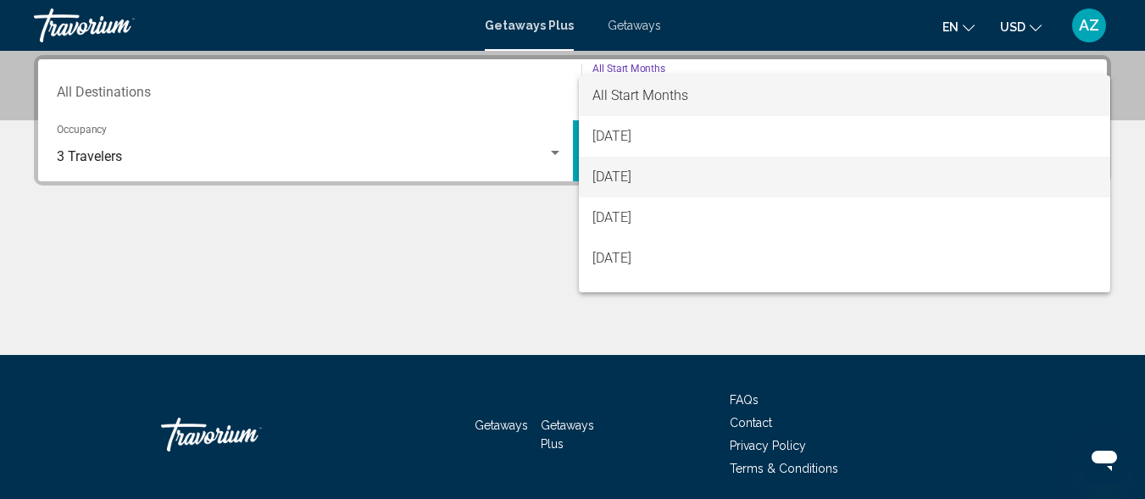
click at [1009, 184] on span "[DATE]" at bounding box center [844, 177] width 505 height 41
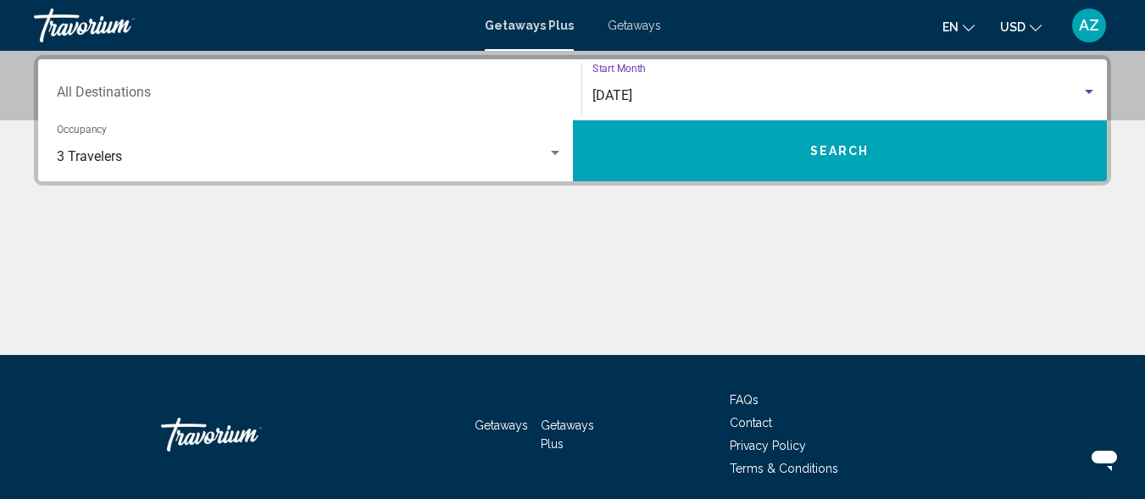
click at [814, 148] on span "Search" at bounding box center [839, 152] width 59 height 14
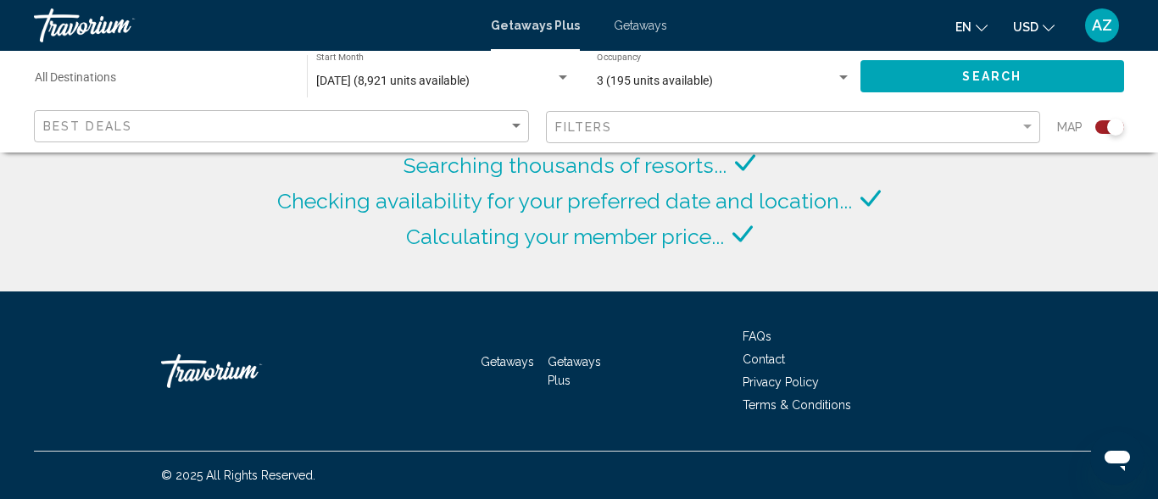
click at [1039, 80] on button "Search" at bounding box center [992, 75] width 264 height 31
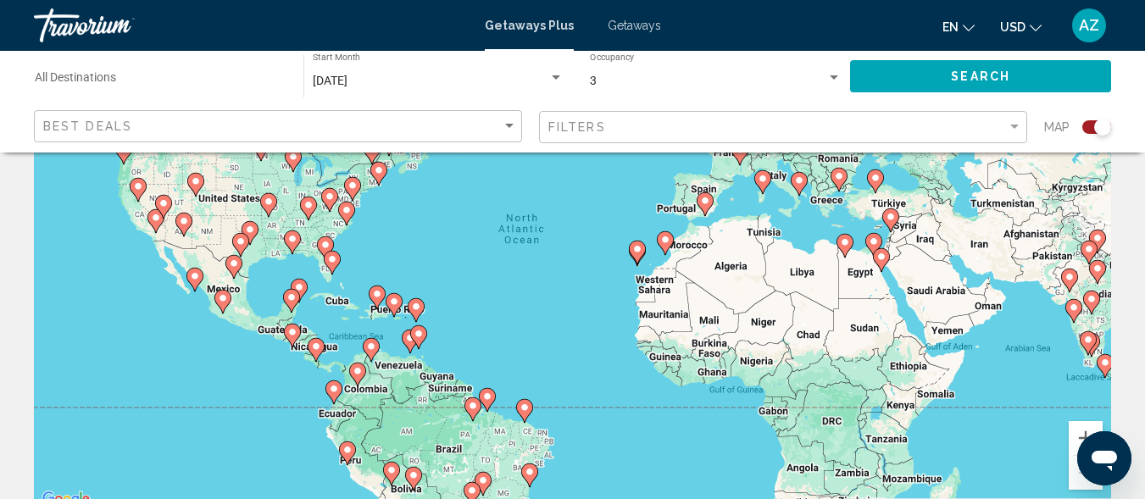
scroll to position [149, 0]
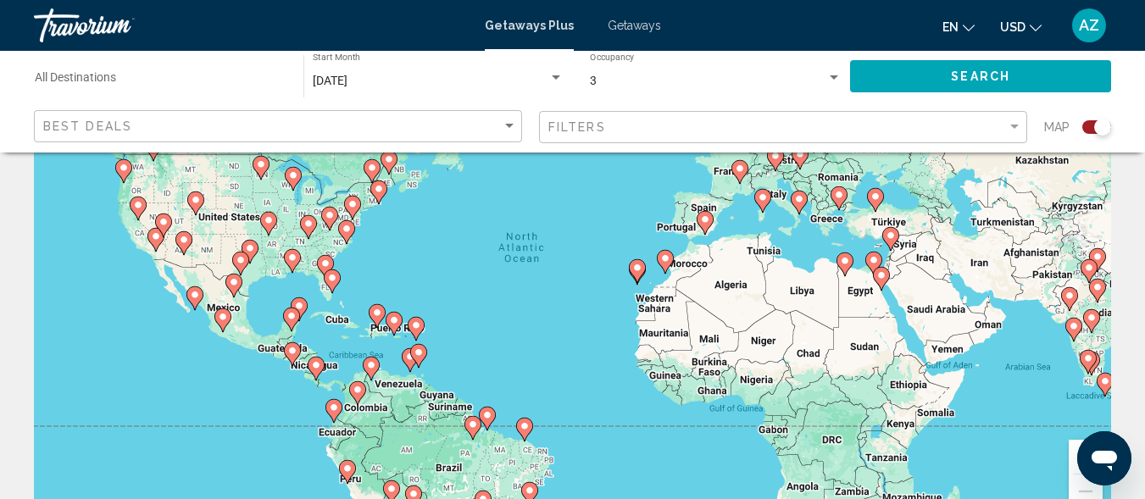
click at [638, 274] on icon "Main content" at bounding box center [636, 271] width 15 height 22
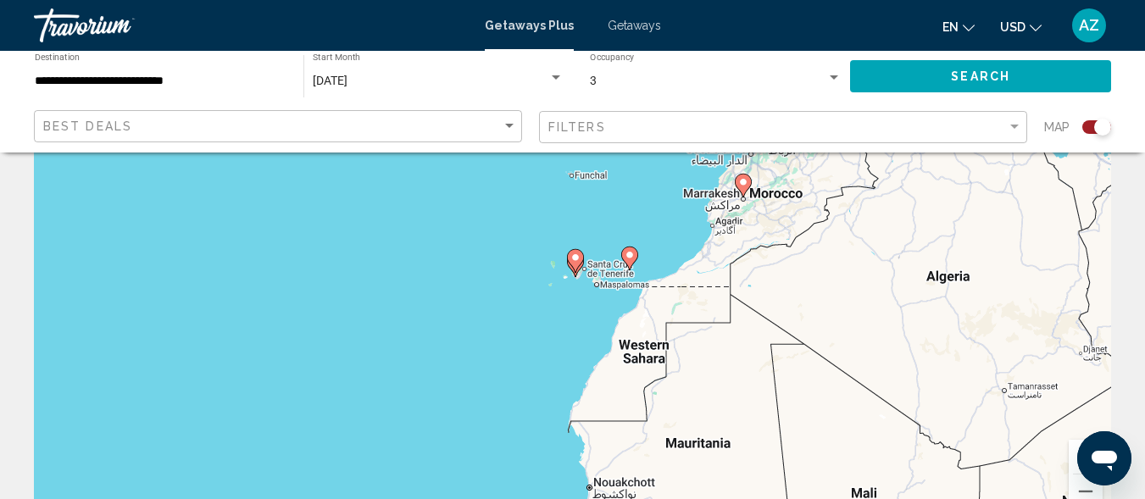
click at [574, 266] on icon "Main content" at bounding box center [574, 261] width 15 height 22
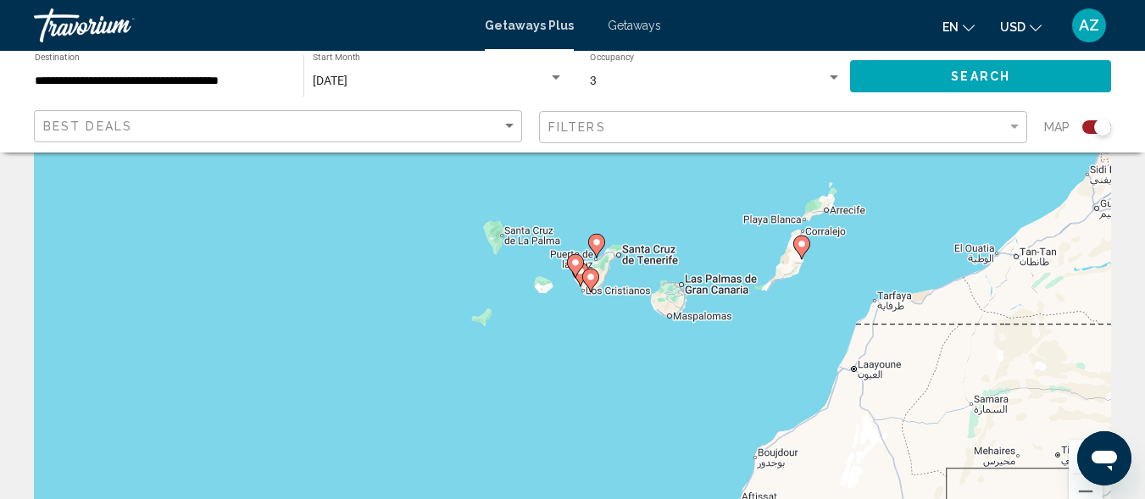
click at [589, 278] on image "Main content" at bounding box center [591, 277] width 10 height 10
type input "**********"
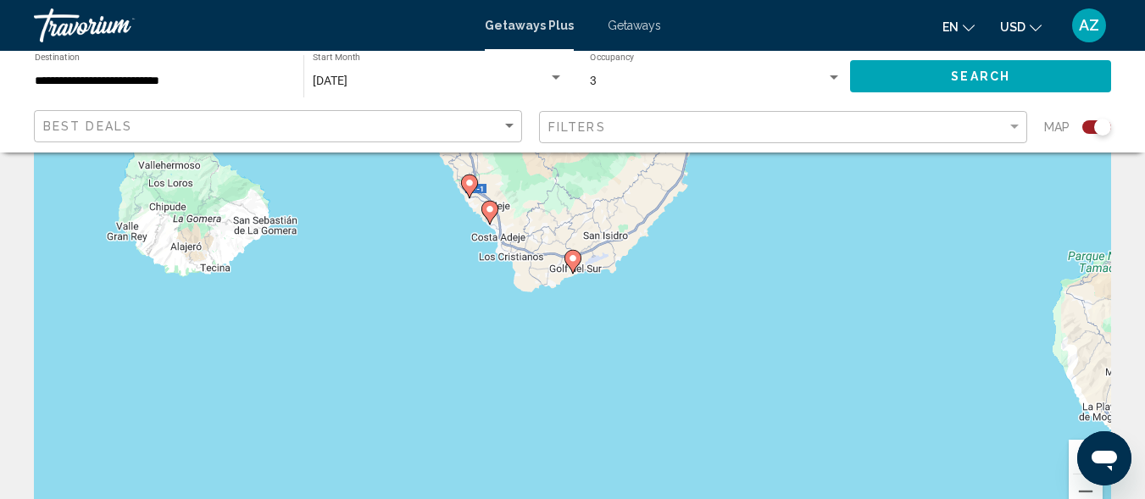
click at [489, 215] on icon "Main content" at bounding box center [488, 213] width 15 height 22
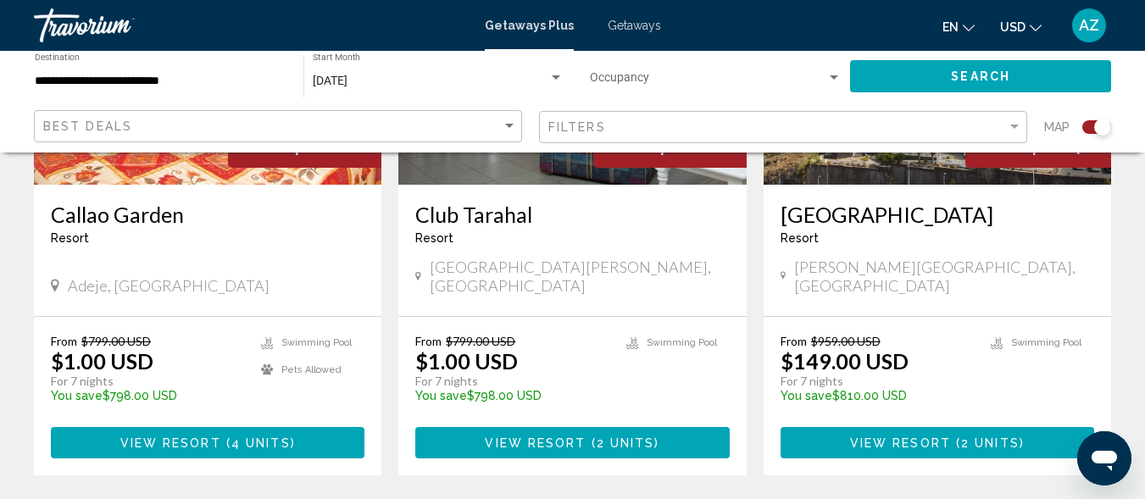
scroll to position [845, 0]
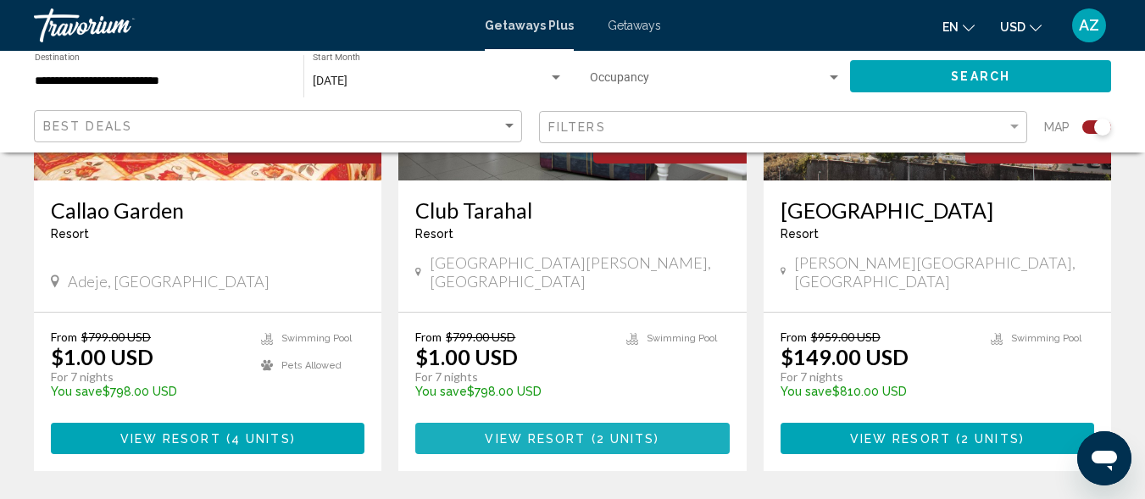
click at [548, 432] on span "View Resort" at bounding box center [535, 439] width 101 height 14
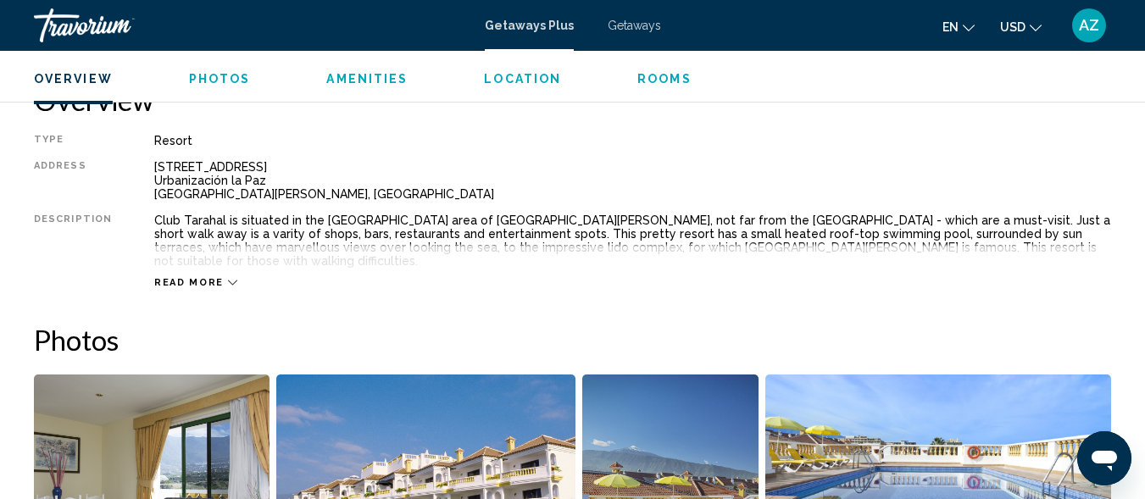
scroll to position [782, 0]
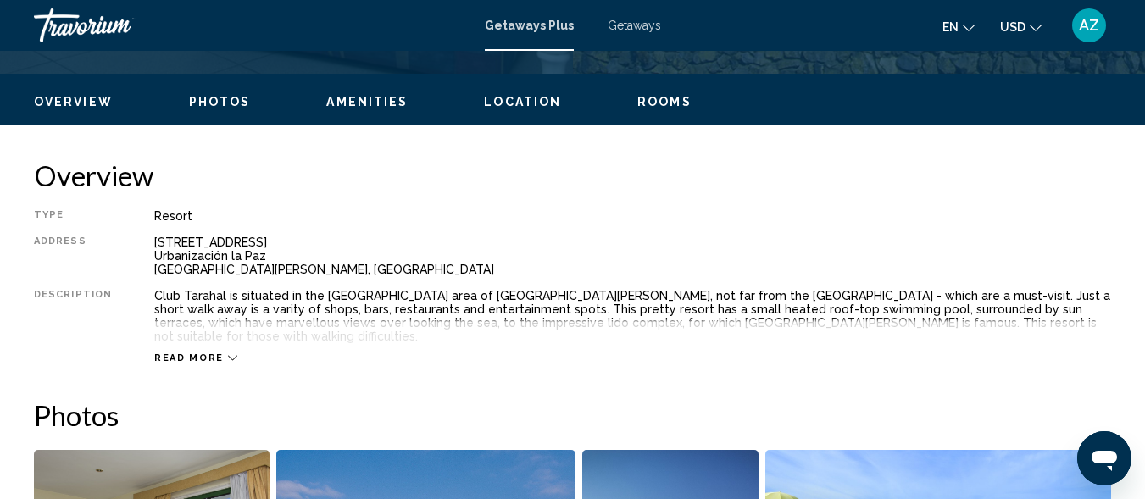
click at [228, 353] on icon "Main content" at bounding box center [232, 357] width 9 height 9
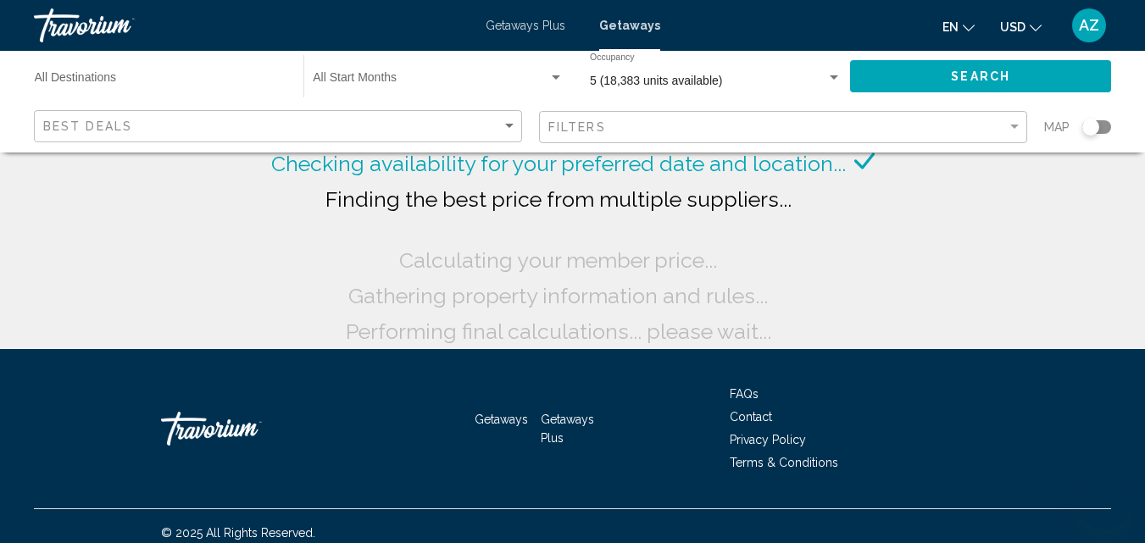
click at [660, 242] on div "Calculating your member price..." at bounding box center [572, 260] width 347 height 36
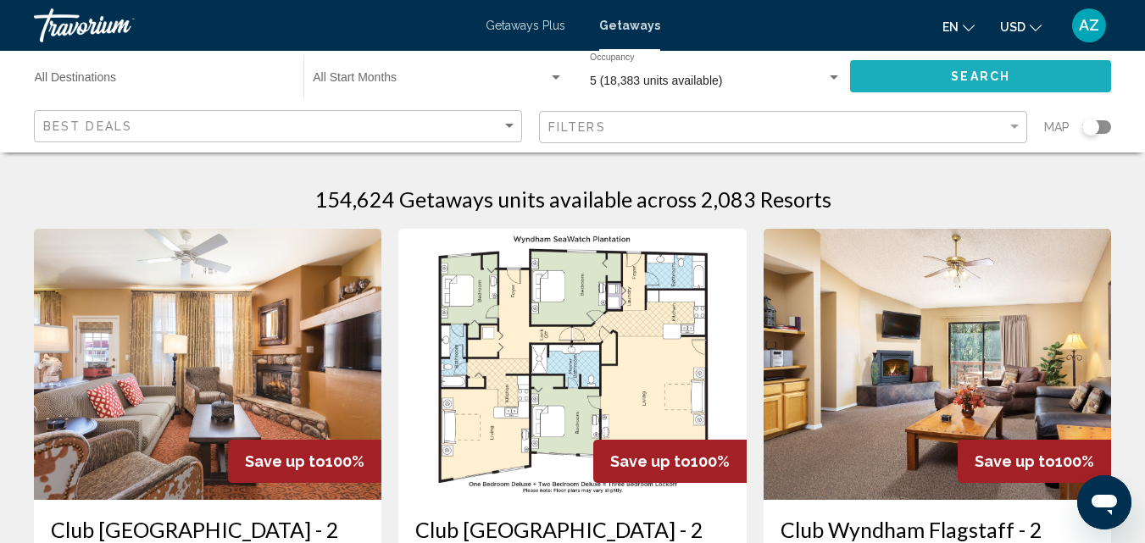
click at [934, 77] on button "Search" at bounding box center [980, 75] width 261 height 31
click at [1013, 75] on button "Search" at bounding box center [980, 75] width 261 height 31
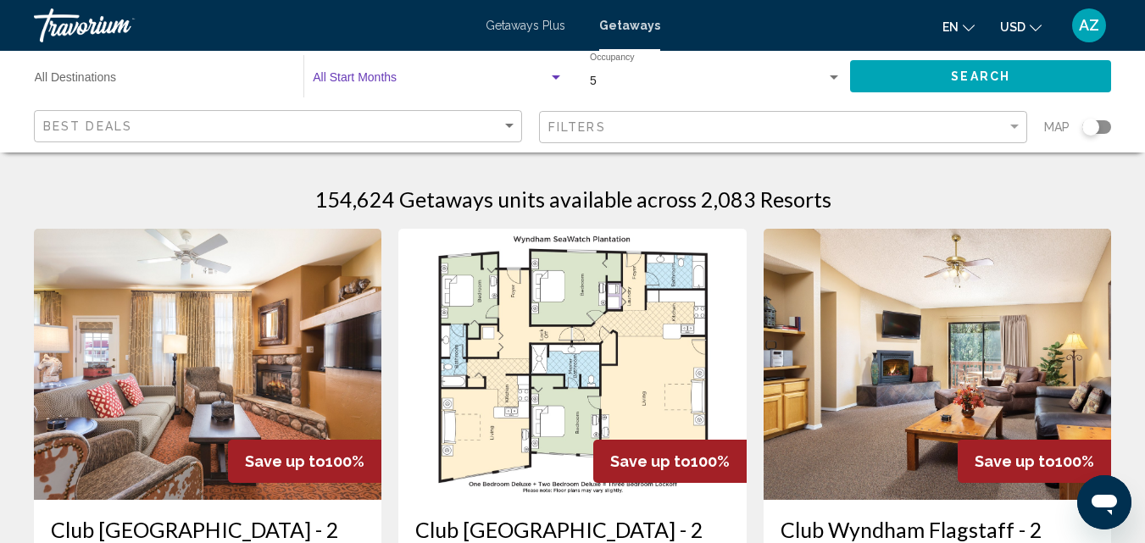
click at [556, 75] on div "Search widget" at bounding box center [555, 78] width 15 height 14
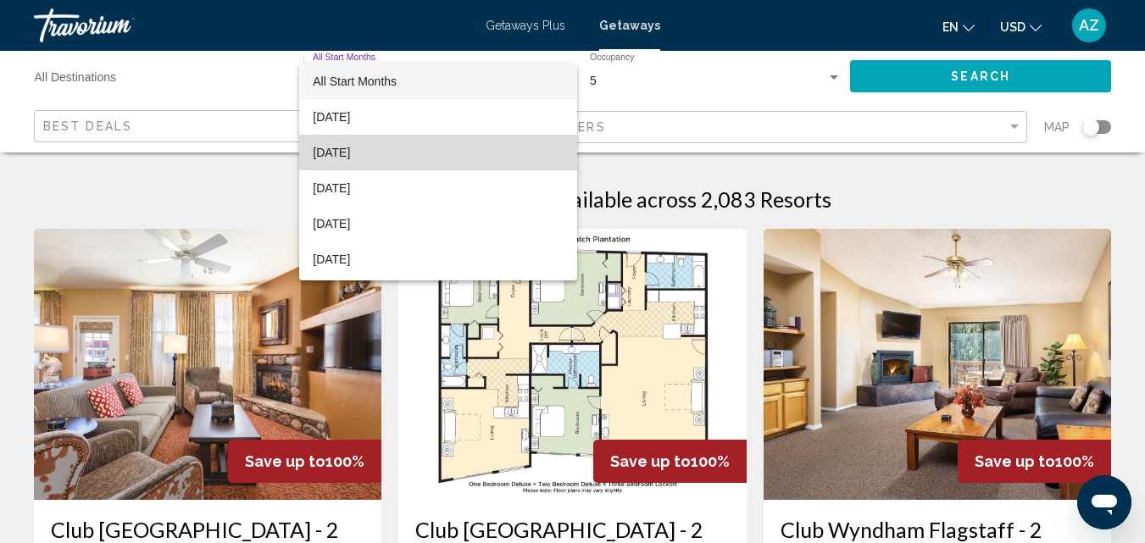
click at [485, 153] on span "September 2025" at bounding box center [438, 153] width 251 height 36
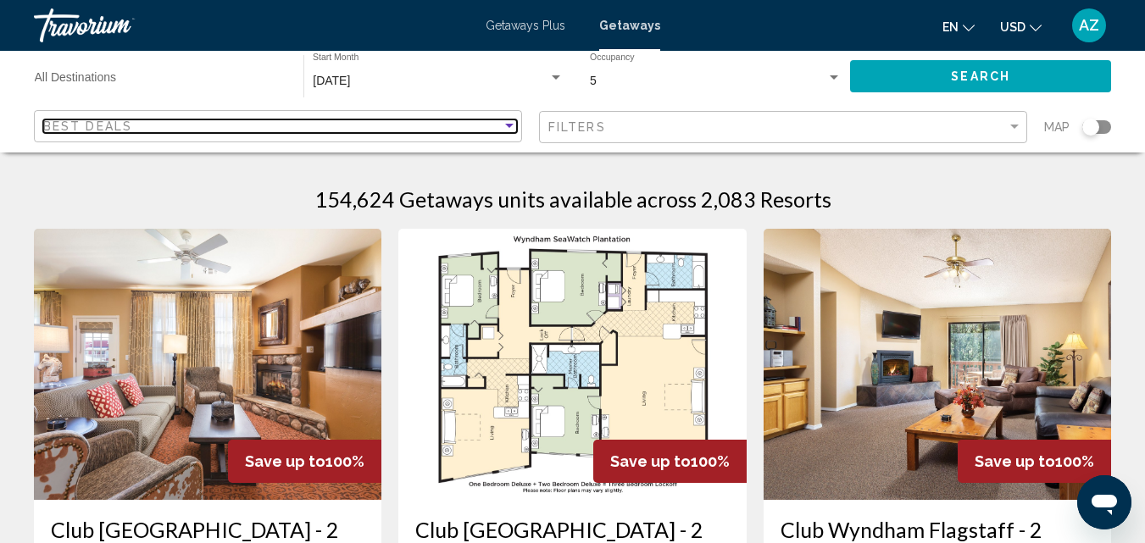
click at [508, 122] on div "Sort by" at bounding box center [509, 126] width 15 height 14
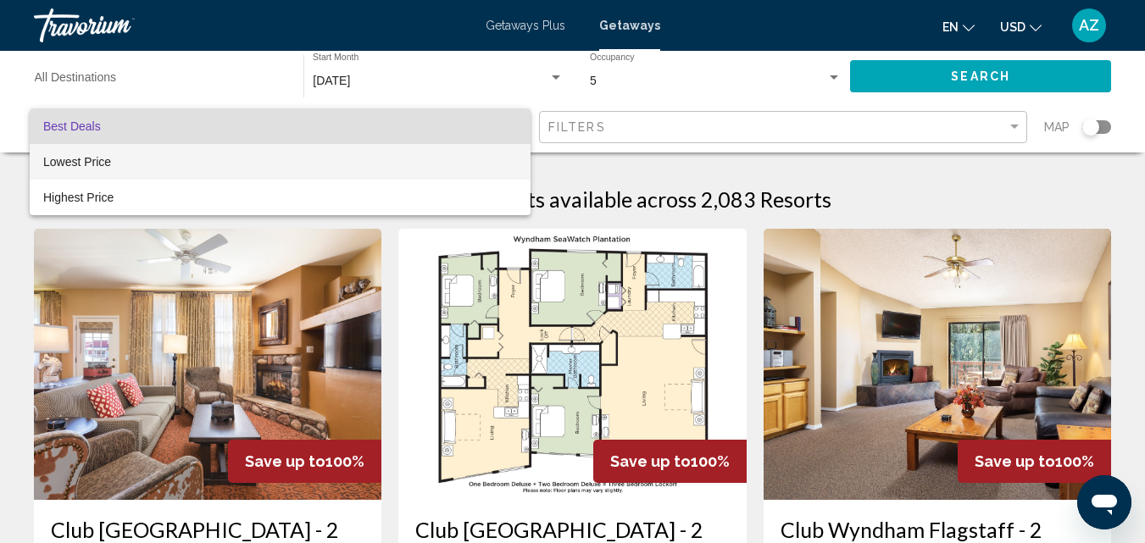
click at [459, 156] on span "Lowest Price" at bounding box center [280, 162] width 474 height 36
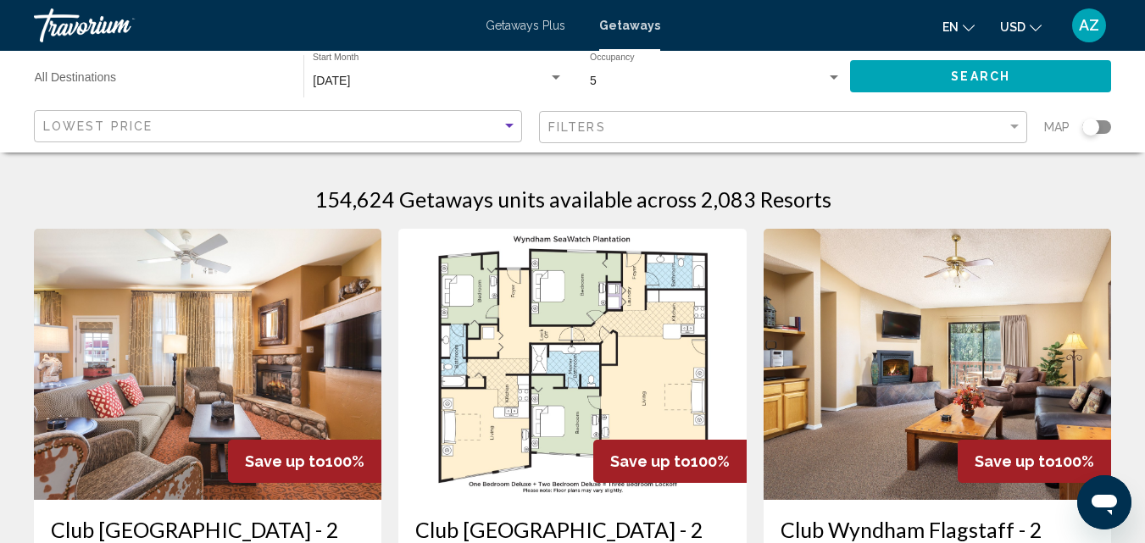
click at [89, 77] on input "Destination All Destinations" at bounding box center [161, 82] width 252 height 14
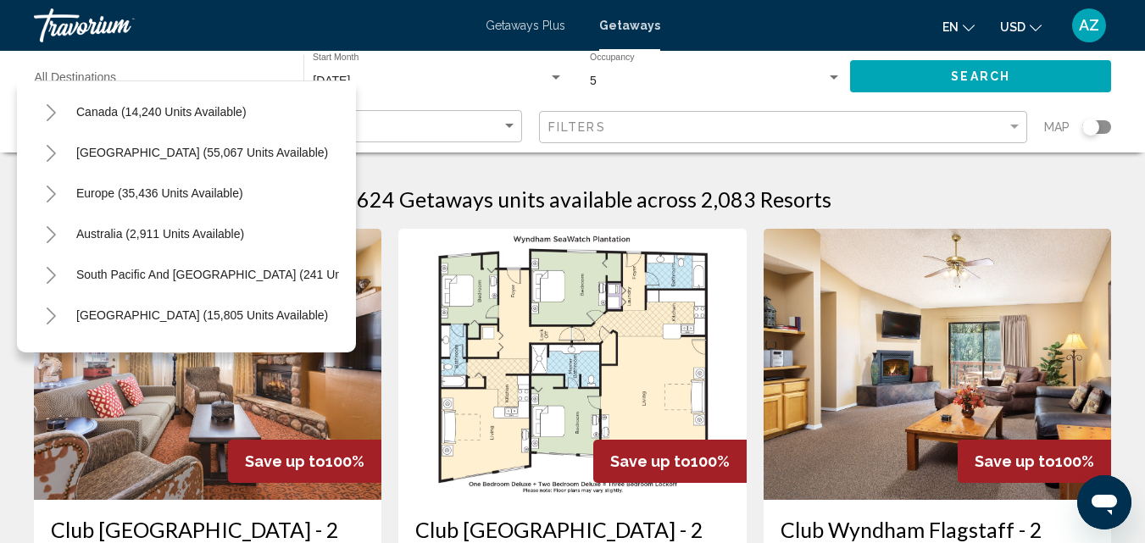
scroll to position [117, 0]
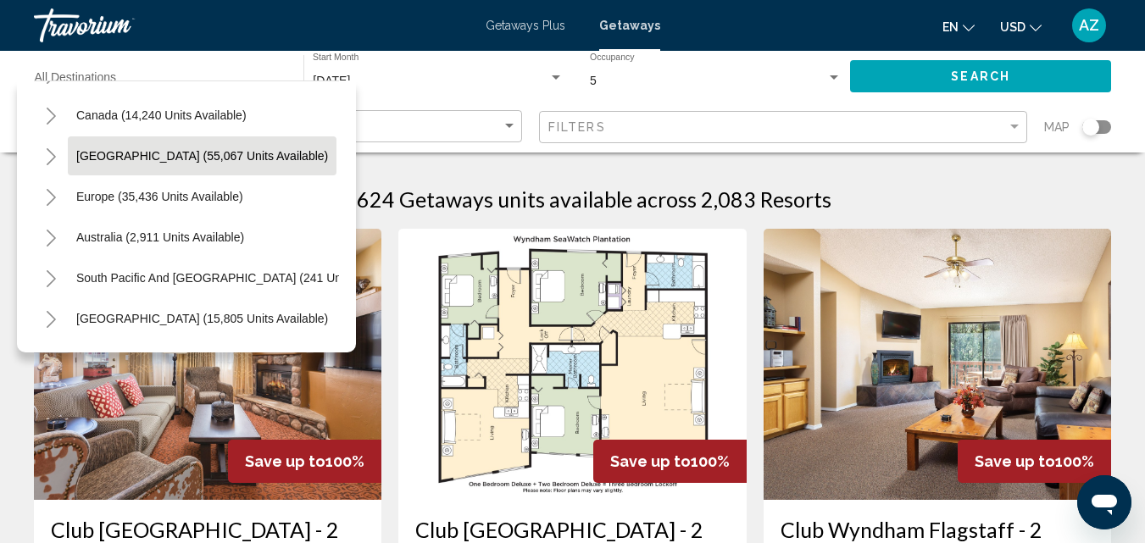
drag, startPoint x: 322, startPoint y: 241, endPoint x: 276, endPoint y: 156, distance: 96.3
click at [276, 156] on mat-tree "All destinations United States (614,344 units available) Mexico (75,591 units a…" at bounding box center [186, 237] width 305 height 529
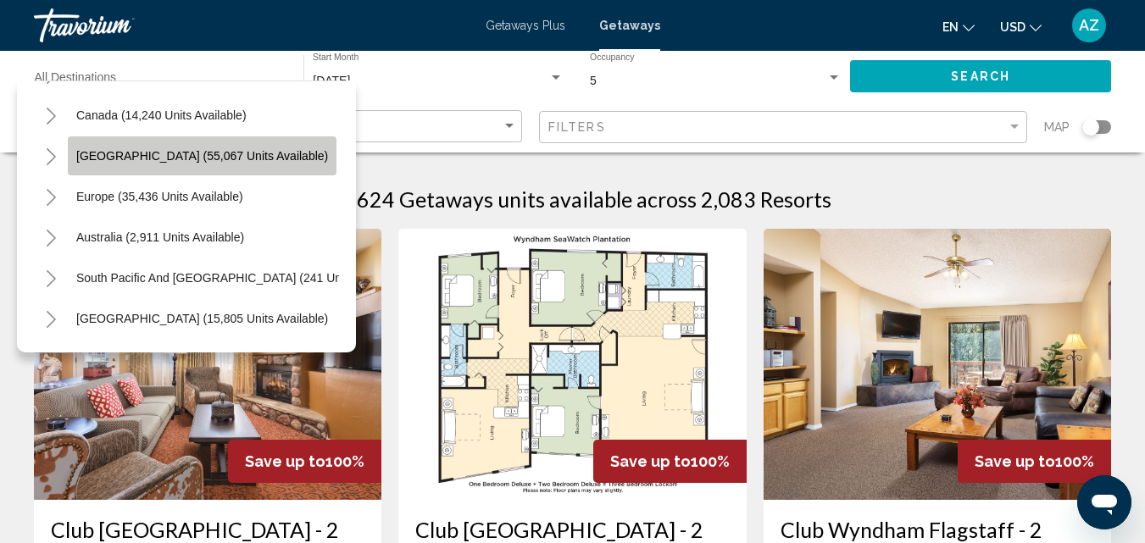
click at [264, 147] on button "[GEOGRAPHIC_DATA] (55,067 units available)" at bounding box center [202, 155] width 269 height 39
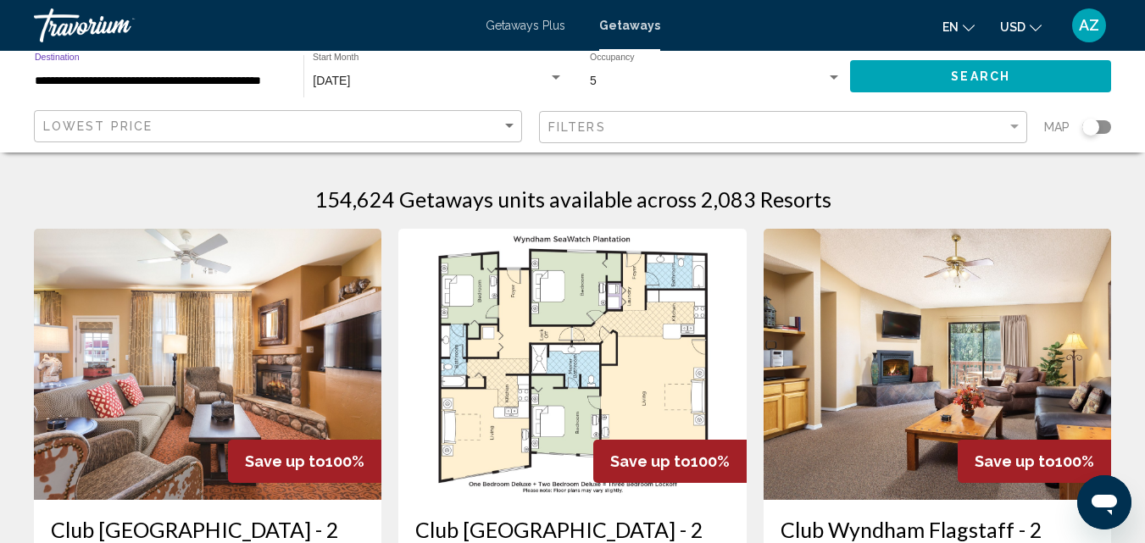
click at [953, 69] on span "Search" at bounding box center [980, 76] width 59 height 14
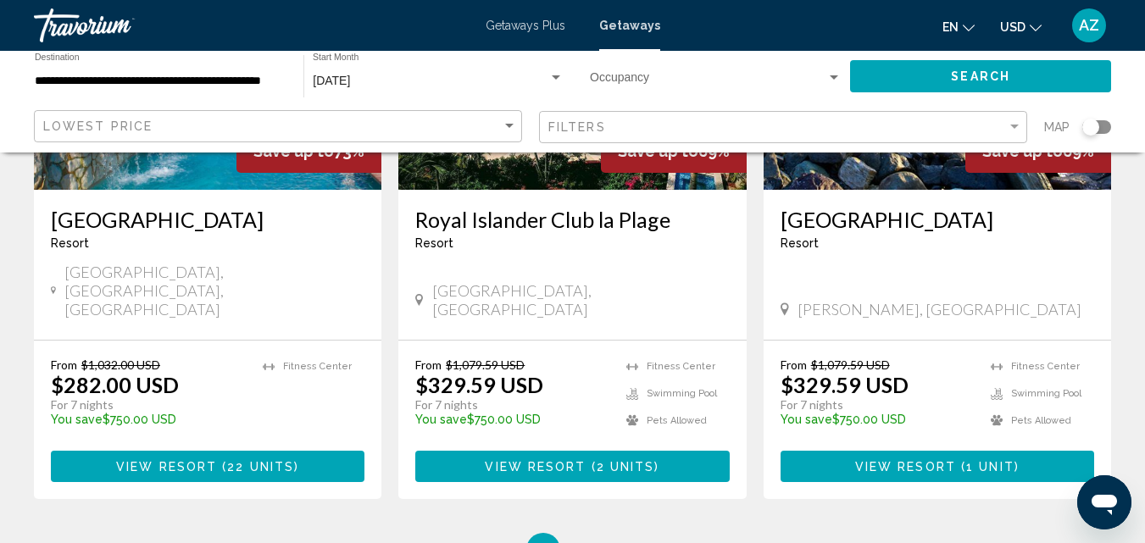
scroll to position [2113, 0]
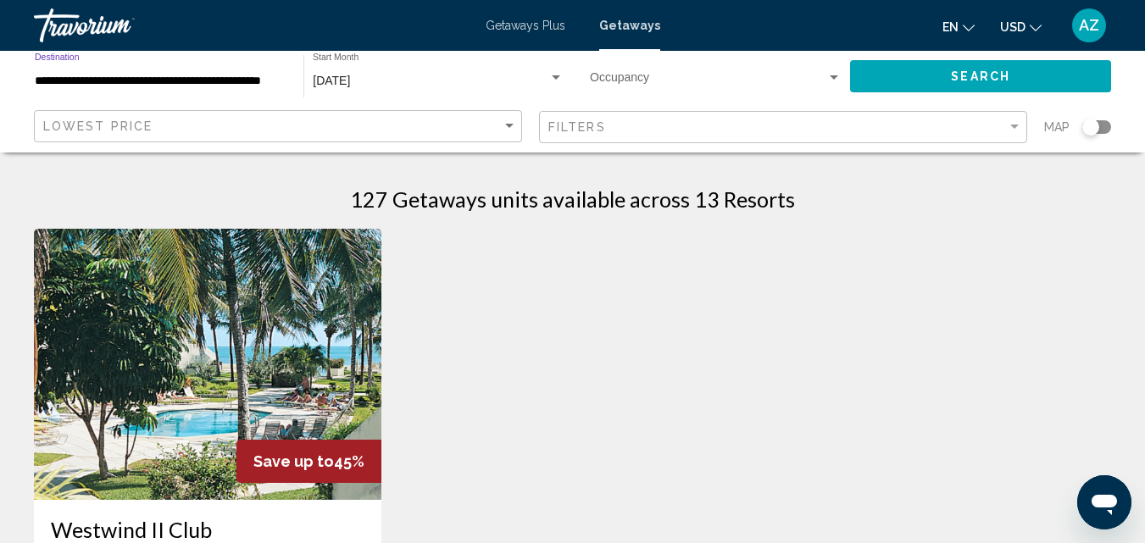
click at [264, 78] on input "**********" at bounding box center [161, 82] width 252 height 14
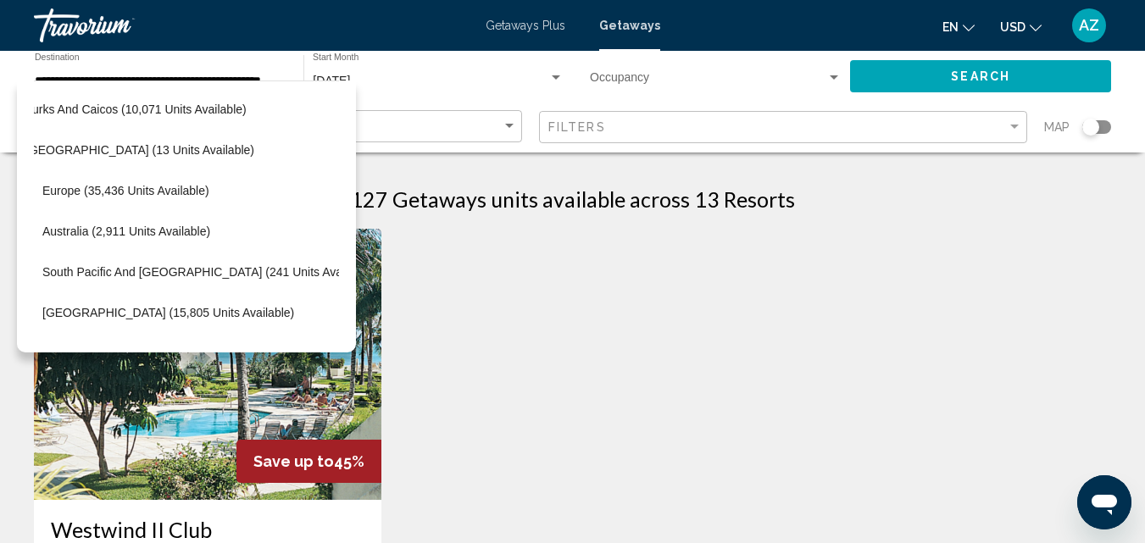
scroll to position [697, 34]
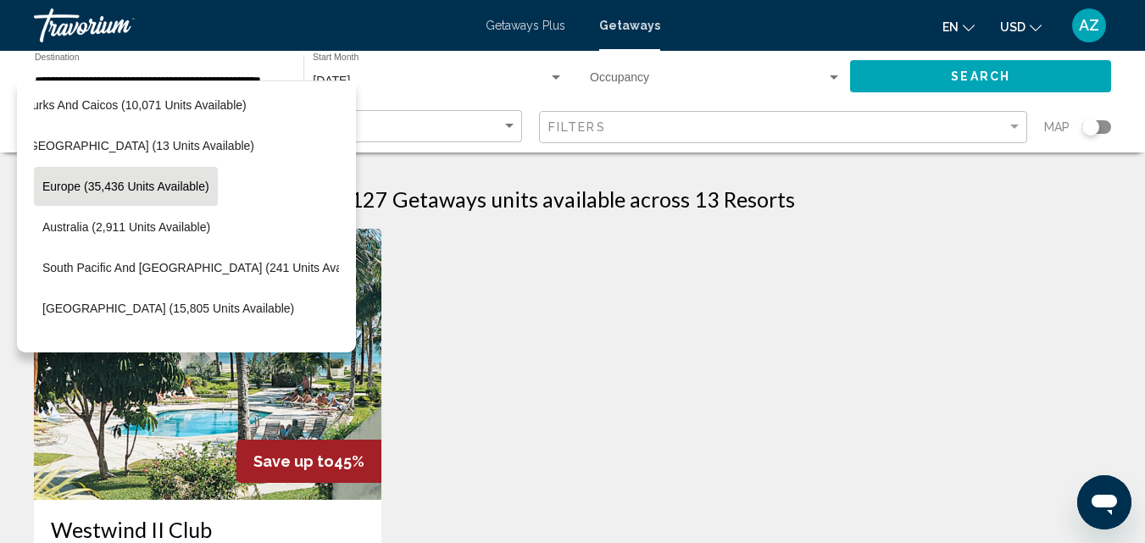
click at [192, 184] on span "Europe (35,436 units available)" at bounding box center [125, 187] width 167 height 14
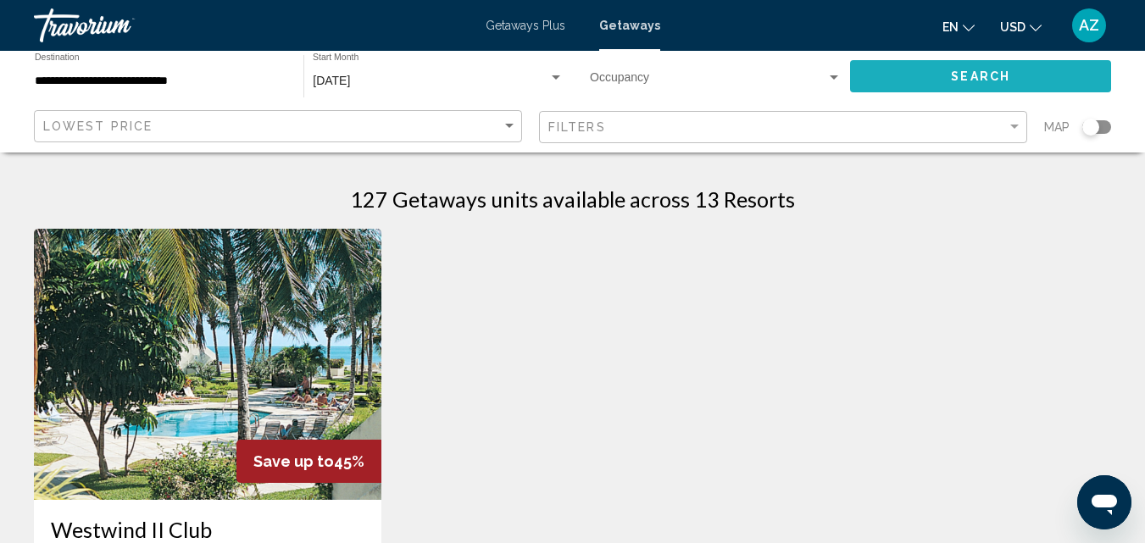
click at [888, 78] on button "Search" at bounding box center [980, 75] width 261 height 31
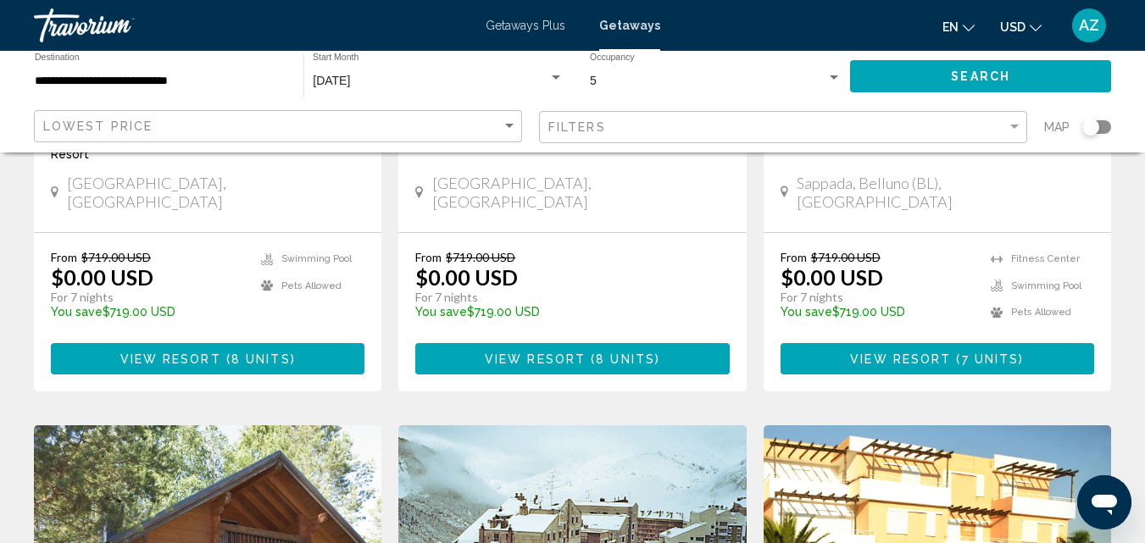
scroll to position [1545, 0]
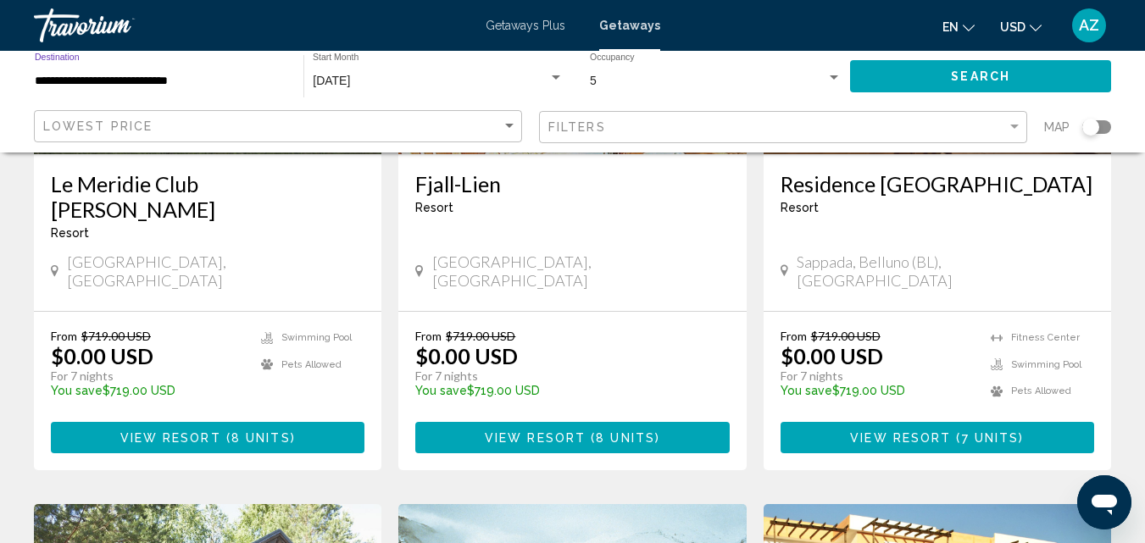
click at [192, 85] on input "**********" at bounding box center [161, 82] width 252 height 14
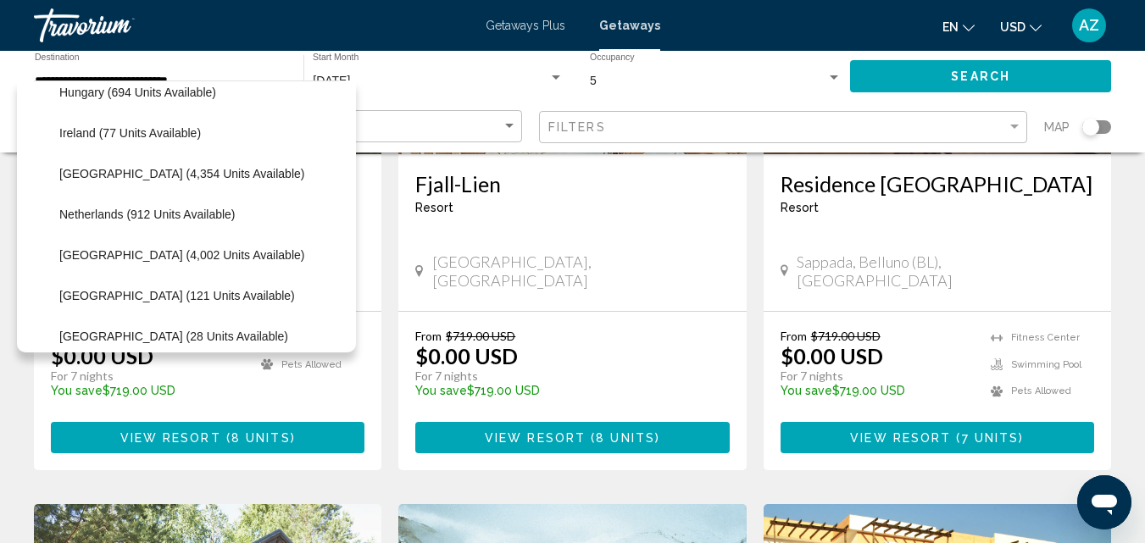
scroll to position [815, 0]
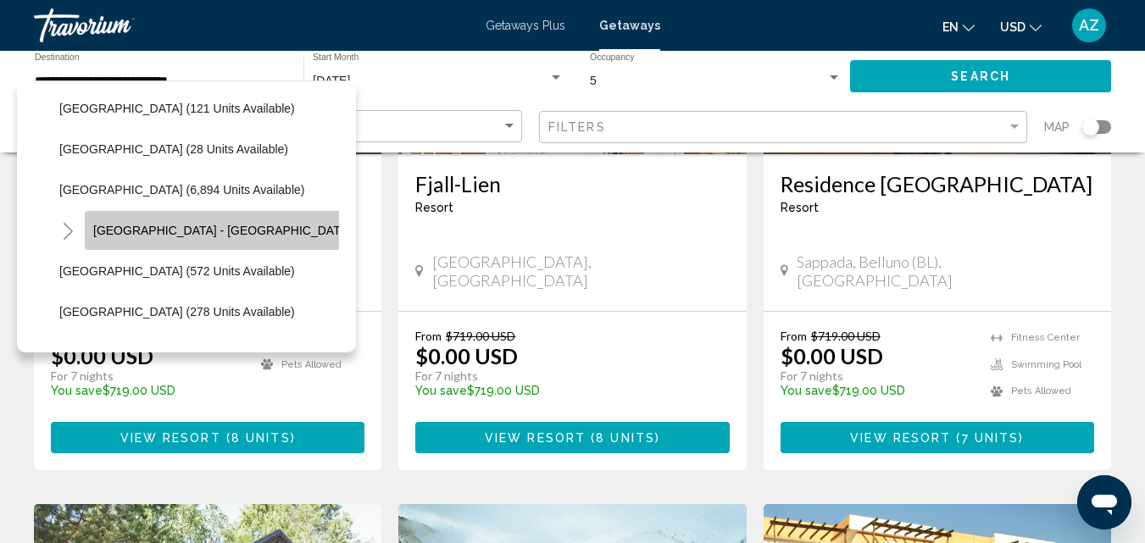
click at [225, 226] on span "[GEOGRAPHIC_DATA] - [GEOGRAPHIC_DATA] (2,535 units available)" at bounding box center [283, 231] width 380 height 14
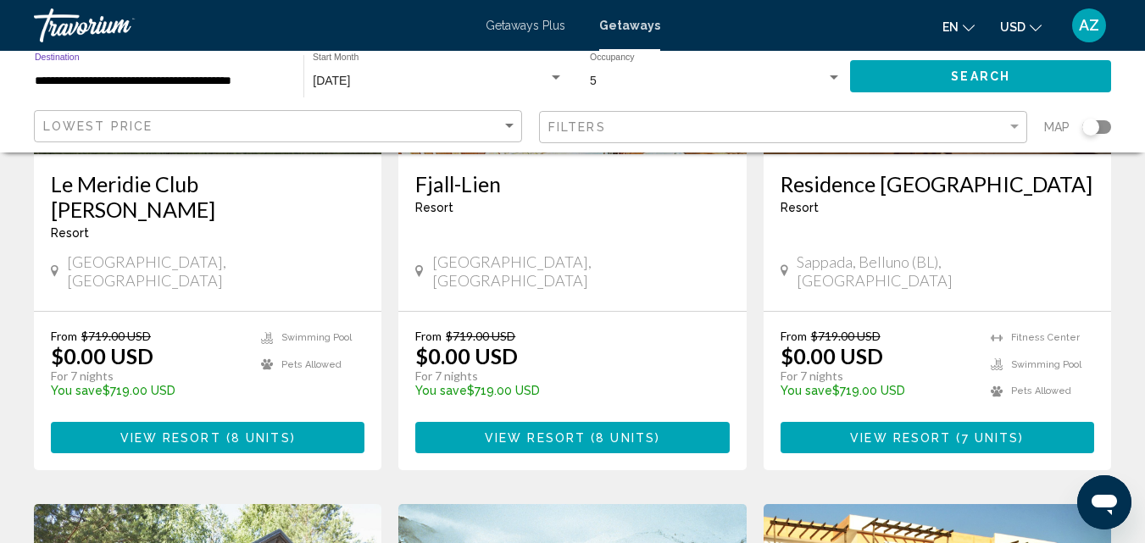
scroll to position [1564, 0]
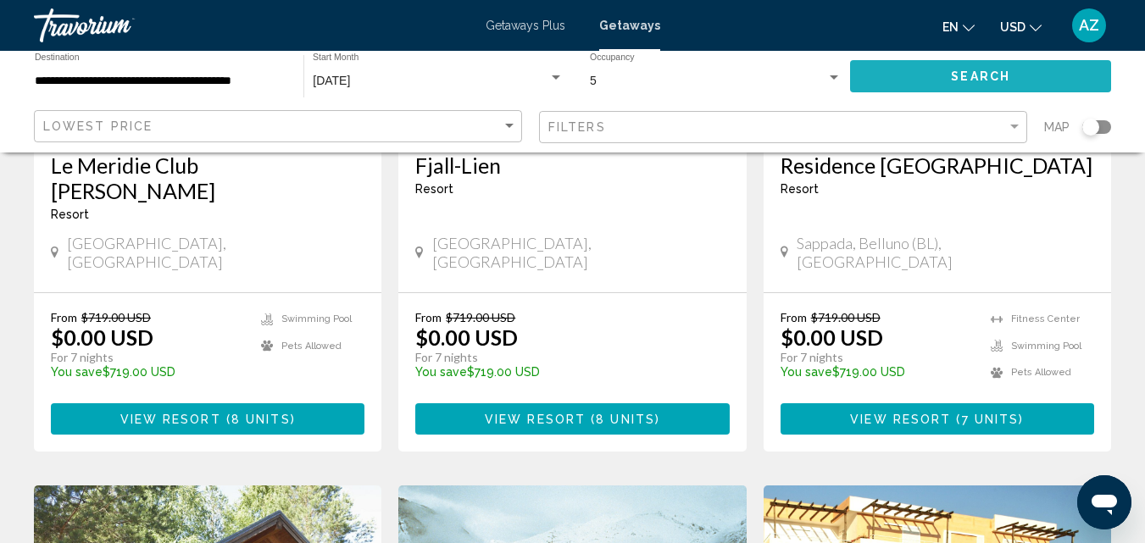
click at [975, 72] on span "Search" at bounding box center [980, 77] width 59 height 14
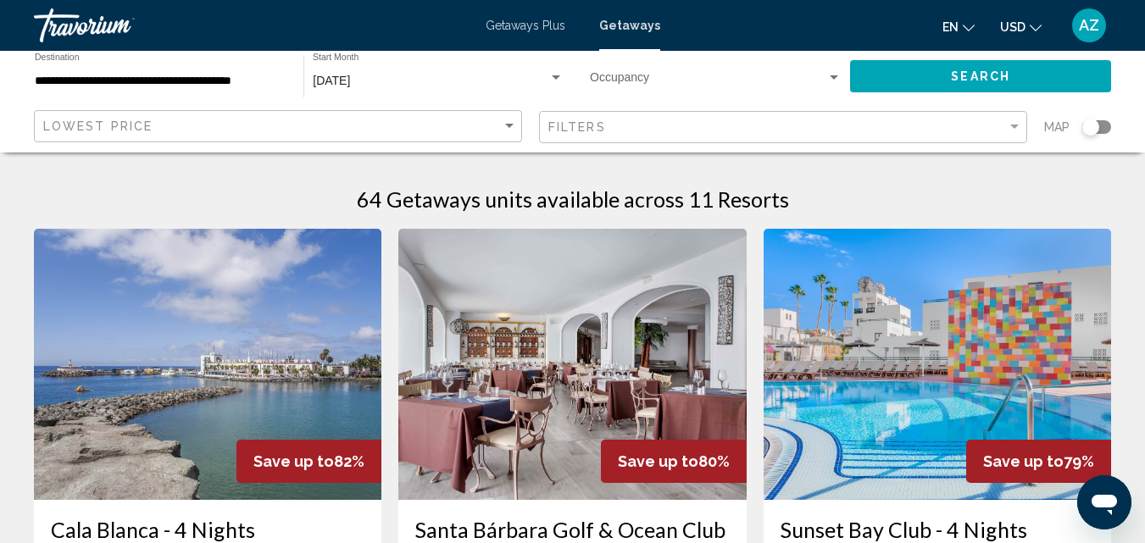
click at [189, 87] on div "**********" at bounding box center [161, 76] width 252 height 47
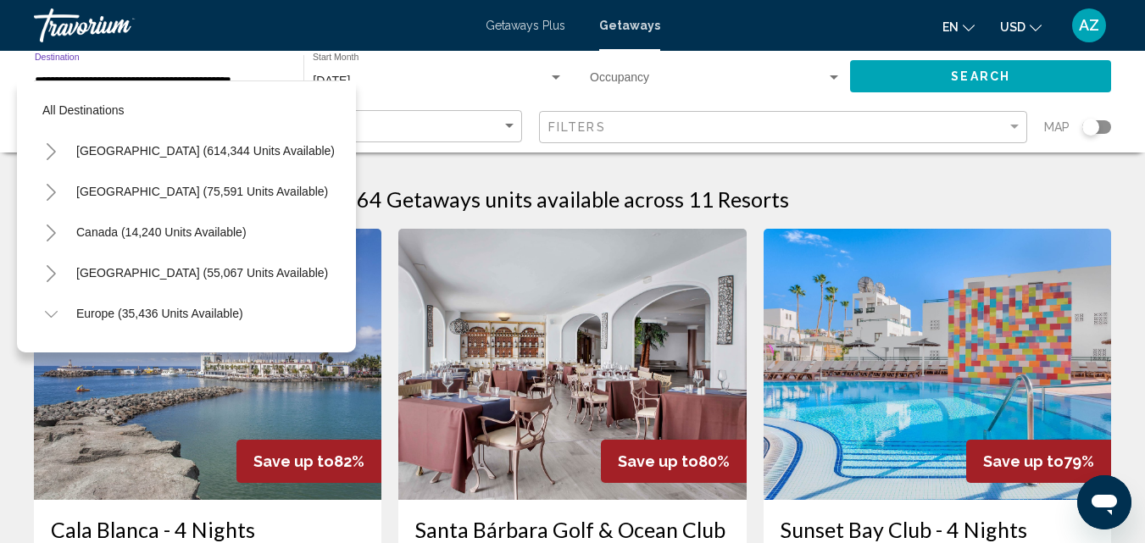
scroll to position [840, 17]
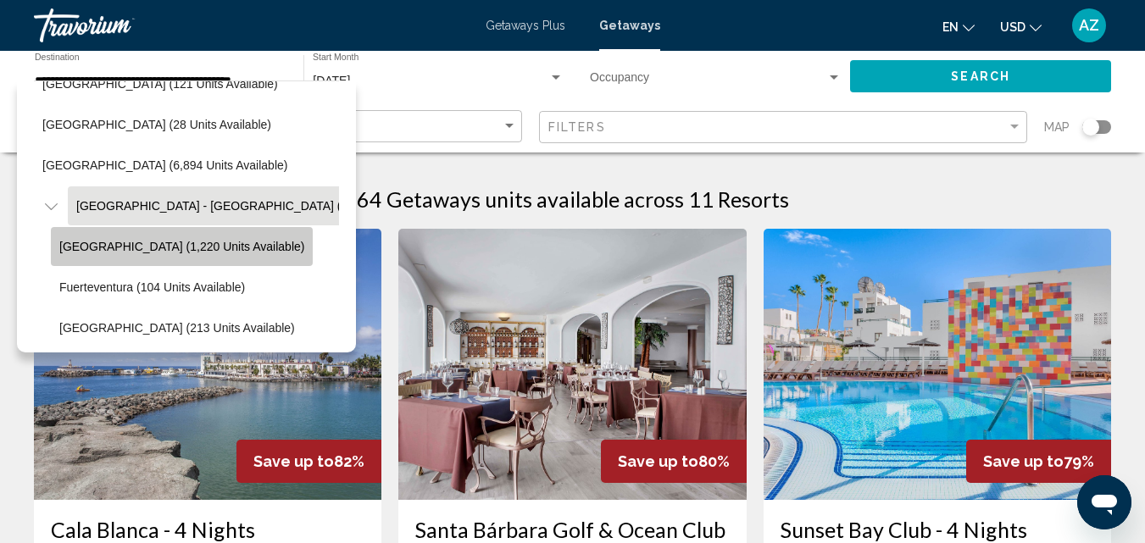
click at [197, 240] on span "Tenerife (1,220 units available)" at bounding box center [181, 247] width 245 height 14
type input "**********"
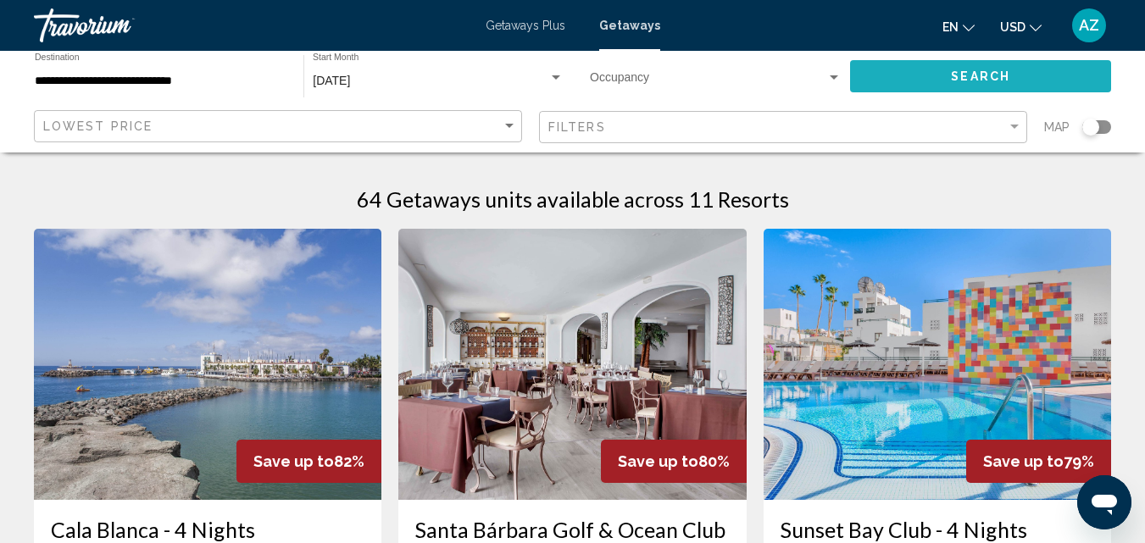
click at [930, 67] on button "Search" at bounding box center [980, 75] width 261 height 31
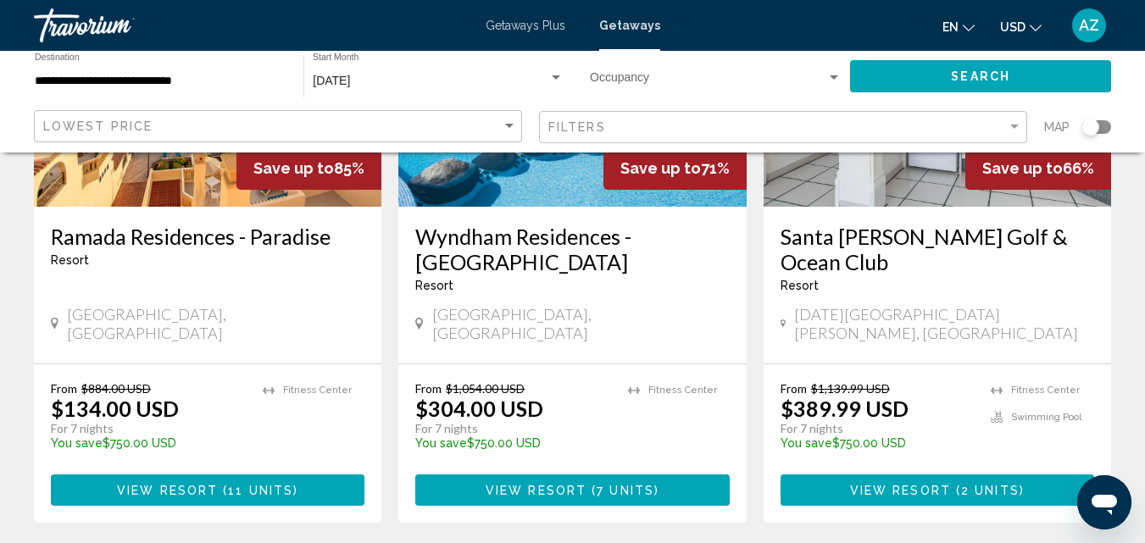
scroll to position [236, 0]
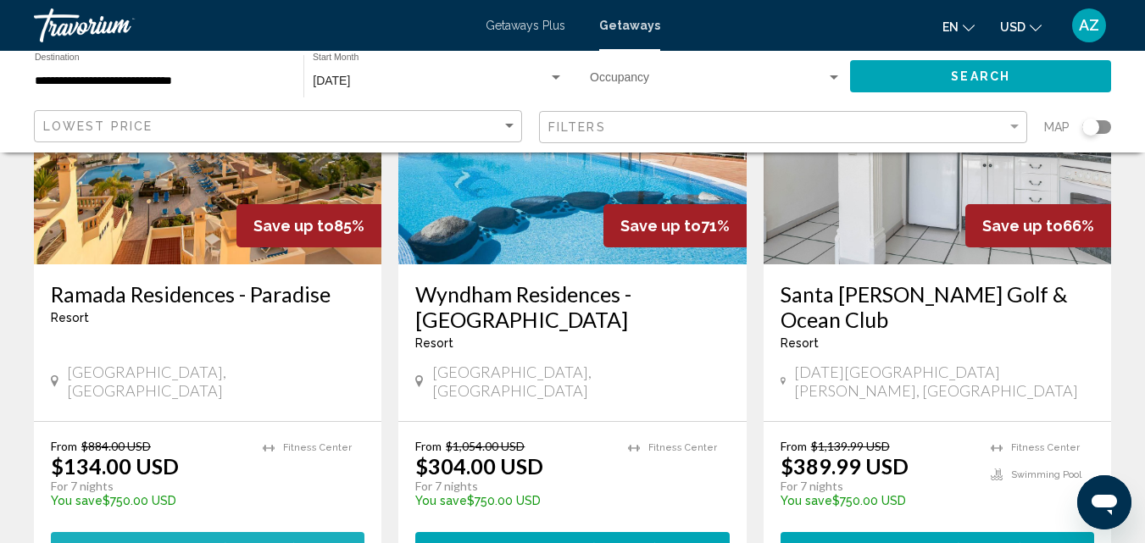
click at [171, 542] on span "View Resort" at bounding box center [167, 549] width 101 height 14
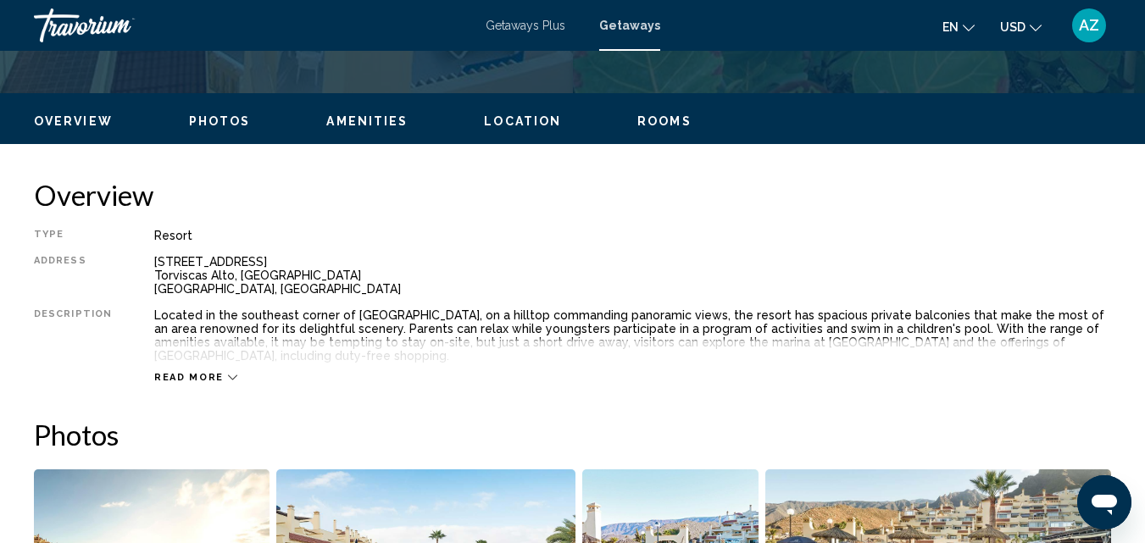
scroll to position [786, 0]
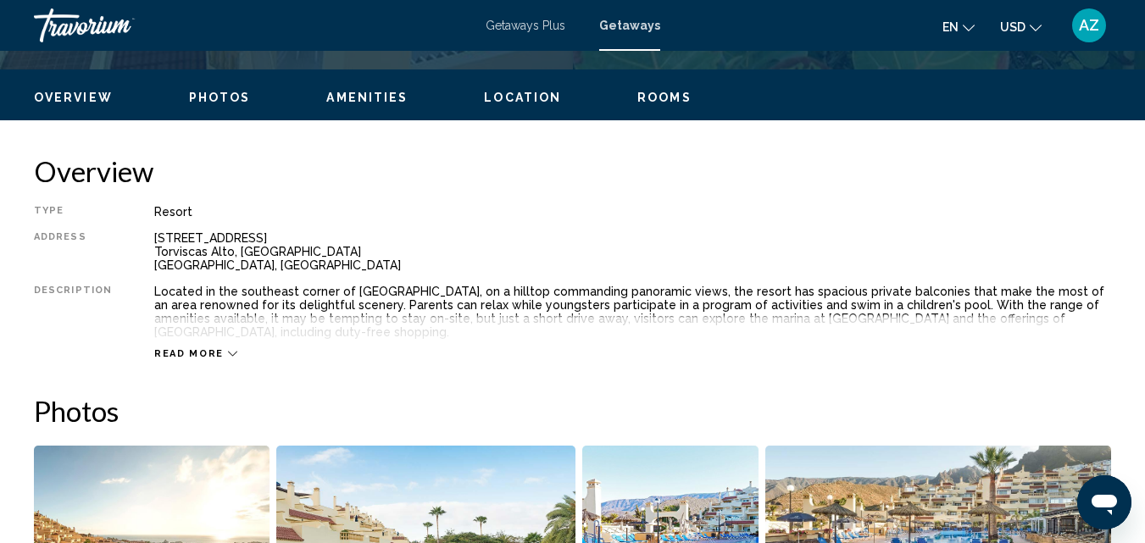
click at [222, 348] on div "Read more" at bounding box center [195, 353] width 83 height 11
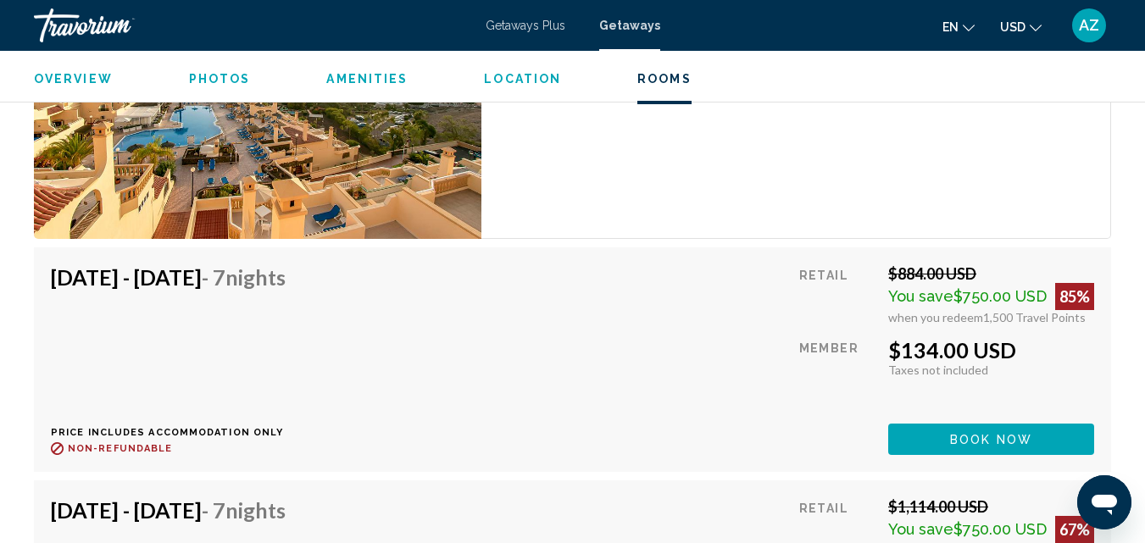
scroll to position [3252, 0]
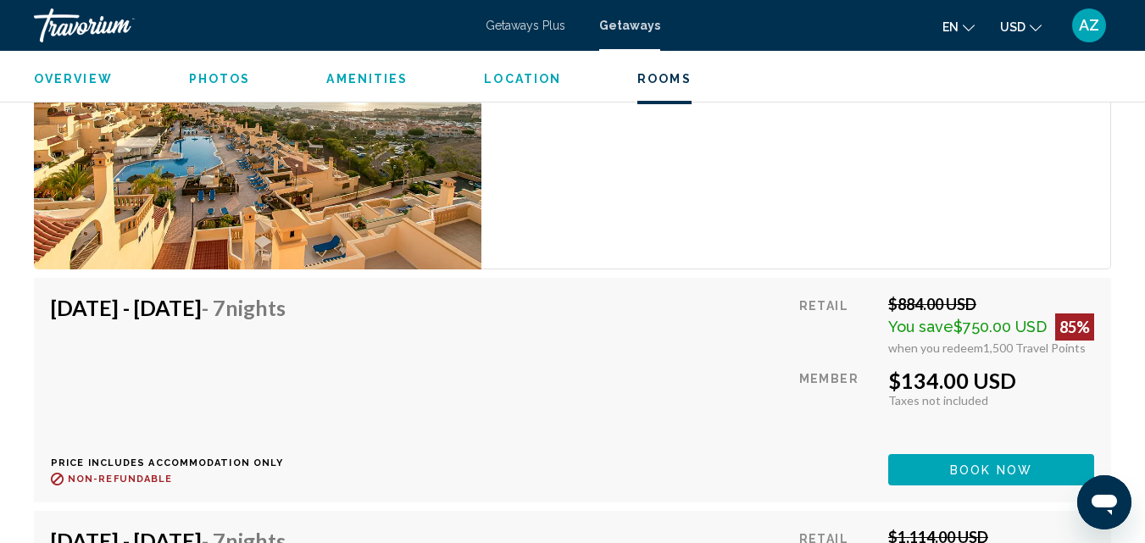
click at [1006, 464] on span "Book now" at bounding box center [991, 471] width 82 height 14
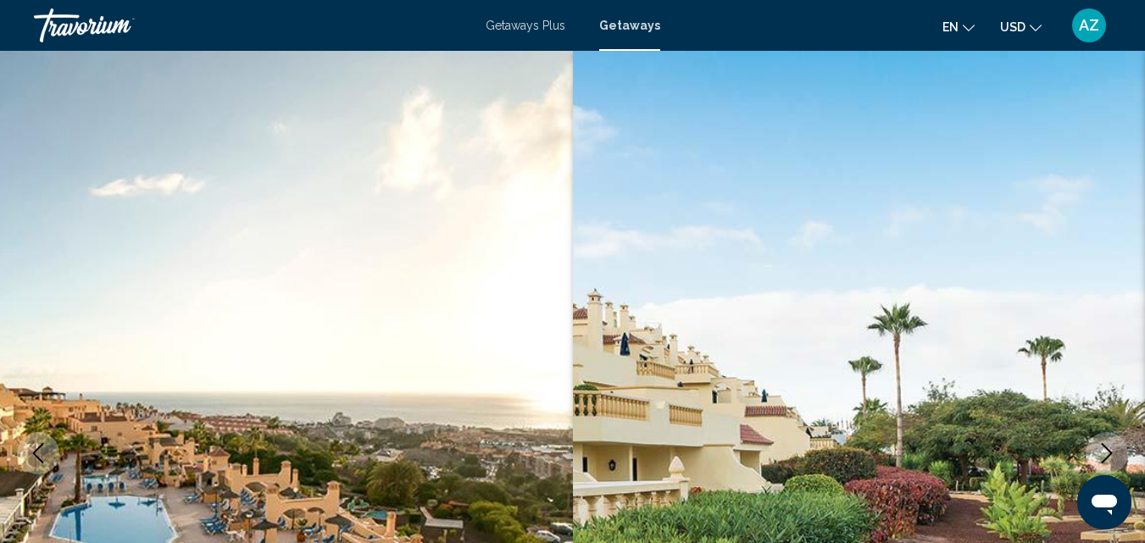
scroll to position [181, 0]
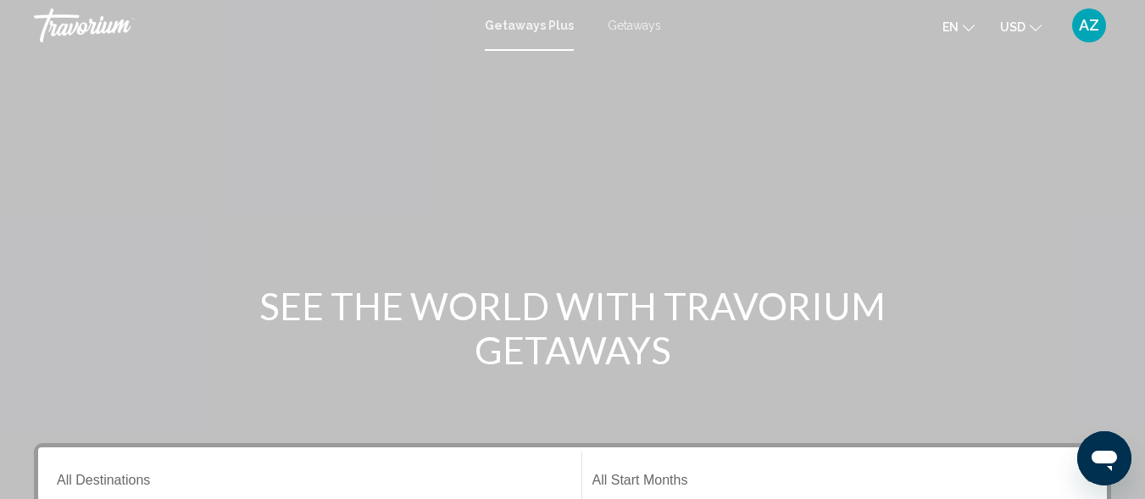
click at [622, 25] on span "Getaways" at bounding box center [634, 26] width 53 height 14
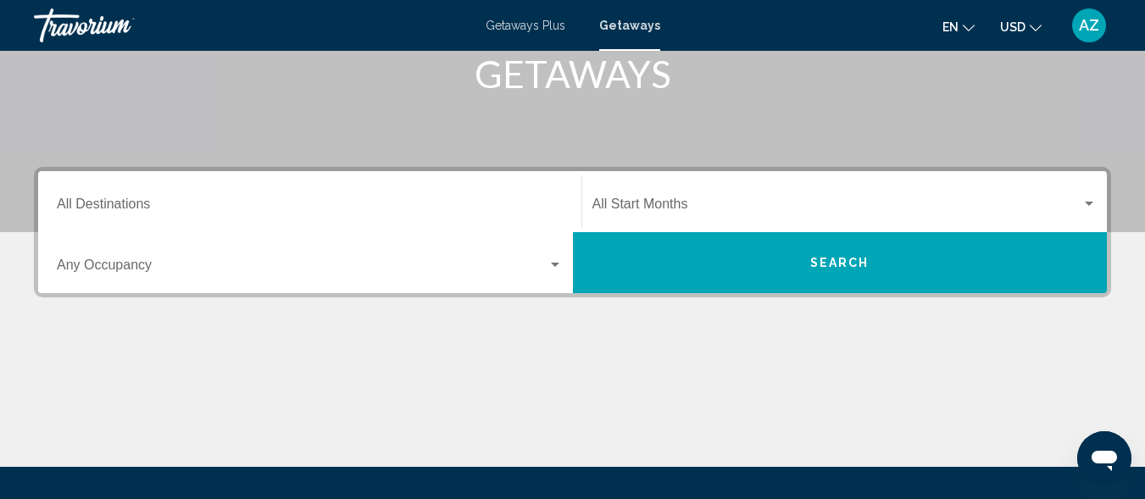
scroll to position [280, 0]
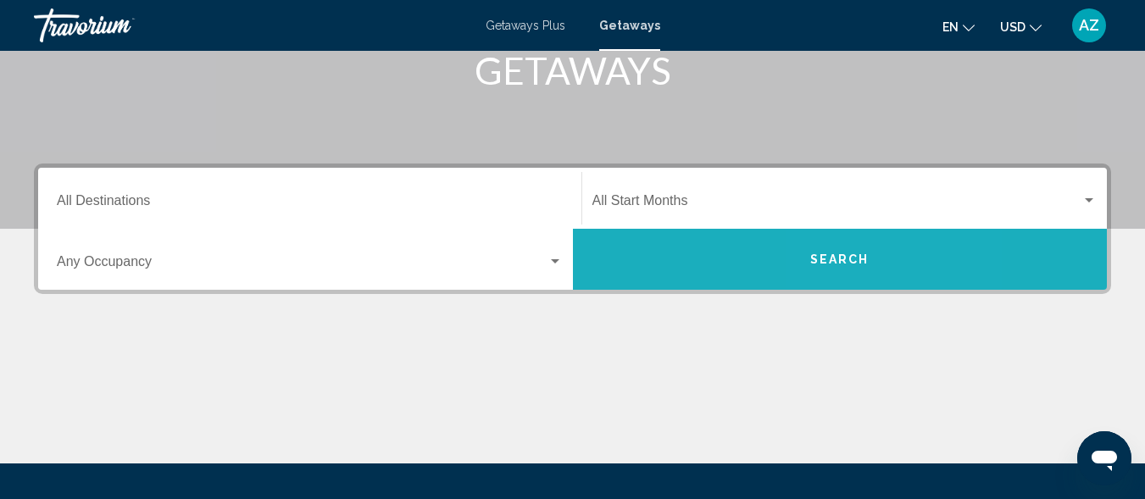
click at [848, 261] on span "Search" at bounding box center [839, 260] width 59 height 14
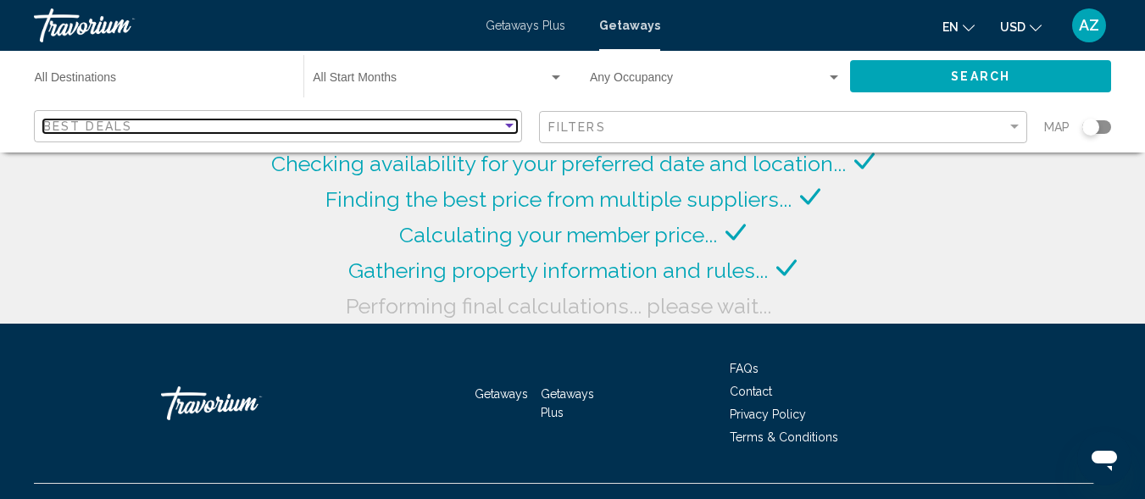
click at [509, 123] on div "Sort by" at bounding box center [509, 126] width 15 height 14
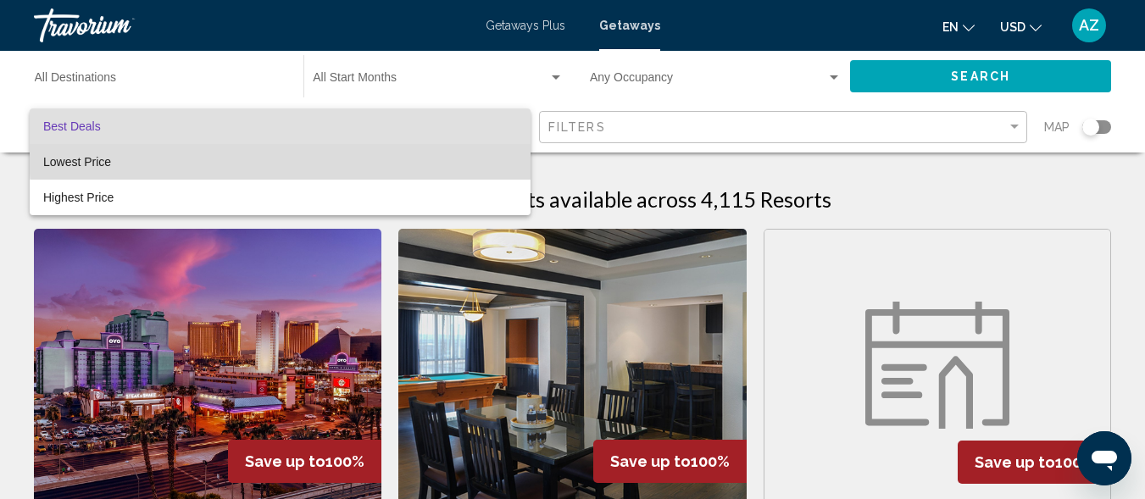
click at [497, 147] on span "Lowest Price" at bounding box center [280, 162] width 474 height 36
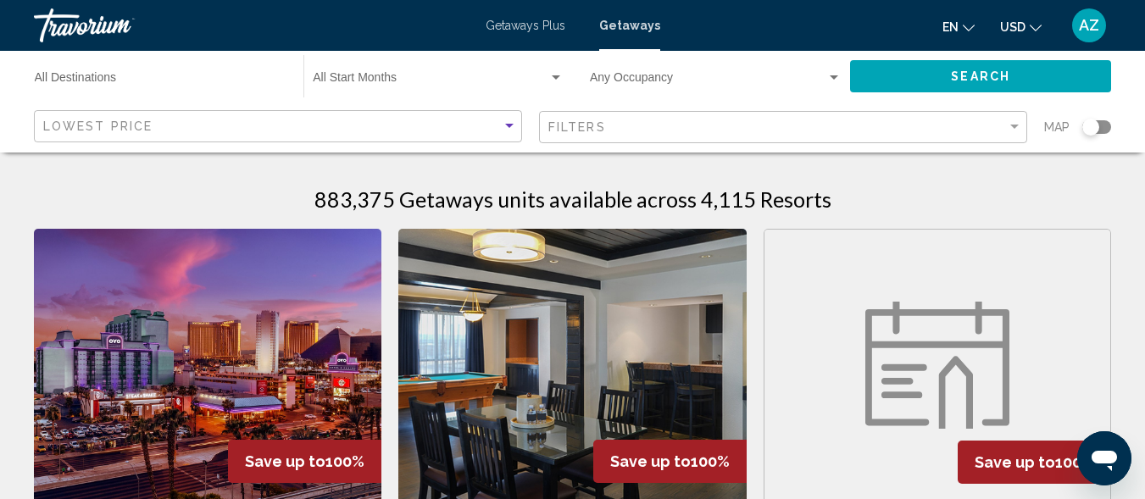
click at [87, 81] on input "Destination All Destinations" at bounding box center [161, 82] width 252 height 14
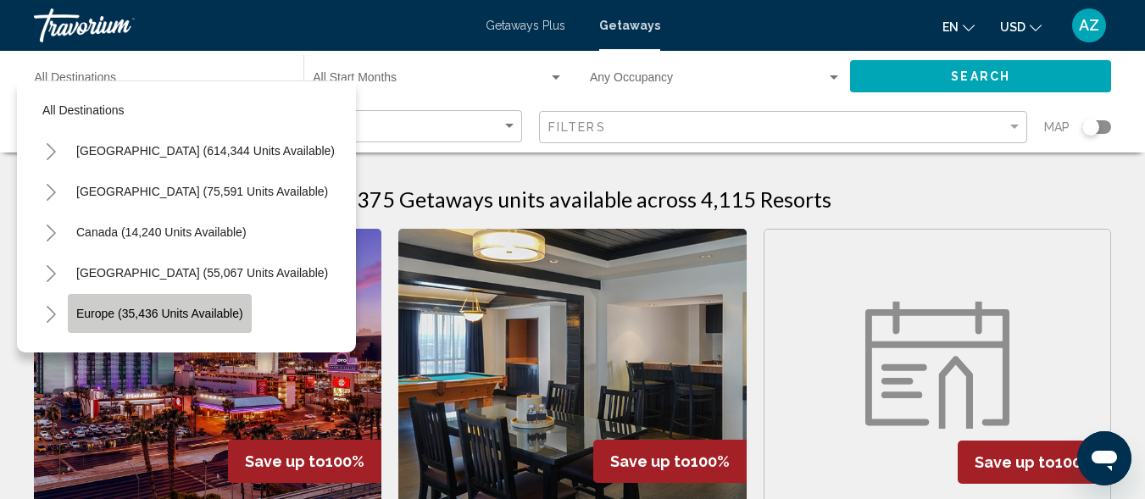
click at [201, 314] on span "Europe (35,436 units available)" at bounding box center [159, 314] width 167 height 14
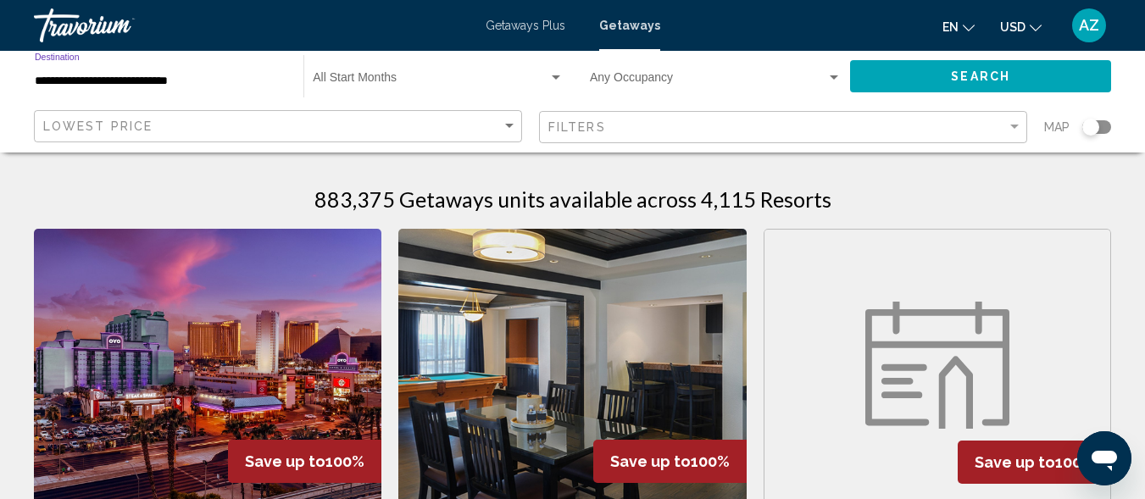
click at [183, 82] on input "**********" at bounding box center [161, 82] width 252 height 14
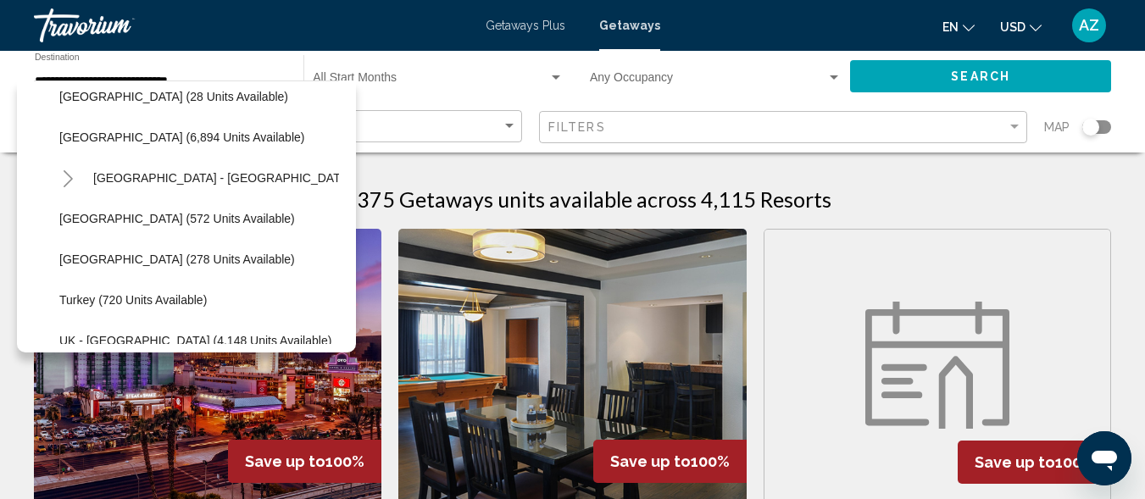
scroll to position [857, 0]
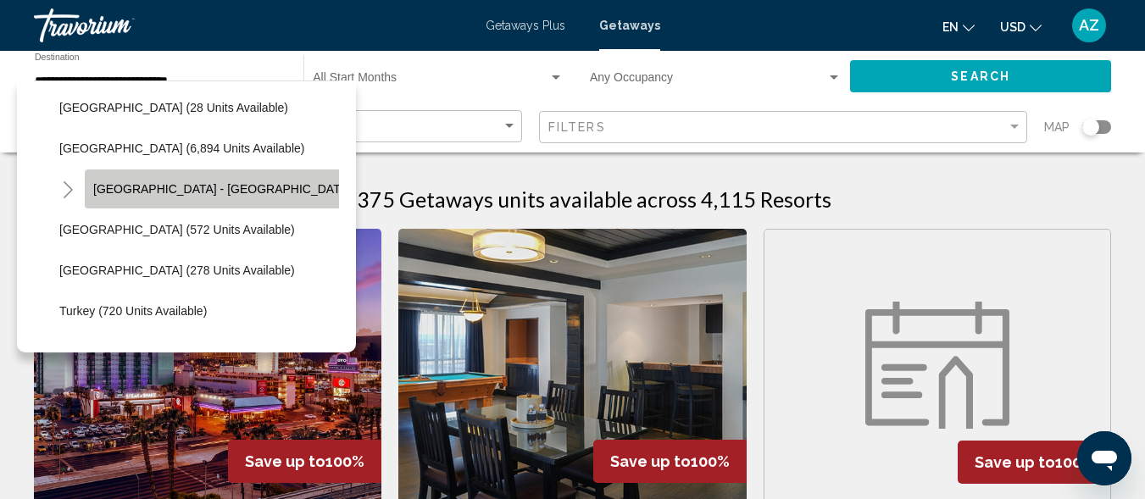
click at [293, 192] on span "[GEOGRAPHIC_DATA] - [GEOGRAPHIC_DATA] (2,535 units available)" at bounding box center [283, 189] width 380 height 14
type input "**********"
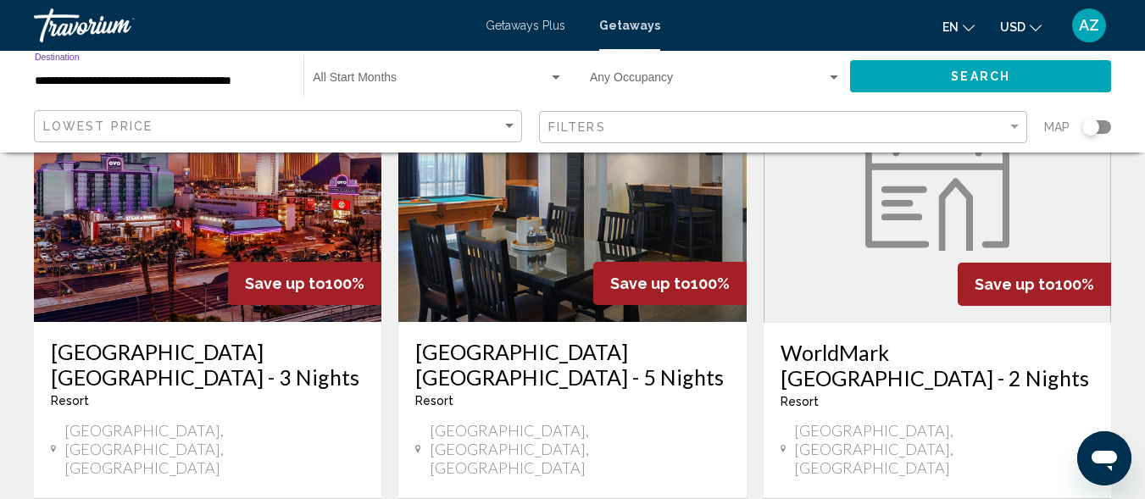
scroll to position [188, 0]
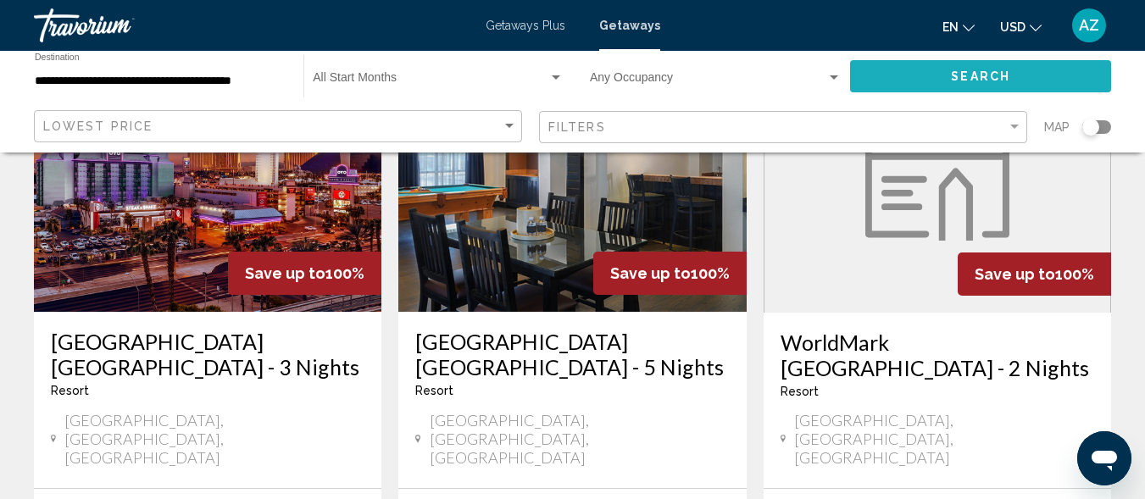
click at [982, 73] on span "Search" at bounding box center [980, 77] width 59 height 14
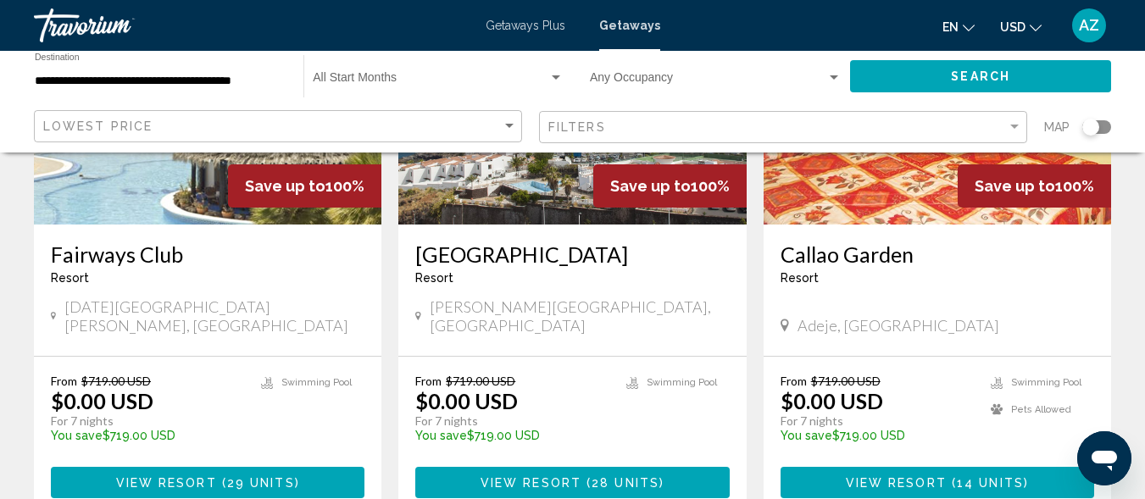
scroll to position [1498, 0]
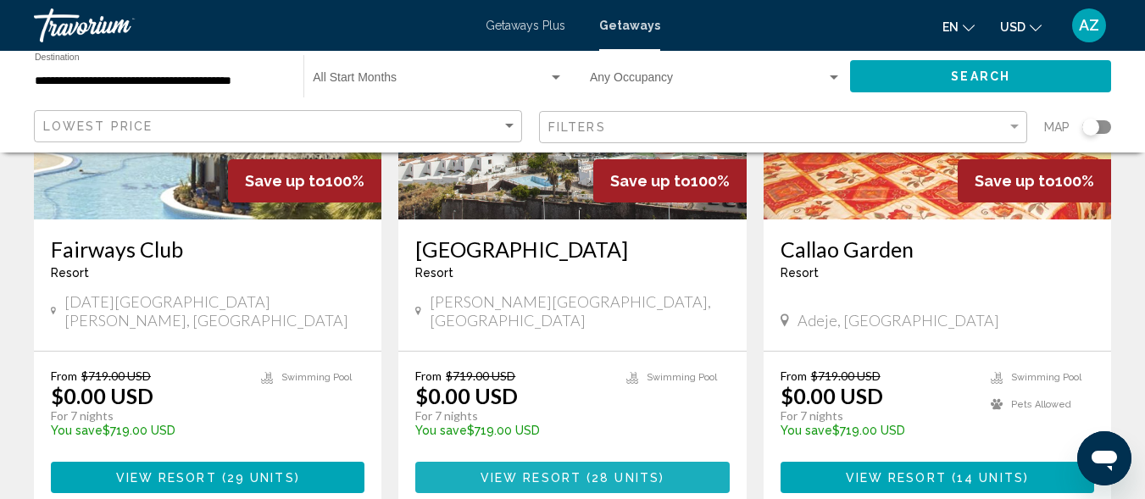
click at [529, 471] on span "View Resort" at bounding box center [531, 478] width 101 height 14
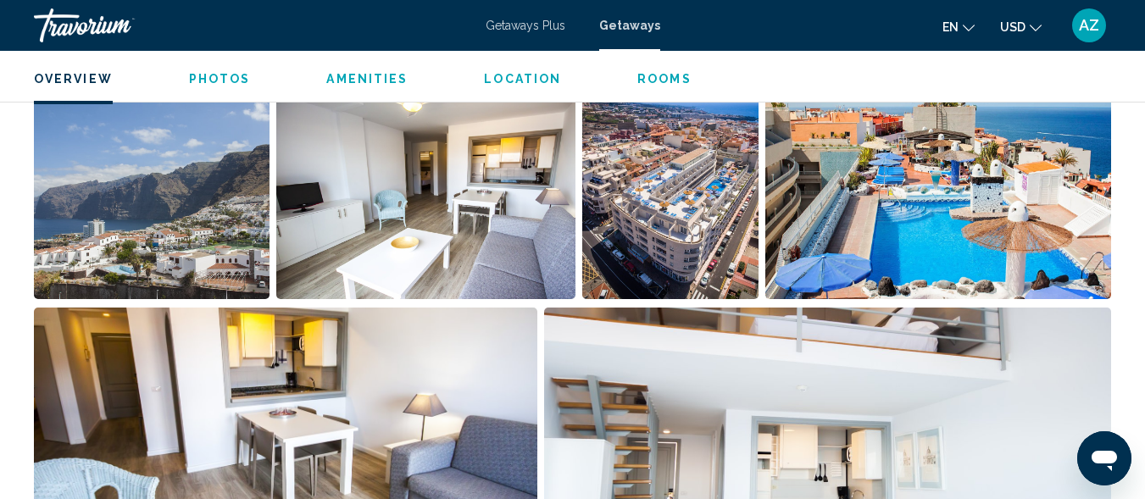
scroll to position [912, 0]
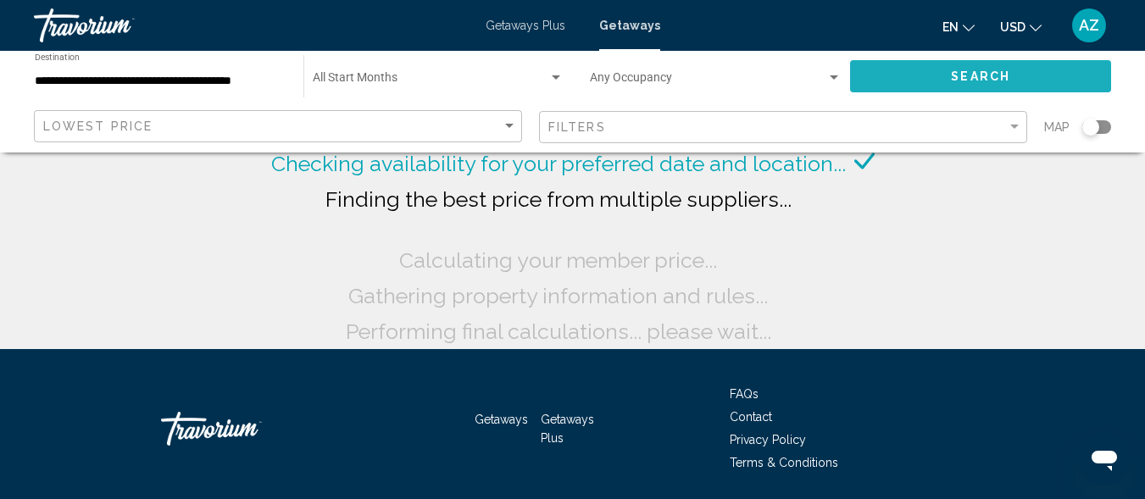
click at [924, 74] on button "Search" at bounding box center [980, 75] width 261 height 31
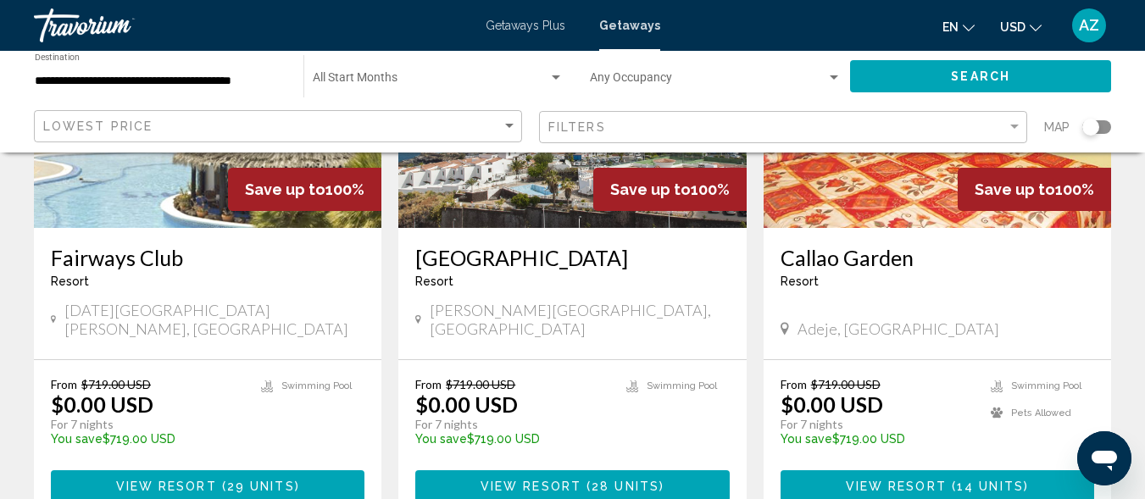
scroll to position [1495, 0]
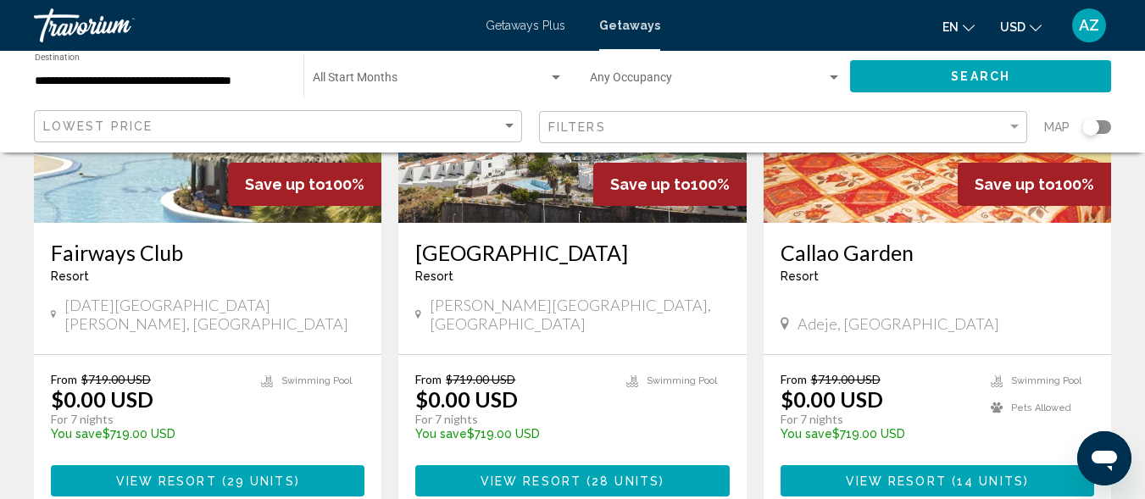
click at [283, 475] on span "29 units" at bounding box center [261, 482] width 68 height 14
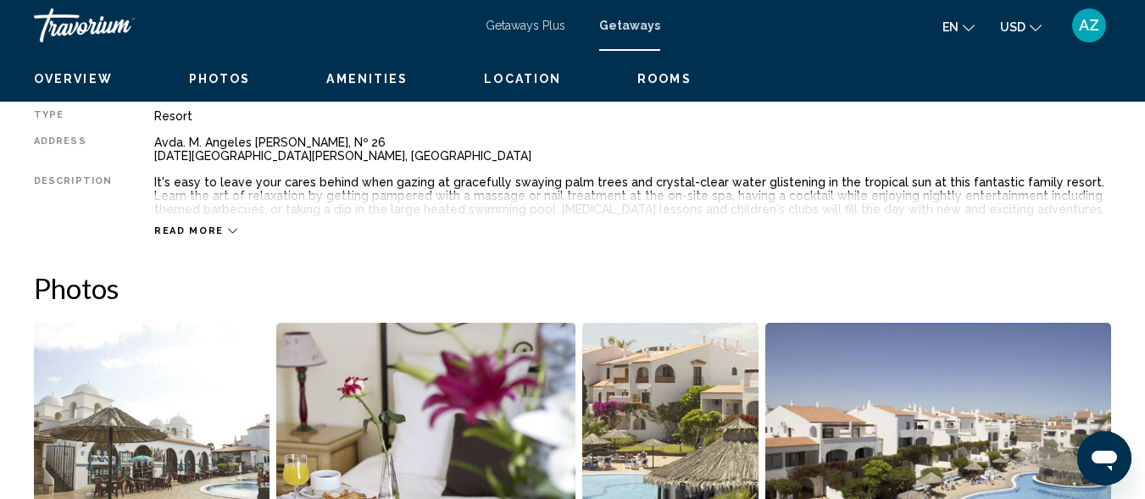
scroll to position [559, 0]
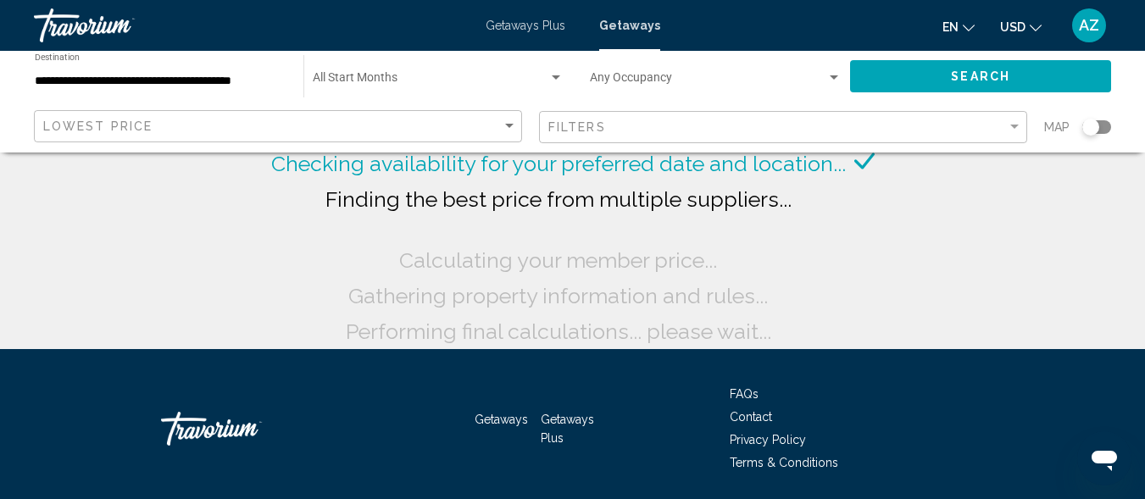
click at [933, 69] on button "Search" at bounding box center [980, 75] width 261 height 31
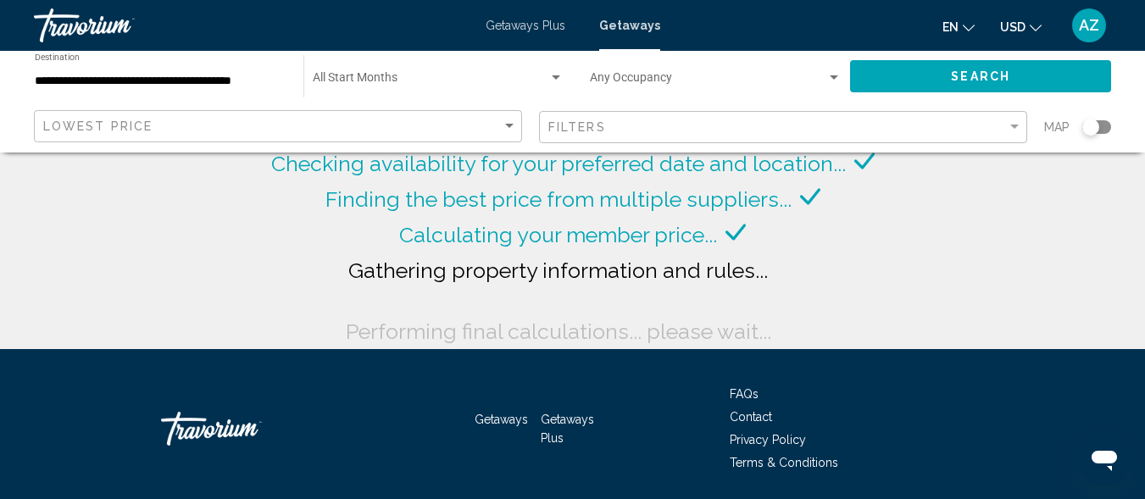
click at [933, 69] on button "Search" at bounding box center [980, 75] width 261 height 31
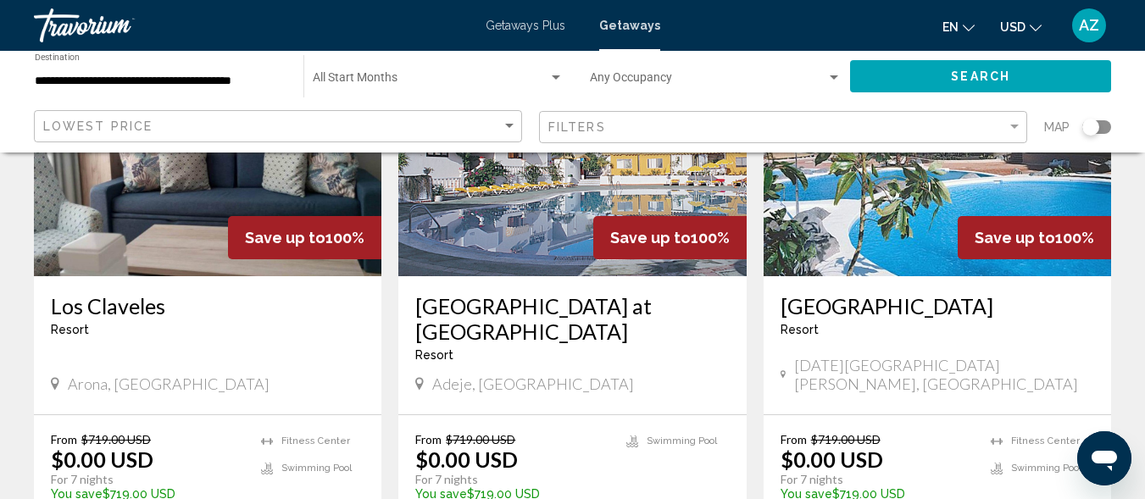
scroll to position [2104, 0]
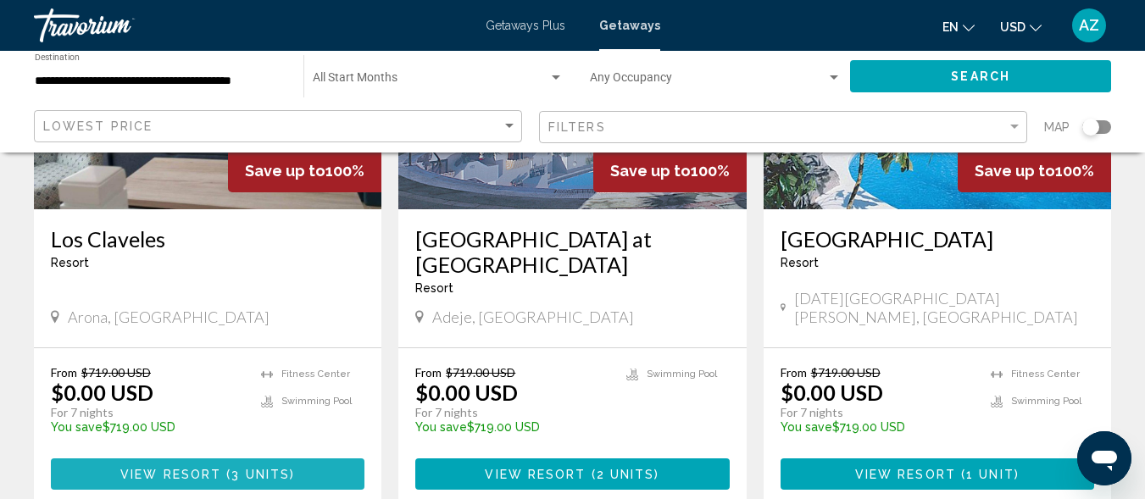
click at [292, 468] on span "( 3 units )" at bounding box center [258, 475] width 74 height 14
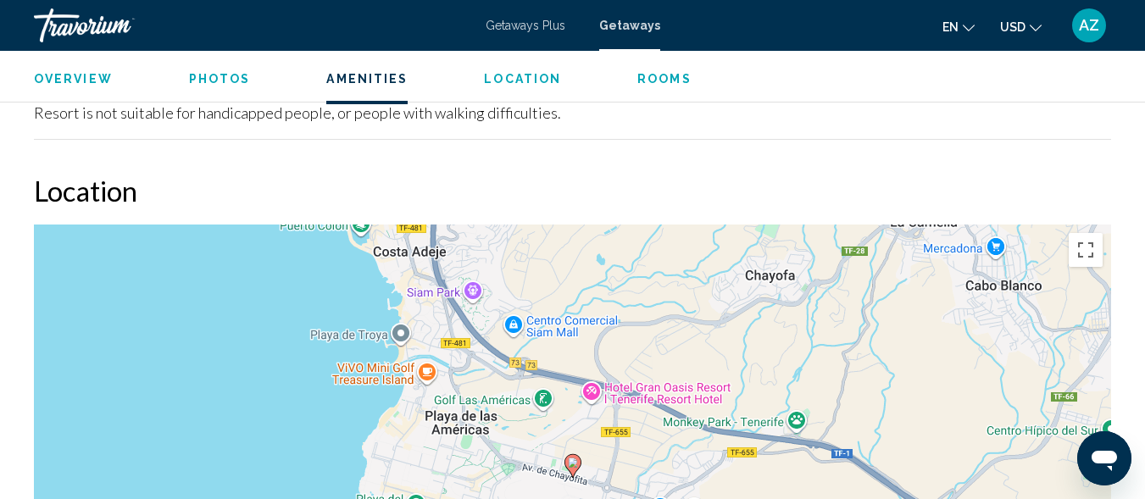
scroll to position [2189, 0]
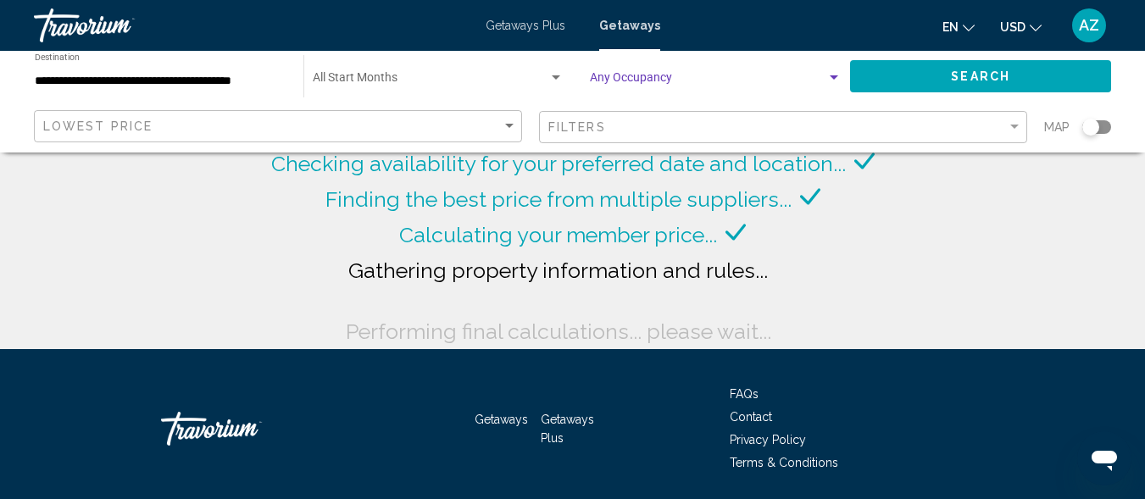
click at [833, 77] on div "Search widget" at bounding box center [834, 77] width 8 height 4
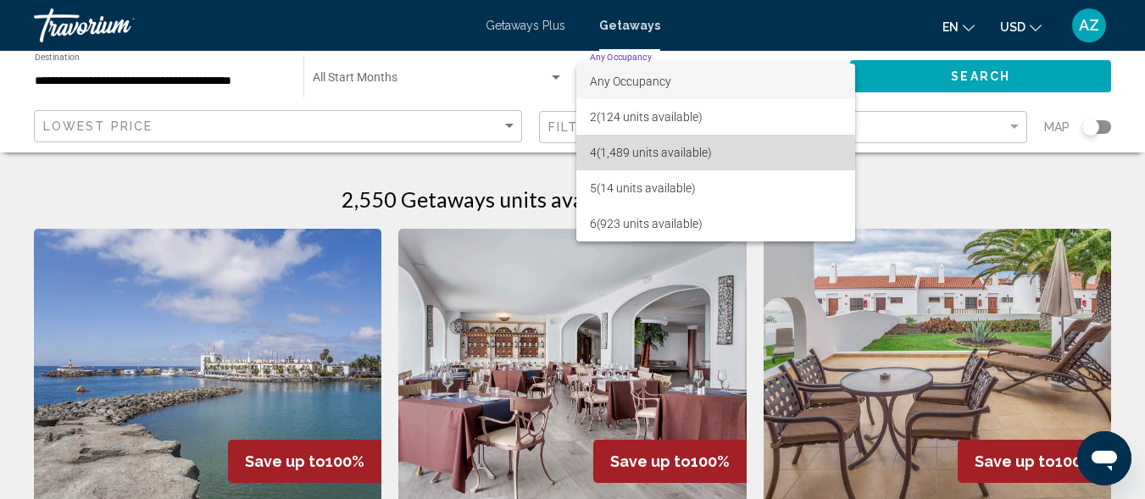
click at [792, 139] on span "4 (1,489 units available)" at bounding box center [716, 153] width 252 height 36
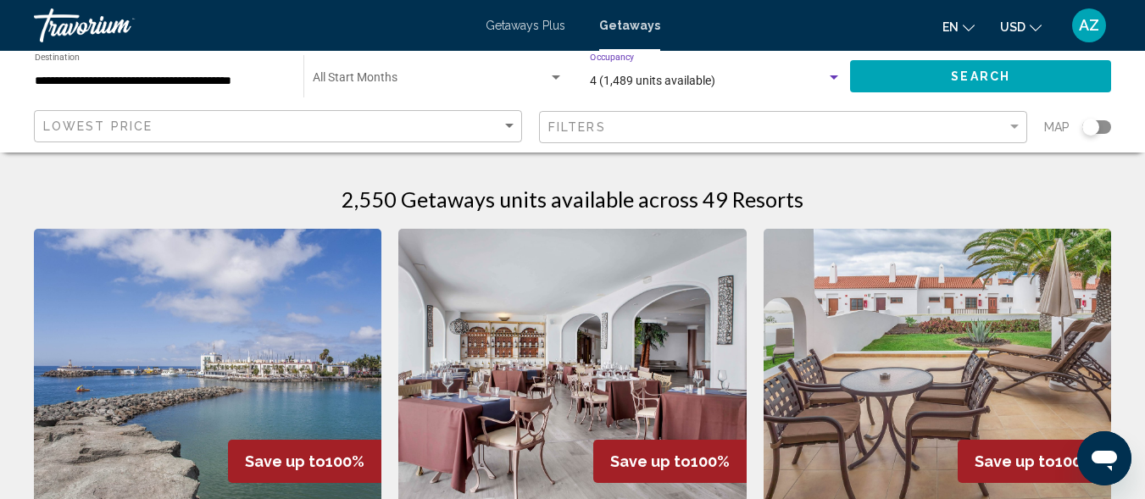
click at [948, 64] on button "Search" at bounding box center [980, 75] width 261 height 31
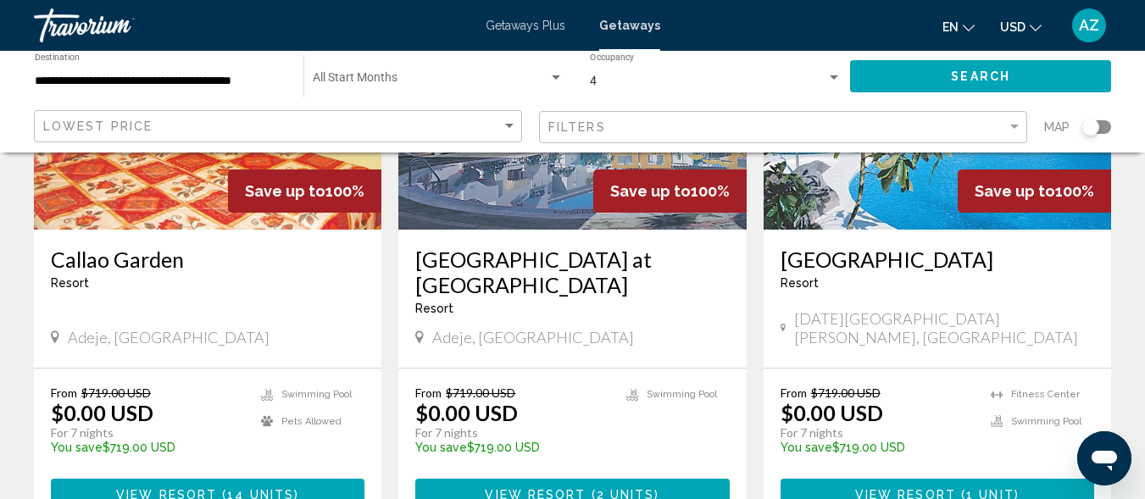
scroll to position [1483, 0]
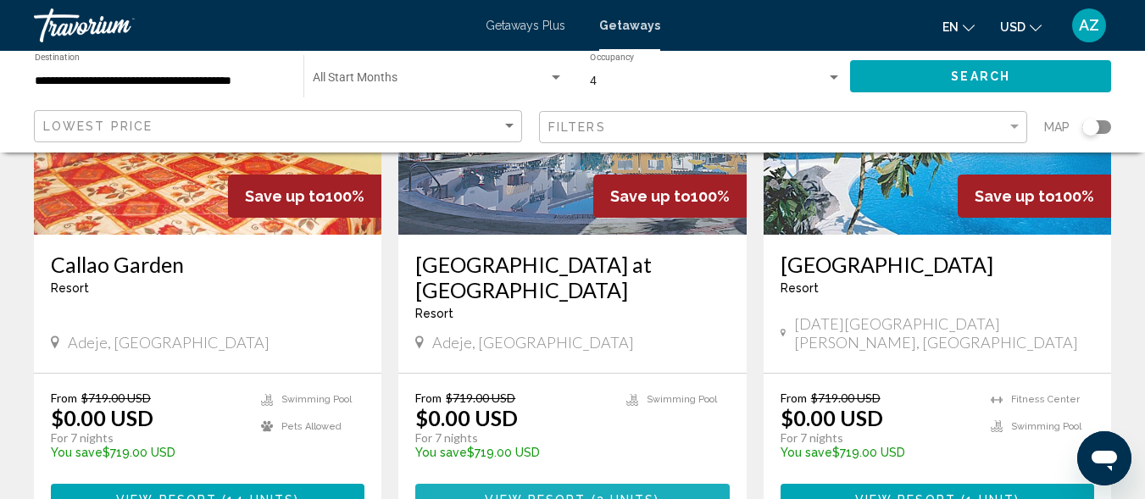
click at [587, 493] on span "Main content" at bounding box center [588, 500] width 5 height 14
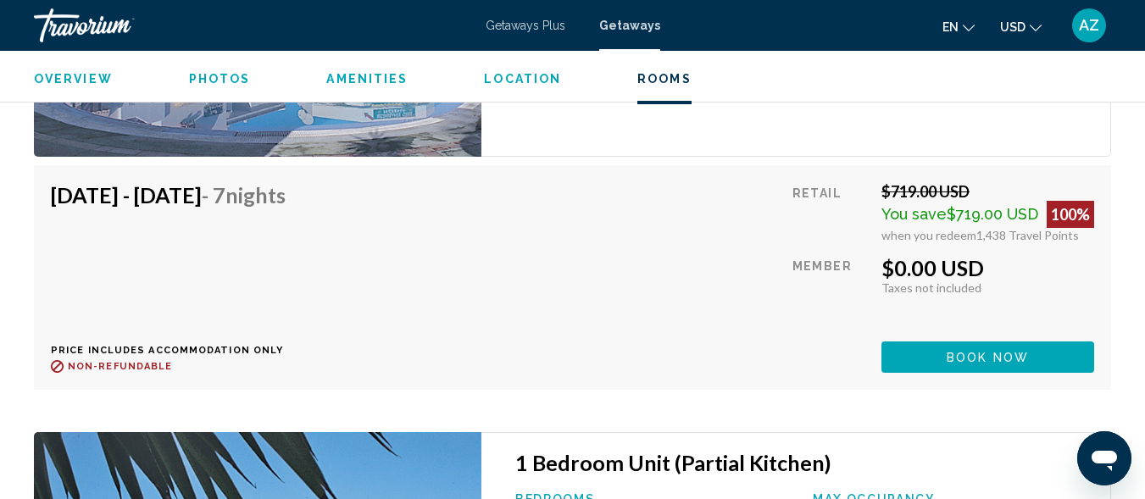
scroll to position [3091, 0]
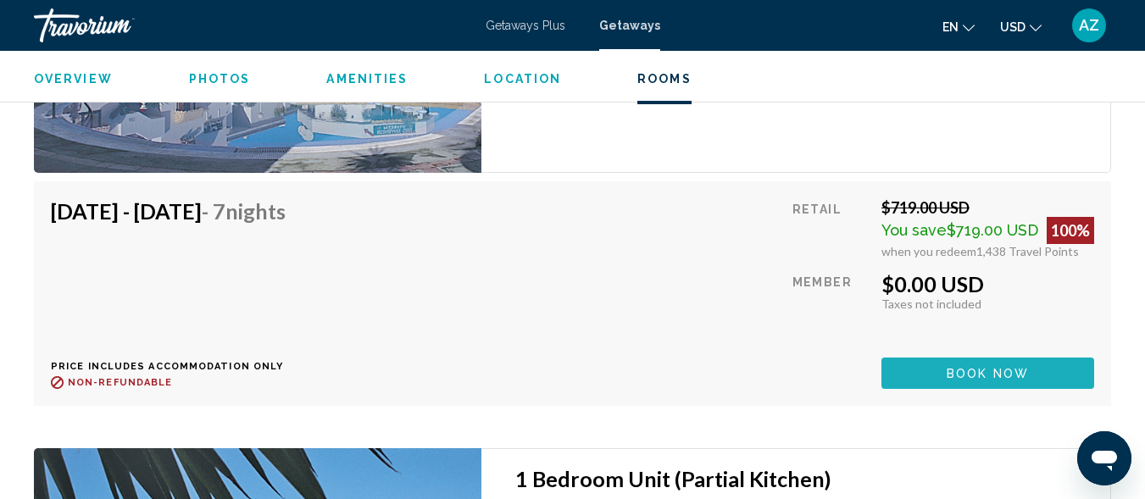
click at [1018, 371] on span "Book now" at bounding box center [988, 374] width 82 height 14
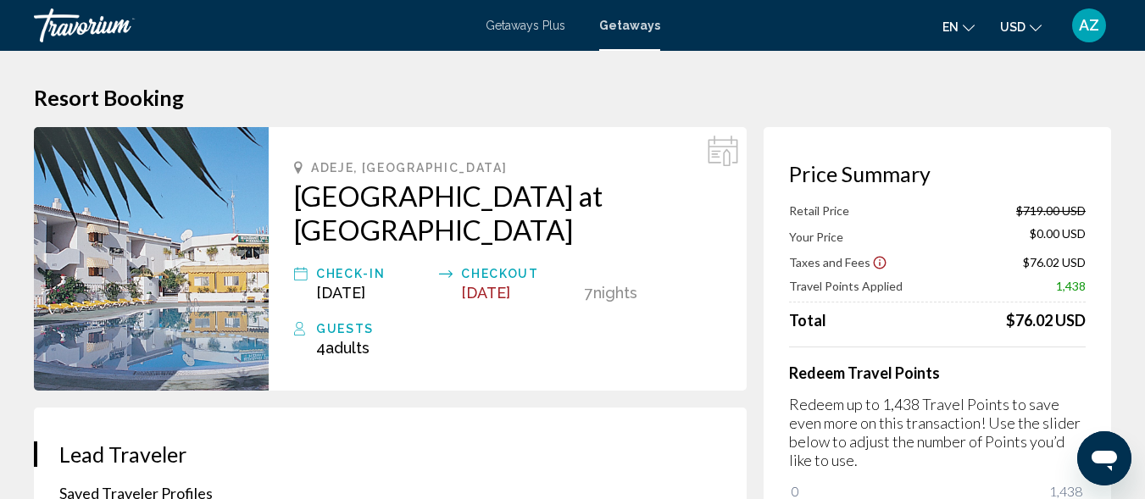
click at [620, 19] on span "Getaways" at bounding box center [629, 26] width 61 height 14
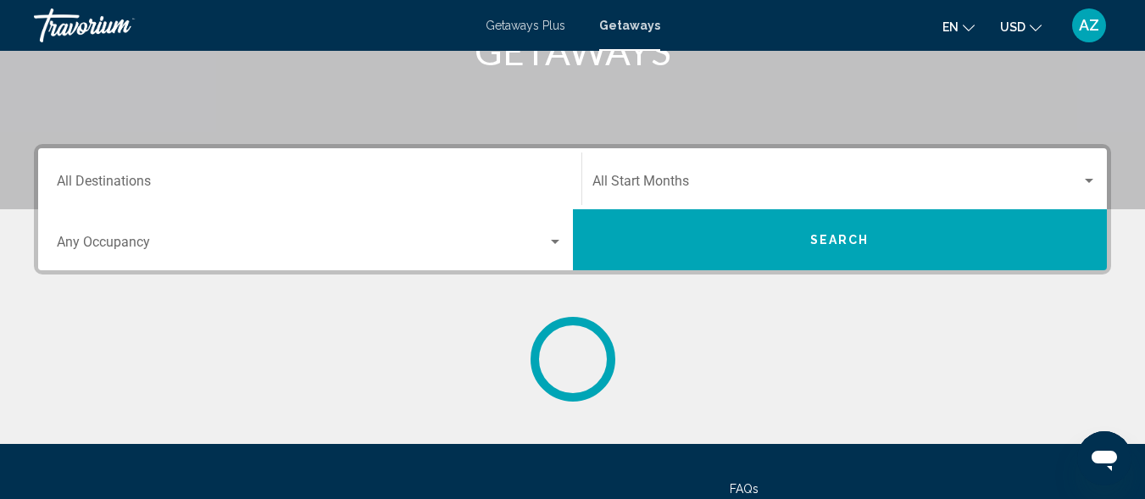
scroll to position [412, 0]
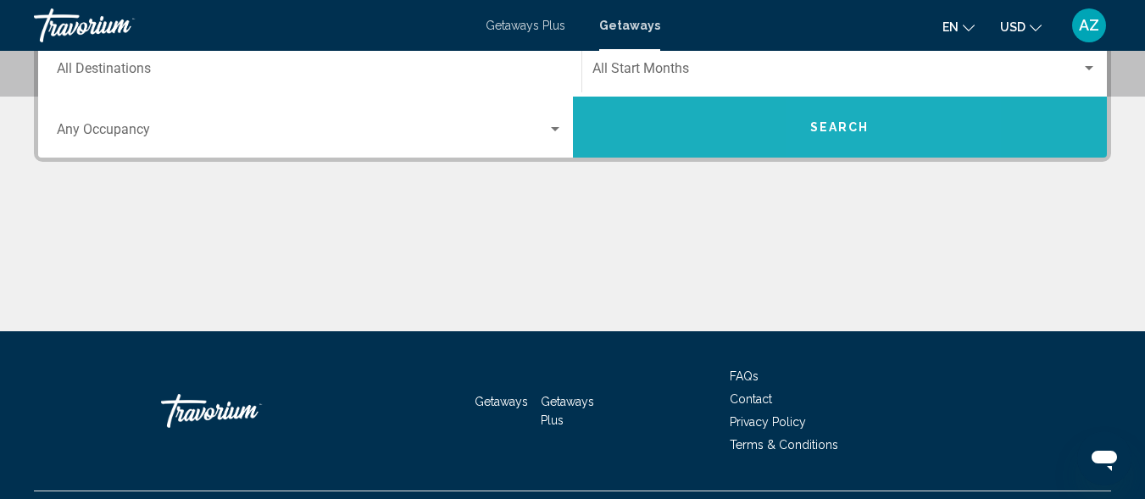
click at [872, 139] on button "Search" at bounding box center [840, 127] width 535 height 61
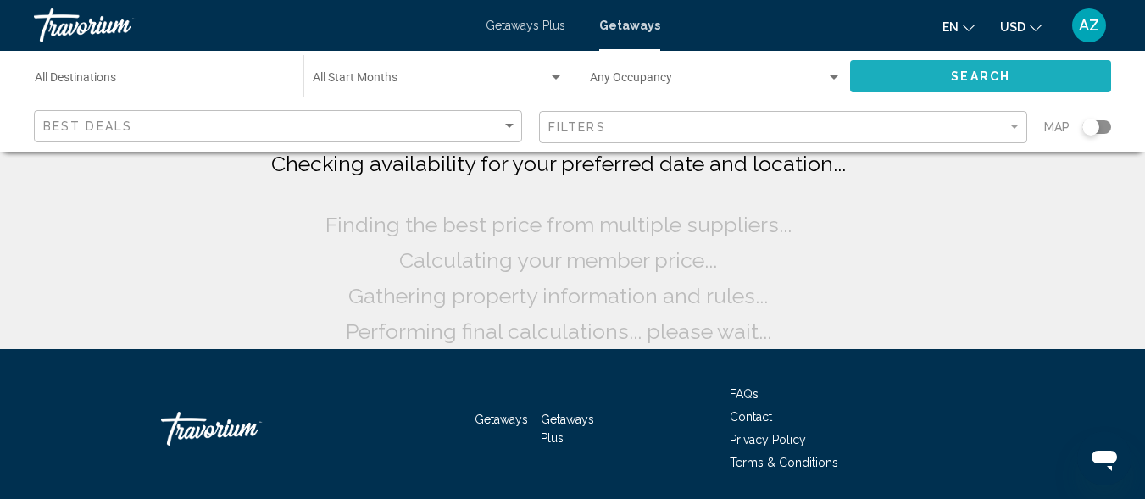
click at [917, 82] on button "Search" at bounding box center [980, 75] width 261 height 31
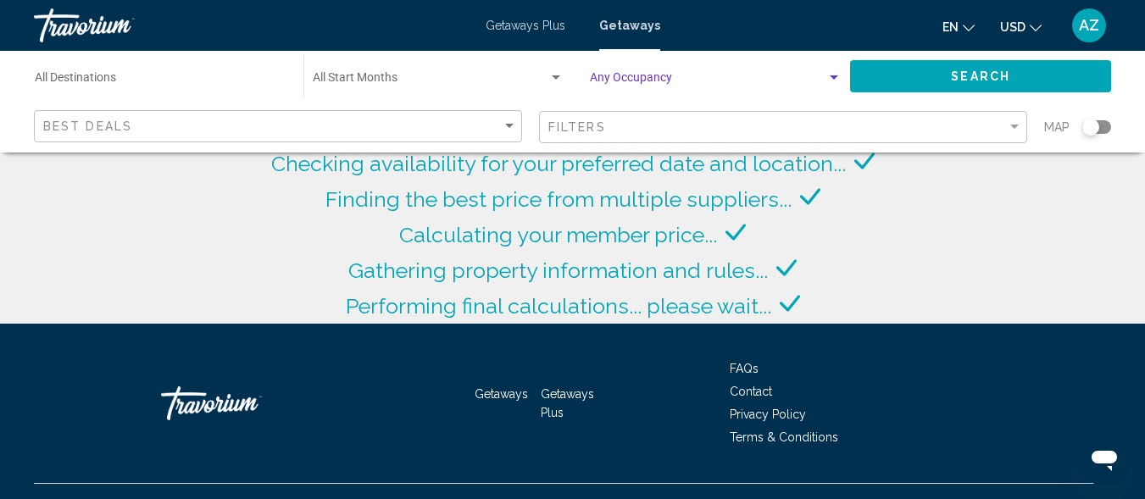
click at [832, 77] on div "Search widget" at bounding box center [834, 77] width 8 height 4
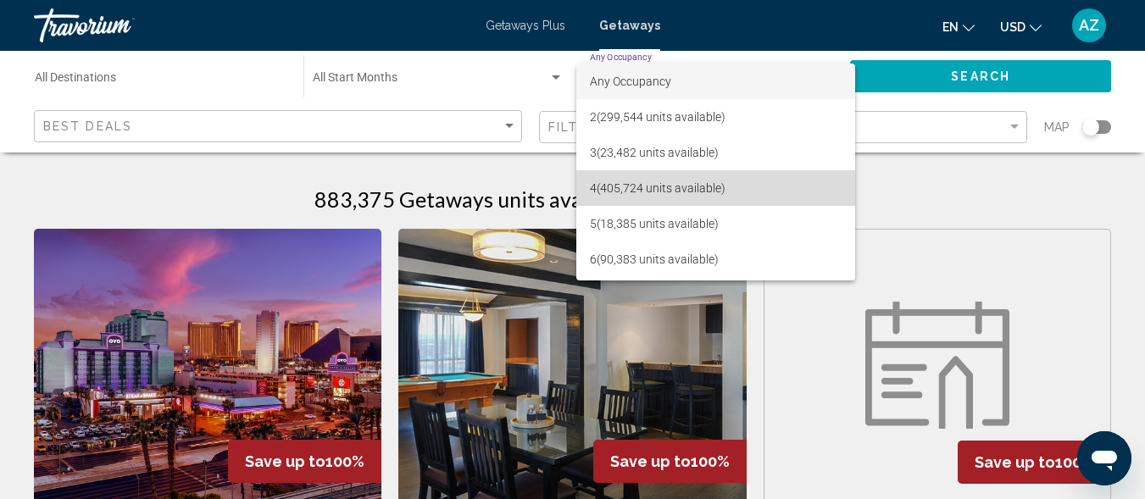
click at [776, 175] on span "4 (405,724 units available)" at bounding box center [716, 188] width 252 height 36
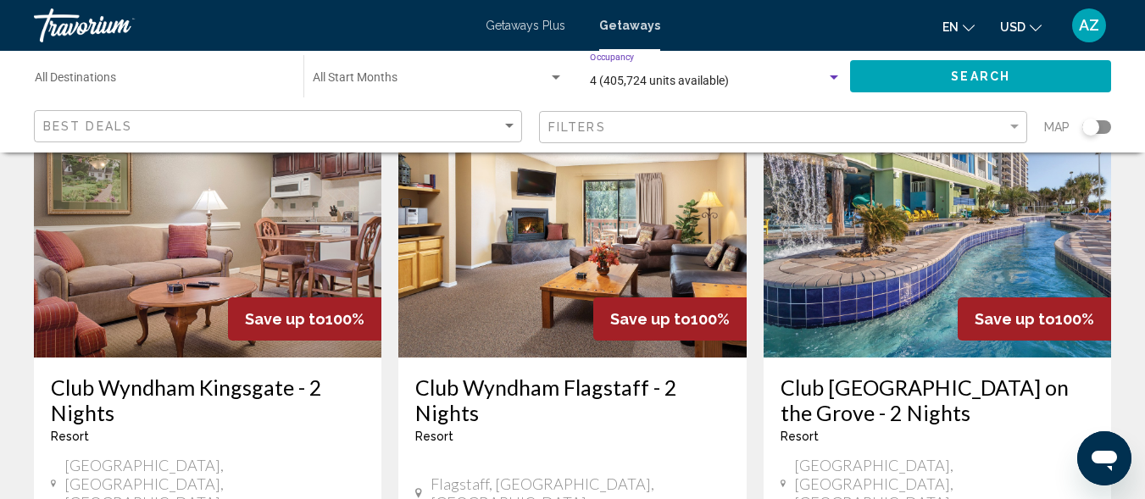
scroll to position [2037, 0]
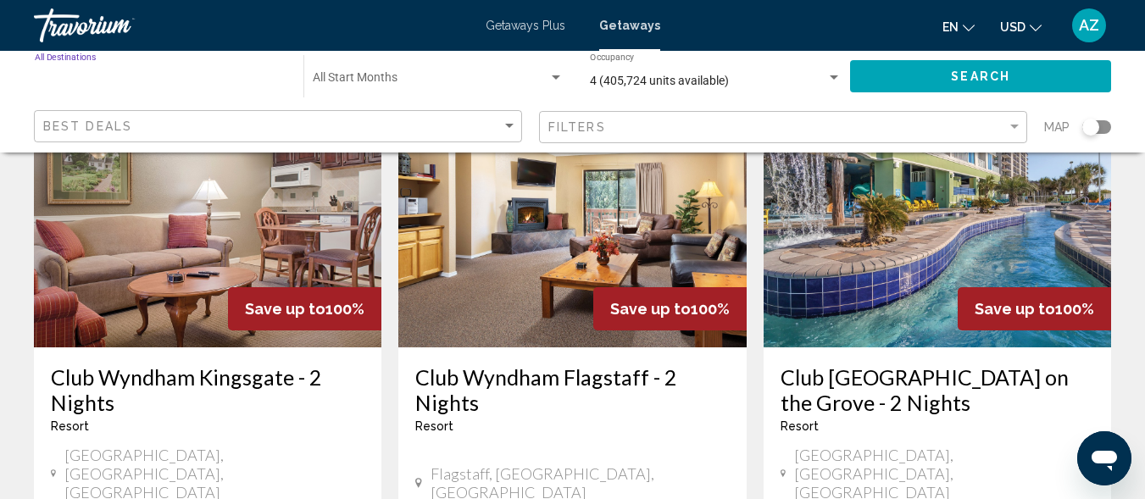
click at [66, 80] on input "Destination All Destinations" at bounding box center [161, 82] width 252 height 14
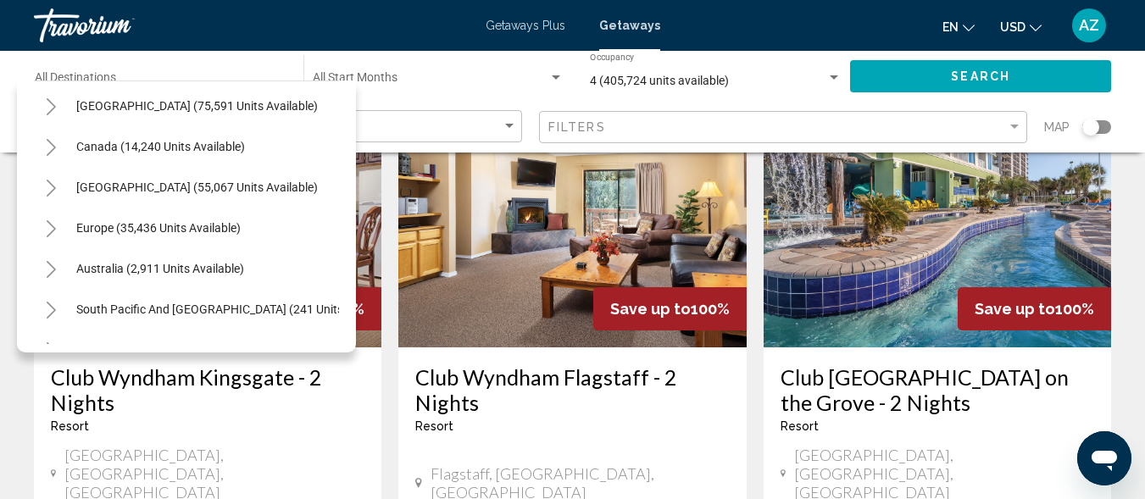
scroll to position [75, 0]
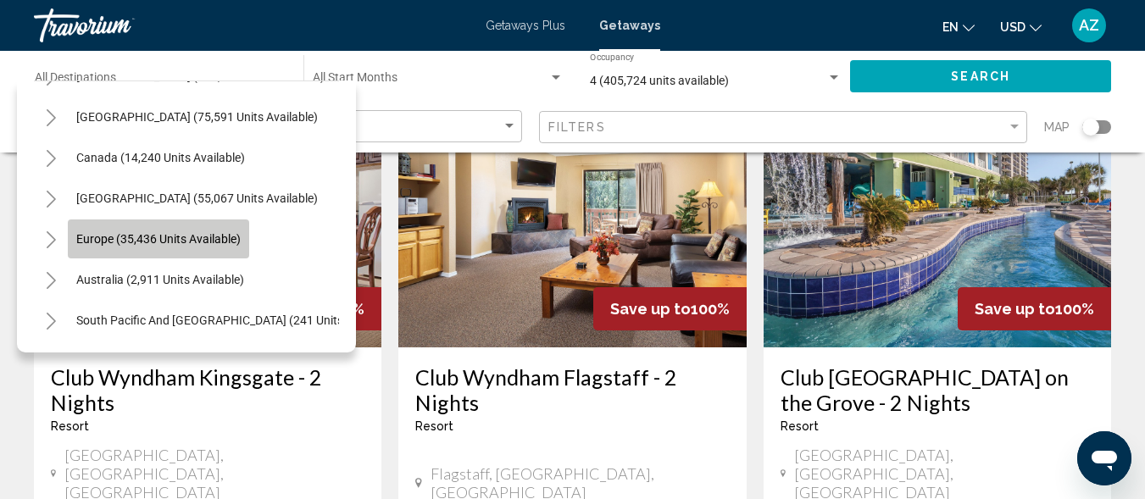
click at [224, 227] on button "Europe (35,436 units available)" at bounding box center [158, 239] width 181 height 39
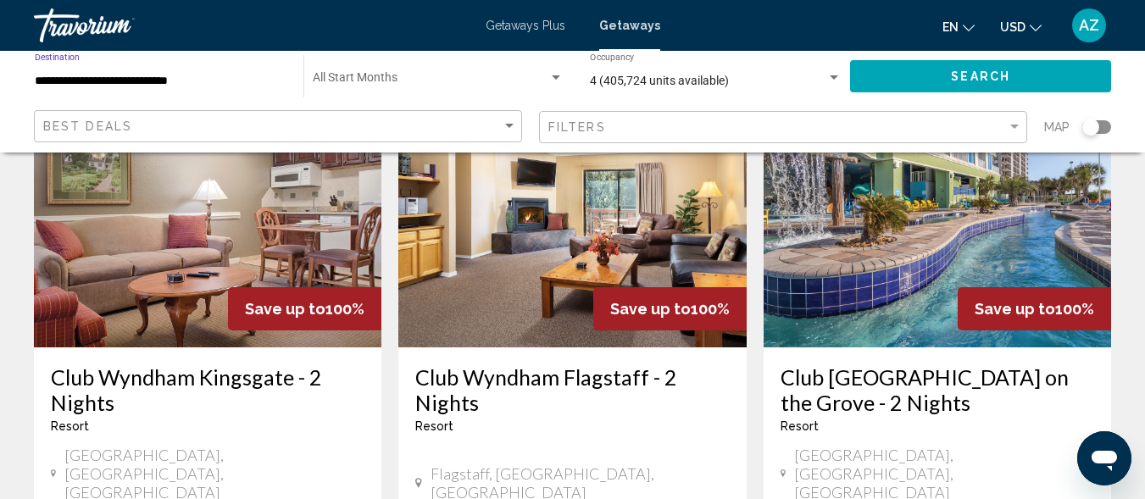
click at [169, 85] on input "**********" at bounding box center [161, 82] width 252 height 14
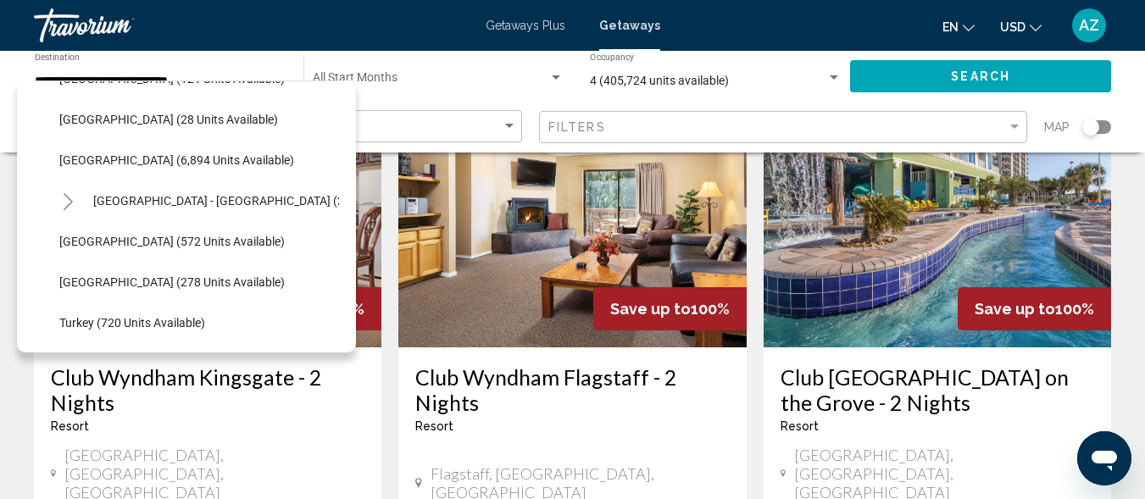
scroll to position [851, 0]
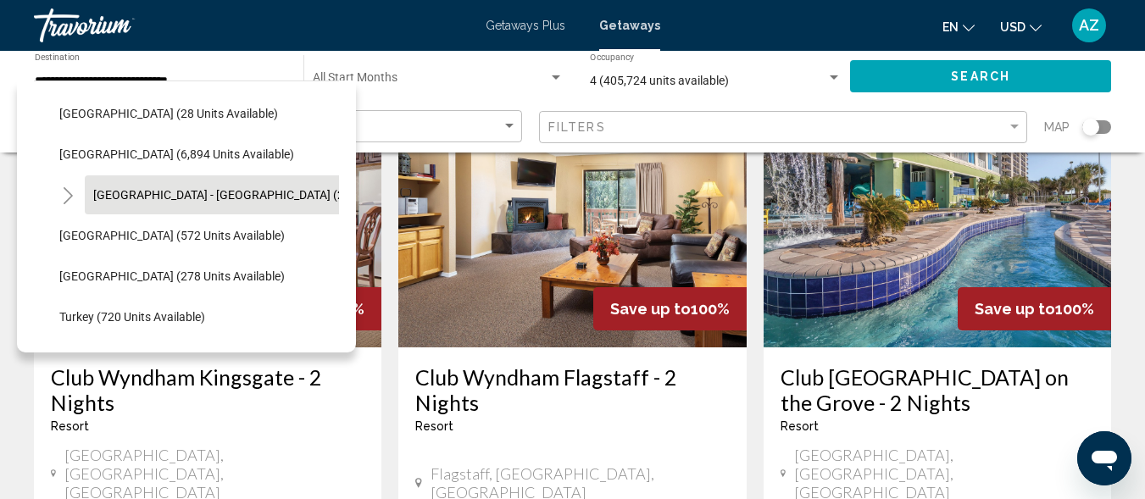
click at [299, 196] on span "Spain - Canary Islands (2,535 units available)" at bounding box center [272, 195] width 358 height 14
type input "**********"
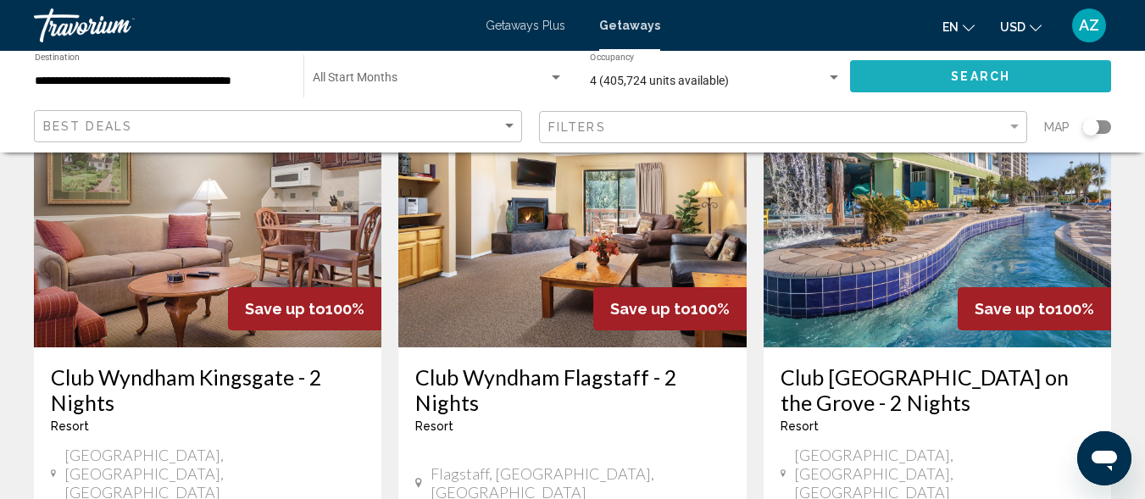
click at [956, 75] on span "Search" at bounding box center [980, 77] width 59 height 14
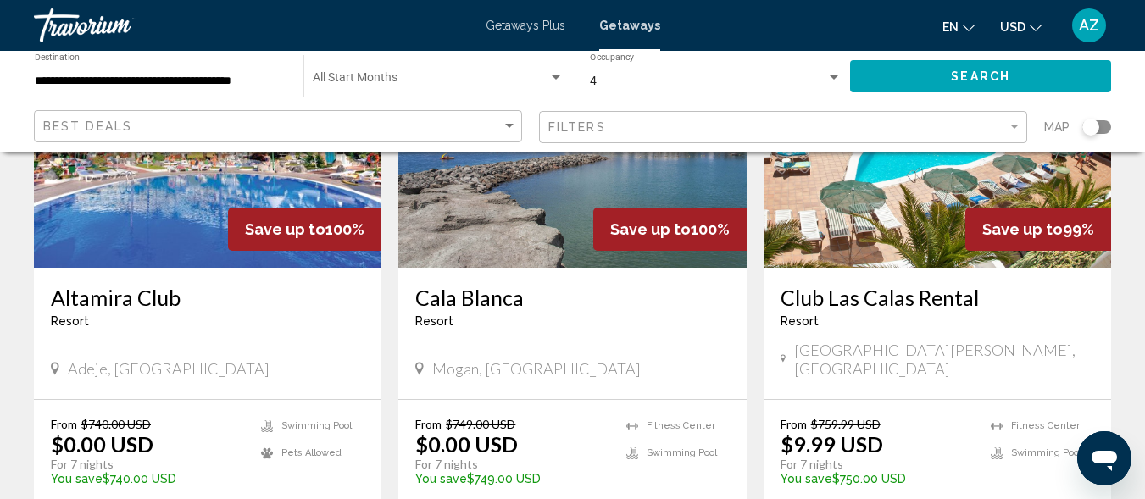
scroll to position [2032, 0]
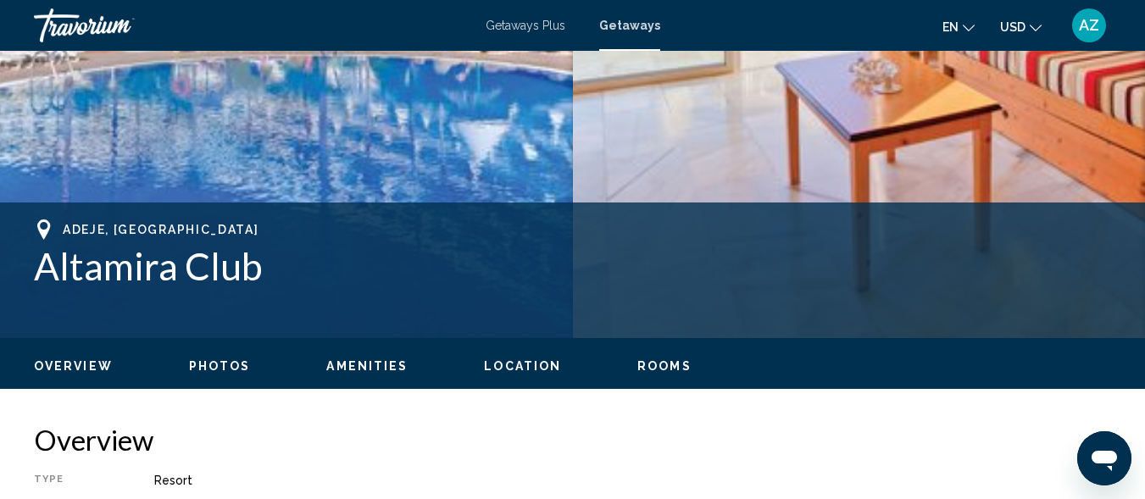
scroll to position [502, 0]
